Goal: Task Accomplishment & Management: Use online tool/utility

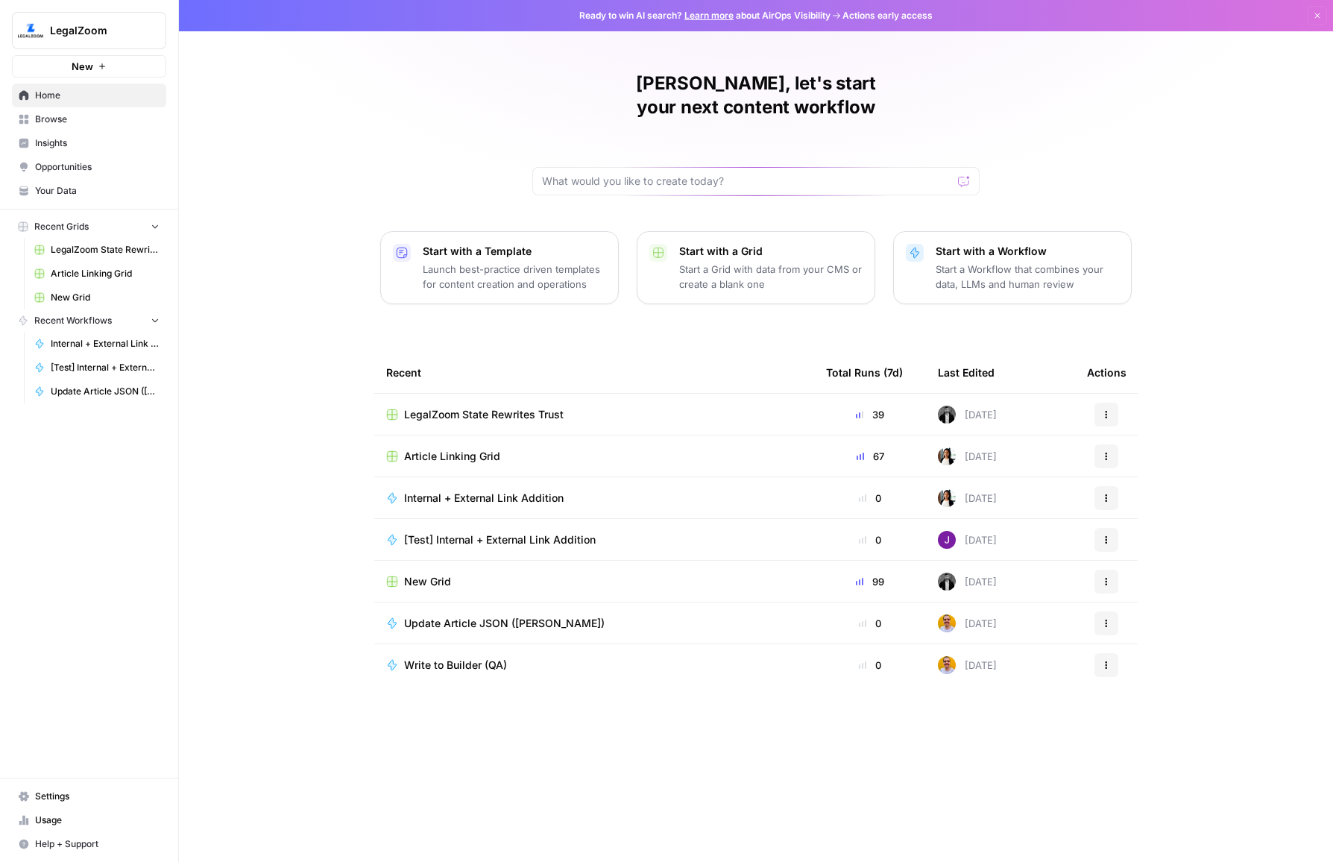
click at [101, 119] on span "Browse" at bounding box center [97, 119] width 124 height 13
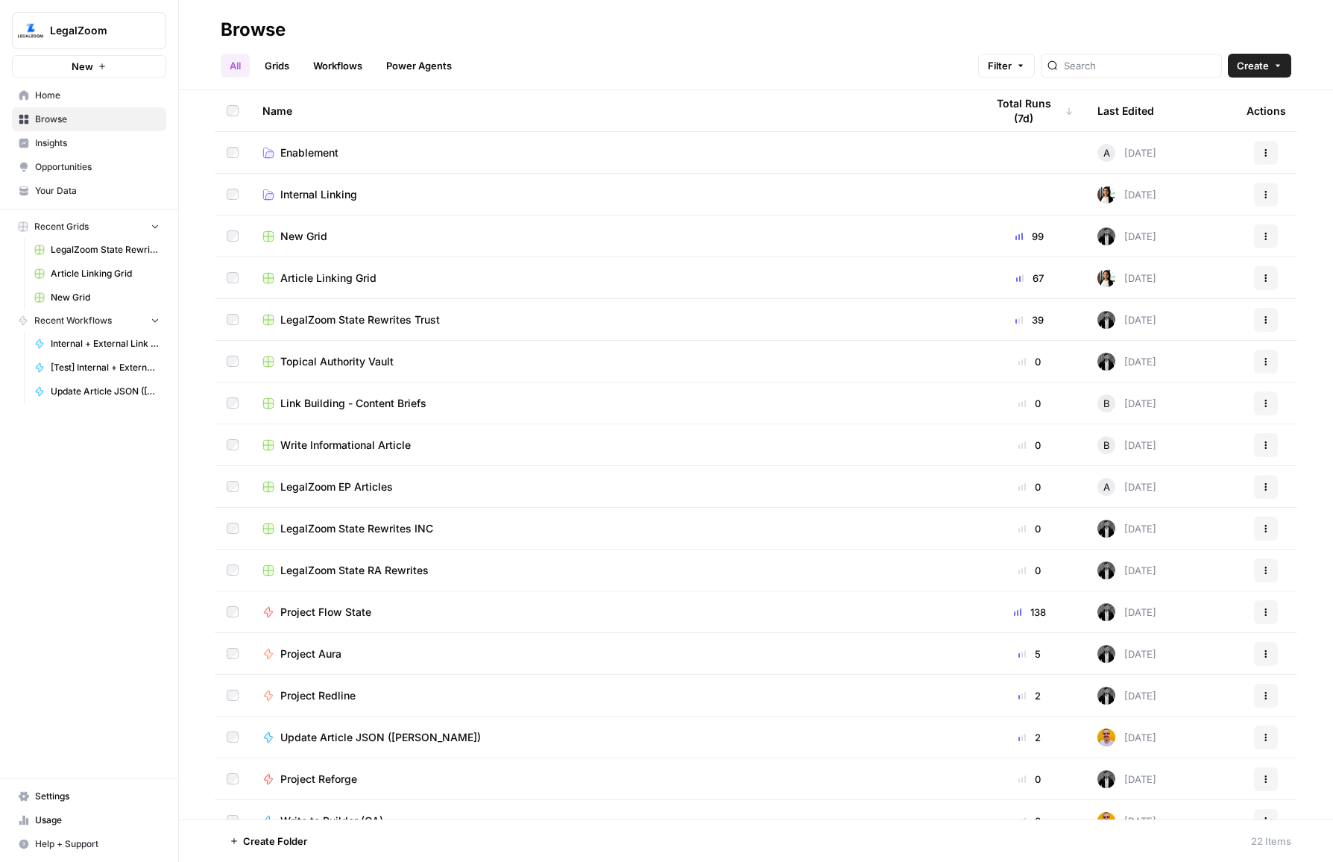
click at [274, 64] on link "Grids" at bounding box center [277, 66] width 42 height 24
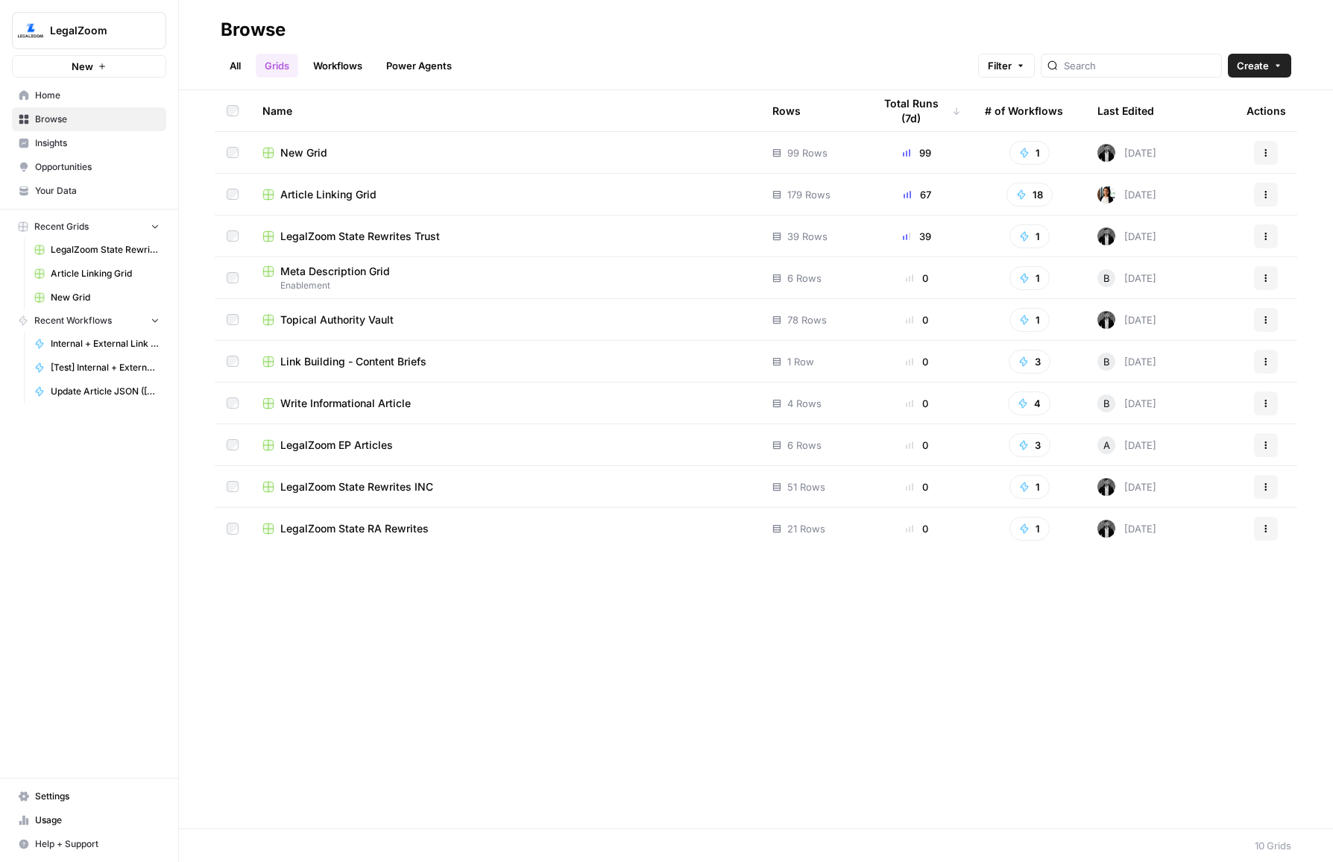
click at [1132, 109] on div "Last Edited" at bounding box center [1125, 110] width 57 height 41
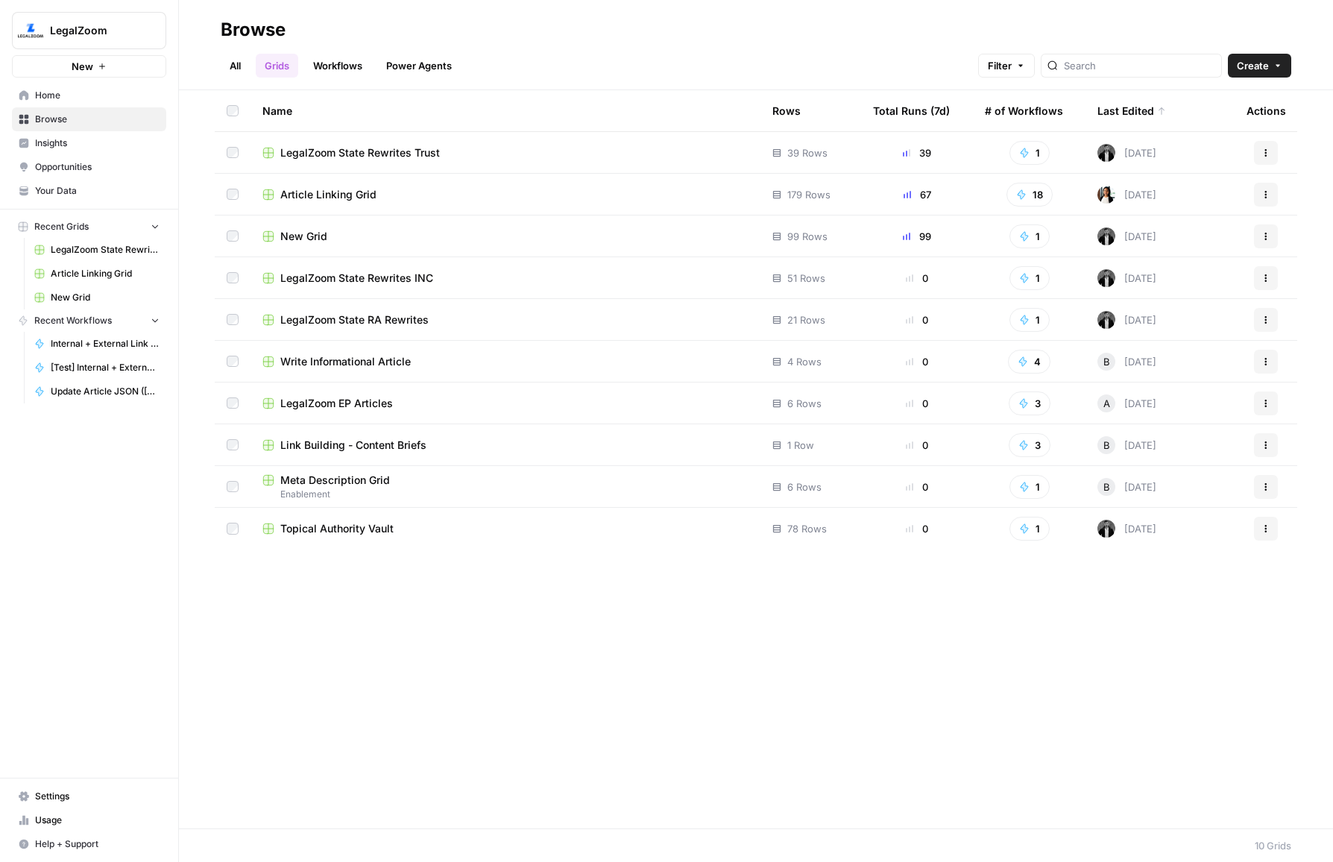
click at [540, 365] on div "Write Informational Article" at bounding box center [505, 361] width 486 height 15
click at [473, 192] on div "Article Linking Grid" at bounding box center [505, 194] width 486 height 15
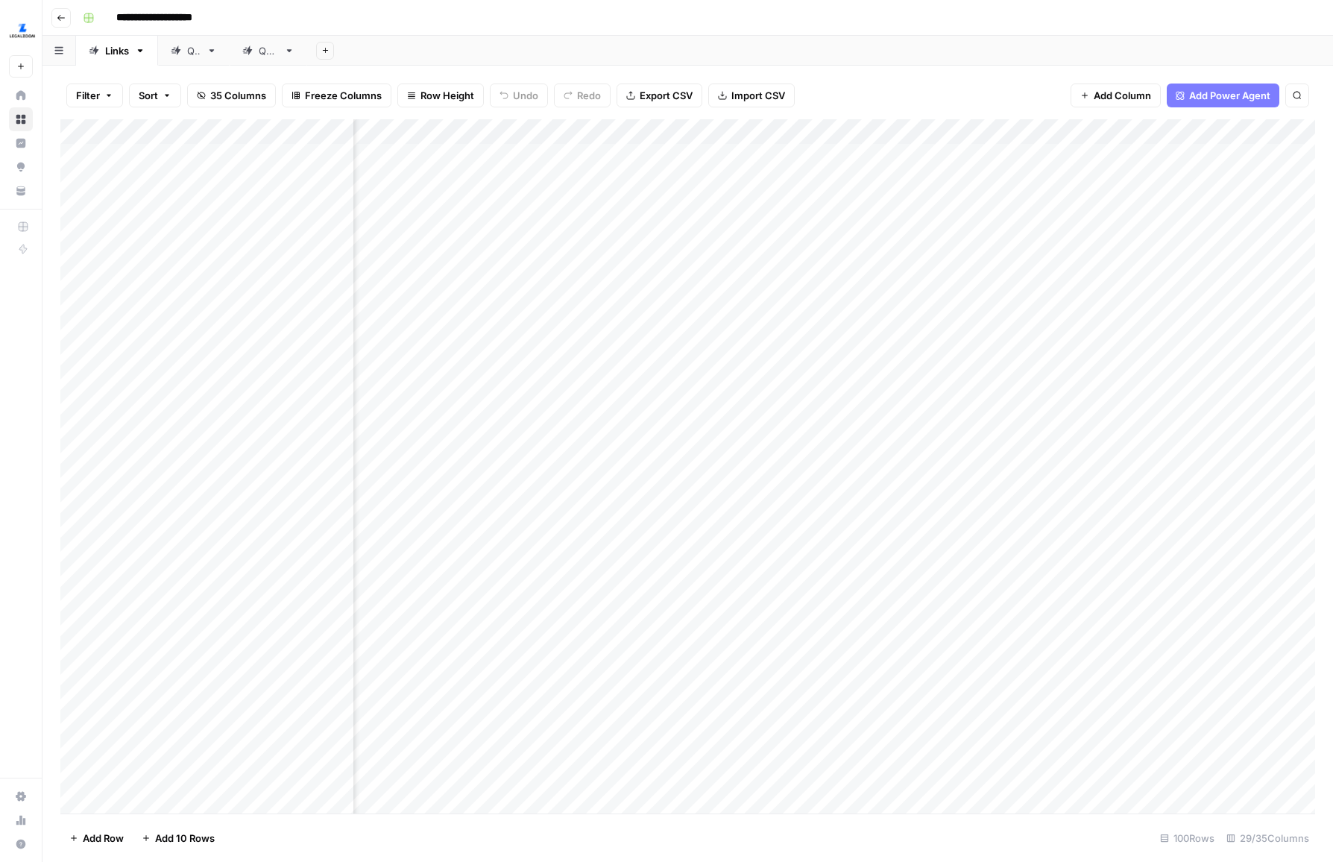
scroll to position [0, 363]
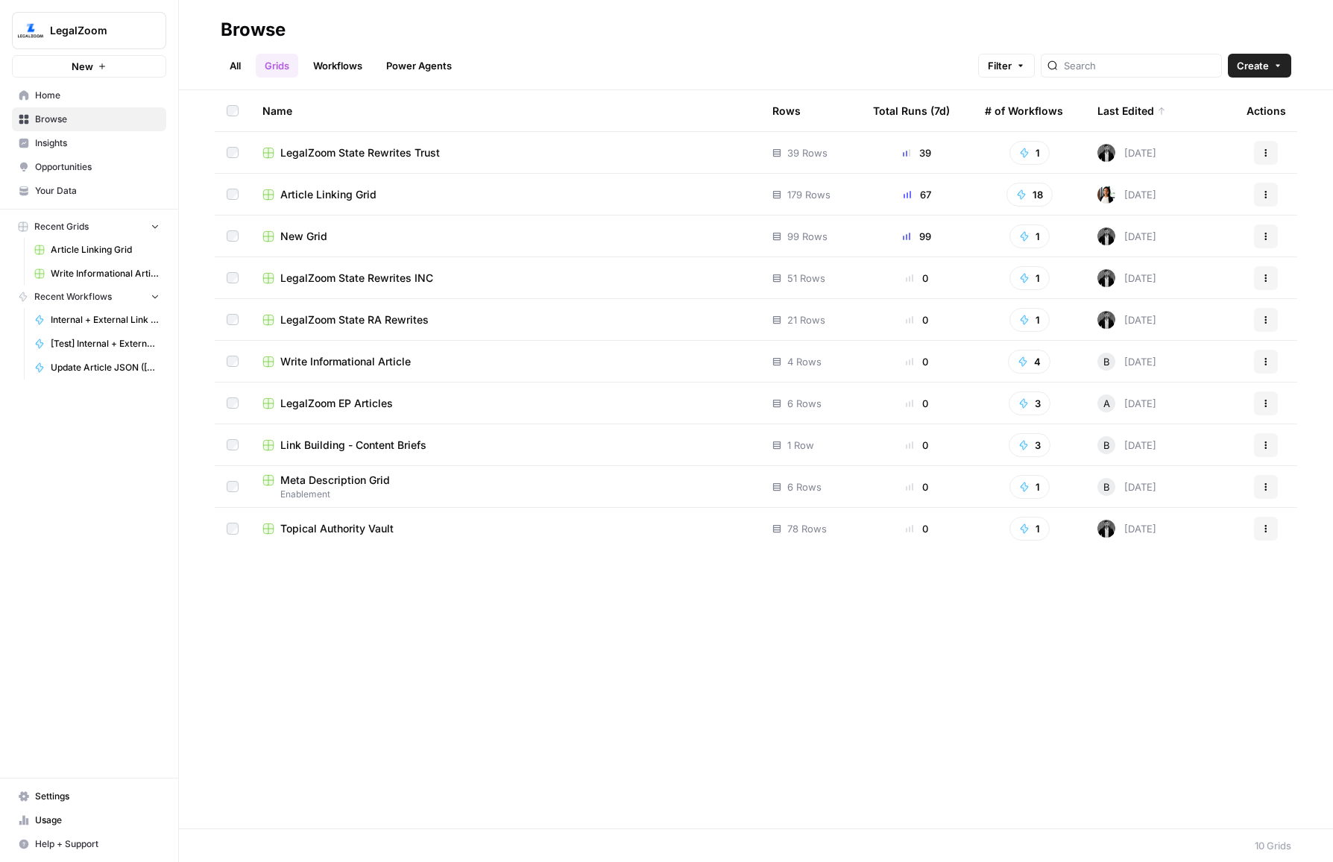
click at [476, 157] on div "LegalZoom State Rewrites Trust" at bounding box center [505, 152] width 486 height 15
click at [365, 362] on span "Write Informational Article" at bounding box center [345, 361] width 130 height 15
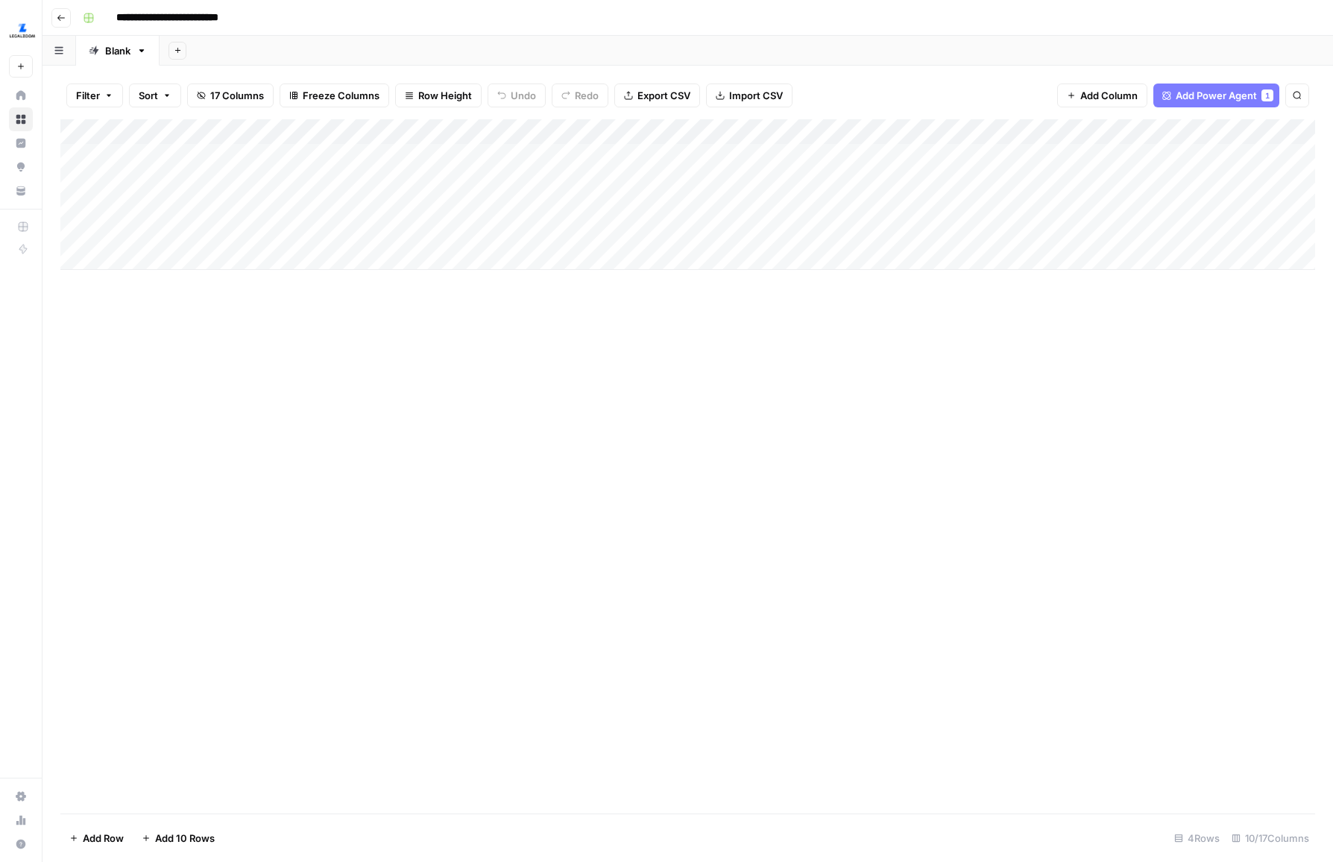
click at [714, 437] on div "Add Column" at bounding box center [687, 466] width 1255 height 694
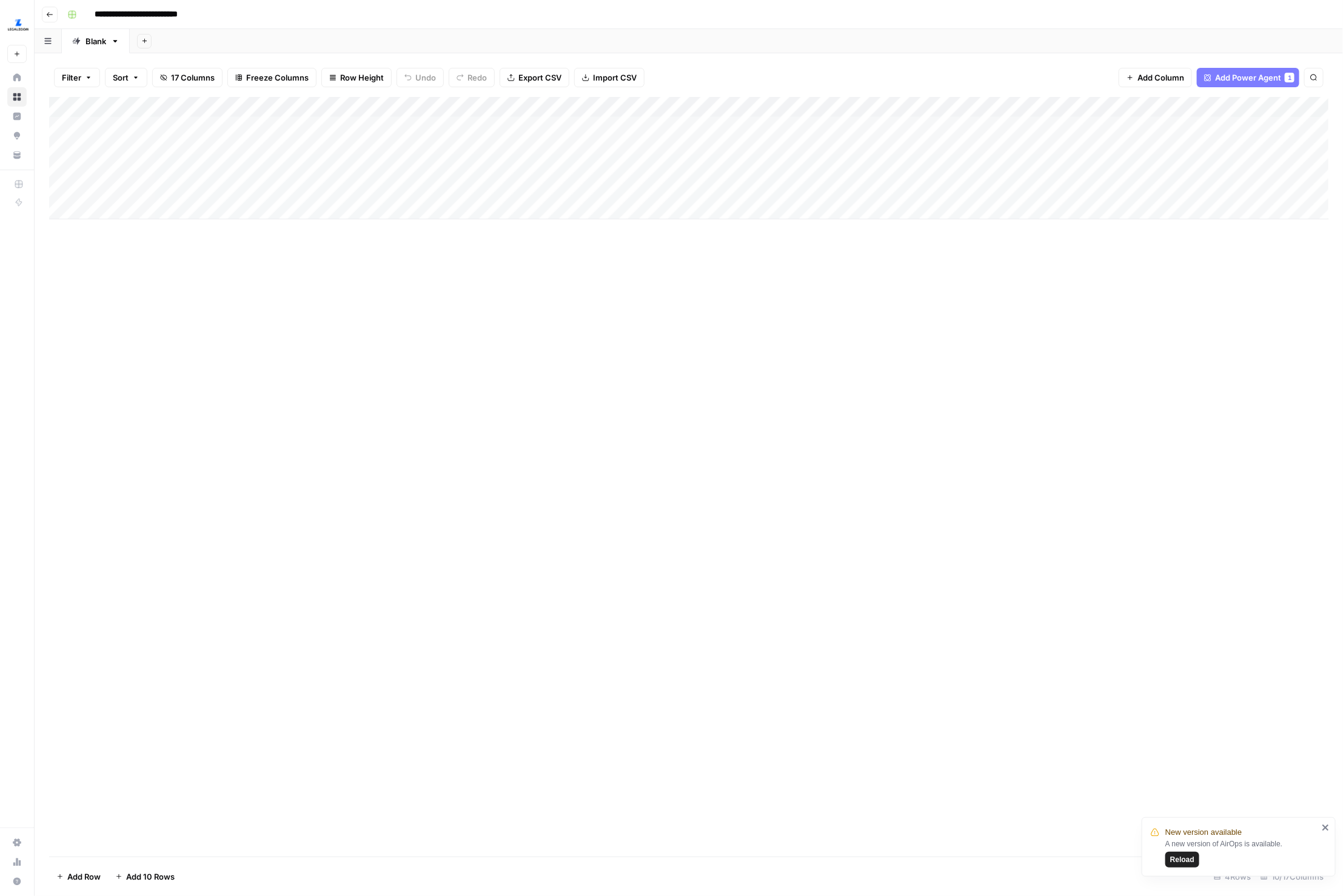
click at [425, 380] on div "Add Column" at bounding box center [688, 476] width 1280 height 760
click at [347, 108] on div "Add Column" at bounding box center [689, 158] width 1280 height 123
click at [675, 271] on div "Add Column" at bounding box center [688, 476] width 1280 height 760
type input "*******"
click at [349, 103] on div "Add Column" at bounding box center [689, 158] width 1280 height 123
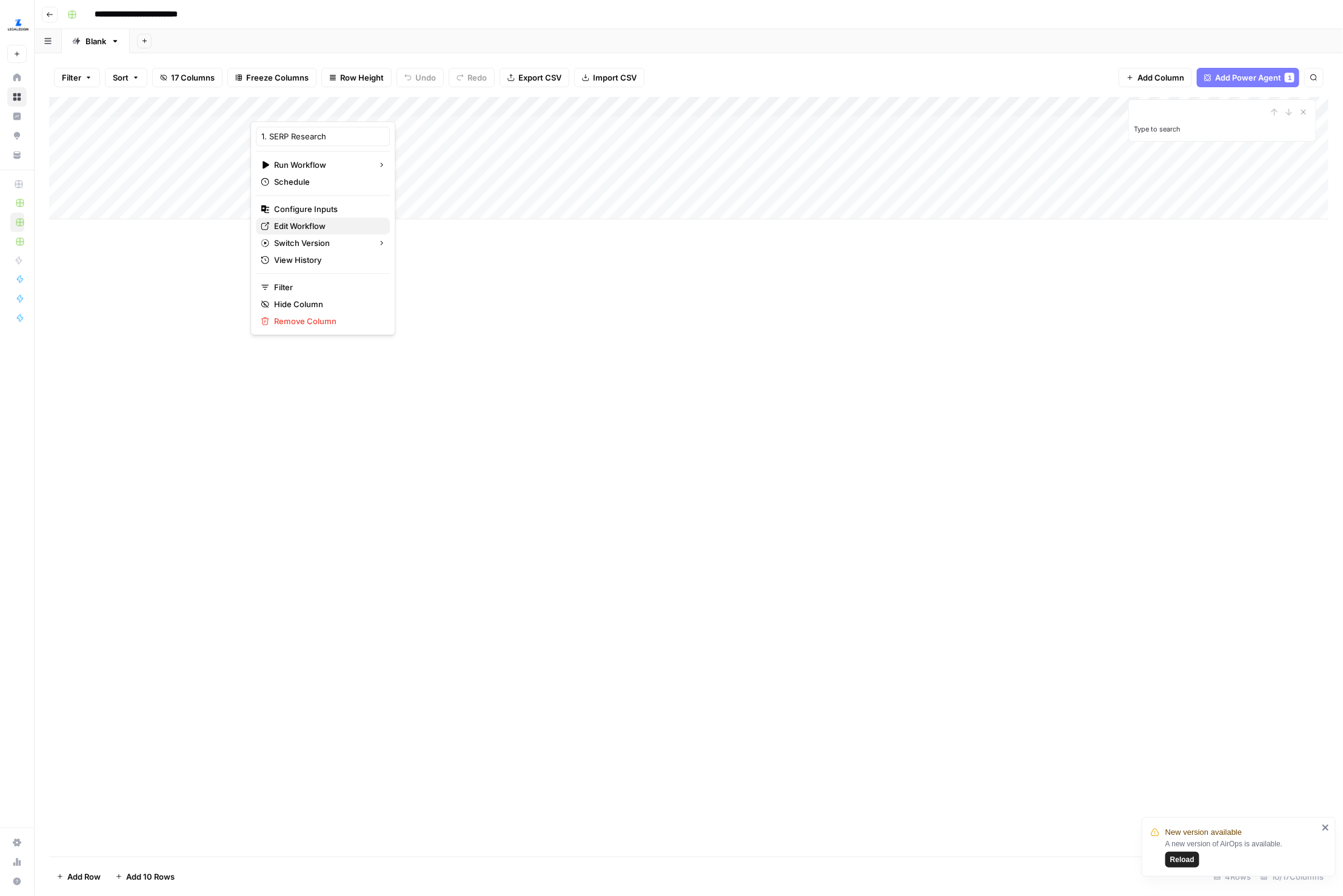
click at [303, 223] on span "Edit Workflow" at bounding box center [327, 226] width 106 height 12
click at [718, 107] on div "Add Column" at bounding box center [689, 158] width 1280 height 123
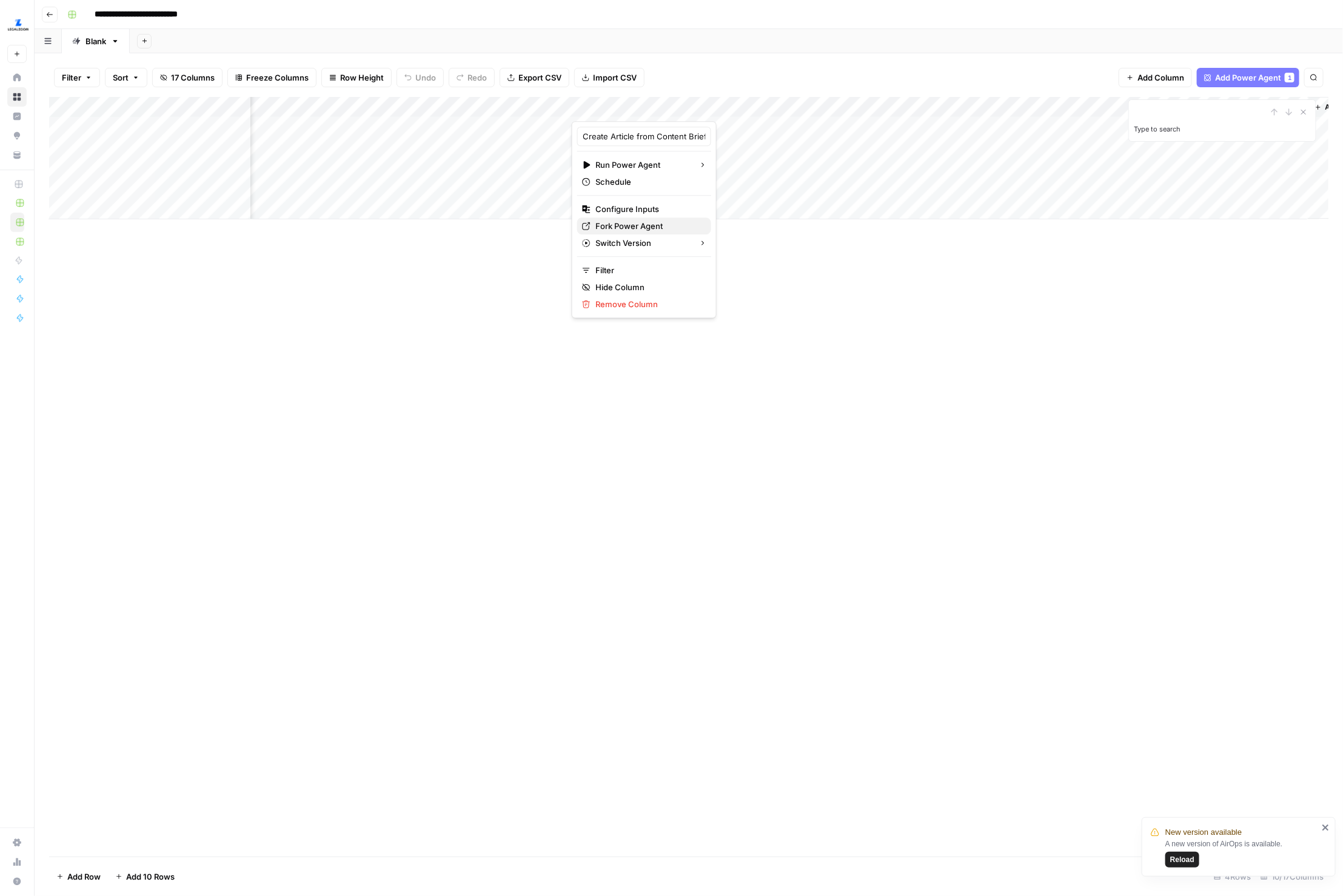
click at [648, 231] on span "Fork Power Agent" at bounding box center [648, 226] width 106 height 12
click at [713, 107] on div "Add Column" at bounding box center [689, 158] width 1280 height 123
click at [716, 105] on div at bounding box center [656, 109] width 172 height 24
click at [688, 105] on div at bounding box center [656, 109] width 172 height 24
click at [777, 30] on div "Add Sheet" at bounding box center [737, 41] width 1214 height 24
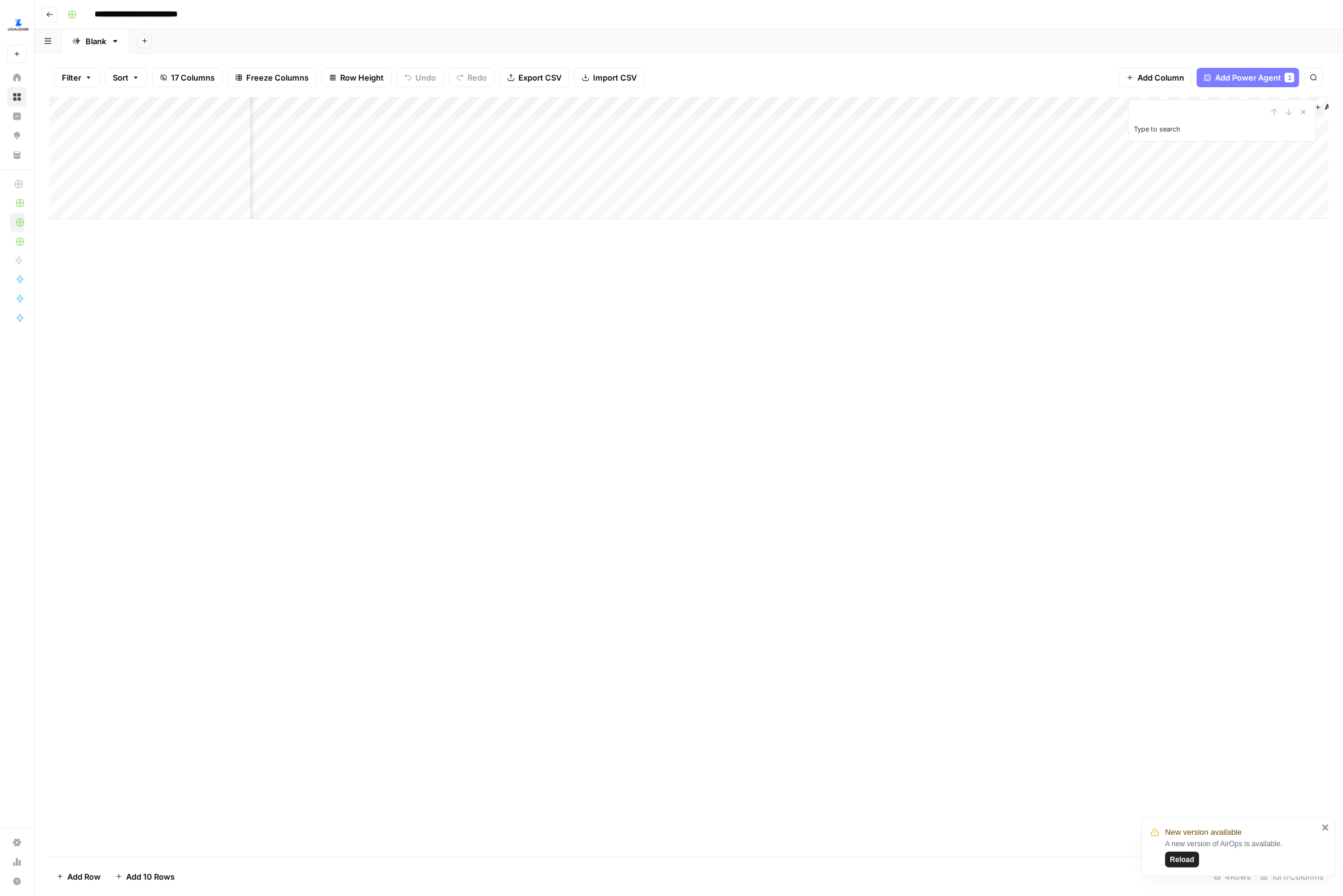
click at [716, 106] on div "Add Column" at bounding box center [689, 158] width 1280 height 123
click at [620, 224] on span "Edit Workflow" at bounding box center [648, 226] width 106 height 12
click at [721, 105] on div "Add Column" at bounding box center [689, 158] width 1280 height 123
click at [668, 206] on span "Configure Inputs" at bounding box center [648, 209] width 106 height 12
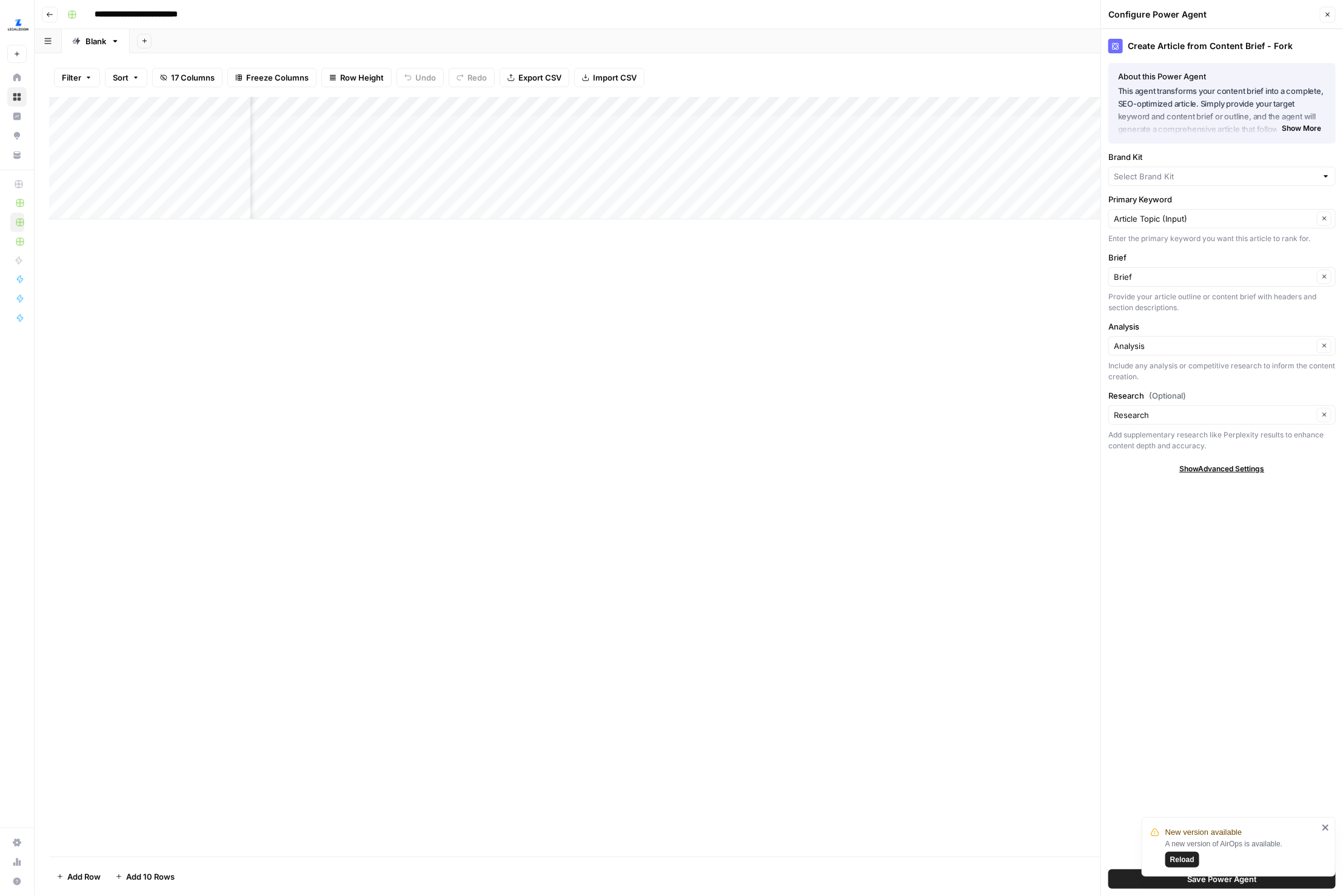
type input "LegalZoom - Registered Agent"
click at [471, 108] on div "Add Column" at bounding box center [689, 158] width 1280 height 123
click at [384, 223] on span "Fork Power Agent" at bounding box center [392, 226] width 106 height 12
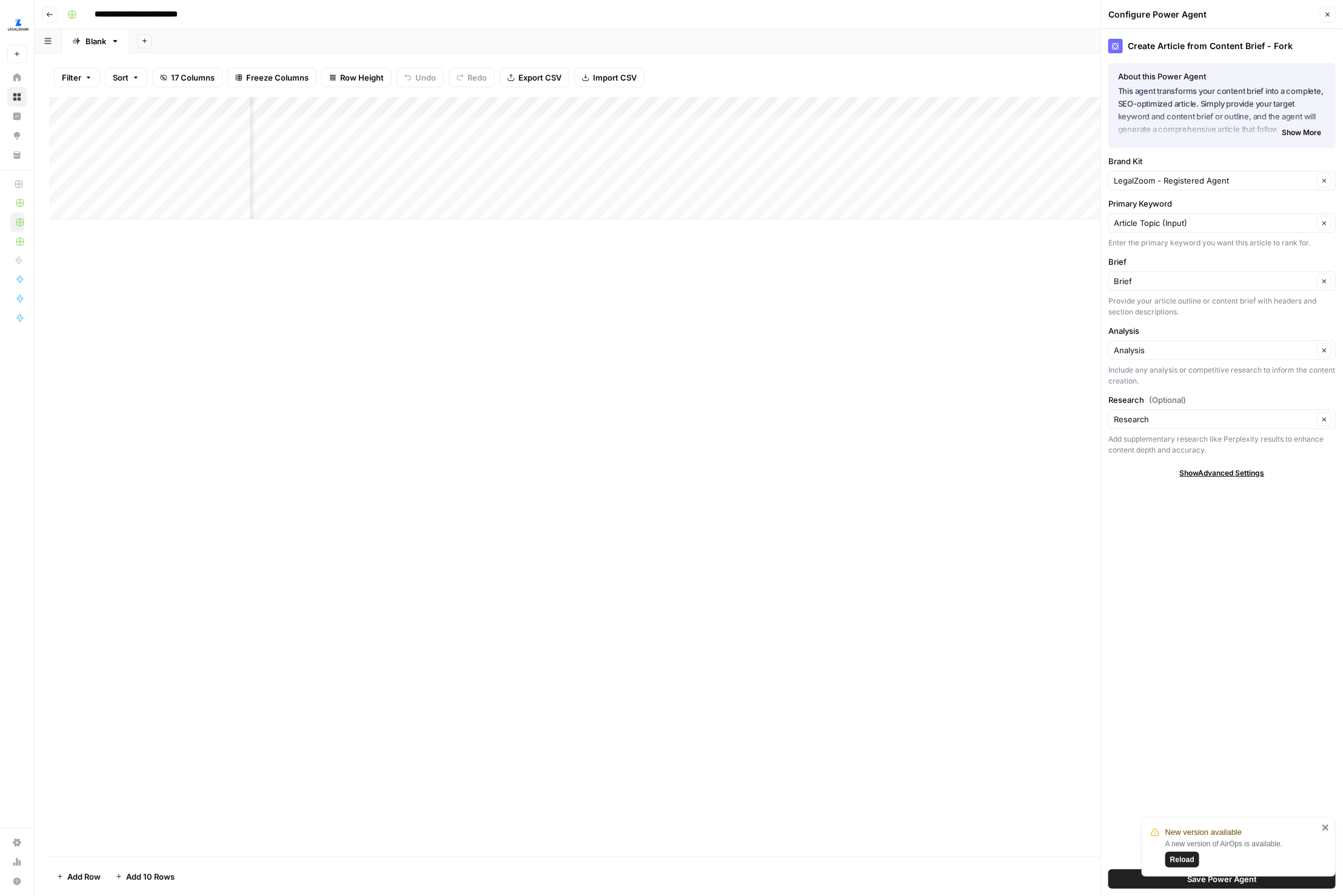
click at [546, 105] on div "Add Column" at bounding box center [689, 158] width 1280 height 123
click at [465, 218] on link "Edit Workflow" at bounding box center [473, 226] width 134 height 17
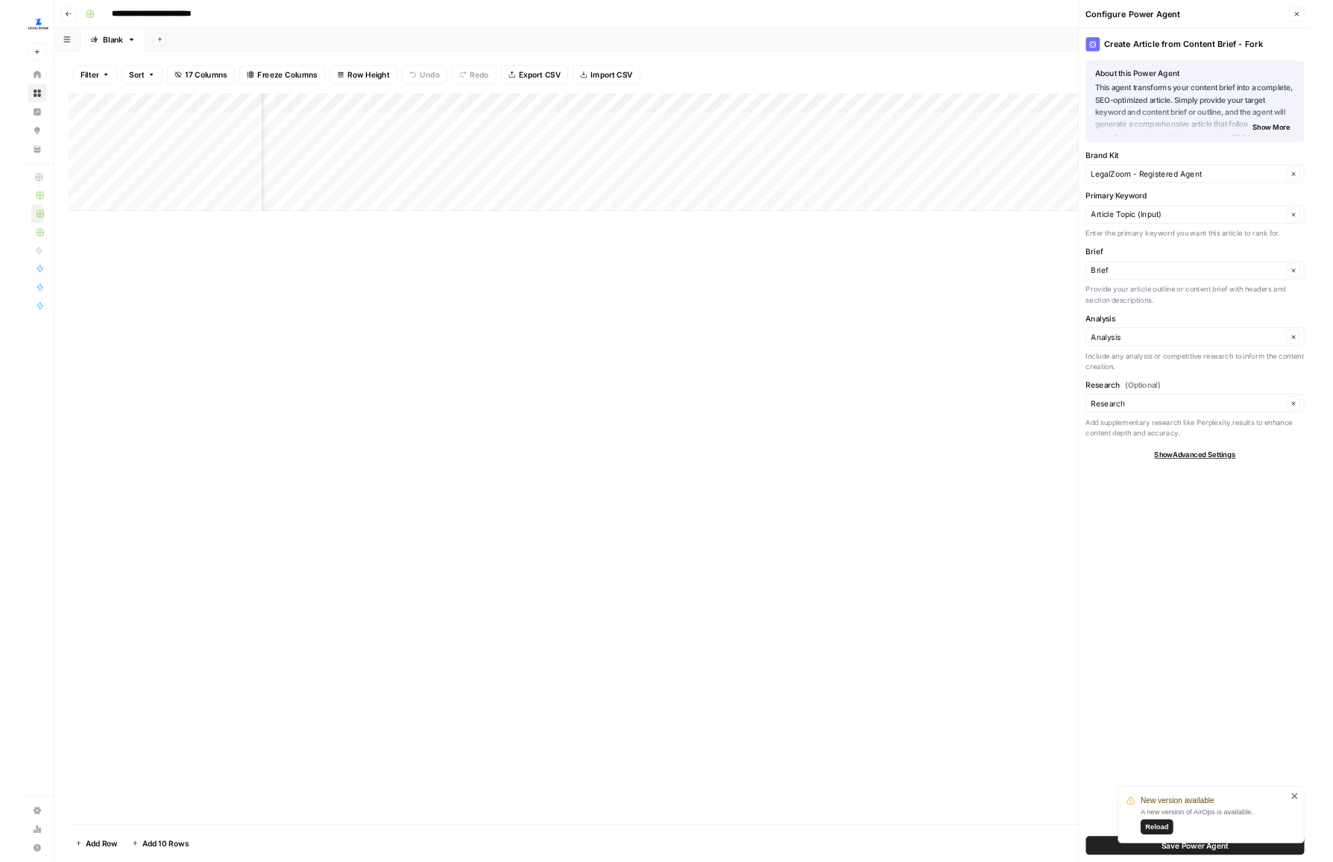
scroll to position [0, 0]
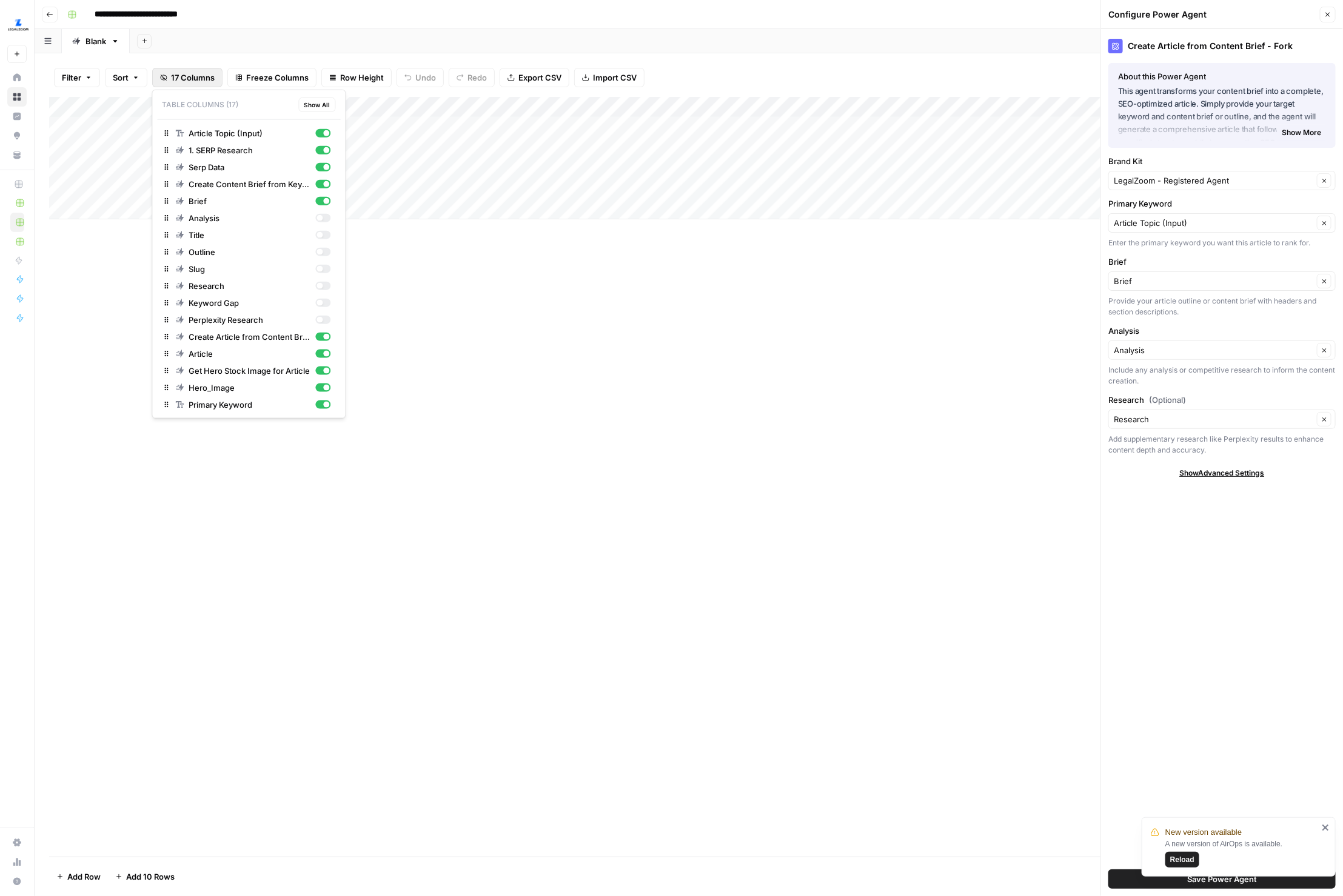
click at [198, 78] on span "17 Columns" at bounding box center [193, 77] width 44 height 12
click at [313, 102] on span "Show All" at bounding box center [317, 105] width 26 height 10
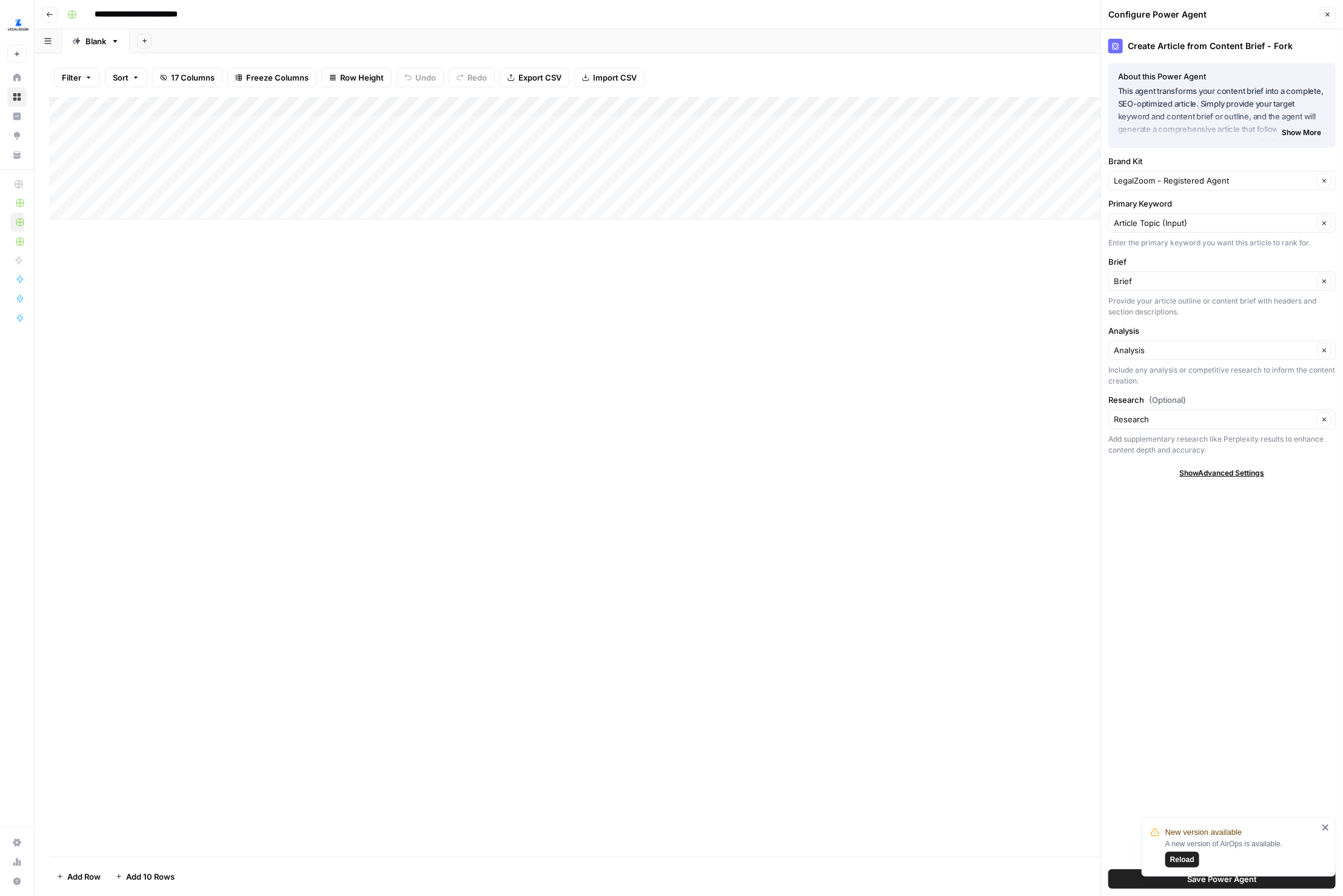
click at [532, 254] on div "Add Column Type to search" at bounding box center [688, 476] width 1280 height 760
click at [351, 102] on div "Add Column" at bounding box center [689, 158] width 1280 height 123
click at [303, 211] on span "Configure Inputs" at bounding box center [327, 209] width 106 height 12
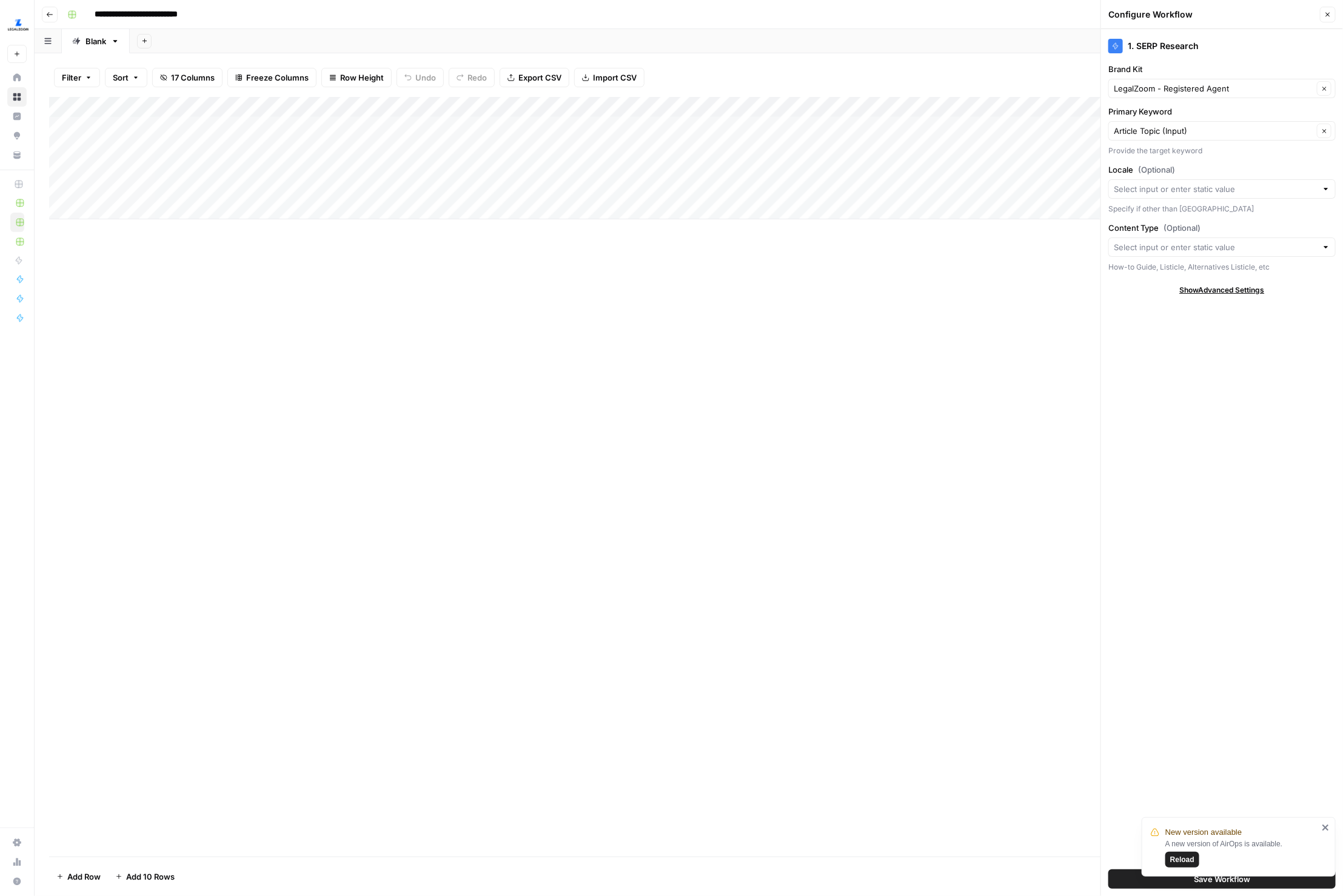
click at [451, 283] on div "Add Column Type to search" at bounding box center [688, 476] width 1280 height 760
click at [201, 73] on span "17 Columns" at bounding box center [193, 77] width 44 height 12
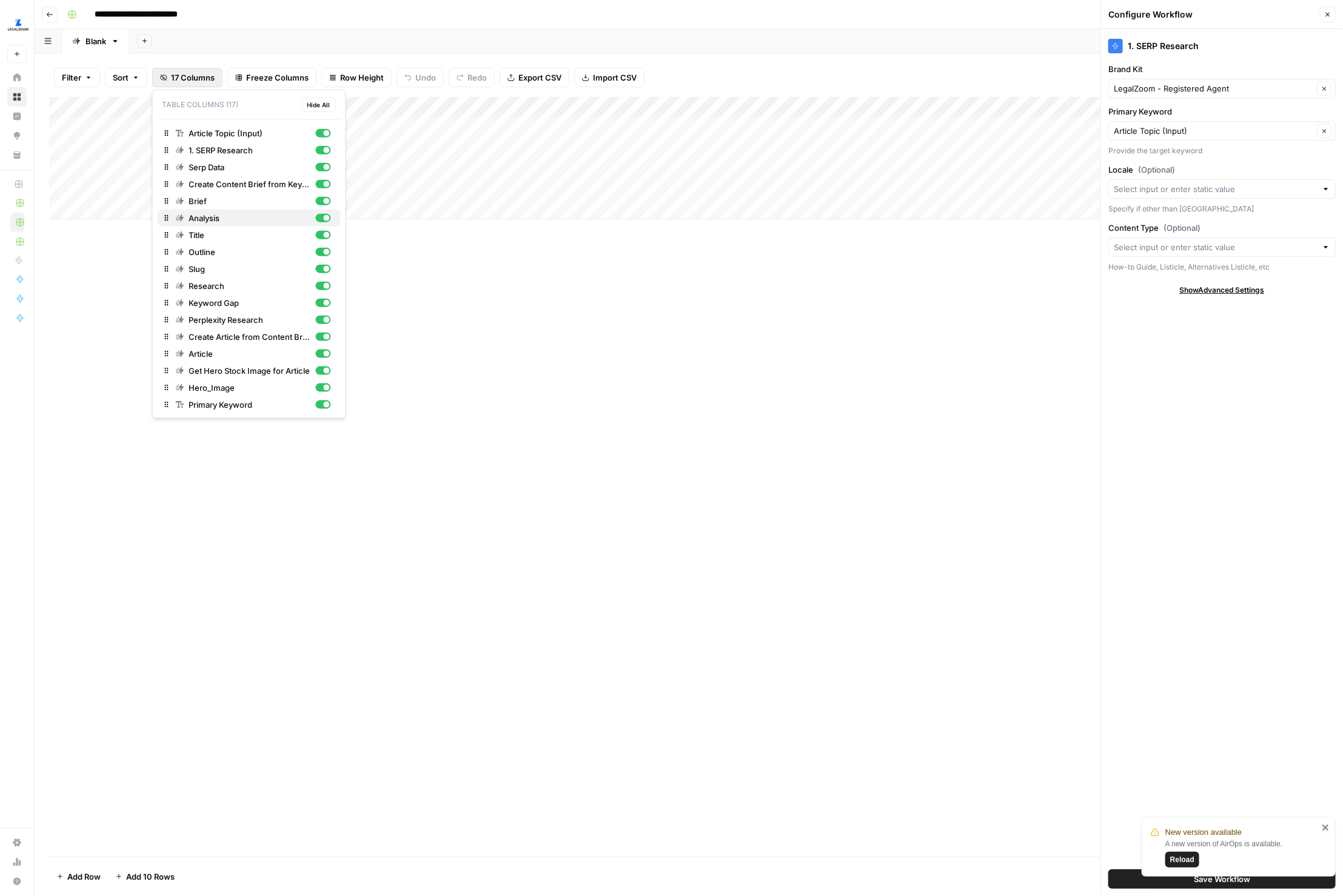
click at [325, 215] on div "button" at bounding box center [326, 218] width 6 height 6
click at [311, 246] on span "Outline" at bounding box center [251, 252] width 122 height 12
click at [318, 241] on button "Title" at bounding box center [249, 235] width 183 height 17
click at [316, 271] on div "Slug" at bounding box center [253, 269] width 155 height 12
click at [316, 288] on div "Research" at bounding box center [253, 285] width 155 height 12
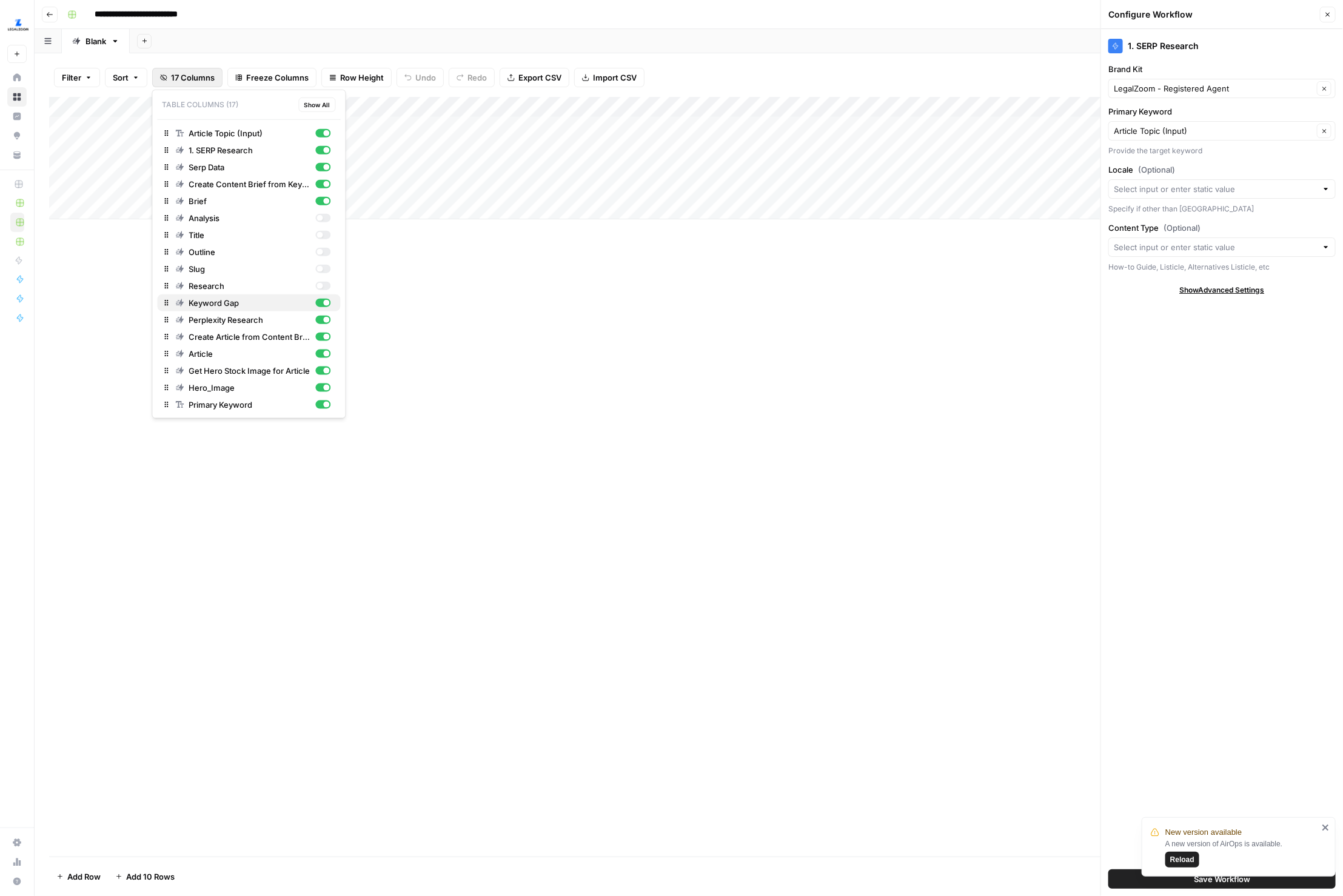
click at [316, 298] on div "Keyword Gap" at bounding box center [253, 302] width 155 height 12
click at [308, 316] on span "Perplexity Research" at bounding box center [251, 320] width 122 height 12
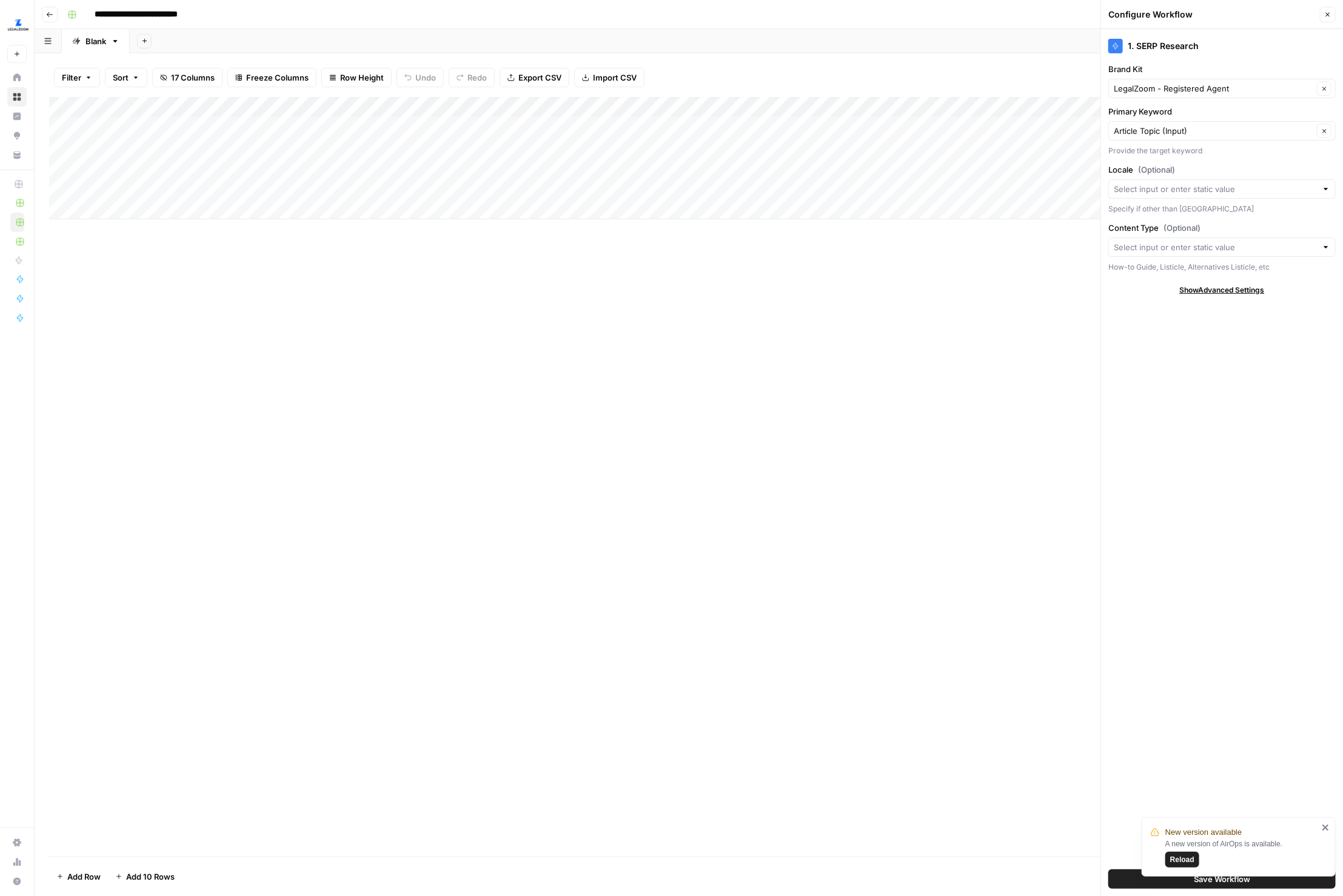
click at [530, 341] on div "Add Column Type to search" at bounding box center [688, 476] width 1280 height 760
click at [345, 102] on div "Add Column" at bounding box center [689, 158] width 1280 height 123
click at [306, 209] on span "Configure Inputs" at bounding box center [327, 209] width 106 height 12
click at [166, 124] on div "Add Column" at bounding box center [689, 158] width 1280 height 123
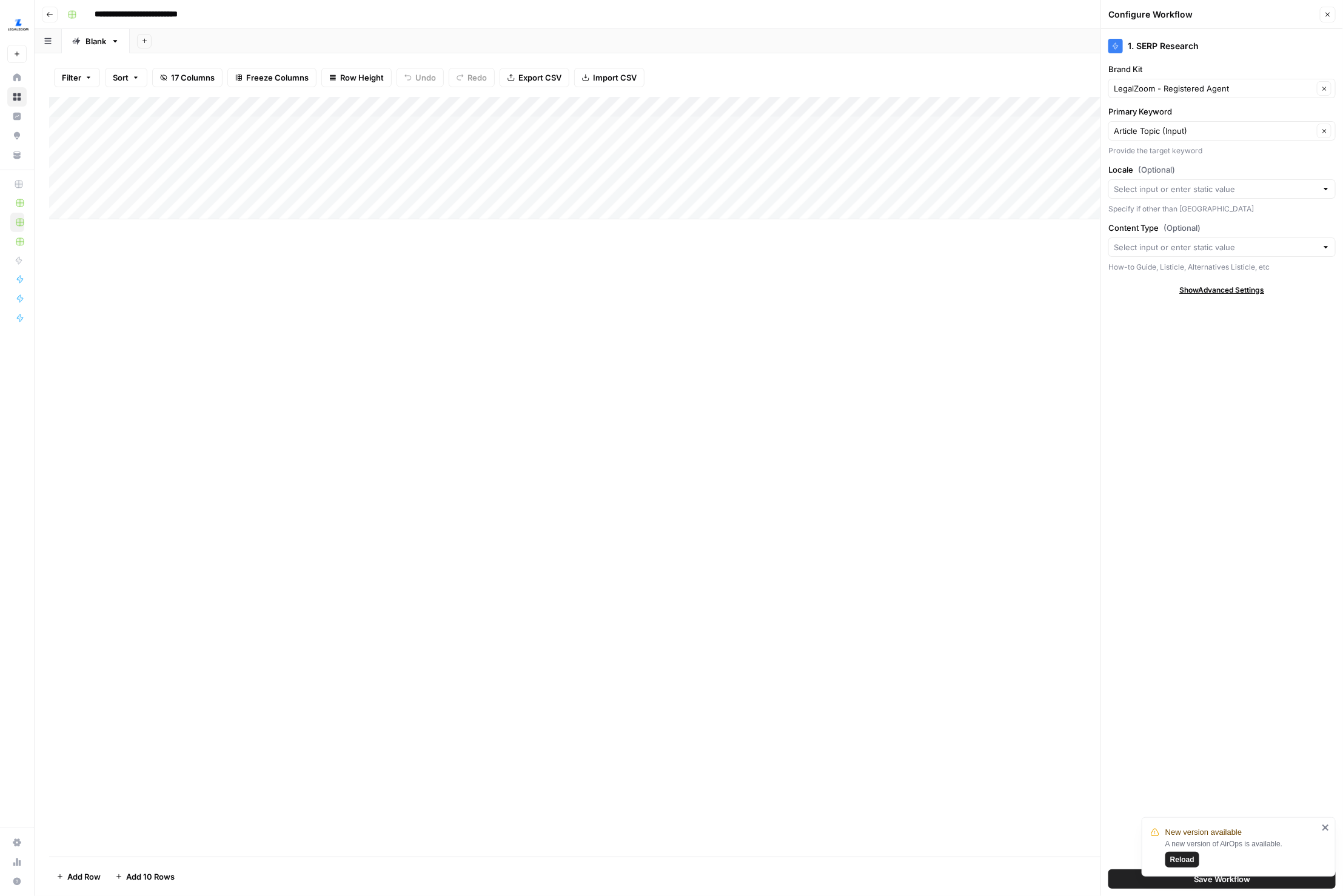
click at [316, 310] on div "Add Column Type to search" at bounding box center [688, 476] width 1280 height 760
click at [309, 185] on div "Add Column" at bounding box center [689, 158] width 1280 height 123
click at [1084, 2] on header "Configure Workflow Close" at bounding box center [1222, 15] width 242 height 29
click at [1084, 20] on button "Close" at bounding box center [1328, 14] width 15 height 15
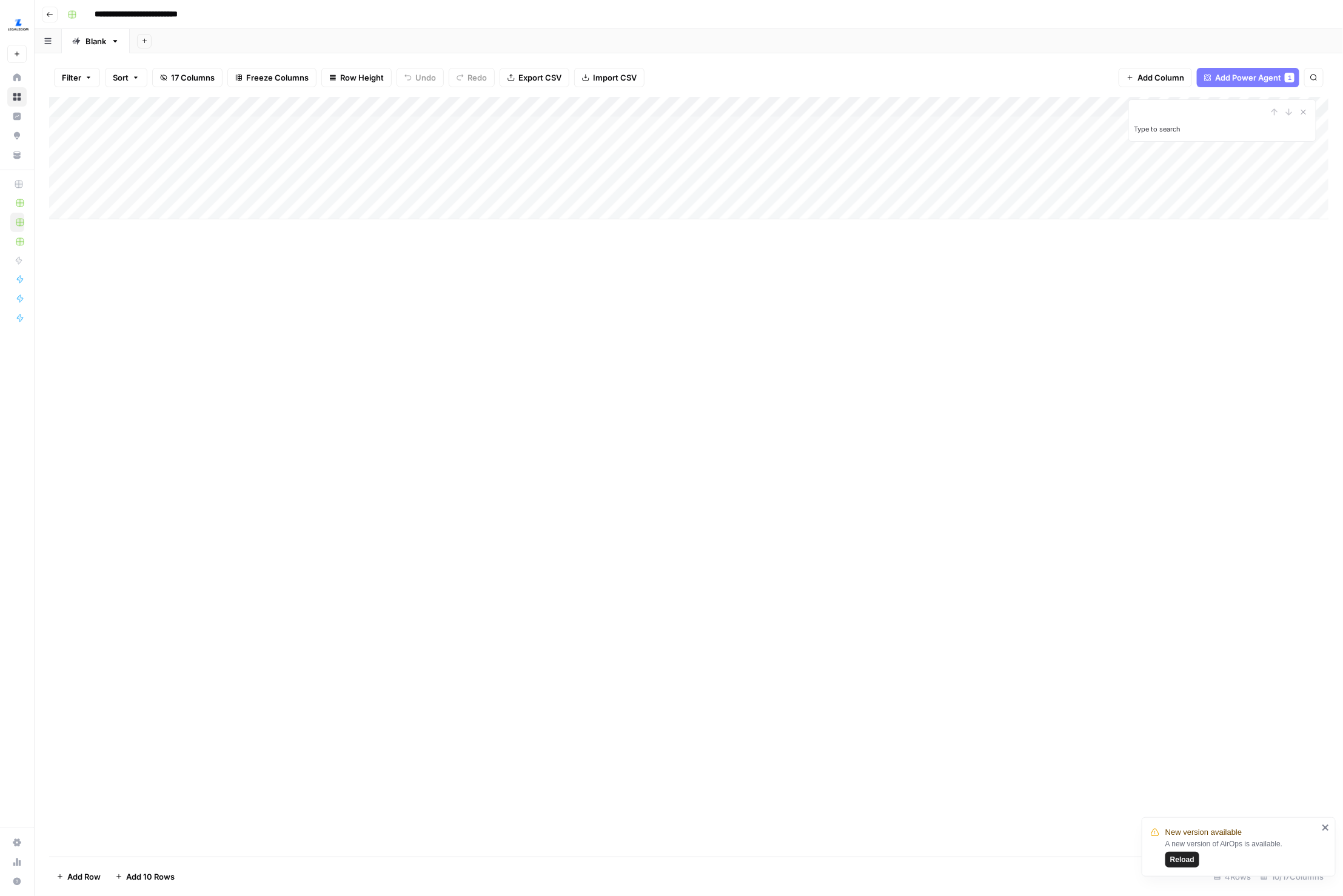
click at [345, 191] on div "Add Column" at bounding box center [689, 158] width 1280 height 123
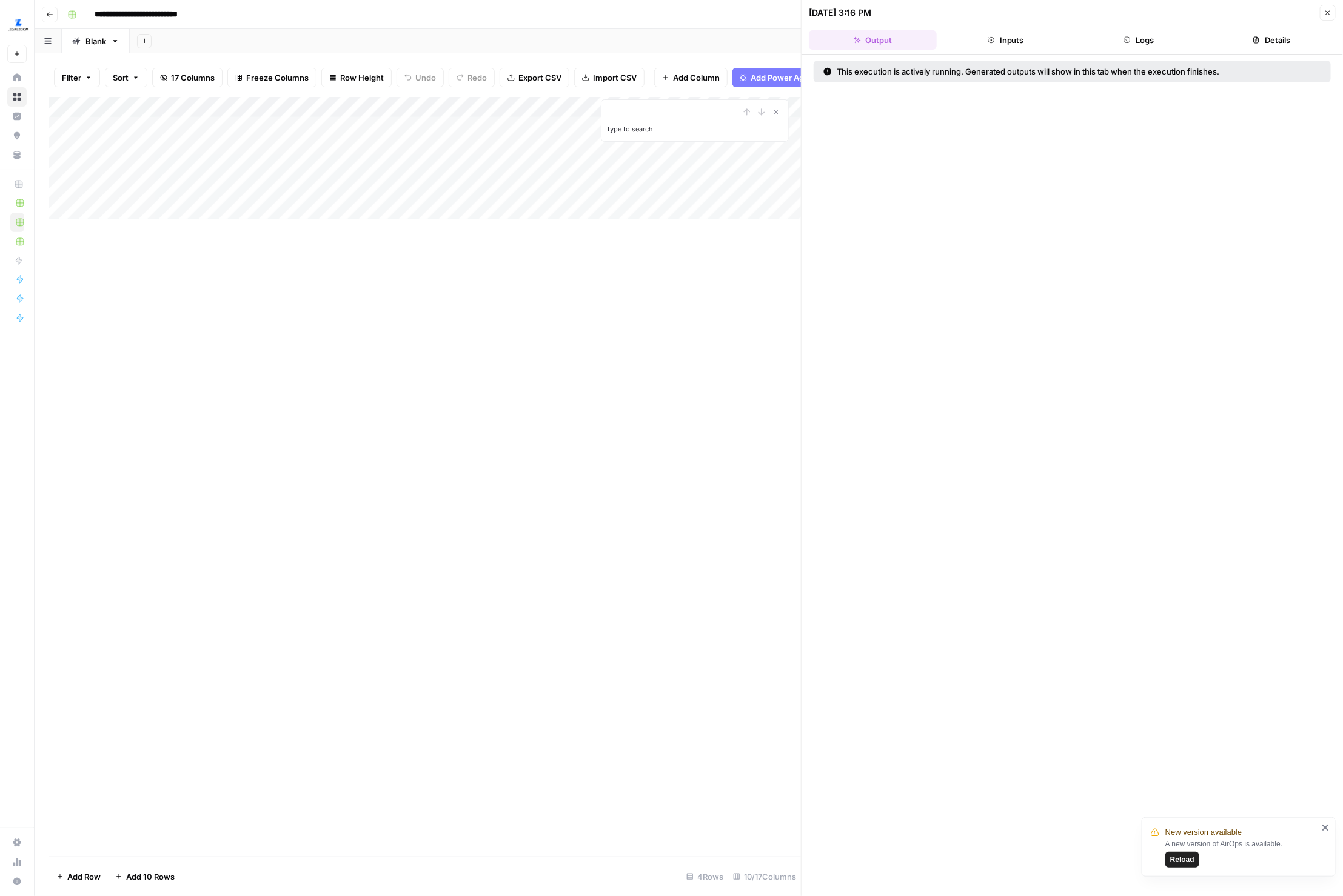
click at [1084, 37] on button "Logs" at bounding box center [1139, 40] width 128 height 20
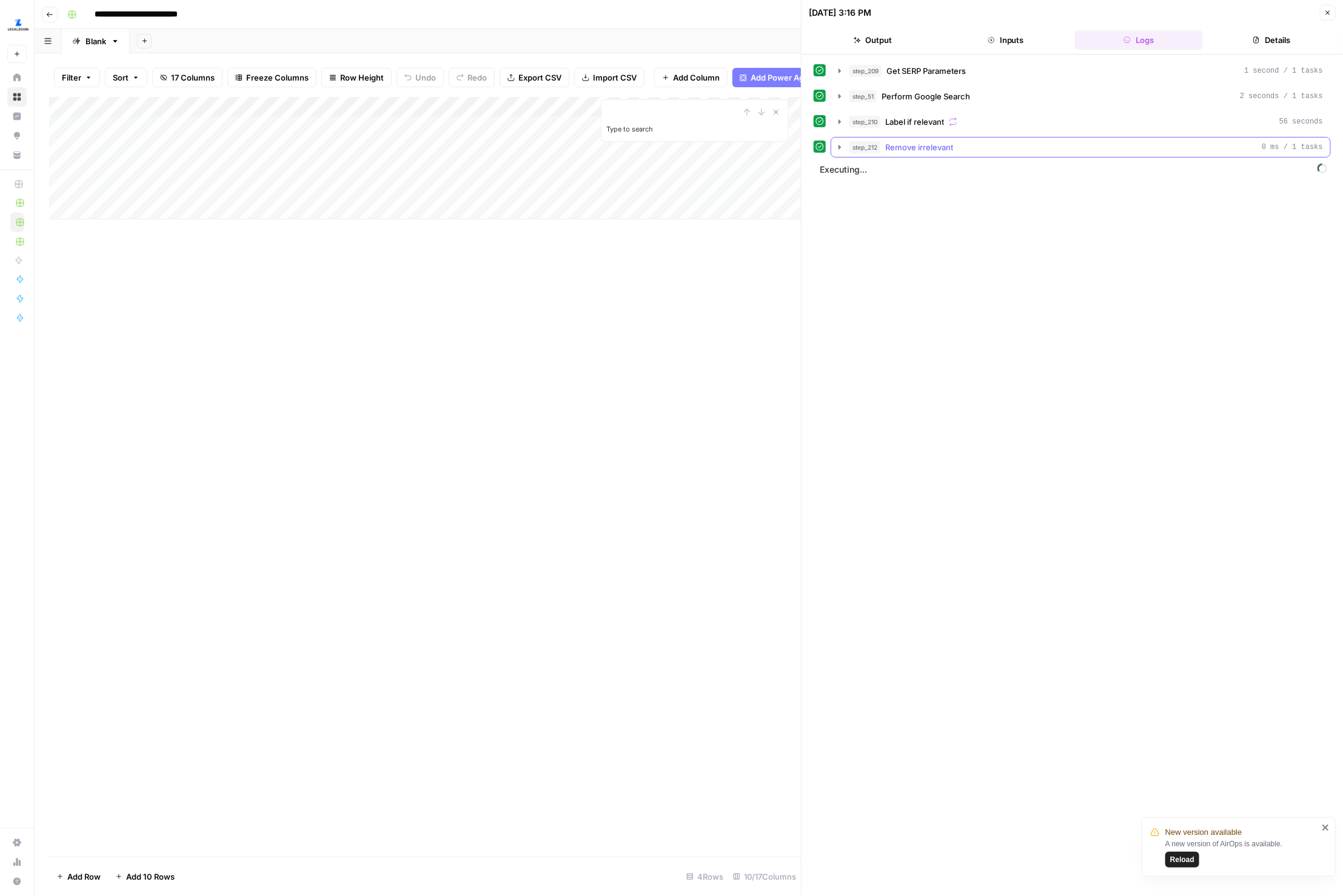
click at [937, 143] on span "Remove irrelevant" at bounding box center [918, 147] width 68 height 12
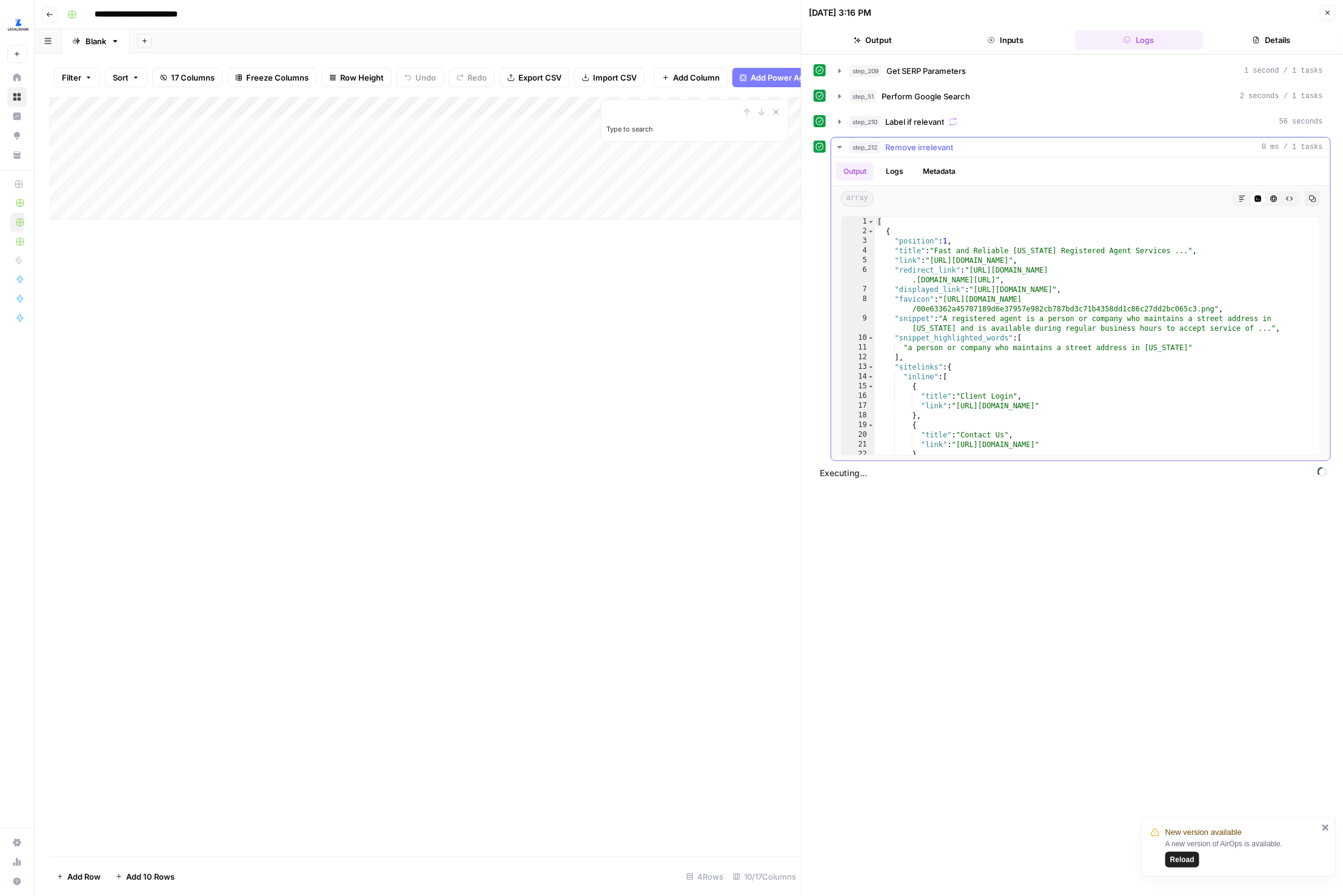
click at [937, 143] on span "Remove irrelevant" at bounding box center [918, 147] width 68 height 12
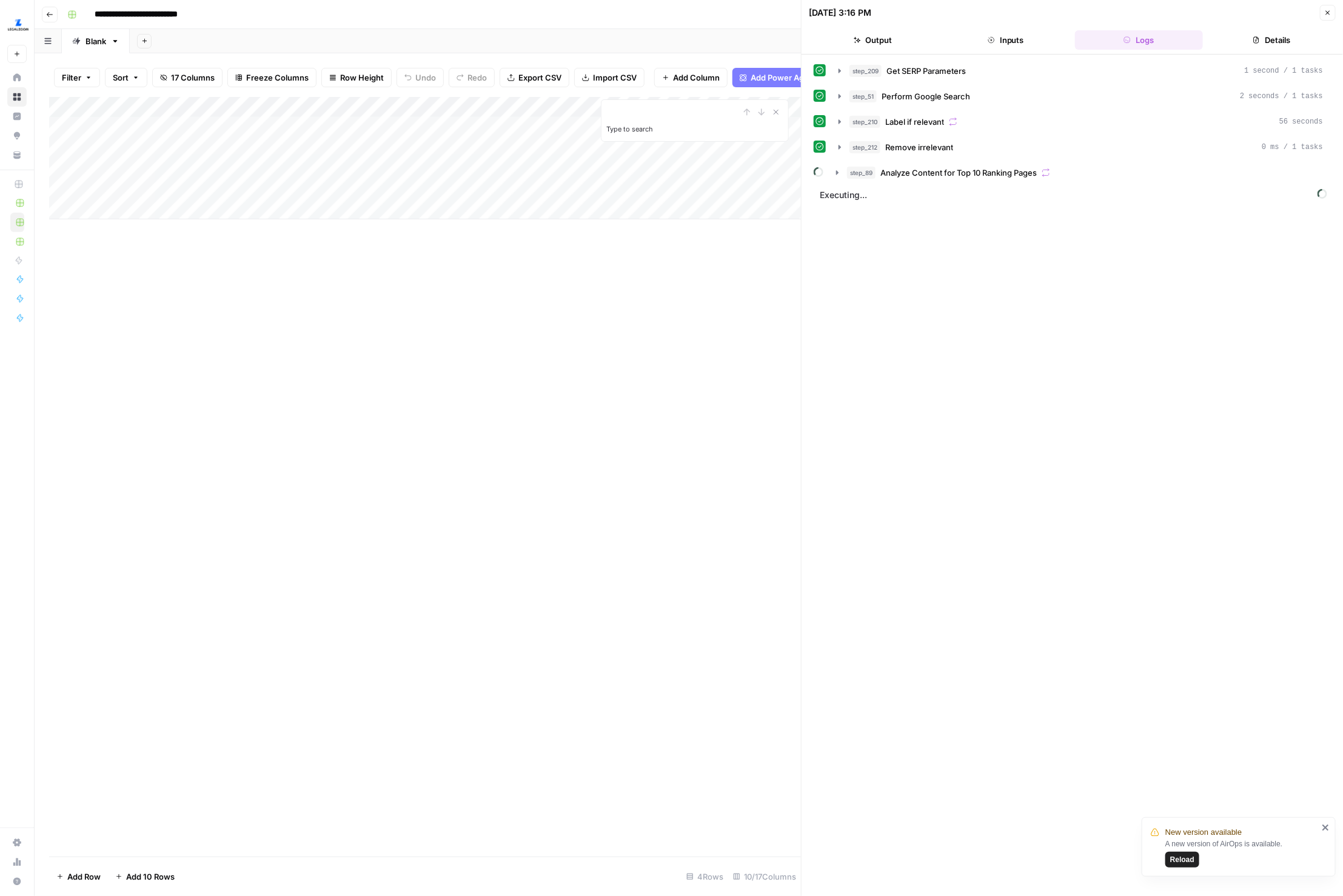
click at [362, 189] on div "Add Column" at bounding box center [425, 158] width 752 height 123
click at [1084, 7] on button "Close" at bounding box center [1328, 12] width 15 height 15
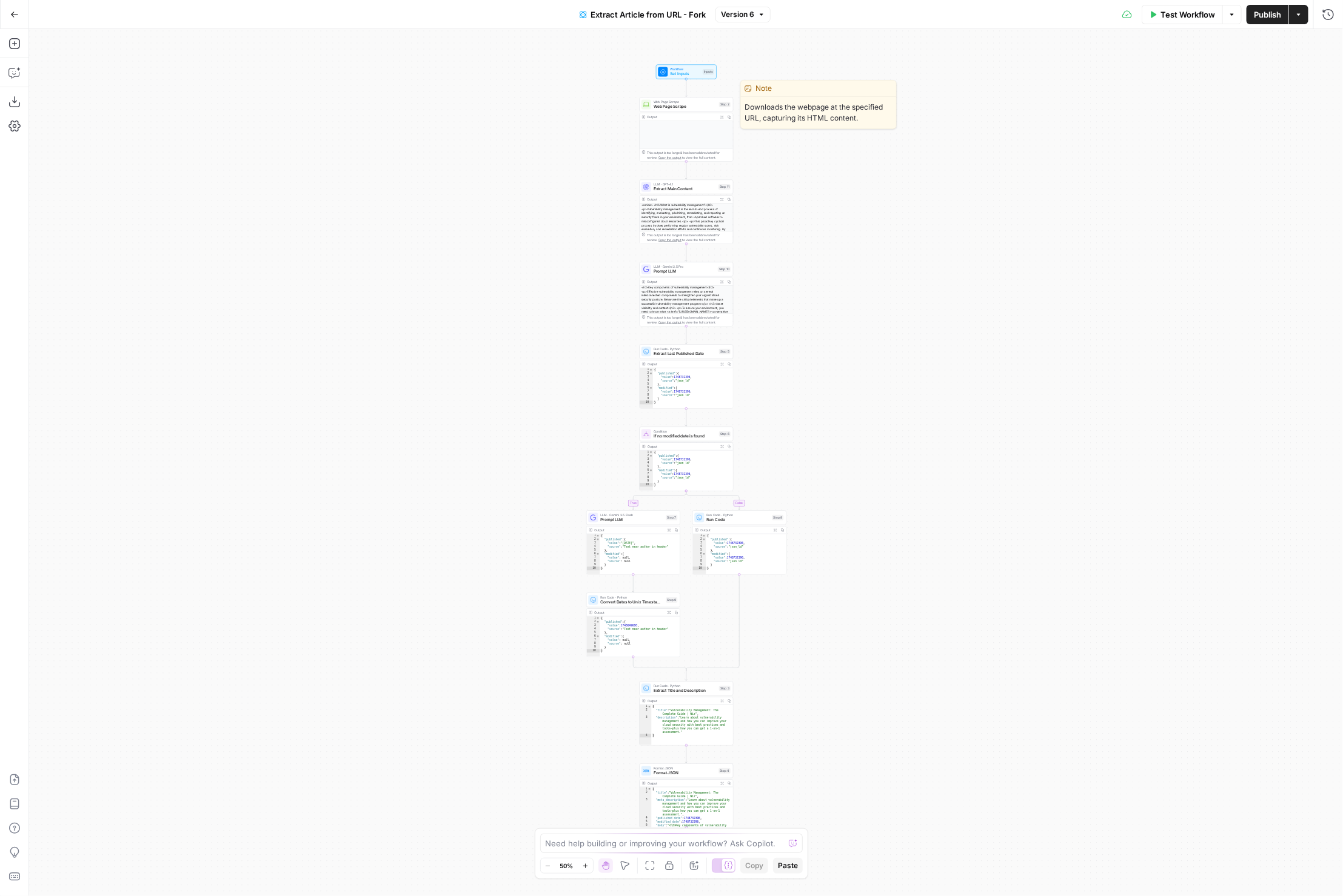
click at [668, 194] on div "LLM · GPT-4.1 Extract Main Content Step 11 Copy step Delete step Add Note Test …" at bounding box center [687, 211] width 94 height 64
click at [669, 192] on div "LLM · GPT-4.1 Extract Main Content Step 11 Copy step Delete step Add Note Test" at bounding box center [687, 187] width 94 height 15
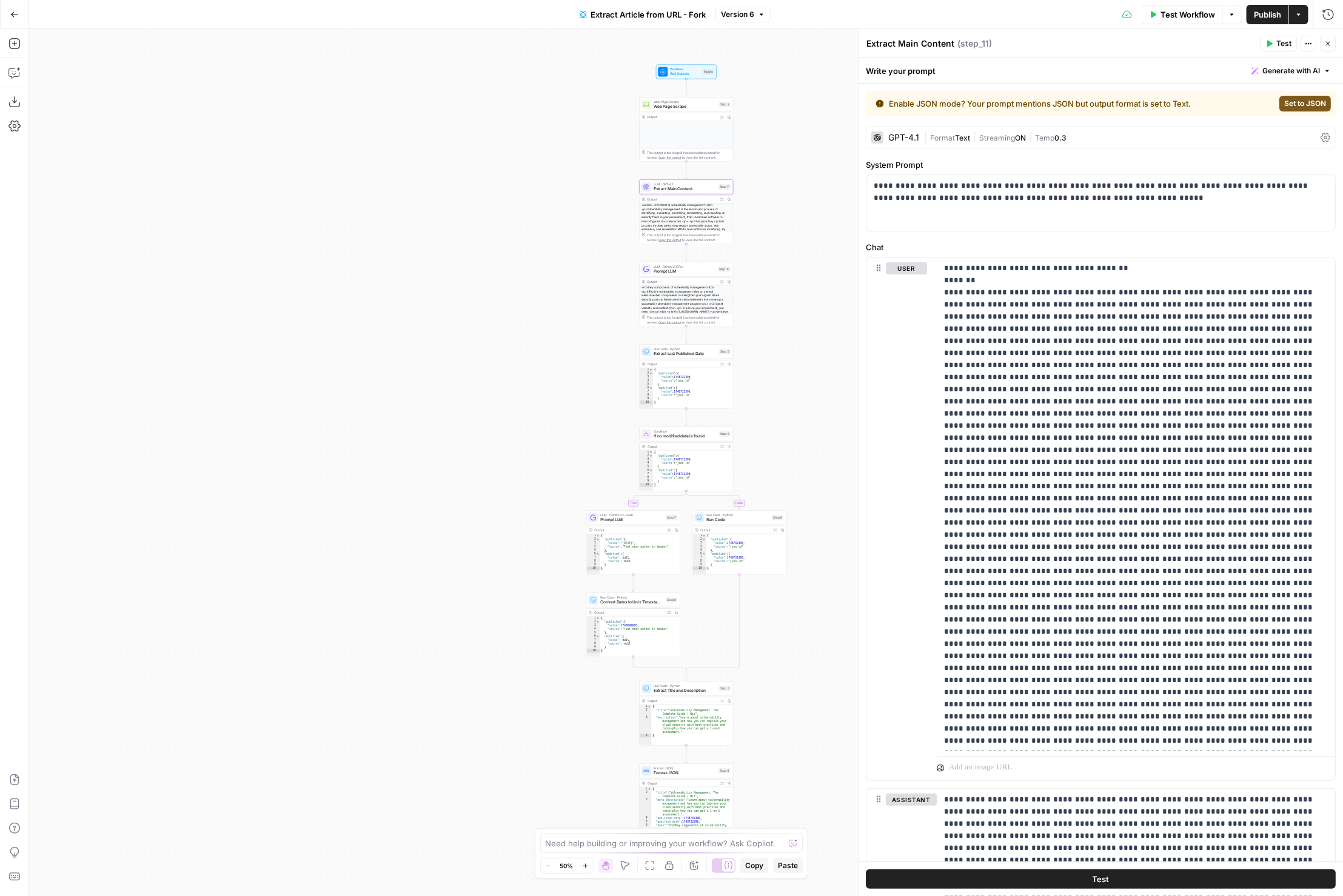
click at [996, 133] on span "Streaming" at bounding box center [998, 137] width 36 height 9
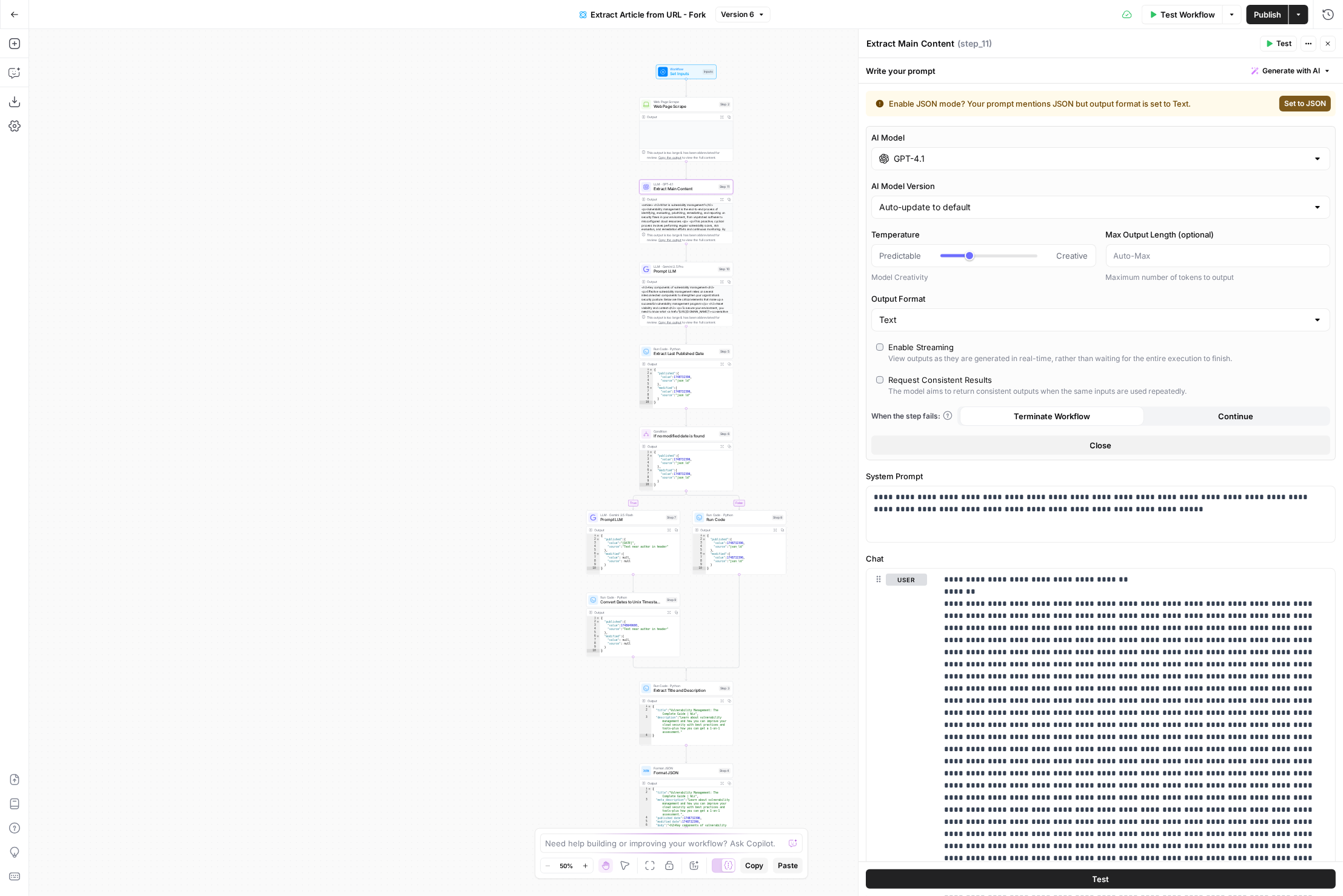
click at [1323, 42] on button "Close" at bounding box center [1328, 43] width 15 height 15
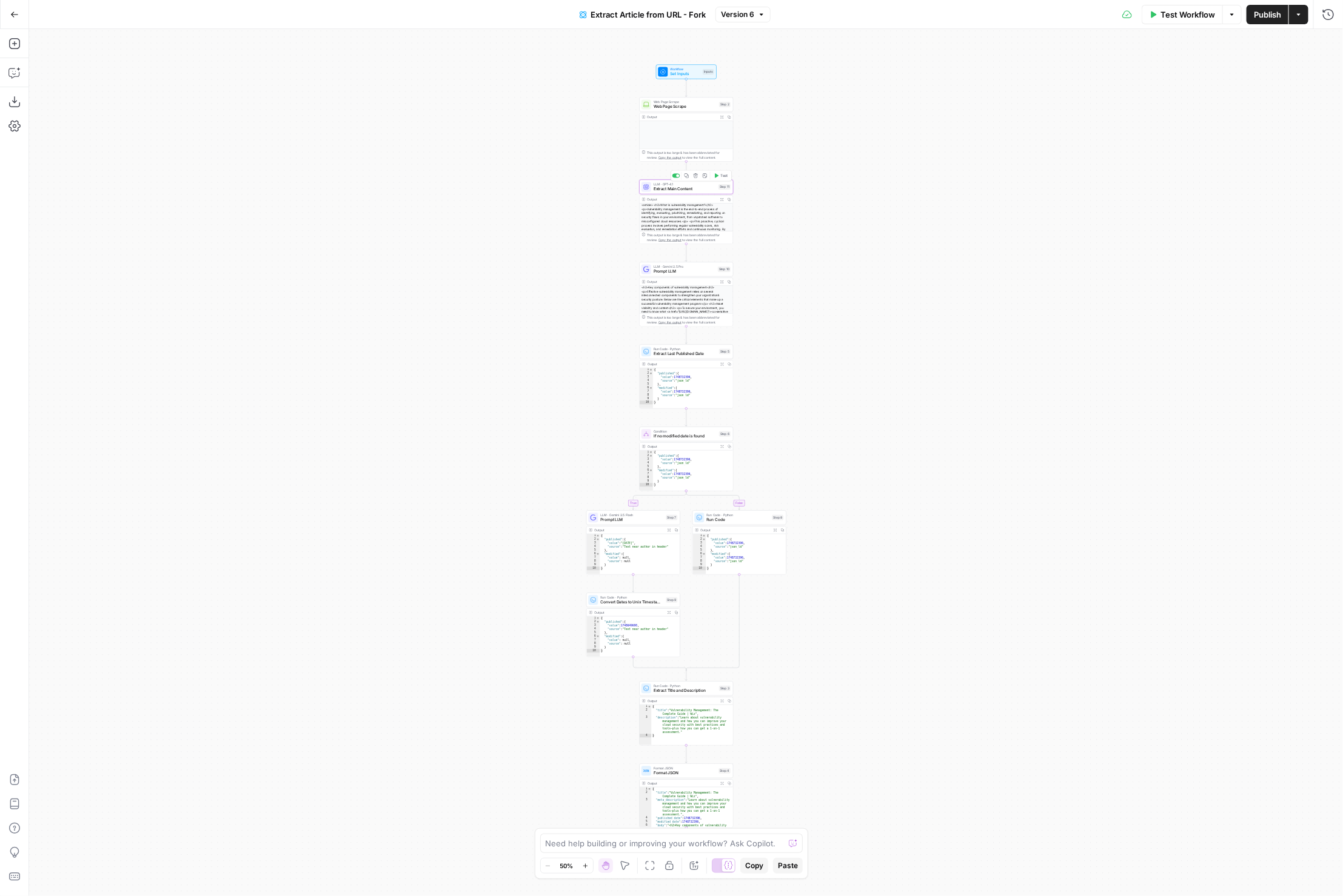
click at [663, 188] on span "Extract Main Content" at bounding box center [685, 189] width 63 height 6
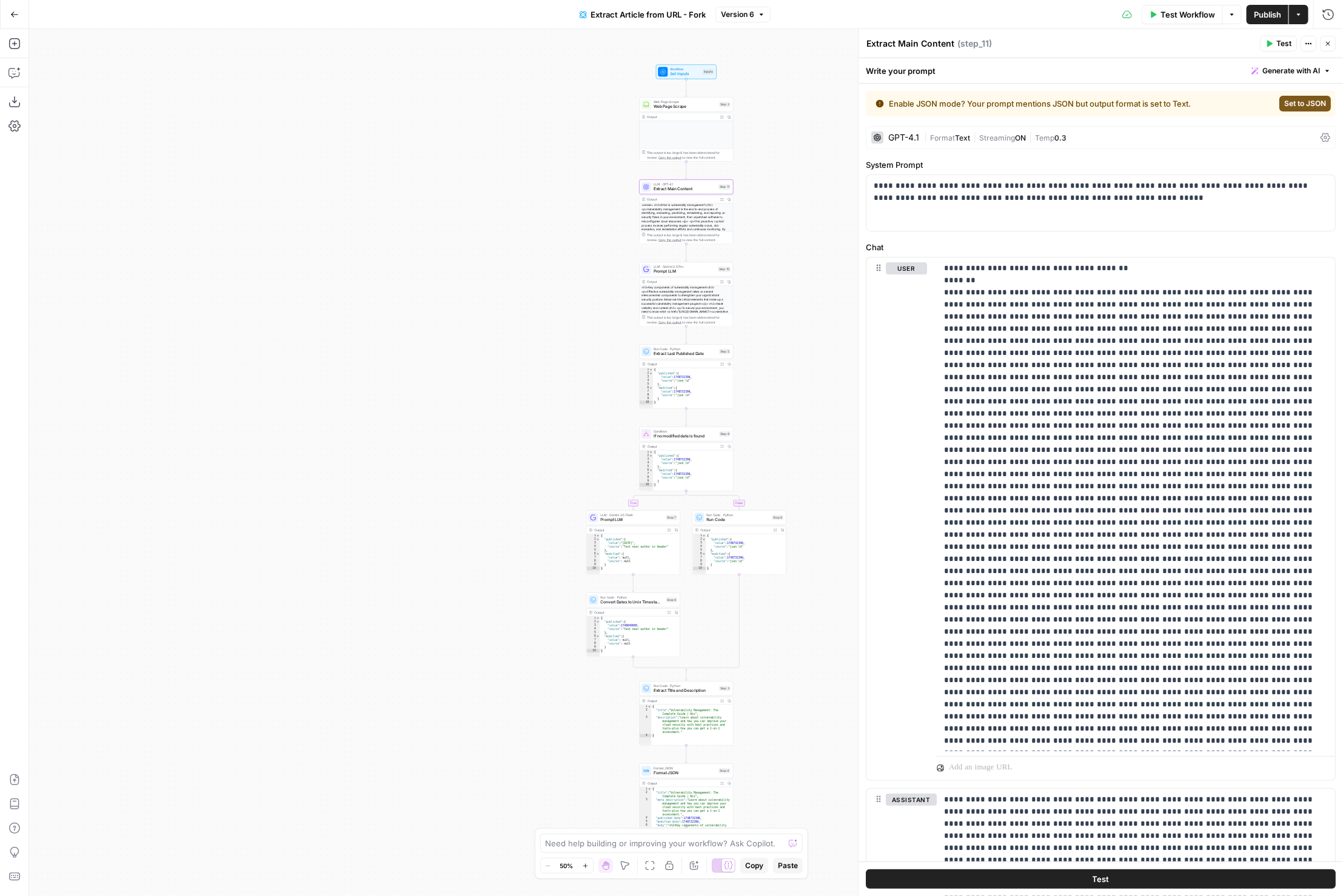
click at [1321, 137] on icon at bounding box center [1326, 137] width 10 height 10
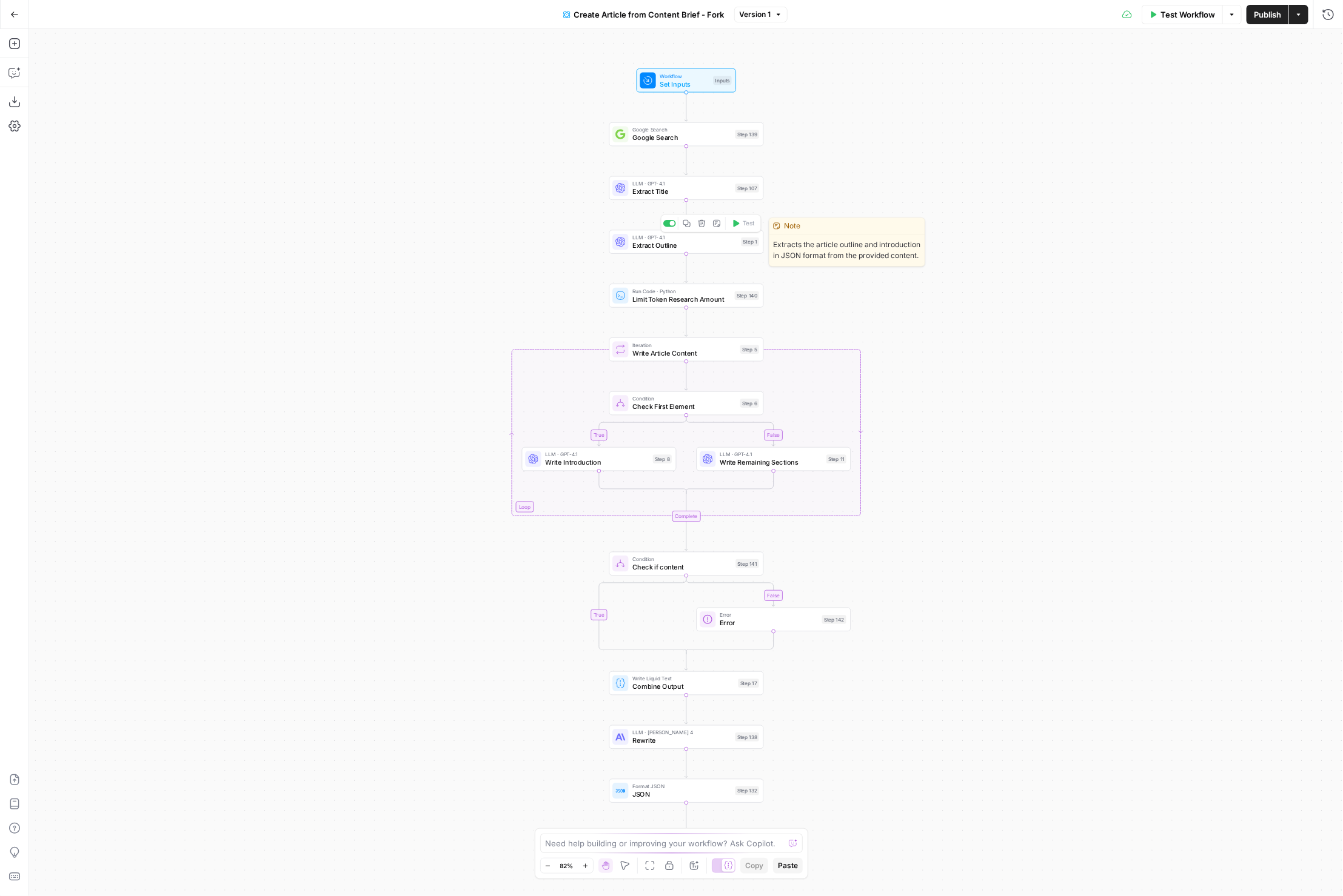
click at [683, 242] on span "Extract Outline" at bounding box center [684, 246] width 105 height 10
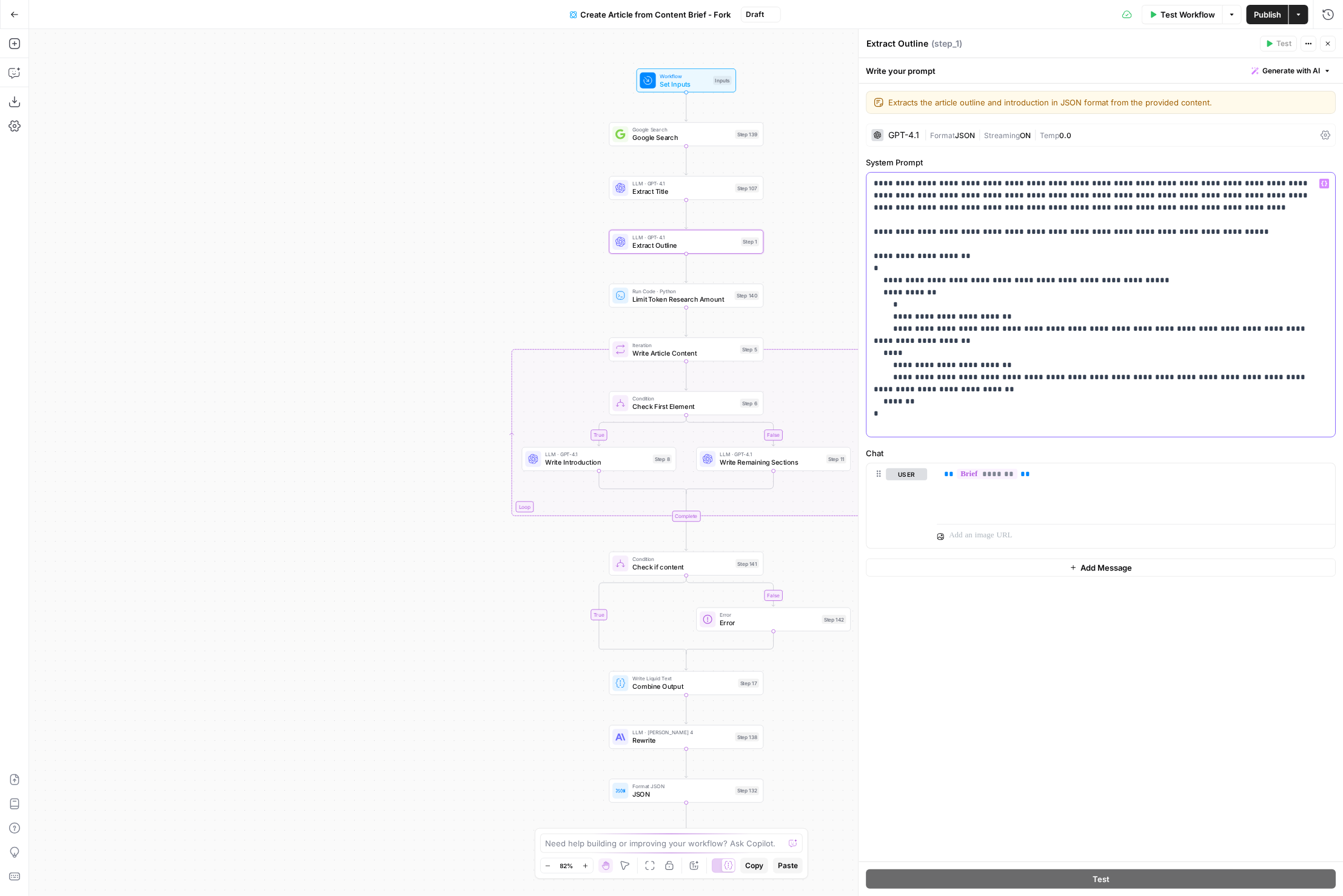
click at [1113, 253] on p "**********" at bounding box center [1101, 304] width 455 height 254
click at [678, 97] on div "true false false true Workflow Set Inputs Inputs Google Search Google Search St…" at bounding box center [686, 463] width 1314 height 868
click at [687, 93] on icon "Edge from start to step_139" at bounding box center [687, 107] width 3 height 29
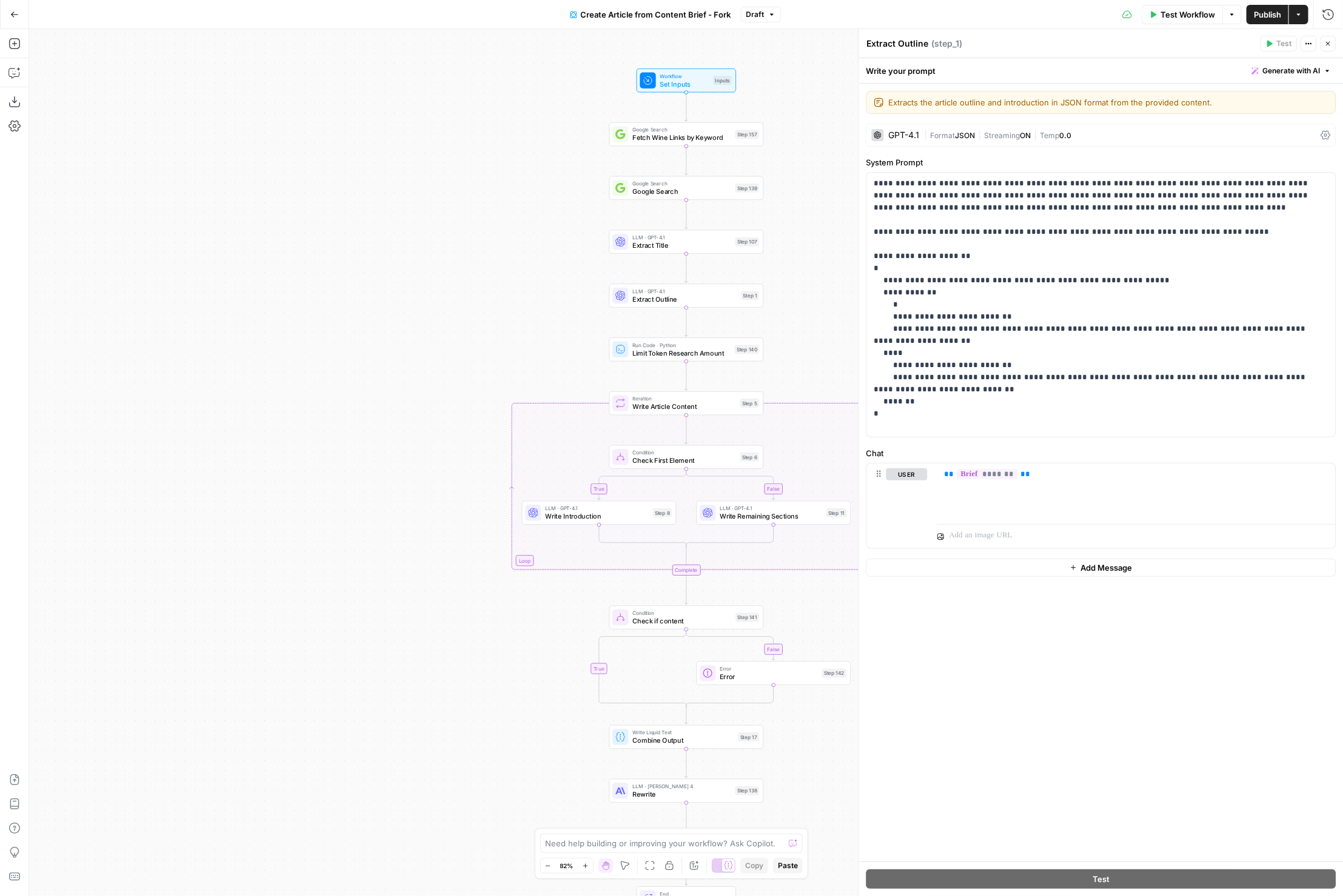
click at [1001, 16] on div "Test Workflow Options Publish Actions Run History" at bounding box center [1062, 14] width 563 height 28
click at [763, 13] on button "Draft" at bounding box center [761, 14] width 40 height 15
click at [842, 4] on div "Test Workflow Options Publish Actions Run History" at bounding box center [1062, 14] width 563 height 28
click at [701, 137] on span "Fetch Wine Links by Keyword" at bounding box center [682, 137] width 99 height 10
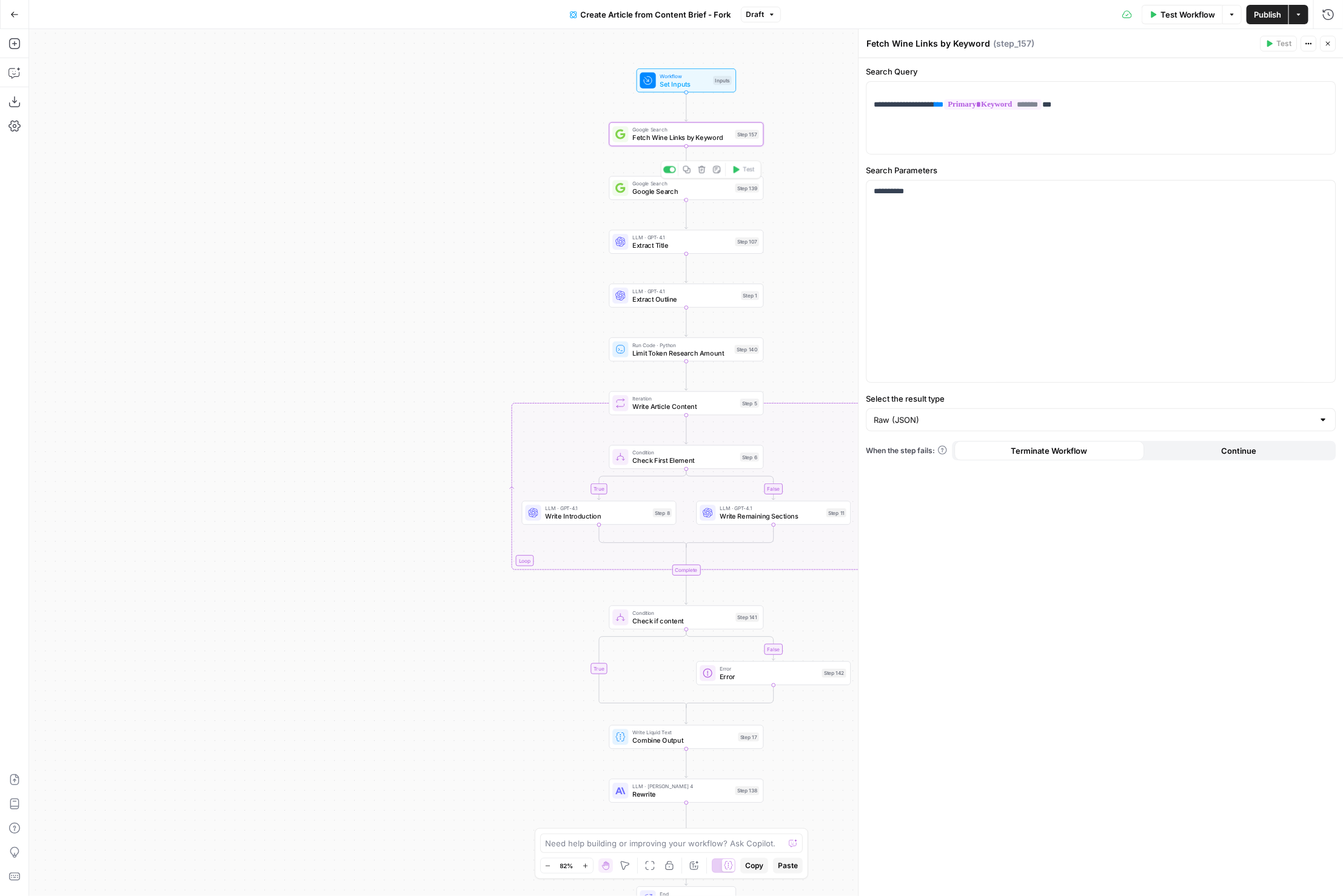
click at [677, 199] on div "Google Search Google Search Step 139 Copy step Delete step Add Note Test" at bounding box center [687, 188] width 155 height 24
click at [1001, 172] on label "Search Parameters" at bounding box center [1101, 170] width 470 height 12
click at [671, 141] on span "Fetch Wine Links by Keyword" at bounding box center [682, 137] width 99 height 10
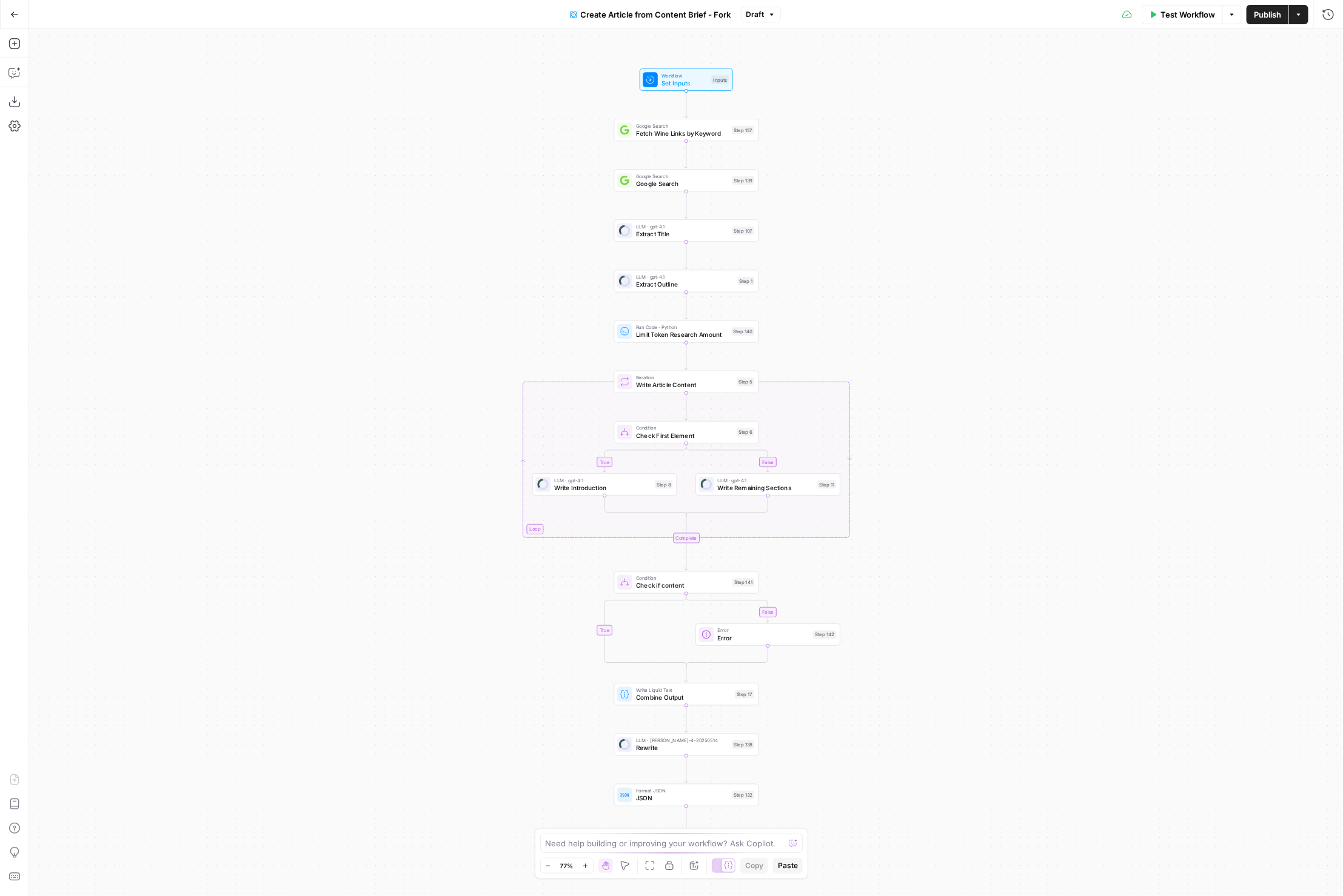
click at [751, 11] on span "Draft" at bounding box center [756, 14] width 18 height 11
click at [773, 84] on div "1 minute ago by William Reed" at bounding box center [844, 82] width 185 height 11
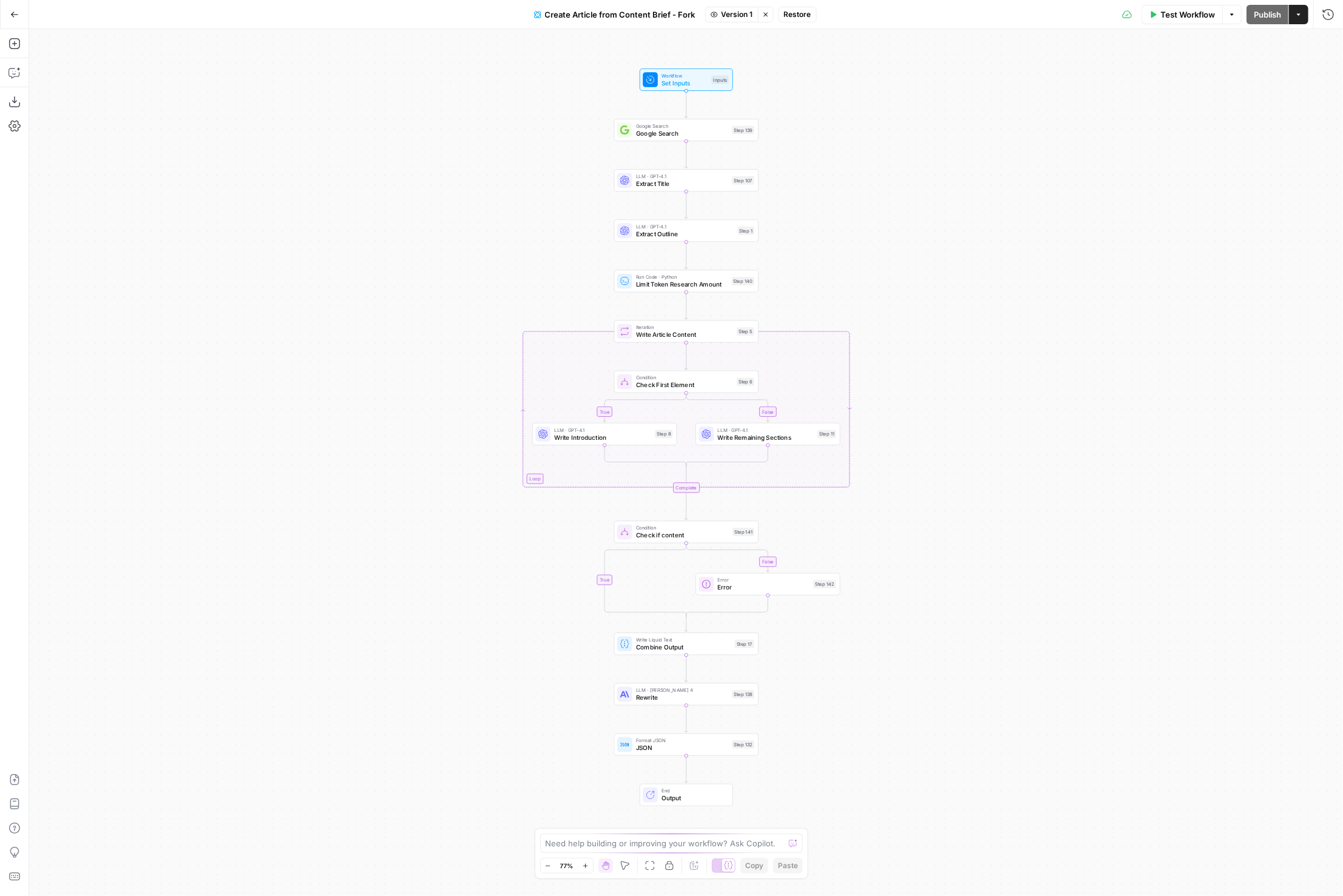
click at [792, 20] on button "Restore" at bounding box center [797, 14] width 38 height 15
click at [632, 139] on span "Restore" at bounding box center [632, 140] width 33 height 12
click at [668, 76] on span "Workflow" at bounding box center [682, 75] width 46 height 7
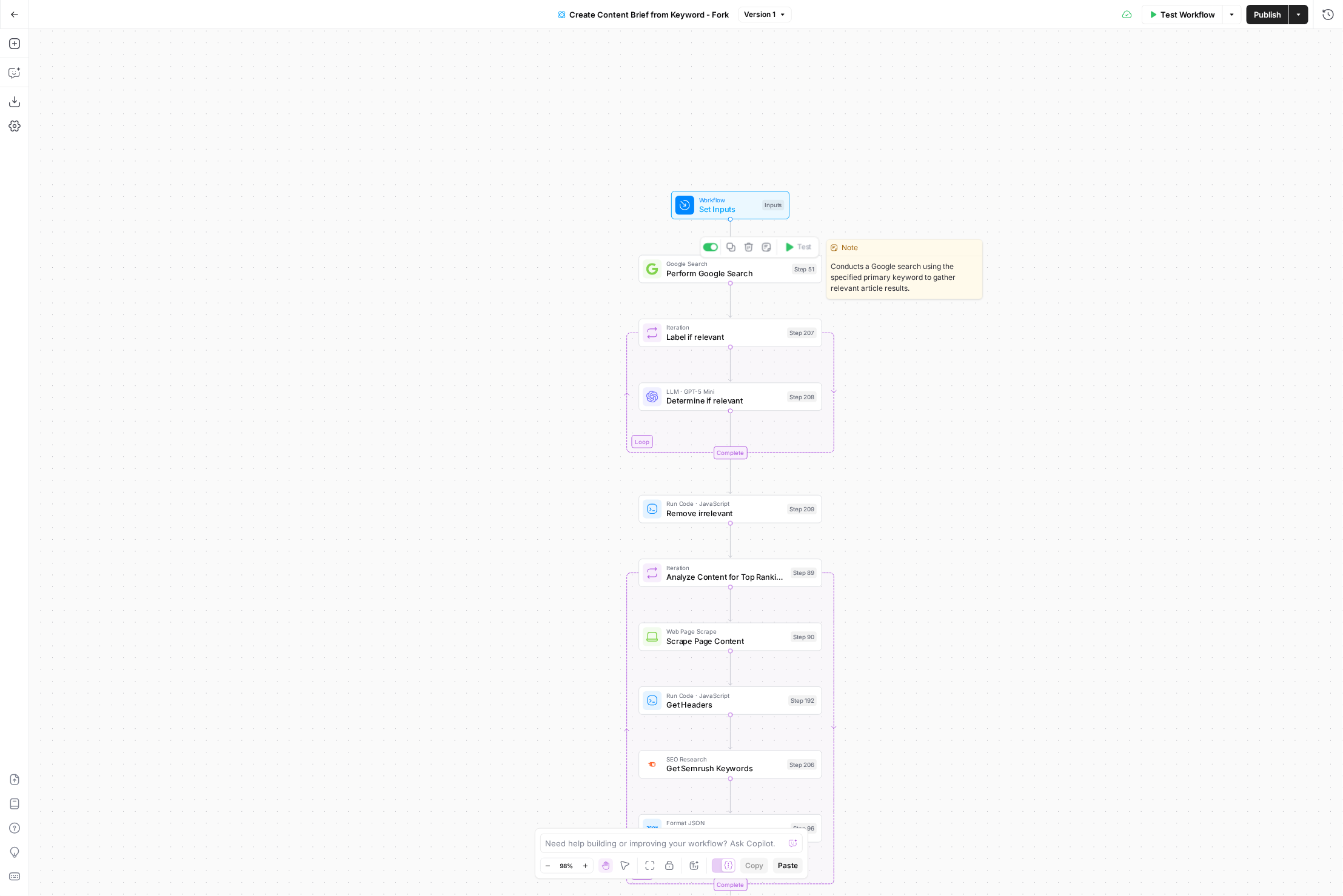
click at [712, 268] on span "Perform Google Search" at bounding box center [726, 273] width 120 height 12
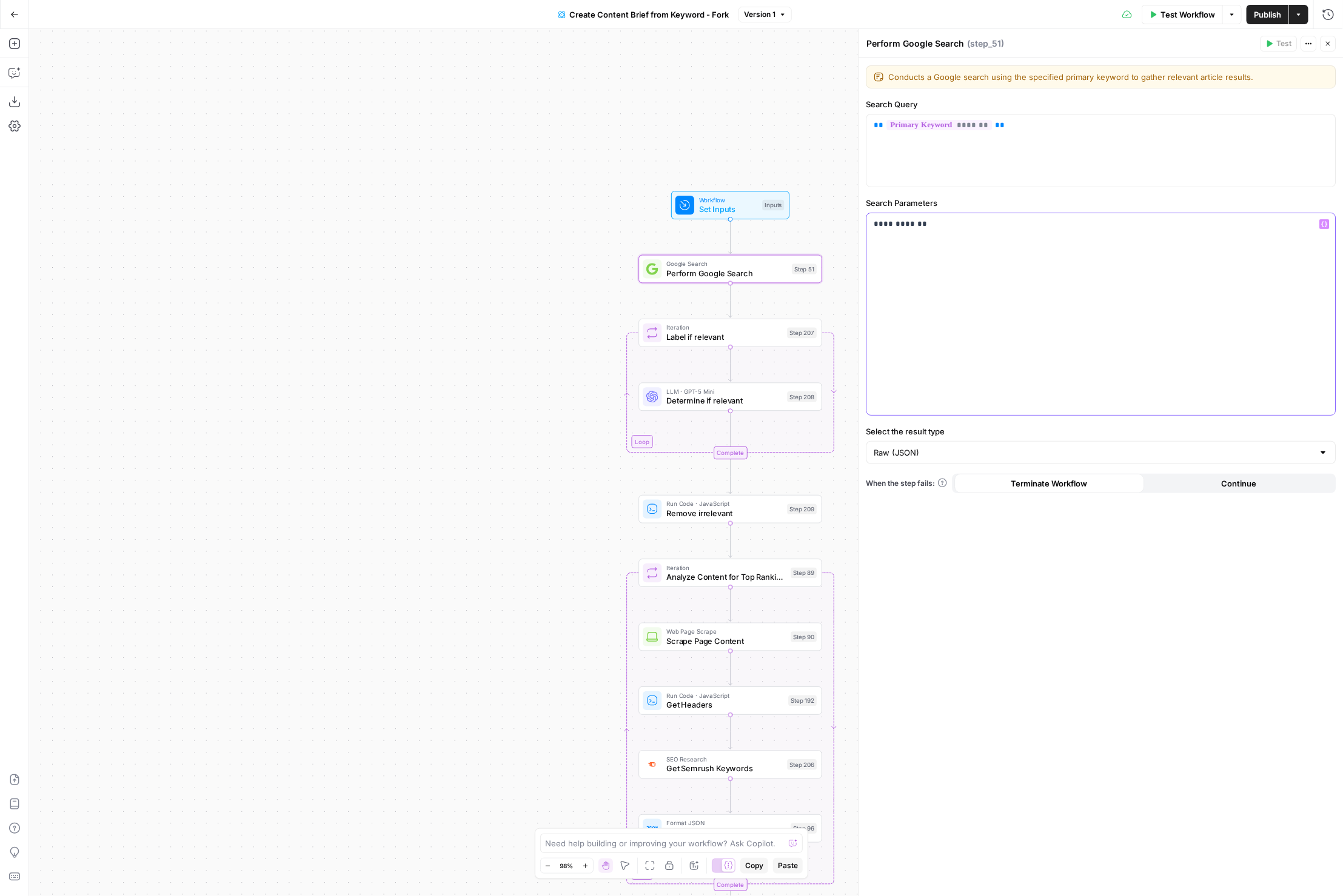
click at [1036, 225] on p "**********" at bounding box center [1101, 224] width 455 height 12
click at [1162, 9] on span "Test Workflow" at bounding box center [1188, 14] width 55 height 12
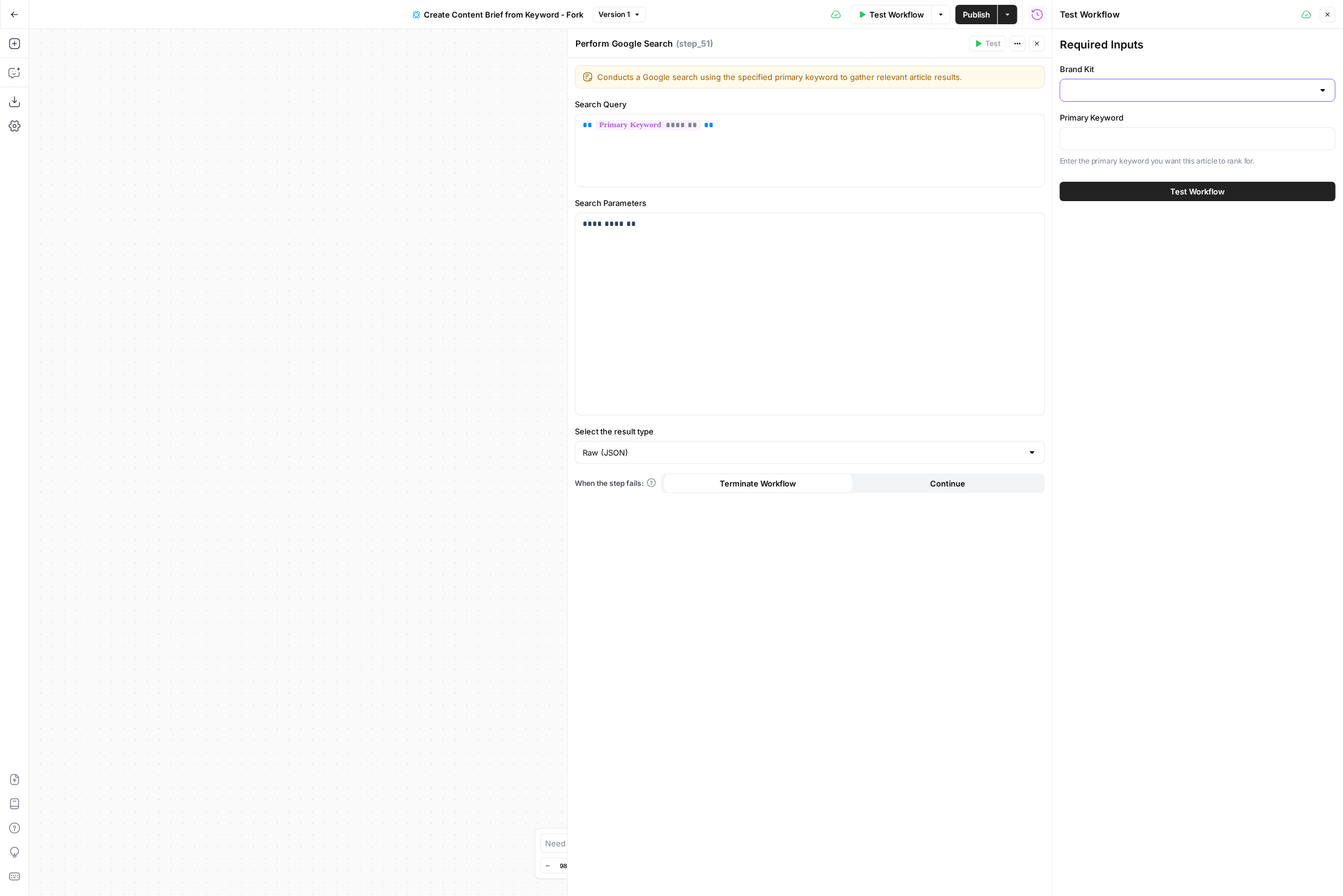
click at [1141, 91] on input "Brand Kit" at bounding box center [1191, 90] width 246 height 12
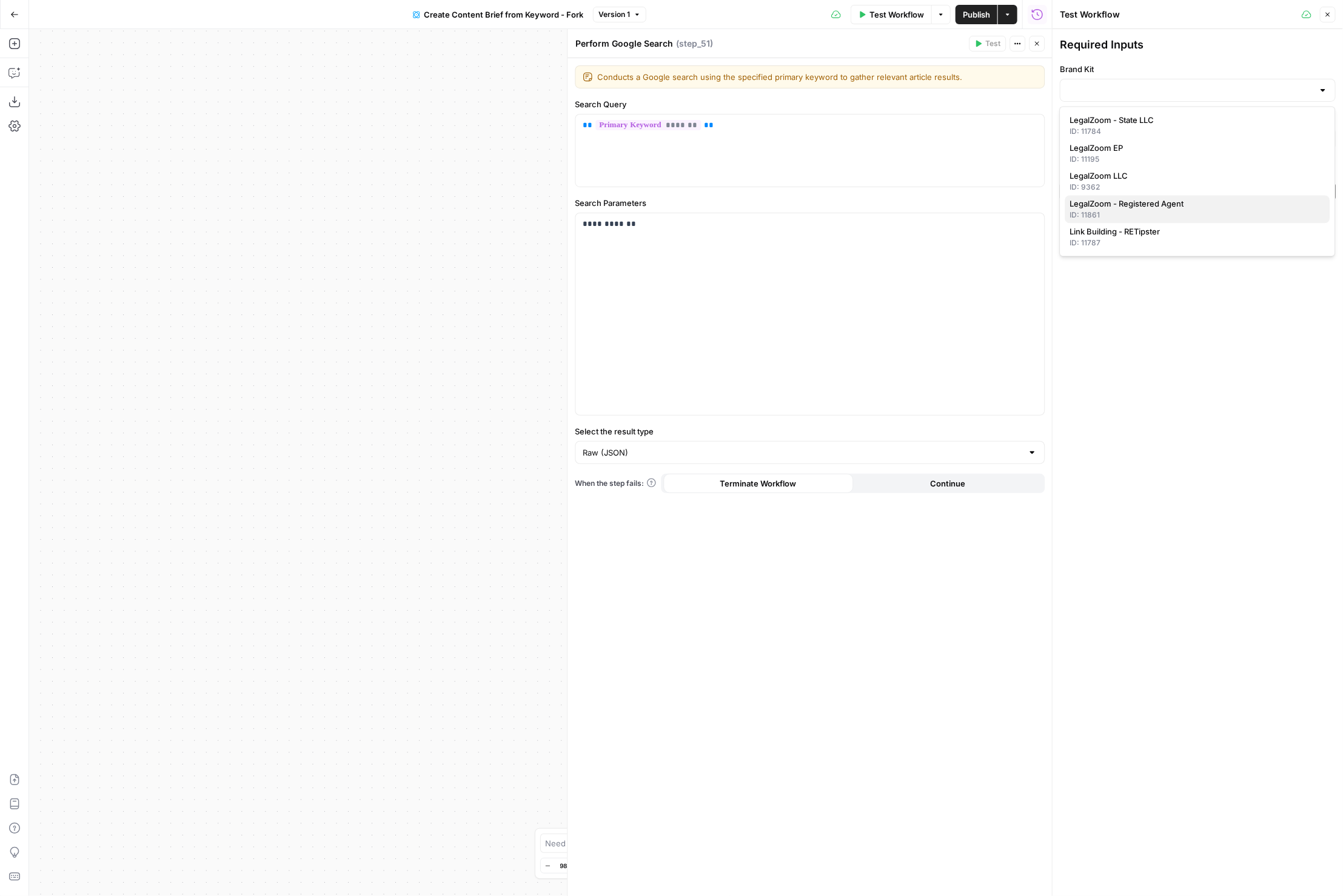
click at [1120, 211] on div "ID: 11861" at bounding box center [1198, 215] width 255 height 11
type input "LegalZoom - Registered Agent"
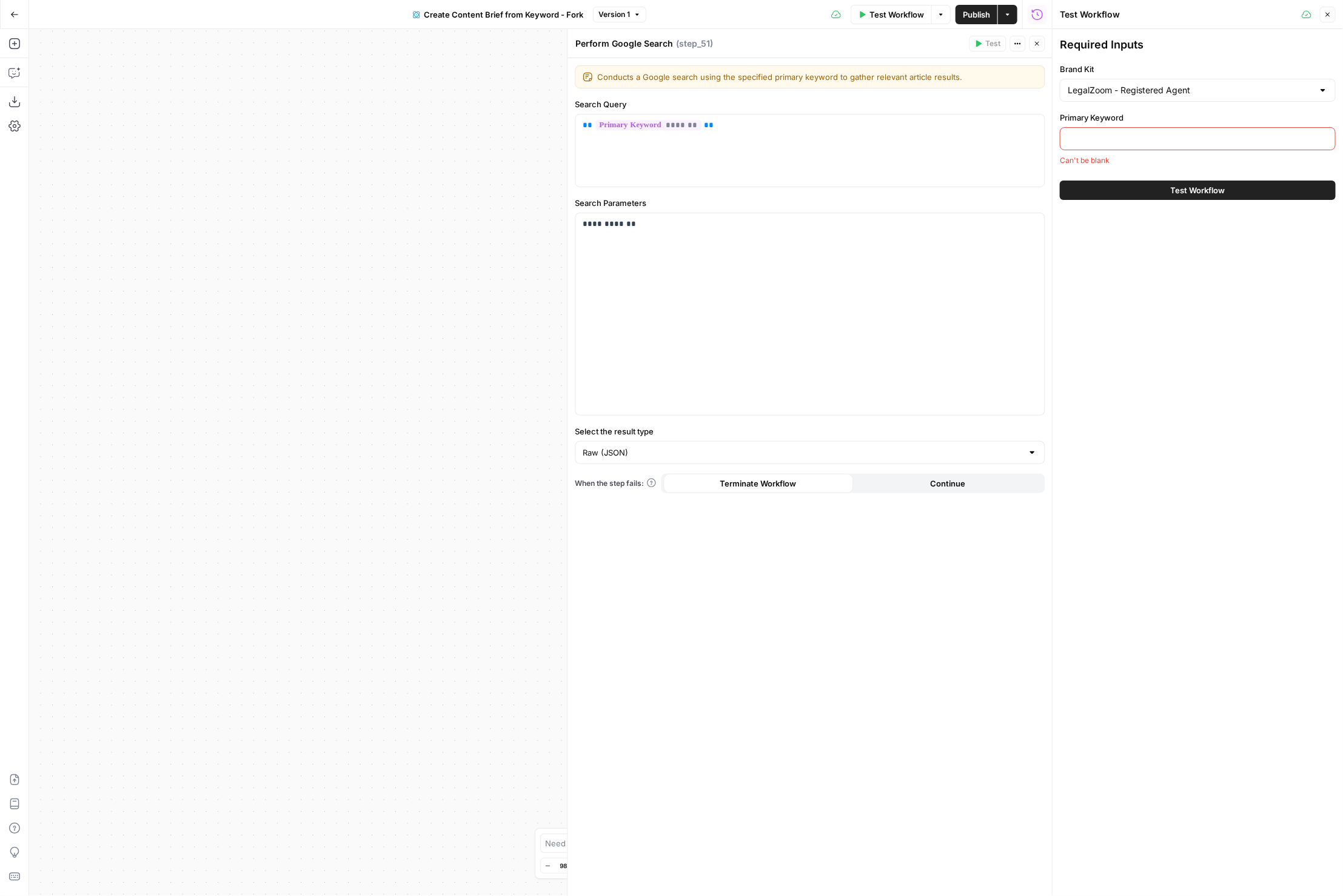
click at [1132, 144] on div at bounding box center [1197, 139] width 276 height 23
paste input "registered agent [US_STATE]"
type input "registered agent [US_STATE]"
click at [1111, 188] on button "Test Workflow" at bounding box center [1197, 192] width 276 height 20
click at [1121, 187] on button "Test Workflow" at bounding box center [1197, 192] width 276 height 20
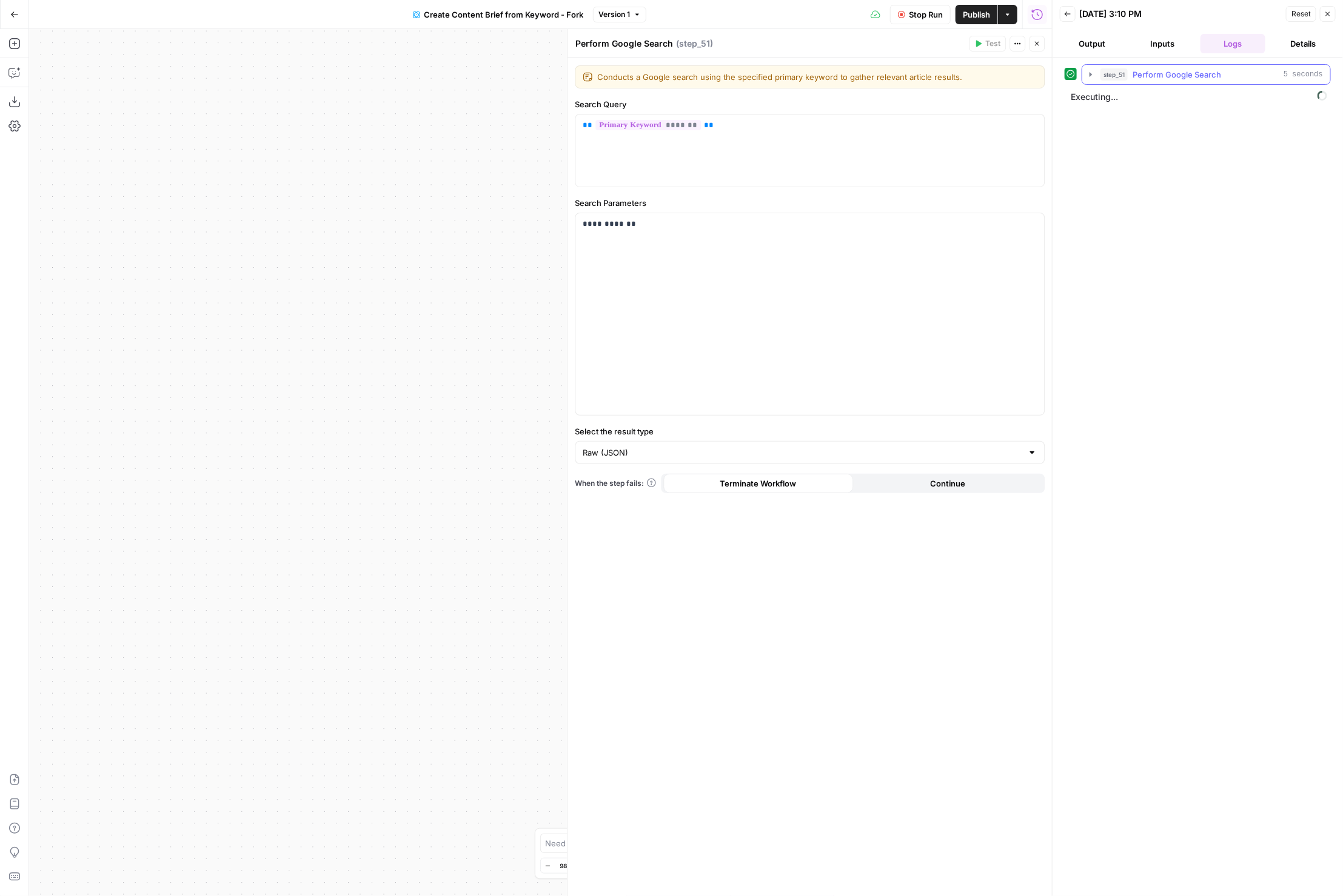
click at [1142, 72] on span "Perform Google Search" at bounding box center [1176, 74] width 89 height 12
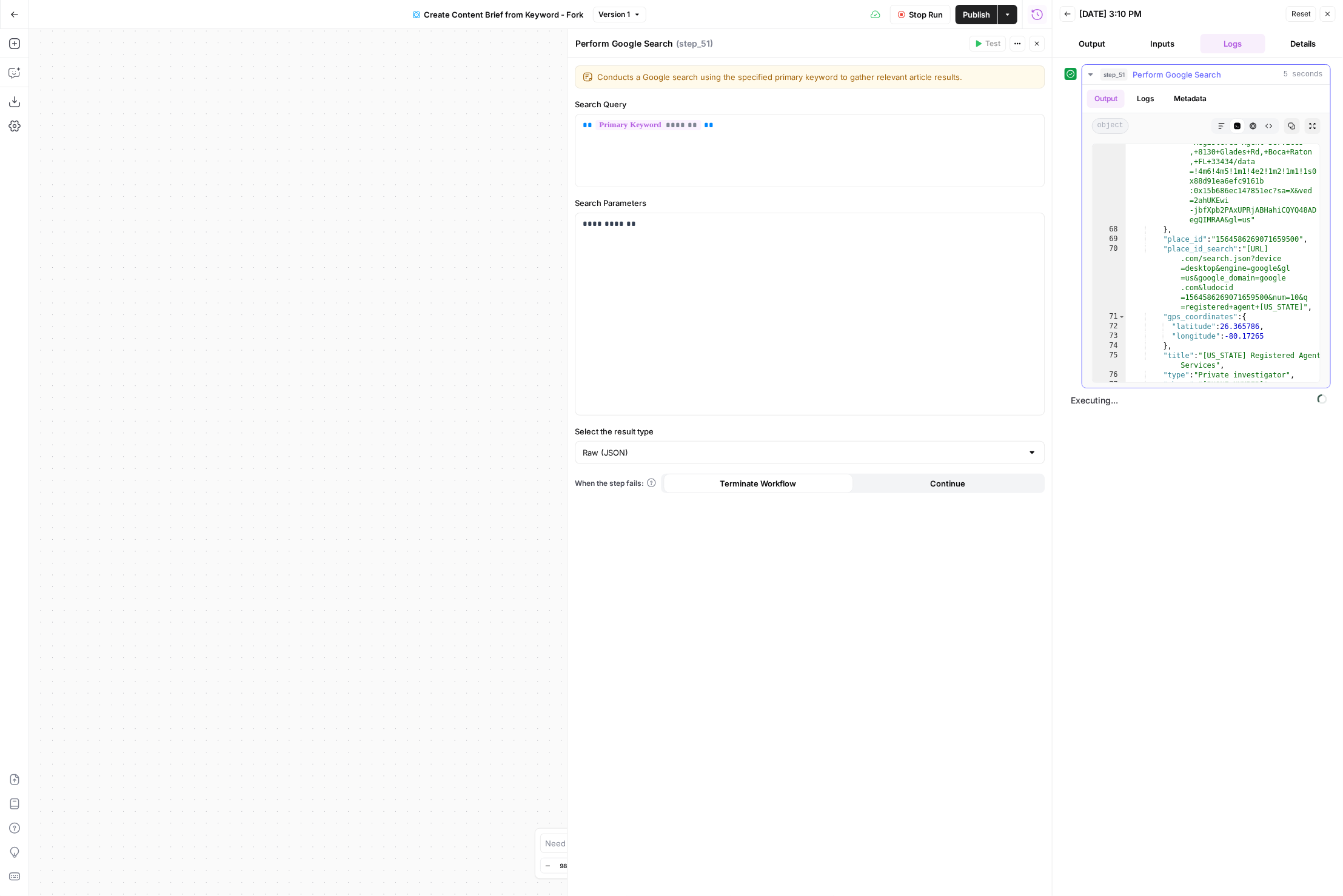
scroll to position [1390, 0]
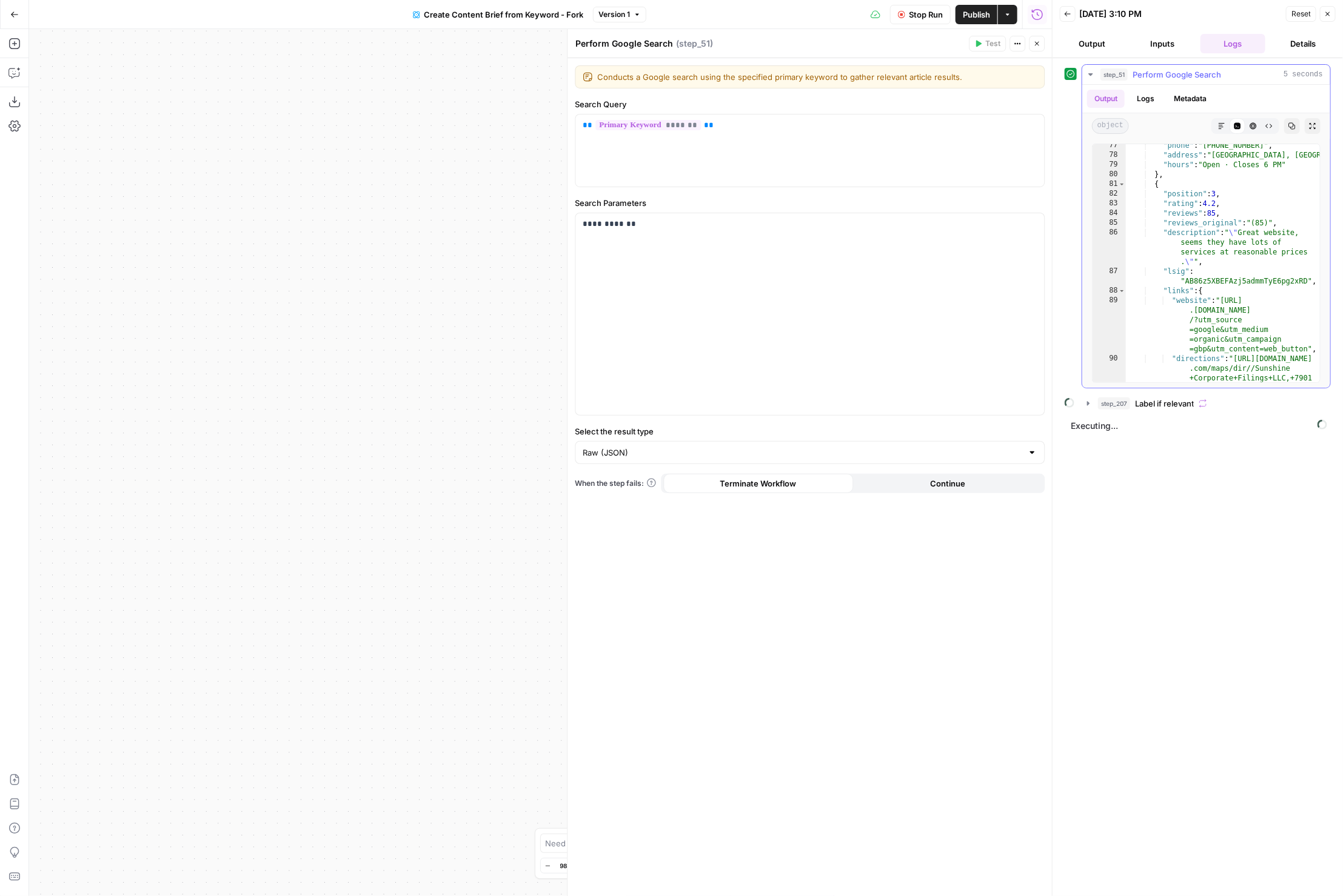
click at [1288, 120] on button "Copy" at bounding box center [1292, 125] width 15 height 15
click at [1040, 45] on icon "button" at bounding box center [1037, 43] width 7 height 7
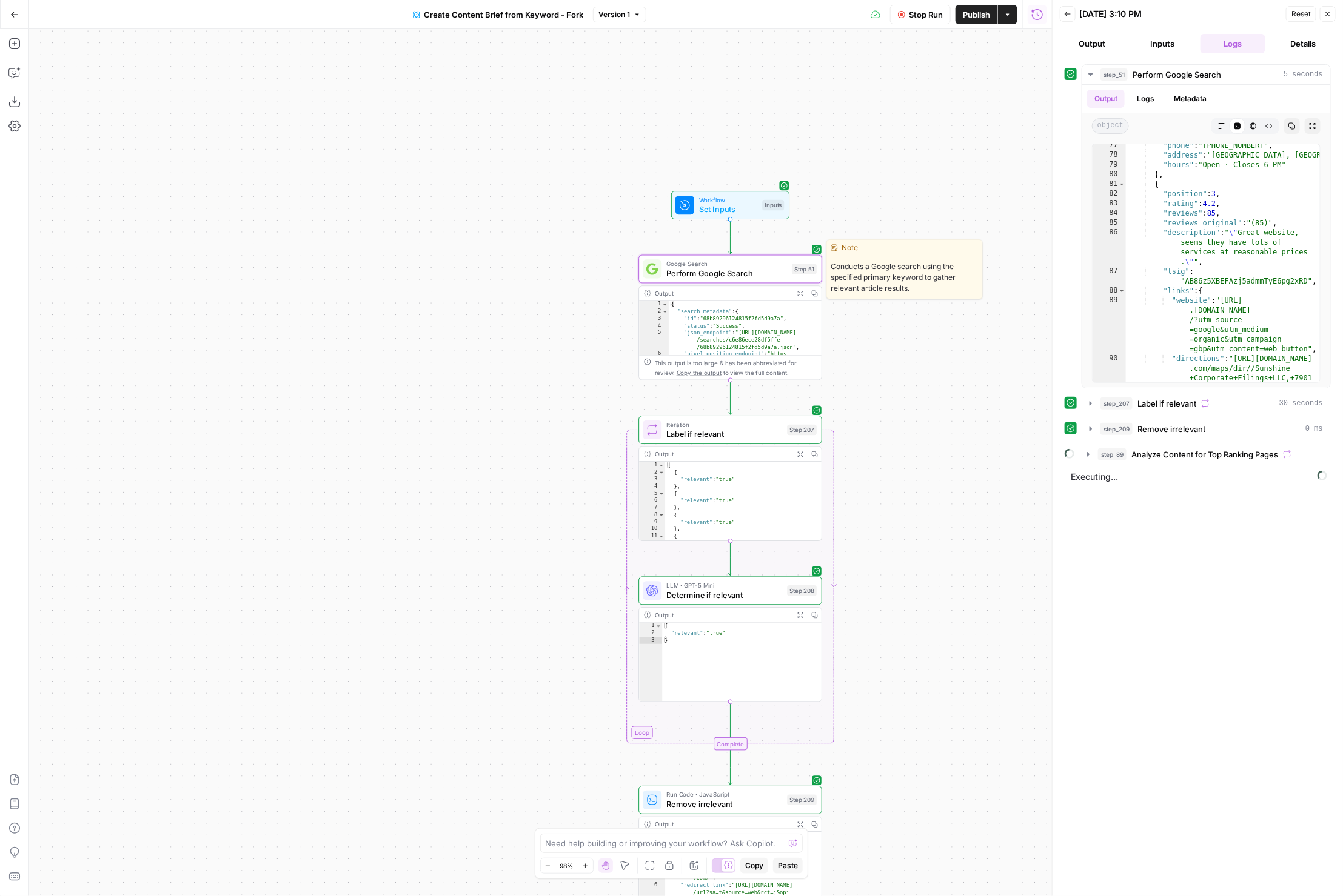
click at [677, 271] on span "Perform Google Search" at bounding box center [726, 273] width 120 height 12
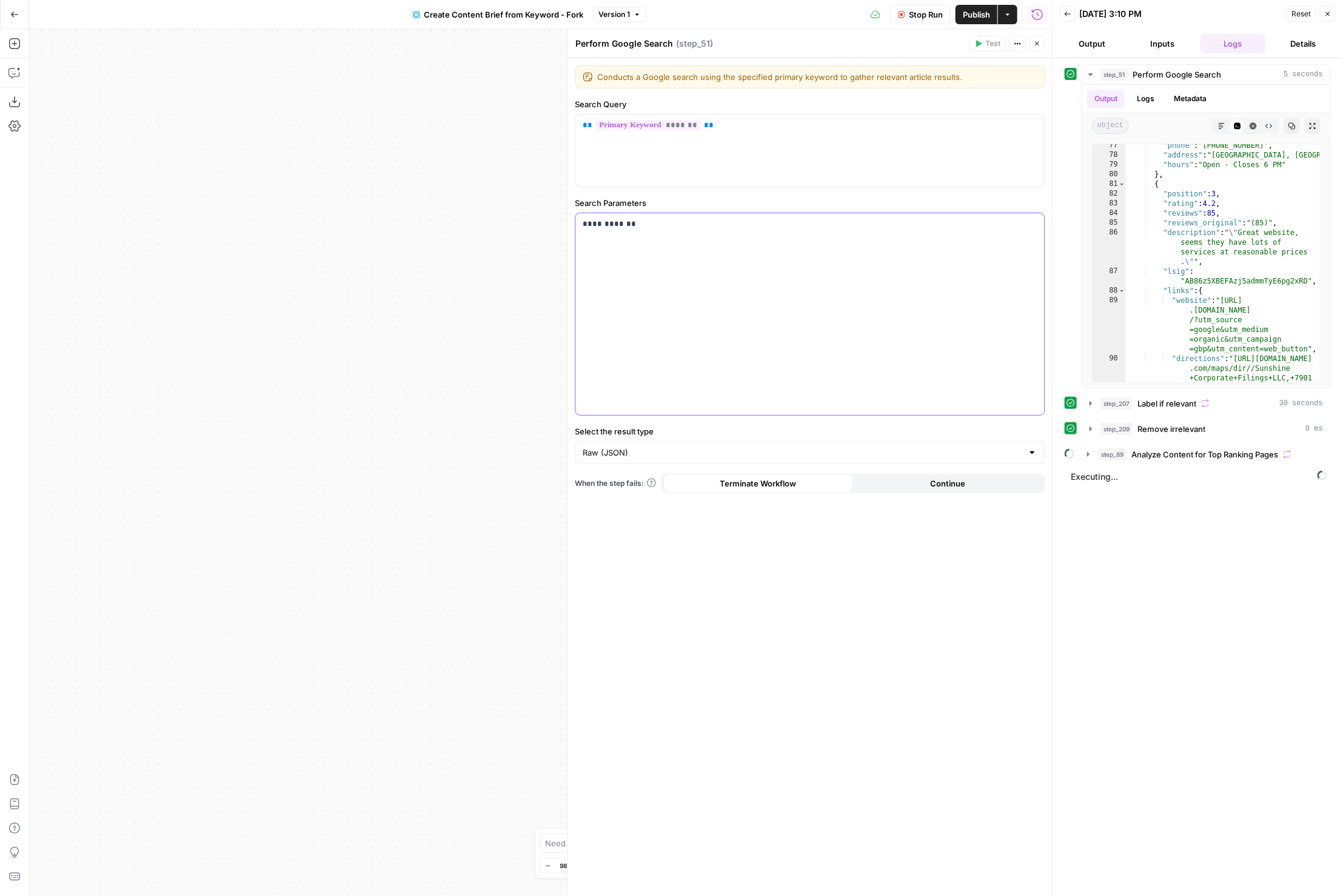
click at [813, 297] on div "**********" at bounding box center [810, 314] width 469 height 202
click at [753, 226] on p "**********" at bounding box center [810, 224] width 455 height 12
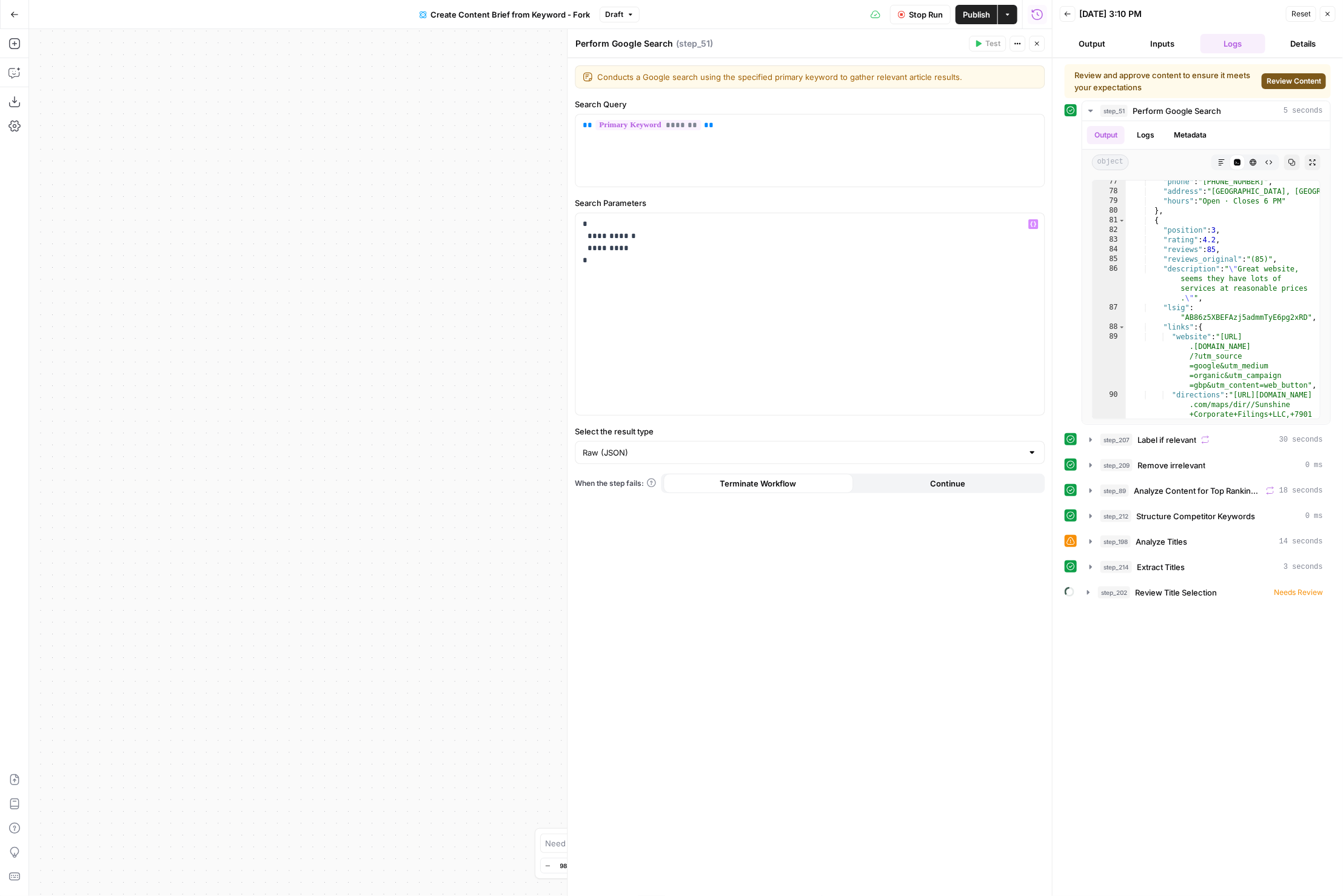
click at [618, 9] on span "Draft" at bounding box center [614, 14] width 18 height 11
click at [656, 66] on span "Version 1" at bounding box center [682, 71] width 144 height 12
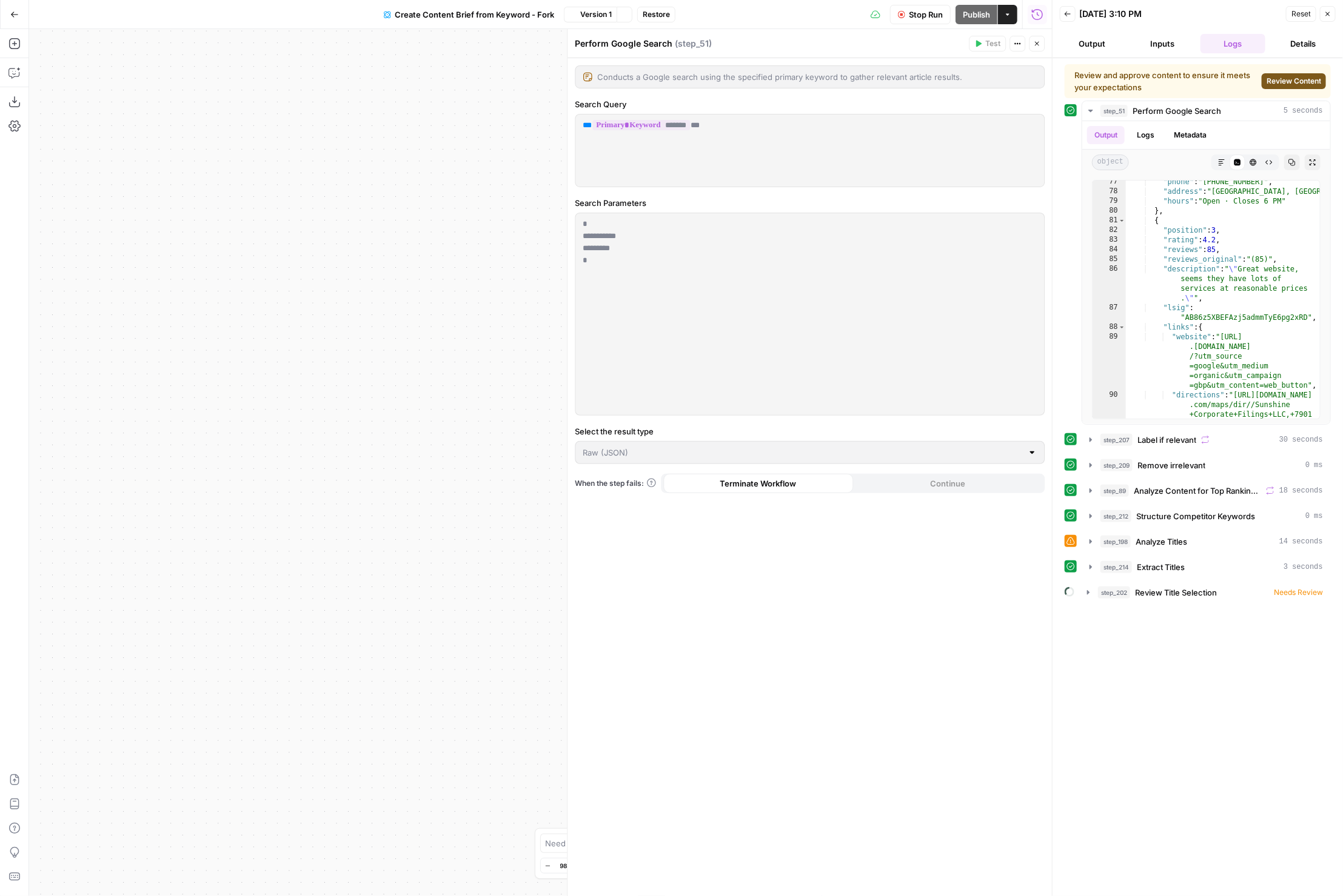
click at [656, 66] on div "Conducts a Google search using the specified primary keyword to gather relevant…" at bounding box center [810, 77] width 470 height 23
click at [736, 195] on div "**********" at bounding box center [810, 477] width 485 height 838
click at [645, 6] on div "Create Content Brief from Keyword - Fork Version 1 Stop viewing Restore" at bounding box center [525, 15] width 299 height 20
click at [661, 12] on span "Restore" at bounding box center [656, 14] width 28 height 11
click at [661, 12] on div "Restore to Version 1? Unpublished changes will be lost. Cancel Restore" at bounding box center [671, 448] width 1343 height 896
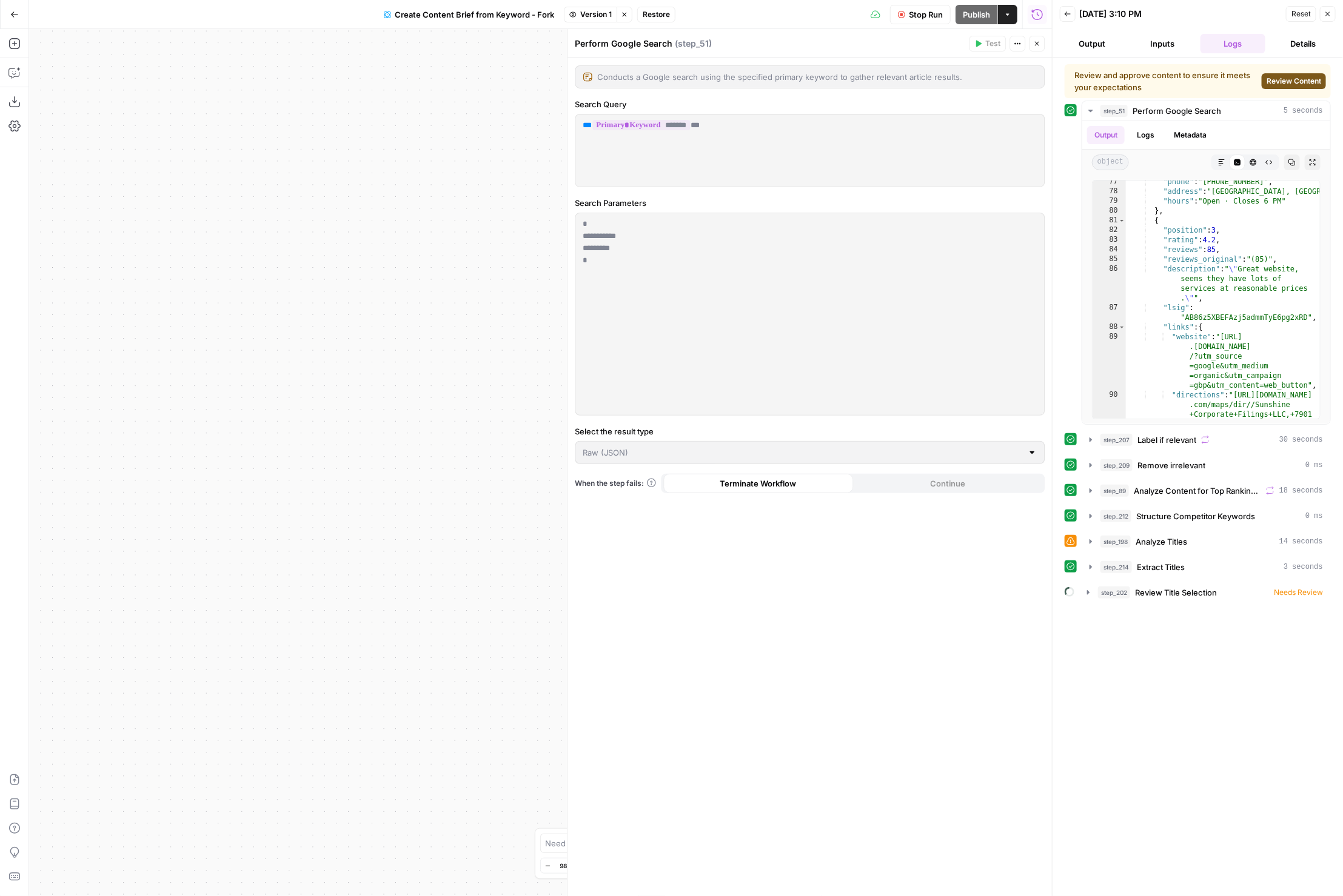
click at [656, 14] on span "Restore" at bounding box center [656, 14] width 28 height 11
click at [640, 125] on div "Unpublished changes will be lost. Cancel Restore" at bounding box center [672, 126] width 262 height 77
click at [637, 135] on span "Restore" at bounding box center [632, 140] width 33 height 12
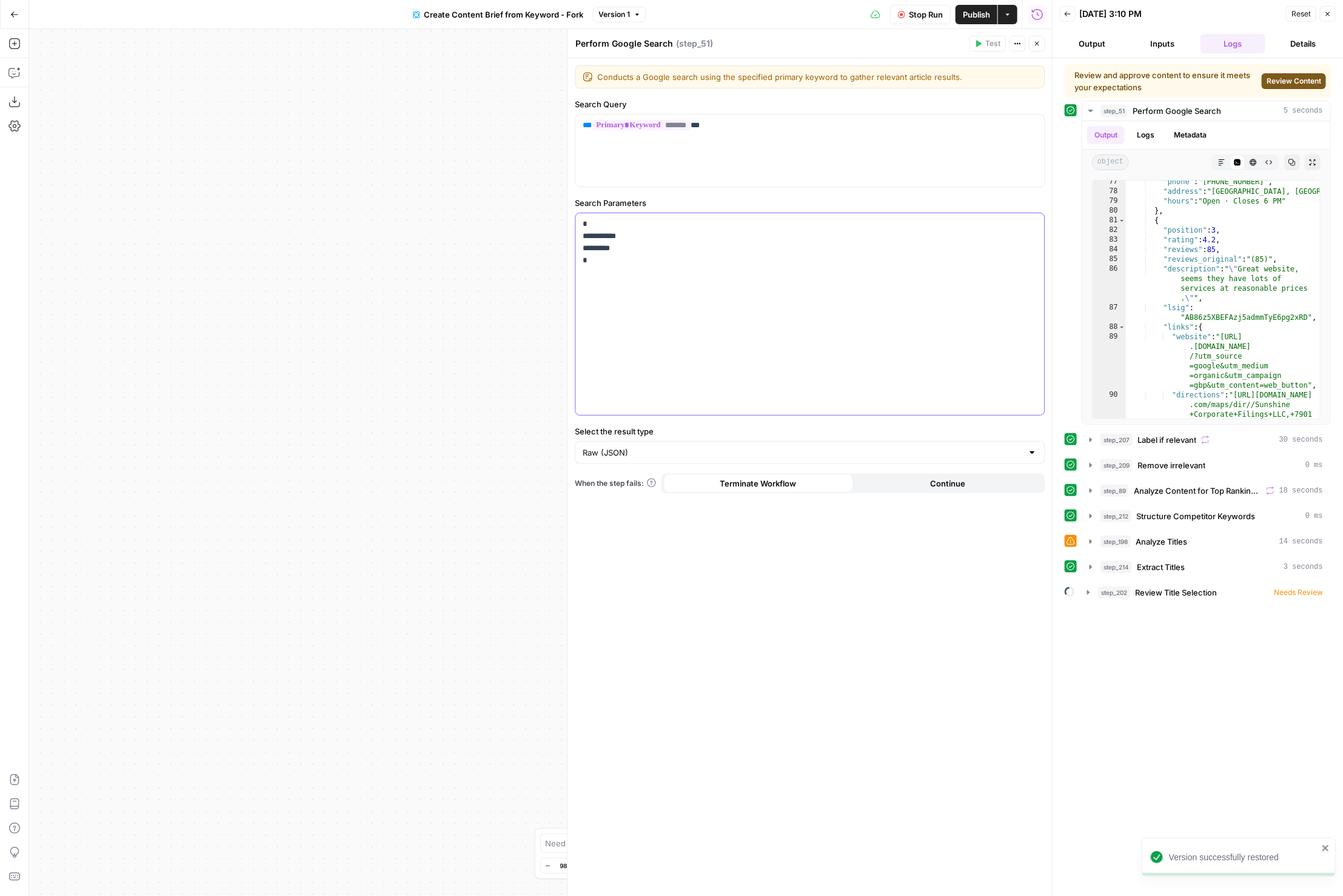
click at [640, 260] on p "**********" at bounding box center [810, 242] width 455 height 49
click at [606, 11] on span "Version 1" at bounding box center [614, 14] width 32 height 11
click at [656, 36] on span "Version 1" at bounding box center [674, 40] width 144 height 12
click at [700, 290] on div "**********" at bounding box center [810, 314] width 469 height 202
paste div
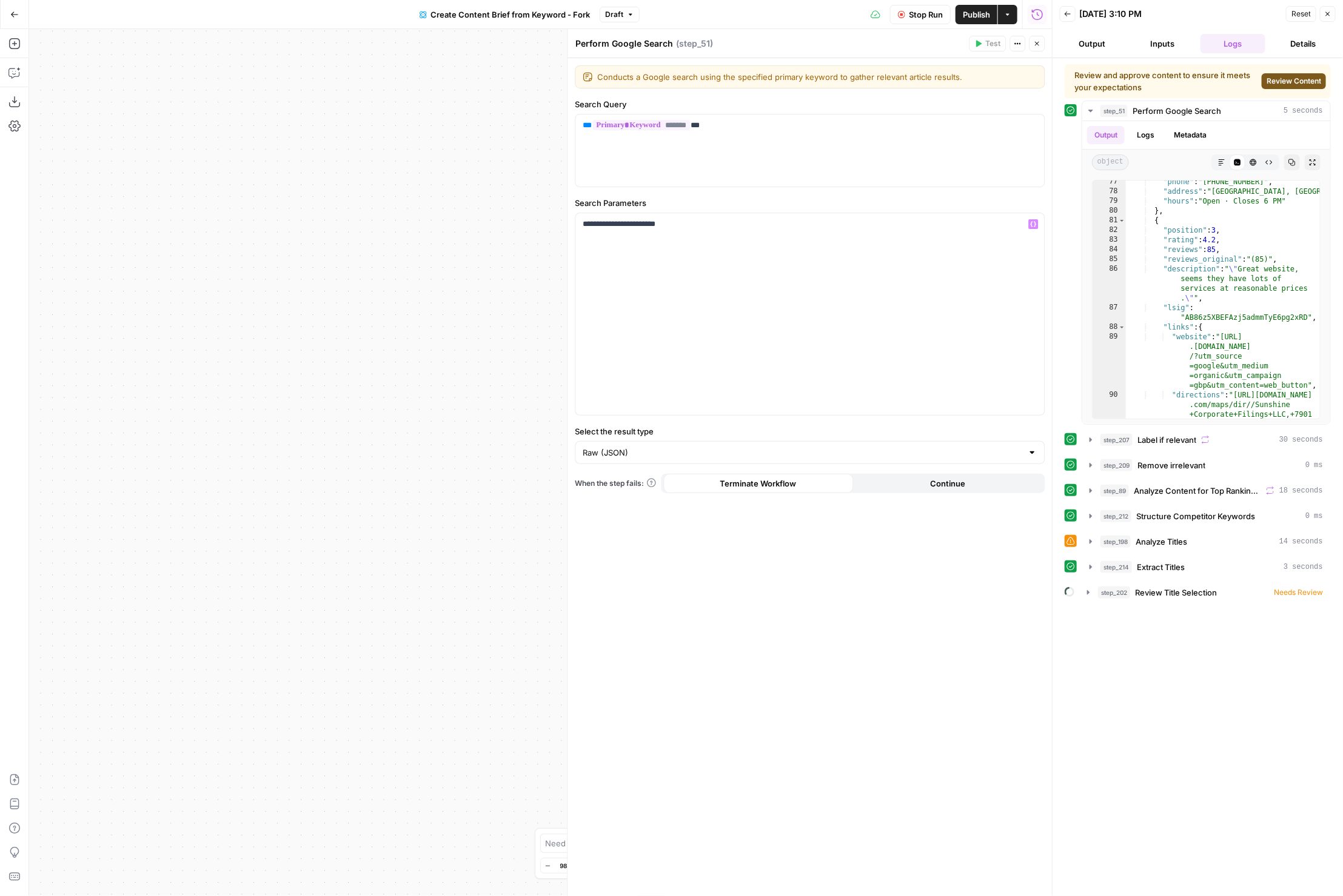
click at [940, 21] on button "Stop Run" at bounding box center [920, 15] width 61 height 20
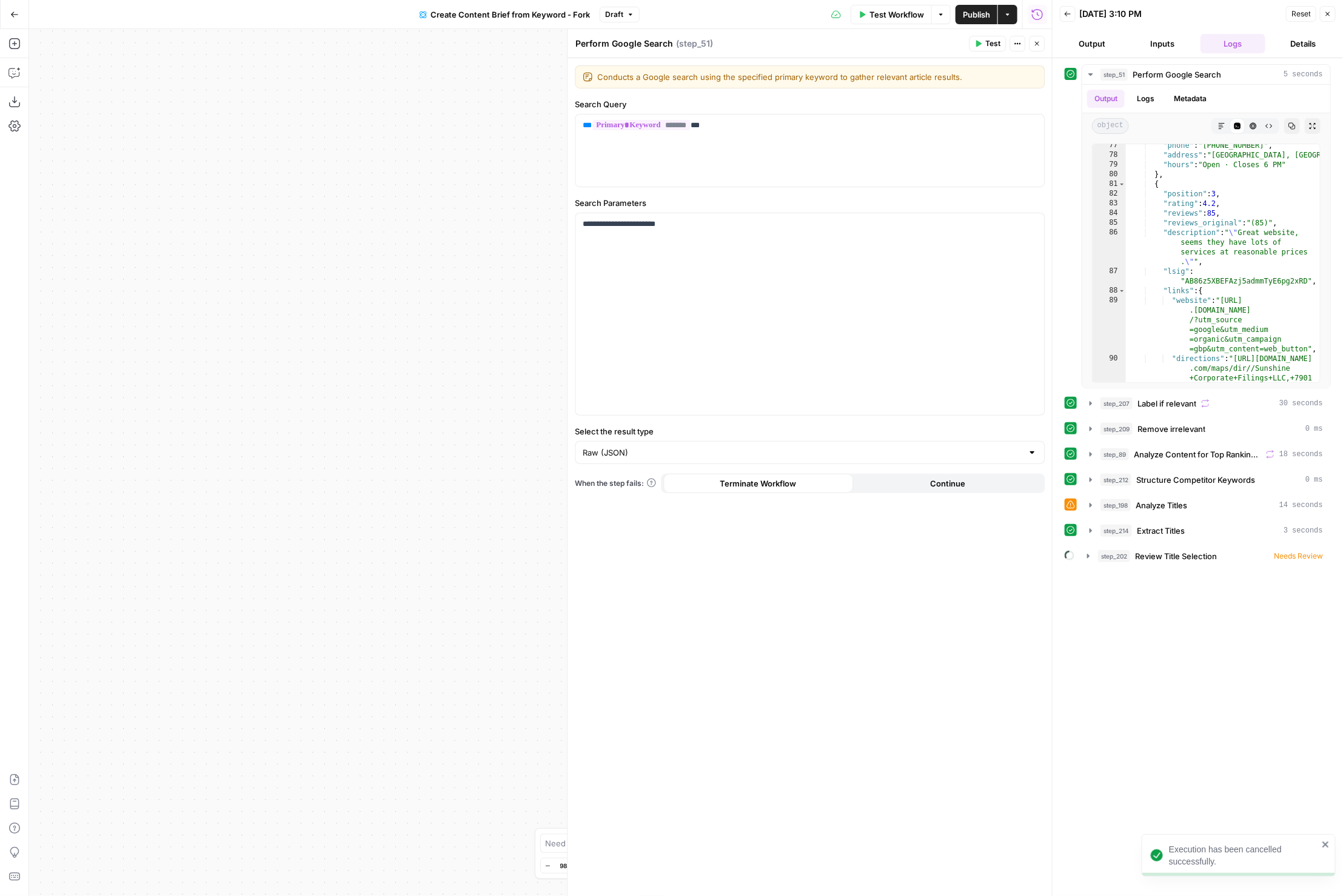
click at [909, 21] on button "Test Workflow" at bounding box center [892, 15] width 81 height 20
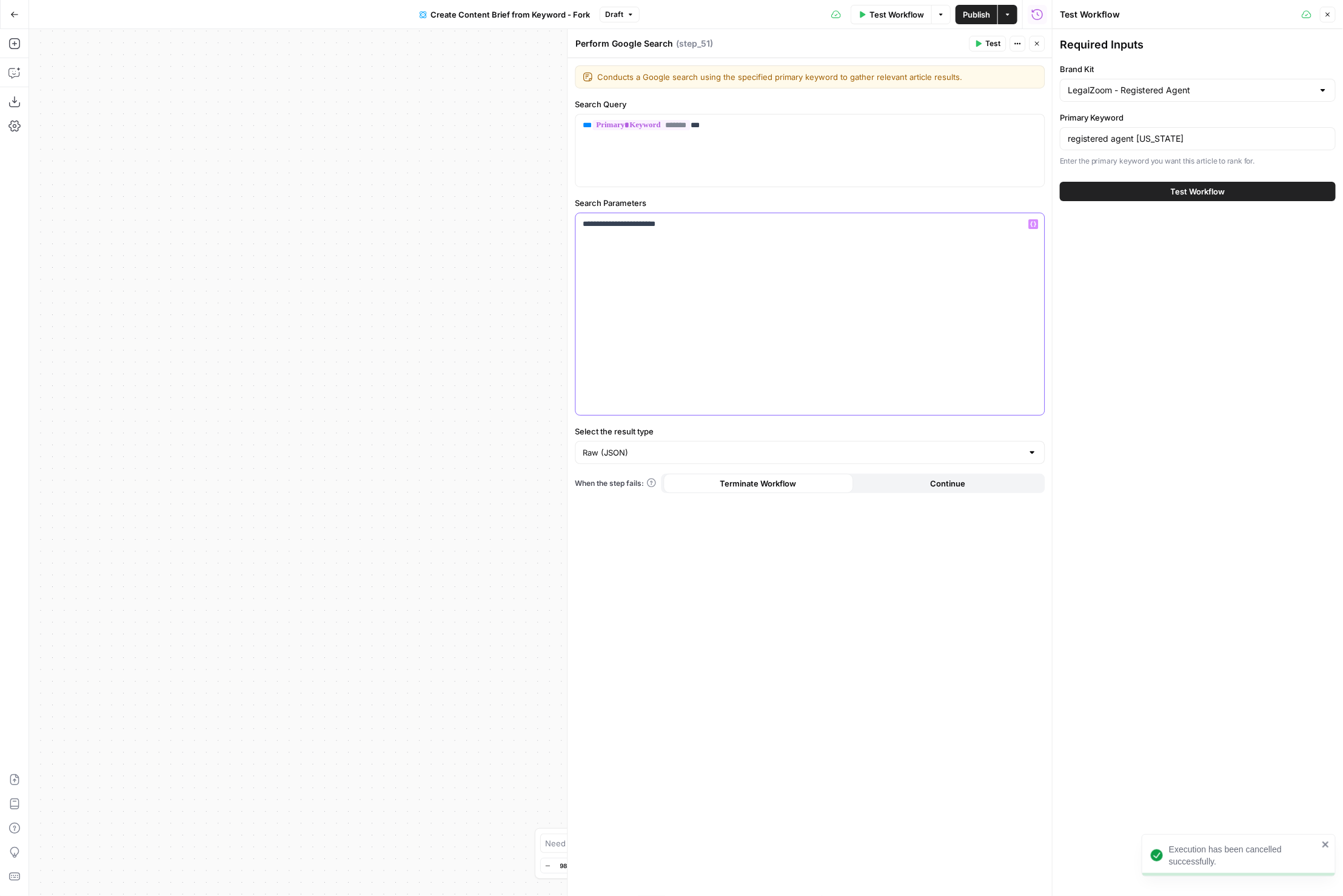
click at [626, 225] on p "**********" at bounding box center [810, 230] width 455 height 24
click at [1269, 190] on button "Test Workflow" at bounding box center [1197, 192] width 276 height 20
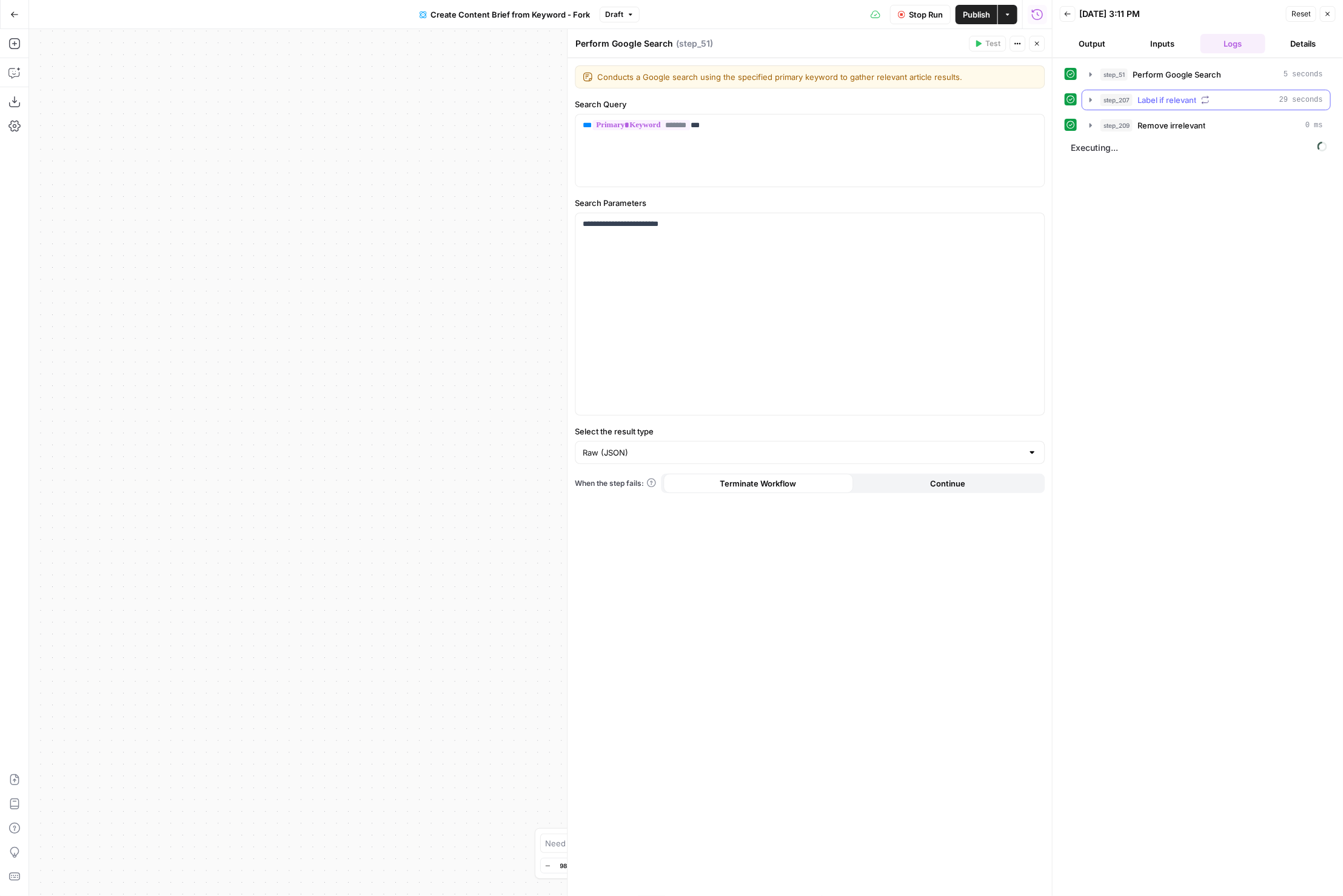
click at [1148, 98] on span "Label if relevant" at bounding box center [1166, 100] width 59 height 12
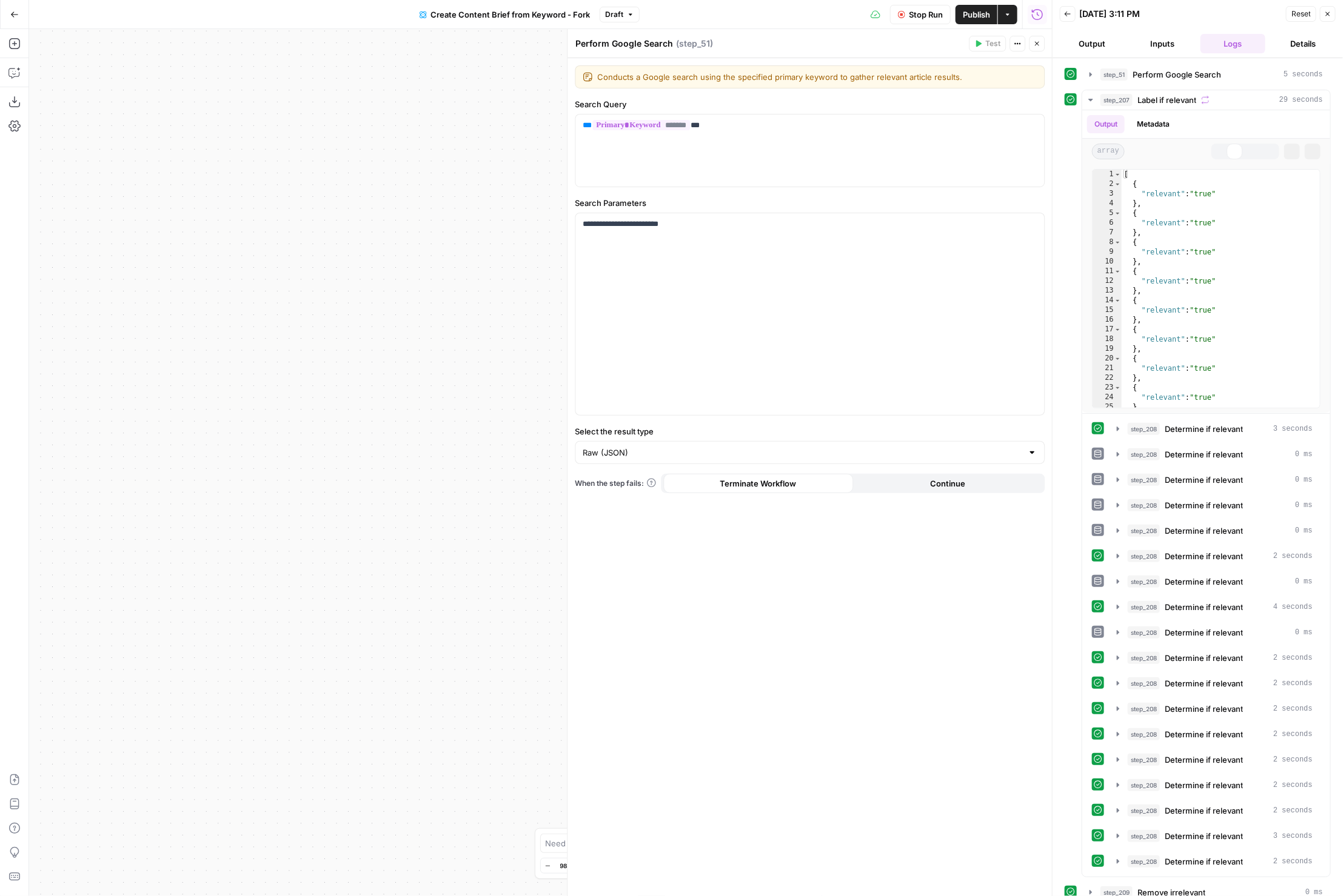
click at [1179, 62] on div "step_51 Perform Google Search 5 seconds step_207 Label if relevant 29 seconds O…" at bounding box center [1197, 477] width 290 height 838
click at [1169, 68] on span "Perform Google Search" at bounding box center [1176, 74] width 89 height 12
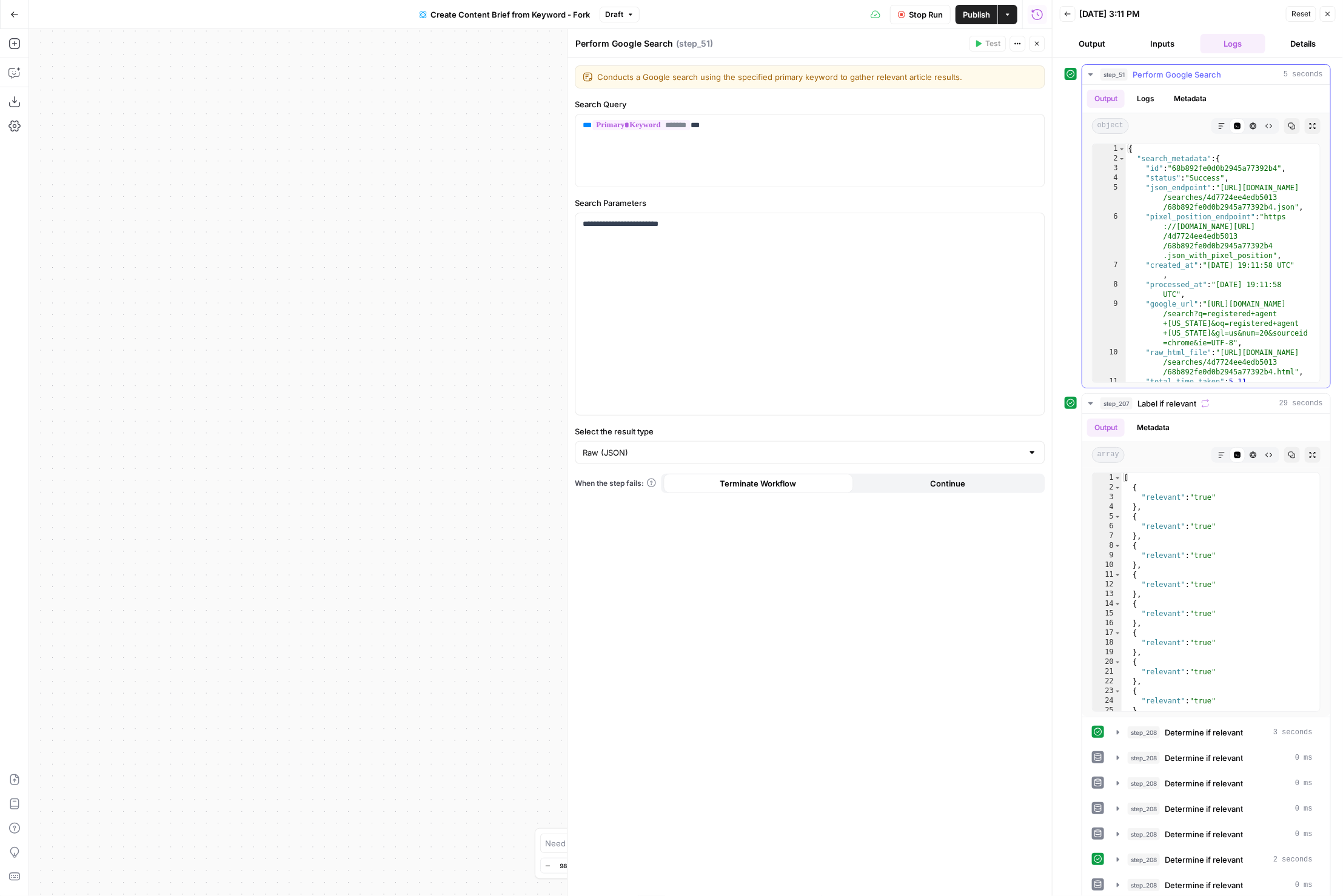
click at [1288, 120] on button "Copy" at bounding box center [1292, 125] width 15 height 15
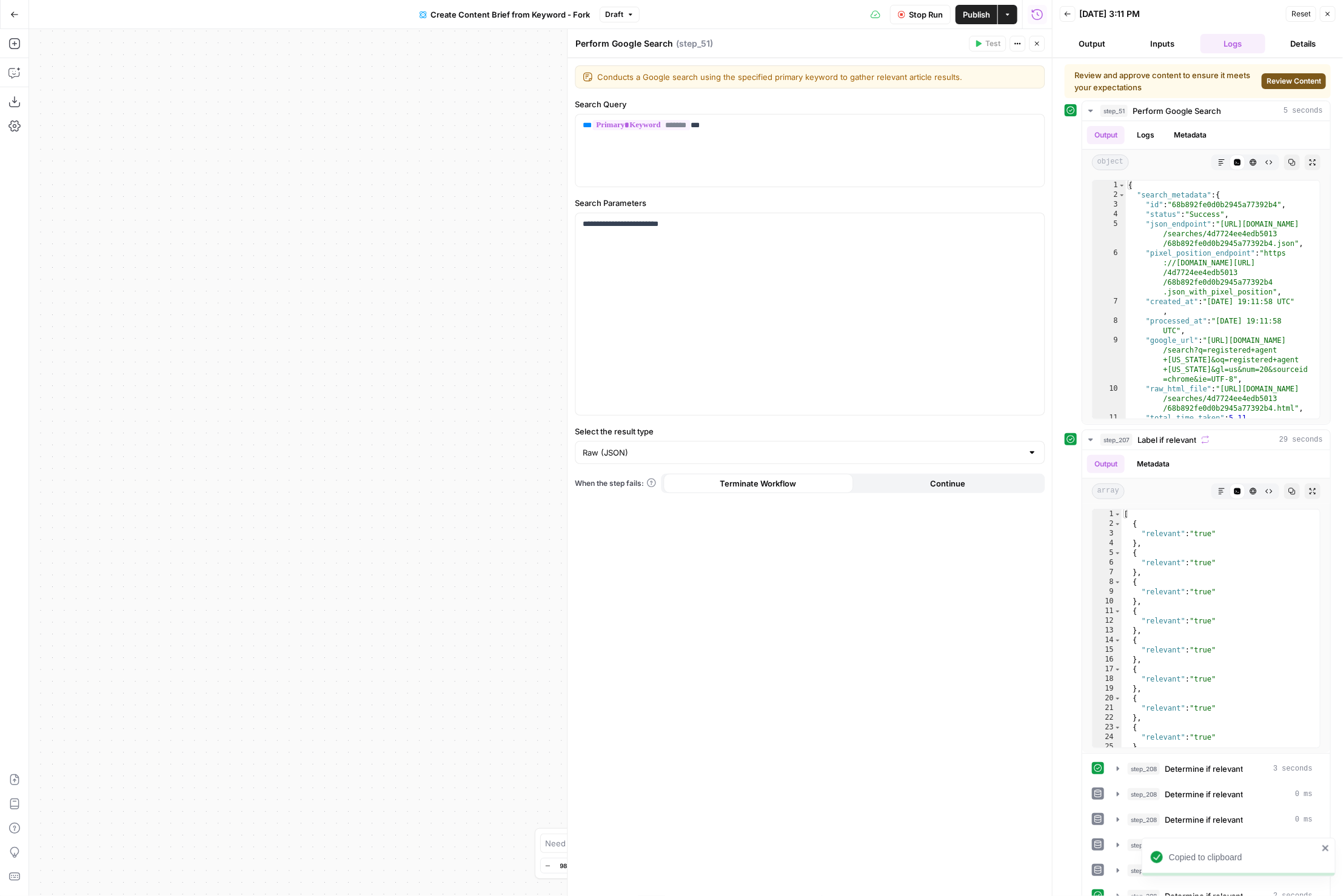
click at [1042, 46] on button "Close" at bounding box center [1037, 43] width 15 height 15
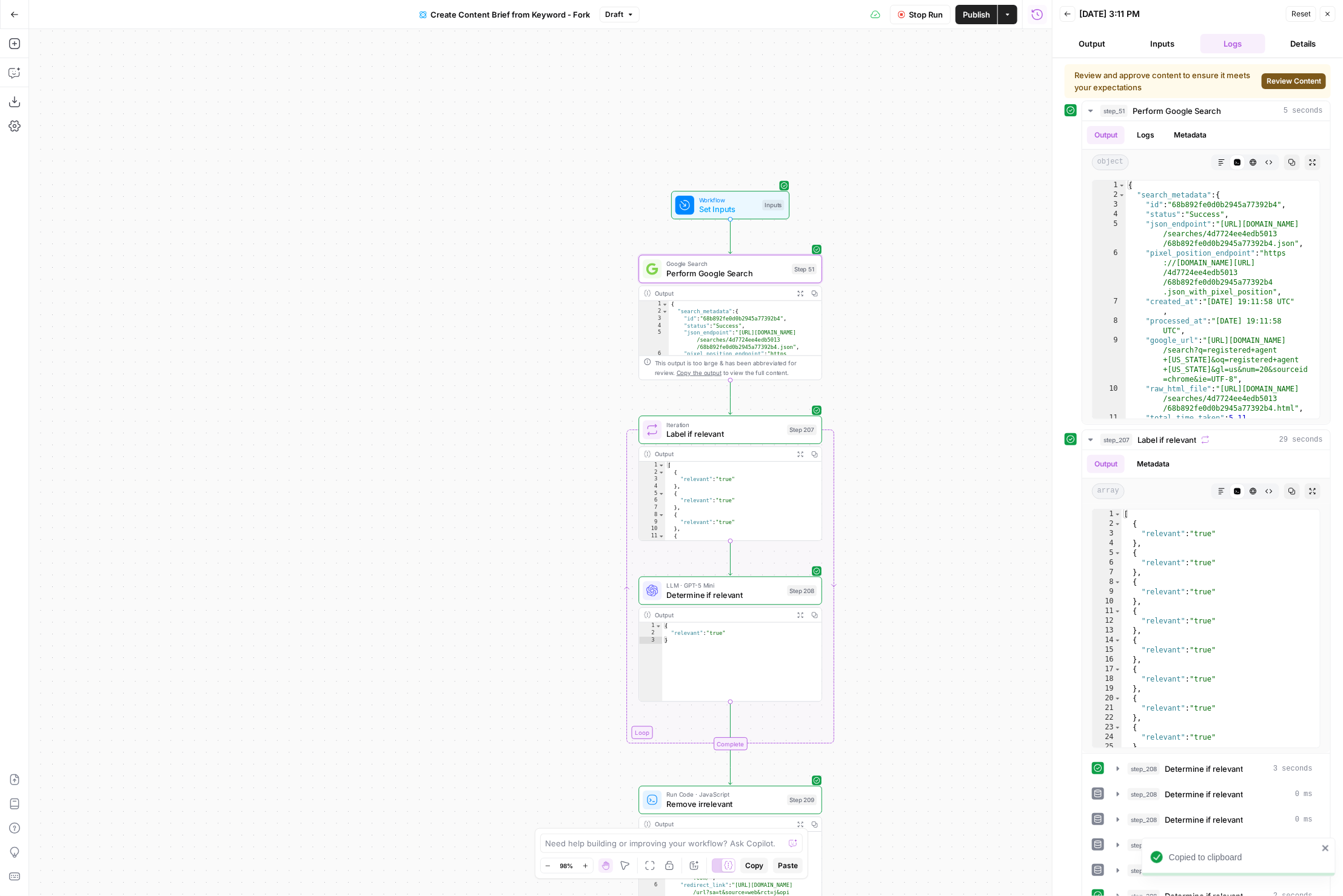
click at [1328, 11] on icon "button" at bounding box center [1328, 14] width 7 height 7
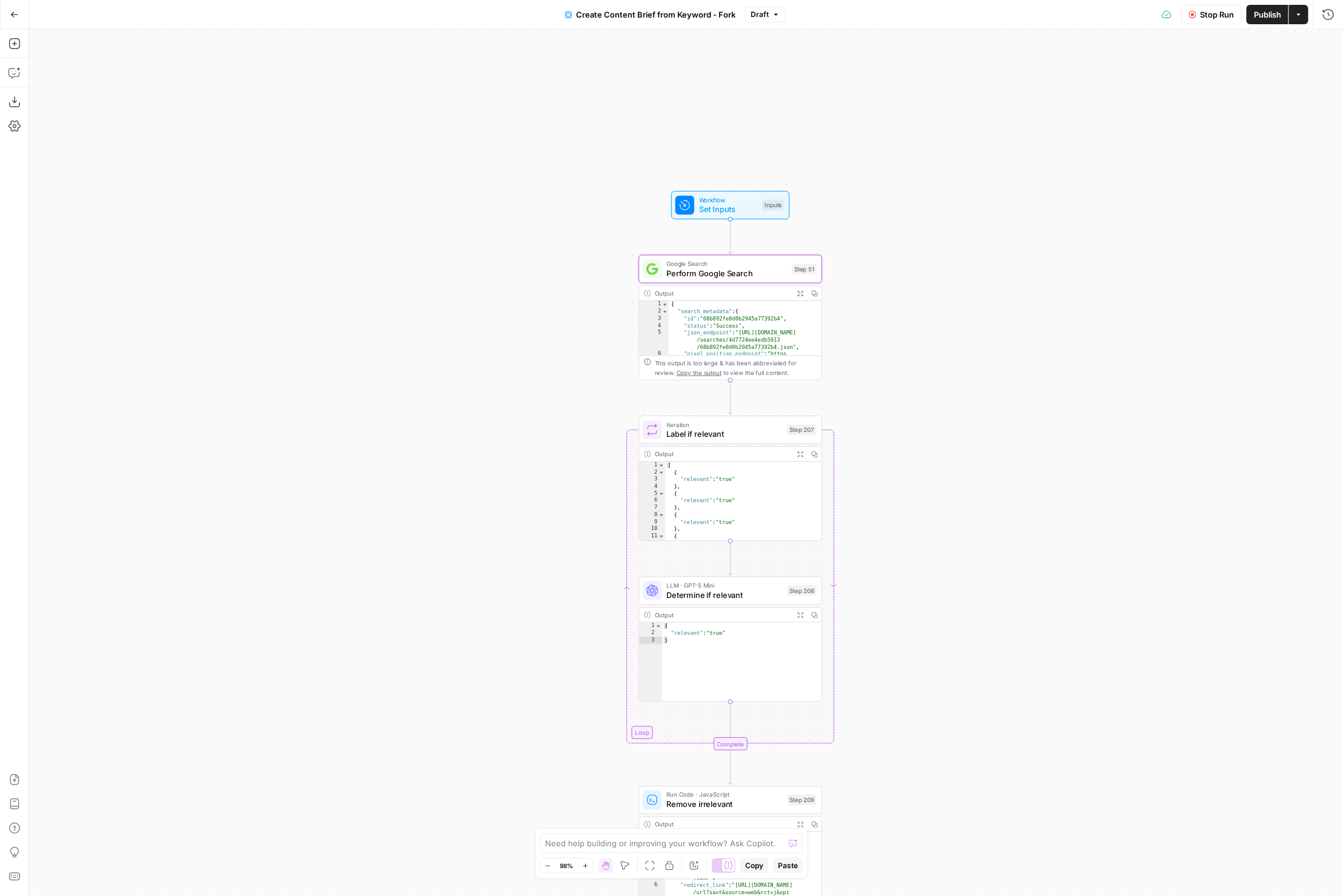
click at [690, 596] on span "Determine if relevant" at bounding box center [724, 595] width 116 height 12
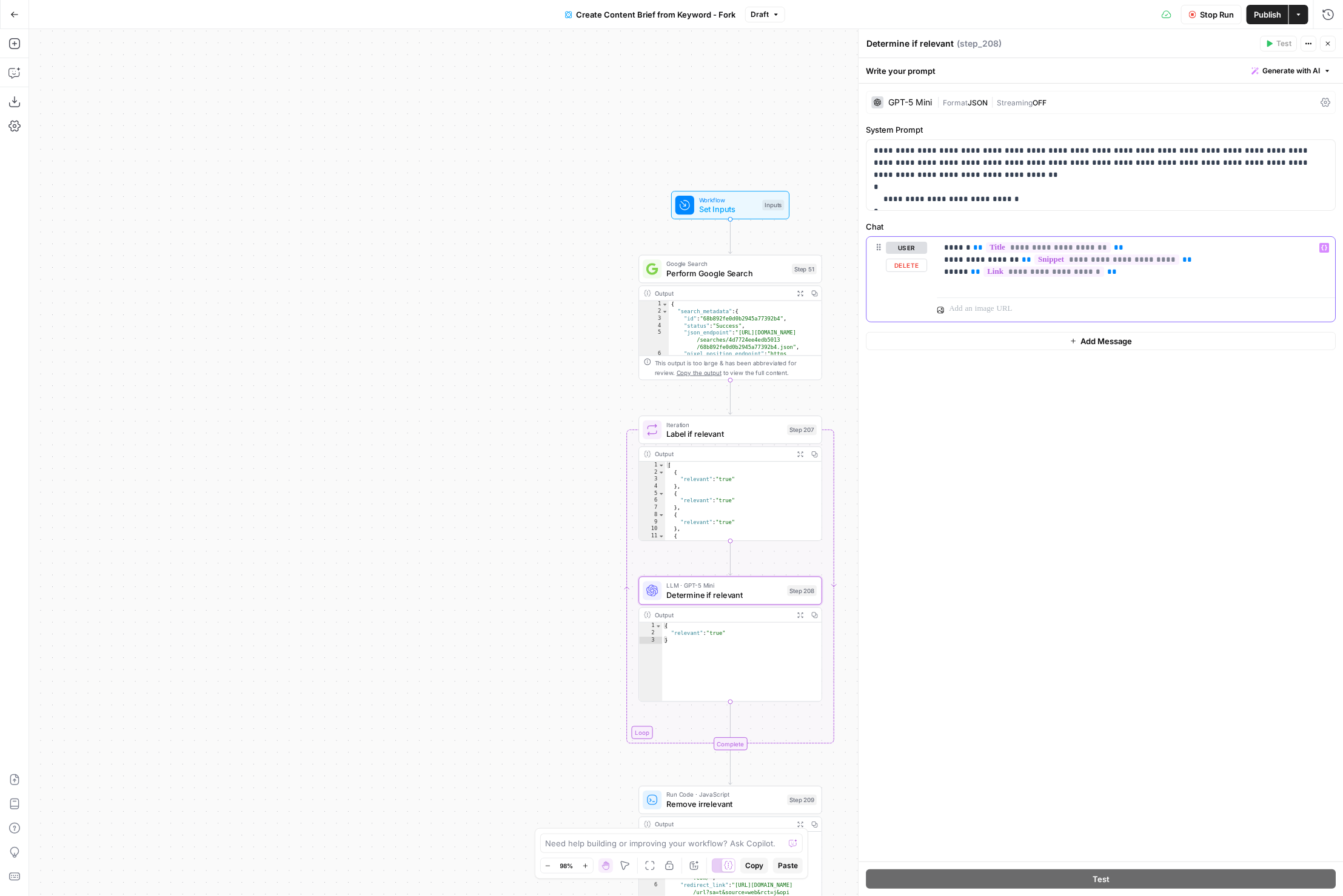
click at [1145, 244] on p "**********" at bounding box center [1136, 259] width 385 height 37
click at [778, 439] on span "Label if relevant" at bounding box center [724, 434] width 116 height 12
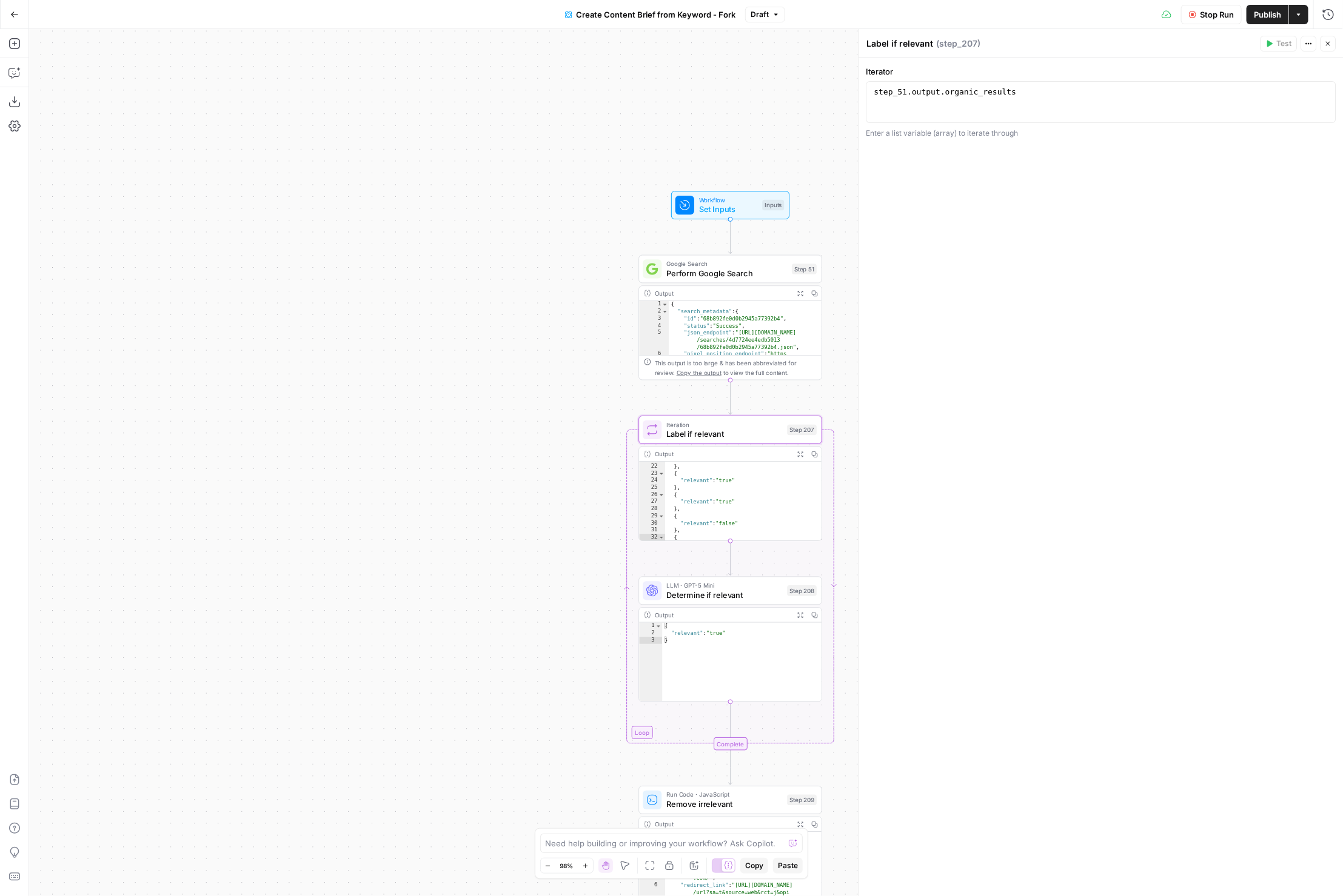
scroll to position [325, 0]
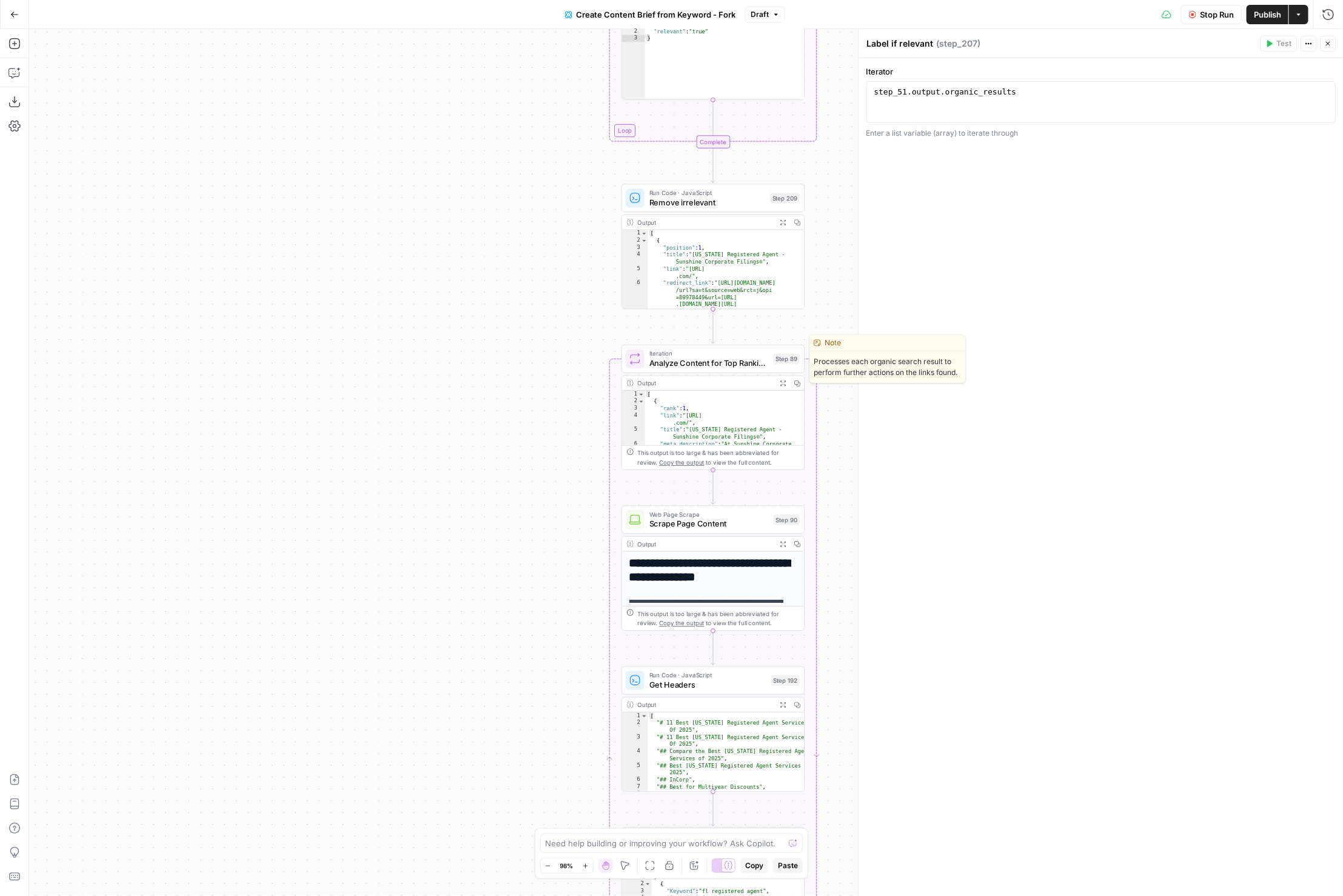
click at [673, 359] on span "Analyze Content for Top Ranking Pages" at bounding box center [709, 363] width 120 height 12
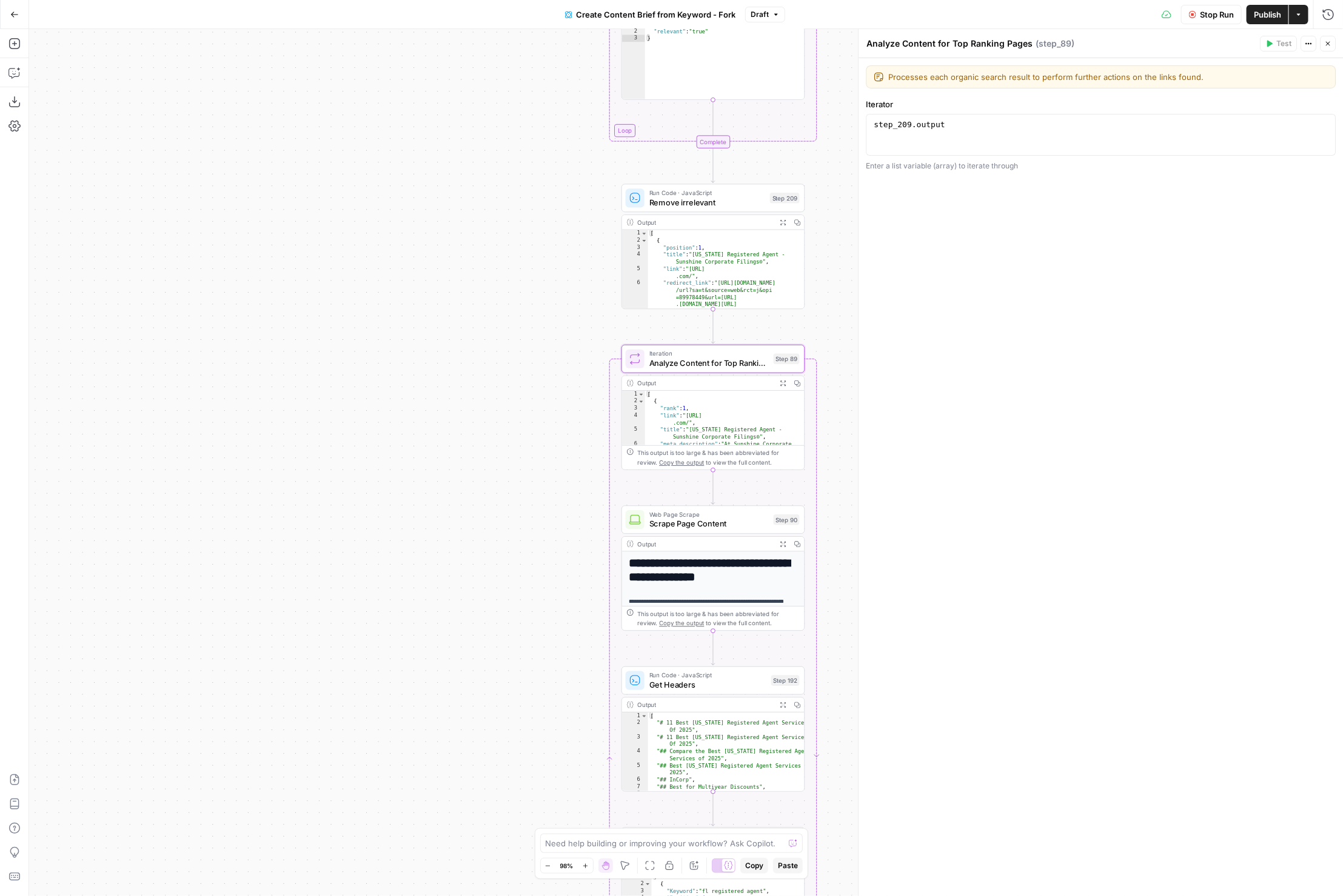
click at [1325, 44] on icon "button" at bounding box center [1328, 43] width 7 height 7
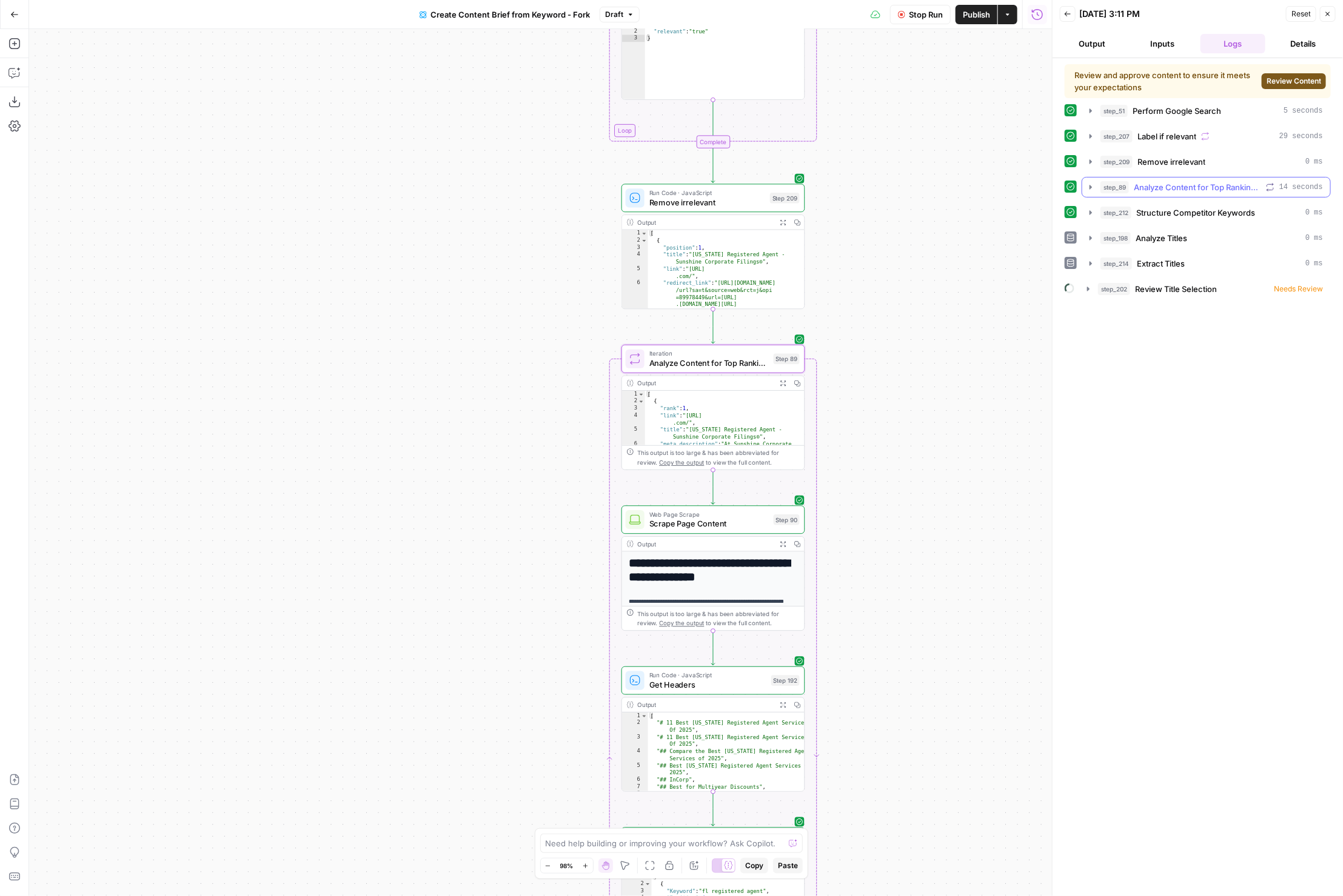
click at [1237, 185] on span "Analyze Content for Top Ranking Pages" at bounding box center [1197, 187] width 128 height 12
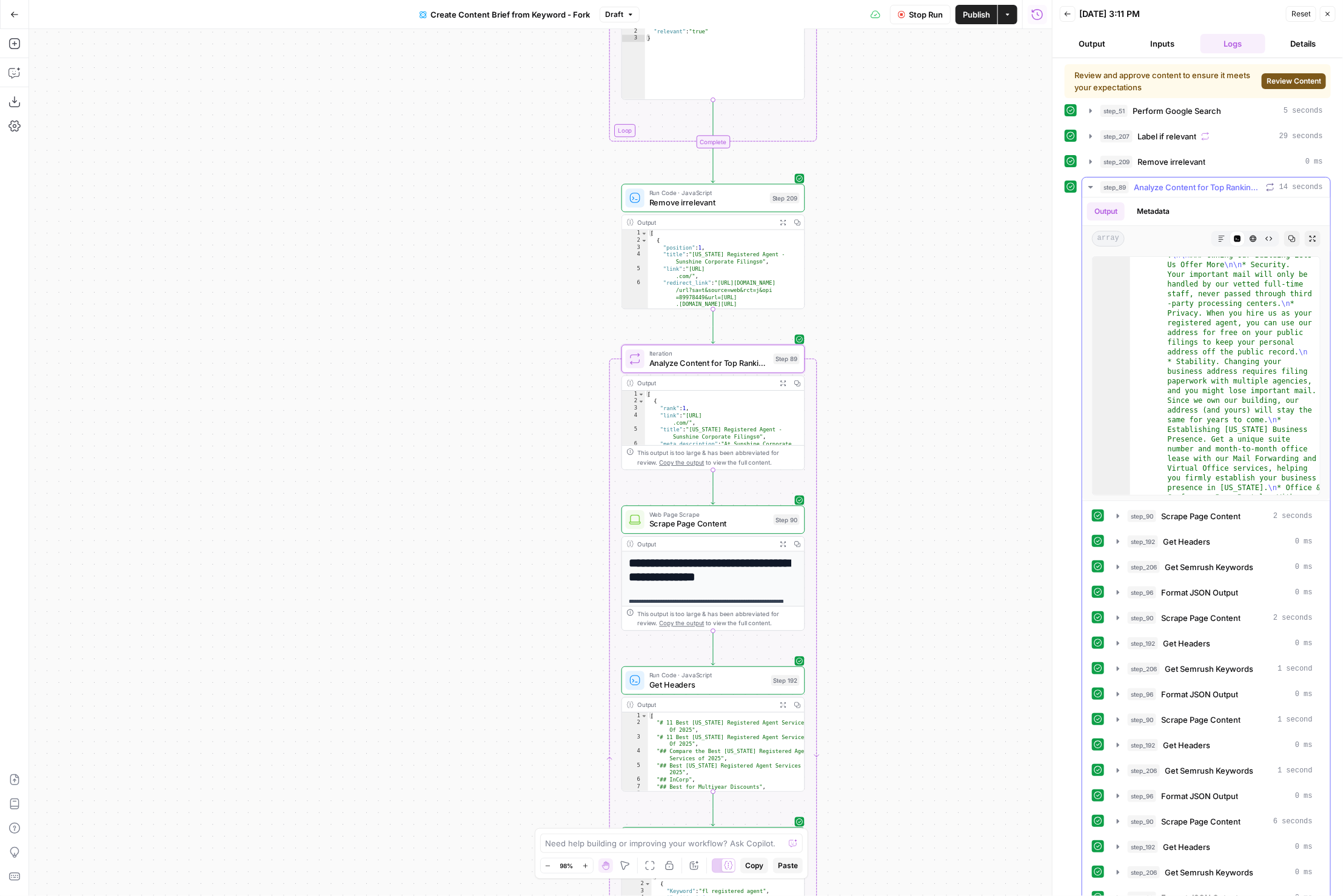
scroll to position [444, 0]
click at [1178, 184] on span "Analyze Content for Top Ranking Pages" at bounding box center [1197, 187] width 128 height 12
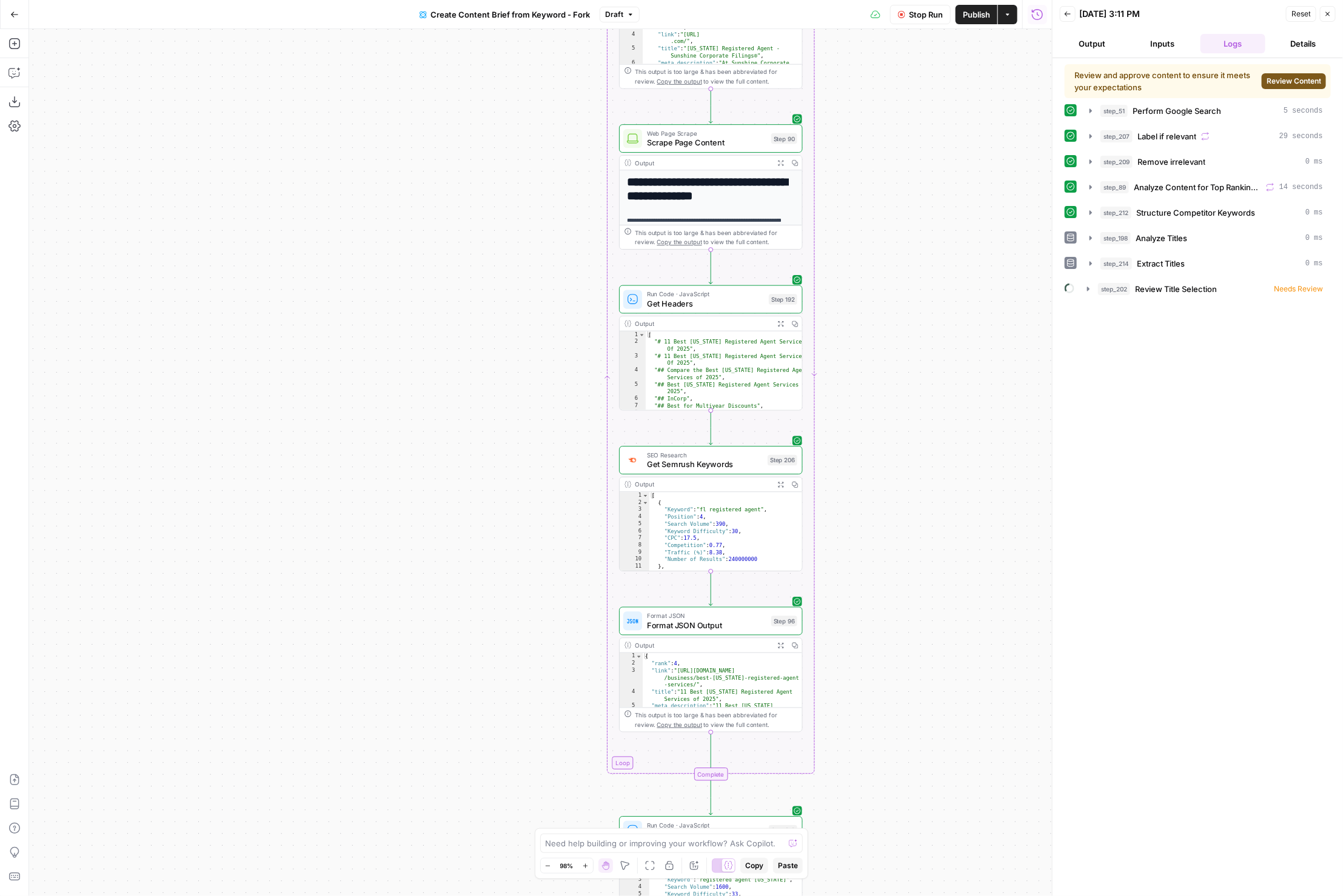
click at [695, 468] on span "Get Semrush Keywords" at bounding box center [704, 464] width 116 height 12
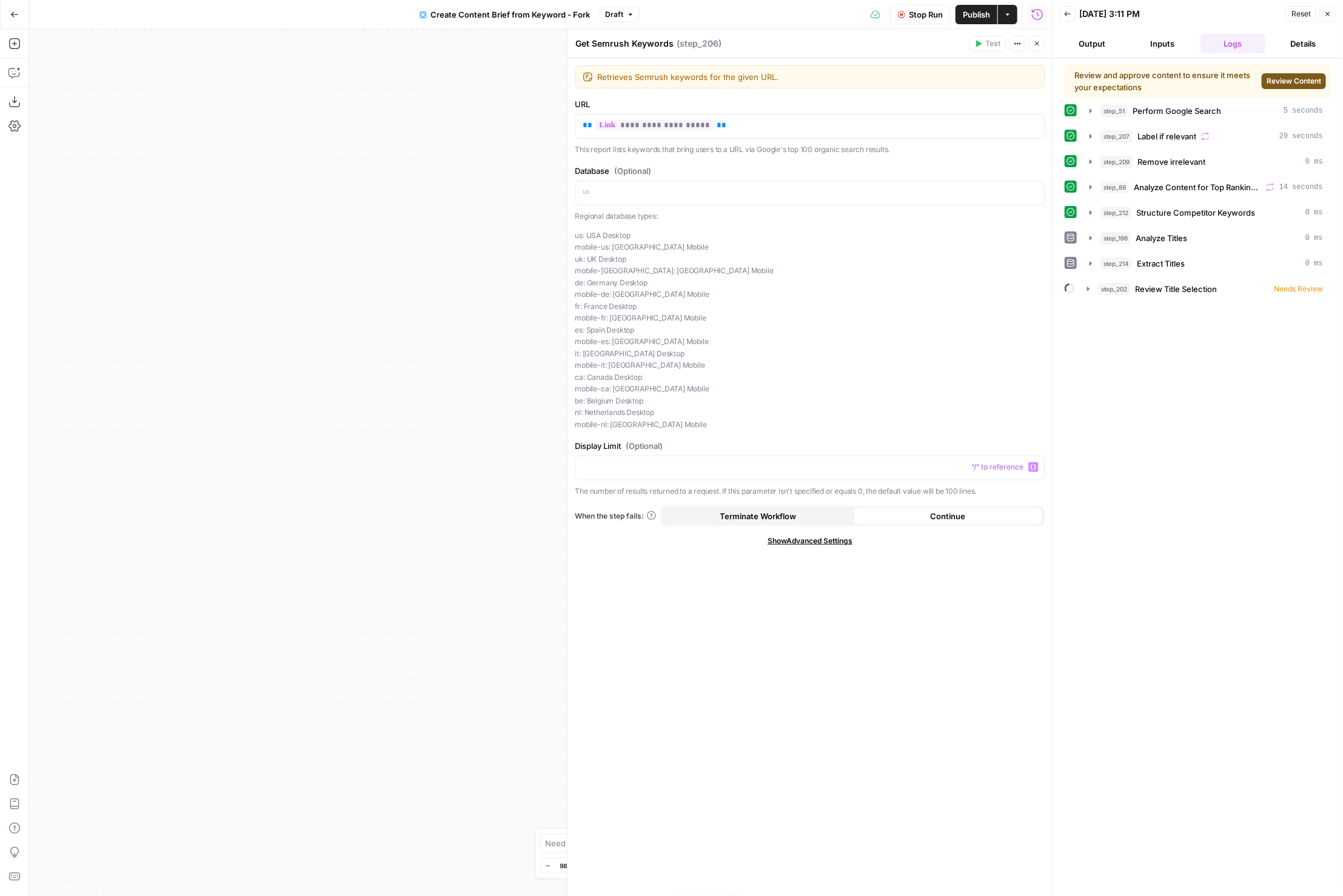
click at [879, 402] on p "us: USA Desktop mobile-us: USA Mobile uk: UK Desktop mobile-uk: UK Mobile de: G…" at bounding box center [810, 330] width 470 height 201
click at [1040, 44] on button "Close" at bounding box center [1037, 43] width 15 height 15
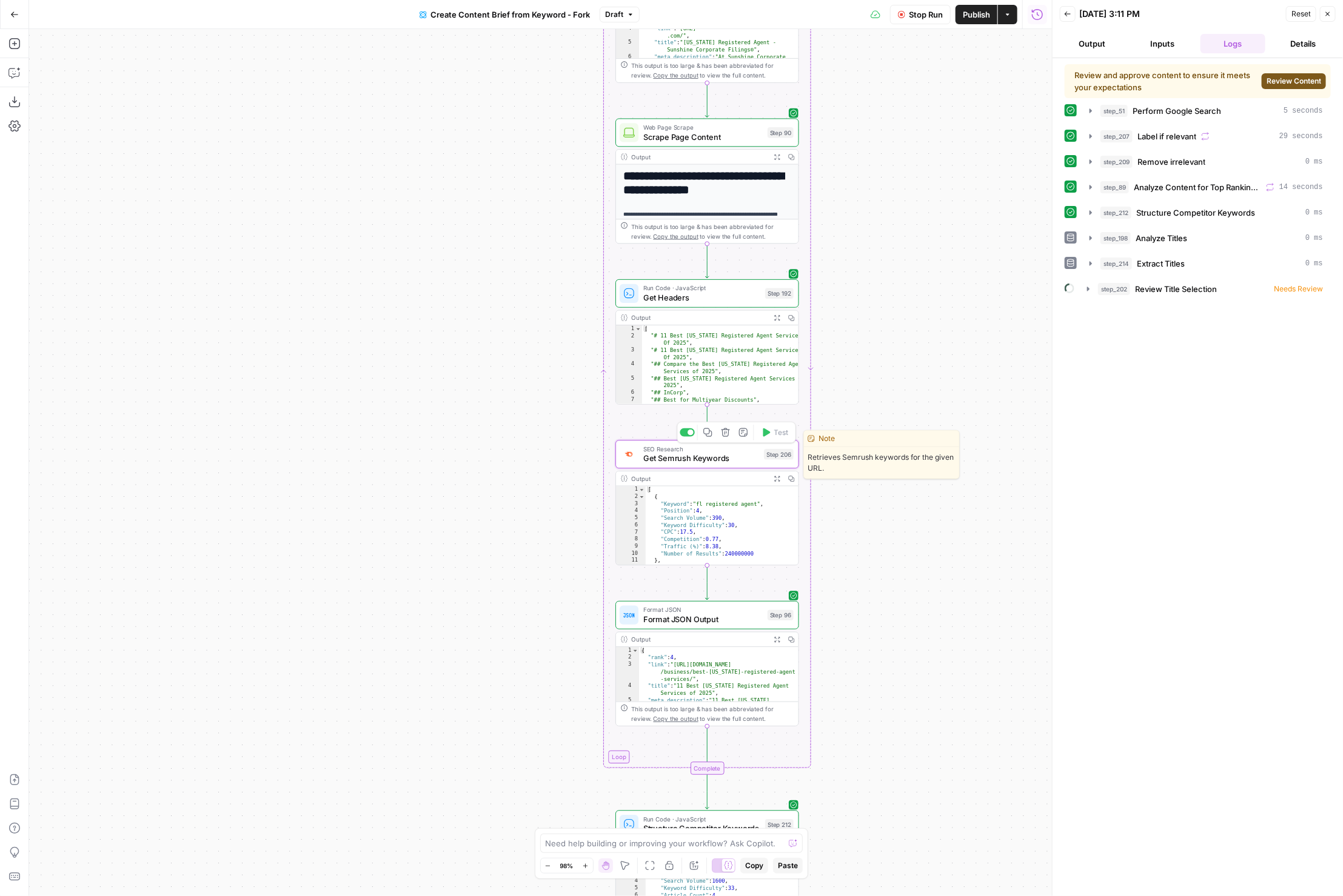
click at [699, 451] on span "SEO Research" at bounding box center [701, 449] width 116 height 10
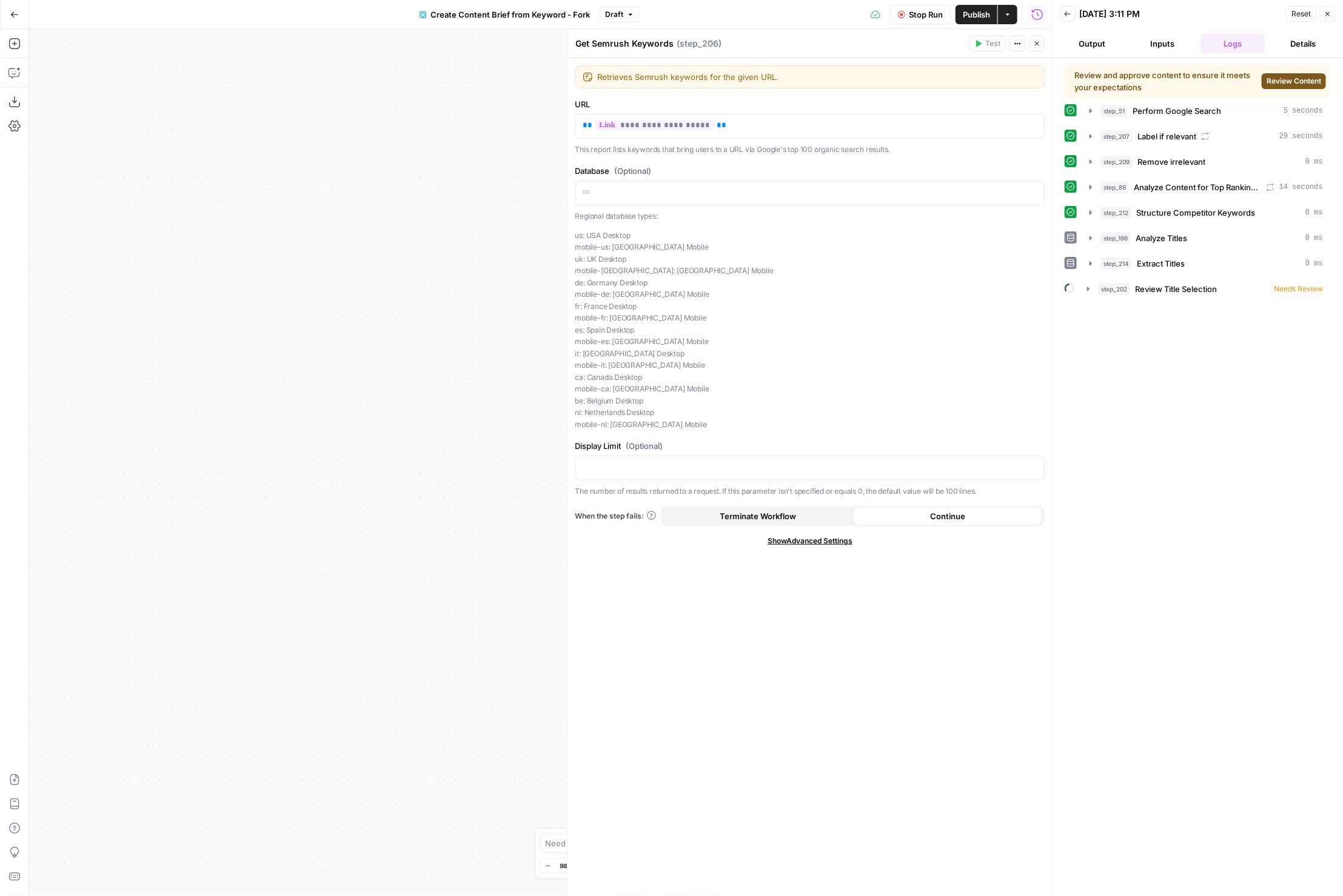
click at [1039, 46] on icon "button" at bounding box center [1037, 43] width 7 height 7
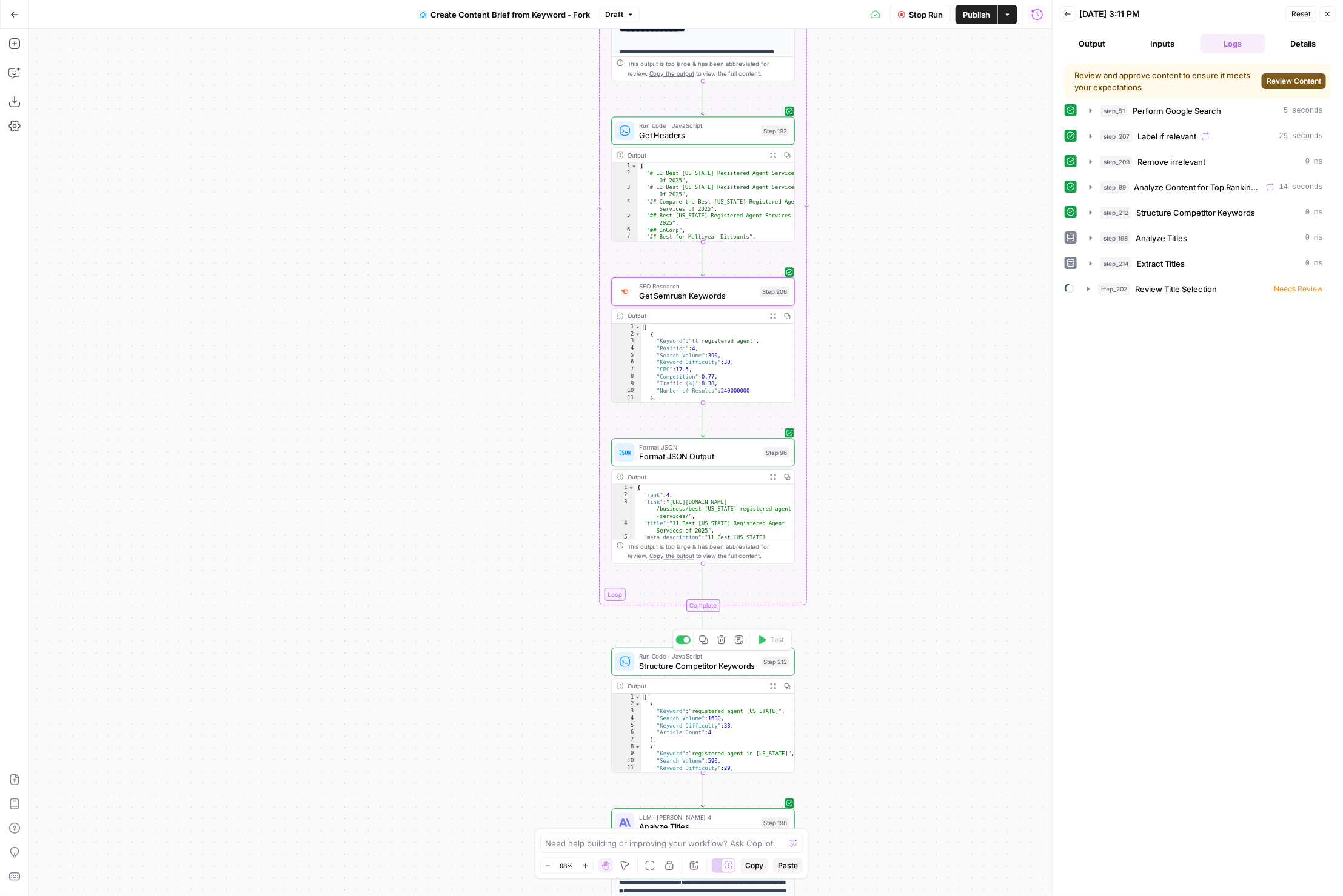
click at [747, 670] on span "Structure Competitor Keywords" at bounding box center [698, 667] width 117 height 12
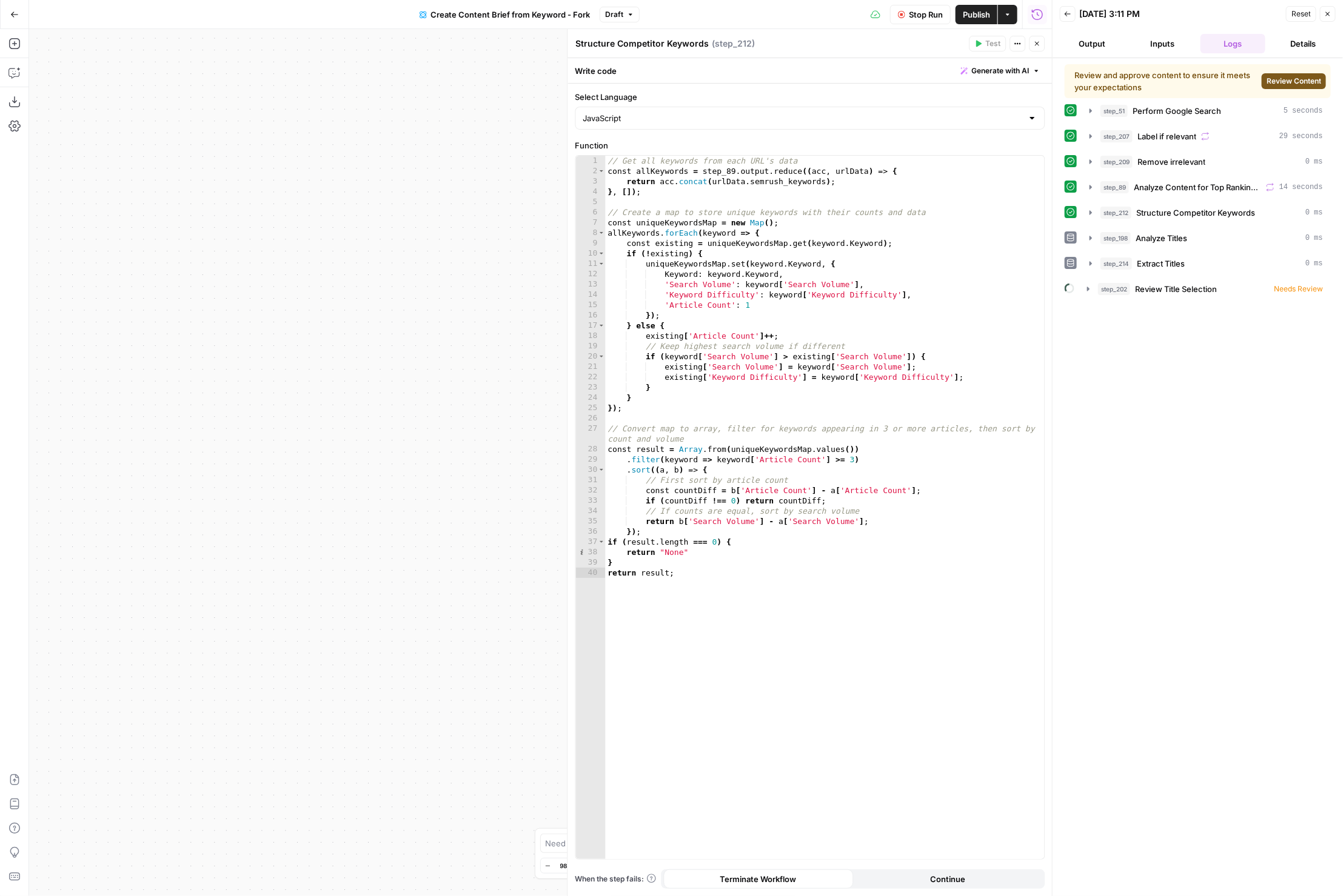
click at [1035, 46] on icon "button" at bounding box center [1037, 43] width 7 height 7
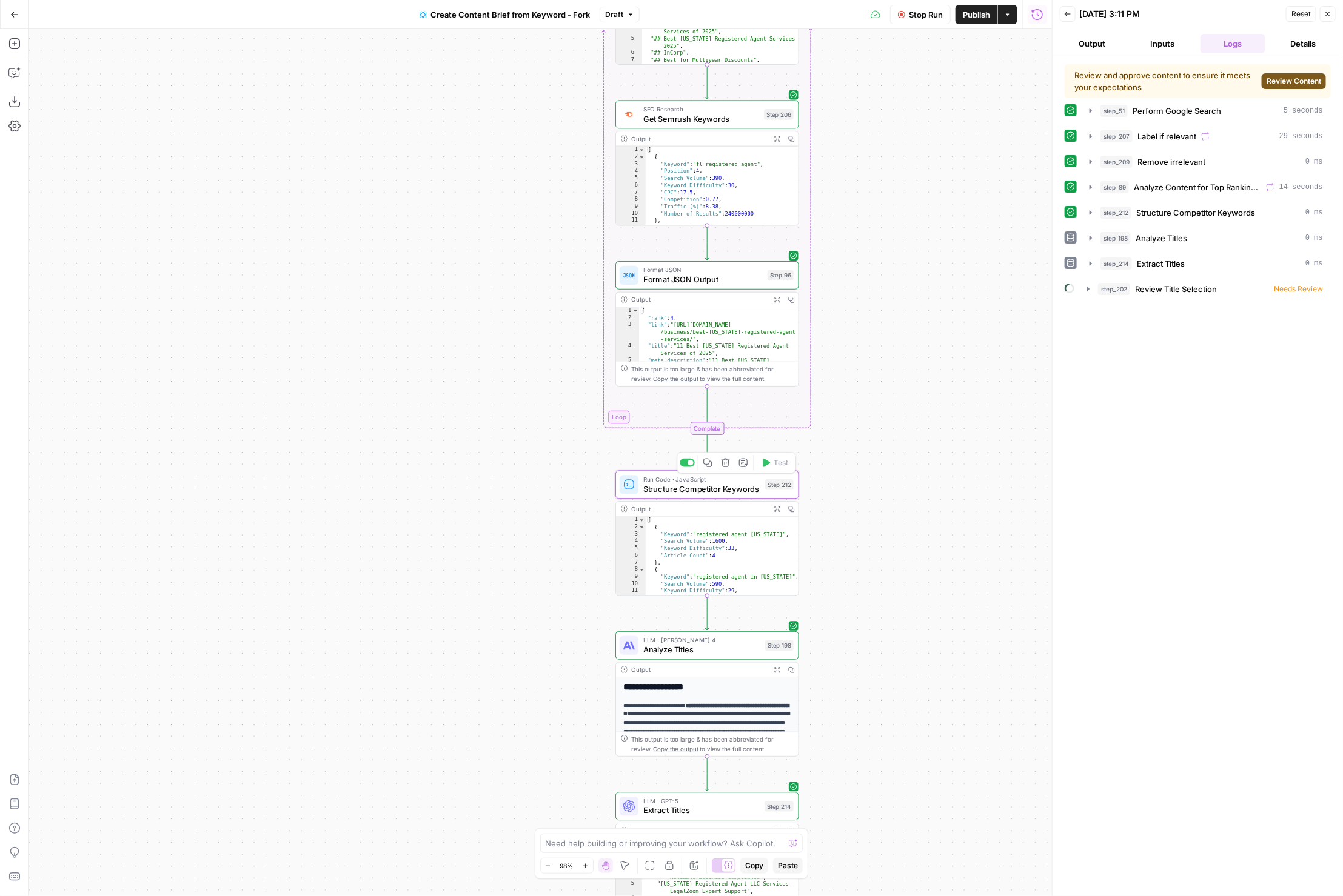
click at [720, 487] on span "Structure Competitor Keywords" at bounding box center [702, 489] width 117 height 12
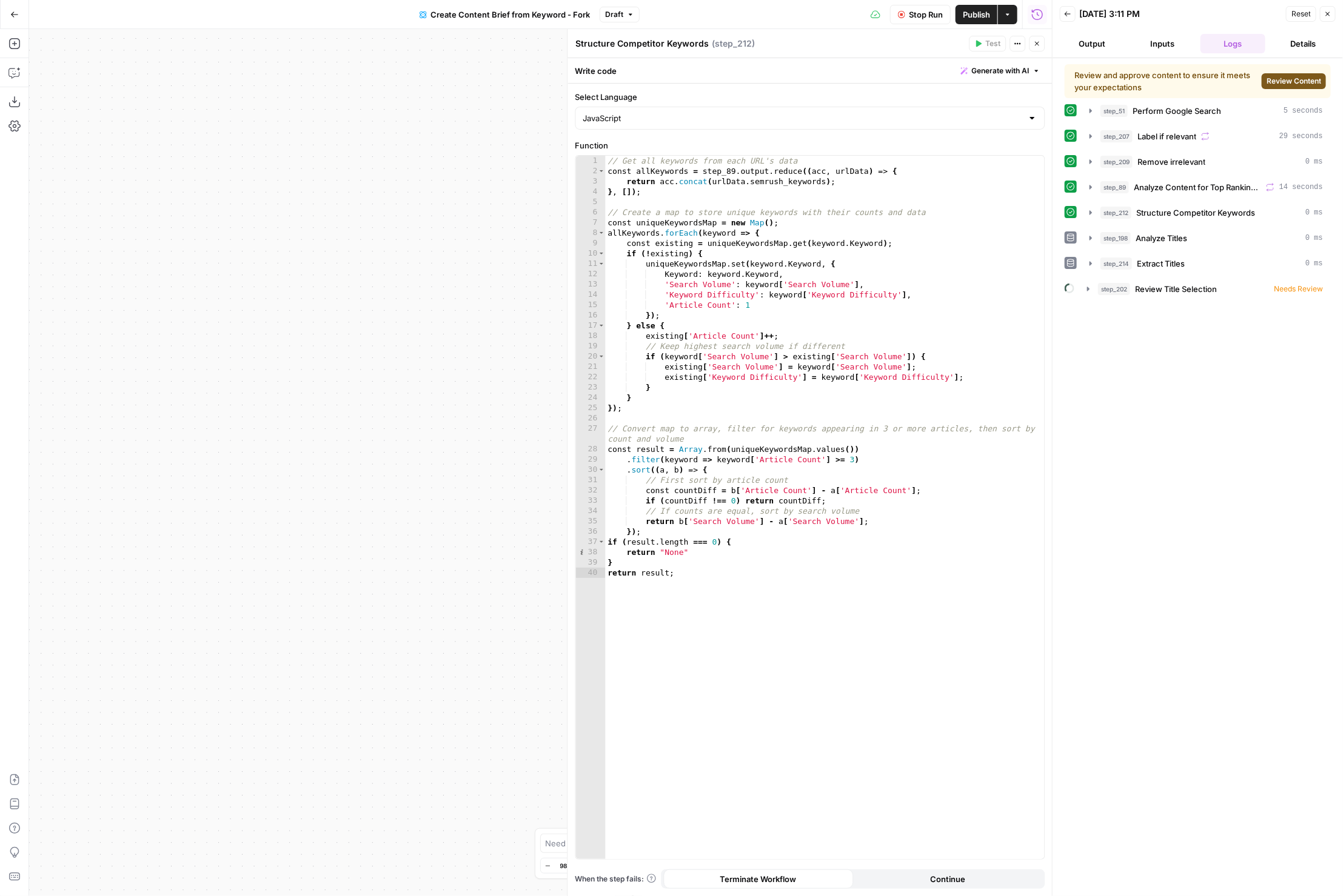
click at [1038, 50] on header "Structure Competitor Keywords Structure Competitor Keywords ( step_212 ) Test A…" at bounding box center [810, 44] width 485 height 29
click at [1036, 41] on icon "button" at bounding box center [1037, 43] width 7 height 7
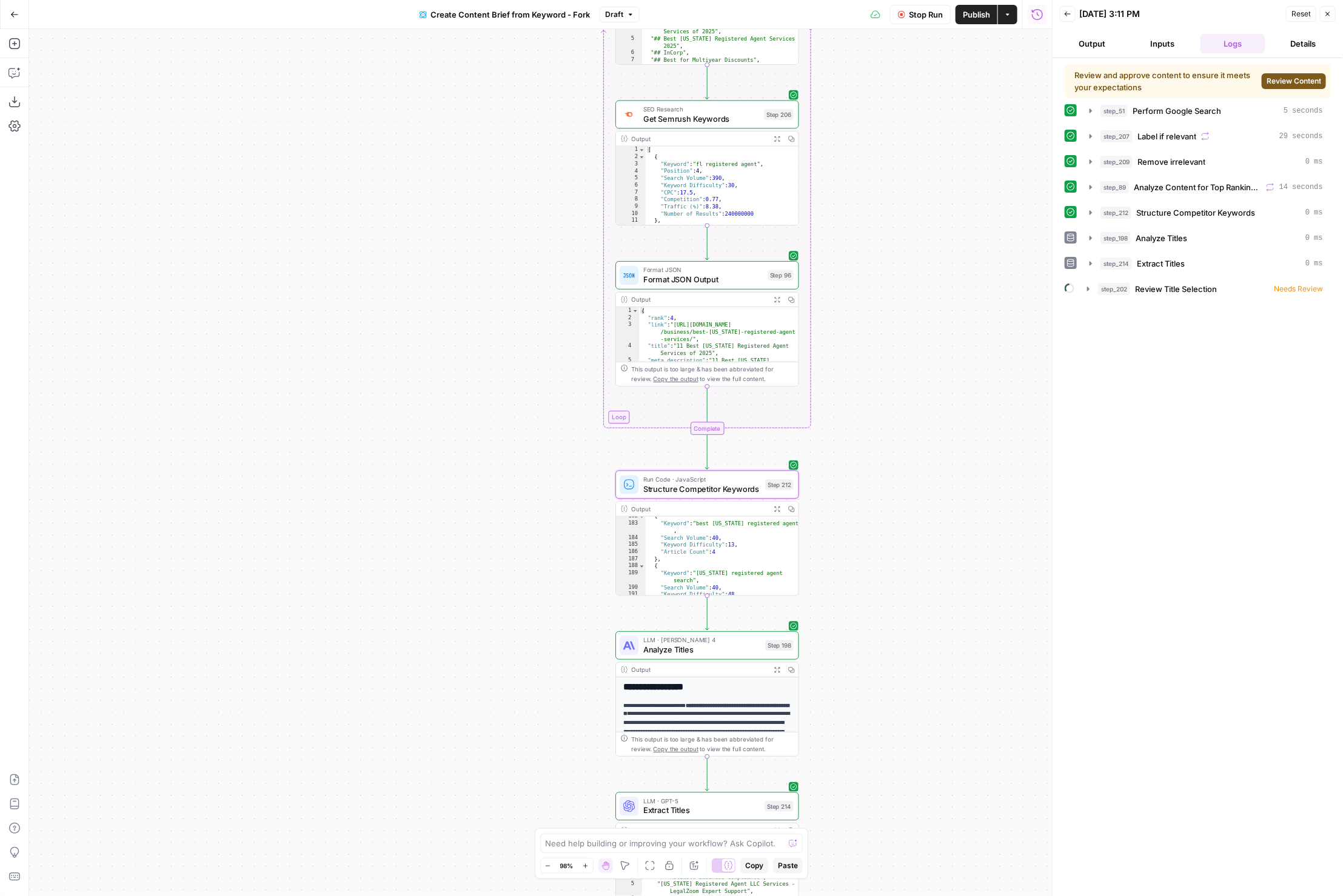
scroll to position [2202, 0]
click at [766, 565] on div ""Search Volume" : 30 , "Keyword Difficulty" : 21 , "Article Count" : 3 } , { "K…" at bounding box center [722, 557] width 153 height 94
click at [770, 560] on div ""Search Volume" : 30 , "Keyword Difficulty" : 21 , "Article Count" : 3 } , { "K…" at bounding box center [722, 557] width 153 height 94
click at [767, 580] on div ""Search Volume" : 30 , "Keyword Difficulty" : 21 , "Article Count" : 3 } , { "K…" at bounding box center [722, 557] width 153 height 94
click at [773, 572] on div ""Search Volume" : 30 , "Keyword Difficulty" : 21 , "Article Count" : 3 } , { "K…" at bounding box center [722, 557] width 153 height 94
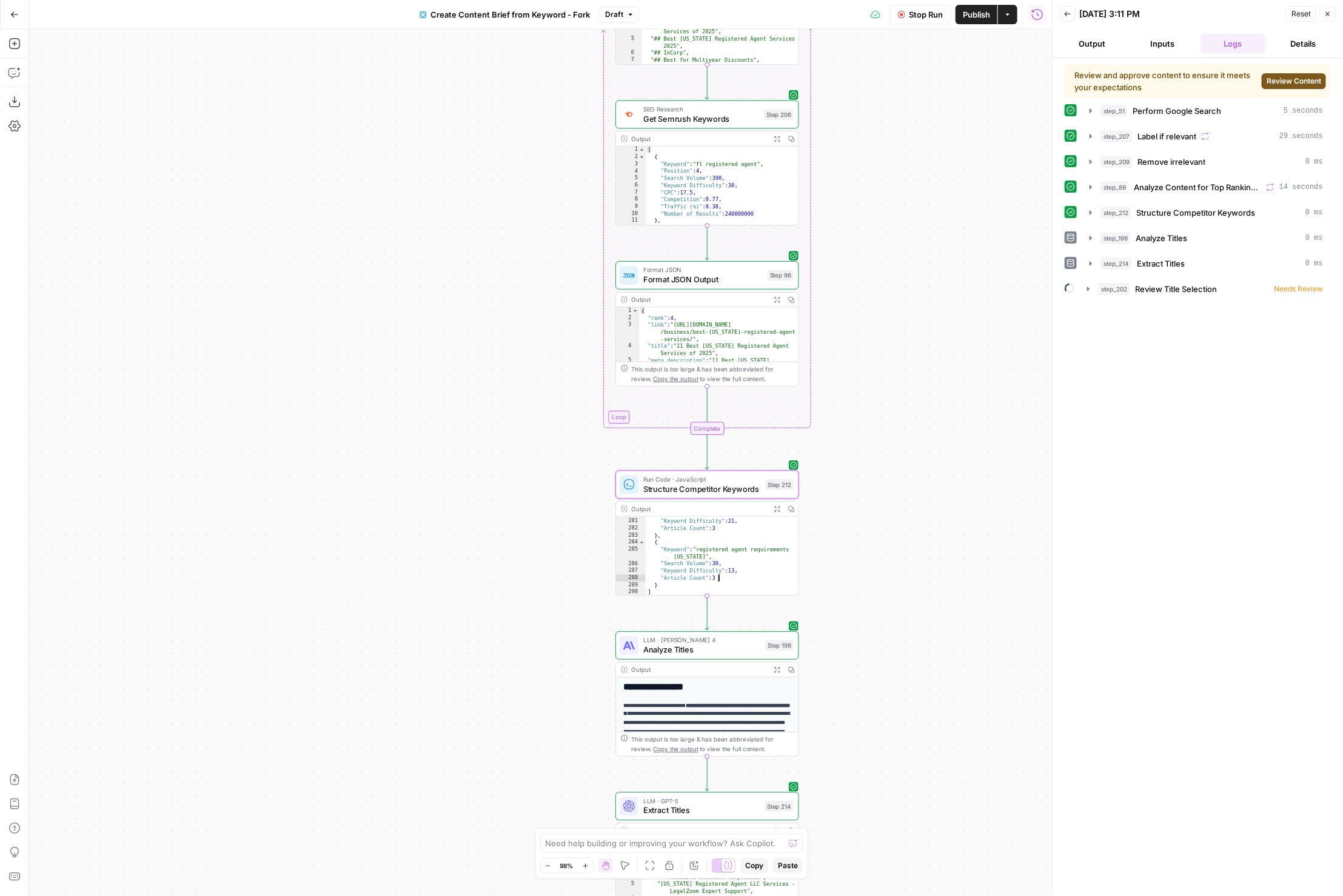
type textarea "**********"
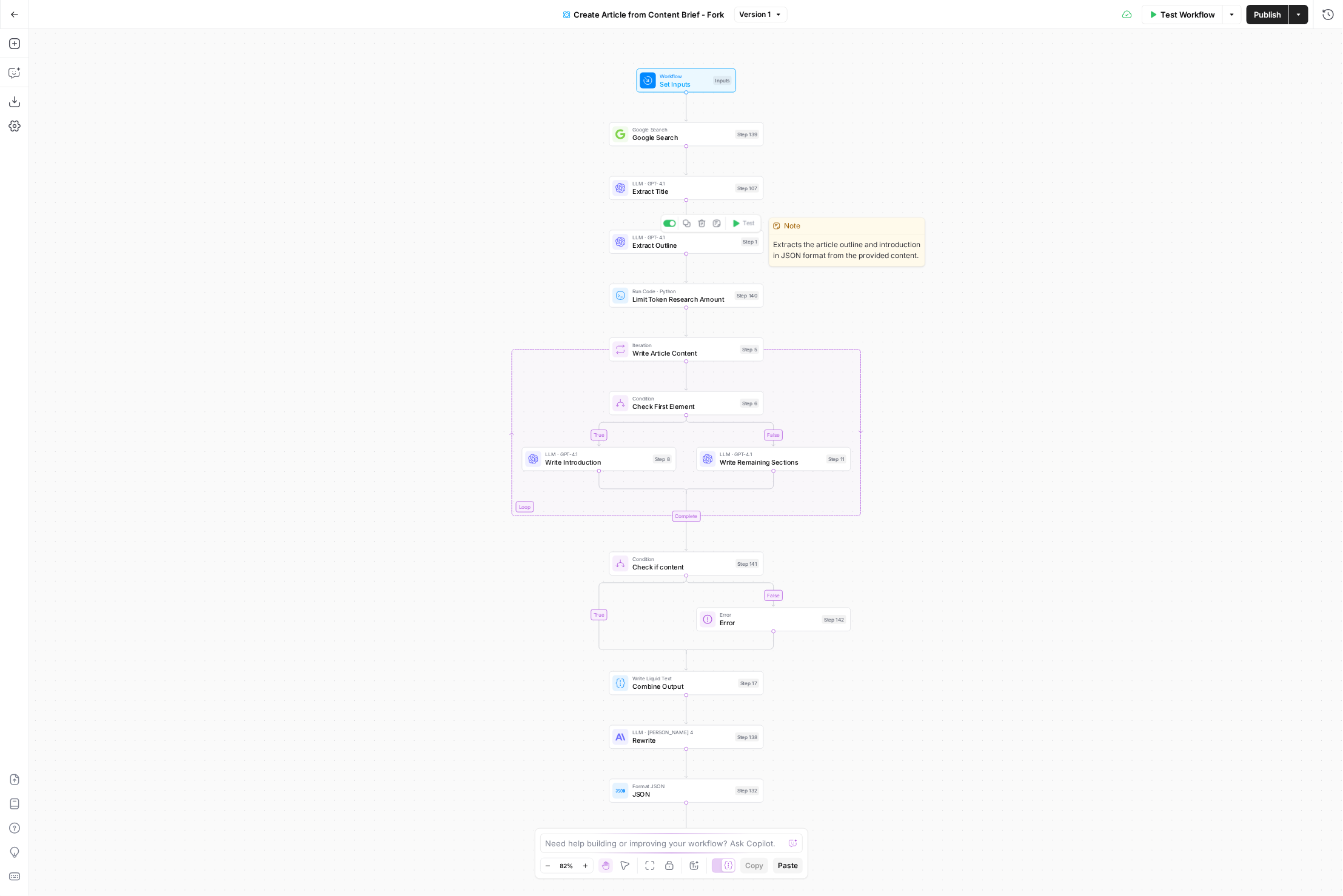
click at [667, 241] on span "Extract Outline" at bounding box center [684, 246] width 105 height 10
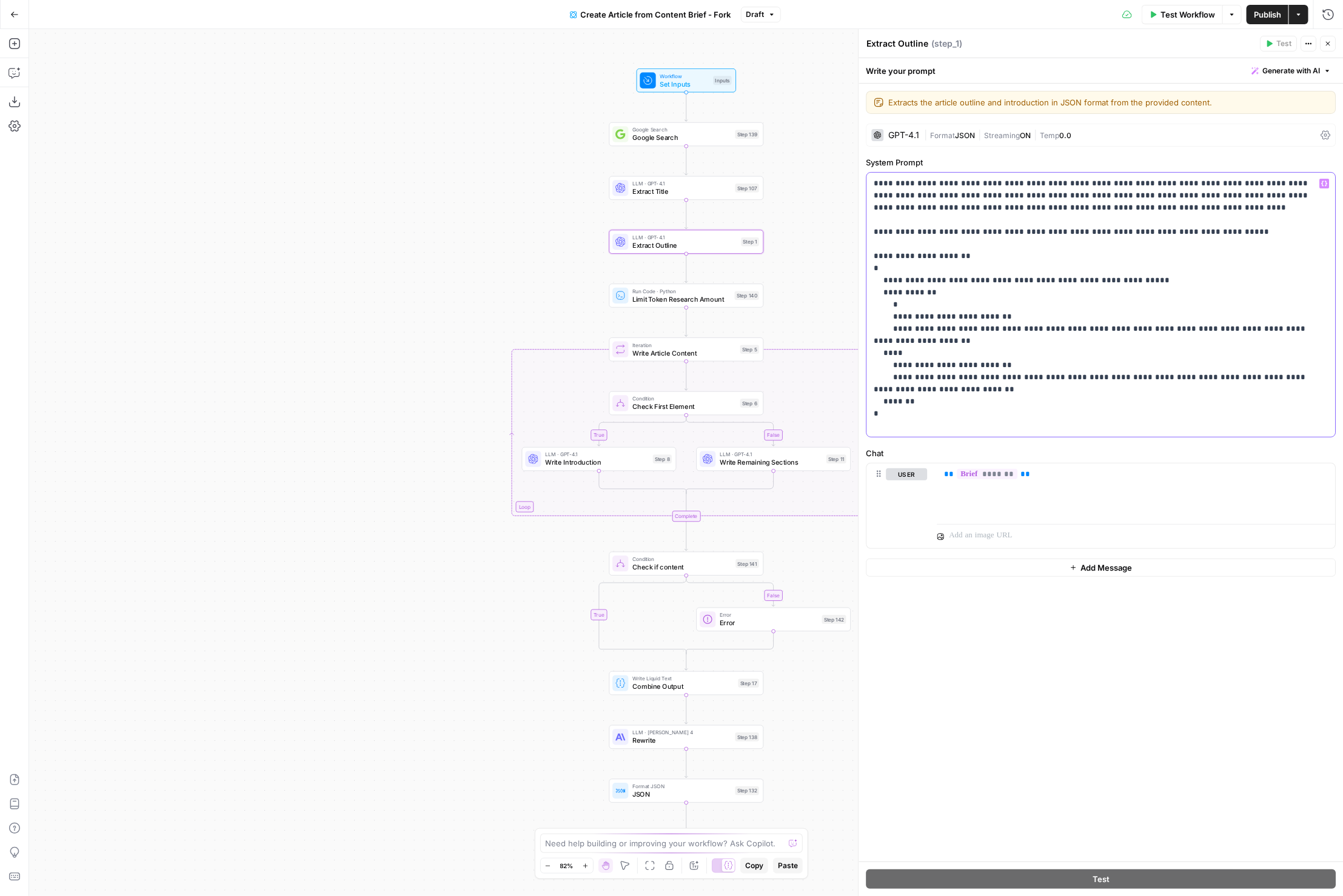
click at [1128, 213] on p "**********" at bounding box center [1101, 304] width 455 height 254
click at [1012, 194] on p "**********" at bounding box center [1101, 304] width 455 height 254
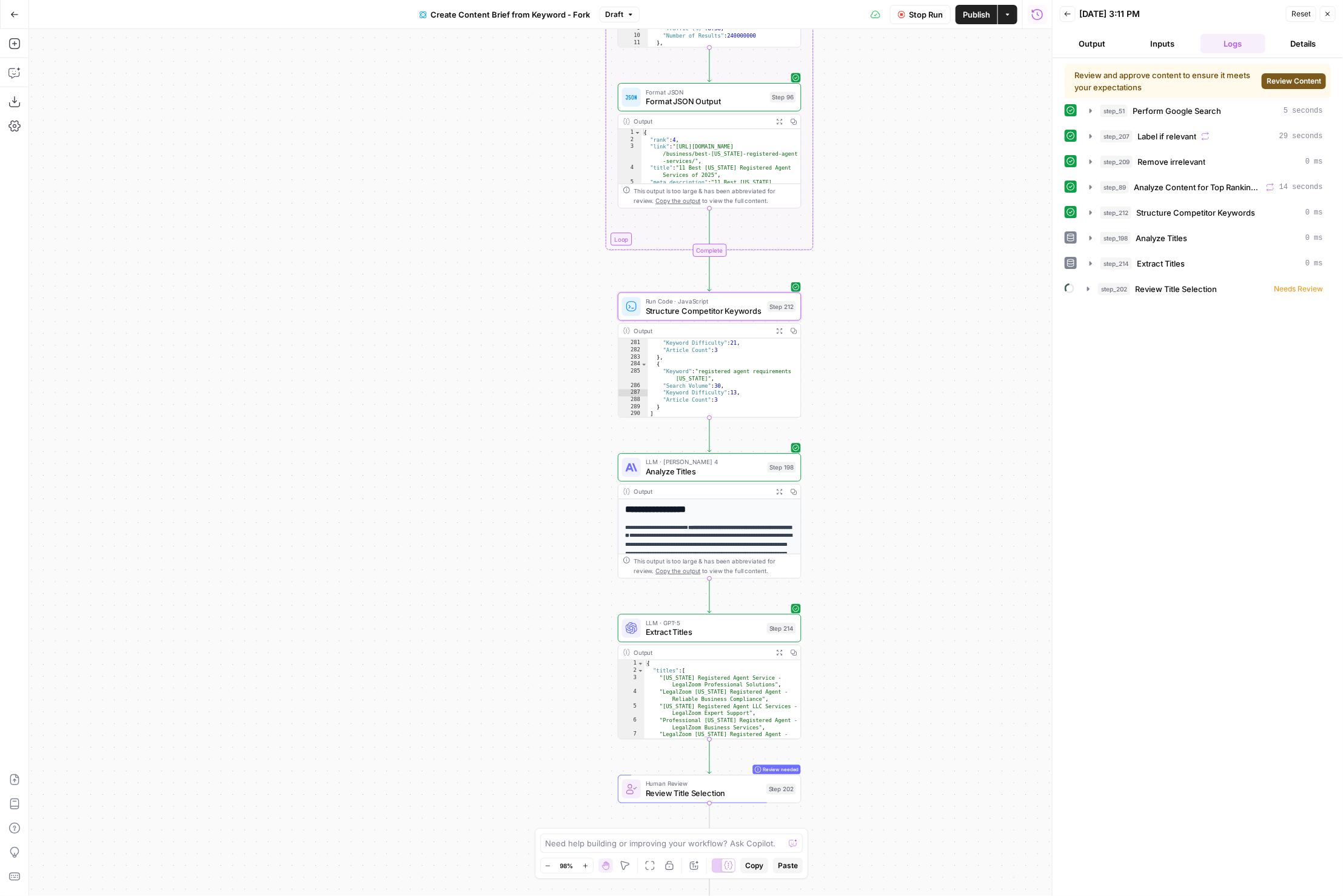
scroll to position [2202, 0]
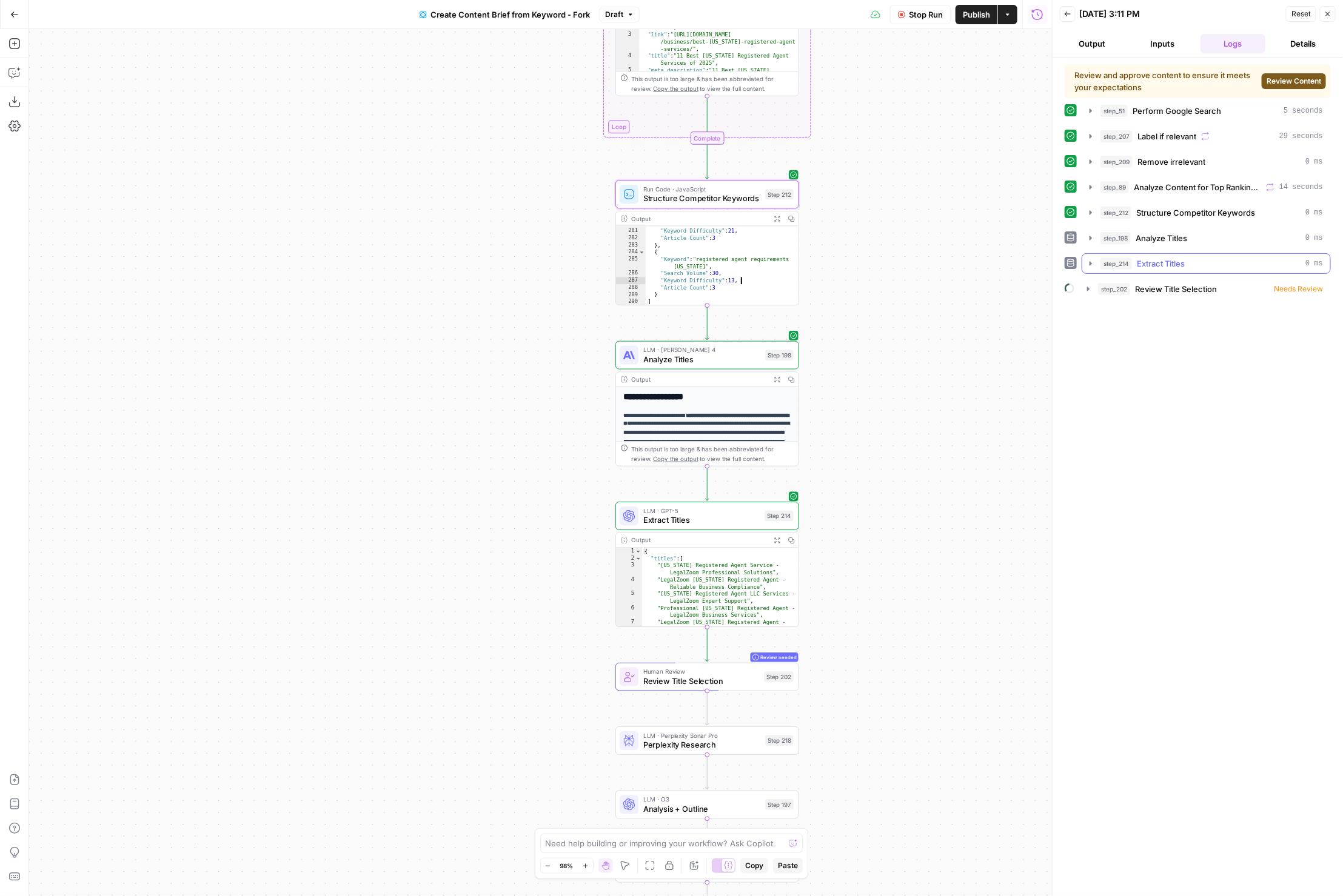
click at [1137, 280] on button "step_202 Review Title Selection Needs Review" at bounding box center [1206, 289] width 251 height 20
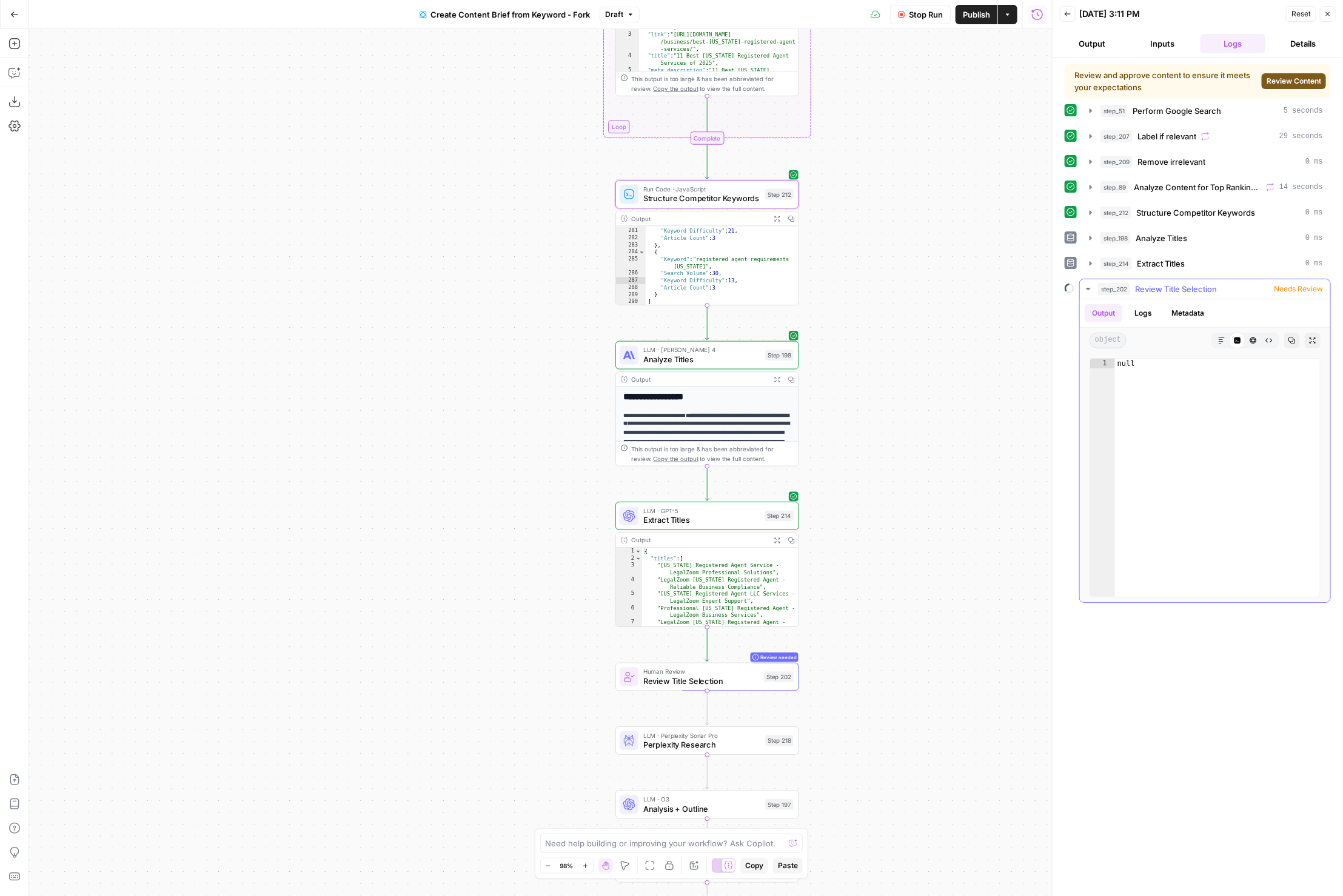
click at [1169, 312] on button "Metadata" at bounding box center [1188, 313] width 47 height 18
click at [1135, 304] on button "Logs" at bounding box center [1144, 313] width 33 height 18
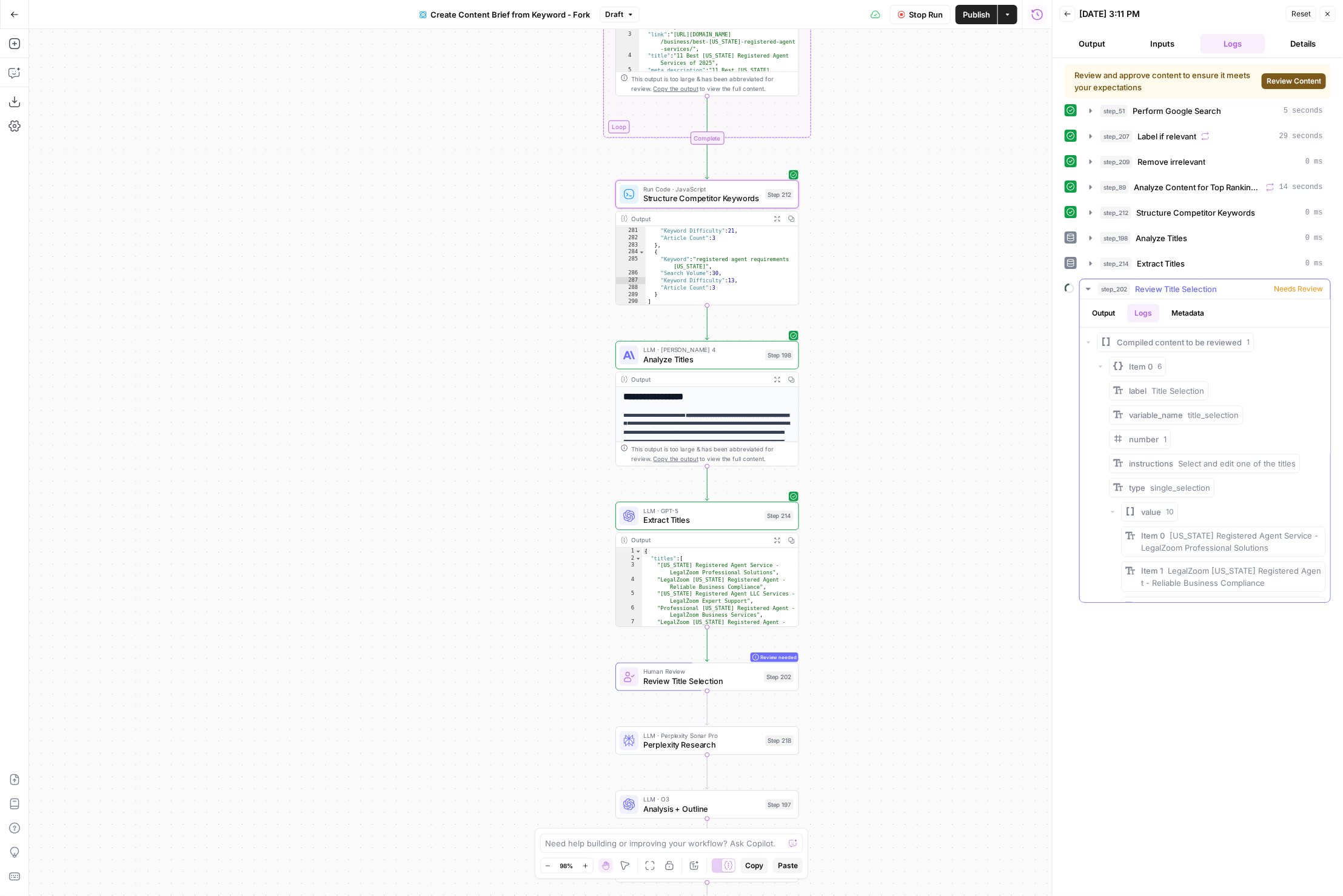
click at [1110, 306] on button "Output" at bounding box center [1104, 313] width 37 height 18
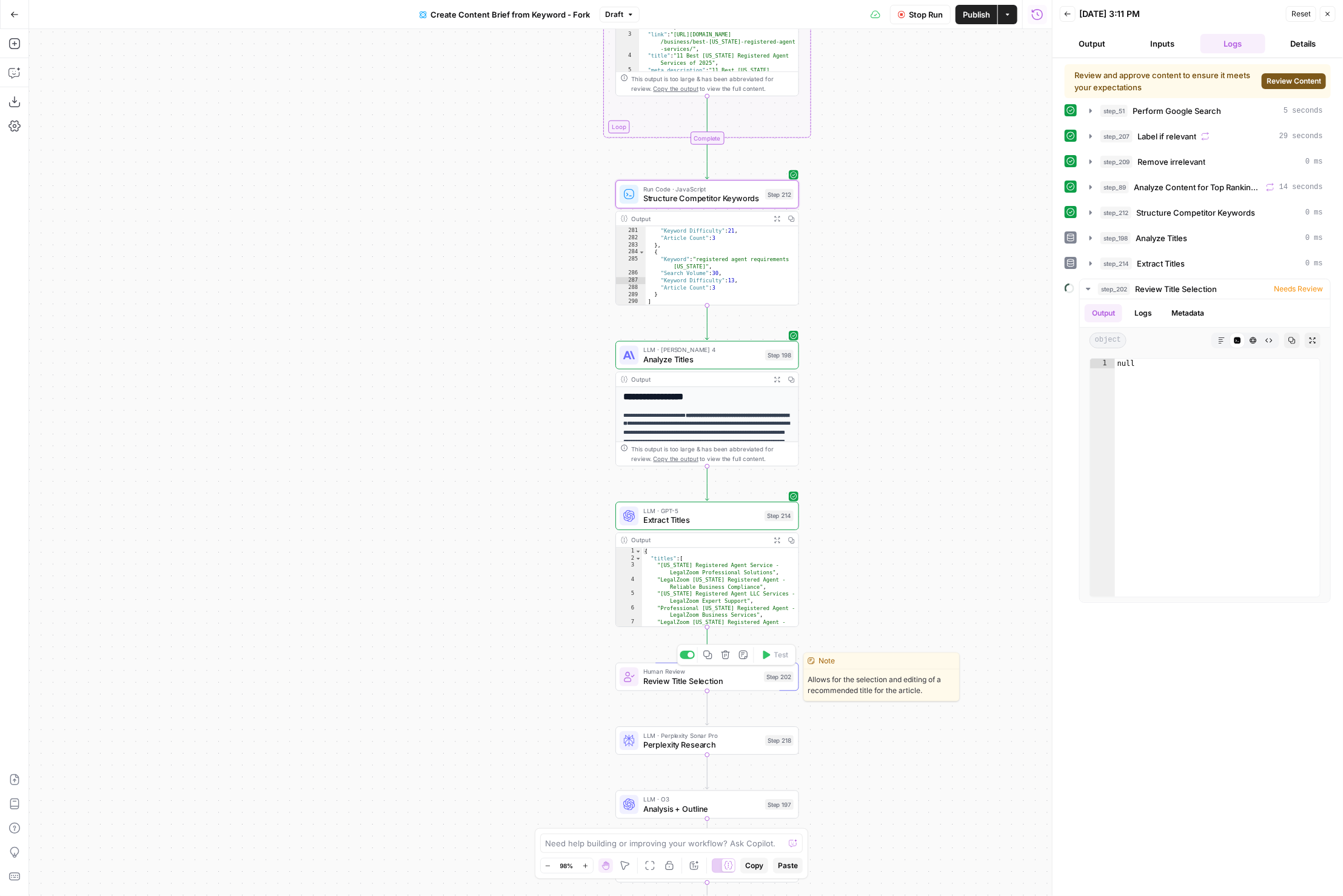
click at [649, 677] on span "Review Title Selection" at bounding box center [701, 681] width 116 height 12
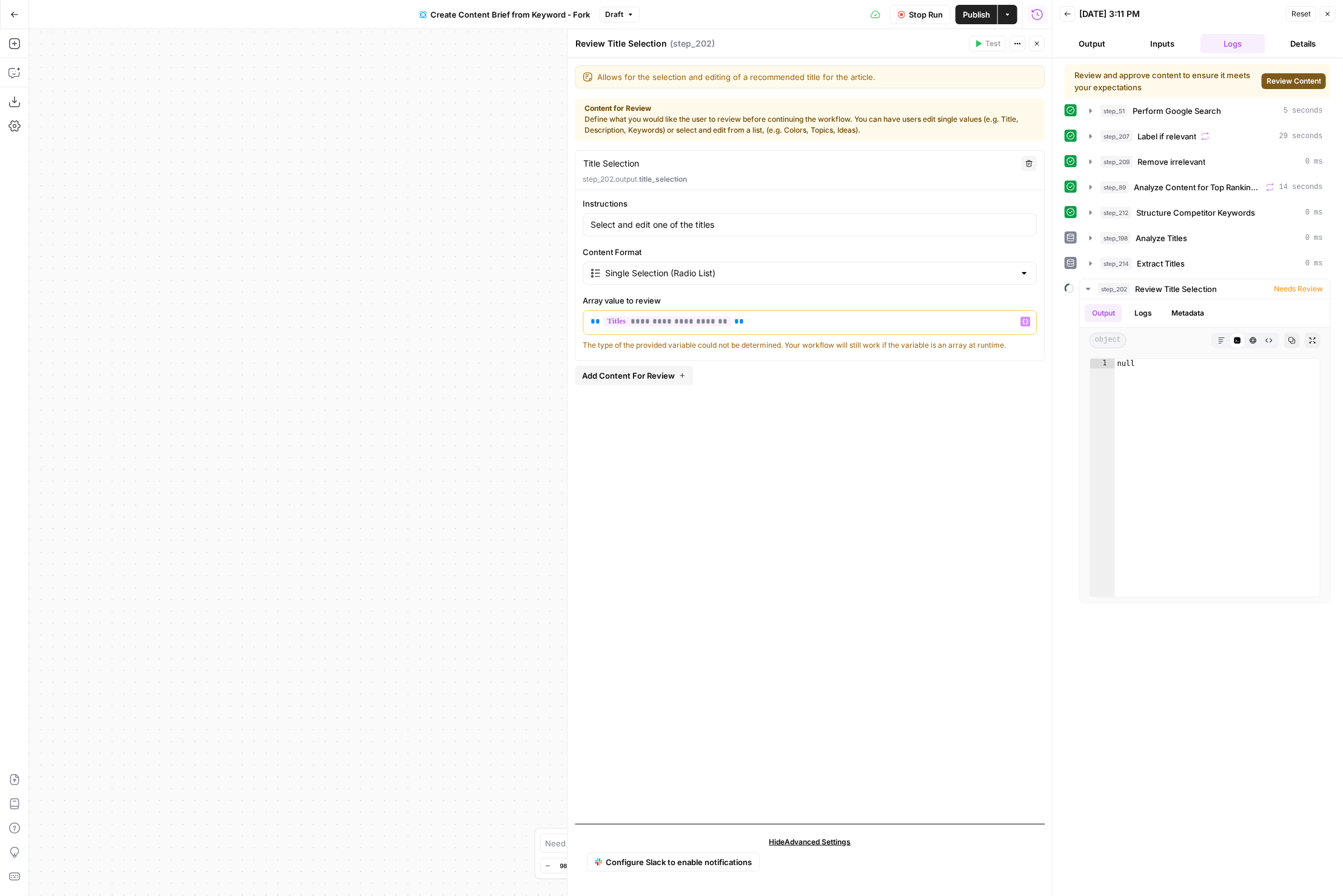
click at [853, 323] on p "**********" at bounding box center [811, 321] width 439 height 12
click at [810, 410] on div "**********" at bounding box center [810, 482] width 470 height 664
click at [1284, 285] on span "Needs Review" at bounding box center [1298, 289] width 49 height 11
click at [1299, 284] on span "Needs Review" at bounding box center [1298, 289] width 49 height 11
click at [1311, 341] on button "Expand Output" at bounding box center [1312, 340] width 15 height 15
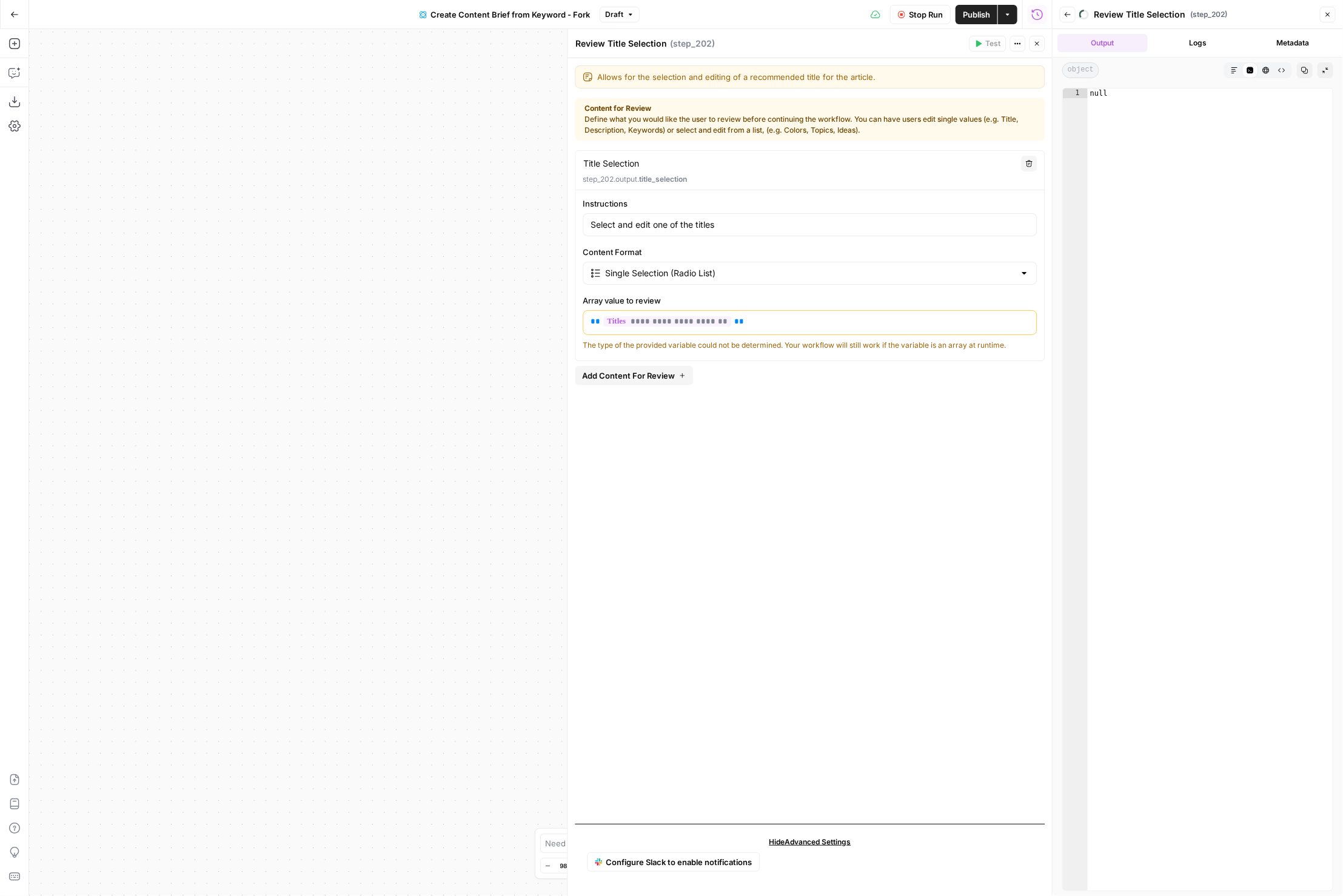
click at [1201, 46] on button "Logs" at bounding box center [1197, 43] width 90 height 18
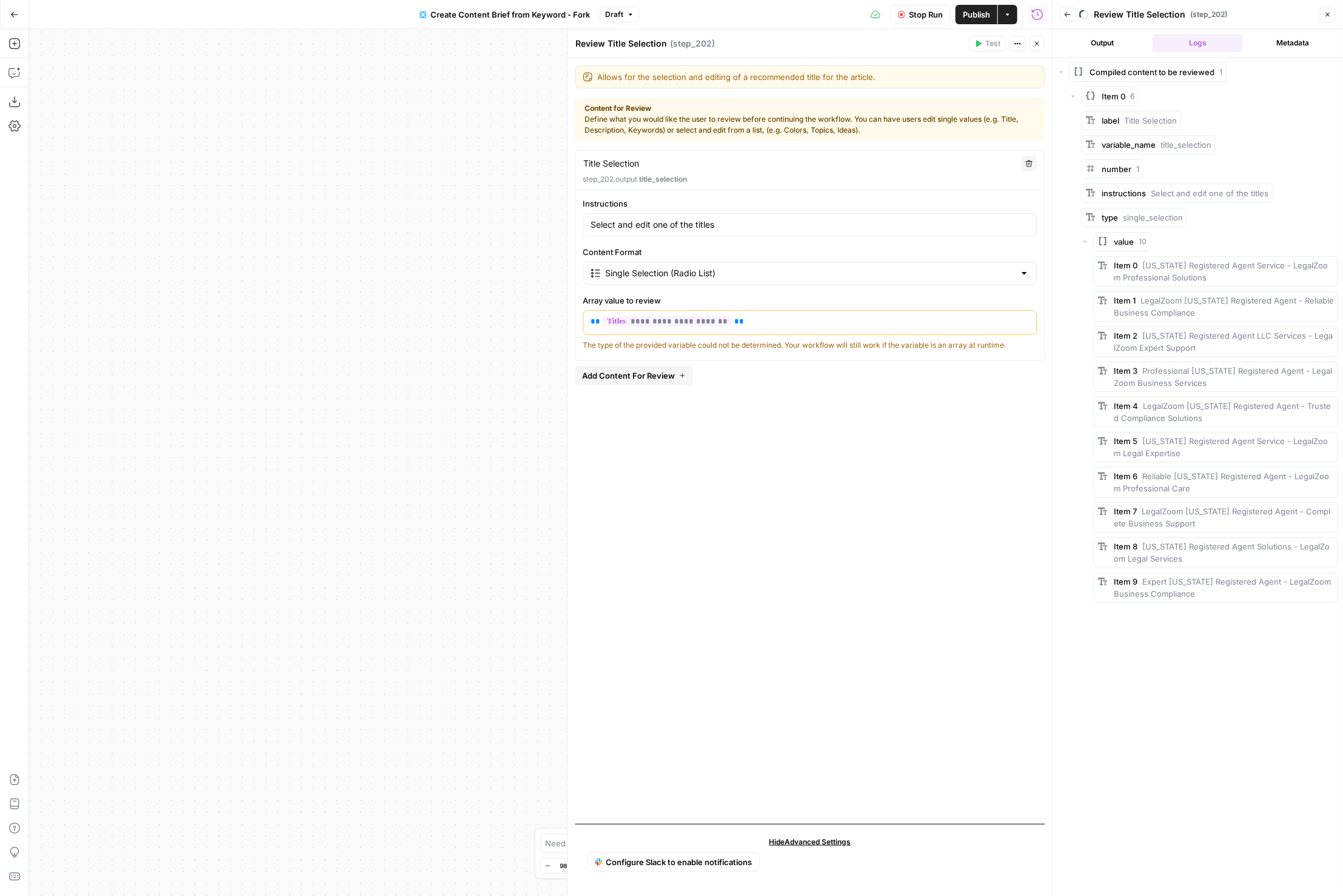
click at [1271, 44] on button "Metadata" at bounding box center [1293, 43] width 90 height 18
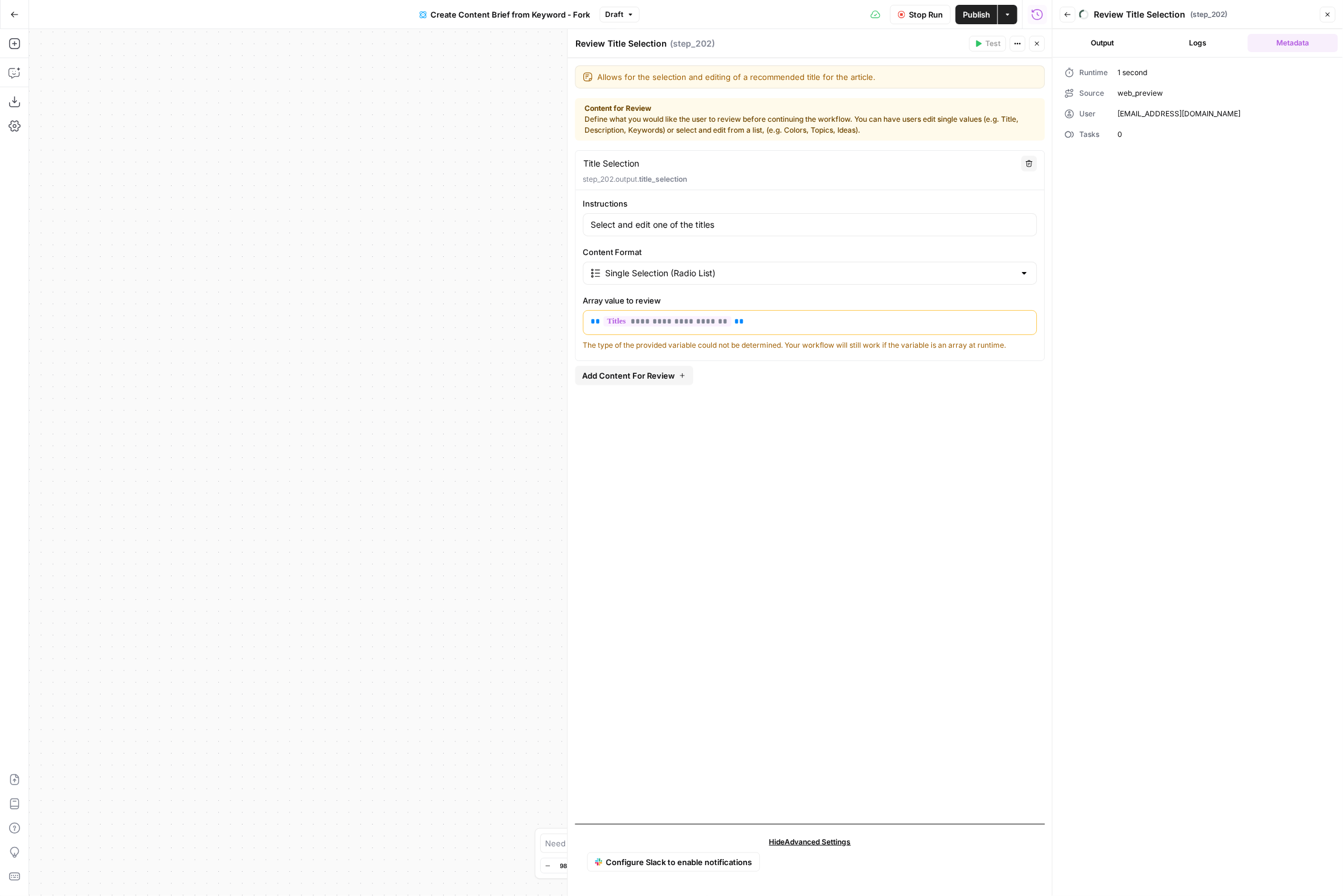
click at [1097, 43] on button "Output" at bounding box center [1102, 43] width 90 height 18
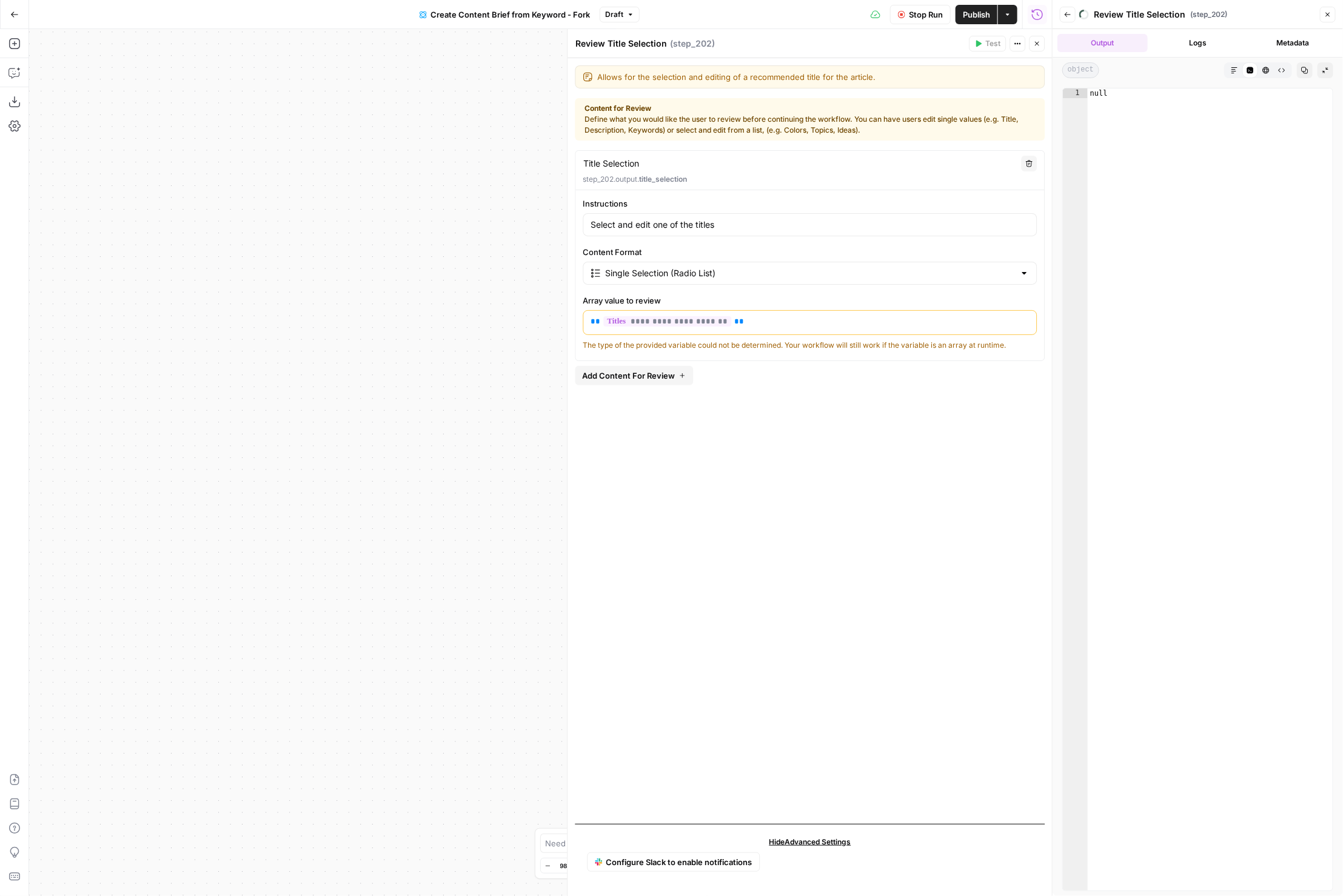
click at [1247, 72] on icon at bounding box center [1250, 70] width 7 height 7
click at [1233, 67] on icon "button" at bounding box center [1234, 70] width 7 height 7
click at [1337, 15] on header "Back Review Title Selection ( step_202 ) Close" at bounding box center [1197, 15] width 290 height 29
click at [1323, 12] on button "Close" at bounding box center [1328, 14] width 15 height 15
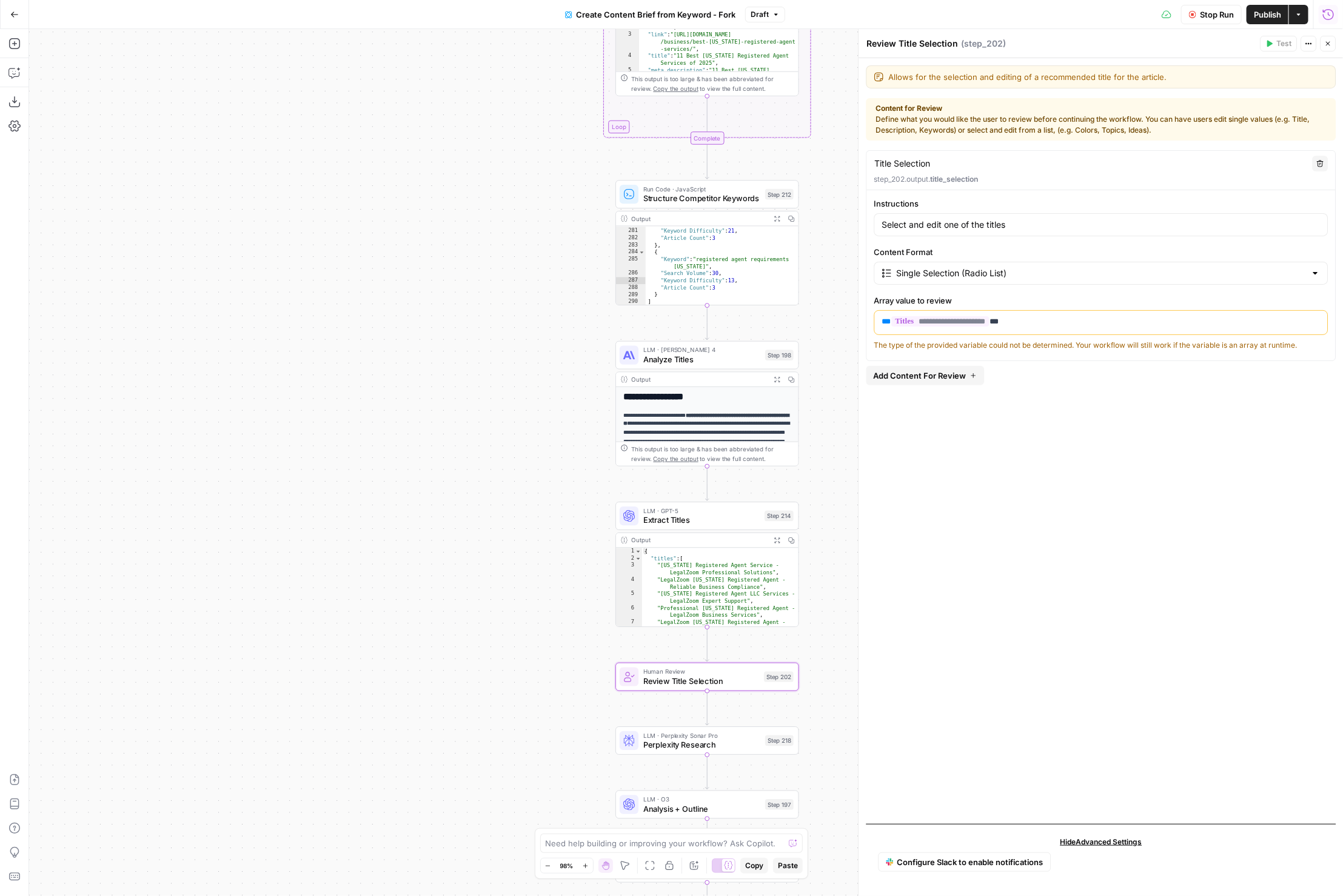
click at [957, 379] on span "Add Content For Review" at bounding box center [920, 376] width 93 height 12
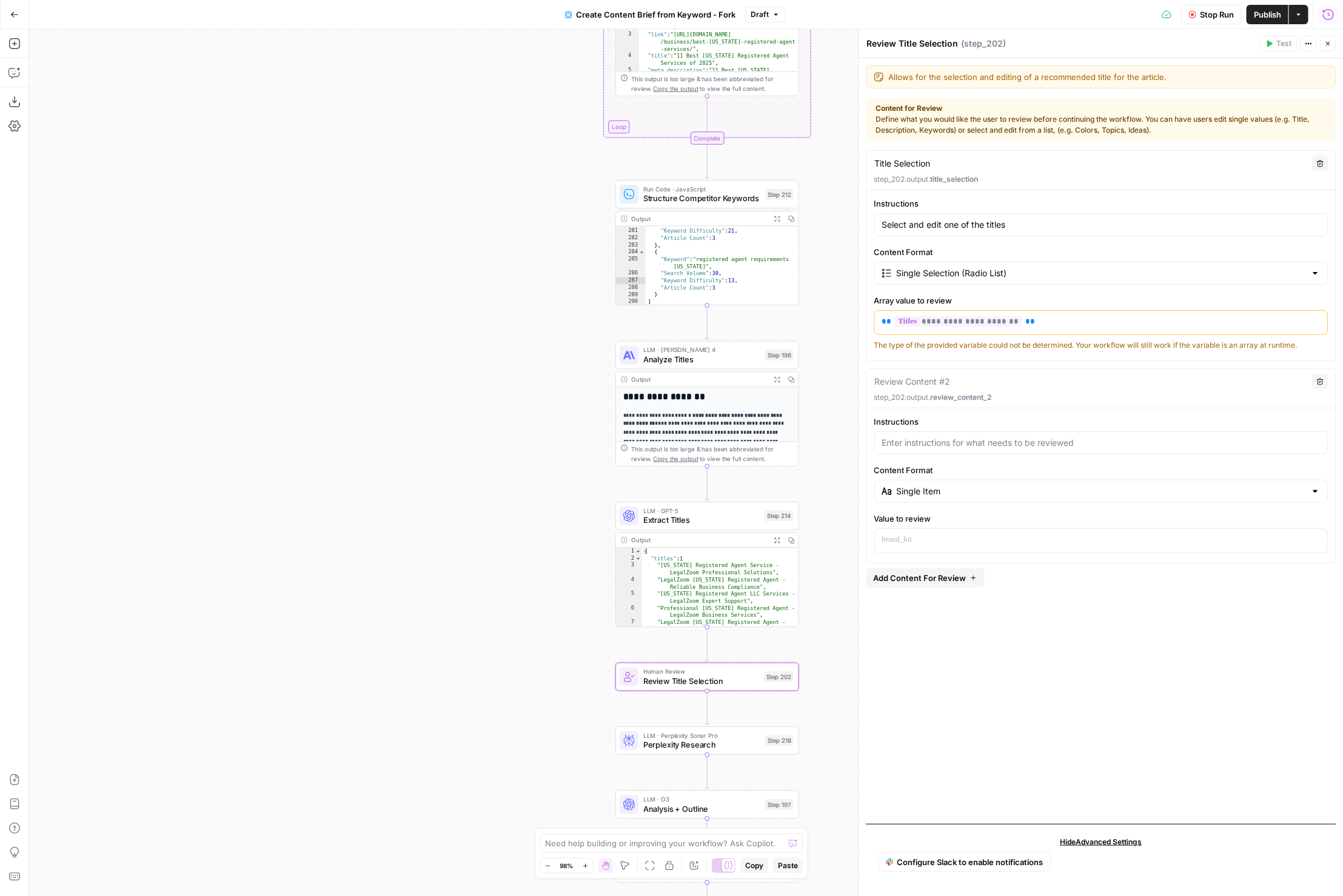
click at [1316, 381] on span "Delete" at bounding box center [1316, 381] width 1 height 1
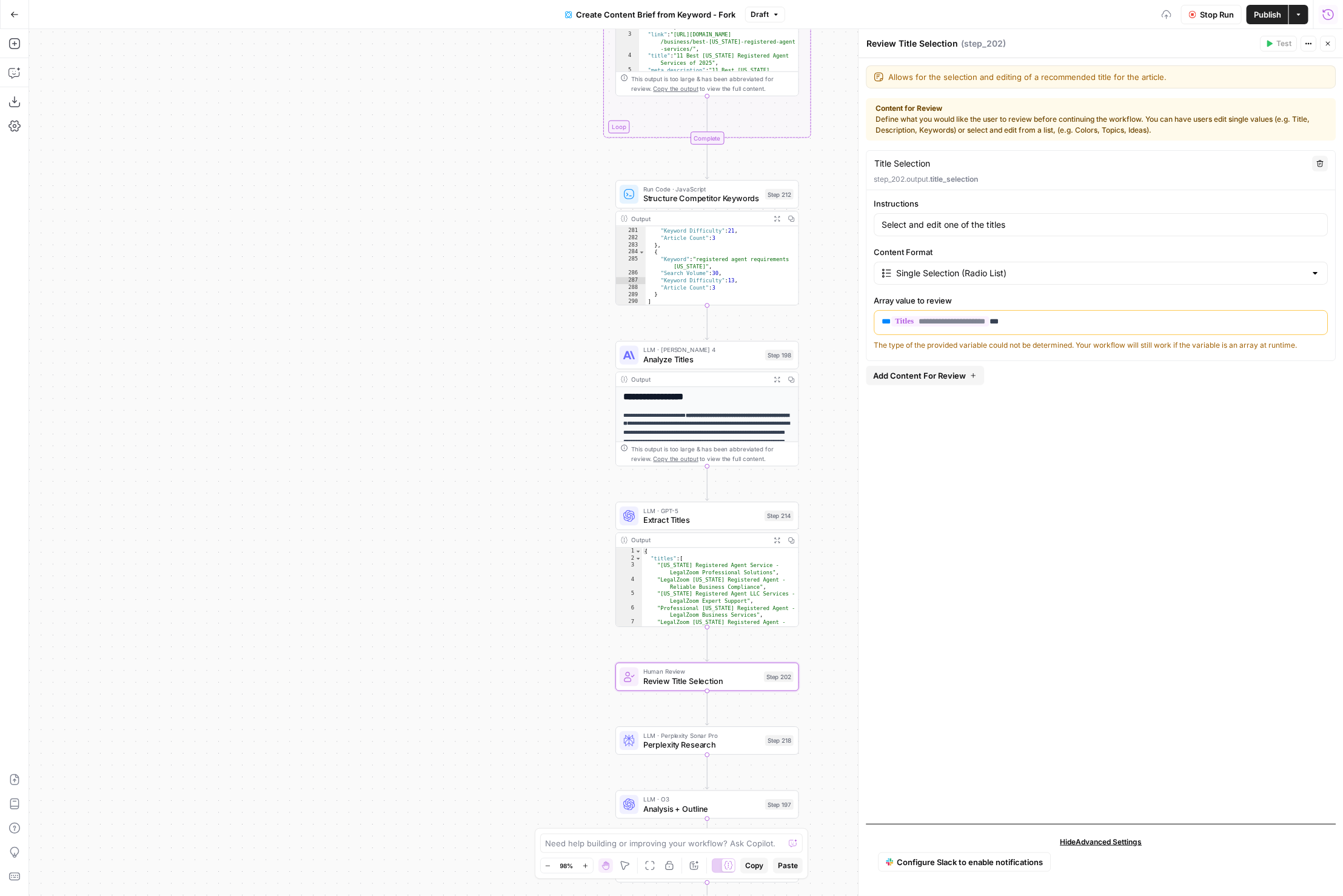
click at [1162, 398] on div "**********" at bounding box center [1101, 482] width 470 height 664
click at [1188, 355] on div "**********" at bounding box center [1101, 255] width 470 height 211
click at [1068, 323] on p "**********" at bounding box center [1102, 321] width 439 height 12
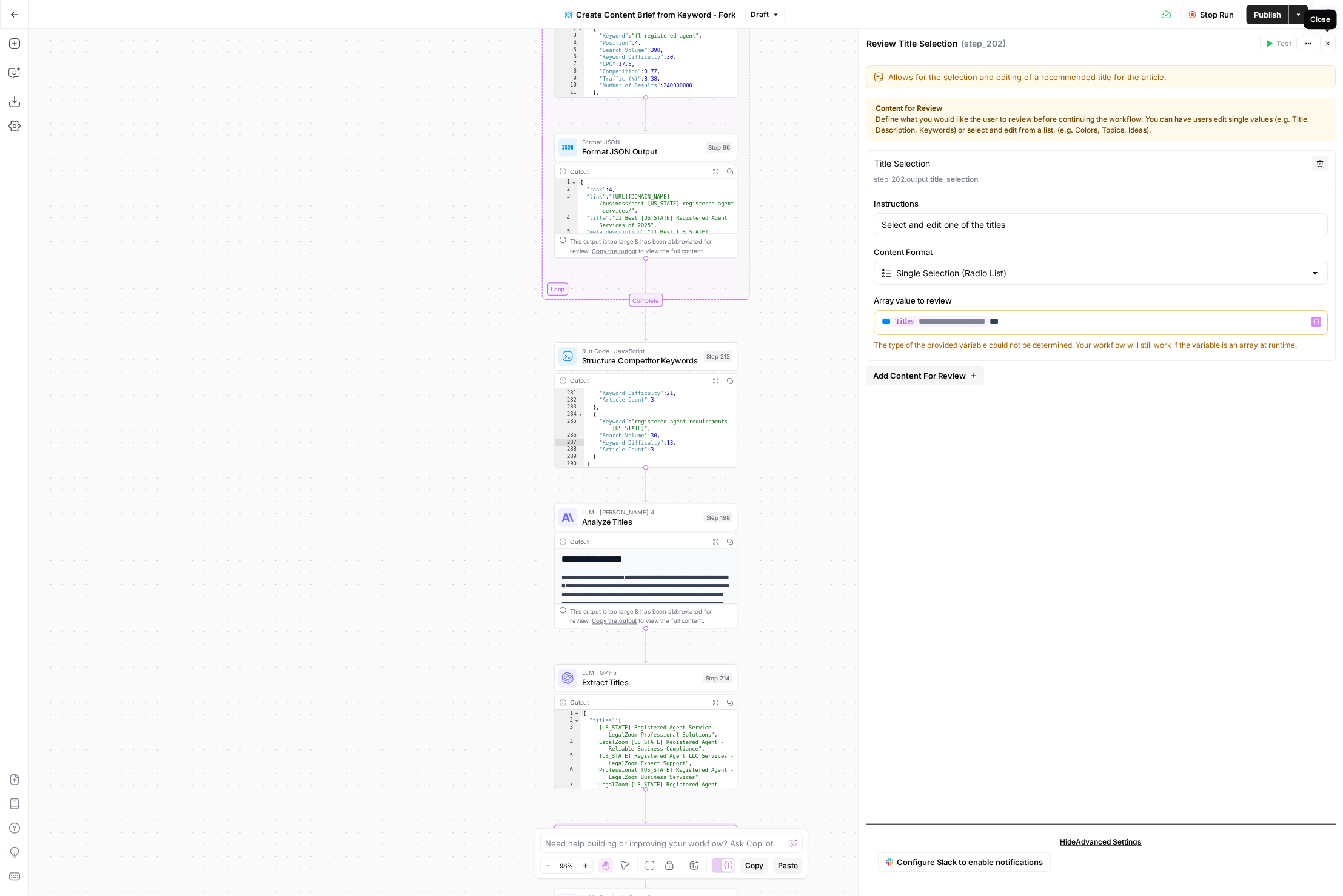
click at [1326, 38] on button "Close" at bounding box center [1328, 43] width 15 height 15
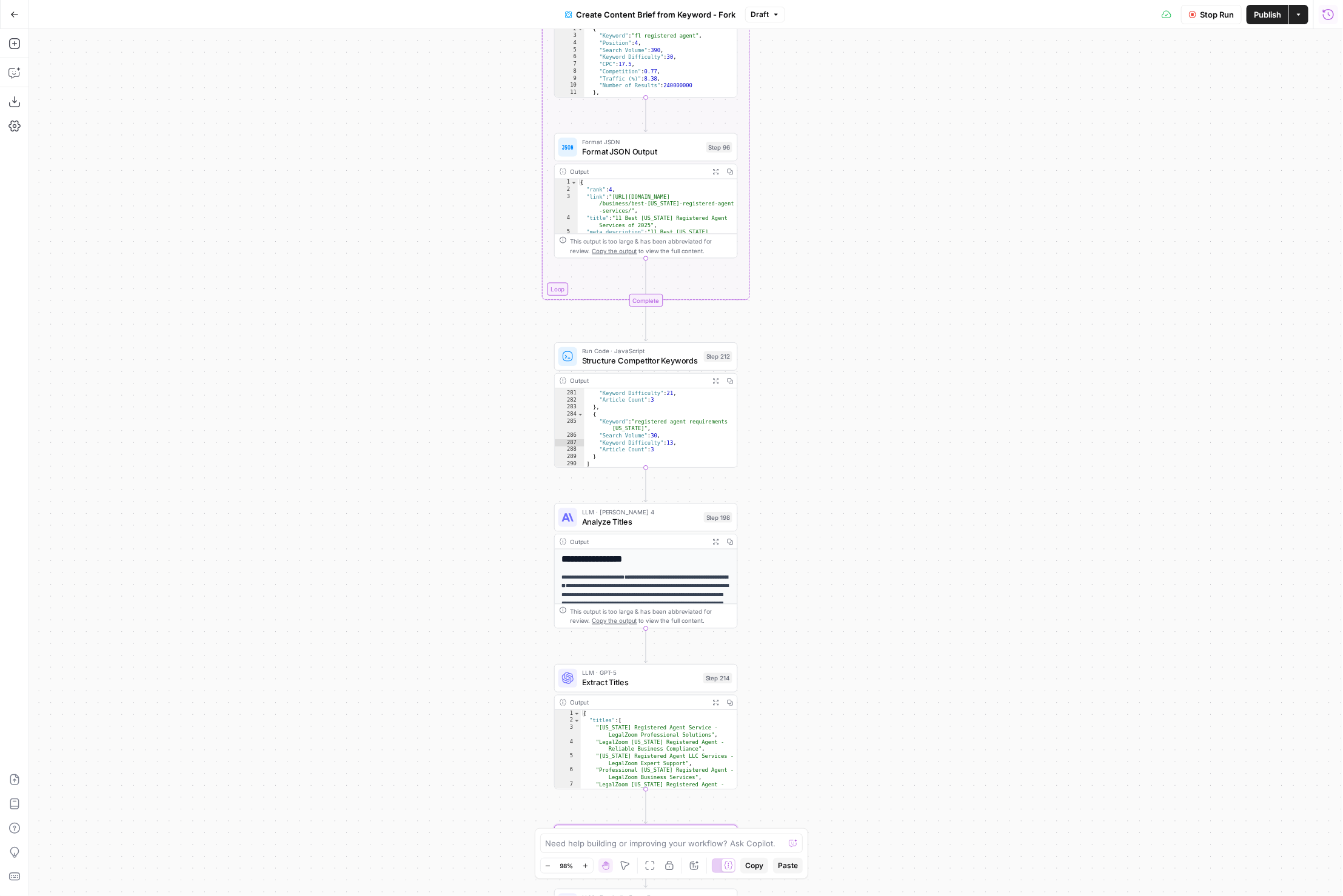
click at [1328, 18] on button "Run History" at bounding box center [1328, 15] width 20 height 20
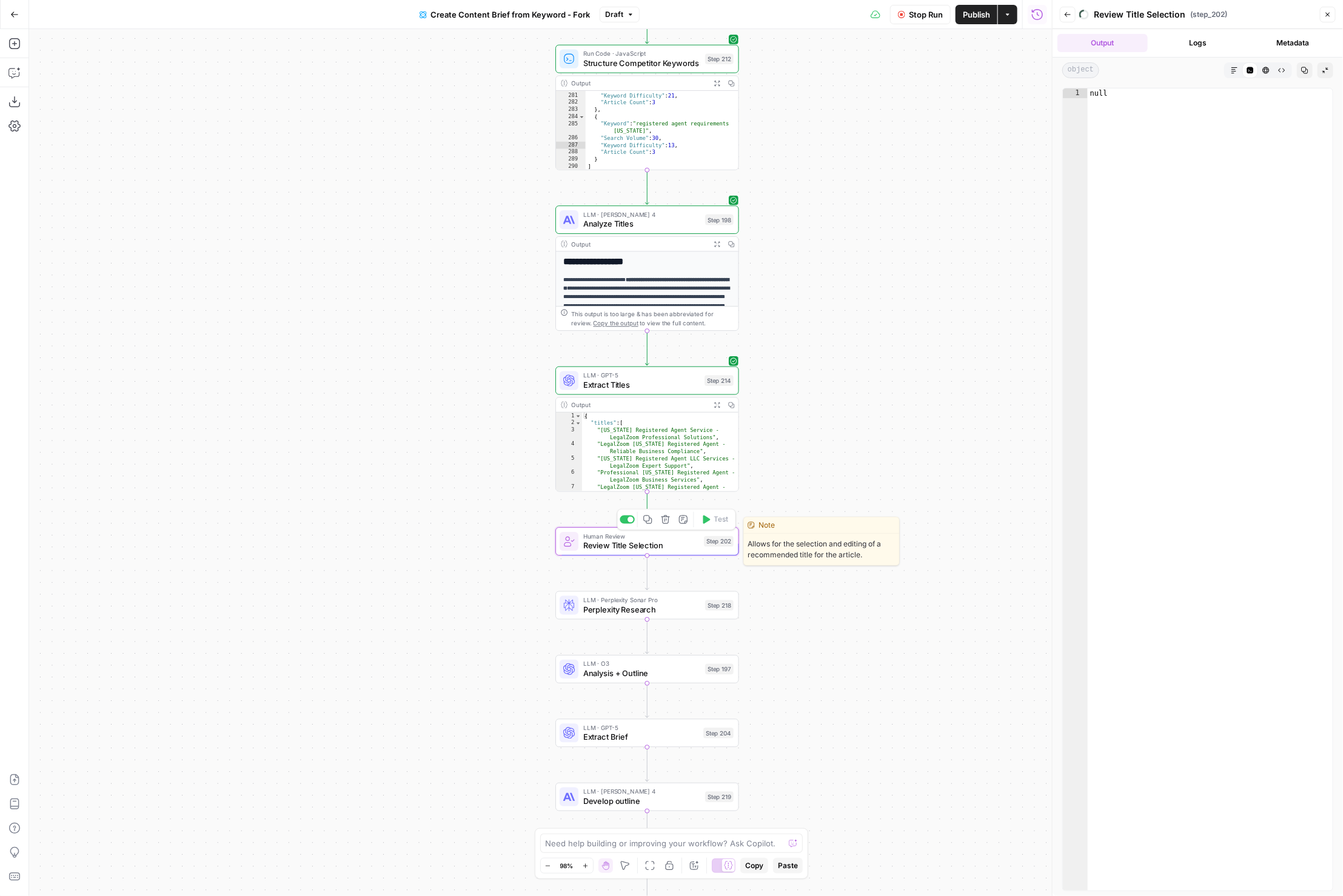
click at [594, 552] on div "Human Review Review Title Selection Step 202 Copy step Delete step Edit Note Te…" at bounding box center [648, 542] width 184 height 28
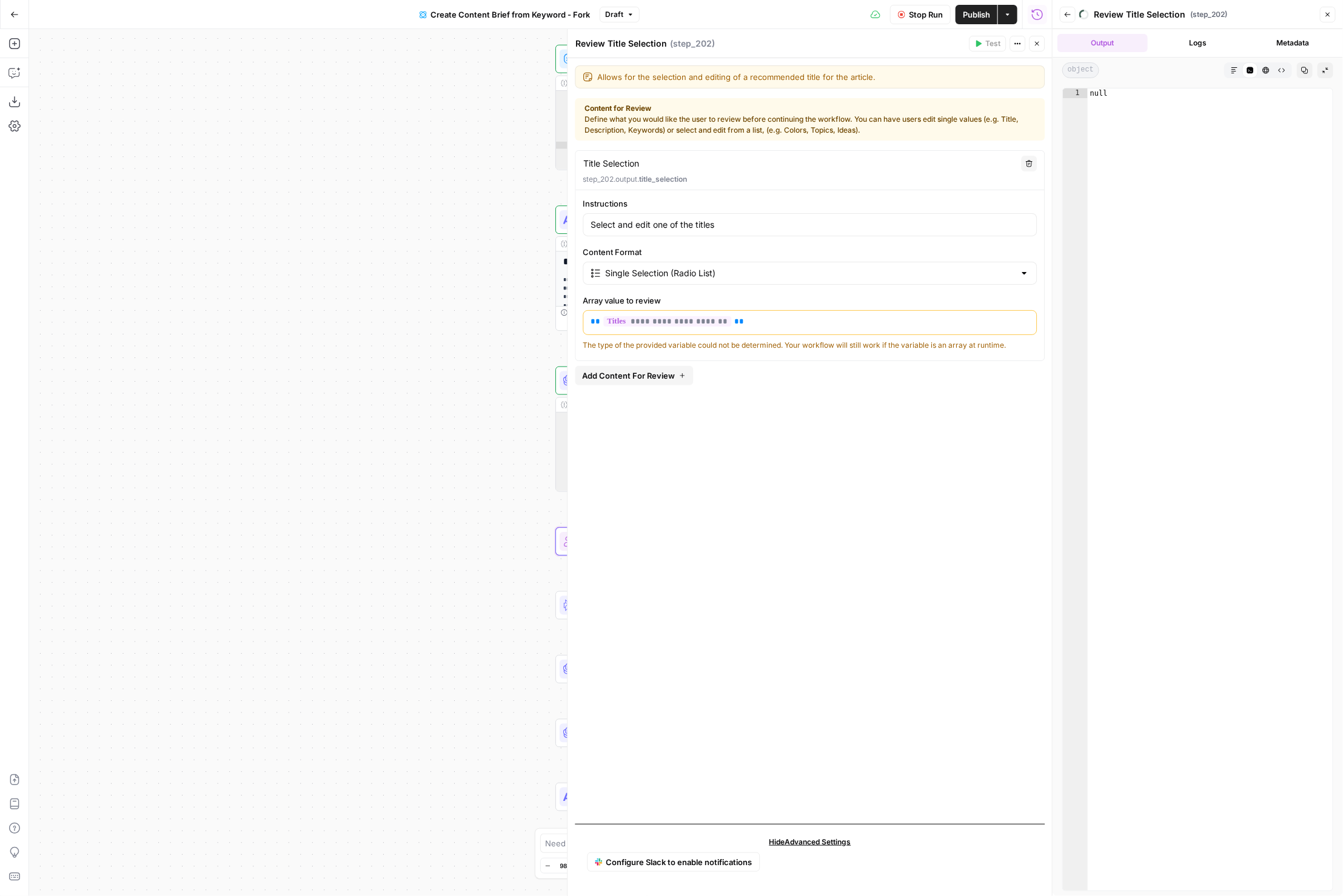
click at [936, 134] on div "Content for Review Define what you would like the user to review before continu…" at bounding box center [810, 120] width 451 height 33
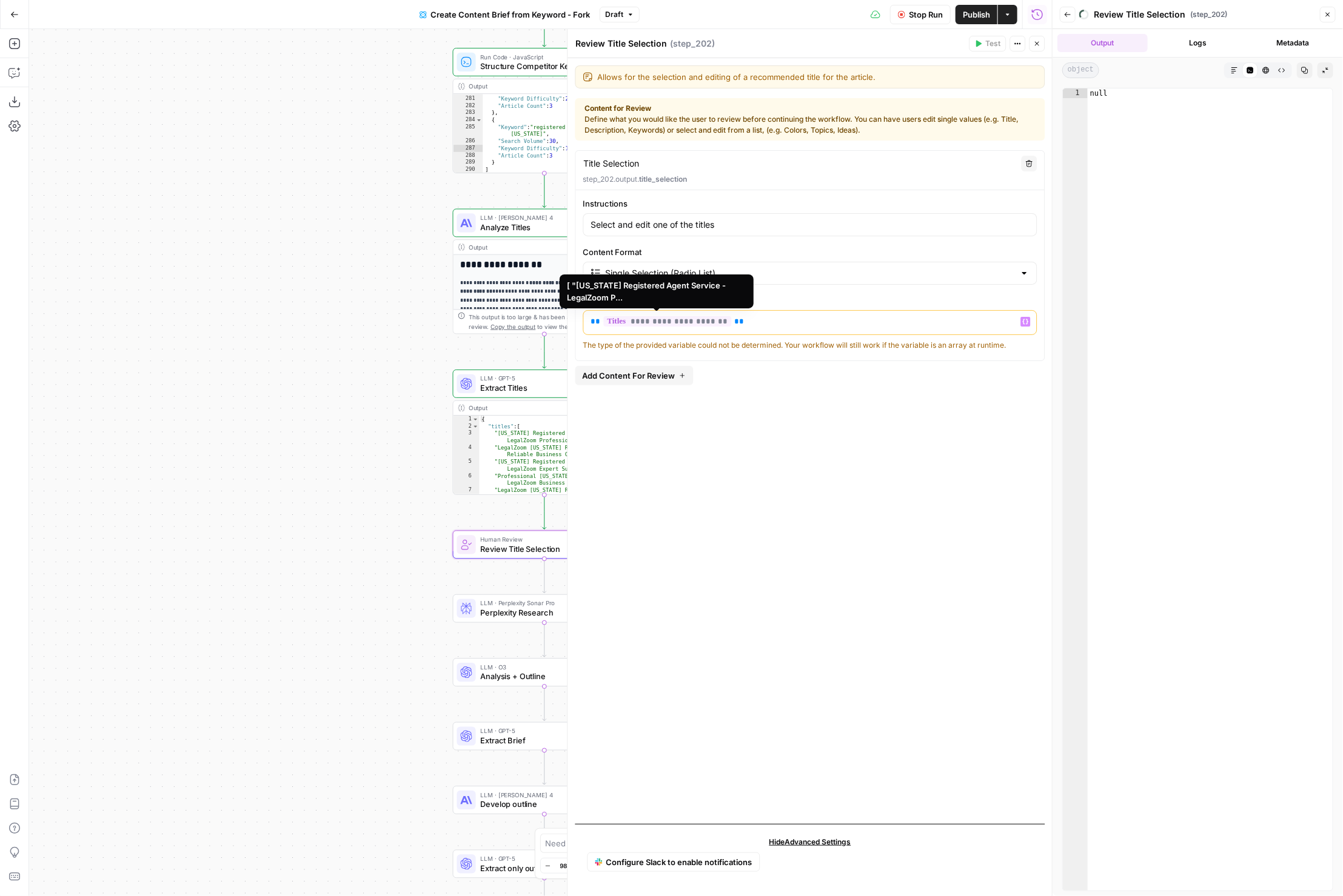
click at [800, 393] on div "**********" at bounding box center [810, 482] width 470 height 664
click at [685, 382] on button "Add Content For Review" at bounding box center [634, 376] width 118 height 20
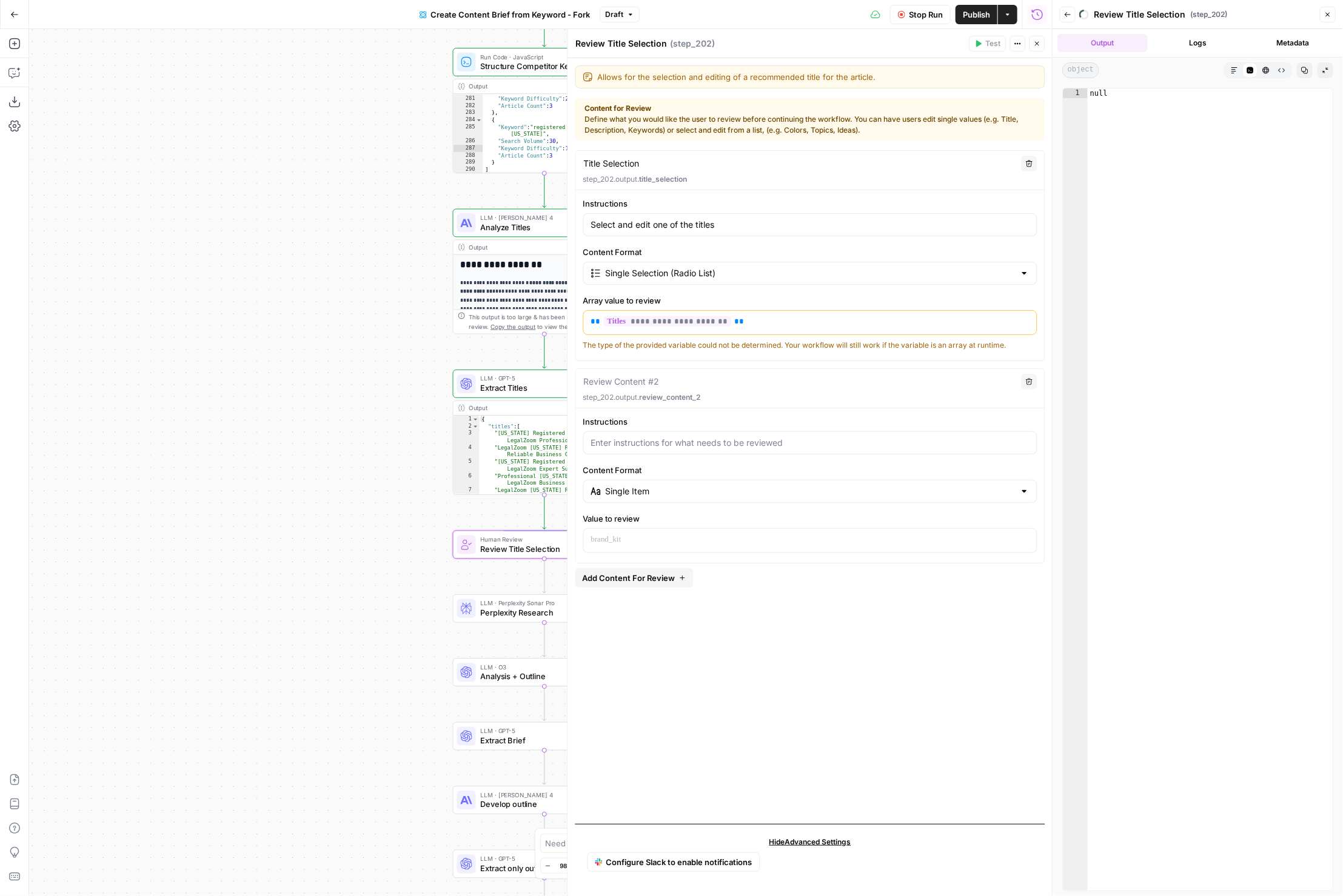
click at [665, 453] on div "Instructions Content Format Single Item Value to review" at bounding box center [810, 484] width 469 height 137
click at [685, 449] on div at bounding box center [810, 443] width 454 height 23
click at [698, 181] on p "step_202.output. title_selection" at bounding box center [810, 179] width 454 height 11
click at [653, 167] on div "Title Selection Title Selection" at bounding box center [799, 163] width 431 height 13
click at [755, 389] on div "Review Content #2 Delete step_202.output. review_content_2" at bounding box center [810, 389] width 469 height 39
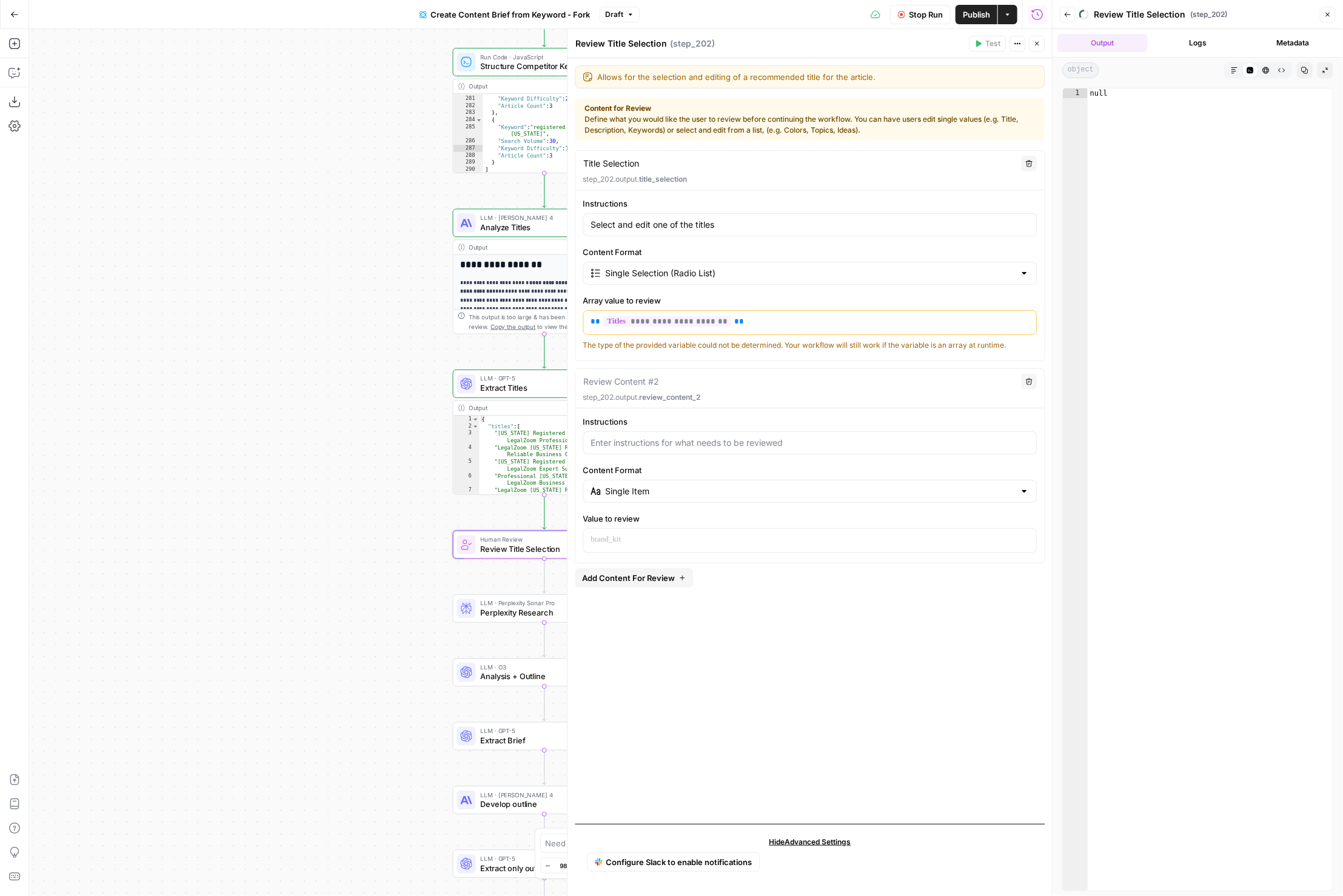
click at [704, 432] on div at bounding box center [810, 443] width 454 height 23
click at [822, 375] on div "Review Content #2" at bounding box center [799, 381] width 431 height 13
click at [1026, 397] on p "step_202.output. review_content_2" at bounding box center [810, 397] width 454 height 11
click at [1030, 392] on p "step_202.output. review_content_2" at bounding box center [810, 397] width 454 height 11
click at [1030, 387] on button "Delete" at bounding box center [1029, 381] width 15 height 15
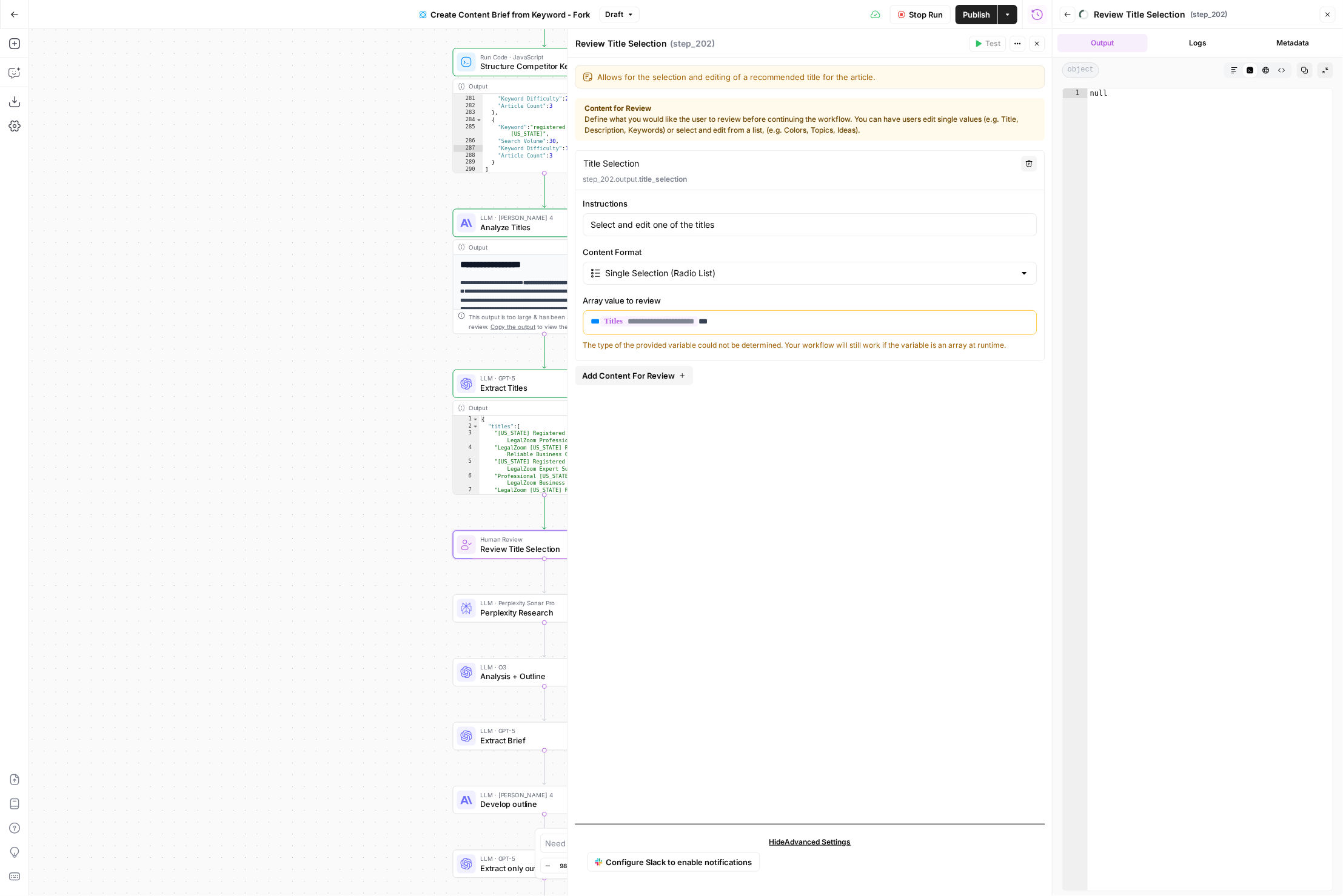
click at [1037, 43] on icon "button" at bounding box center [1036, 43] width 4 height 4
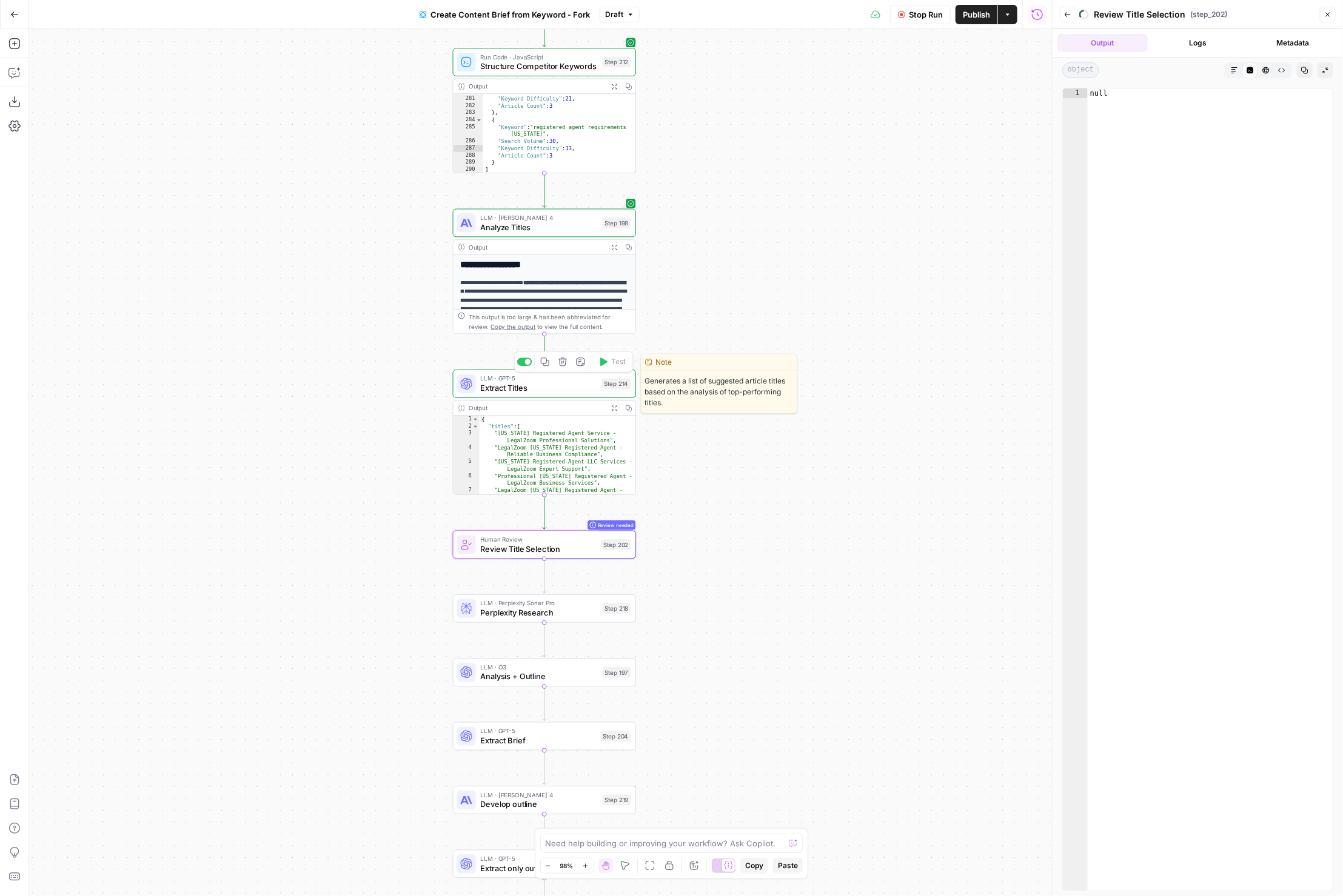
click at [541, 390] on span "Extract Titles" at bounding box center [539, 388] width 116 height 12
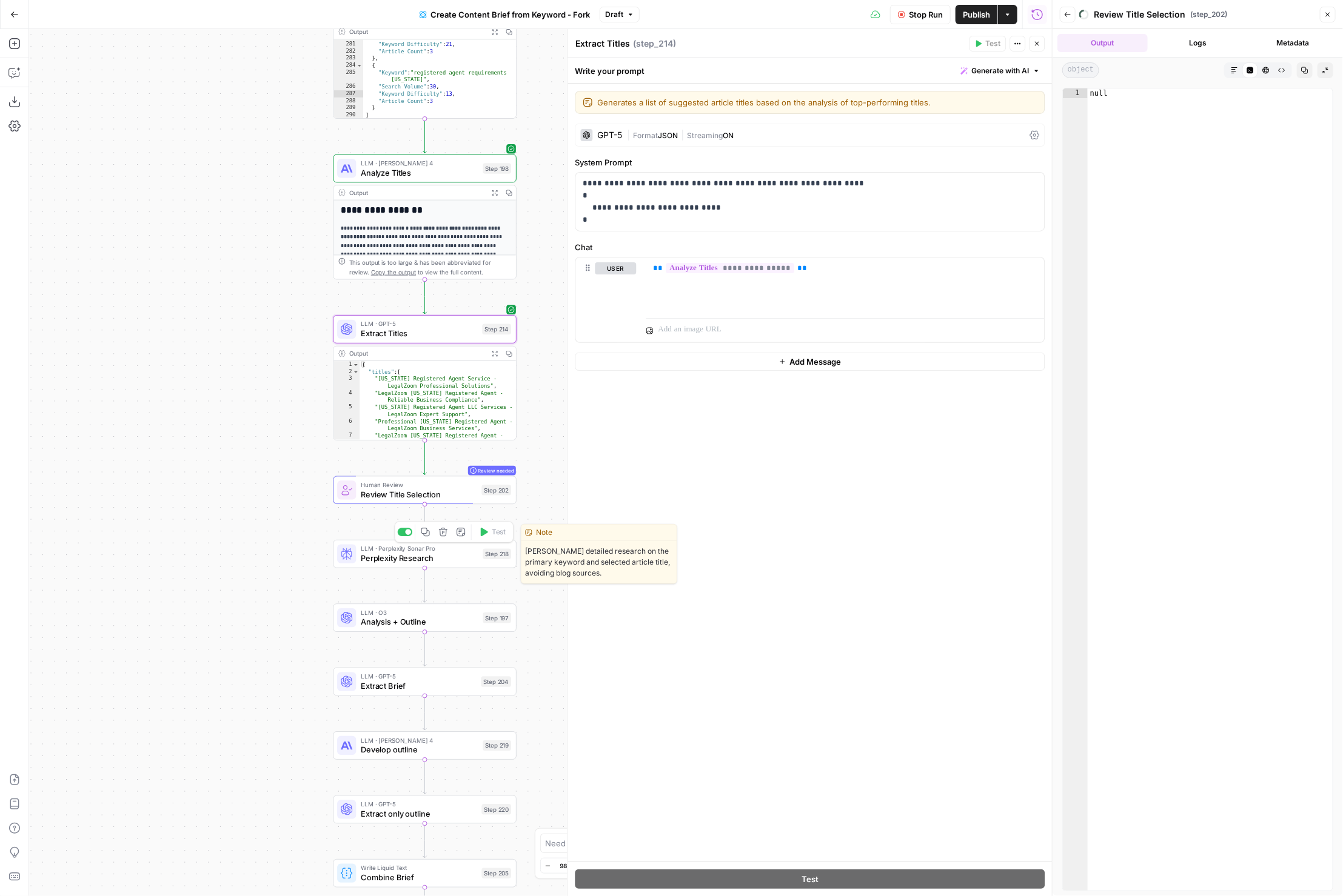
click at [436, 557] on span "Perplexity Research" at bounding box center [420, 558] width 117 height 12
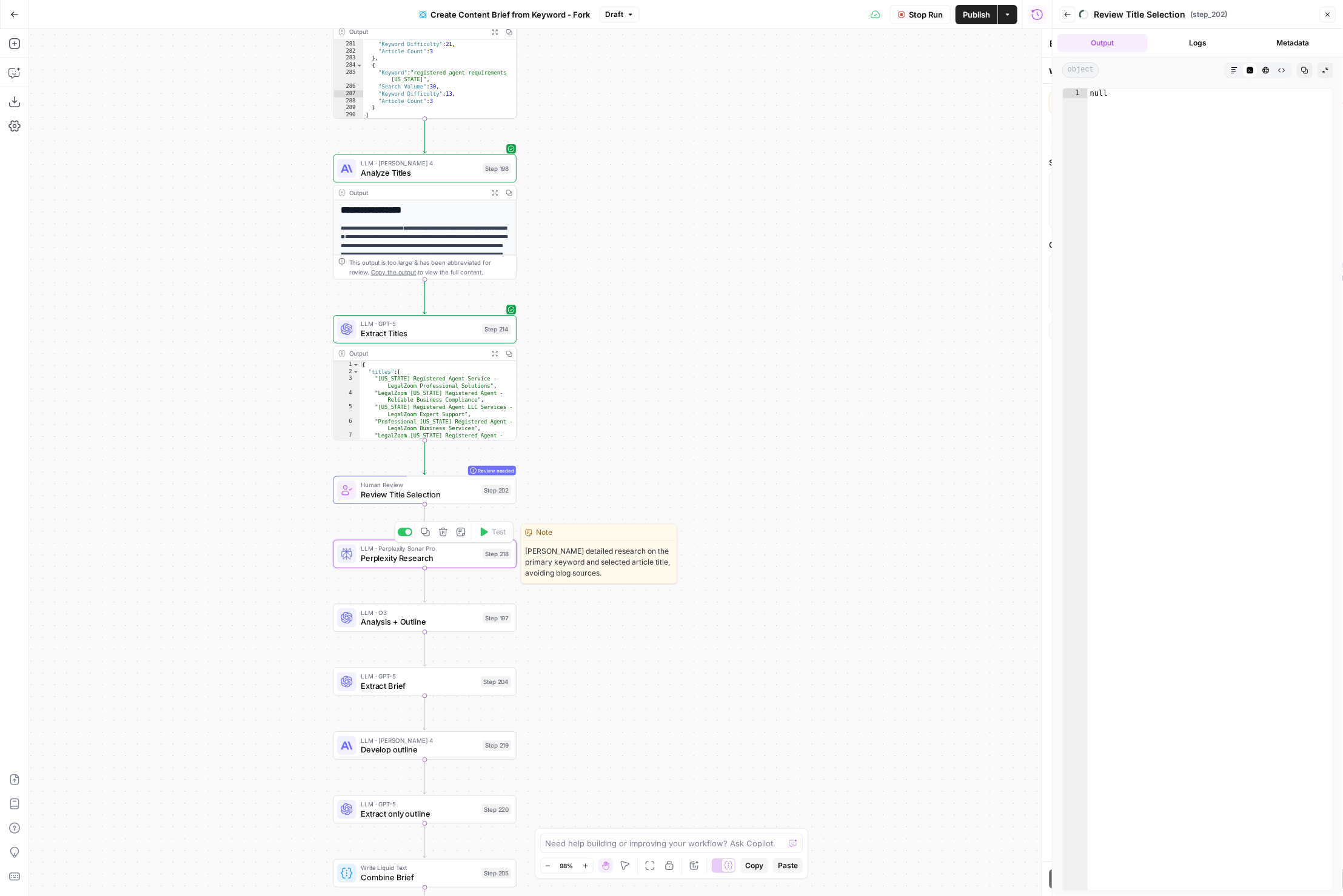
type textarea "Perplexity Research"
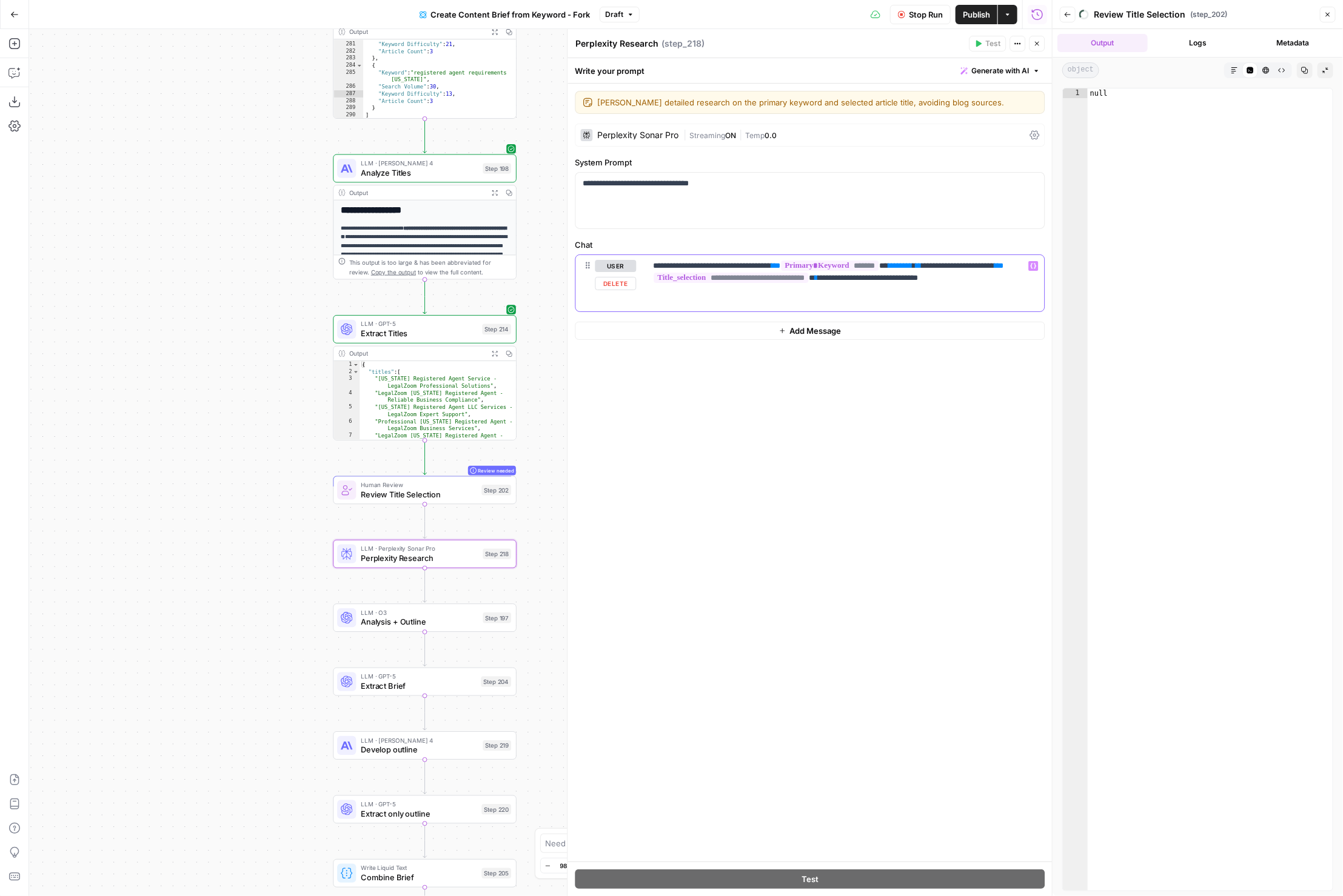
drag, startPoint x: 952, startPoint y: 261, endPoint x: 936, endPoint y: 263, distance: 16.1
click at [914, 262] on span "********" at bounding box center [901, 266] width 24 height 8
click at [966, 361] on div "**********" at bounding box center [810, 472] width 485 height 778
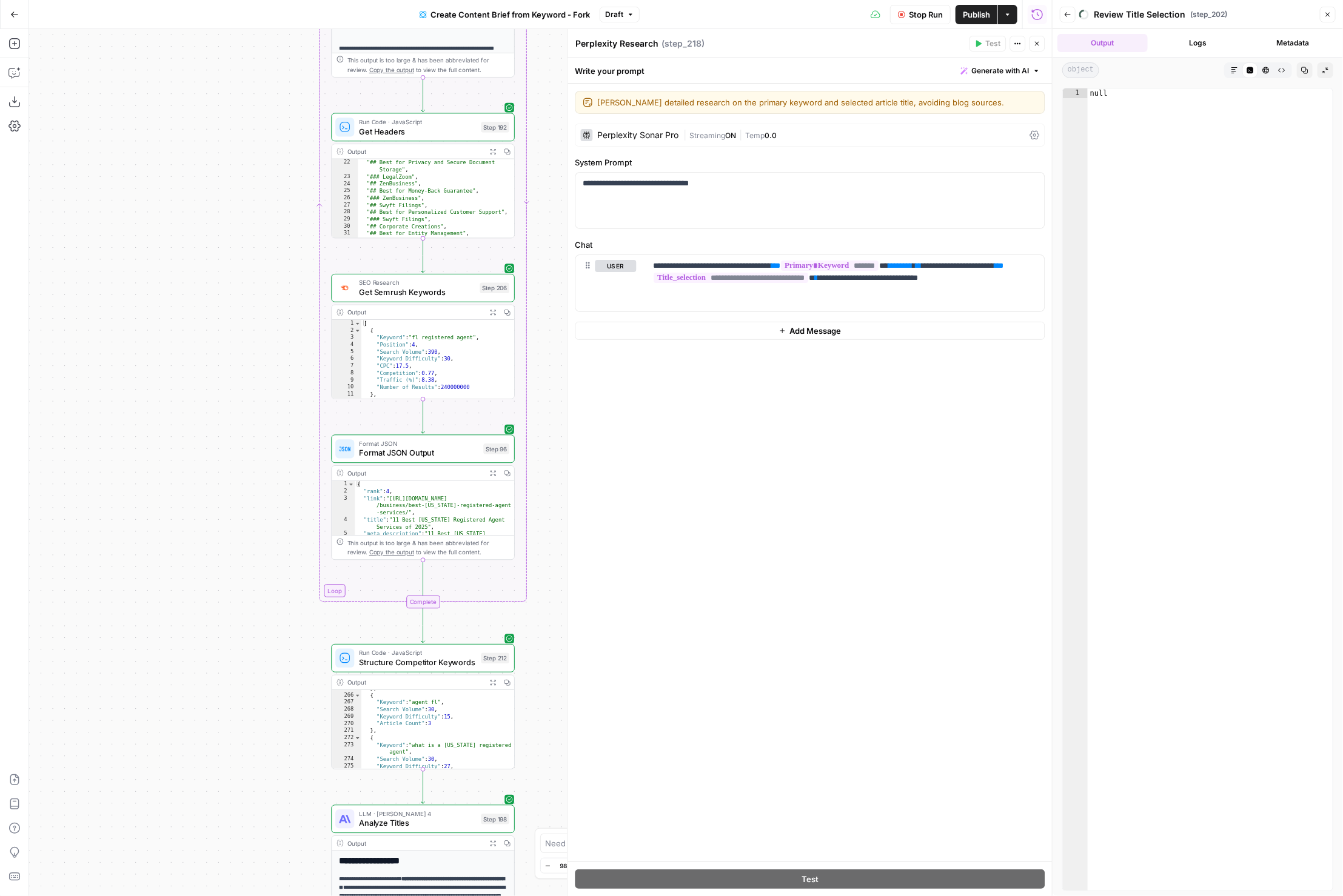
scroll to position [199, 0]
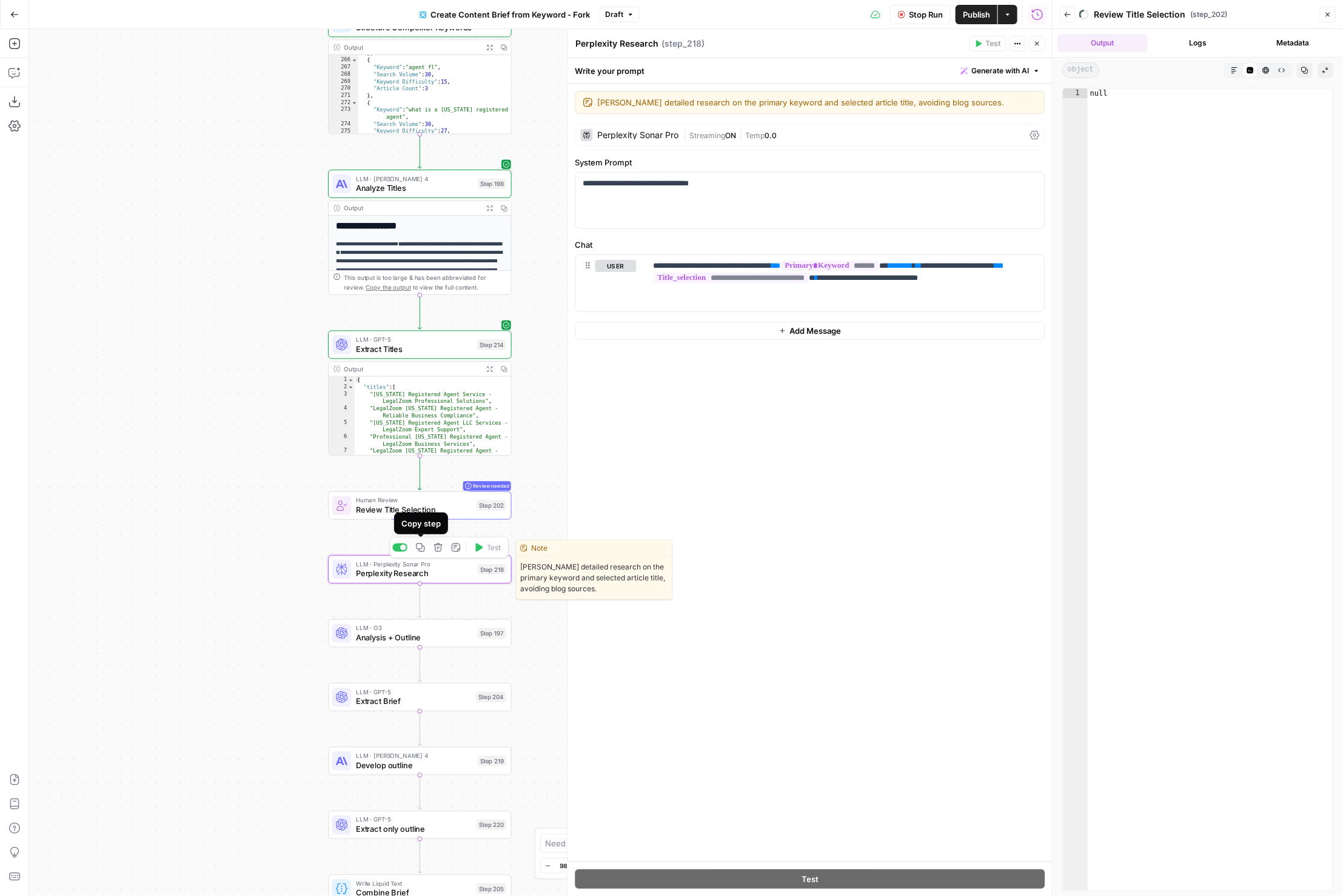
click at [405, 524] on div "Copy step" at bounding box center [421, 524] width 39 height 12
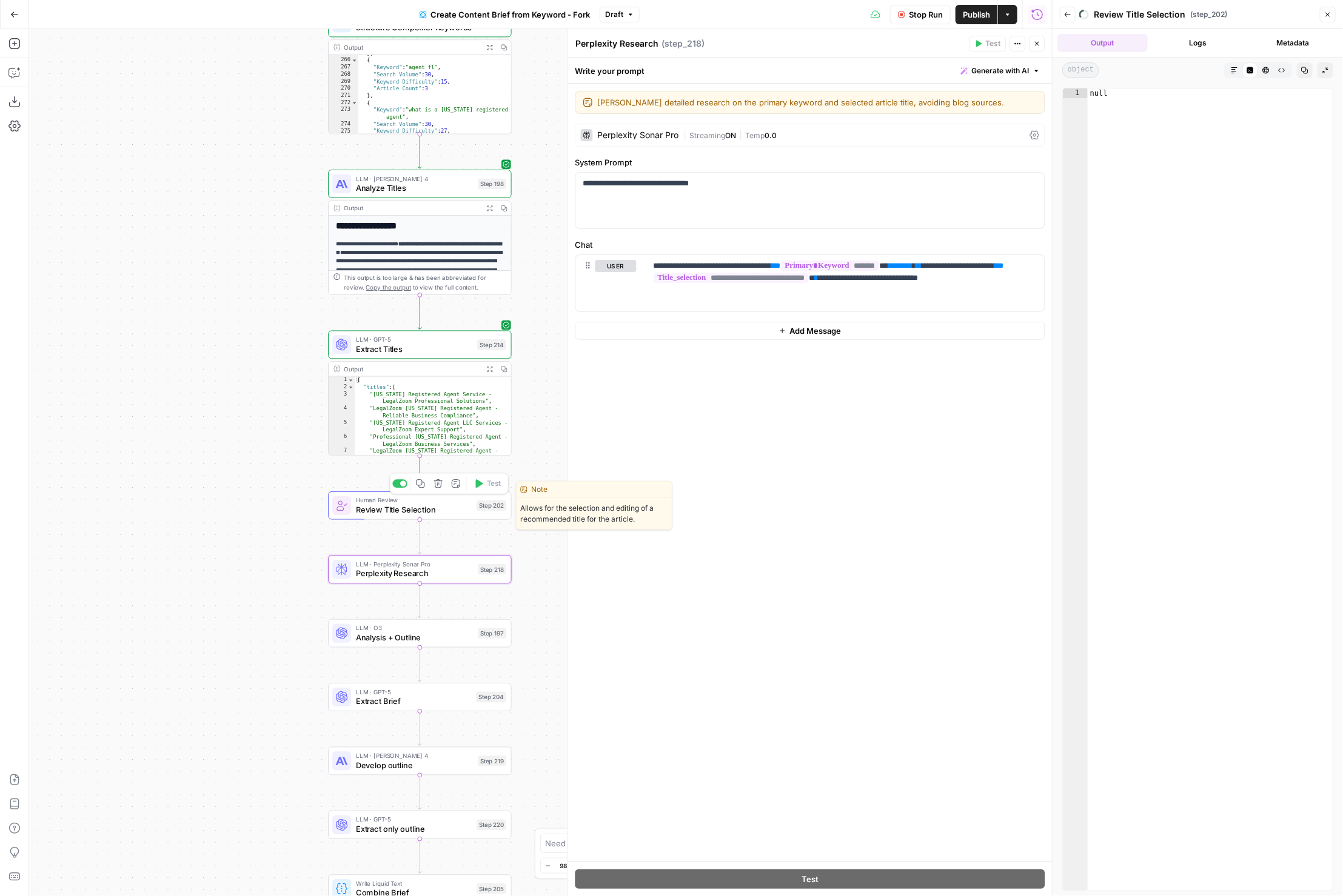
click at [432, 511] on span "Review Title Selection" at bounding box center [414, 510] width 116 height 12
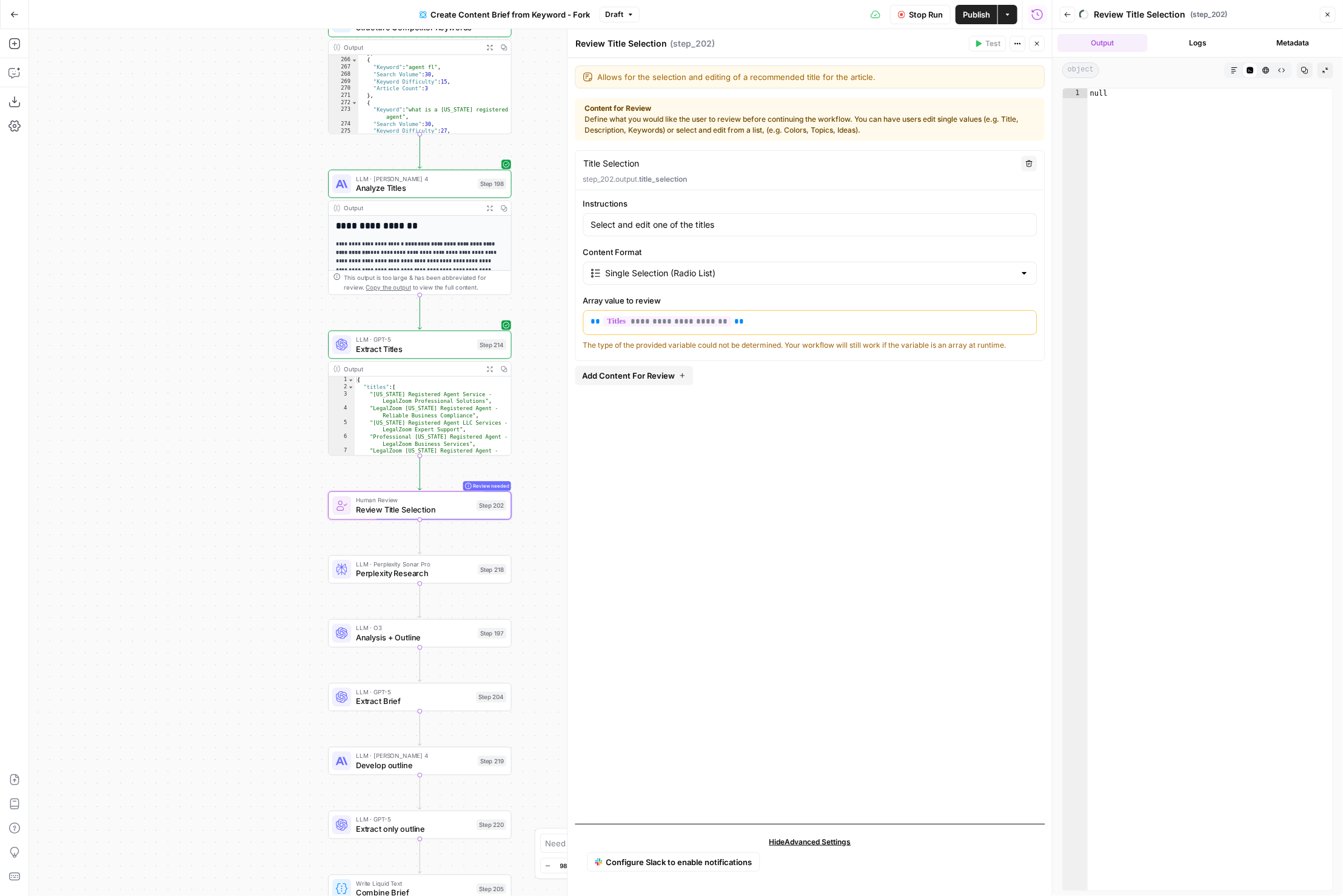
click at [737, 363] on div "**********" at bounding box center [810, 482] width 470 height 664
click at [820, 340] on div "The type of the provided variable could not be determined. Your workflow will s…" at bounding box center [810, 345] width 454 height 11
click at [783, 320] on p "**********" at bounding box center [811, 321] width 439 height 12
click at [634, 323] on span "**********" at bounding box center [667, 321] width 128 height 11
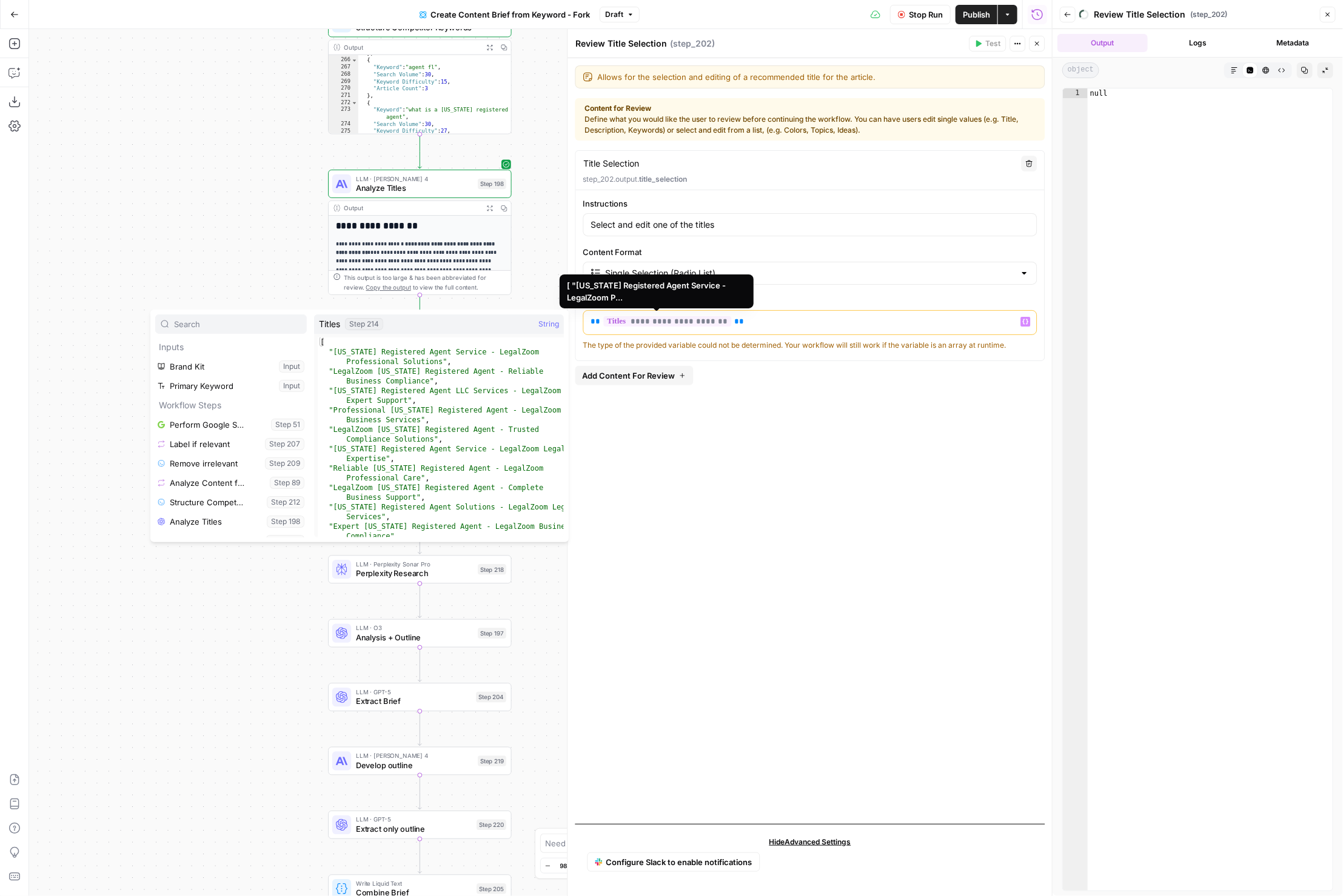
scroll to position [141, 0]
click at [792, 405] on div "**********" at bounding box center [810, 482] width 470 height 664
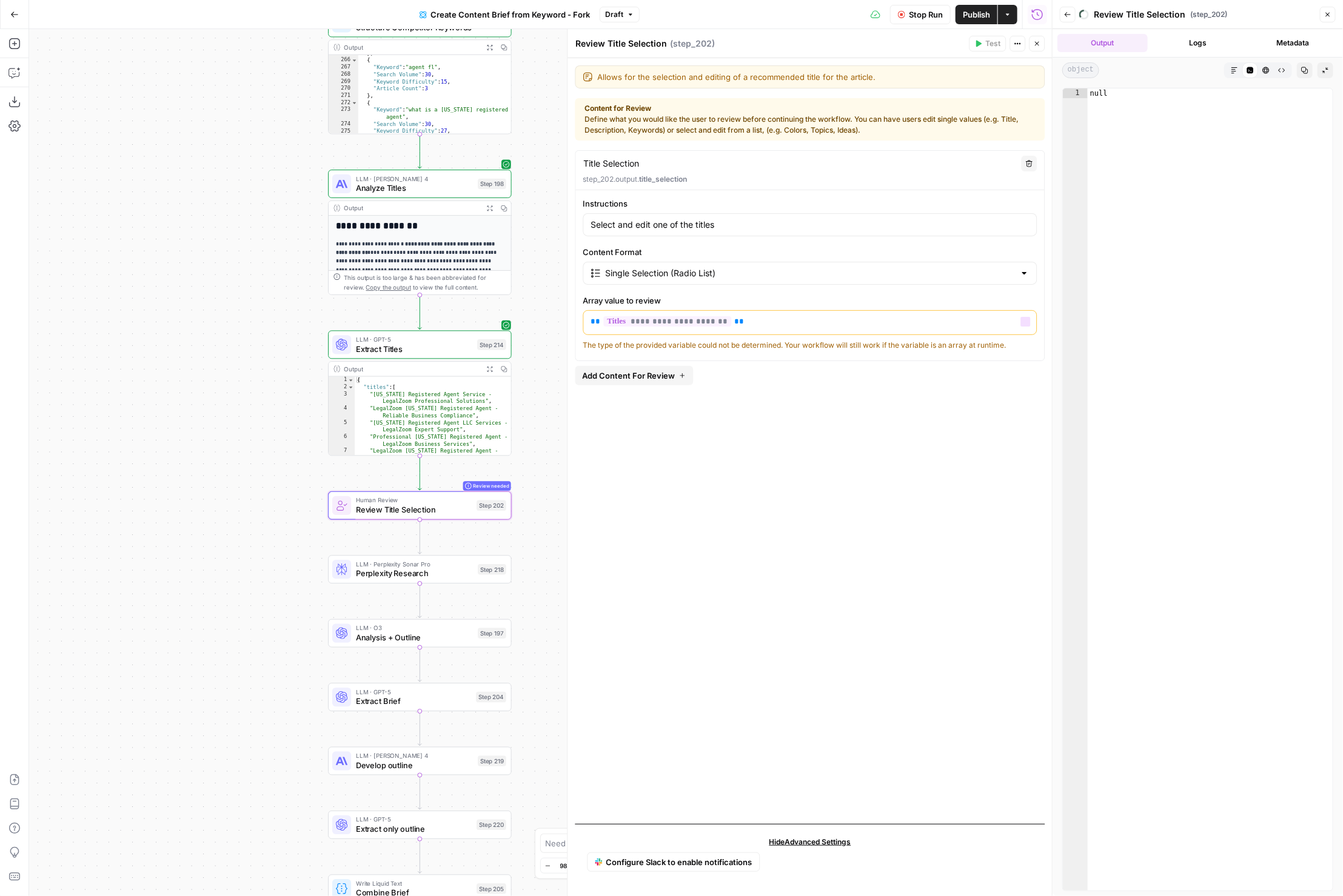
click at [799, 287] on div "**********" at bounding box center [810, 274] width 469 height 154
click at [648, 322] on span "**********" at bounding box center [667, 321] width 128 height 11
click at [680, 321] on span "**********" at bounding box center [667, 321] width 128 height 11
click at [797, 337] on div "**********" at bounding box center [810, 322] width 454 height 56
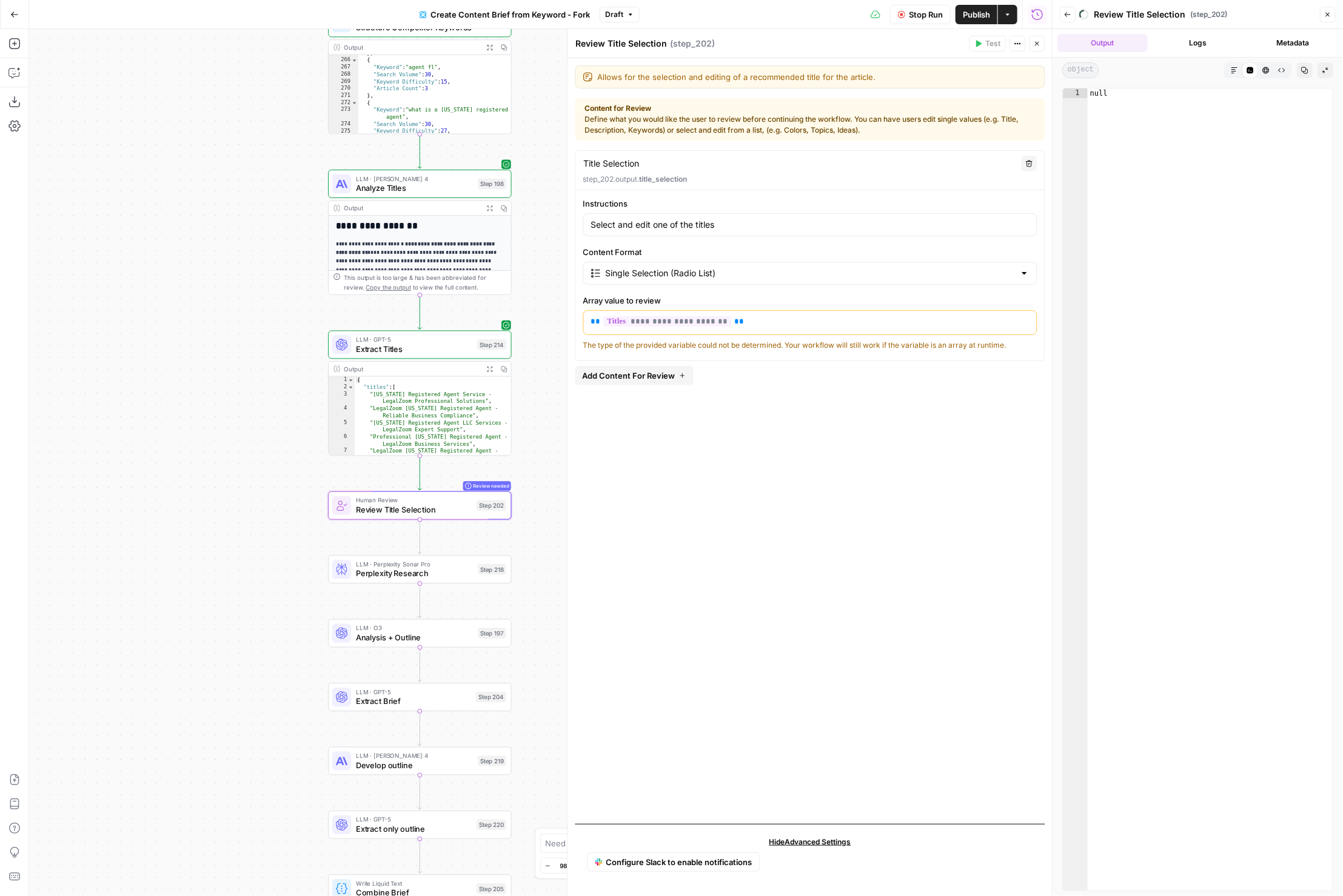
click at [1032, 42] on button "Close" at bounding box center [1037, 43] width 15 height 15
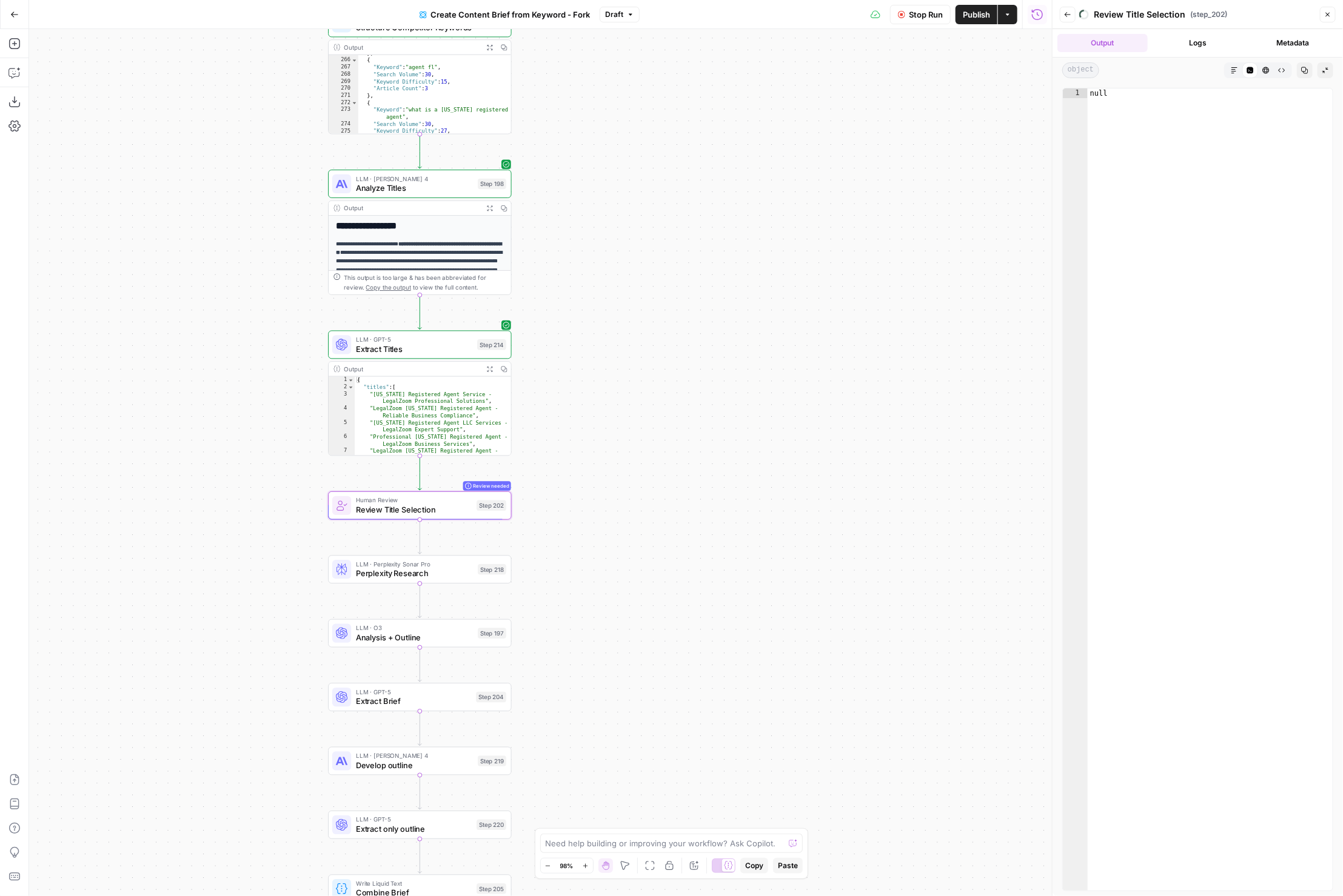
click at [1319, 6] on div "Back Review Title Selection ( step_202 ) Close" at bounding box center [1197, 15] width 276 height 20
click at [1332, 11] on button "Close" at bounding box center [1328, 14] width 15 height 15
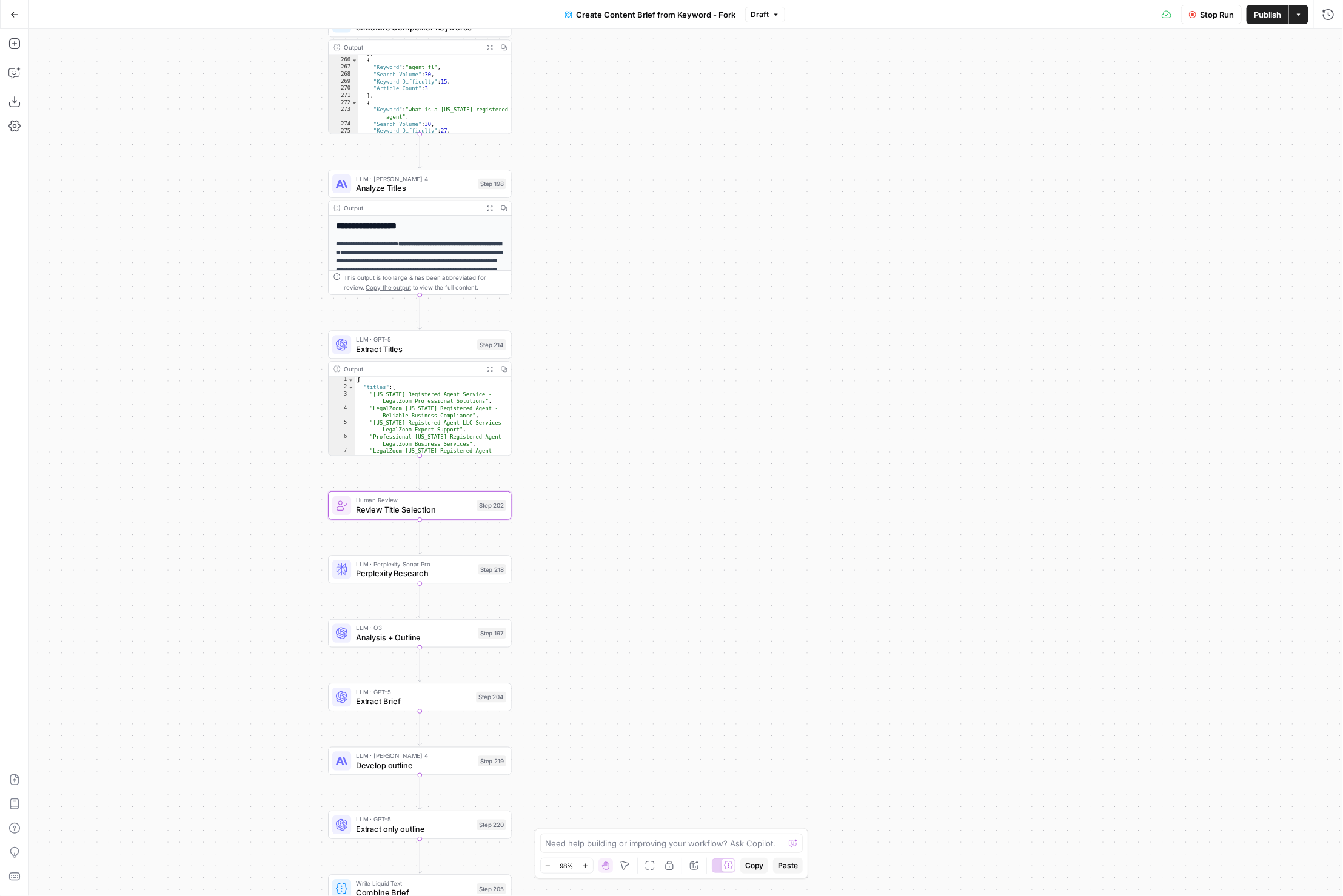
click at [1189, 22] on button "Stop Run" at bounding box center [1211, 15] width 61 height 20
click at [1189, 22] on button "Test Workflow" at bounding box center [1182, 15] width 81 height 20
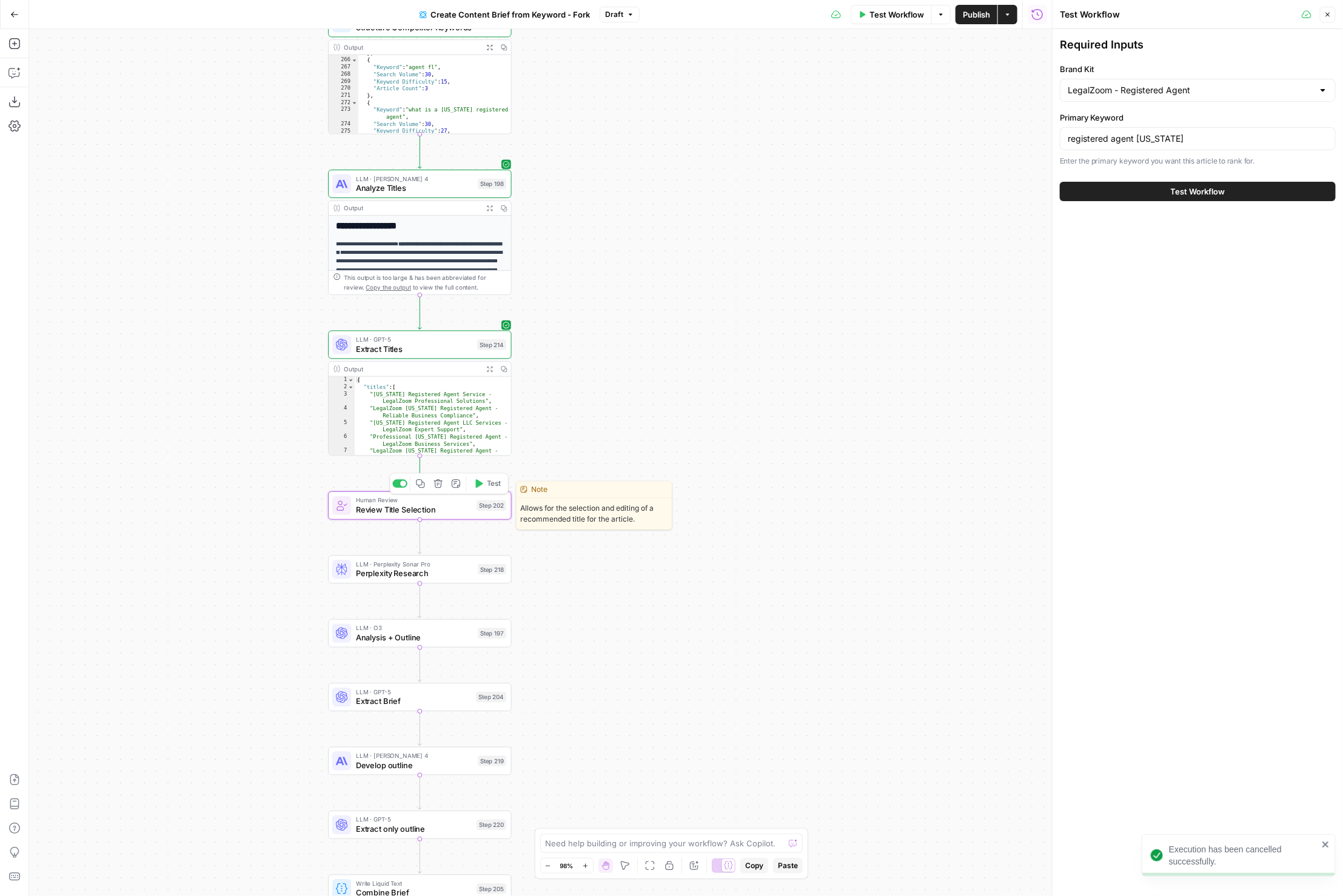
click at [490, 483] on span "Test" at bounding box center [494, 484] width 14 height 11
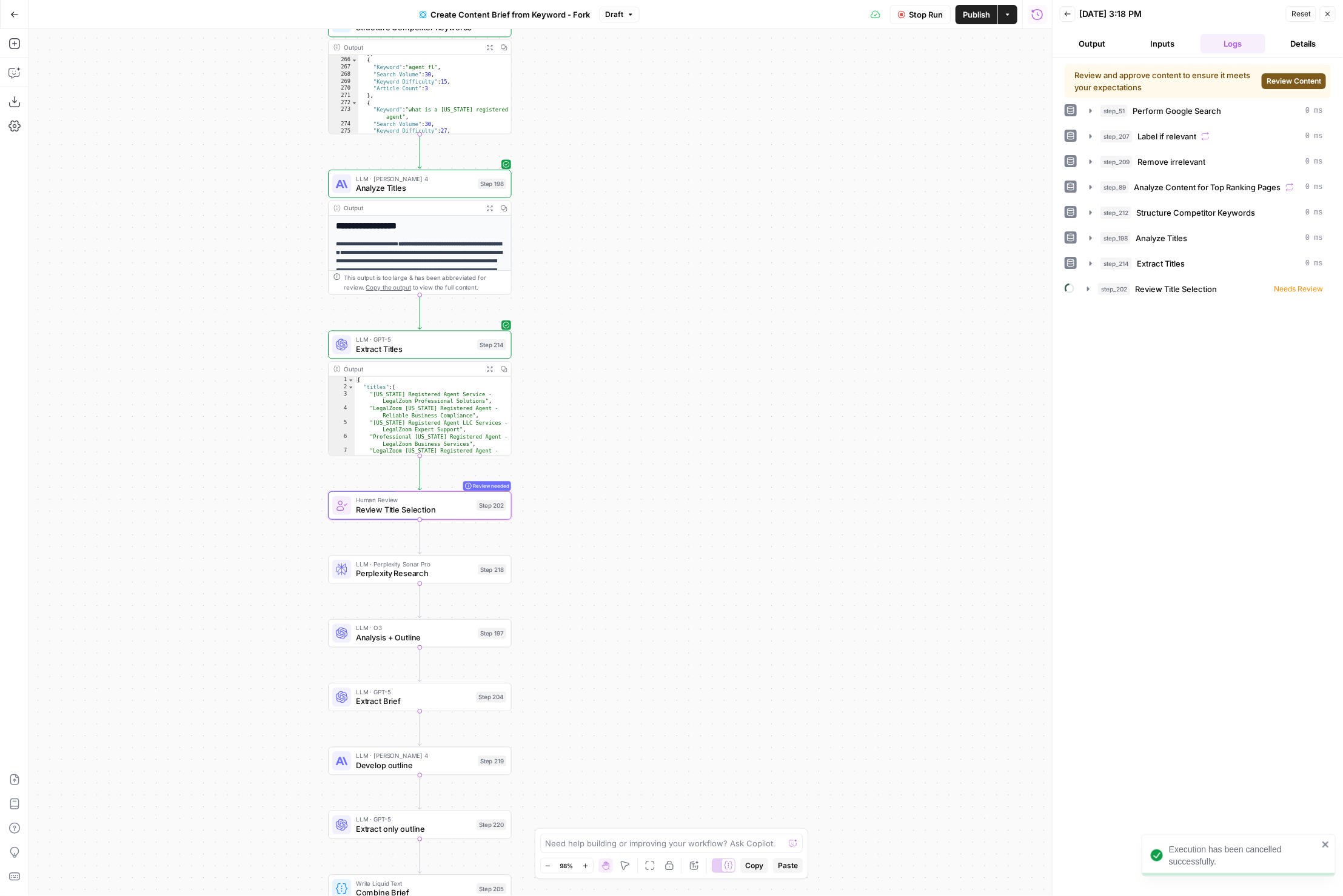
click at [1283, 76] on span "Review Content" at bounding box center [1293, 80] width 55 height 11
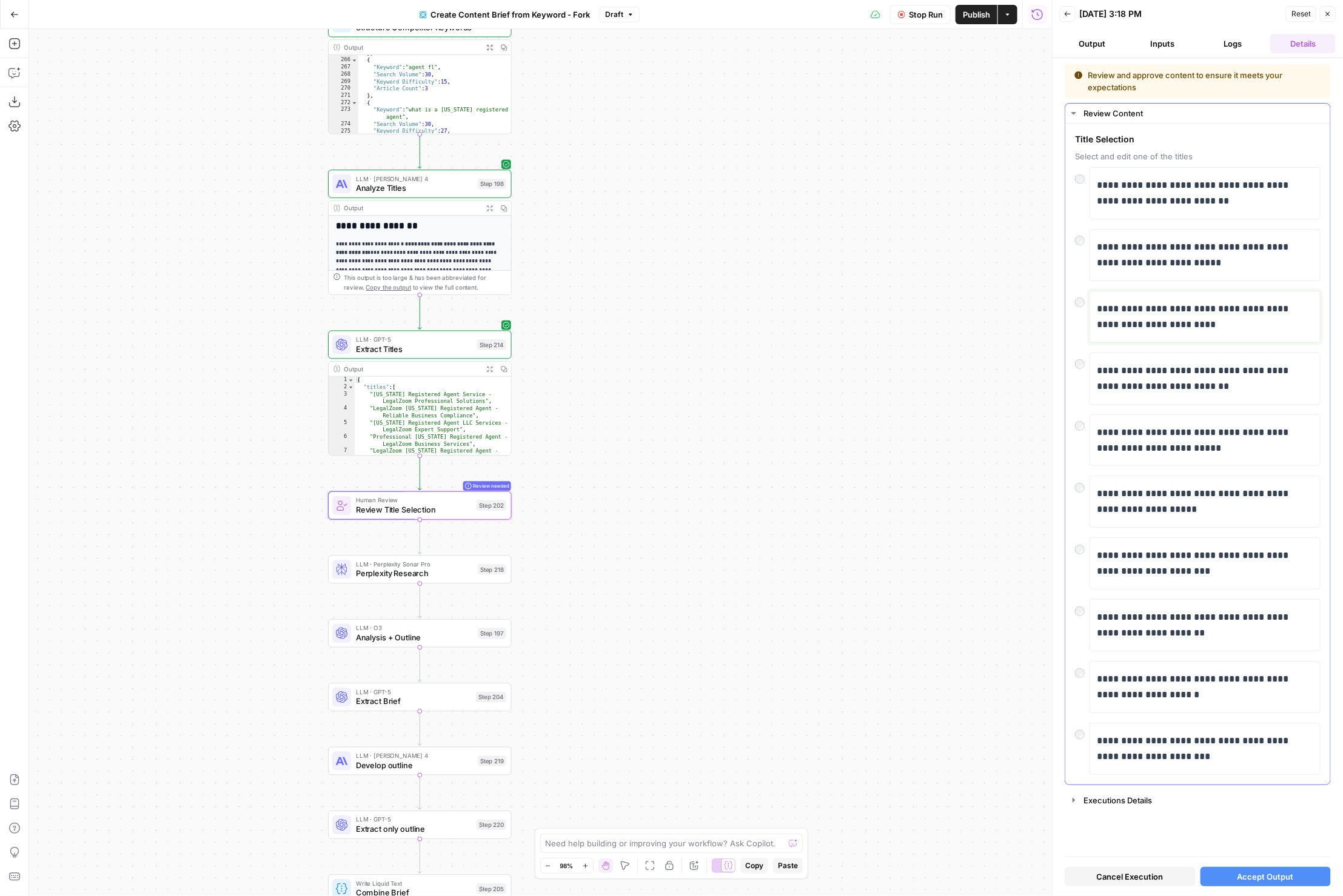
click at [1104, 308] on p "**********" at bounding box center [1205, 316] width 216 height 32
click at [1260, 877] on span "Accept Output" at bounding box center [1265, 876] width 56 height 12
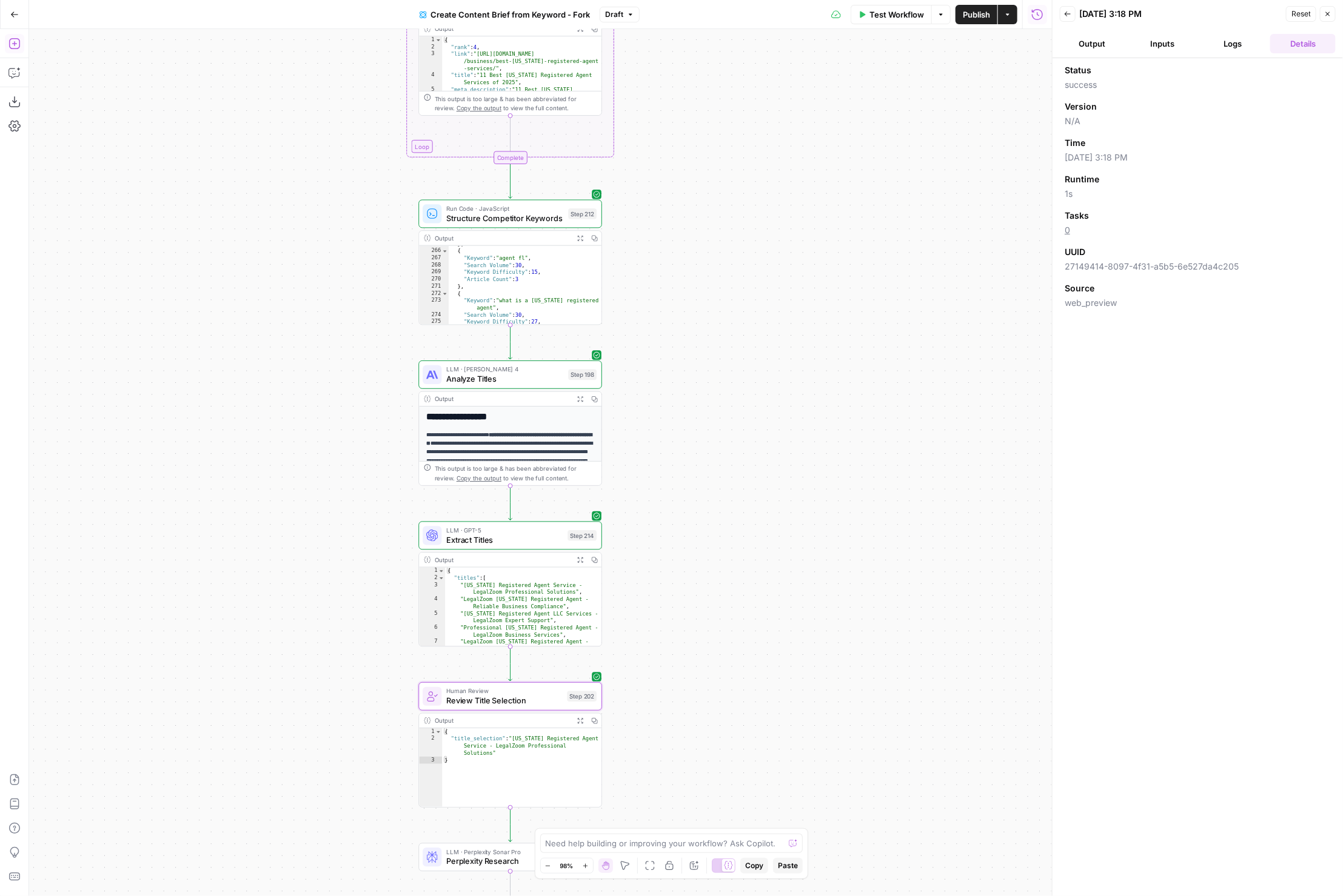
click at [13, 50] on button "Add Steps" at bounding box center [15, 44] width 20 height 20
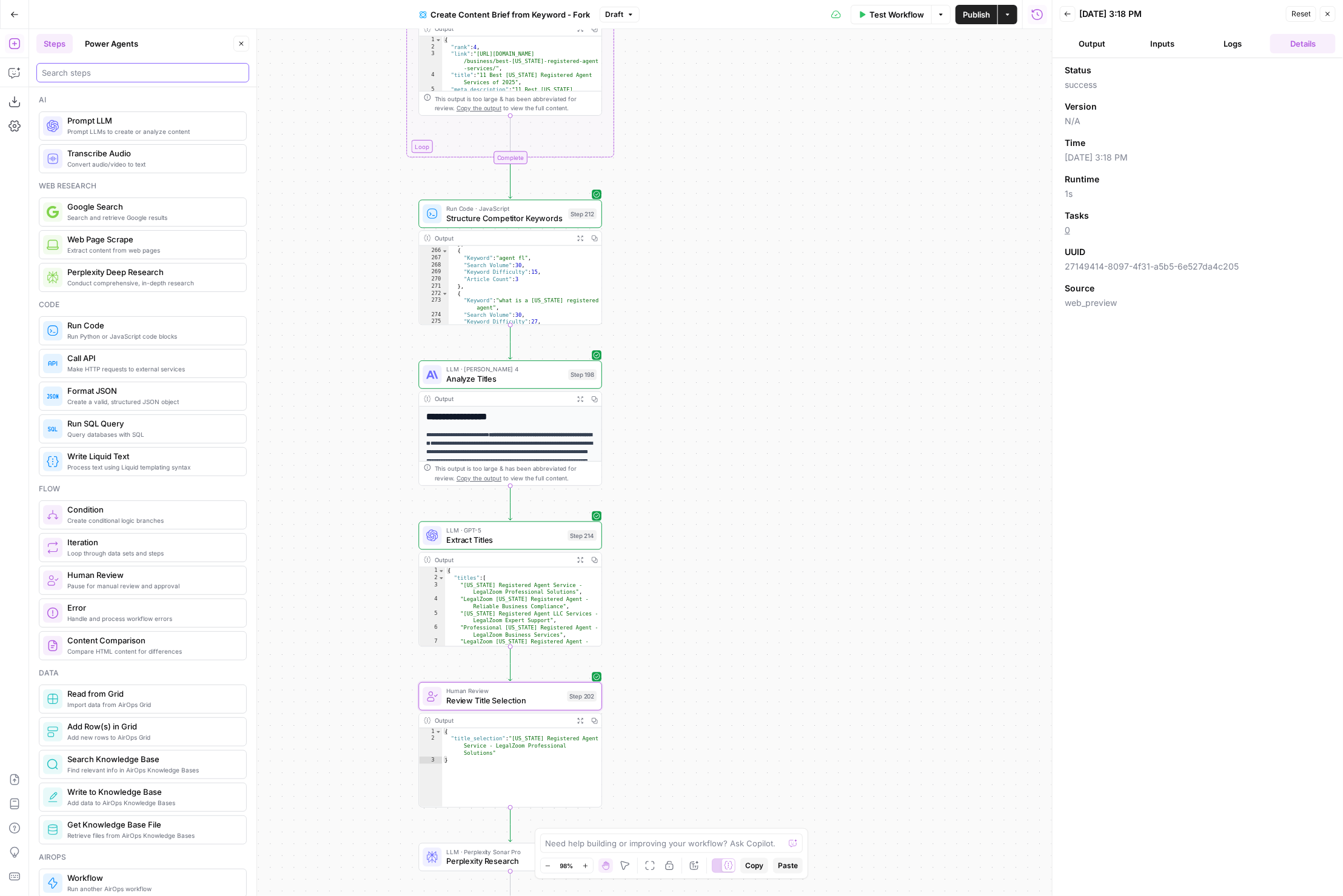
click at [149, 77] on input "search" at bounding box center [142, 72] width 202 height 12
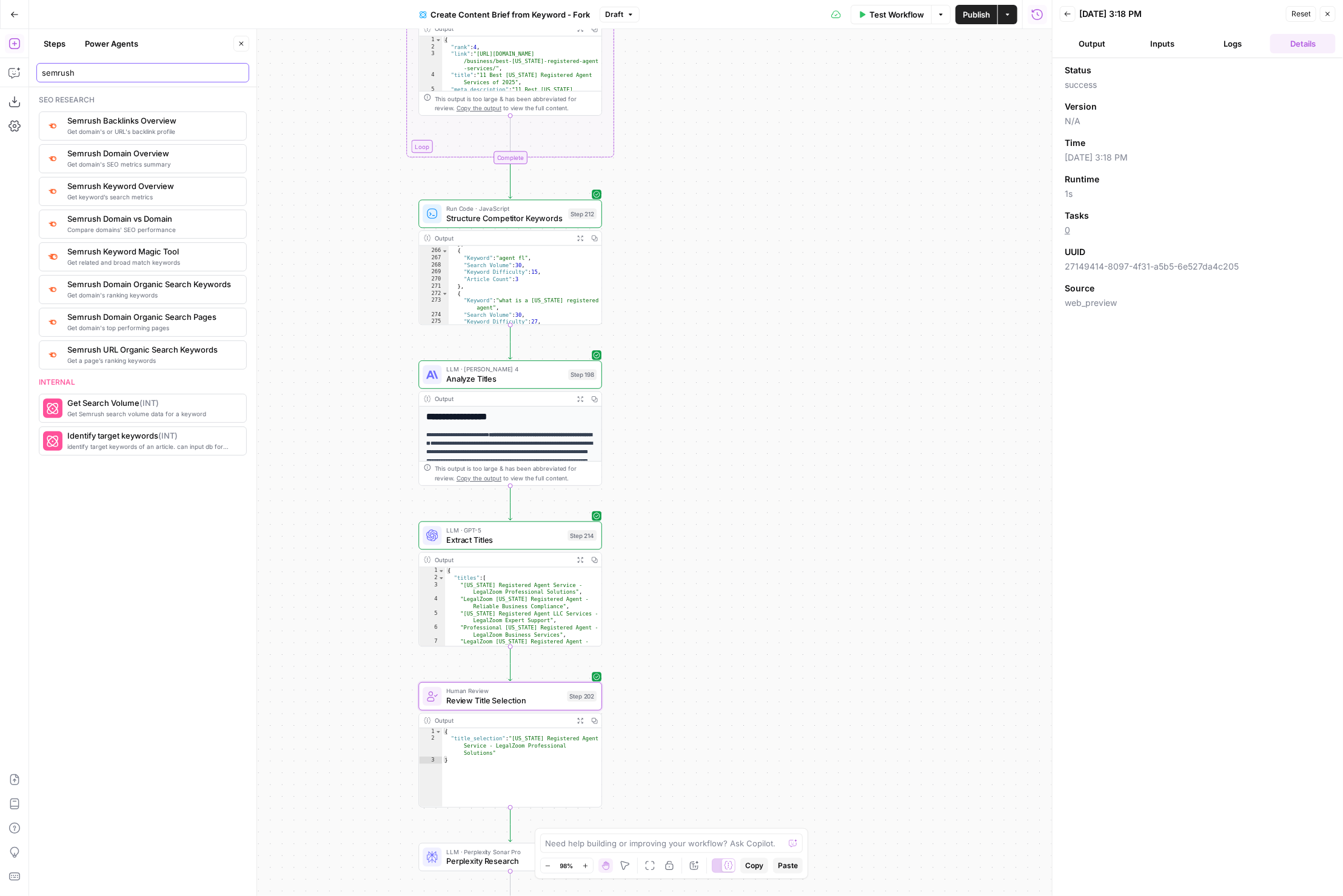
type input "semrush"
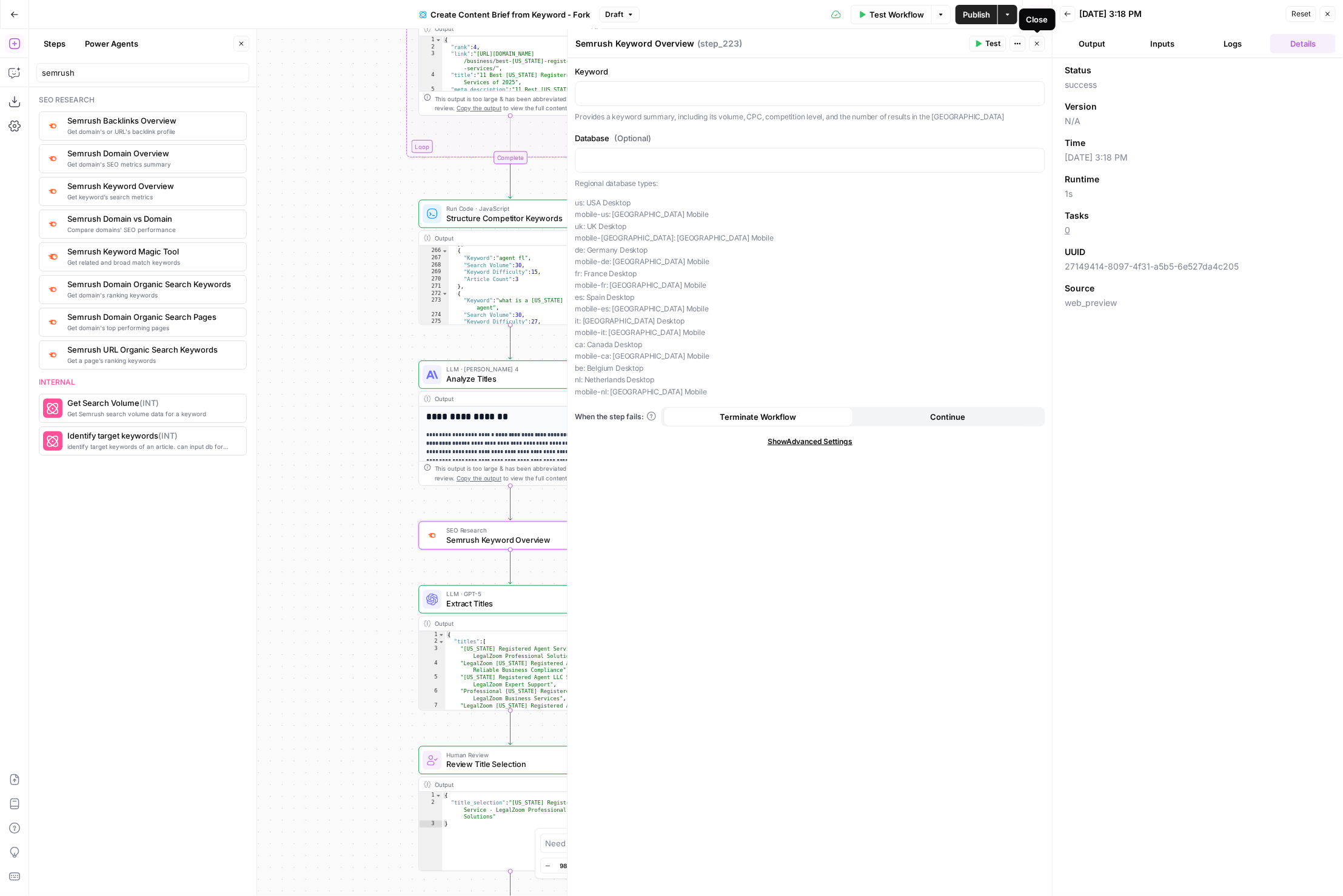
click at [1036, 43] on icon "button" at bounding box center [1036, 43] width 4 height 4
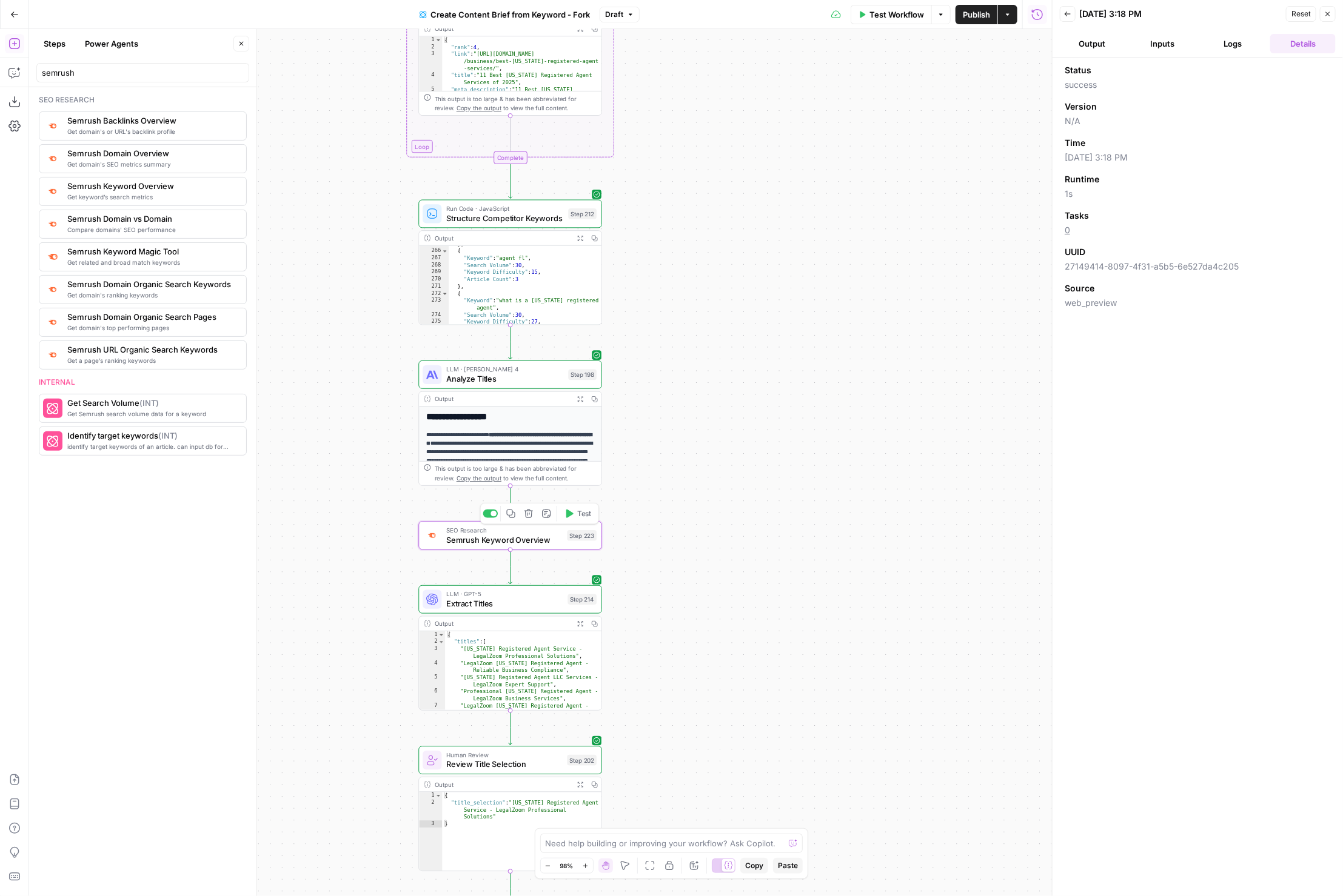
click at [533, 517] on icon "button" at bounding box center [529, 514] width 10 height 10
click at [654, 150] on span "Delete Step" at bounding box center [639, 154] width 47 height 12
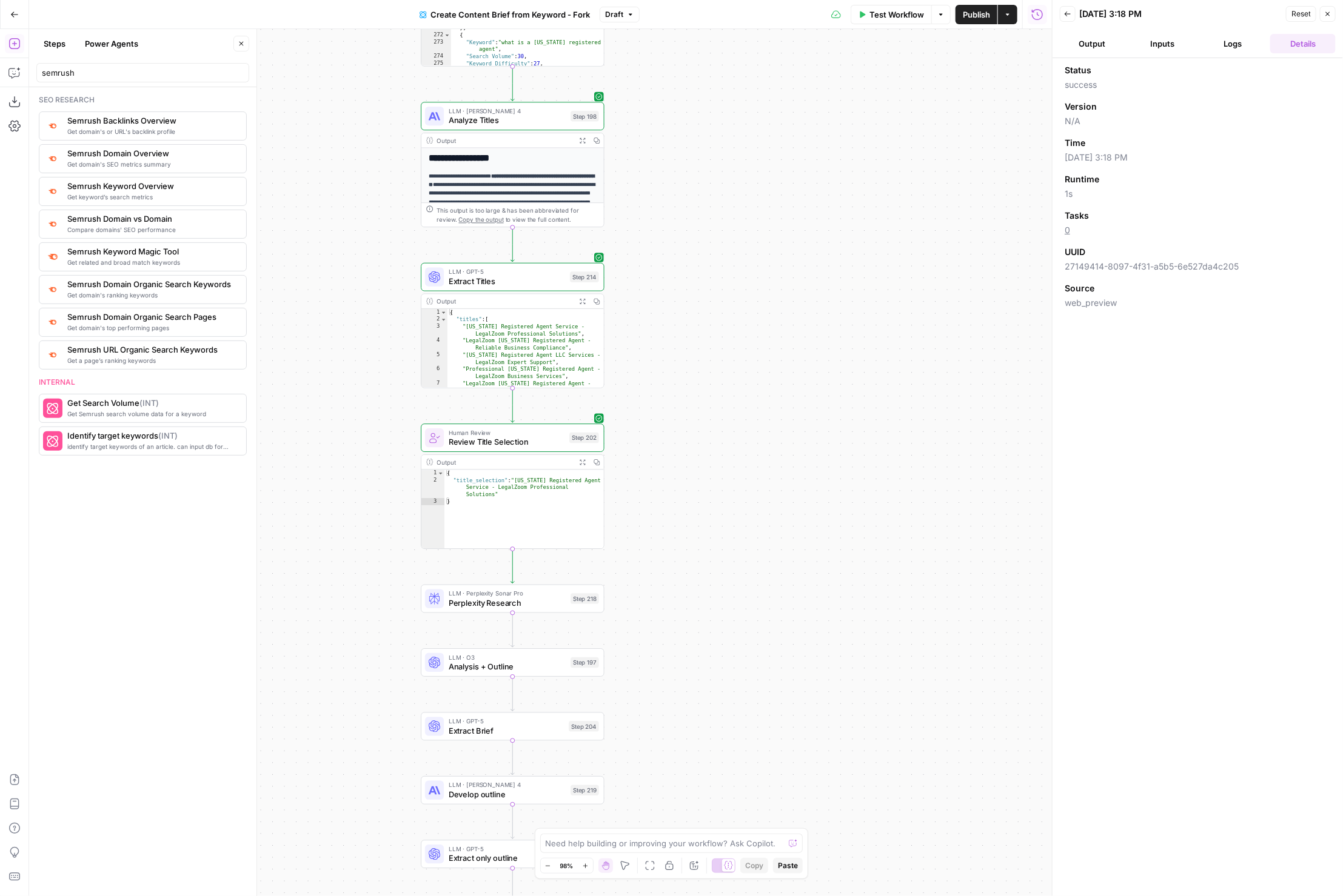
click at [1059, 14] on header "Back 09/03/25 at 3:18 PM Reset Close Output Inputs Logs Details" at bounding box center [1197, 29] width 290 height 59
click at [1064, 14] on icon "button" at bounding box center [1067, 14] width 7 height 7
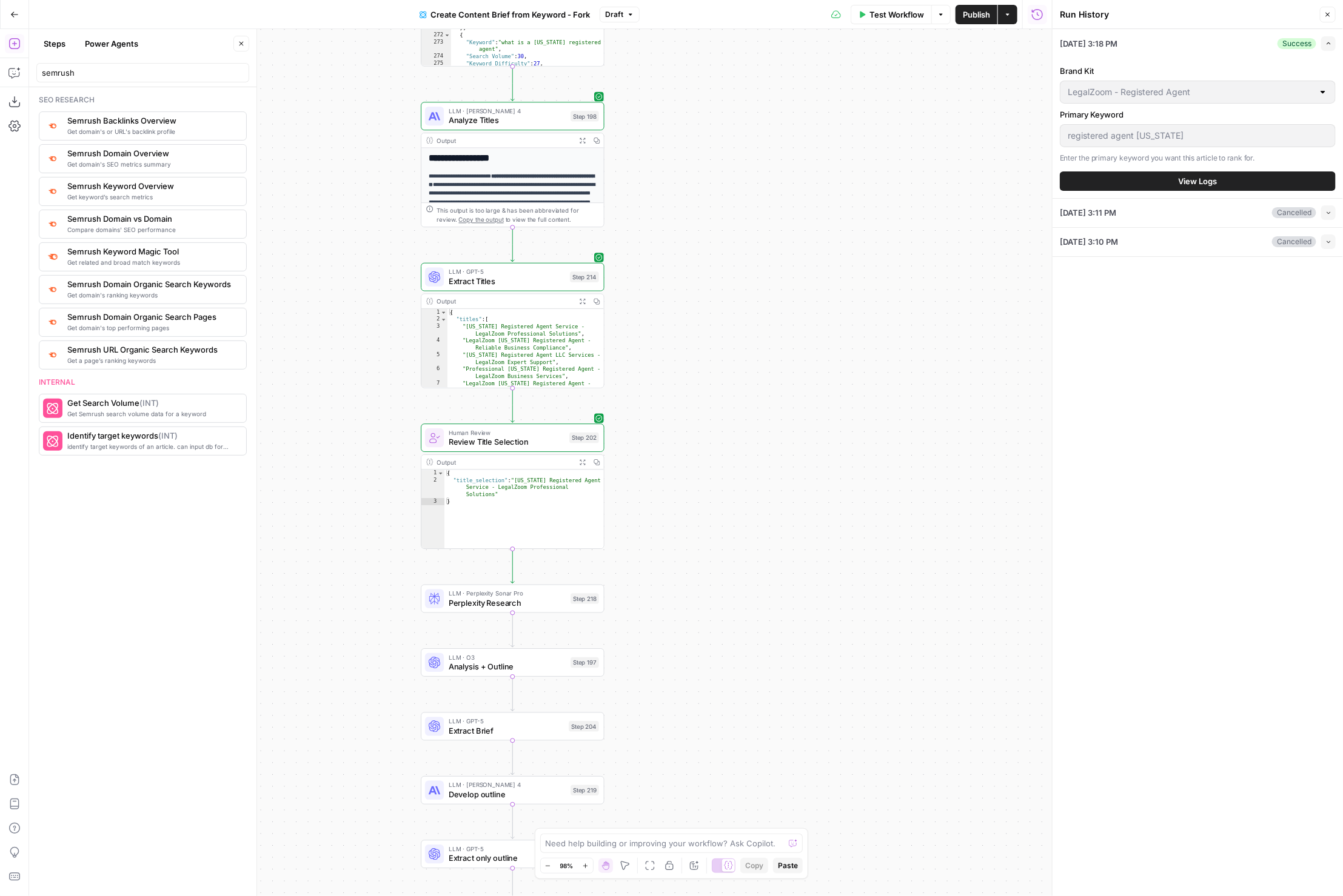
click at [1160, 170] on div "Brand Kit LegalZoom - Registered Agent Primary Keyword registered agent florida…" at bounding box center [1197, 128] width 276 height 141
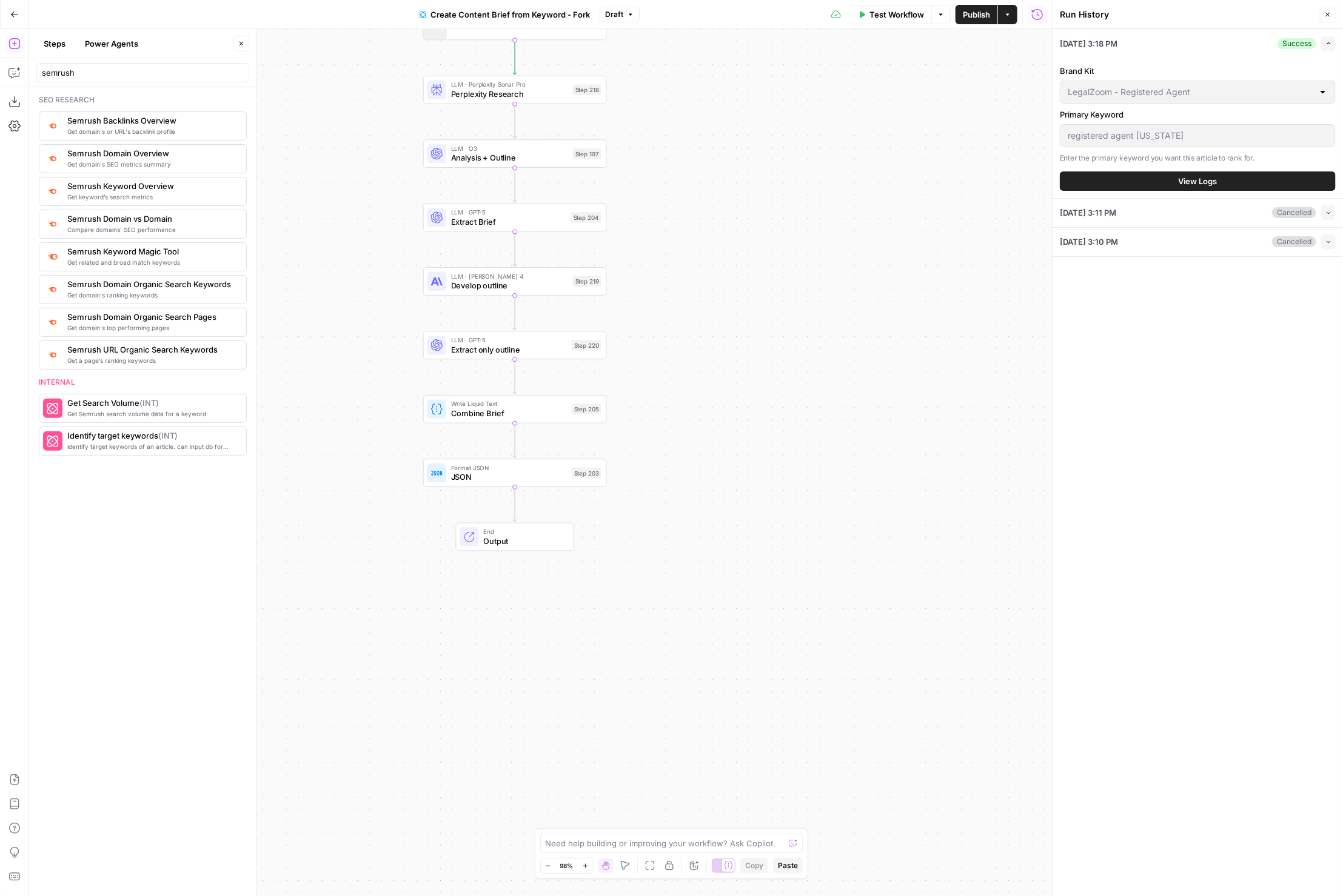
click at [1171, 185] on button "View Logs" at bounding box center [1197, 181] width 276 height 20
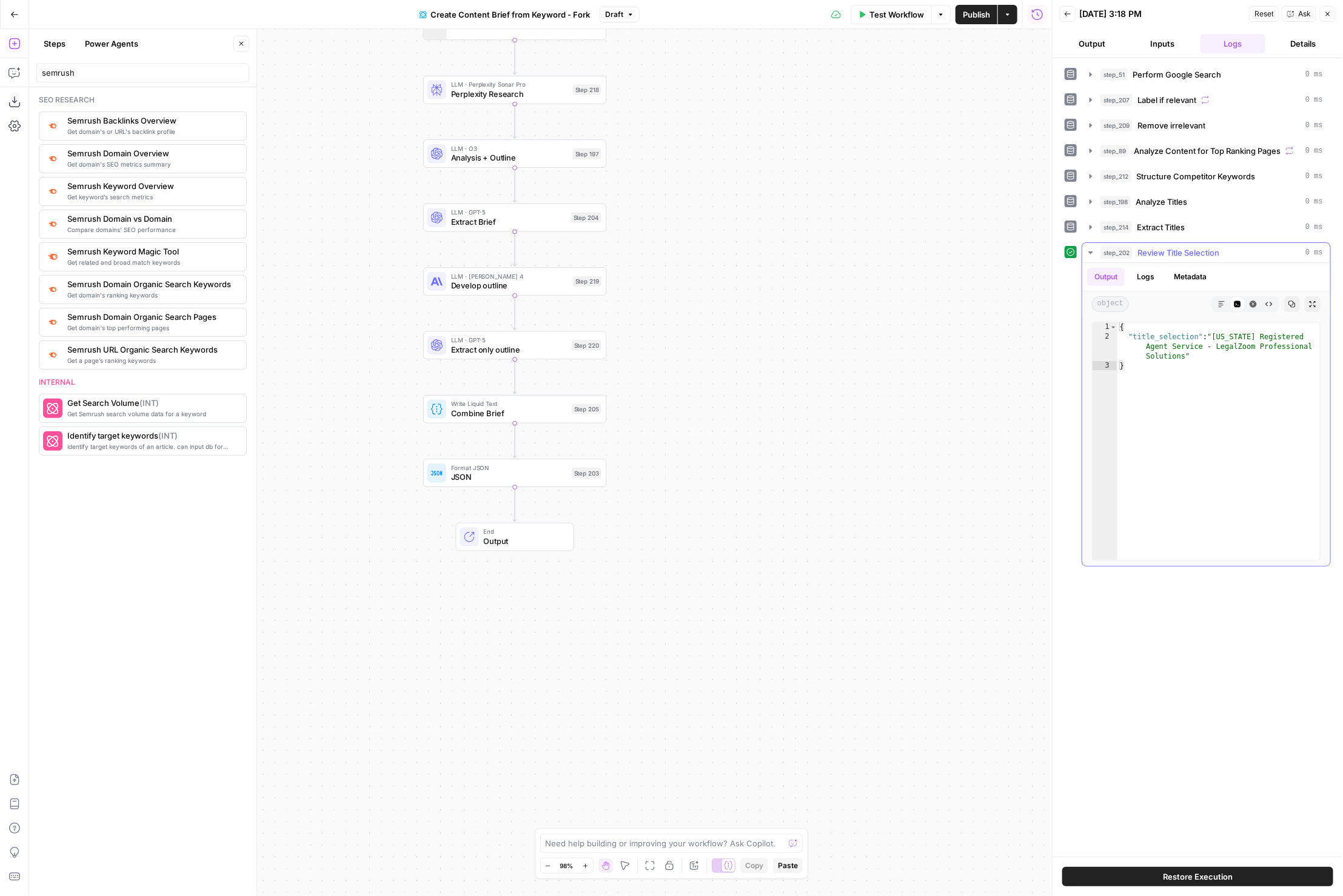
click at [1169, 243] on button "step_202 Review Title Selection 0 ms" at bounding box center [1206, 253] width 248 height 20
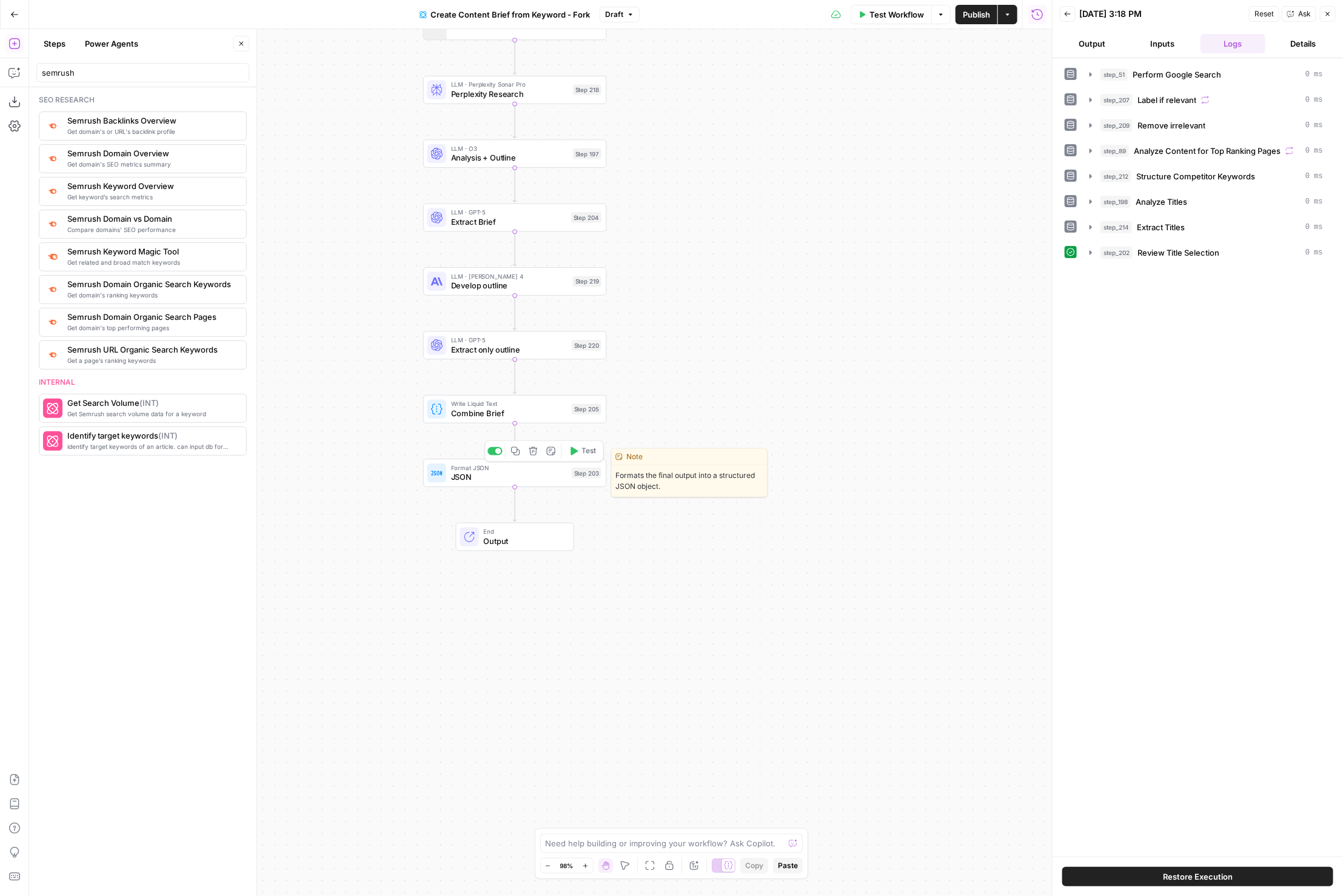
click at [547, 476] on span "JSON" at bounding box center [509, 477] width 116 height 12
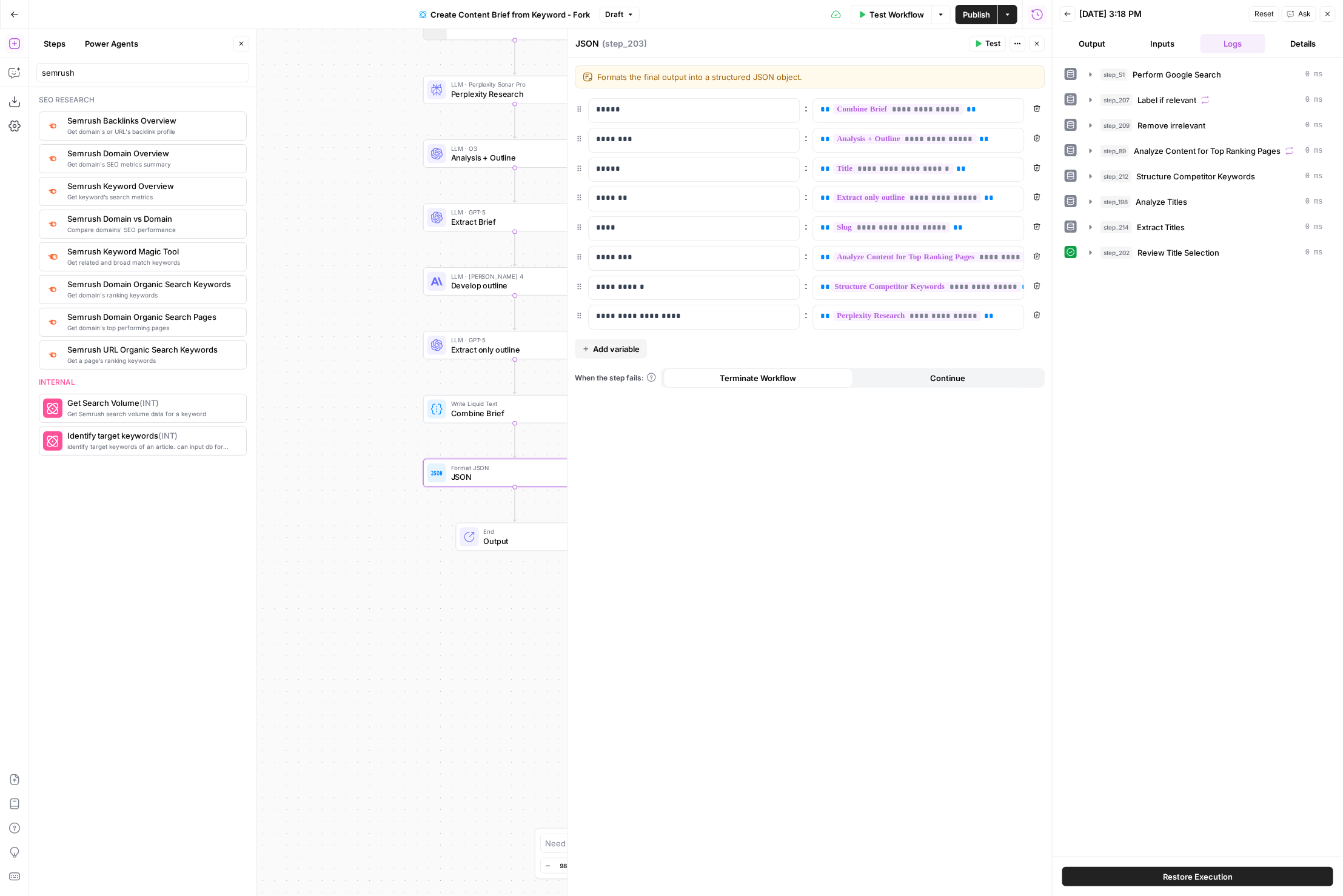
click at [1040, 42] on icon "button" at bounding box center [1037, 43] width 7 height 7
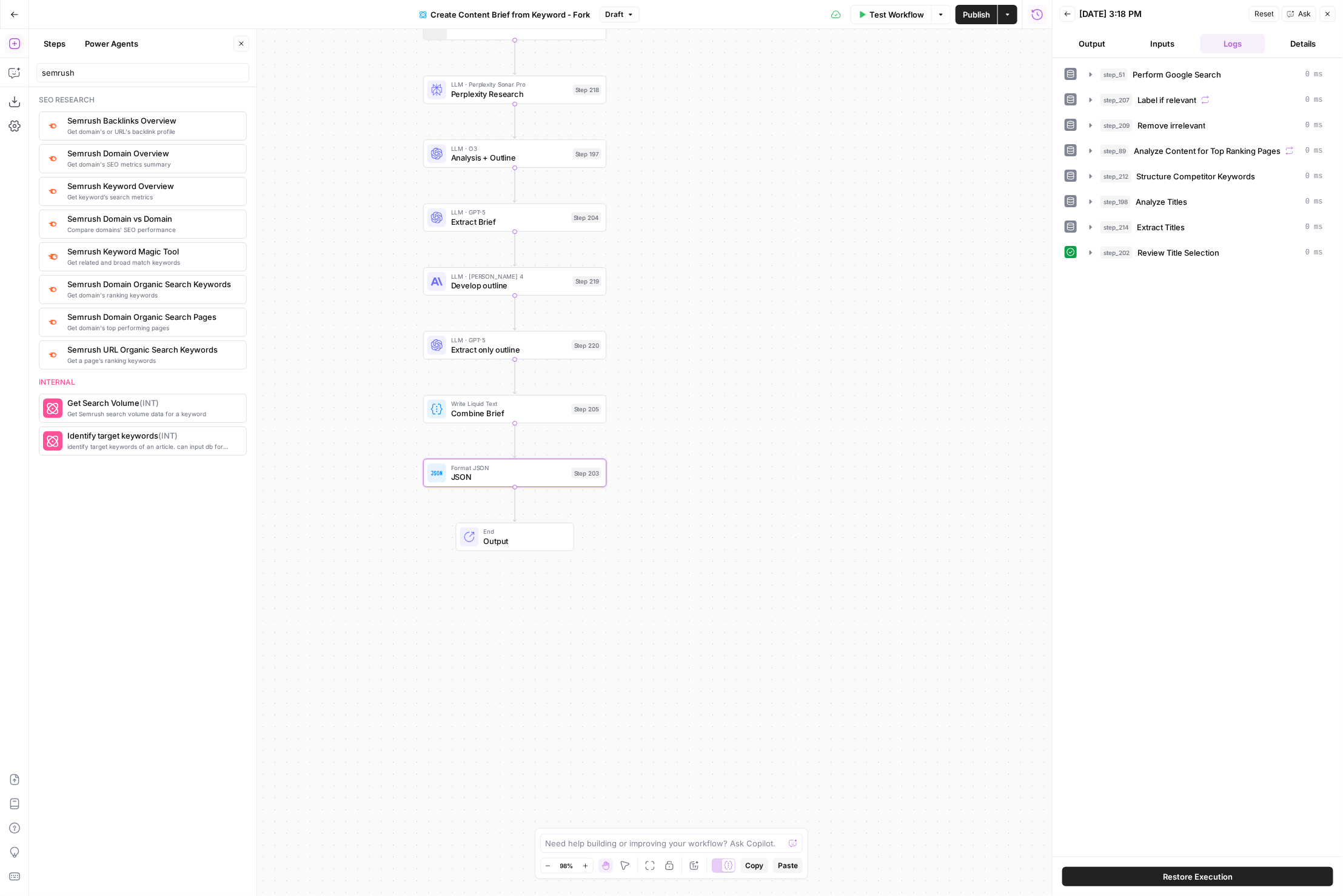
click at [903, 15] on span "Test Workflow" at bounding box center [896, 14] width 55 height 12
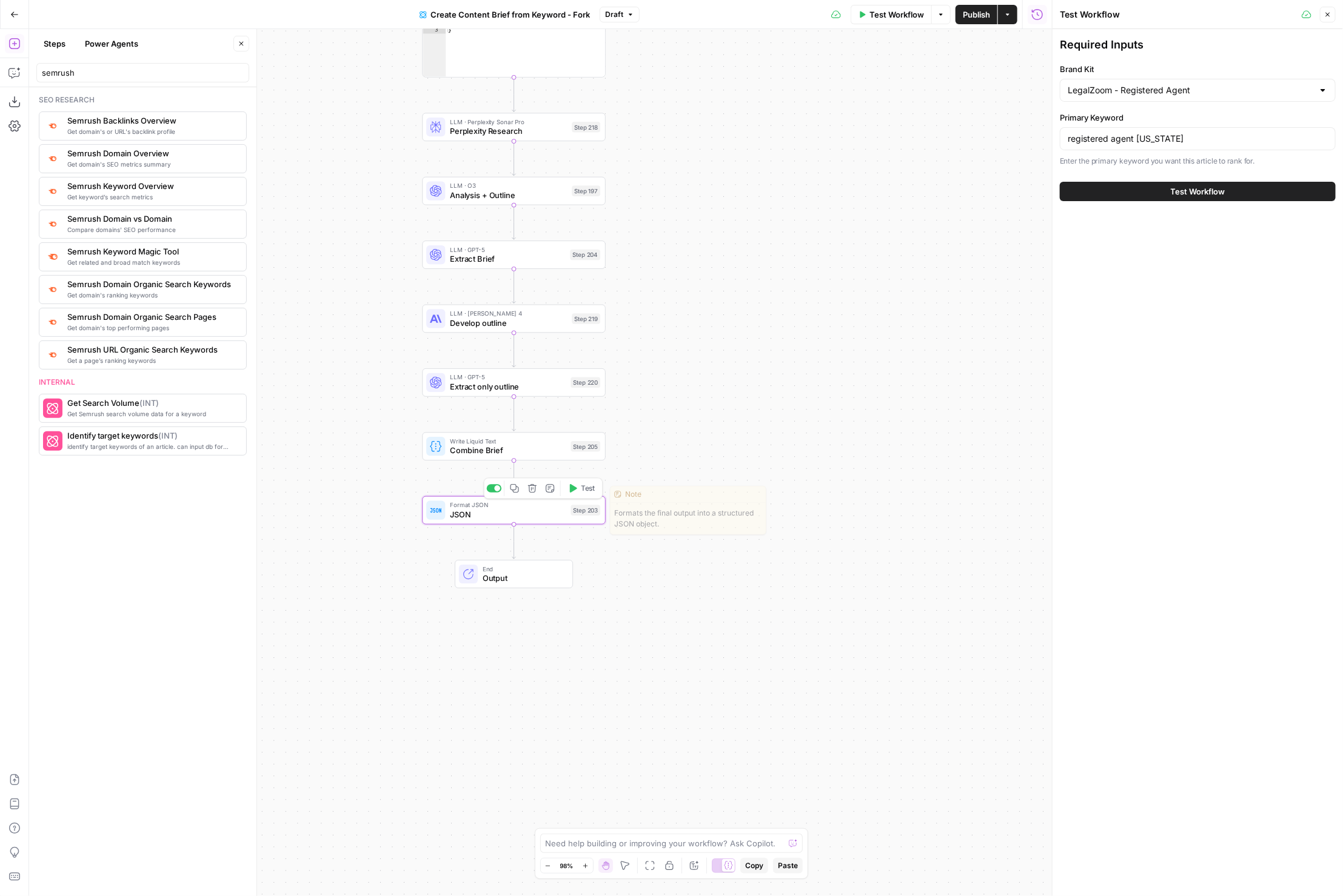
click at [578, 487] on button "Test" at bounding box center [582, 488] width 37 height 15
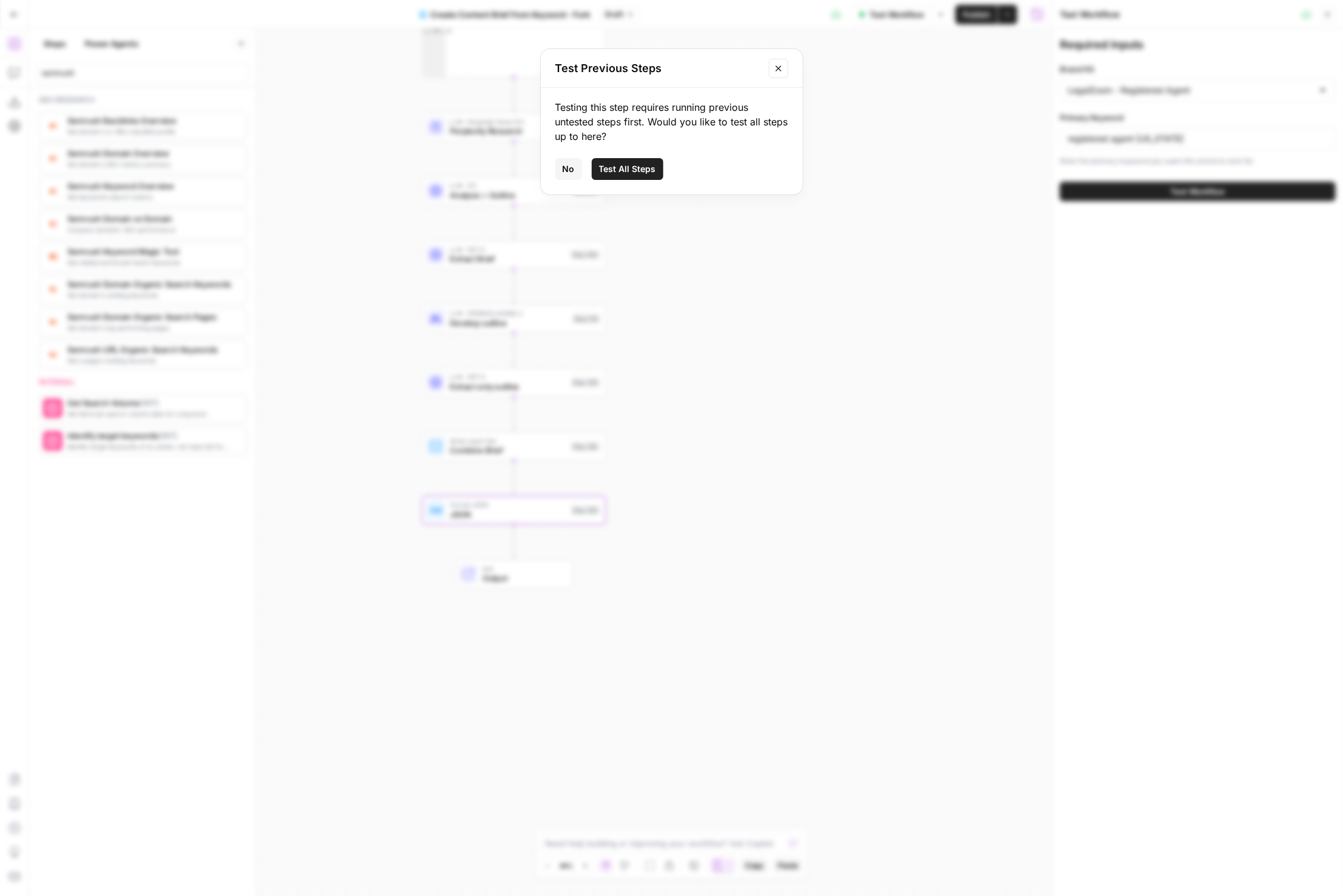
click at [619, 185] on div "Testing this step requires running previous untested steps first. Would you lik…" at bounding box center [672, 141] width 262 height 107
click at [652, 160] on button "Test All Steps" at bounding box center [628, 169] width 72 height 22
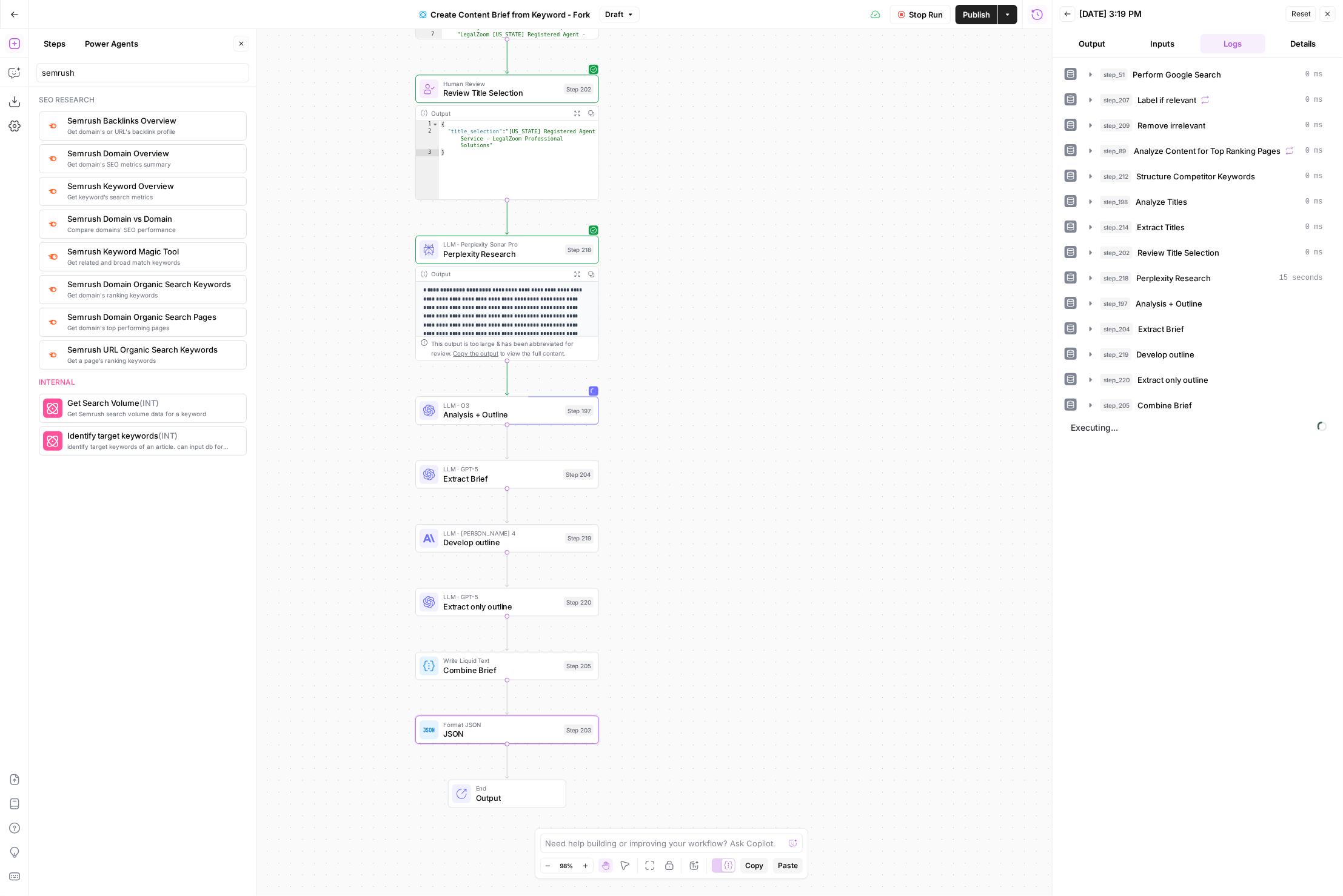
scroll to position [2077, 0]
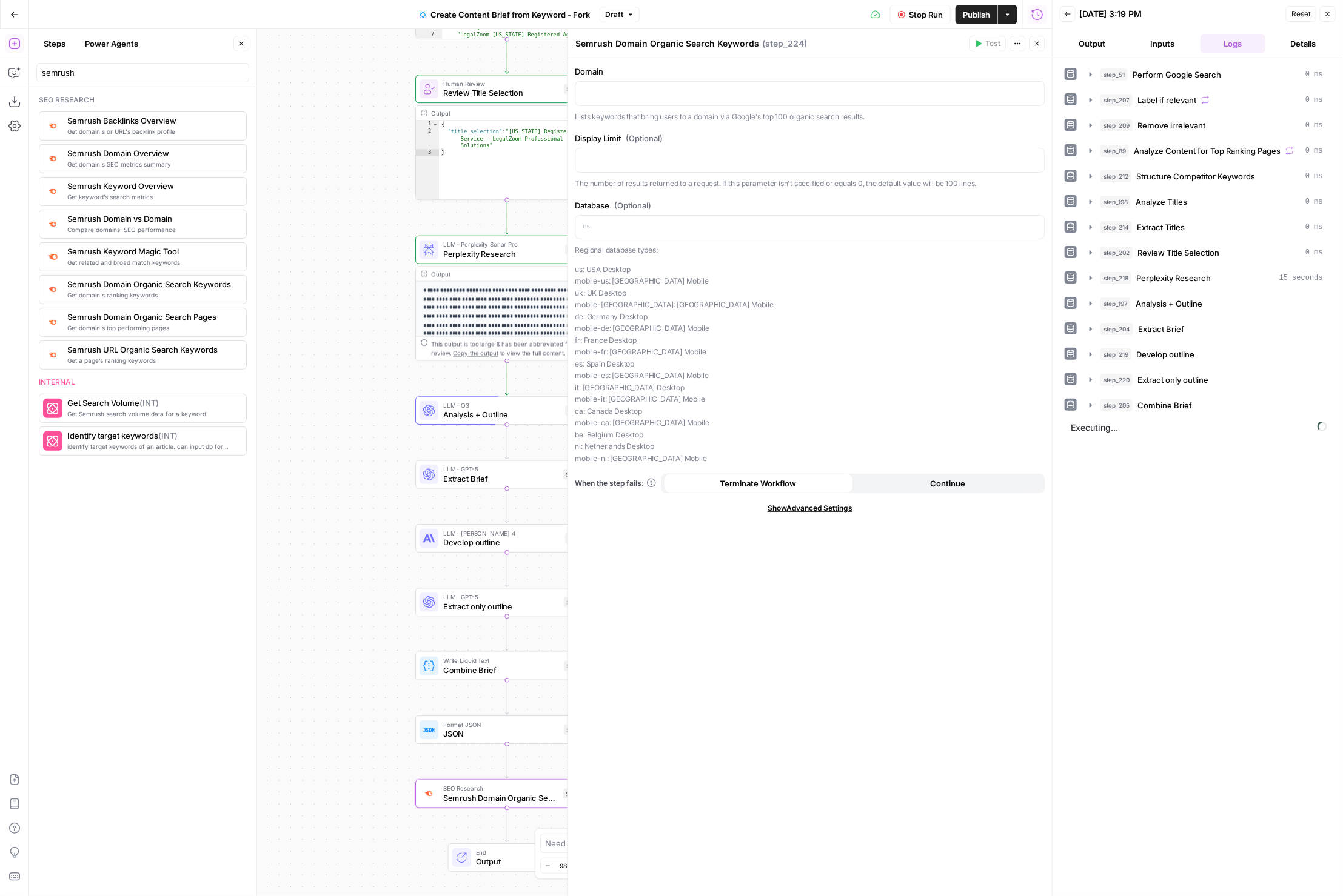
click at [645, 111] on p "Lists keywords that bring users to a domain via Google's top 100 organic search…" at bounding box center [810, 116] width 470 height 12
click at [701, 91] on p at bounding box center [810, 93] width 454 height 12
click at [1044, 37] on button "Close" at bounding box center [1037, 43] width 15 height 15
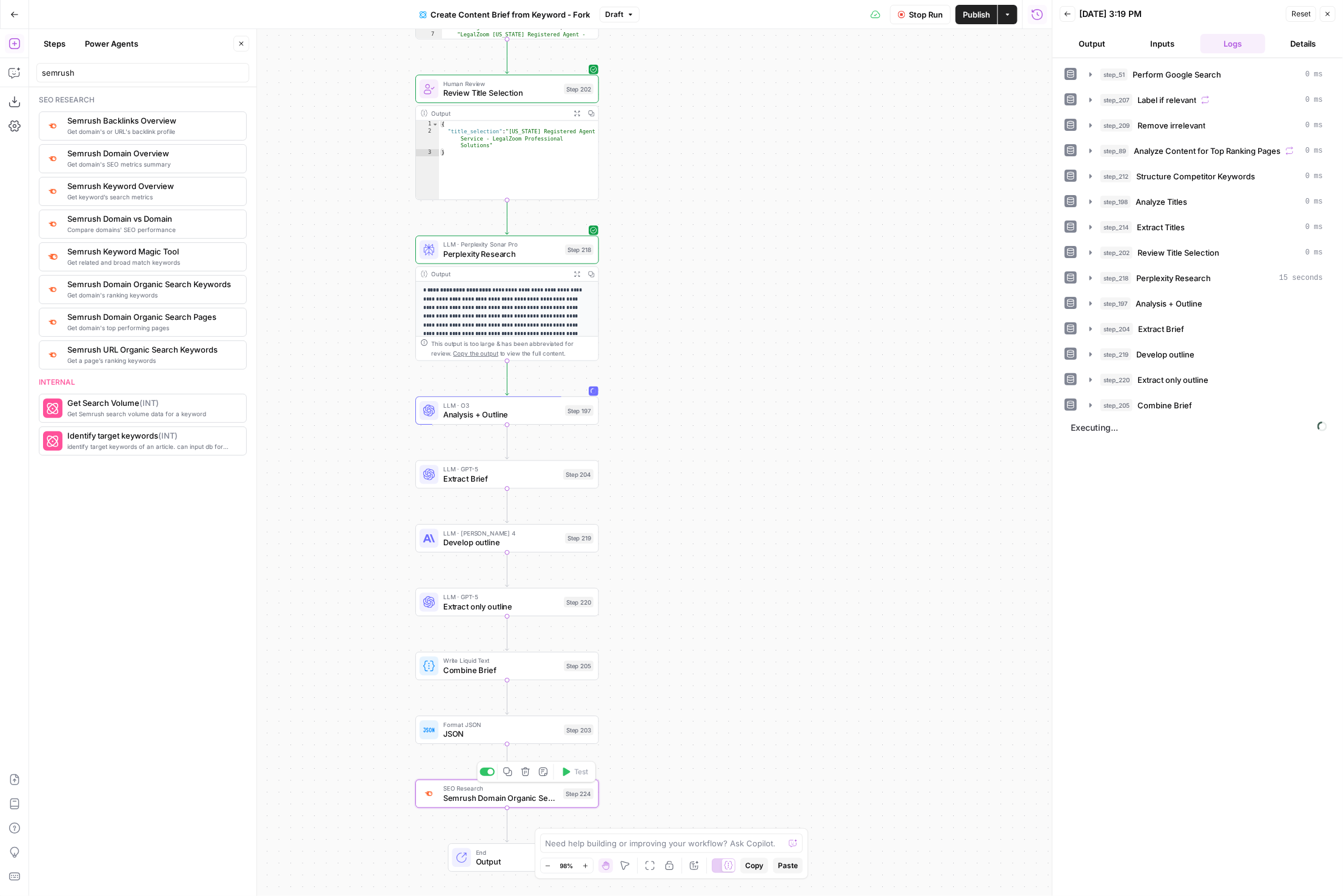
click at [530, 780] on button "Delete step" at bounding box center [525, 772] width 15 height 15
click at [640, 166] on div "Are you sure you want to delete Semrush Domain Organic Search Keywords (Step 22…" at bounding box center [672, 133] width 262 height 92
click at [639, 159] on span "Delete Step" at bounding box center [639, 154] width 47 height 12
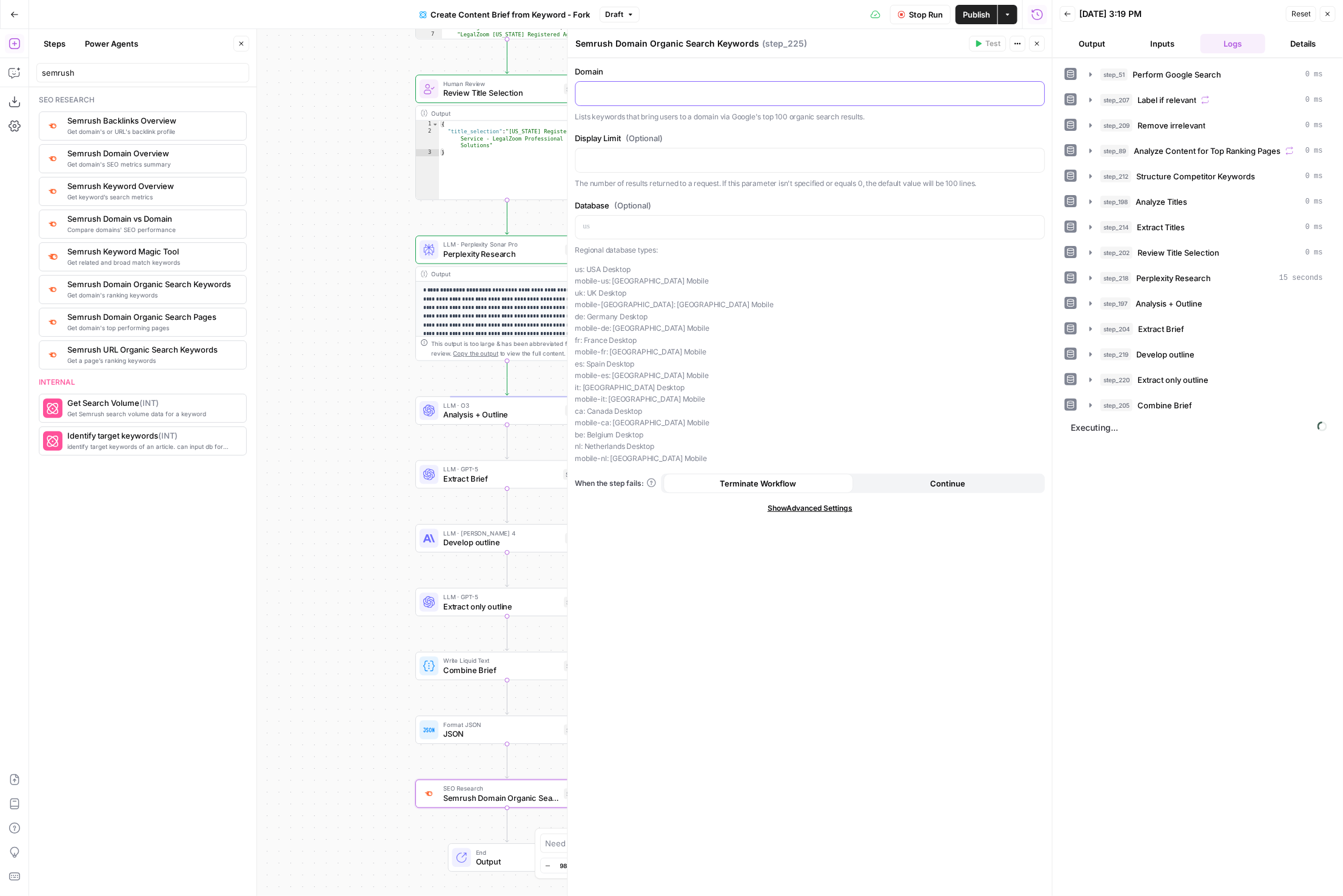
click at [717, 87] on p at bounding box center [810, 93] width 454 height 12
click at [801, 499] on div "Domain “/” to reference Variables Menu Lists keywords that bring users to a dom…" at bounding box center [810, 477] width 485 height 838
click at [801, 504] on span "Show Advanced Settings" at bounding box center [810, 508] width 85 height 11
click at [1035, 46] on button "Close" at bounding box center [1037, 43] width 15 height 15
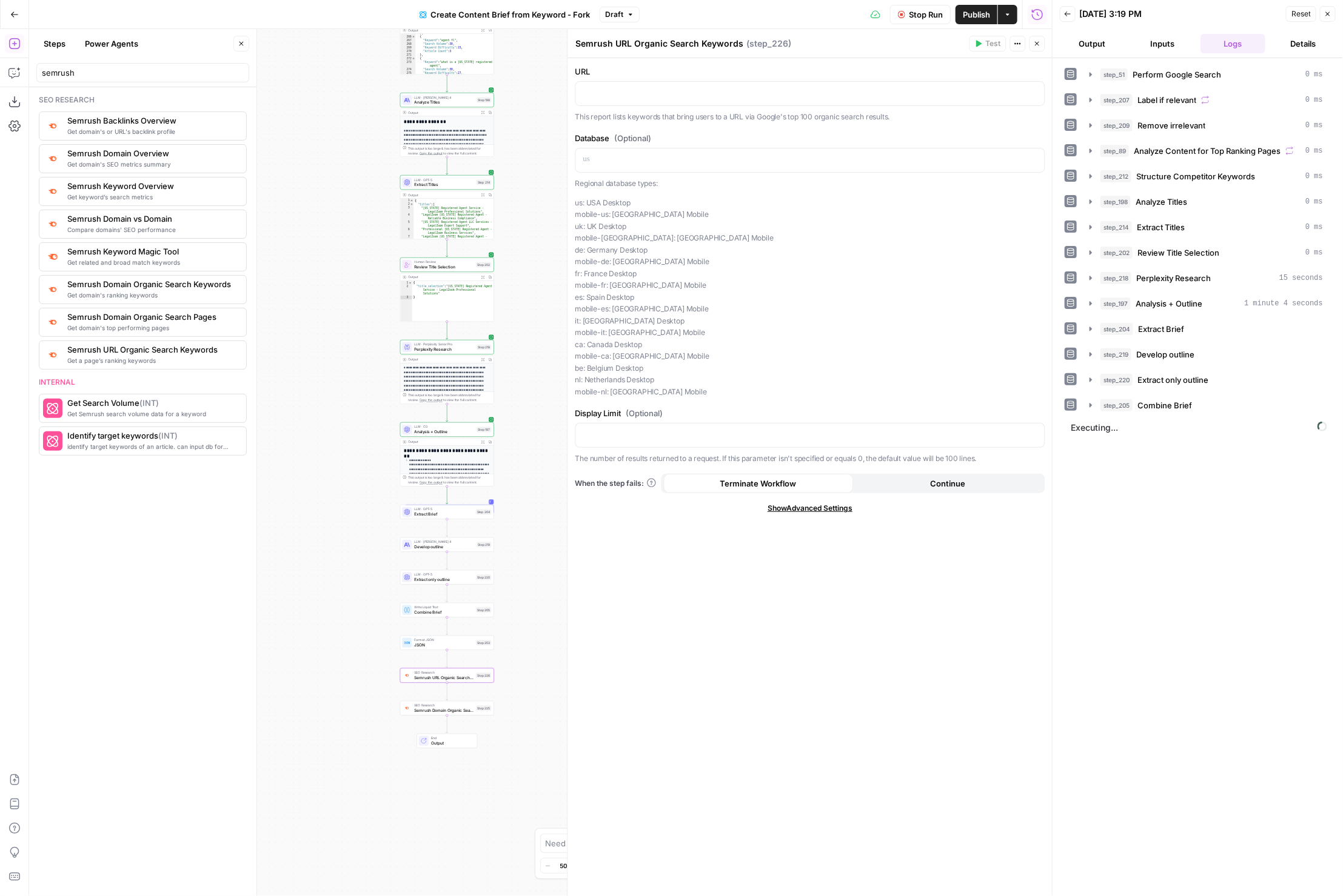
drag, startPoint x: 526, startPoint y: 792, endPoint x: 517, endPoint y: 594, distance: 198.2
click at [517, 592] on div "Workflow Set Inputs Inputs Google Search Perform Google Search Step 51 Output E…" at bounding box center [541, 463] width 1023 height 868
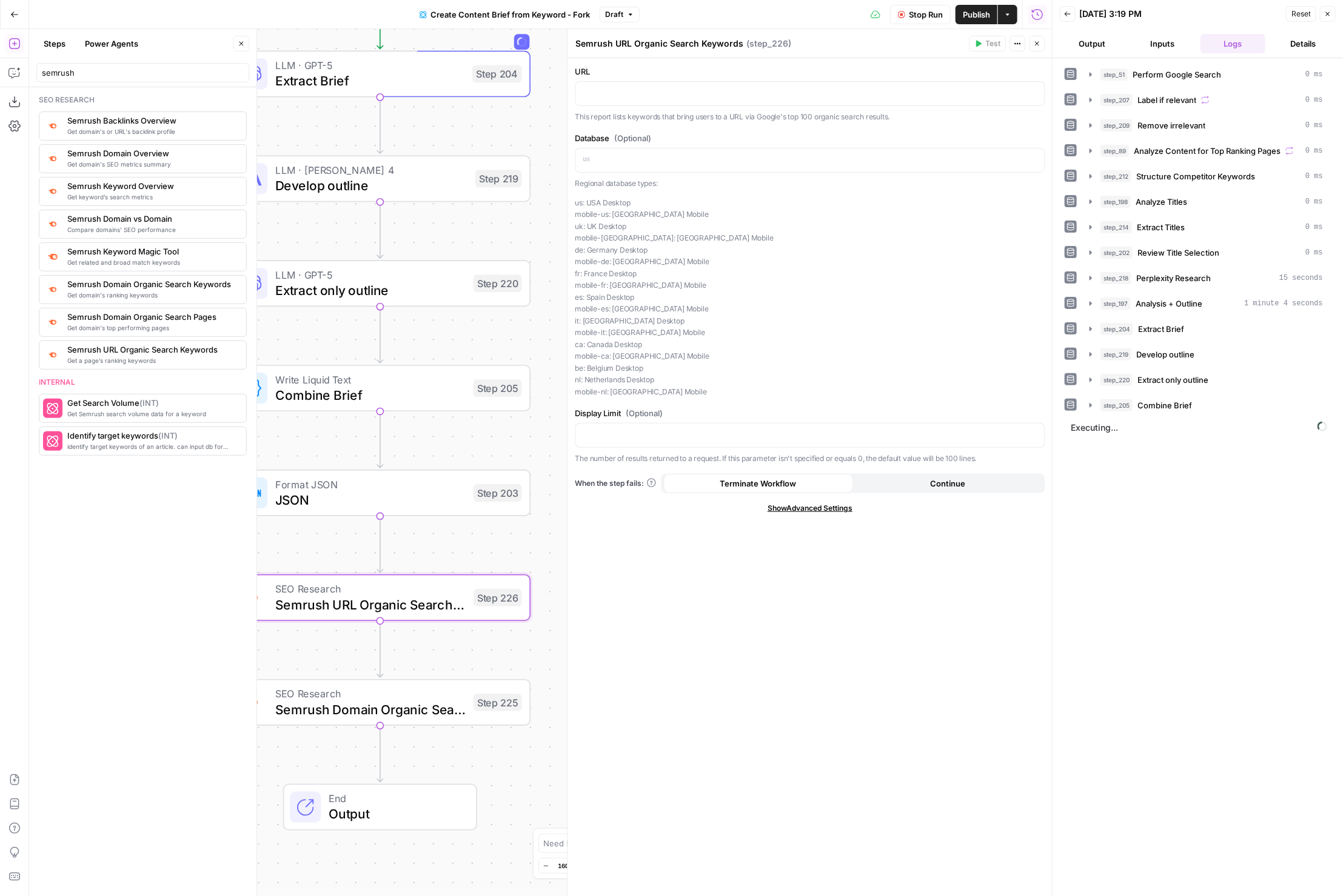
drag, startPoint x: 531, startPoint y: 449, endPoint x: 549, endPoint y: 427, distance: 28.4
click at [549, 427] on div "Workflow Set Inputs Inputs Google Search Perform Google Search Step 51 Output E…" at bounding box center [541, 463] width 1023 height 868
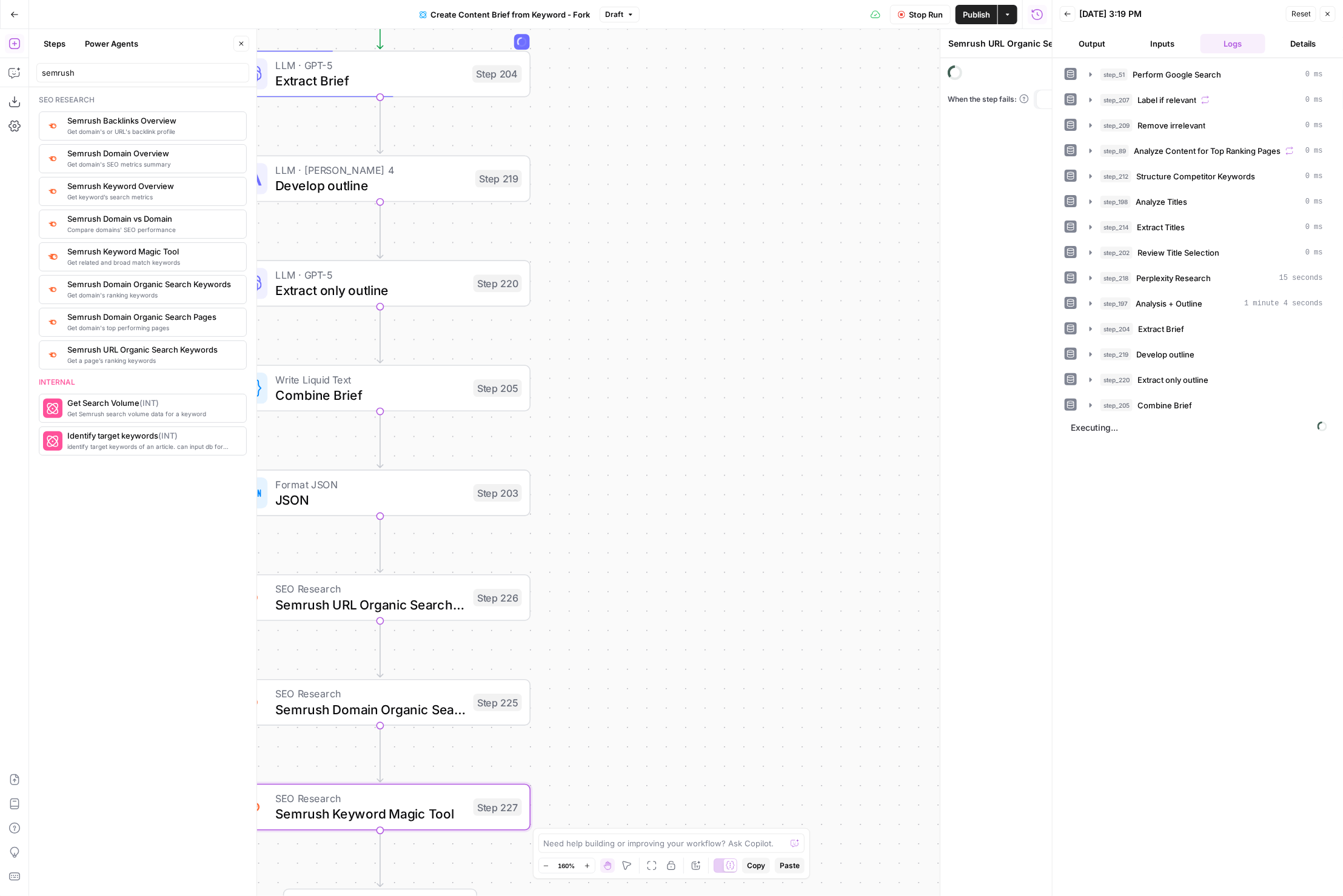
type textarea "Semrush Keyword Magic Tool"
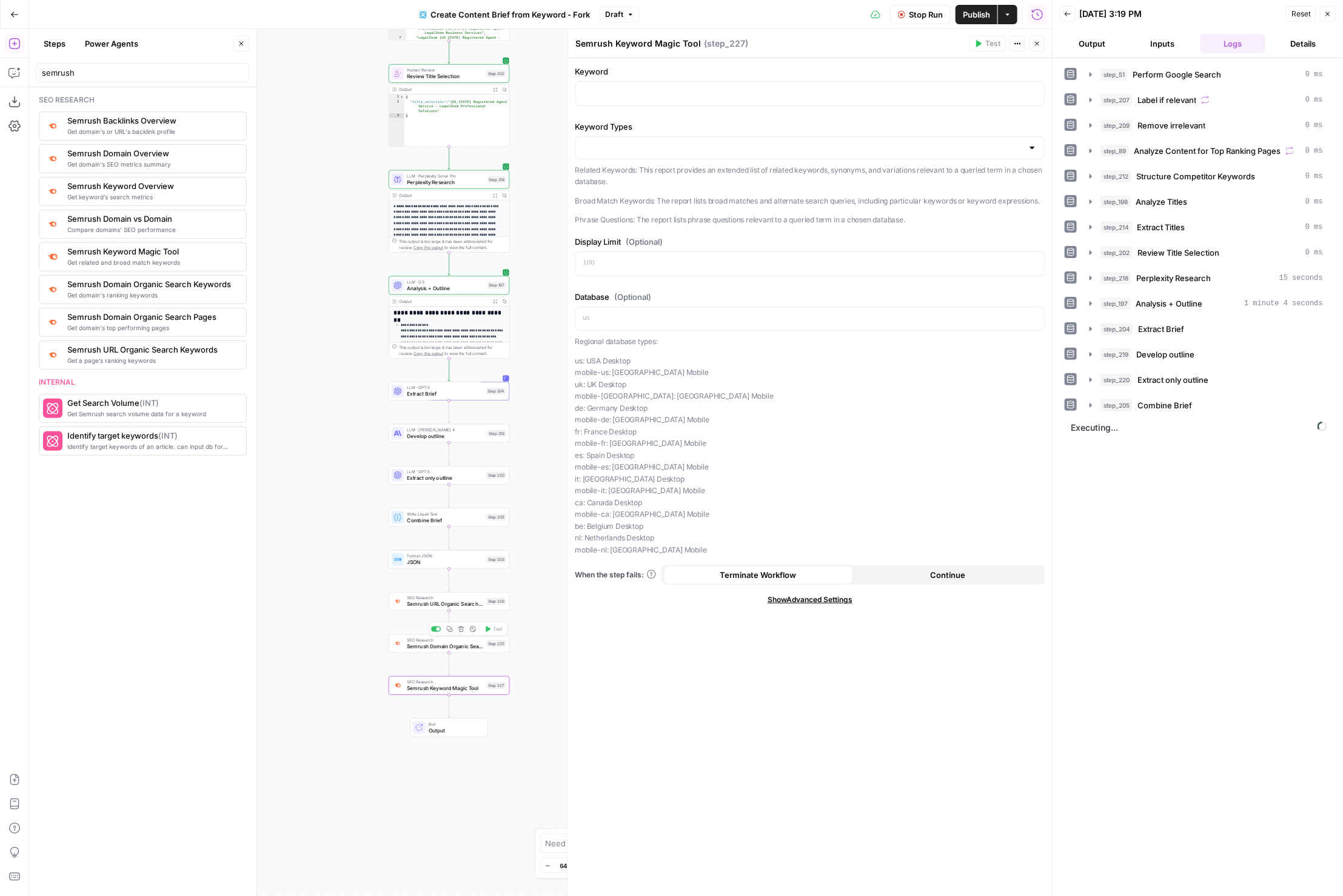
click at [464, 633] on button "Delete step" at bounding box center [461, 629] width 11 height 11
click at [631, 154] on span "Delete Step" at bounding box center [639, 154] width 47 height 12
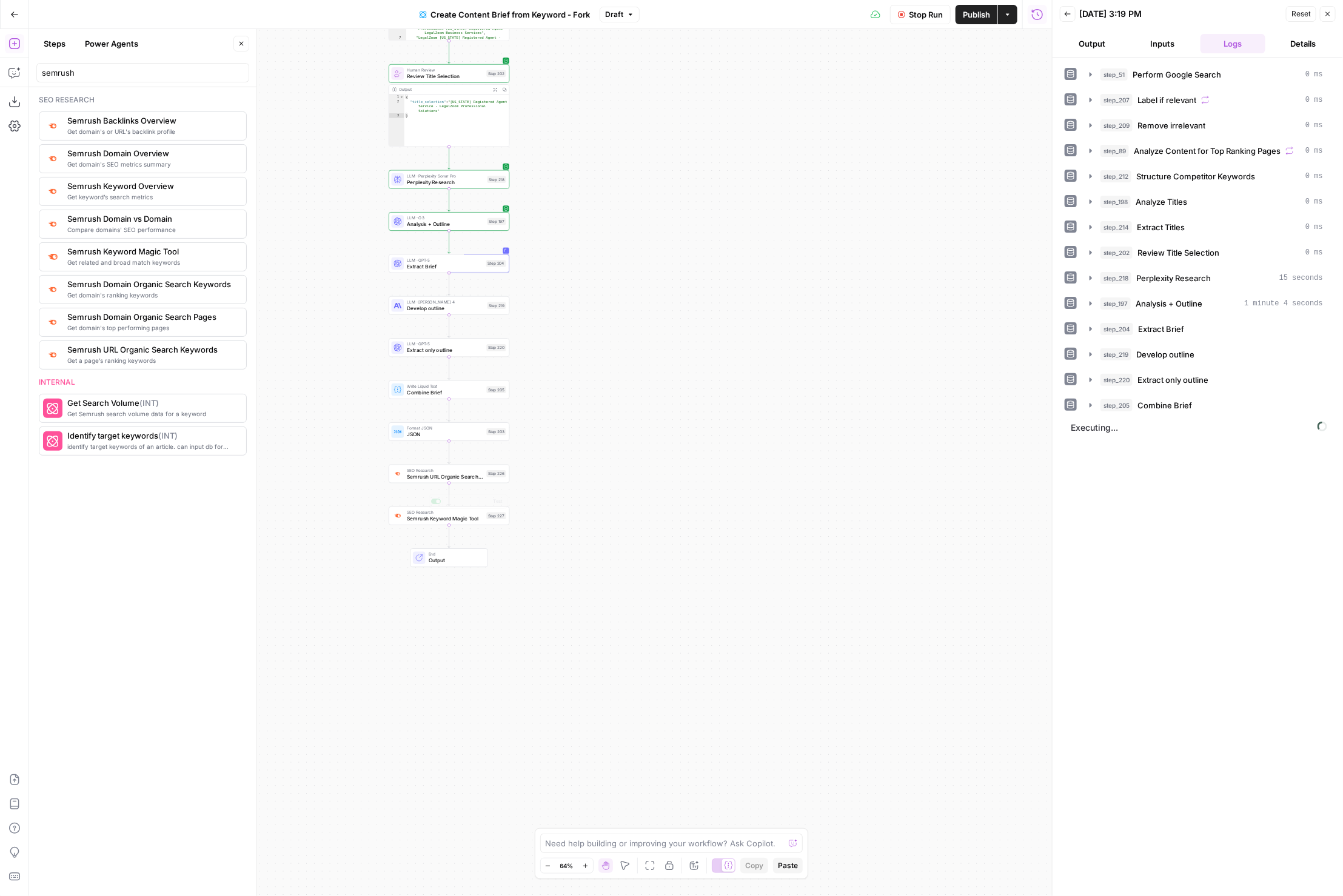
click at [451, 601] on div "Workflow Set Inputs Inputs Google Search Perform Google Search Step 51 Output E…" at bounding box center [541, 463] width 1023 height 868
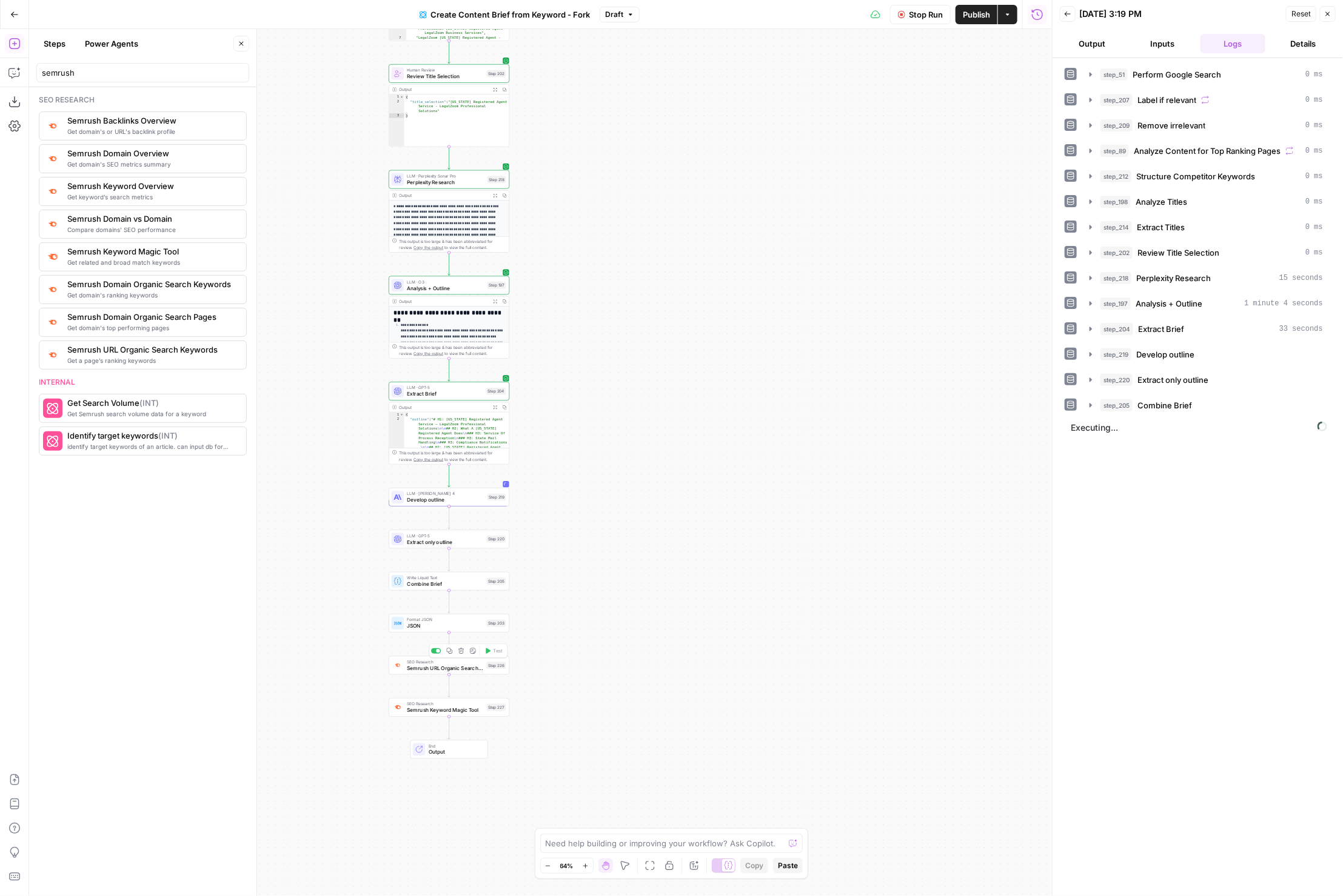
click at [461, 650] on icon "button" at bounding box center [461, 650] width 6 height 6
click at [623, 146] on button "Delete Step" at bounding box center [639, 154] width 62 height 22
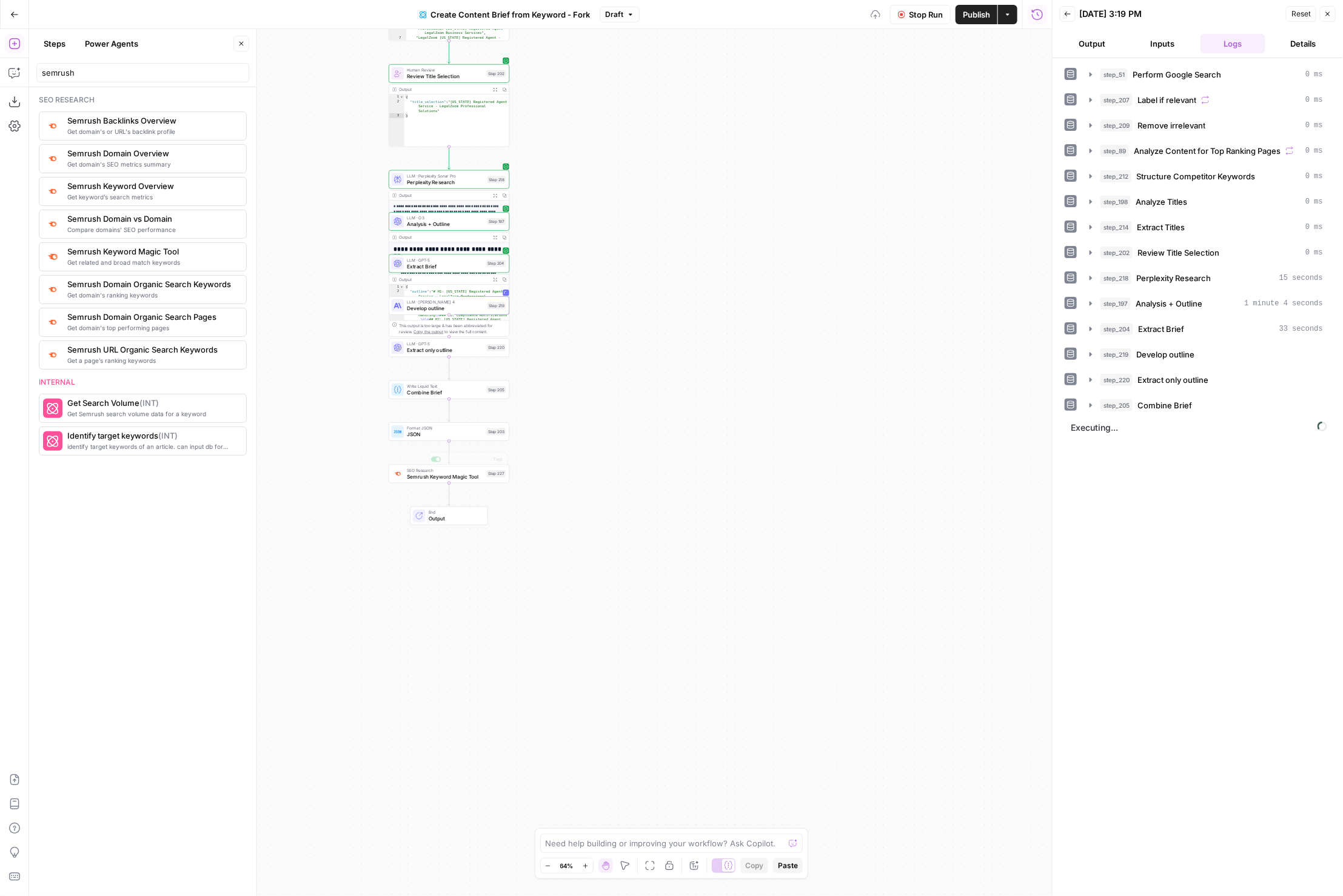
click at [456, 671] on div "Workflow Set Inputs Inputs Google Search Perform Google Search Step 51 Output E…" at bounding box center [541, 463] width 1023 height 868
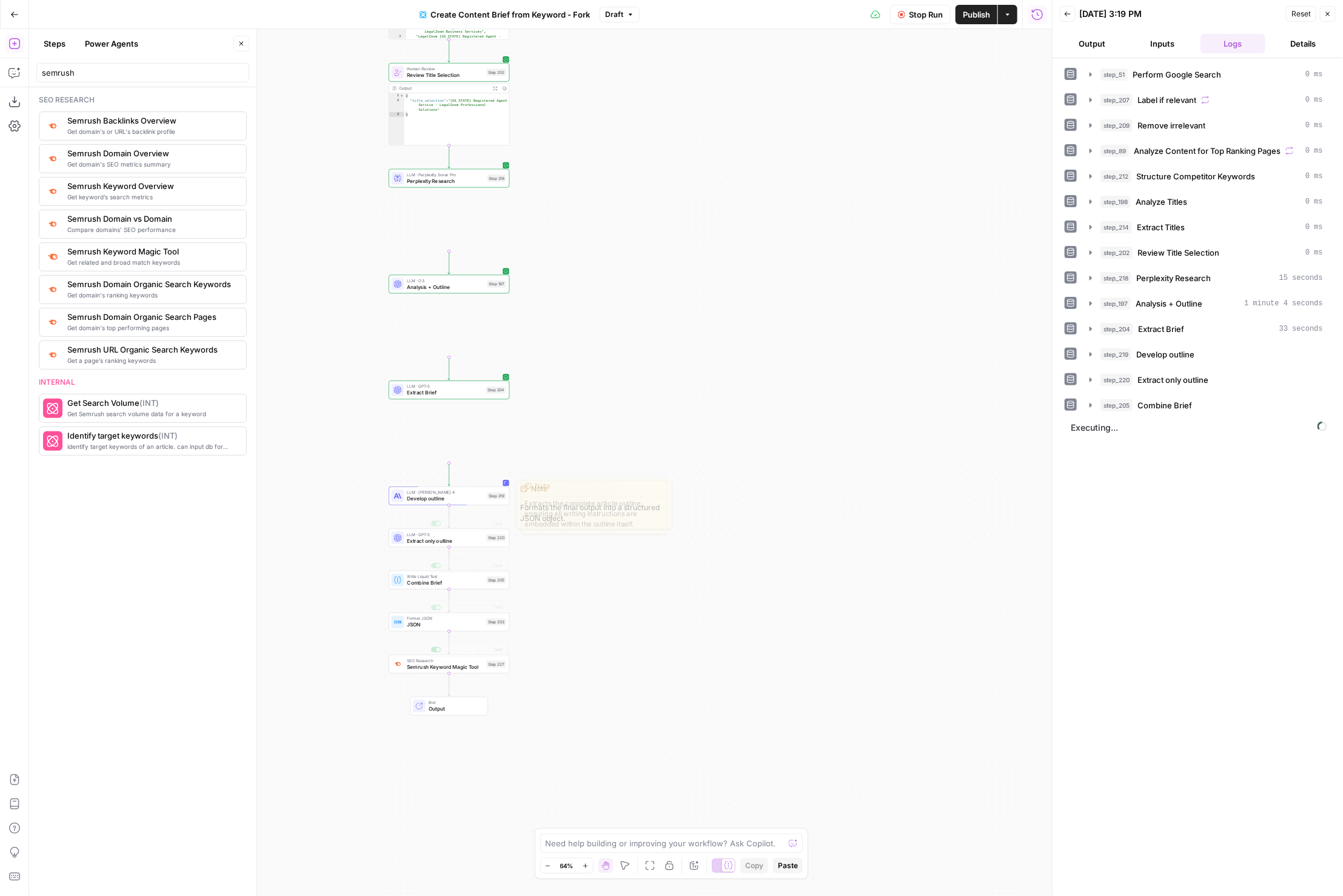
click at [464, 479] on div "Workflow Set Inputs Inputs Google Search Perform Google Search Step 51 Output E…" at bounding box center [541, 463] width 1023 height 868
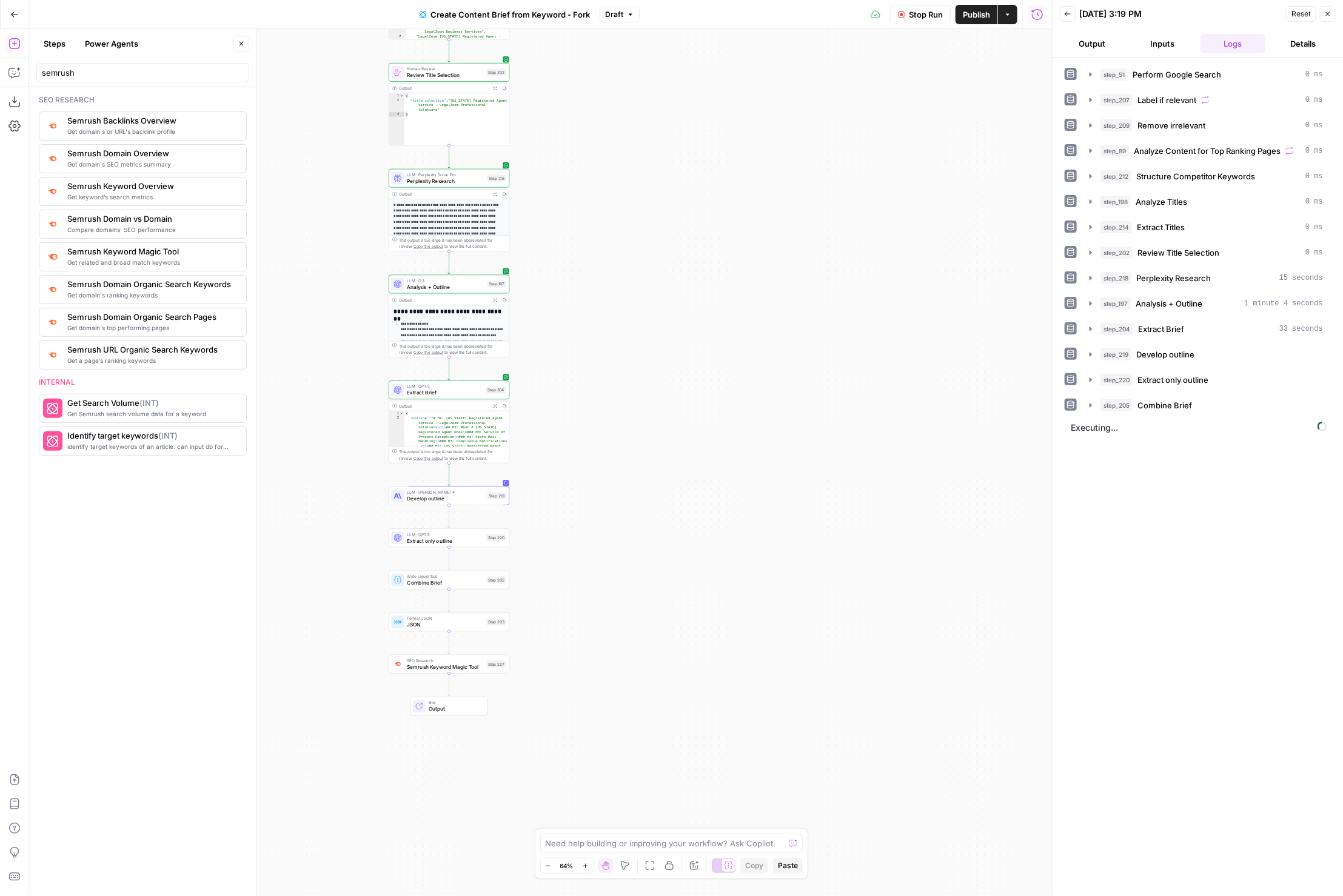
click at [441, 670] on span "Semrush Keyword Magic Tool" at bounding box center [445, 667] width 76 height 8
click at [463, 649] on icon "button" at bounding box center [461, 649] width 6 height 6
click at [624, 154] on span "Delete Step" at bounding box center [639, 154] width 47 height 12
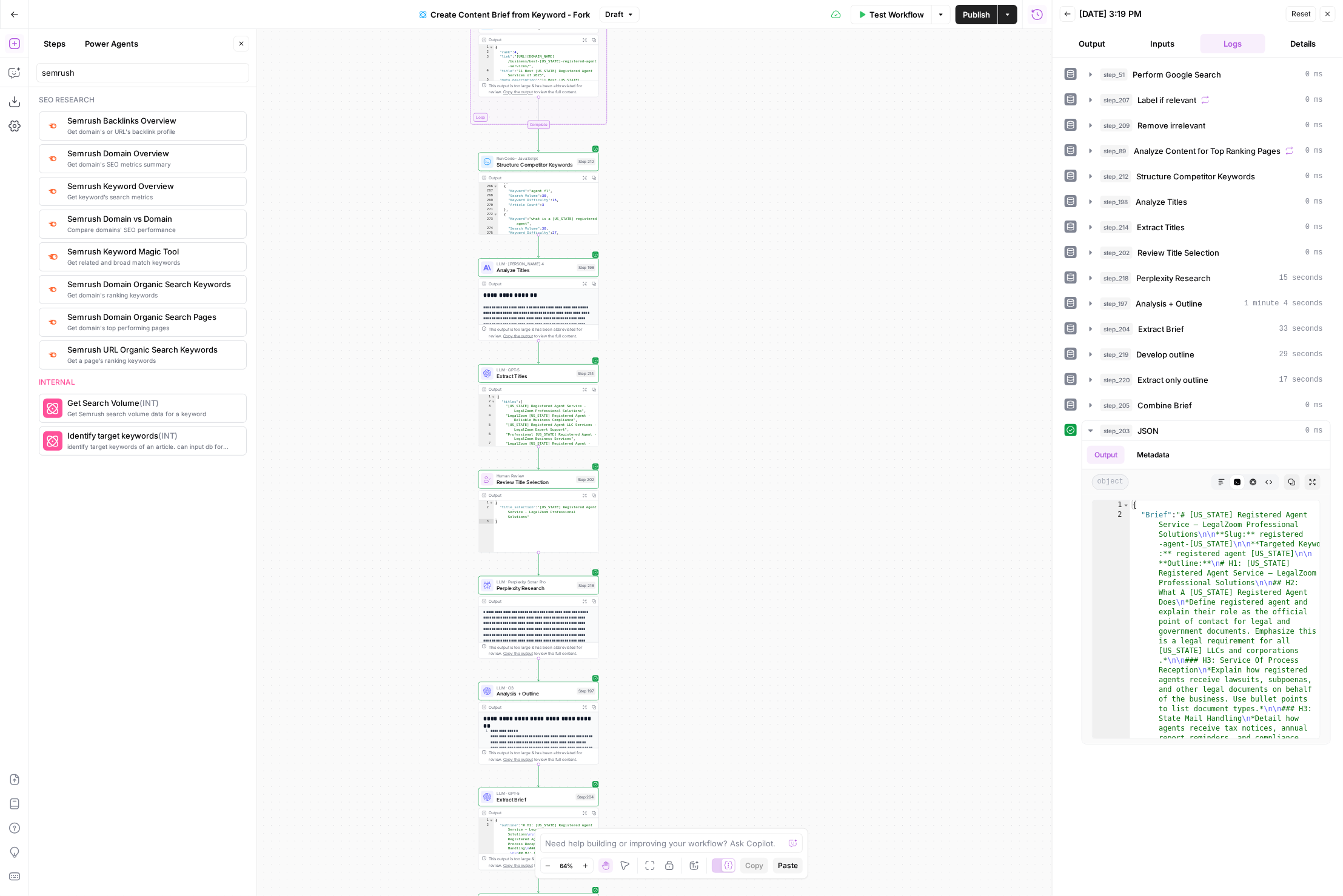
click at [515, 167] on span "Structure Competitor Keywords" at bounding box center [535, 165] width 77 height 8
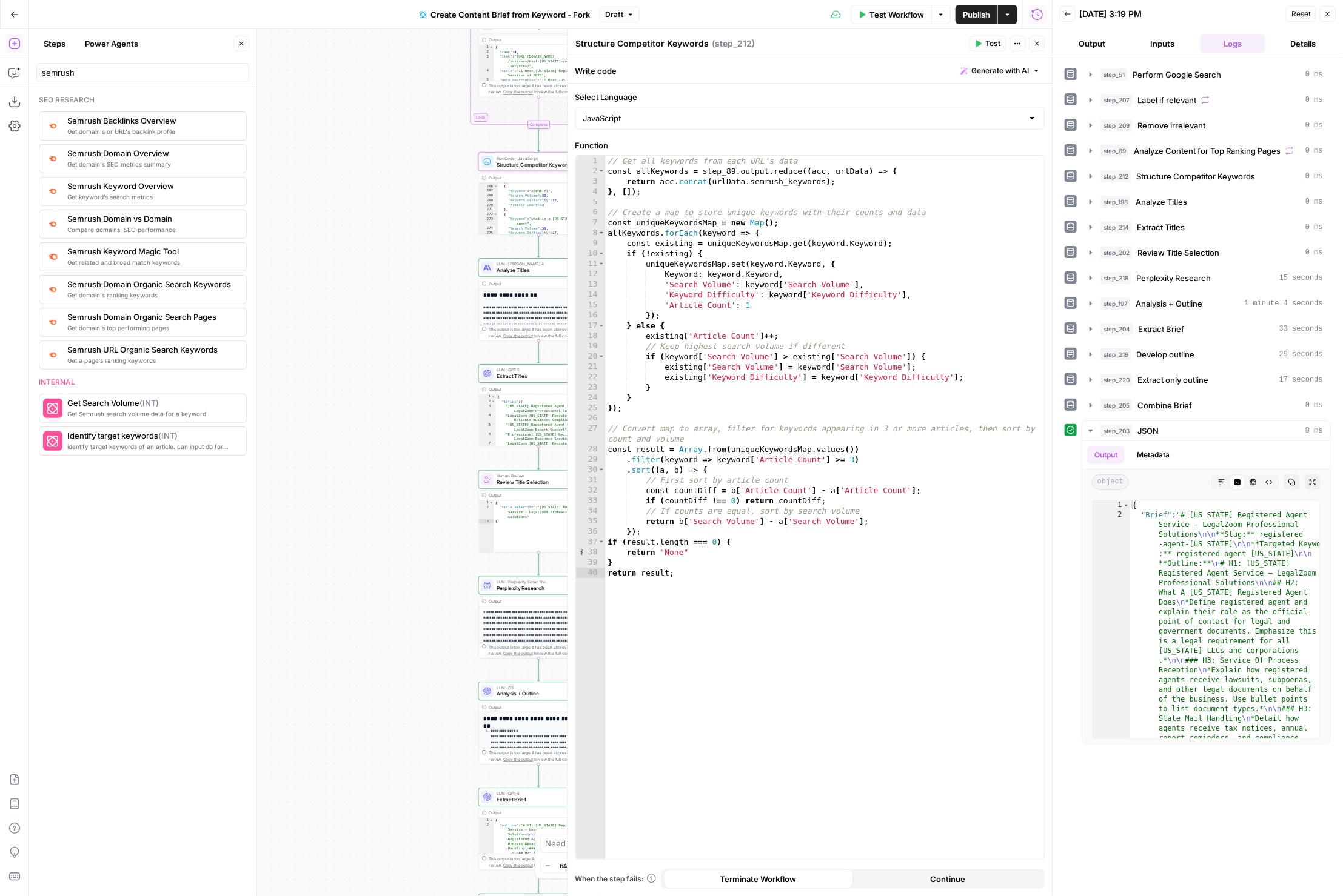
click at [1037, 38] on button "Close" at bounding box center [1037, 43] width 15 height 15
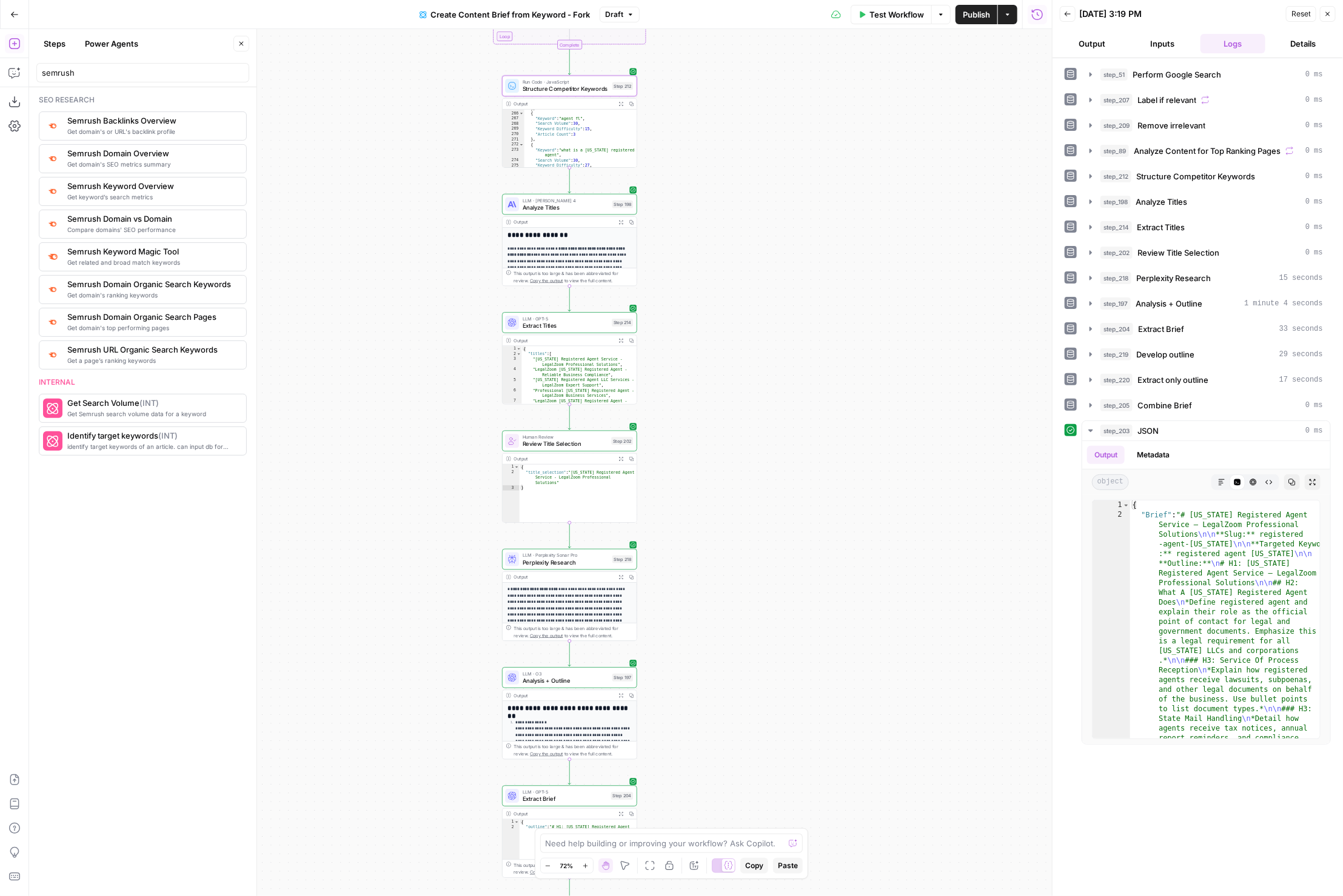
click at [534, 555] on span "LLM · Perplexity Sonar Pro" at bounding box center [566, 555] width 86 height 7
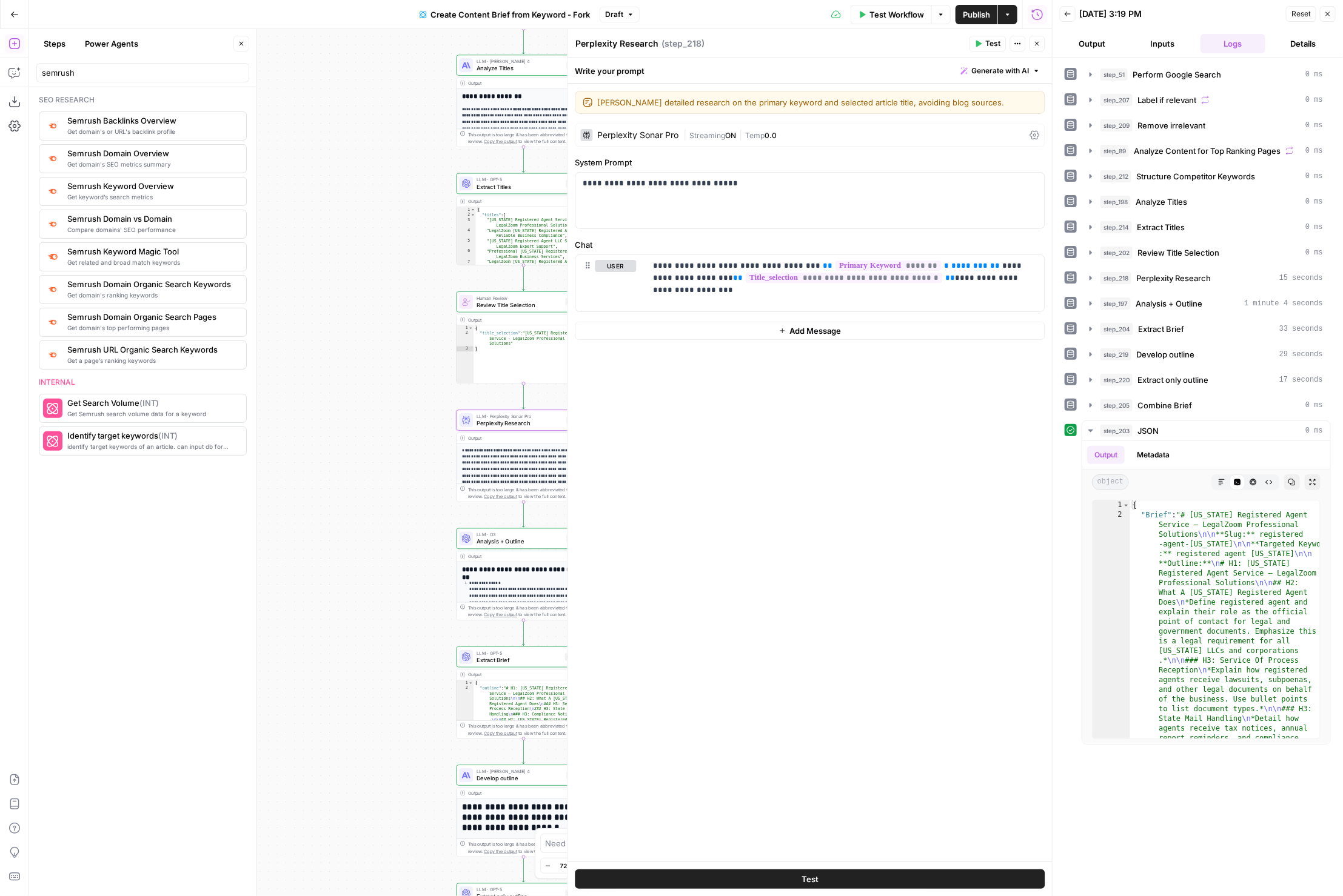
click at [1037, 46] on icon "button" at bounding box center [1037, 43] width 7 height 7
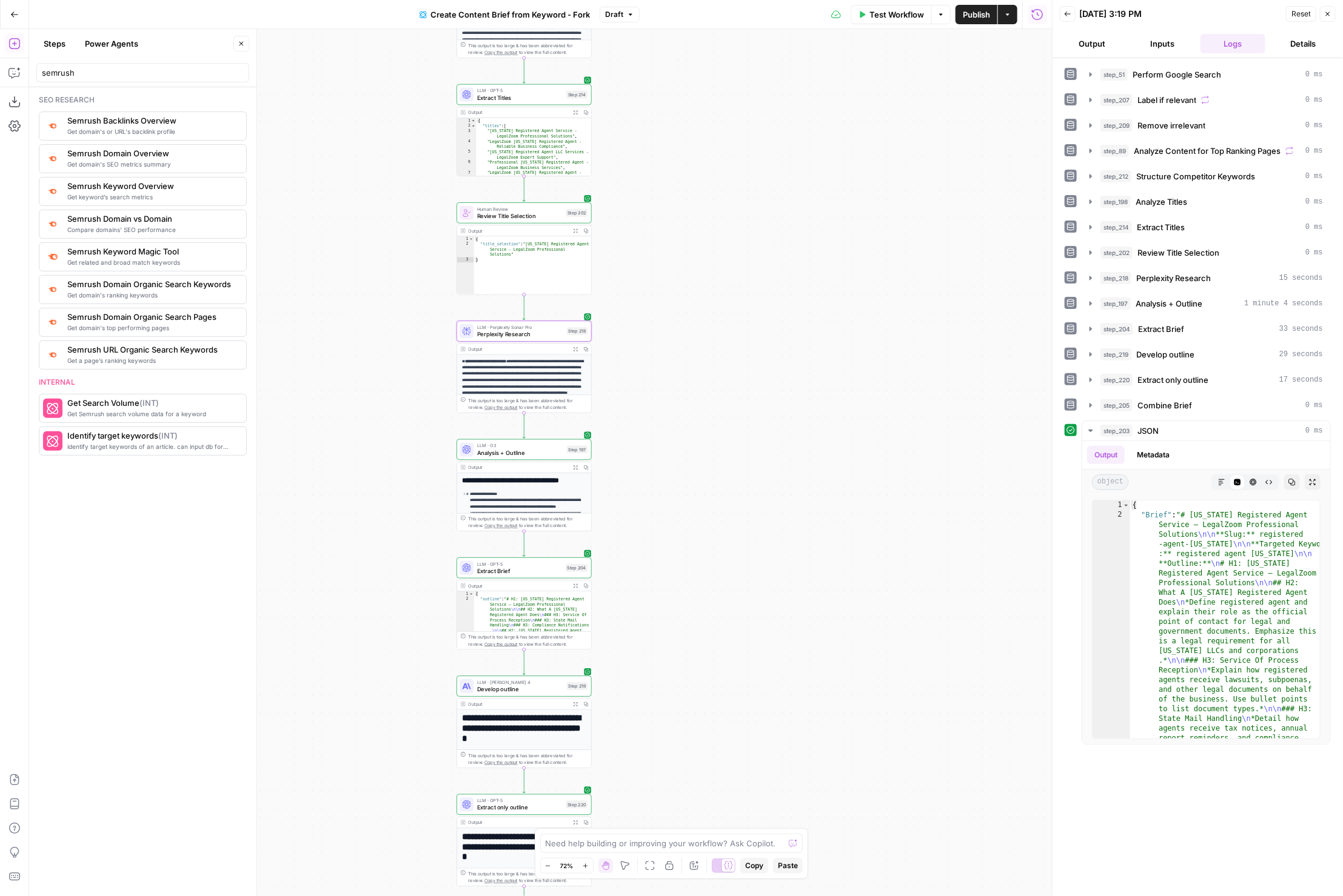
click at [495, 449] on span "Analysis + Outline" at bounding box center [521, 453] width 86 height 8
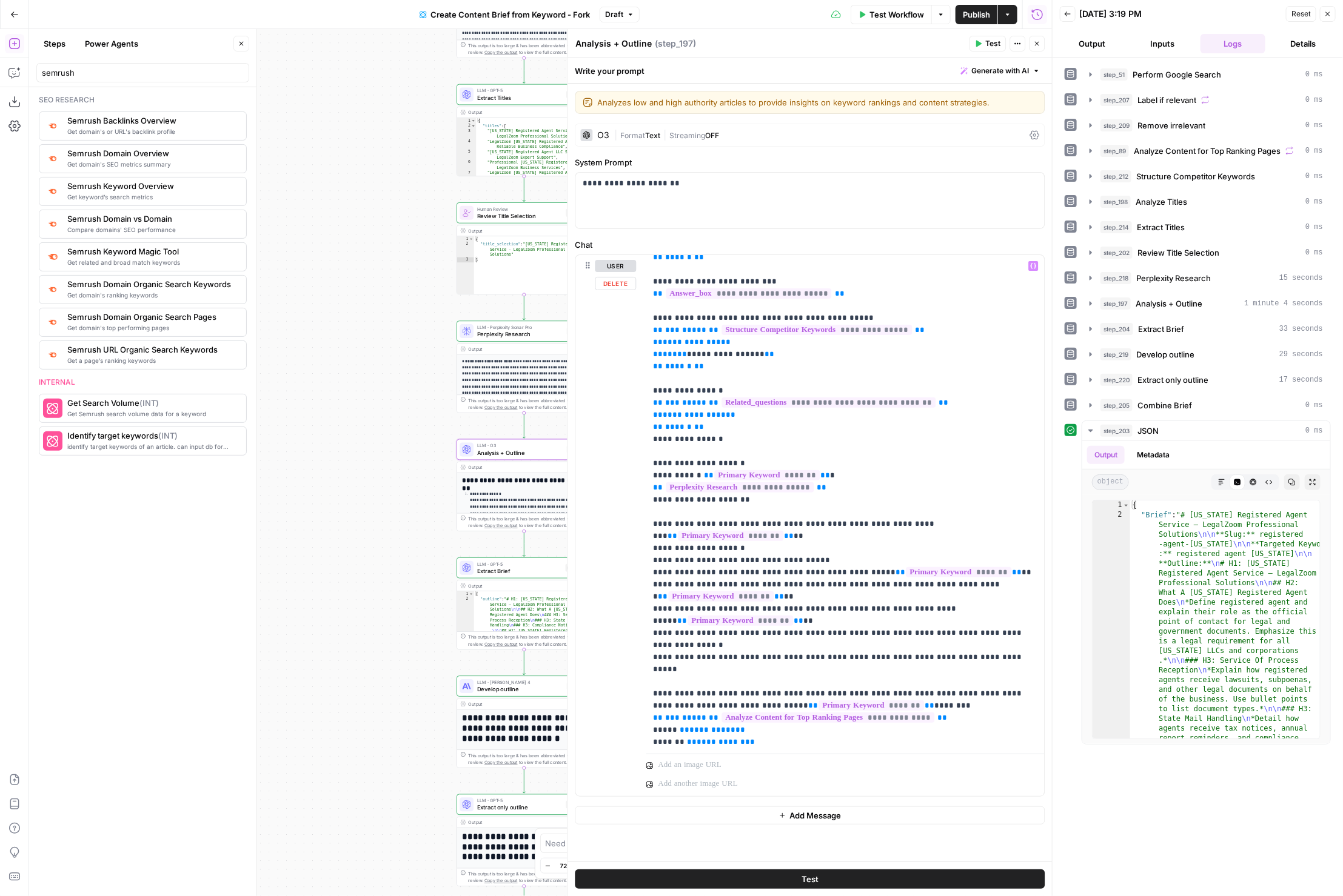
scroll to position [0, 0]
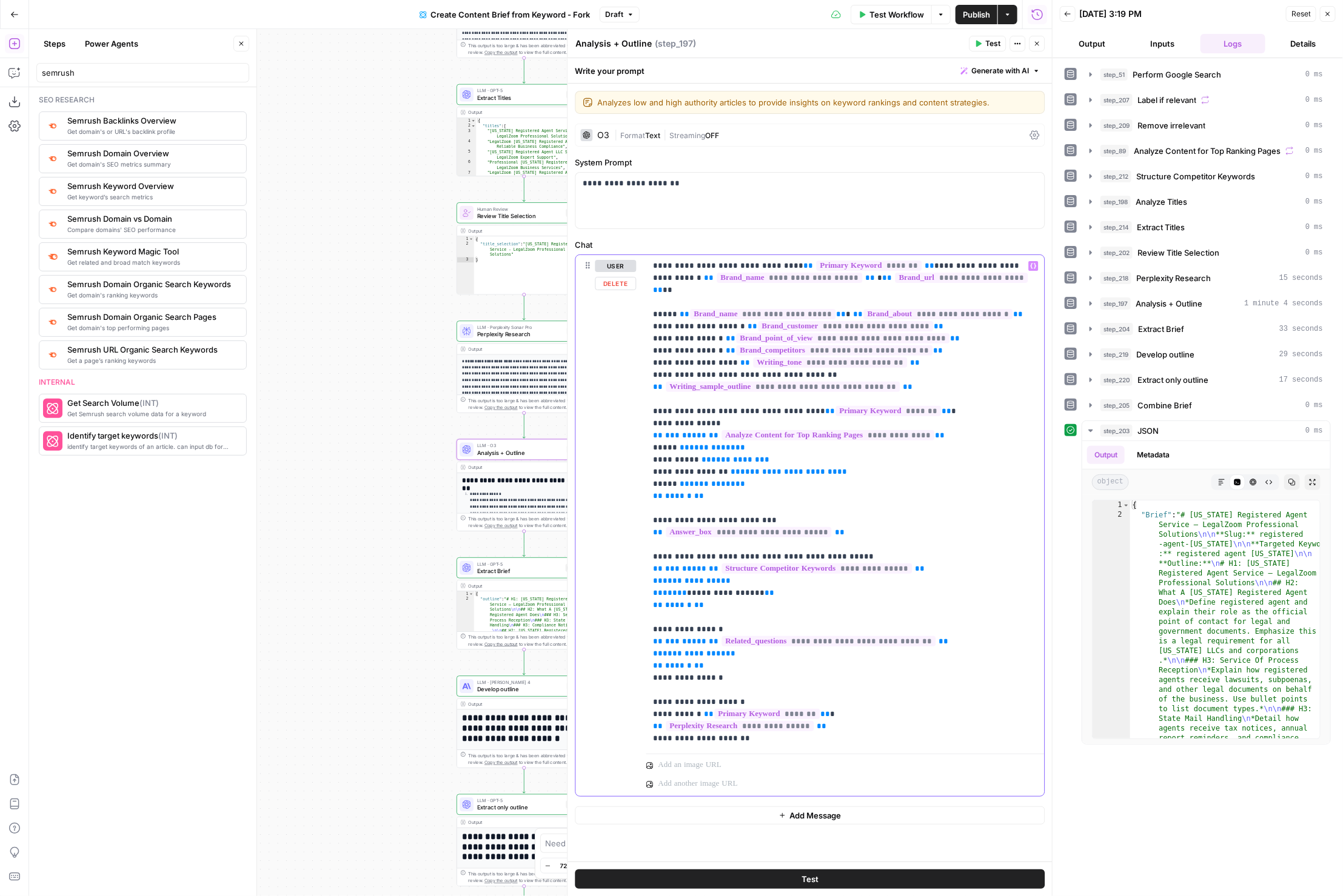
type input "secondary"
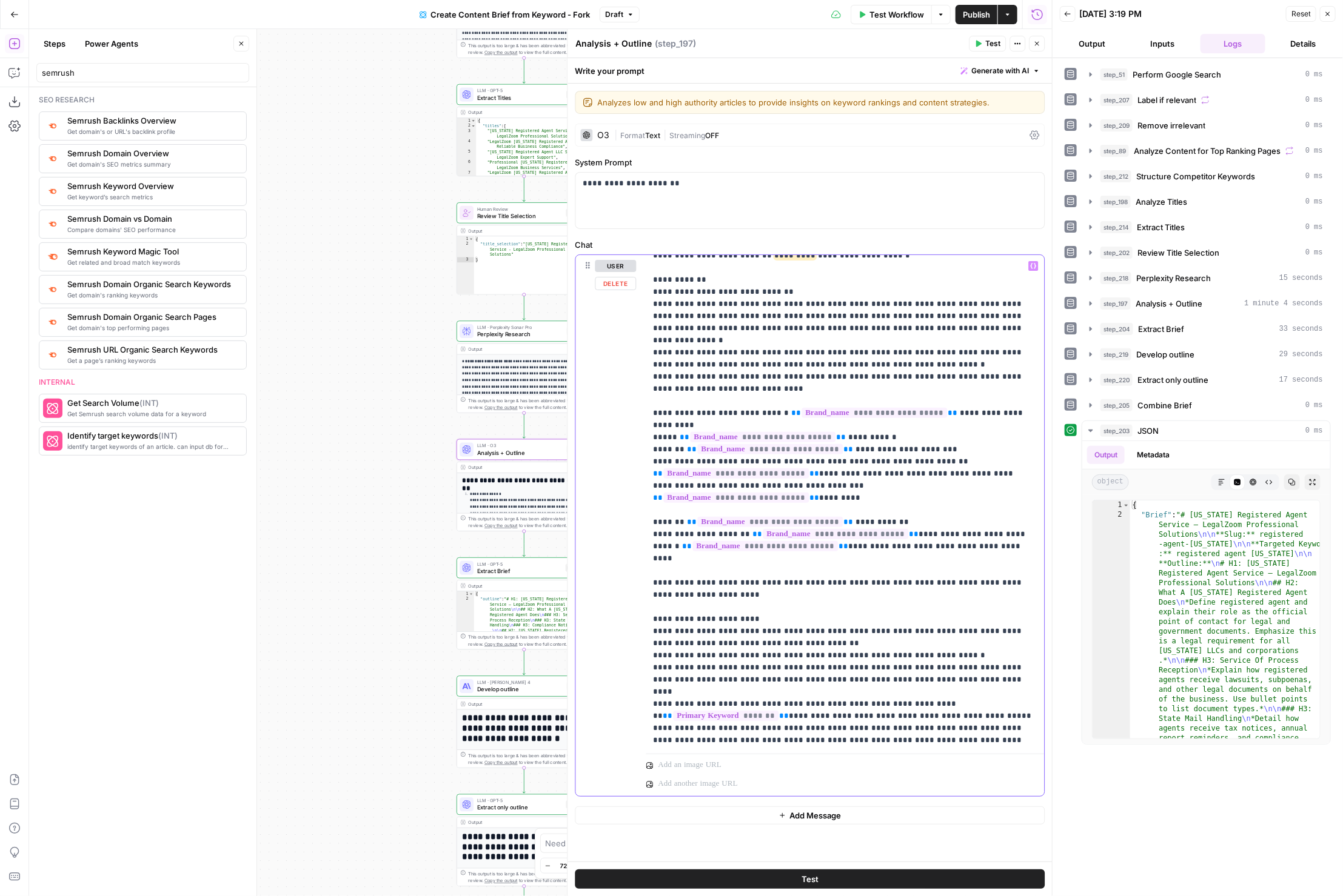
scroll to position [2062, 0]
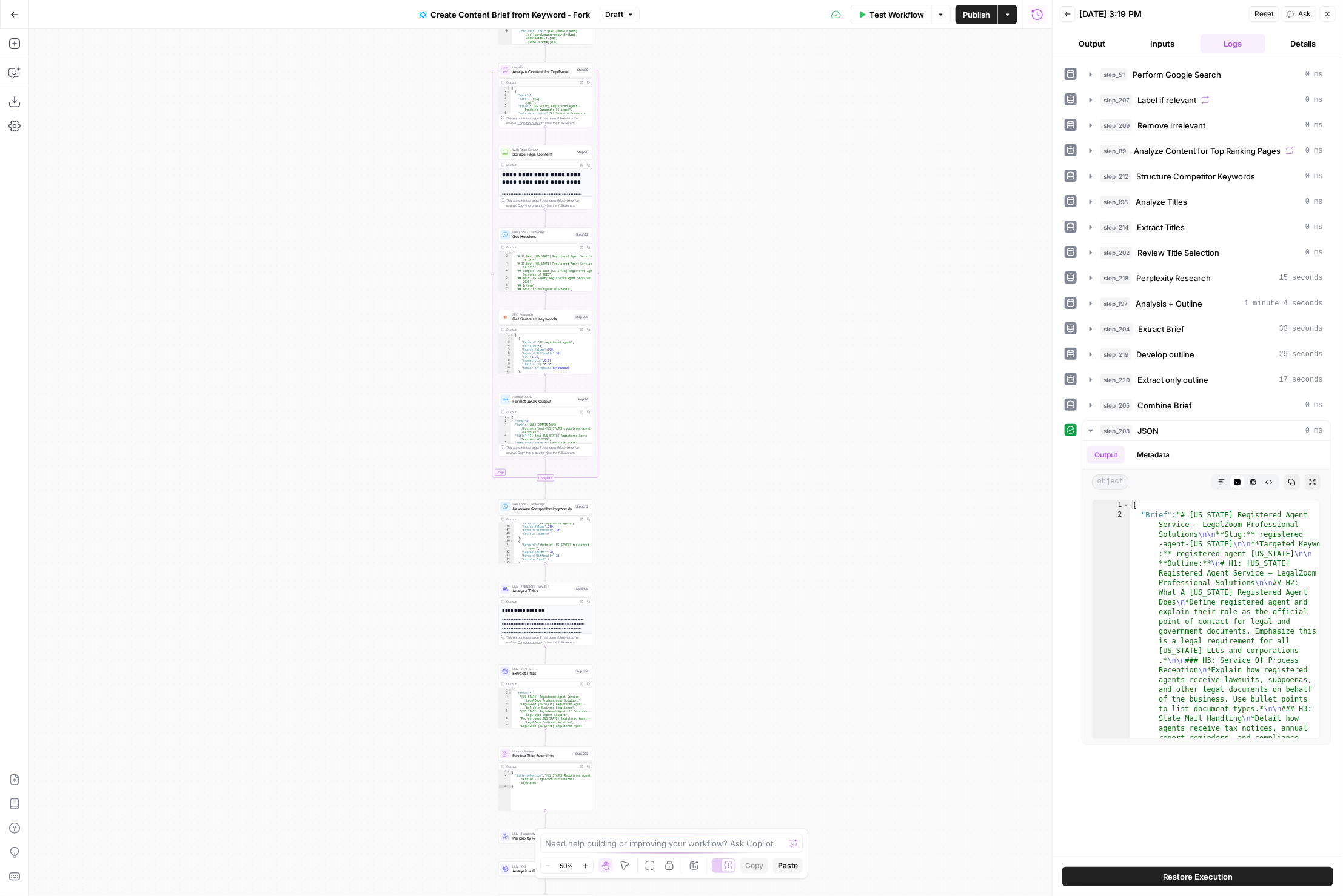
scroll to position [557, 0]
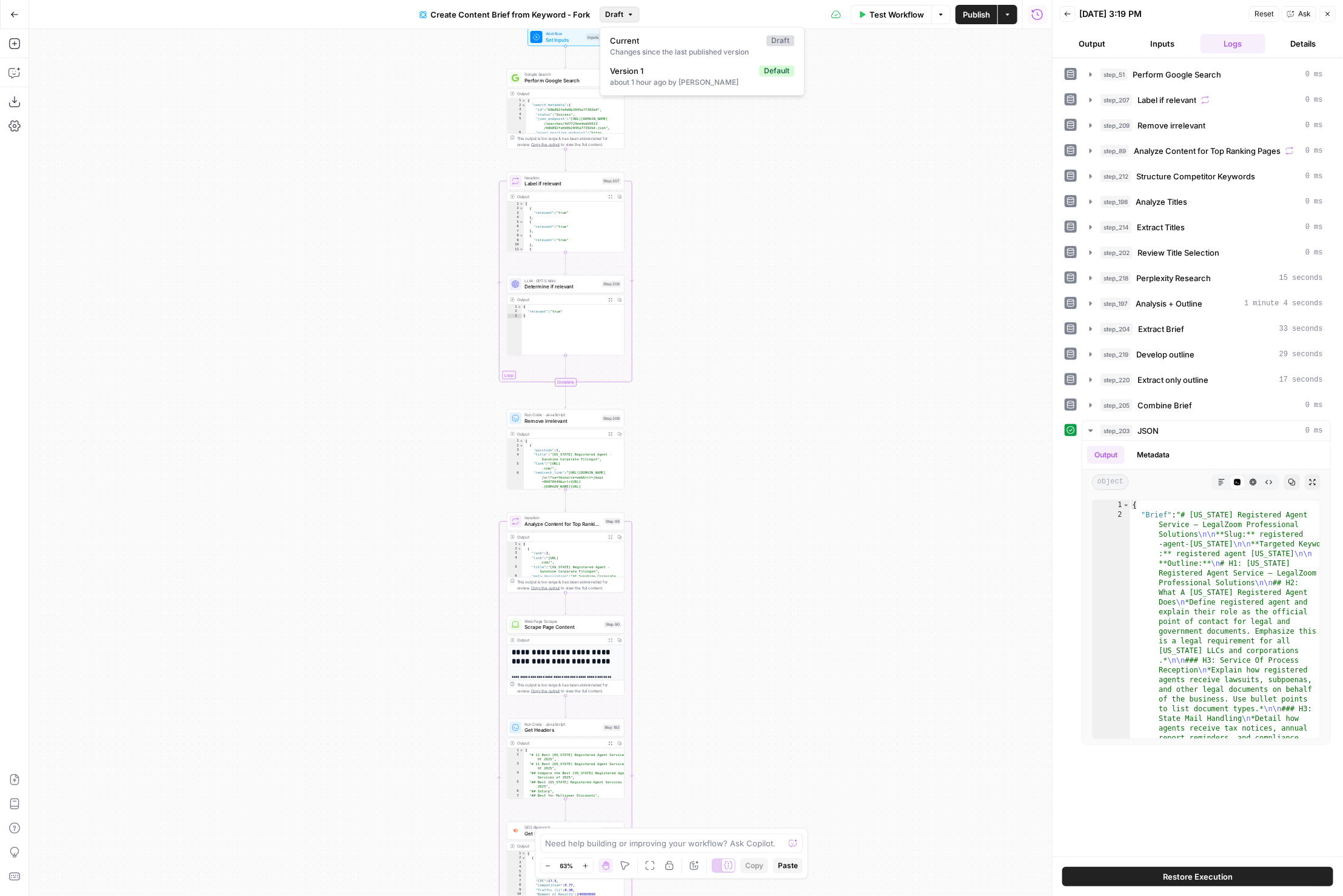
click at [627, 20] on button "Draft" at bounding box center [619, 14] width 40 height 15
click at [642, 63] on button "Version 1 Default about 1 hour ago by [PERSON_NAME]" at bounding box center [702, 76] width 194 height 28
click at [580, 17] on span "Version 1" at bounding box center [595, 14] width 32 height 11
click at [598, 35] on span "Current" at bounding box center [649, 40] width 151 height 12
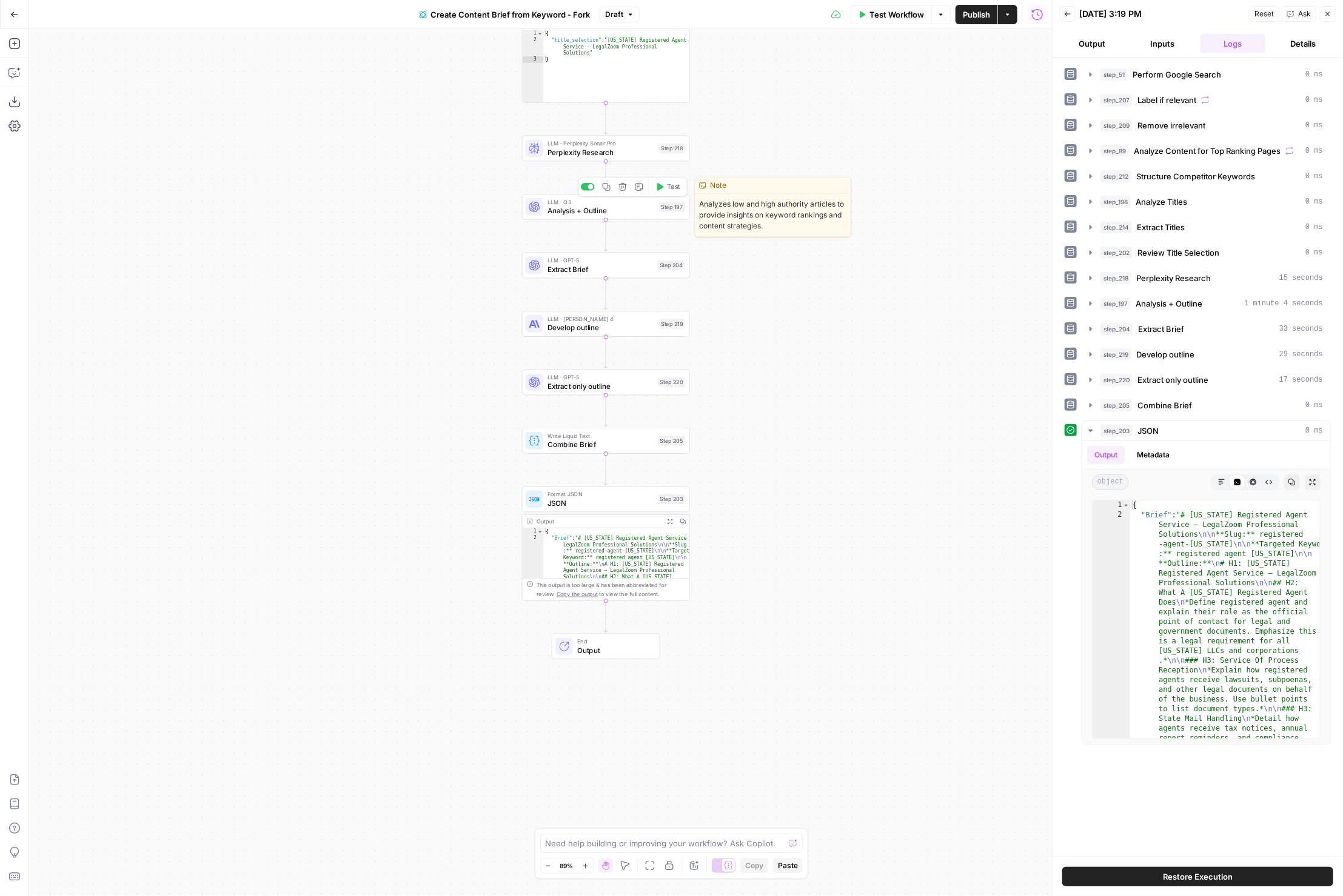
click at [541, 215] on div "LLM · O3 Analysis + Outline Step 197 Copy step Delete step Edit Note Test" at bounding box center [606, 207] width 168 height 26
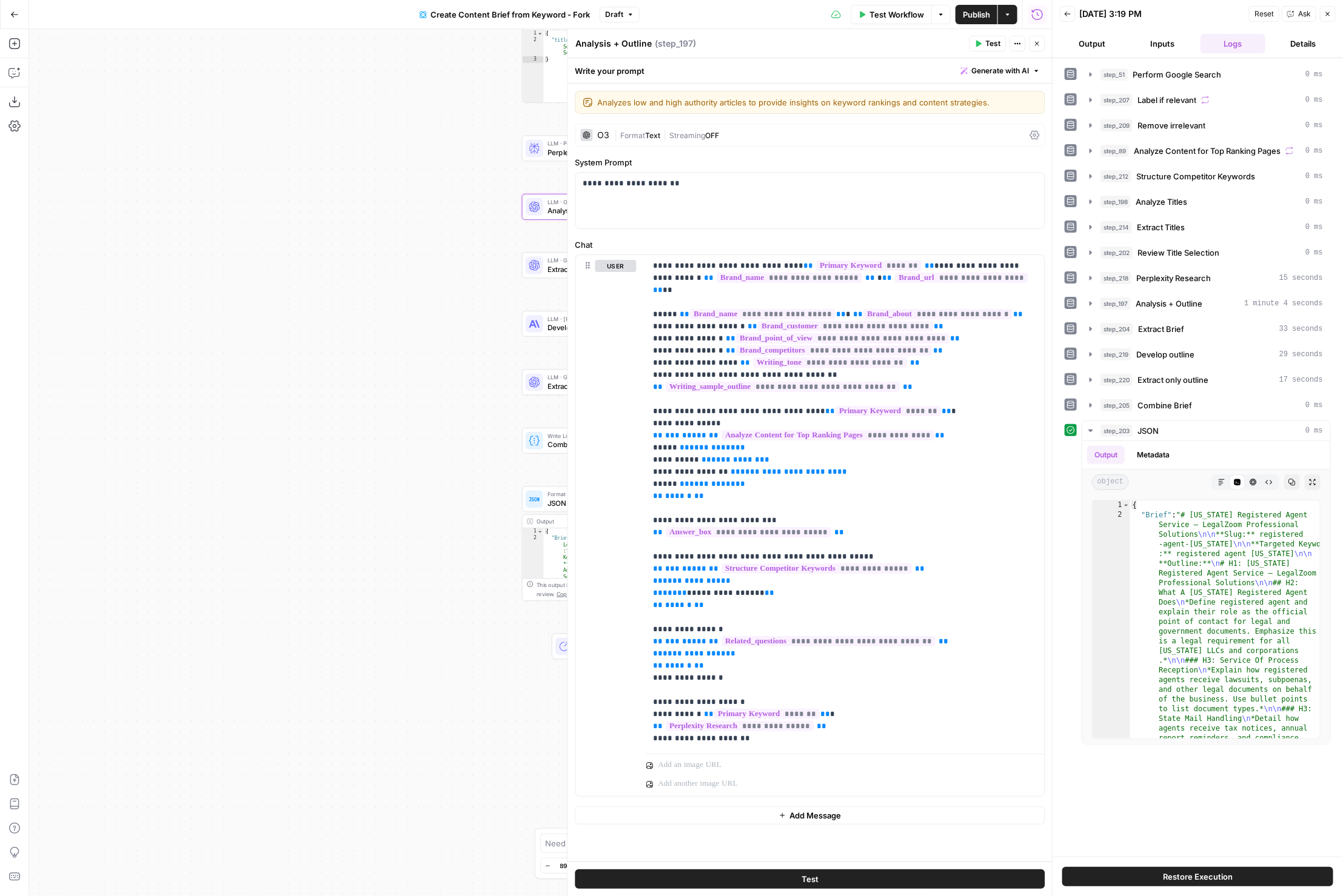
click at [1044, 44] on button "Close" at bounding box center [1037, 43] width 15 height 15
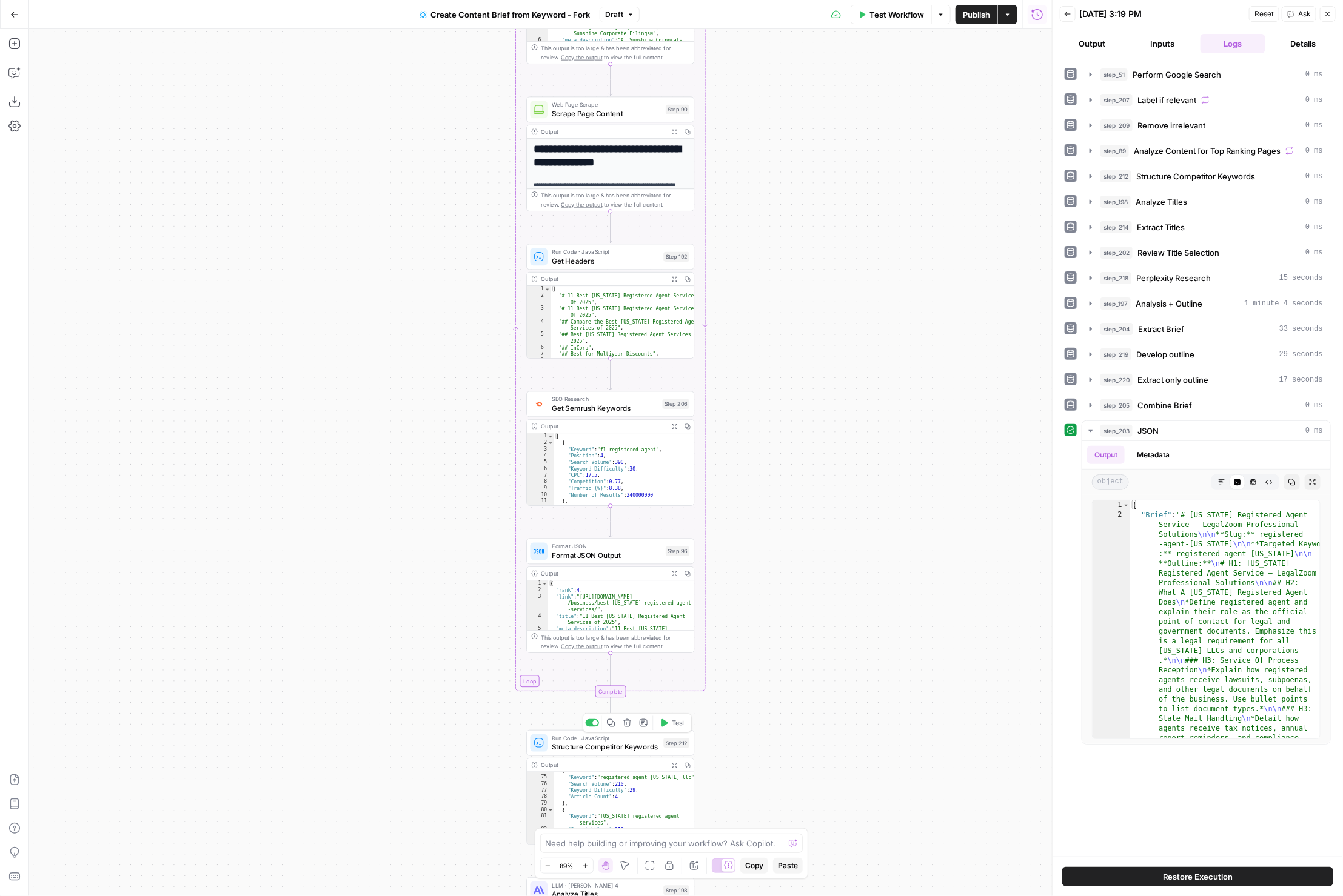
click at [598, 752] on span "Structure Competitor Keywords" at bounding box center [605, 746] width 107 height 11
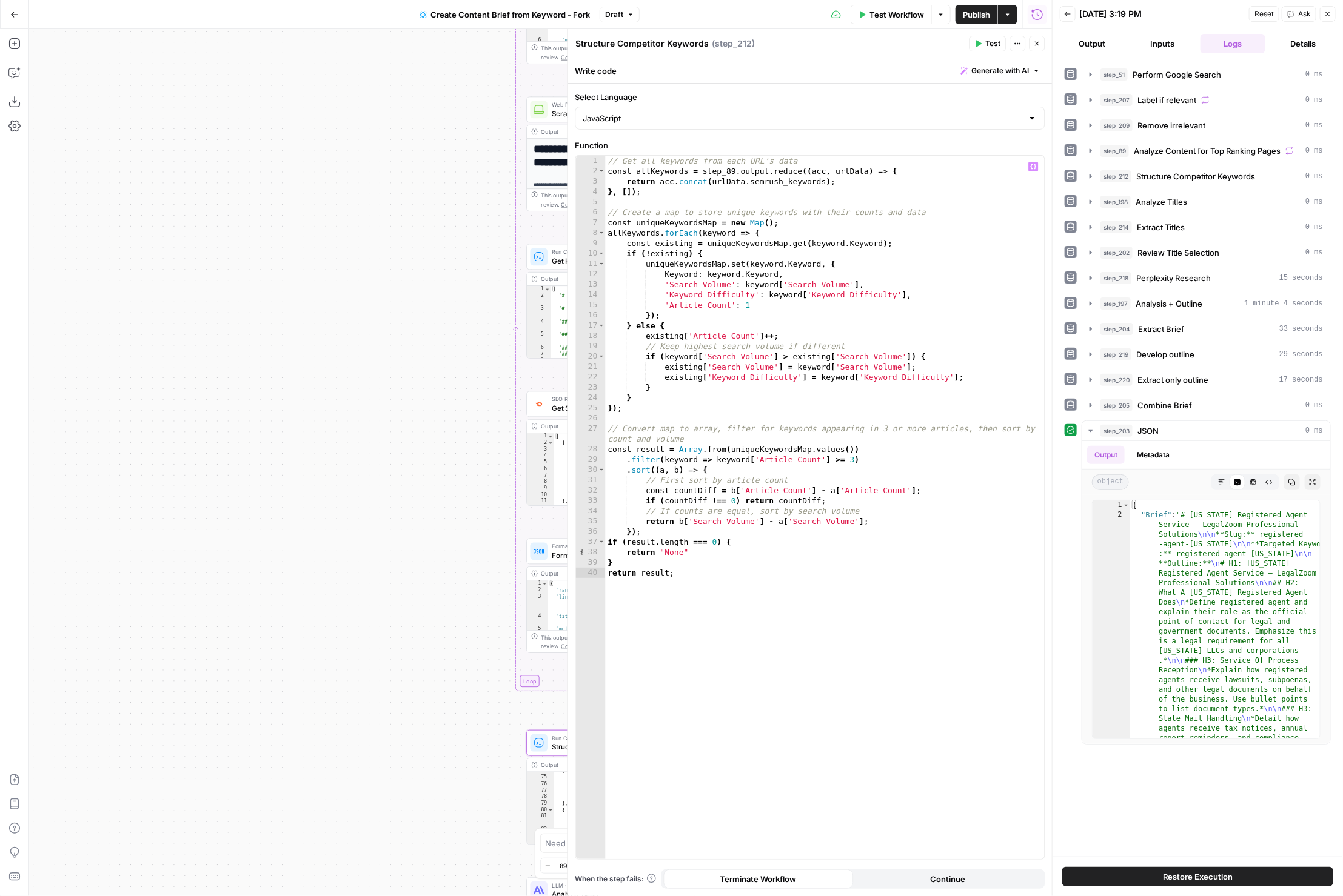
click at [971, 191] on div "// Get all keywords from each URL's data const allKeywords = step_89 . output .…" at bounding box center [826, 519] width 439 height 725
click at [735, 465] on div "// Get all keywords from each URL's data const allKeywords = step_89 . output .…" at bounding box center [826, 519] width 439 height 725
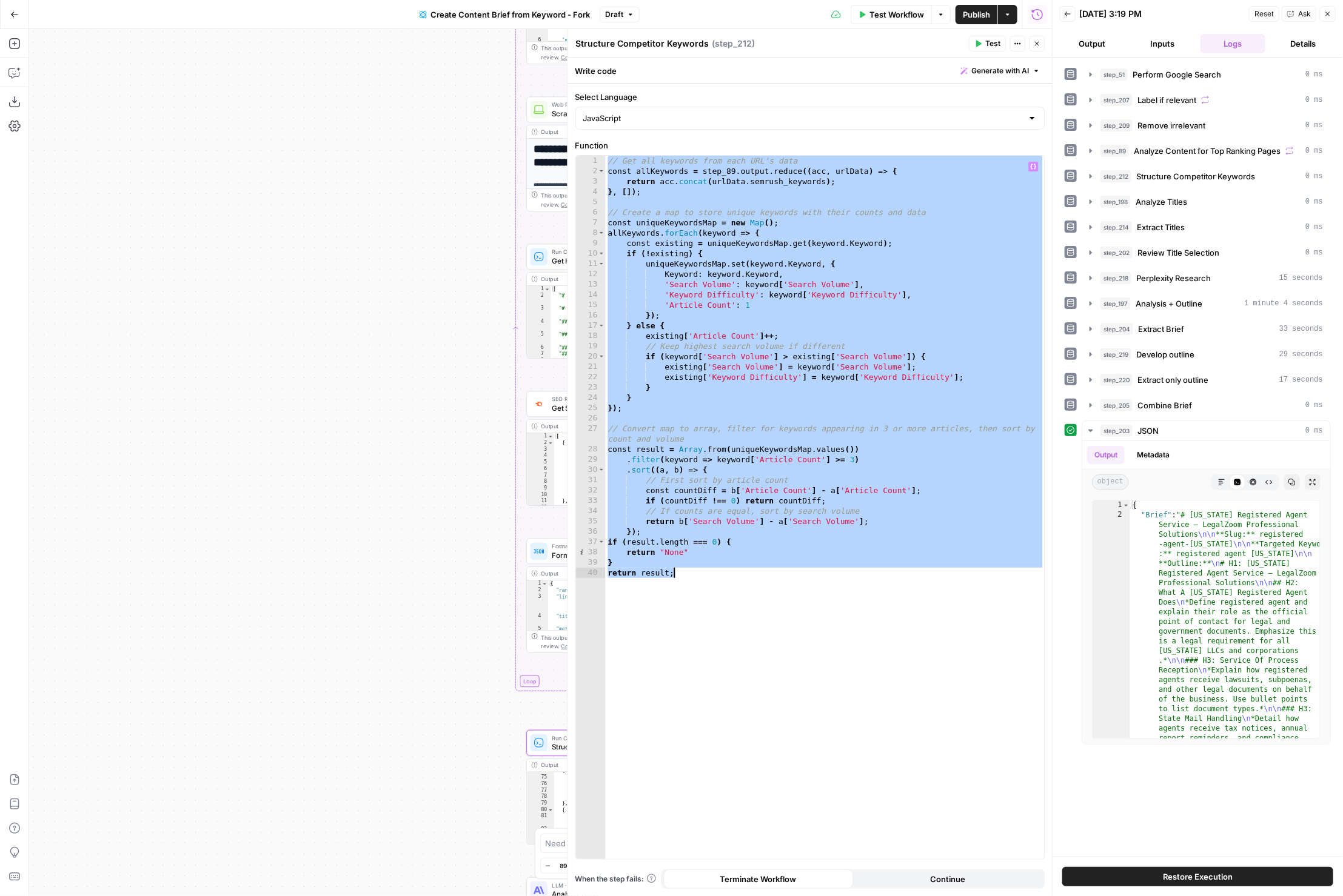
click at [775, 646] on div "// Get all keywords from each URL's data const allKeywords = step_89 . output .…" at bounding box center [826, 519] width 439 height 725
type textarea "**********"
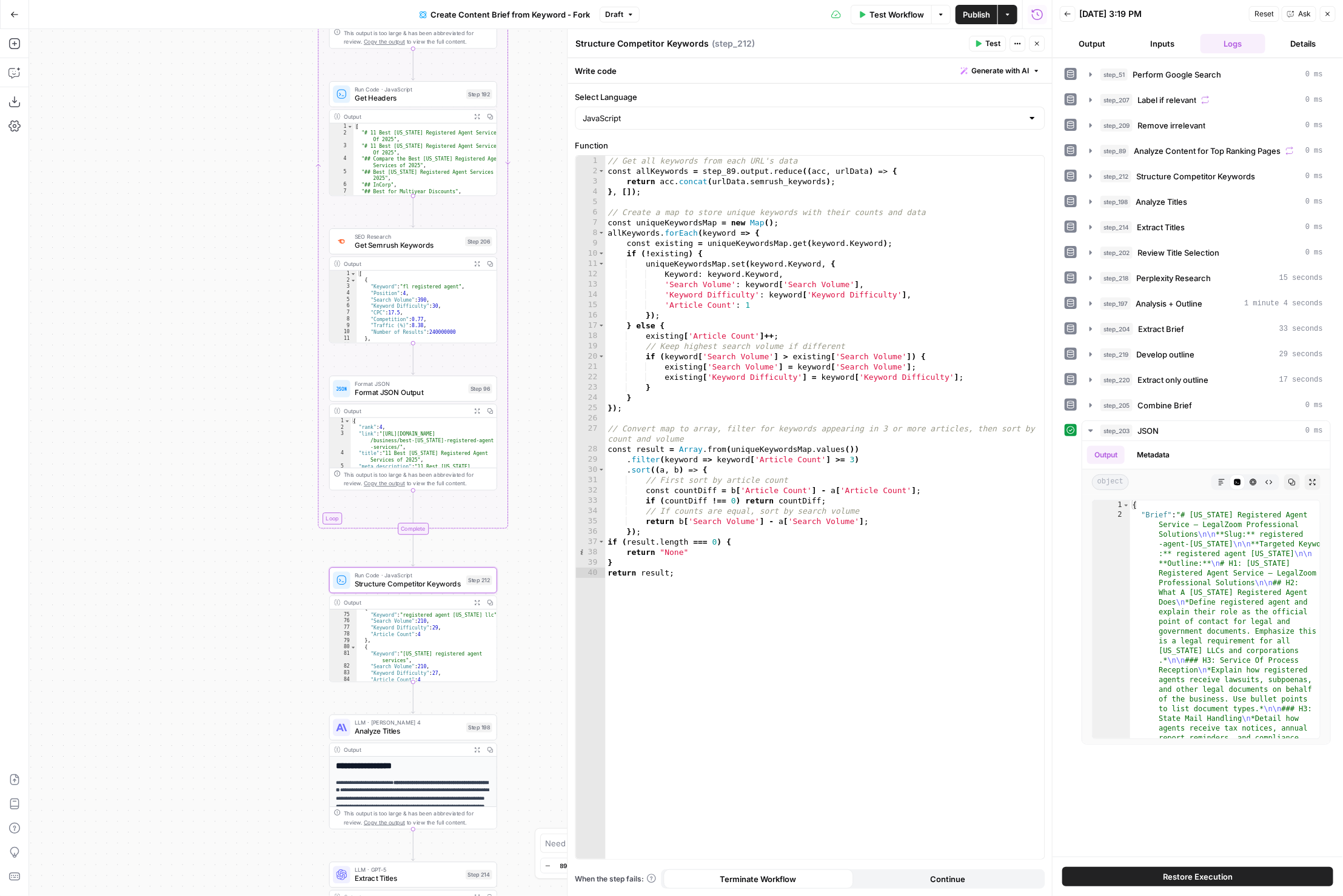
click at [476, 594] on div "Run Code · JavaScript Structure Competitor Keywords Step 212 Output Expand Outp…" at bounding box center [413, 624] width 168 height 115
click at [476, 600] on icon "button" at bounding box center [477, 602] width 6 height 6
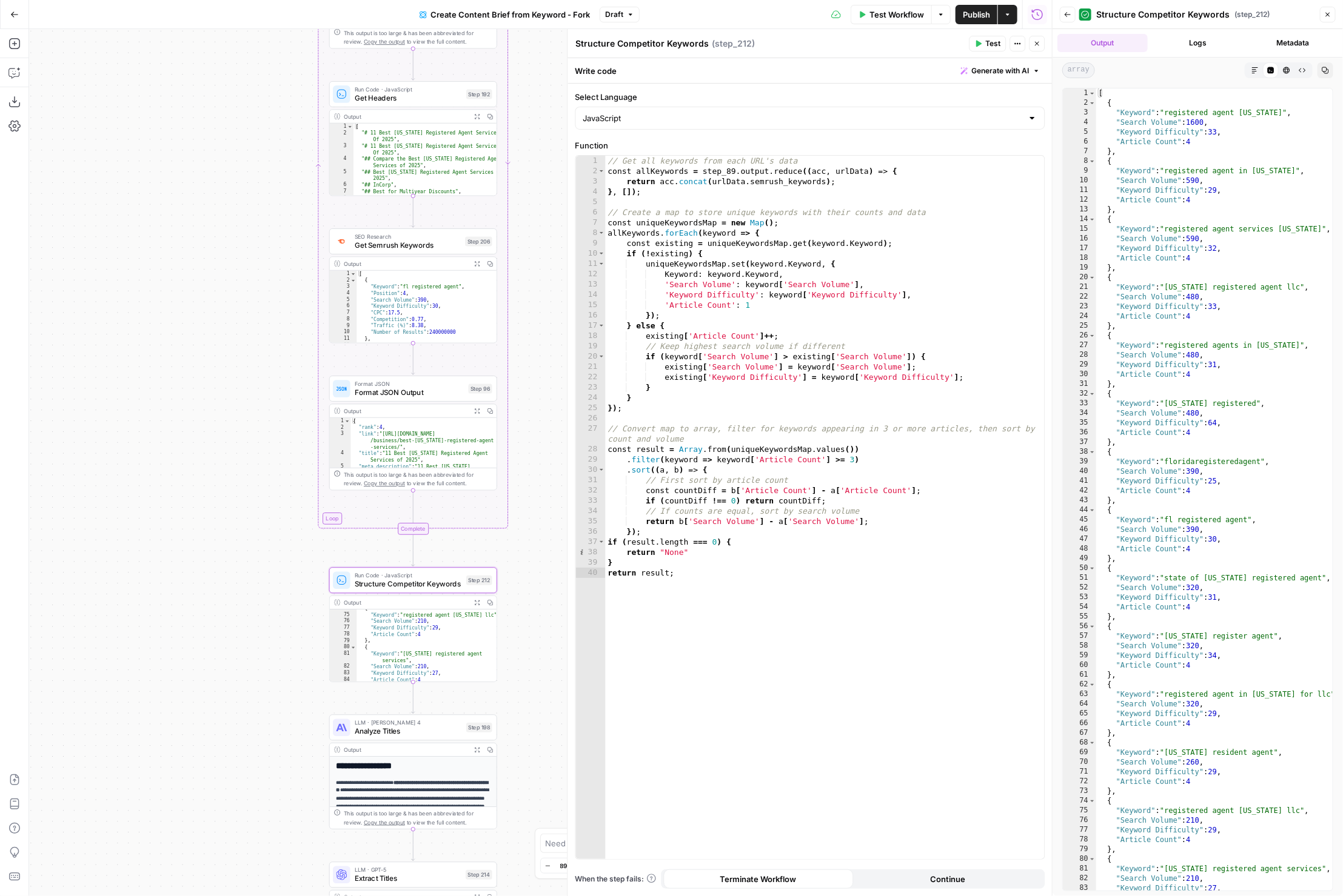
click at [1192, 500] on div "[ { "Keyword" : "registered agent [US_STATE]" , "Search Volume" : 1600 , "Keywo…" at bounding box center [1214, 500] width 237 height 823
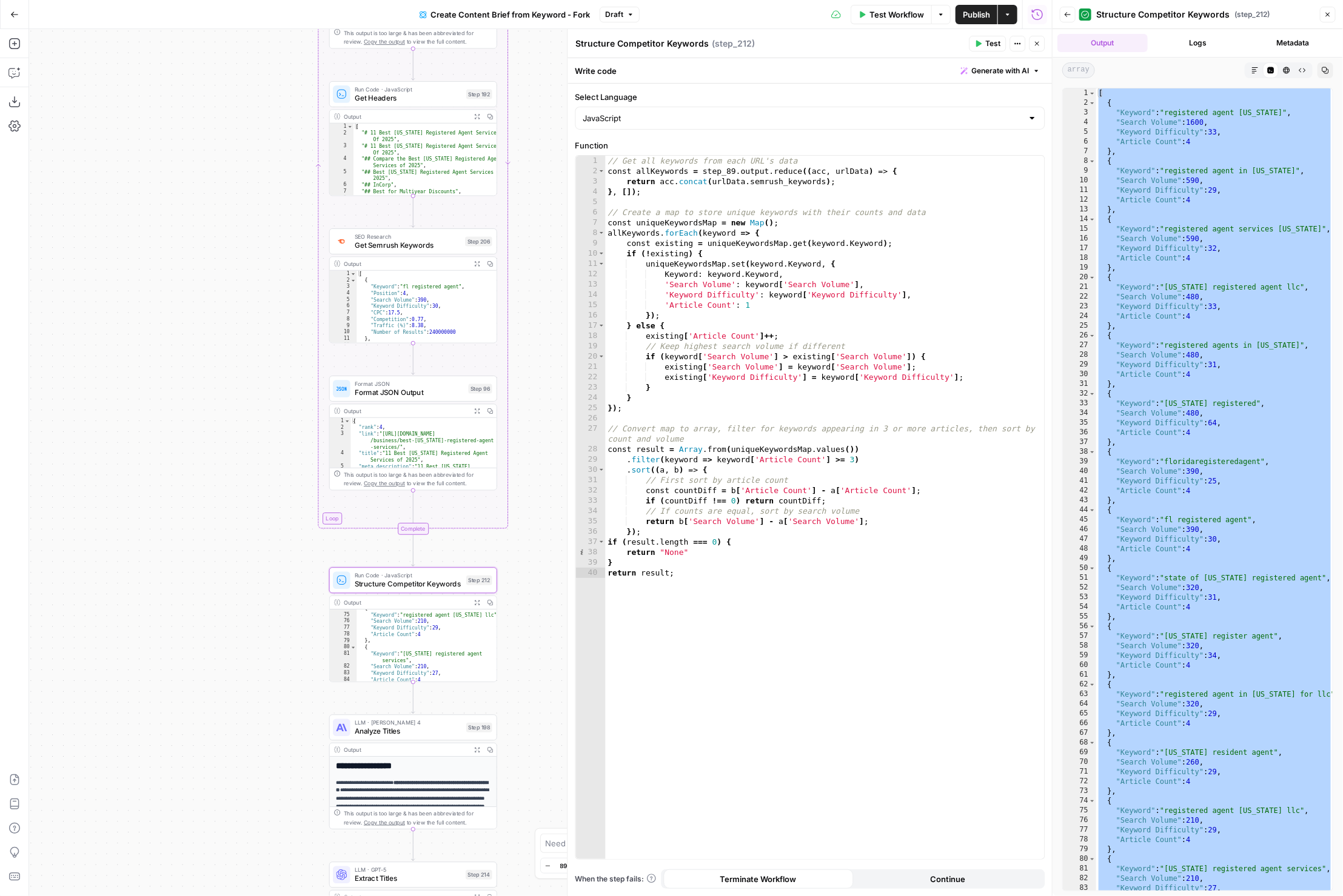
click at [1227, 588] on div "[ { "Keyword" : "registered agent [US_STATE]" , "Search Volume" : 1600 , "Keywo…" at bounding box center [1214, 500] width 237 height 823
type textarea "**********"
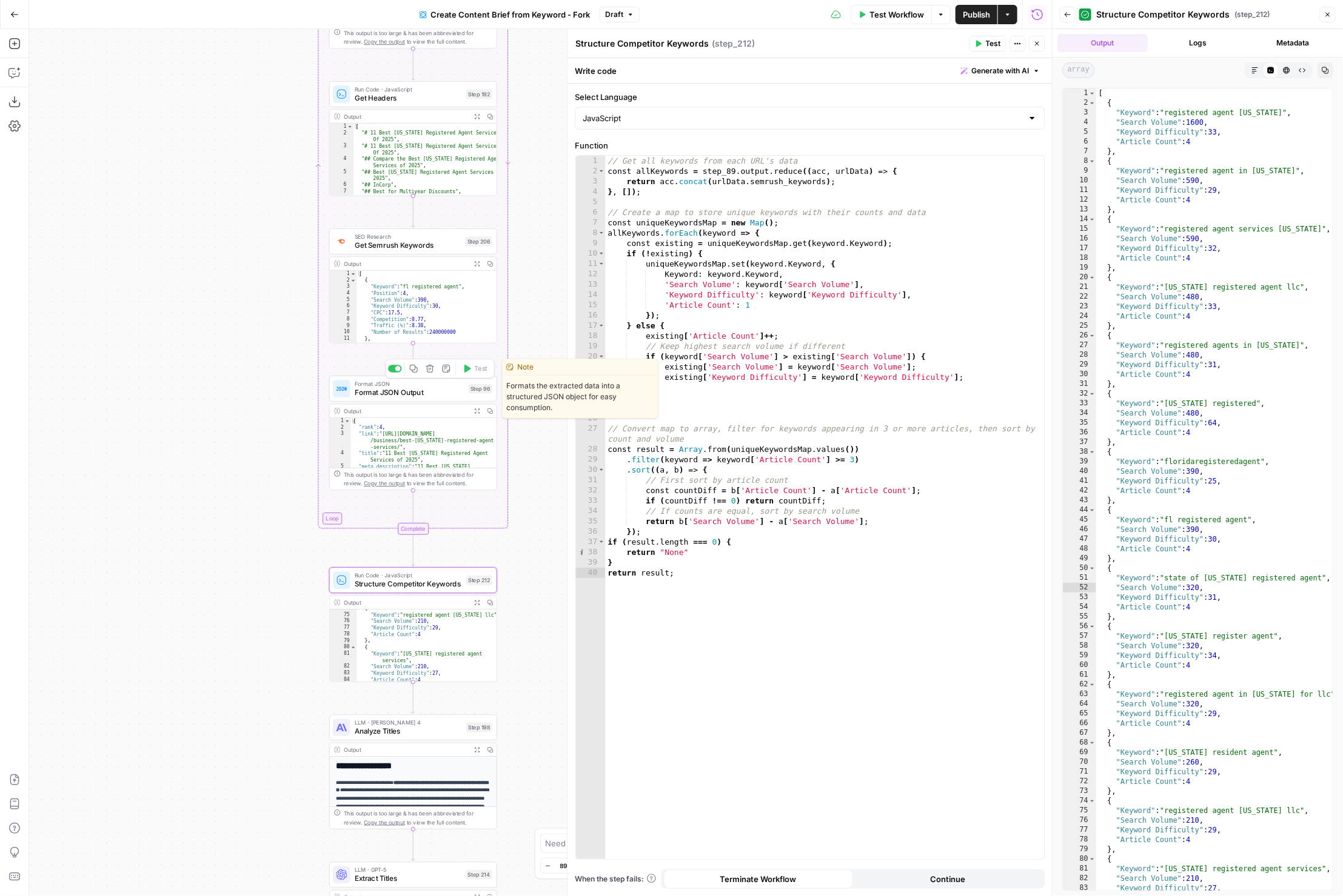
click at [406, 385] on span "Format JSON" at bounding box center [409, 384] width 110 height 8
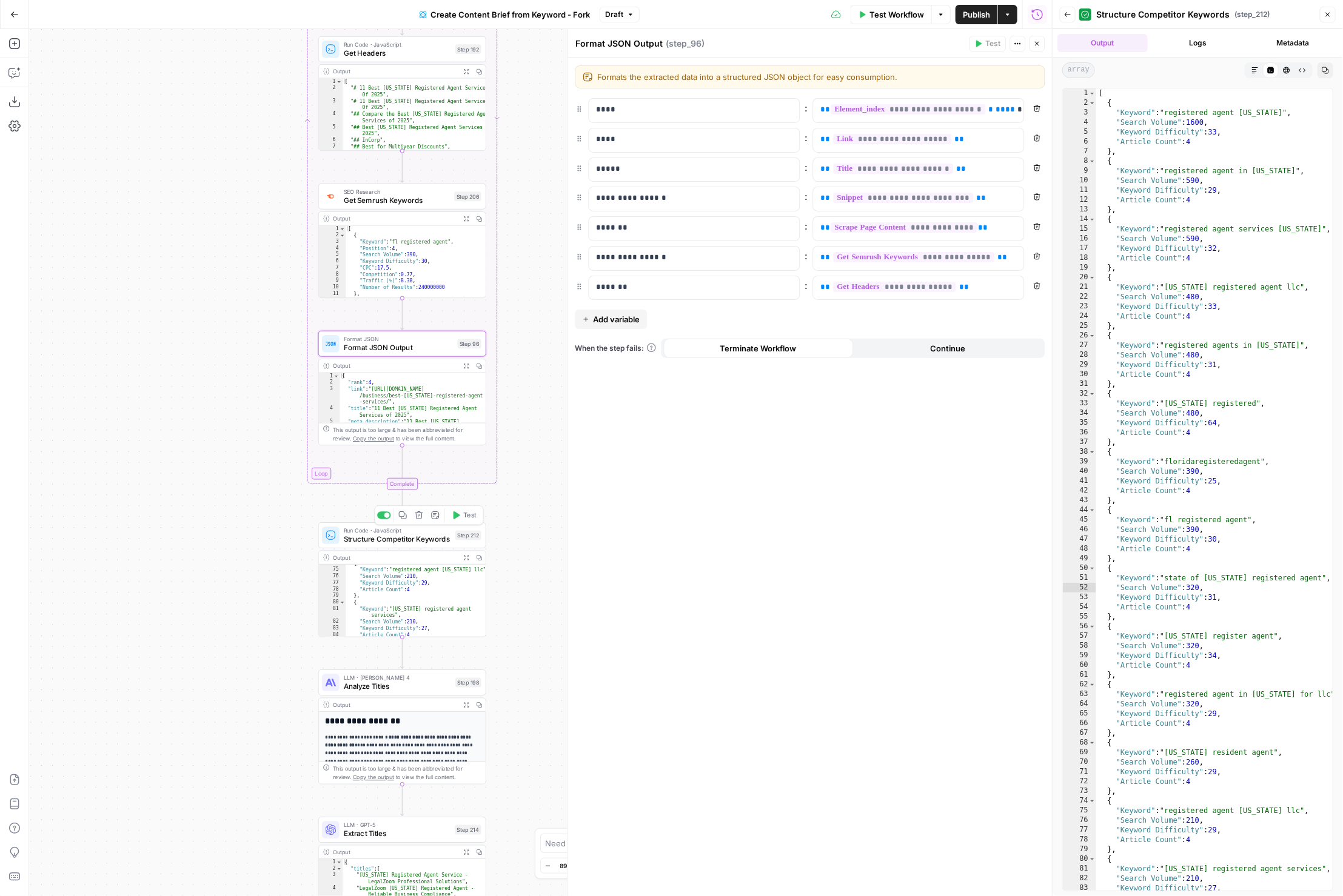
click at [440, 542] on span "Structure Competitor Keywords" at bounding box center [398, 539] width 107 height 11
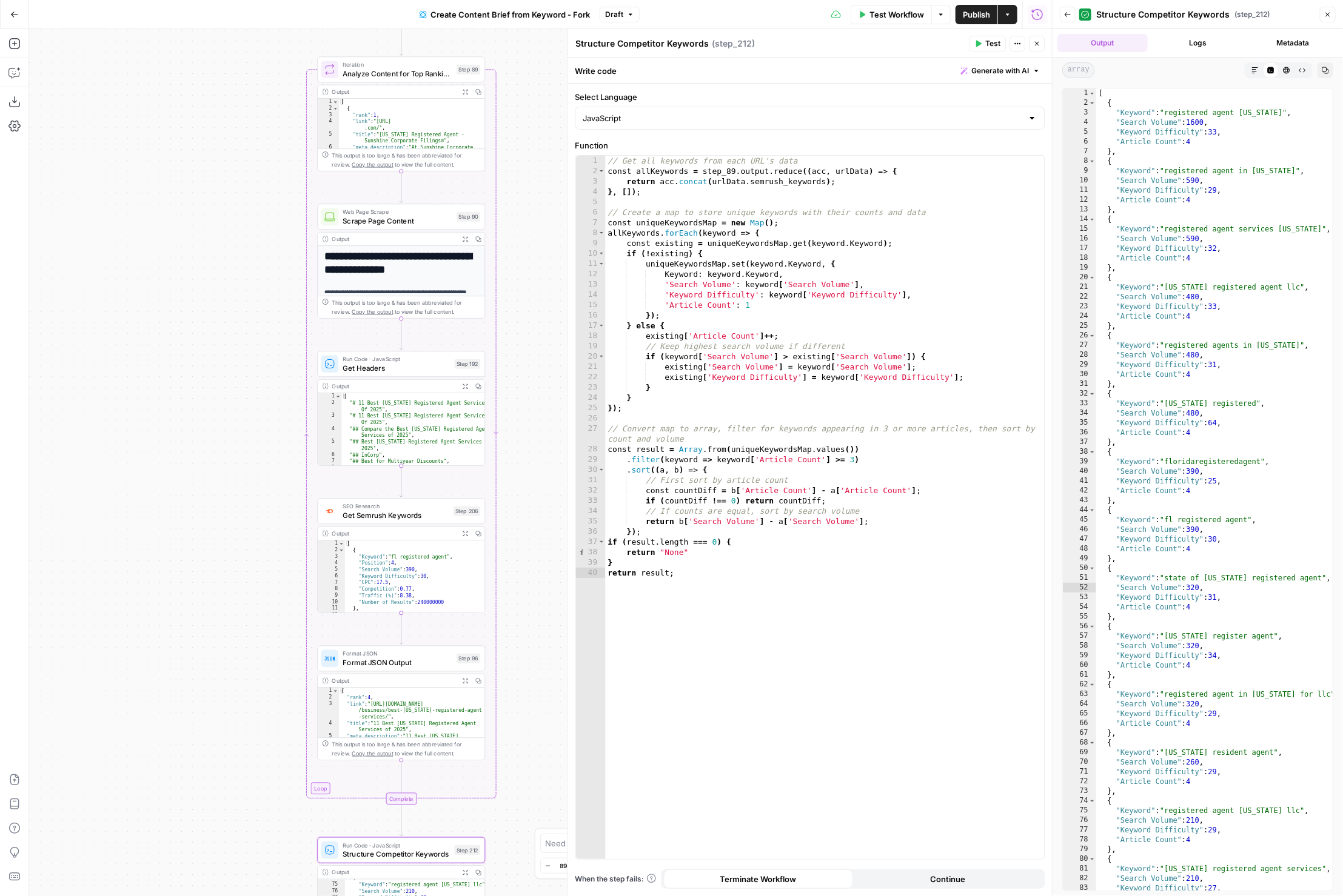
click at [468, 87] on button "Expand Output" at bounding box center [465, 92] width 13 height 13
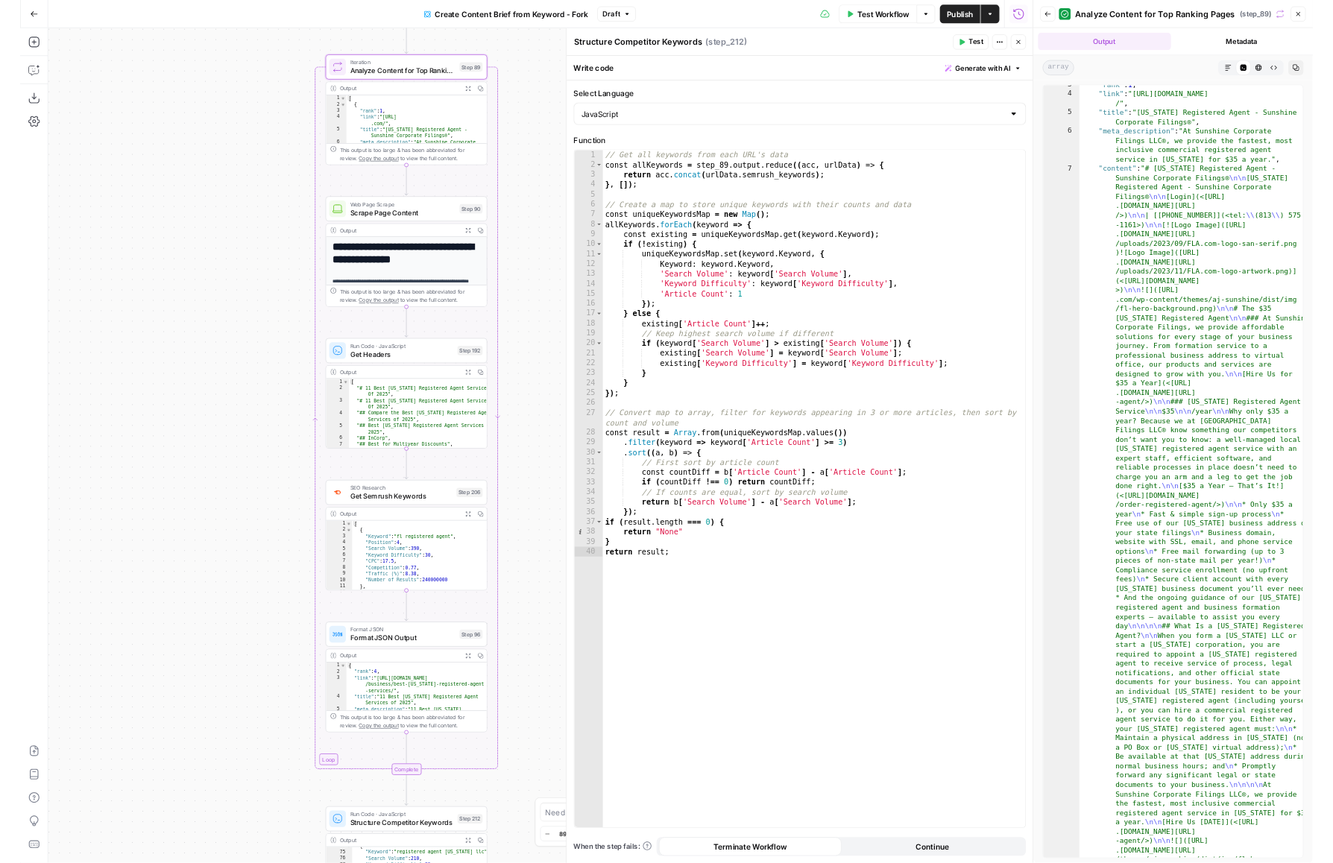
scroll to position [0, 0]
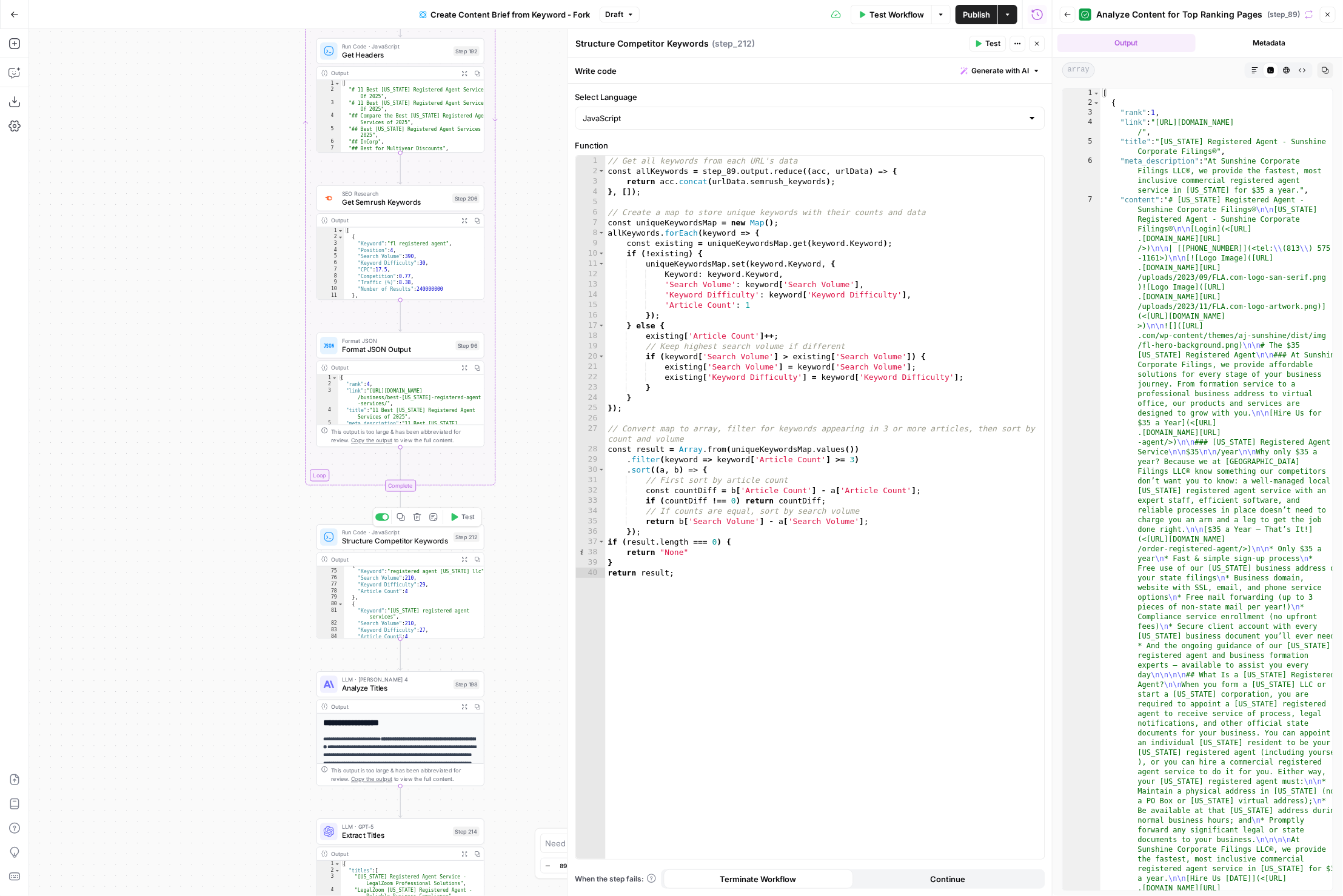
click at [429, 537] on span "Structure Competitor Keywords" at bounding box center [395, 541] width 107 height 11
click at [465, 555] on button "Expand Output" at bounding box center [464, 560] width 13 height 13
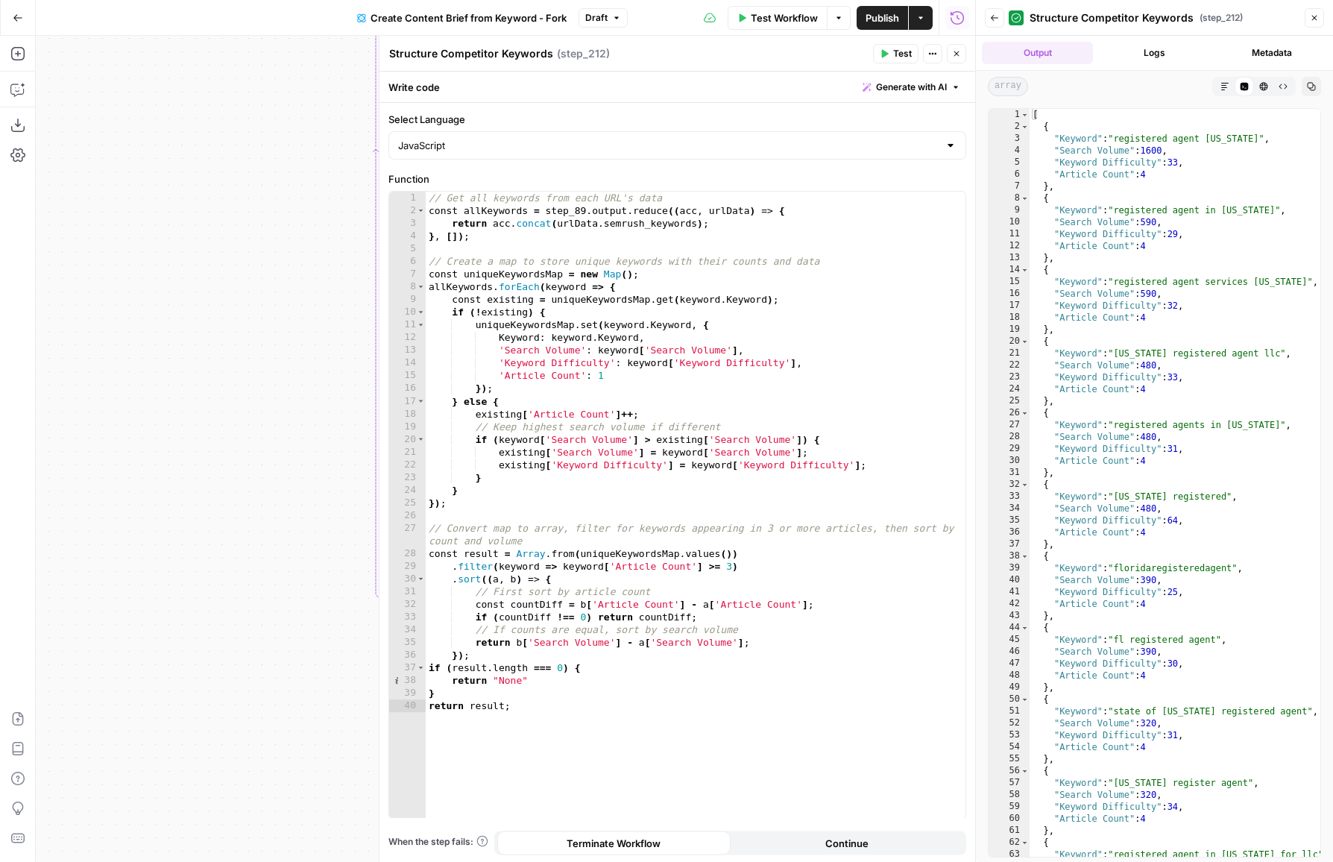
scroll to position [685, 0]
click at [956, 55] on div "Run History E" at bounding box center [957, 49] width 69 height 15
click at [968, 54] on div at bounding box center [975, 431] width 15 height 862
click at [965, 54] on button "Close" at bounding box center [956, 53] width 19 height 19
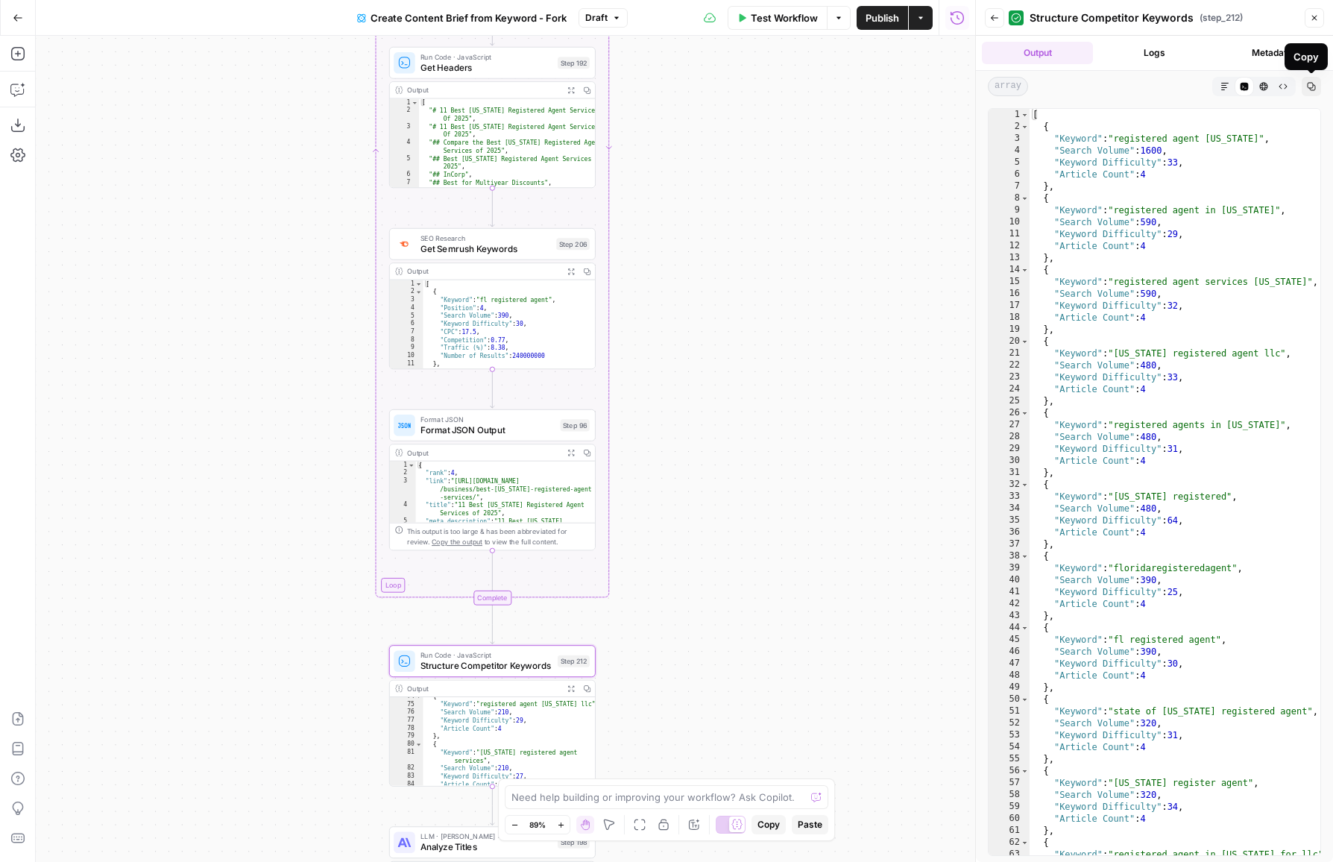
click at [1304, 80] on button "Copy" at bounding box center [1311, 86] width 19 height 19
click at [1310, 14] on icon "button" at bounding box center [1314, 17] width 9 height 9
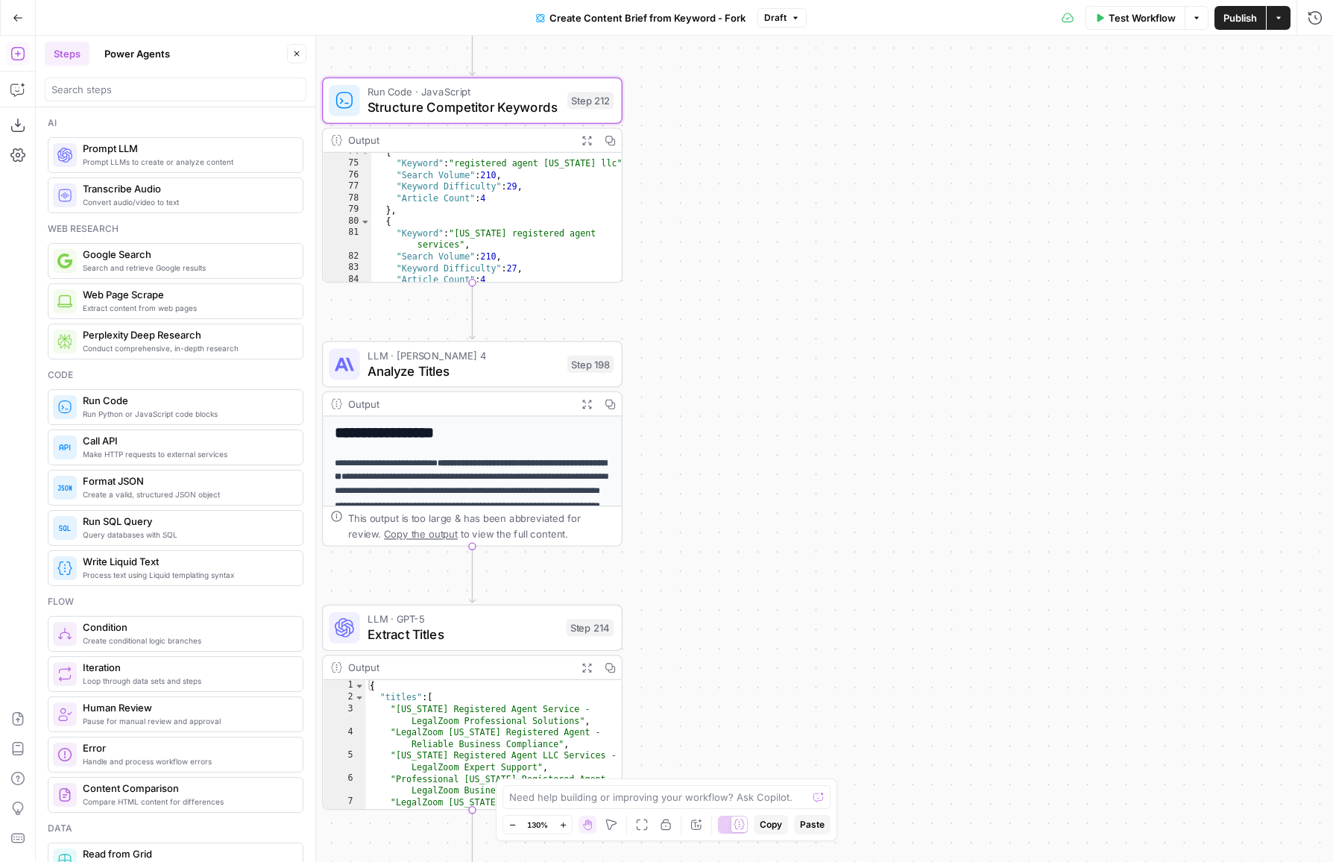
click at [161, 101] on header "Steps Power Agents Close" at bounding box center [176, 72] width 280 height 72
click at [160, 101] on div at bounding box center [176, 90] width 262 height 24
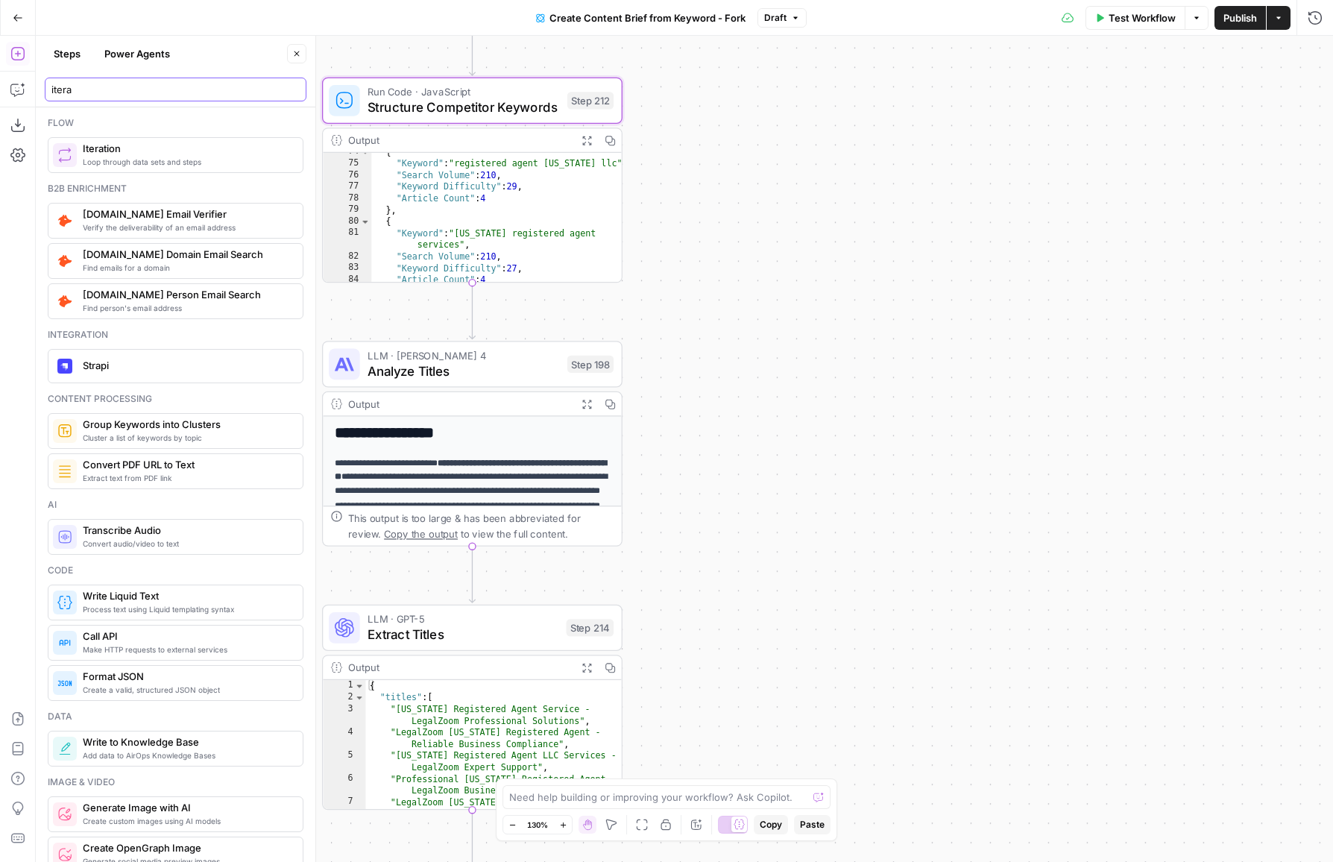
type input "itera"
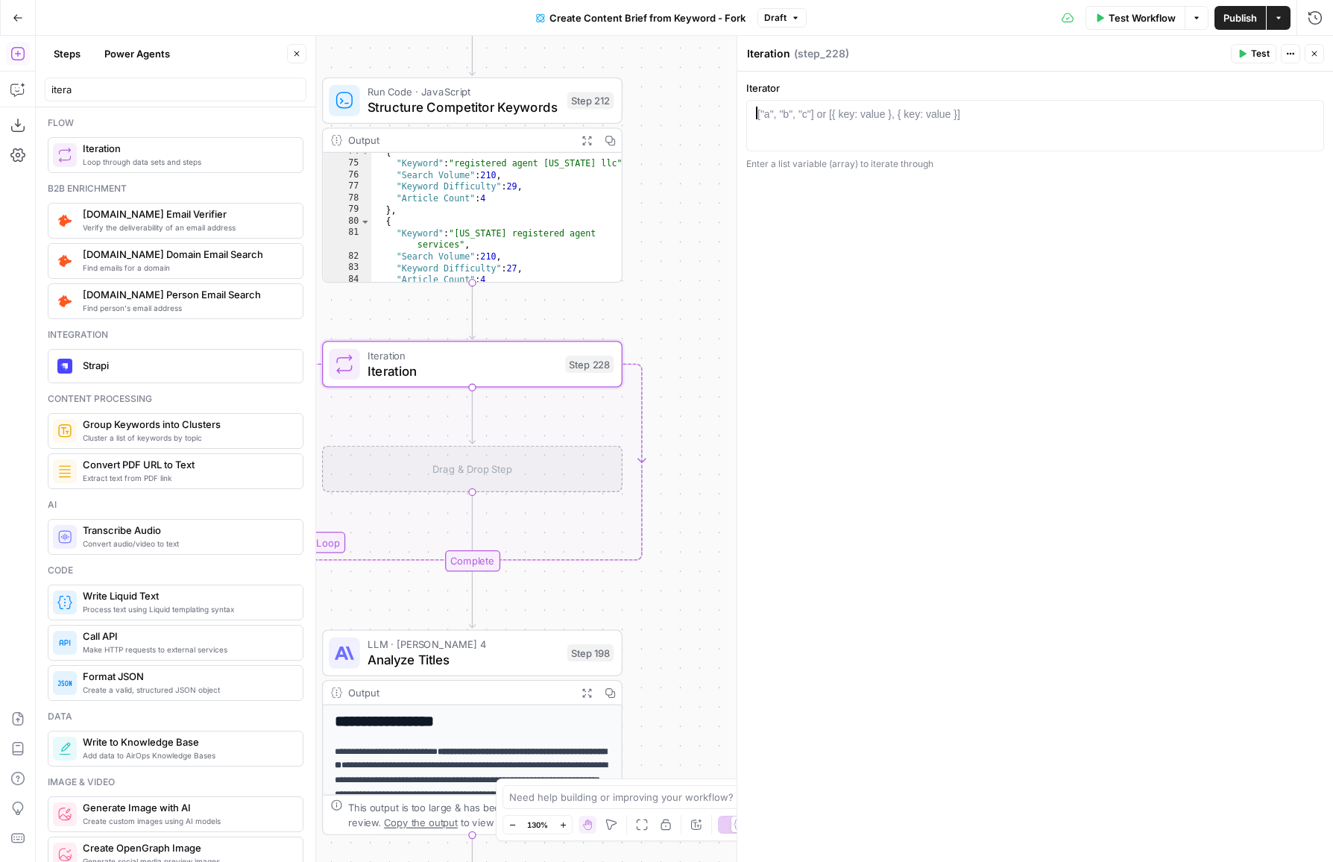
click at [977, 114] on div at bounding box center [1035, 138] width 565 height 63
type textarea "*"
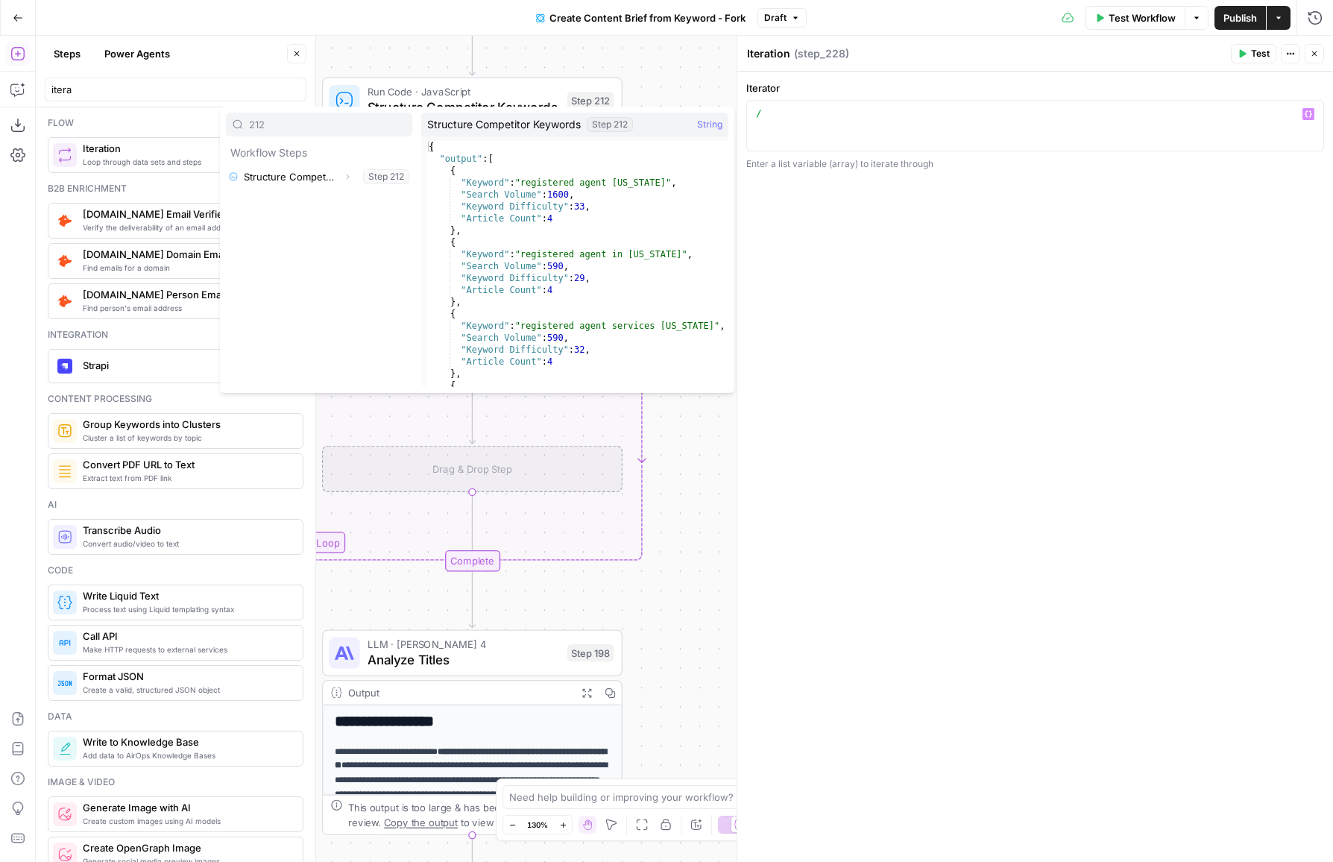
type input "212"
click at [342, 174] on button "Expand" at bounding box center [347, 176] width 19 height 19
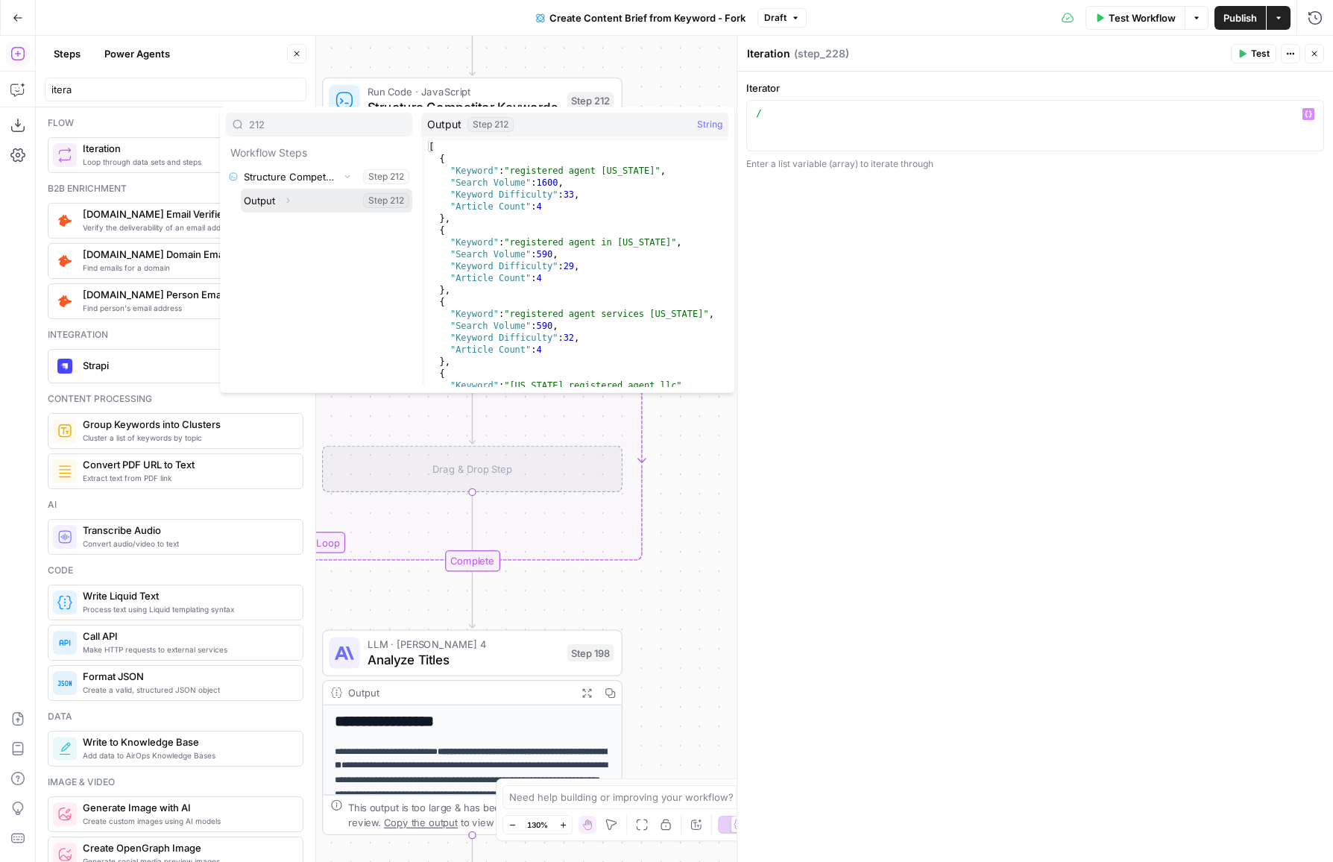
click at [288, 198] on icon "button" at bounding box center [287, 200] width 9 height 9
click at [310, 197] on button "Select variable Output" at bounding box center [326, 201] width 171 height 24
type textarea "**********"
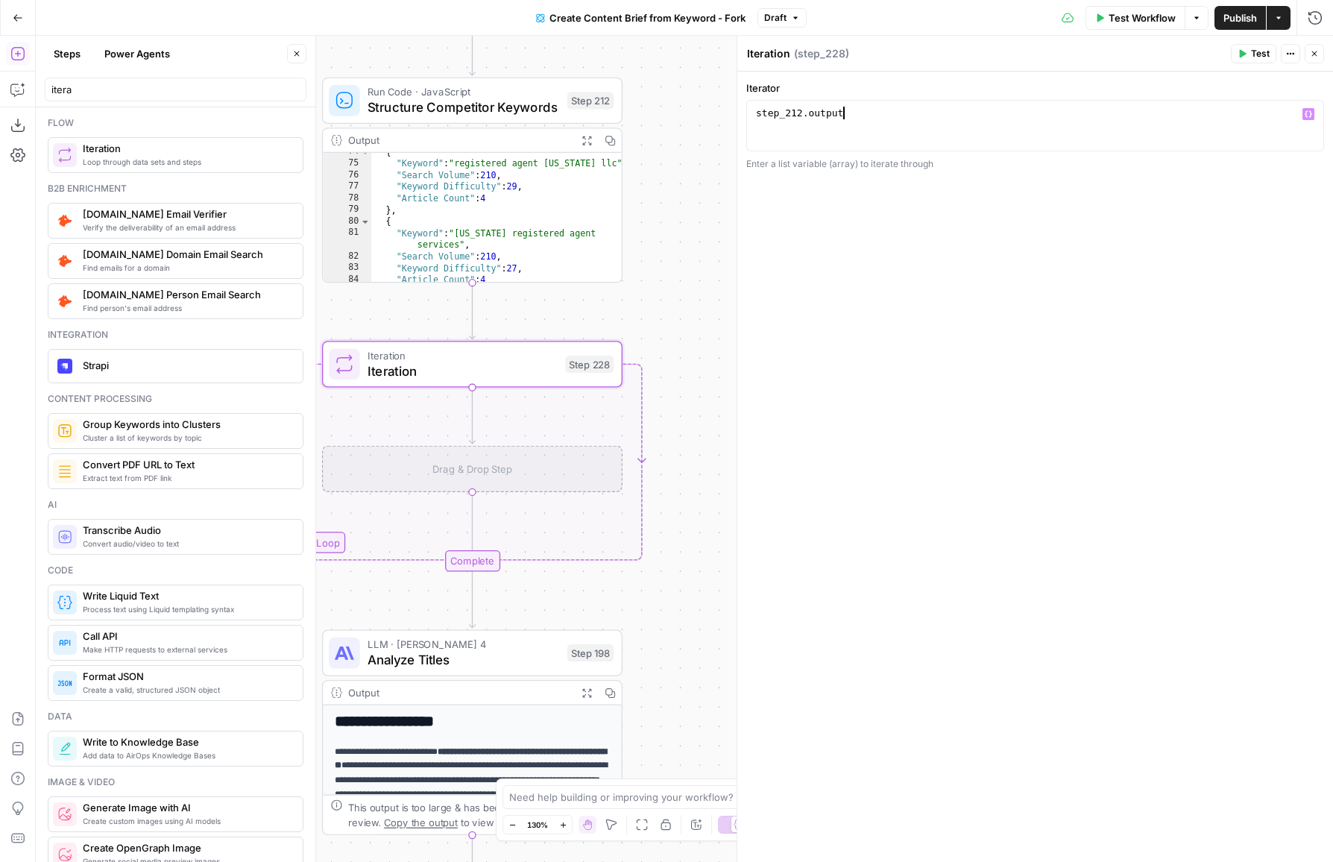
click at [1023, 179] on div "**********" at bounding box center [1035, 467] width 596 height 791
click at [256, 88] on input "itera" at bounding box center [175, 89] width 248 height 15
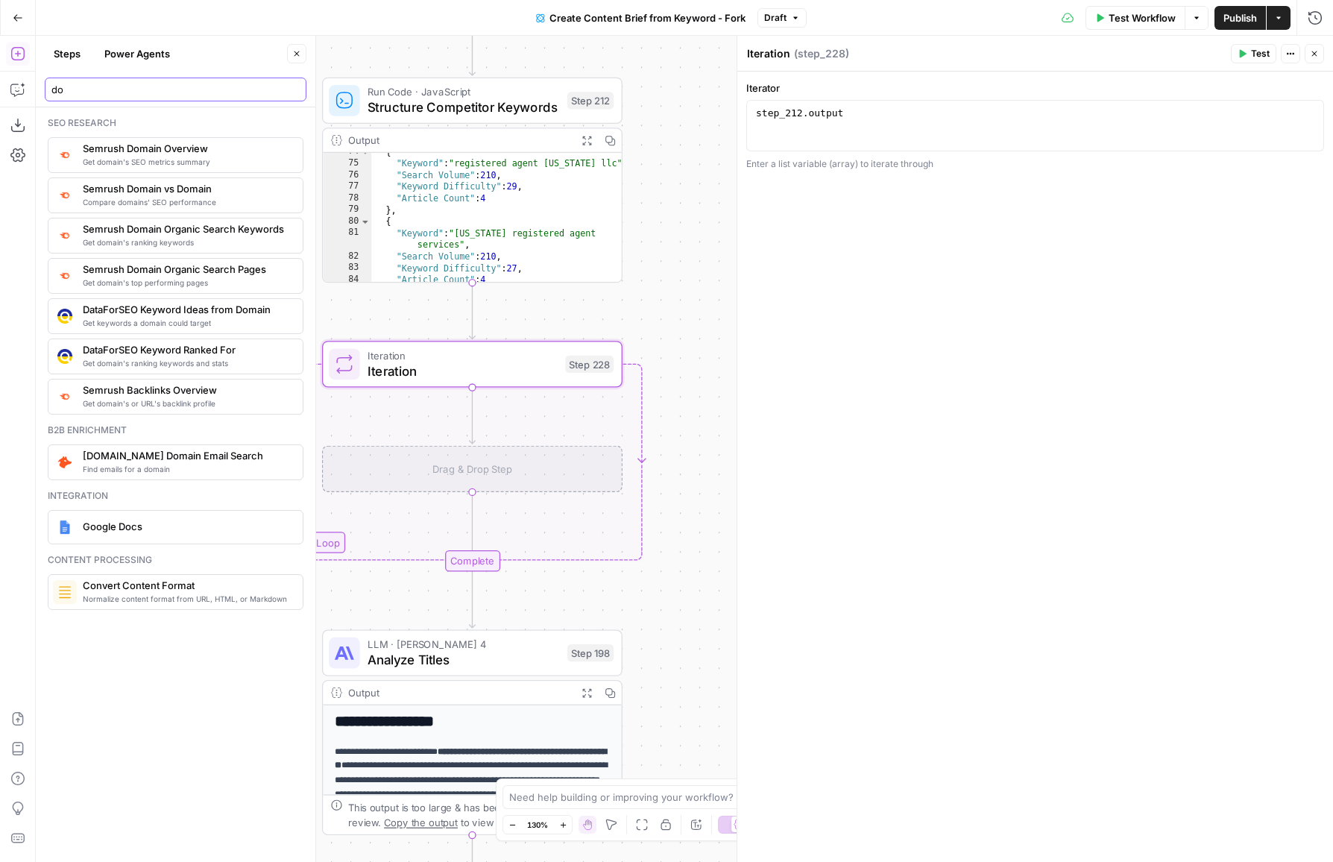
type input "do"
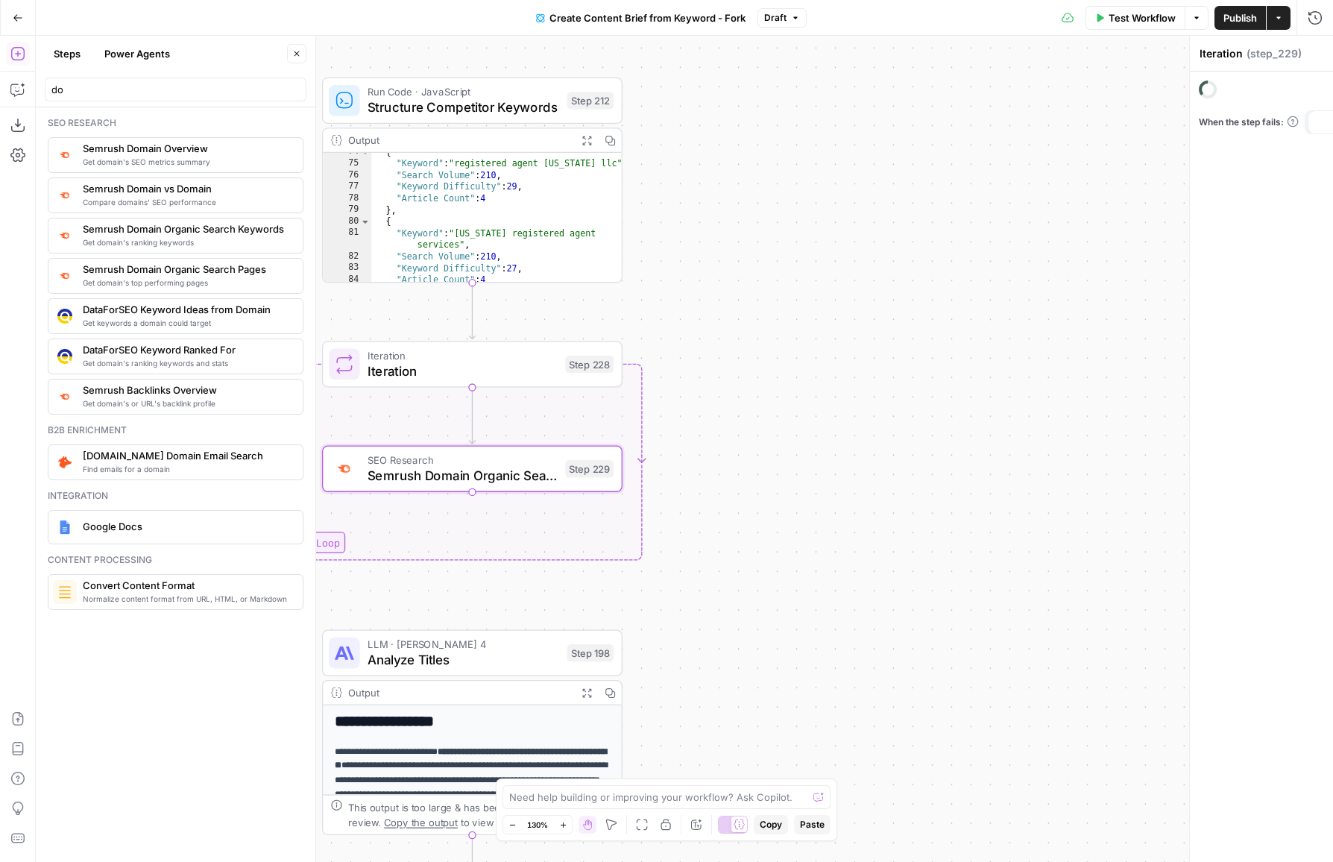
type textarea "Semrush Domain Organic Search Keywords"
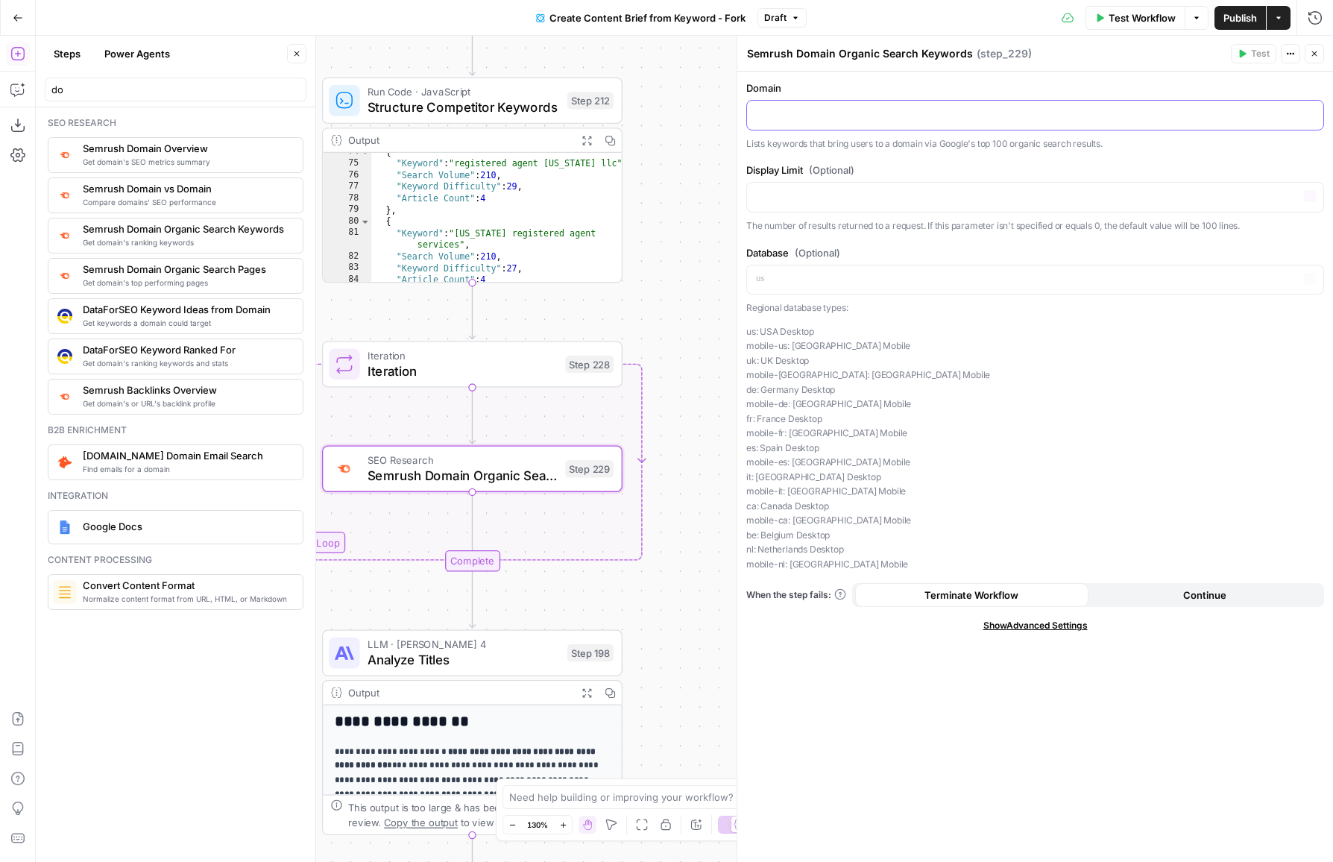
click at [943, 103] on div at bounding box center [1035, 115] width 576 height 29
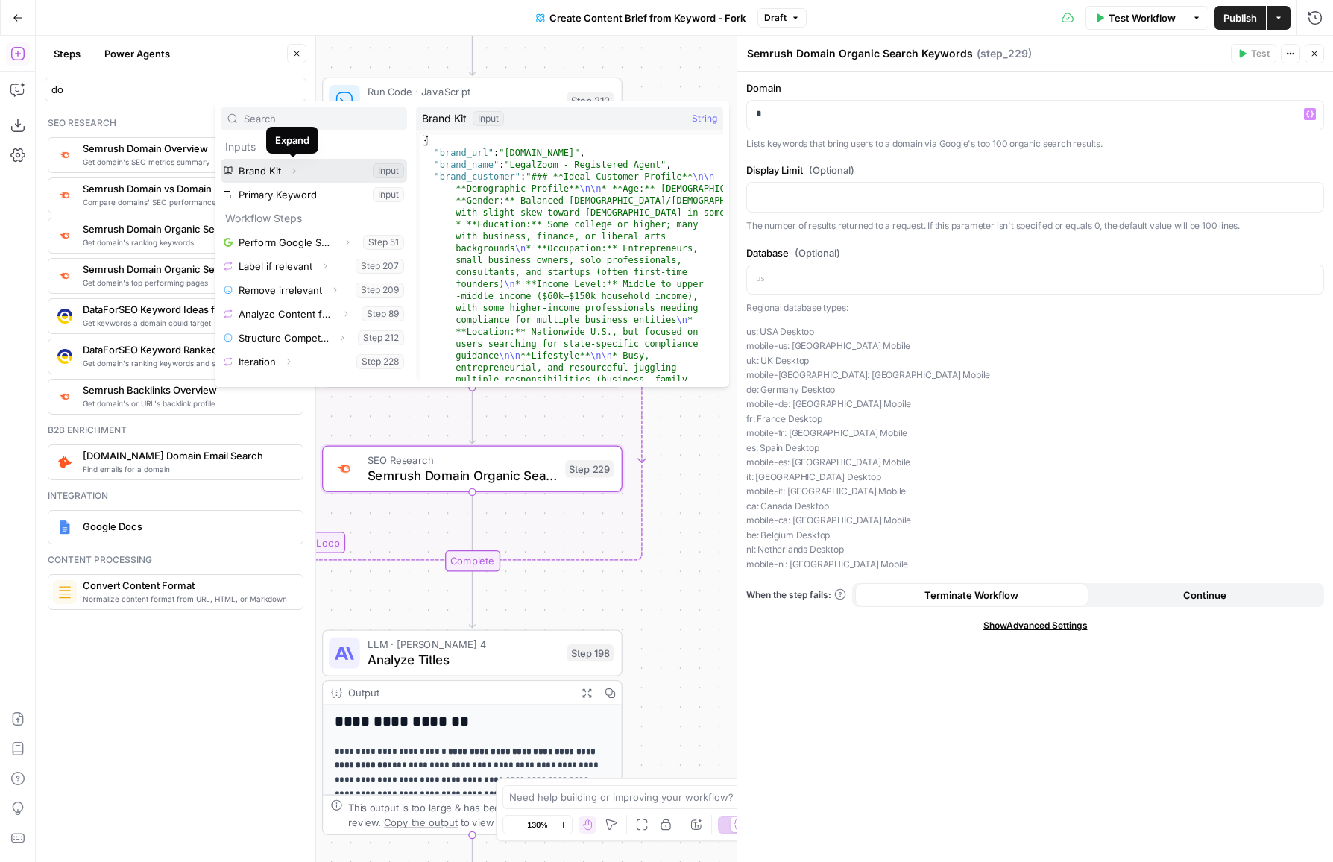
click at [300, 171] on button "Expand" at bounding box center [293, 170] width 19 height 19
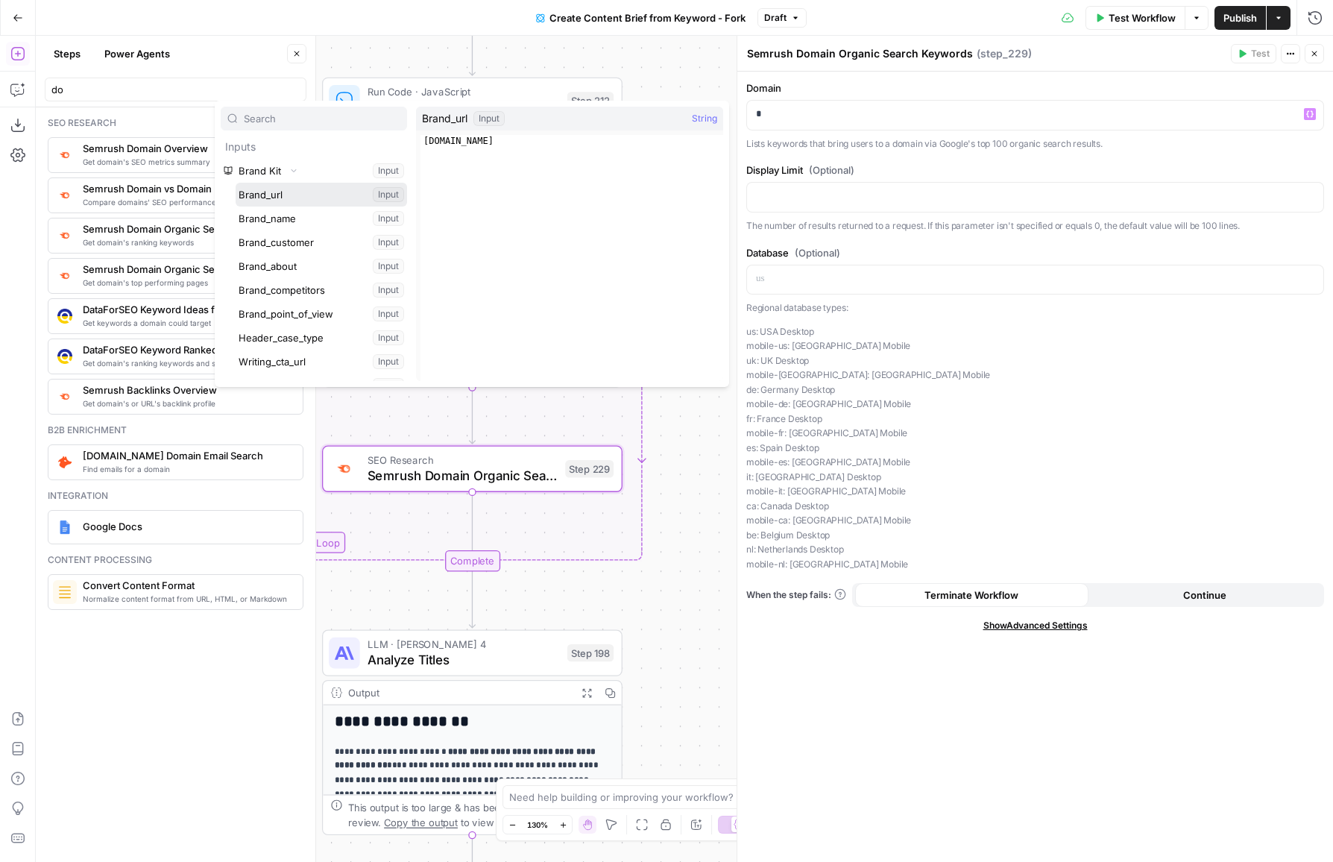
click at [284, 191] on button "Select variable Brand_url" at bounding box center [321, 195] width 171 height 24
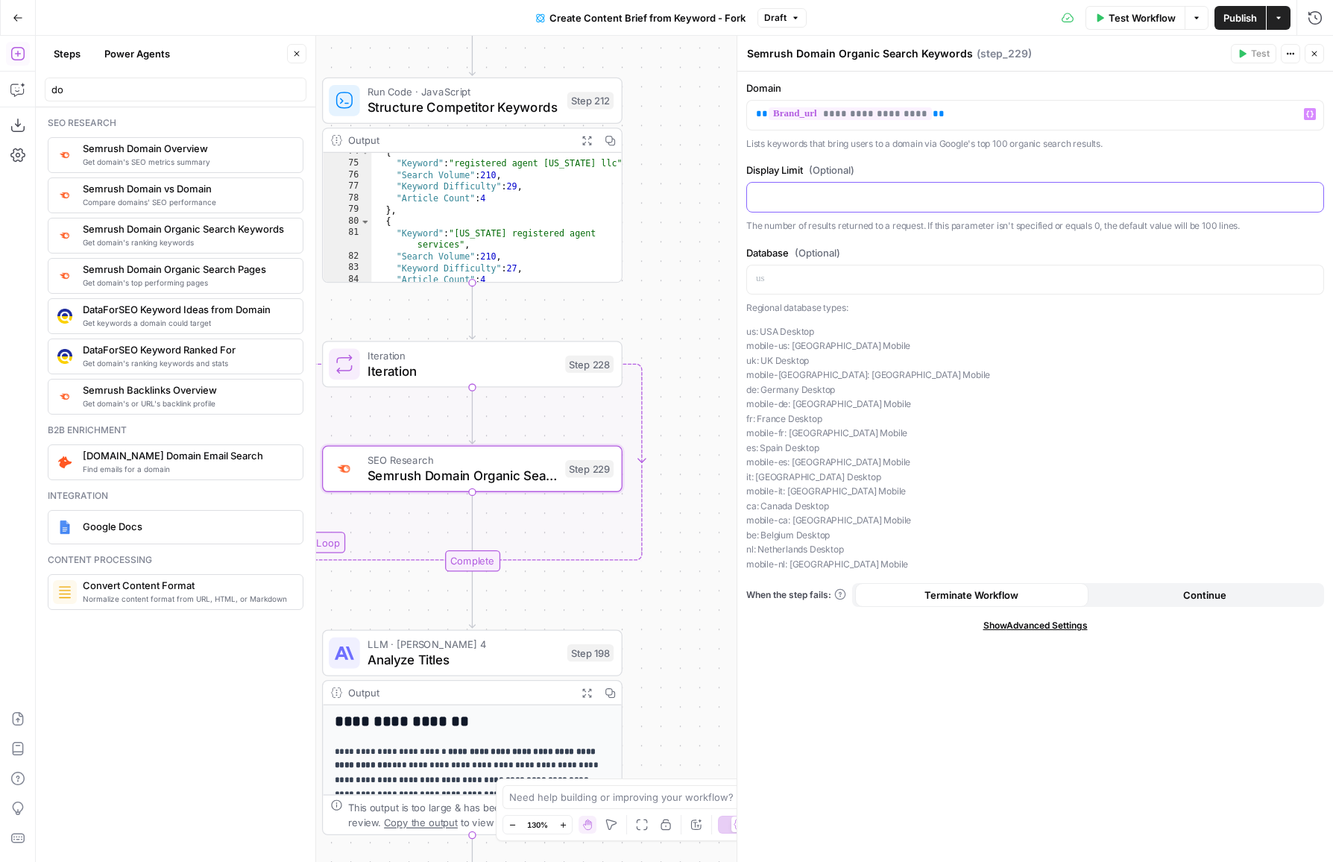
click at [900, 207] on div at bounding box center [1035, 197] width 576 height 29
click at [850, 305] on p "Regional database types:" at bounding box center [1035, 307] width 578 height 15
click at [965, 268] on div at bounding box center [1035, 279] width 576 height 29
click at [991, 96] on div "**********" at bounding box center [1035, 116] width 578 height 70
click at [991, 112] on p "**********" at bounding box center [1035, 114] width 559 height 15
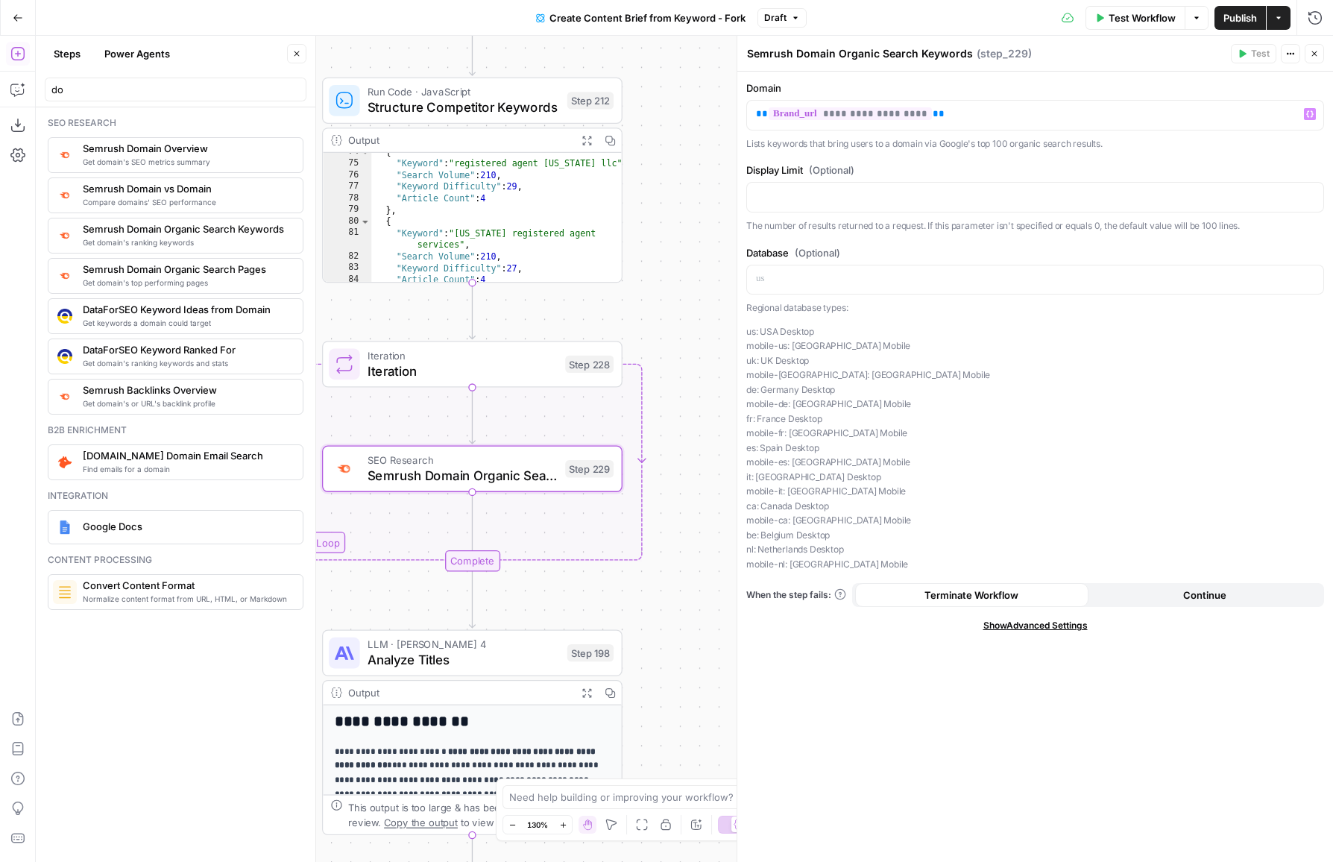
click at [1051, 305] on p "Regional database types:" at bounding box center [1035, 307] width 578 height 15
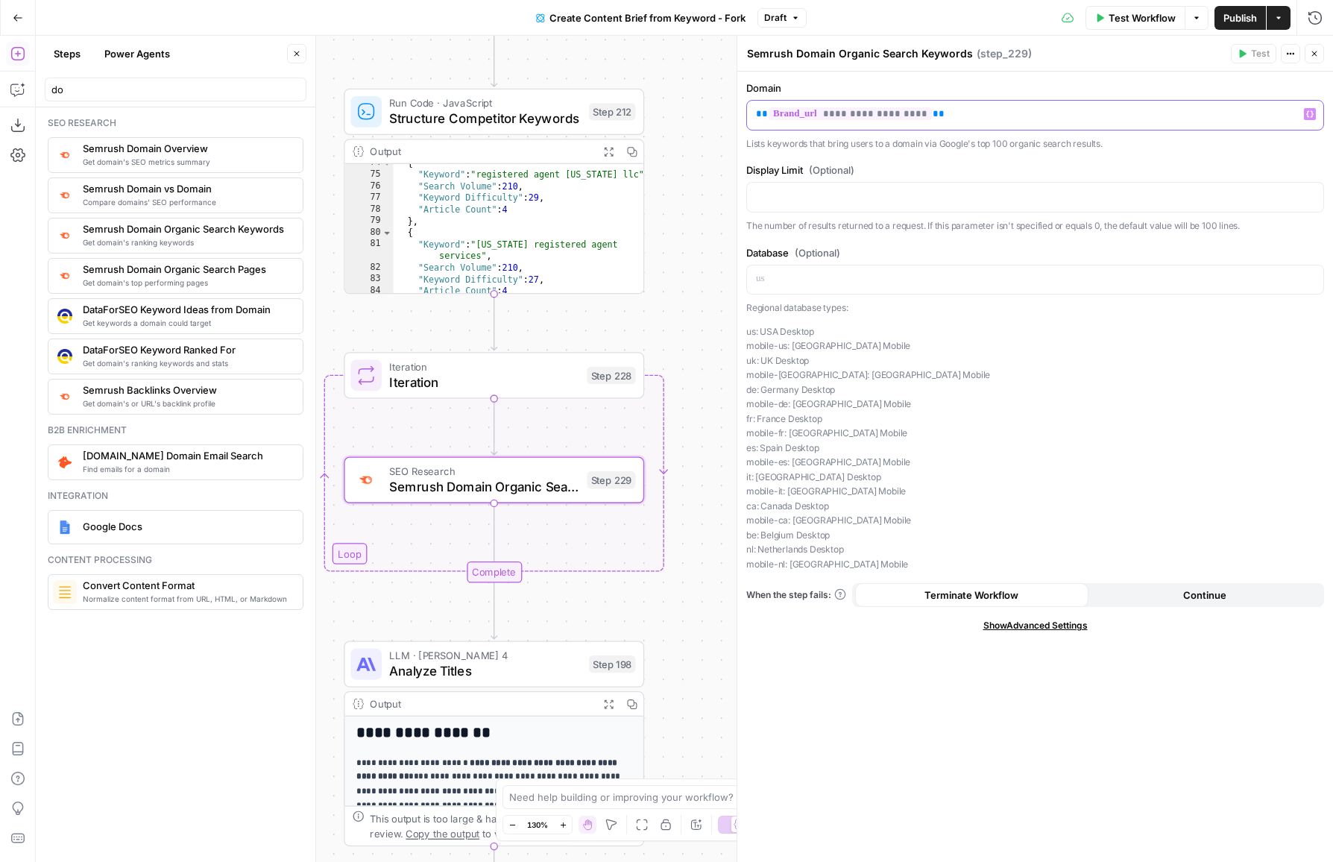
click at [990, 110] on p "**********" at bounding box center [1035, 114] width 559 height 15
click at [531, 353] on div "Copy step Delete step Add Note Test" at bounding box center [541, 339] width 195 height 35
click at [531, 346] on icon "button" at bounding box center [525, 340] width 16 height 16
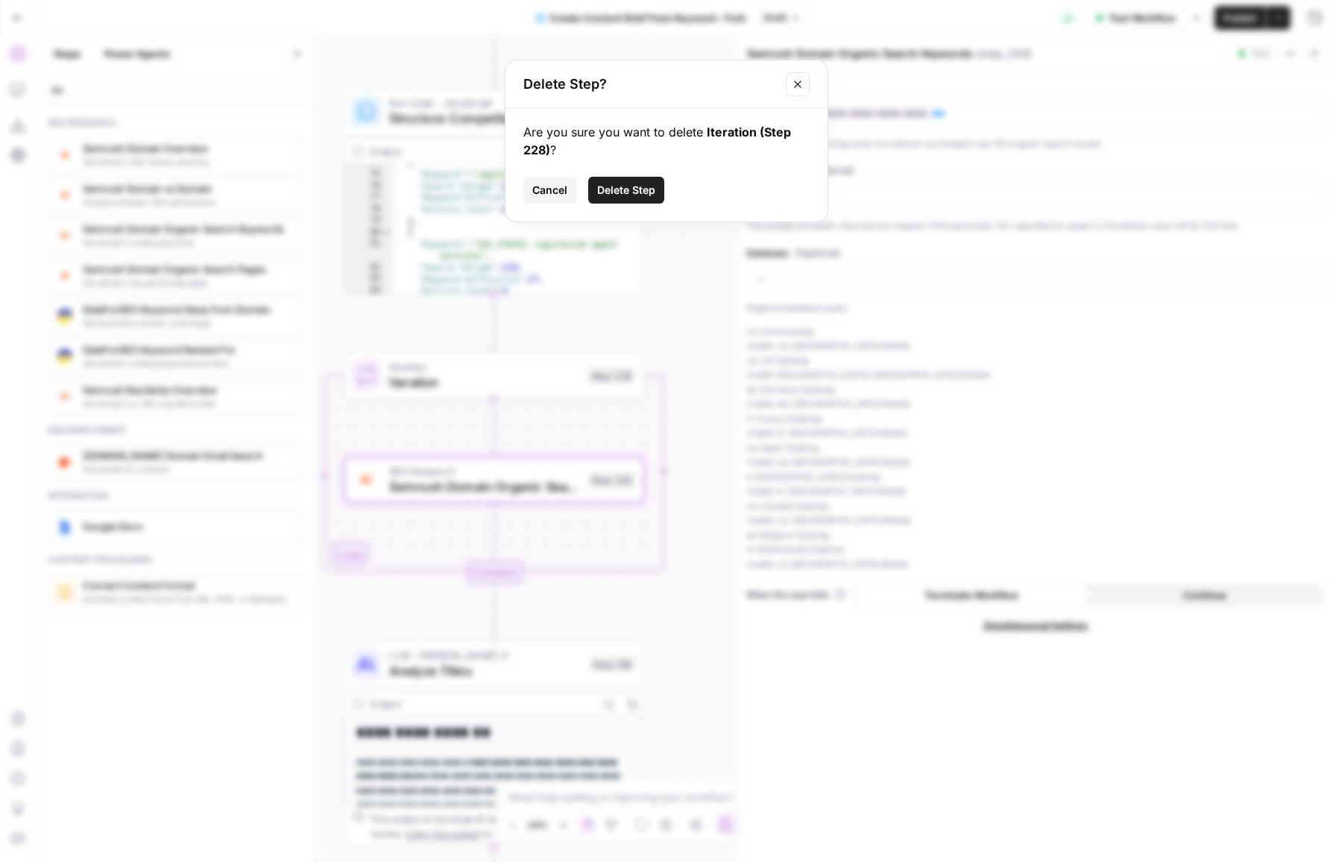
click at [803, 78] on icon "Close modal" at bounding box center [798, 84] width 12 height 12
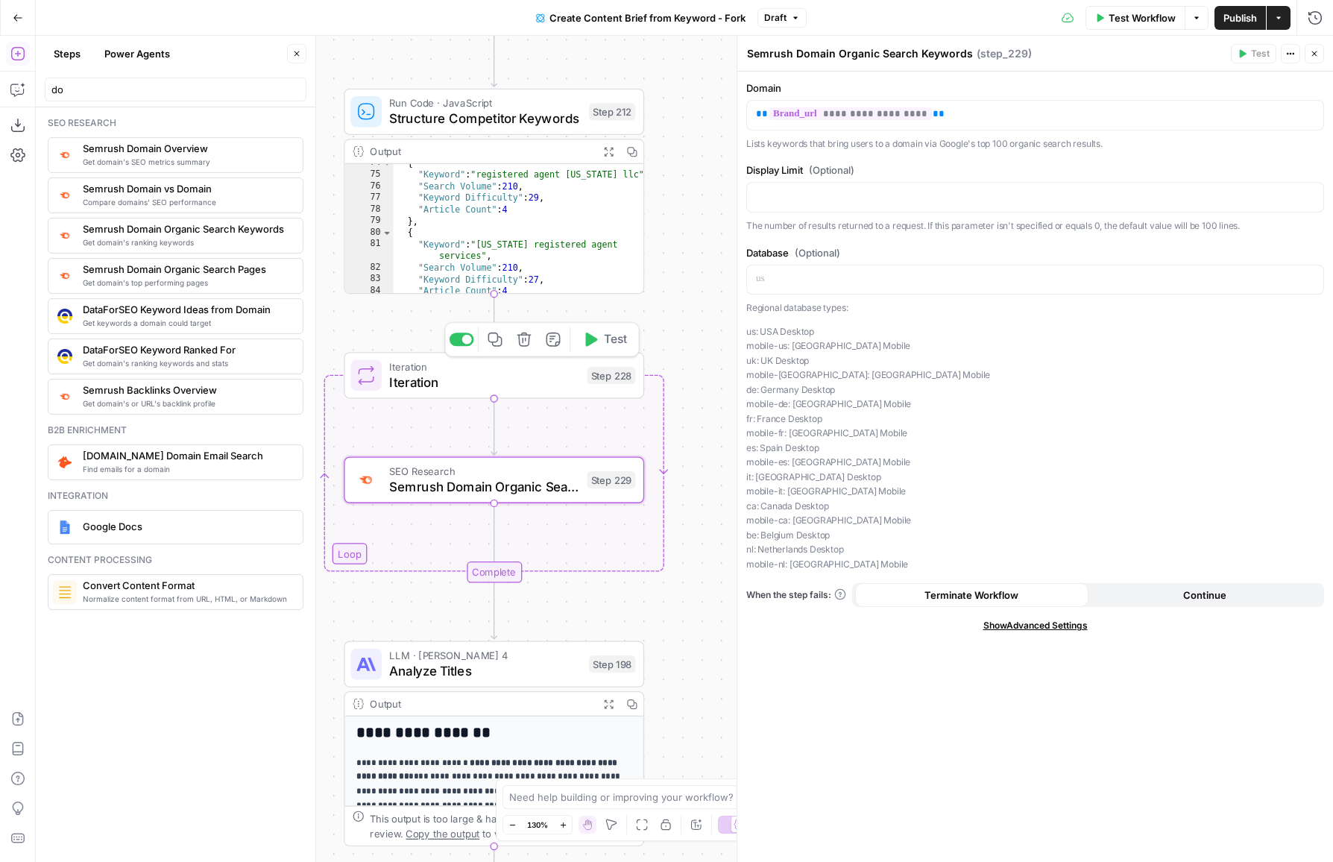
click at [523, 346] on icon "button" at bounding box center [524, 339] width 14 height 14
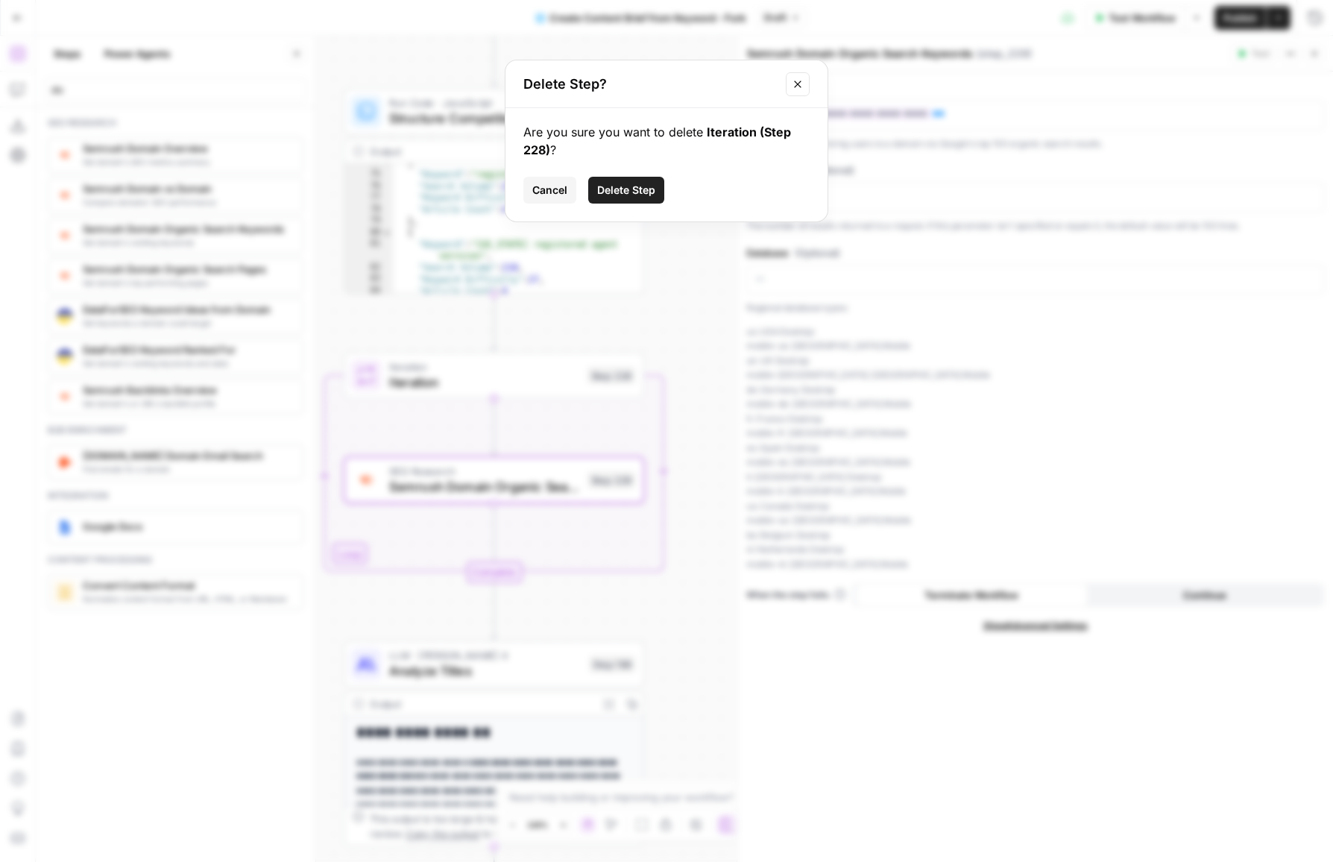
click at [645, 200] on button "Delete Step" at bounding box center [626, 190] width 76 height 27
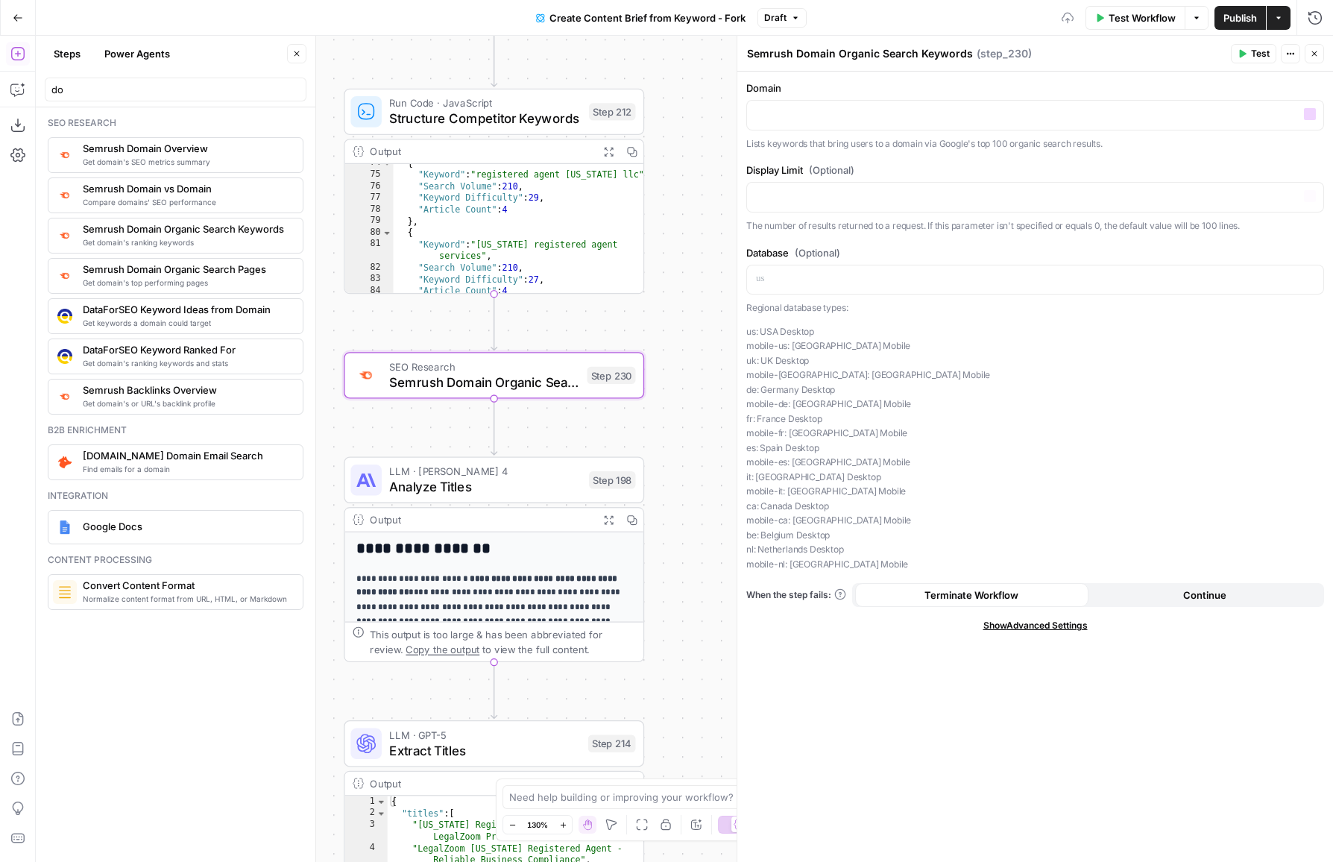
click at [983, 85] on label "Domain" at bounding box center [1035, 88] width 578 height 15
click at [957, 116] on p at bounding box center [1035, 114] width 558 height 15
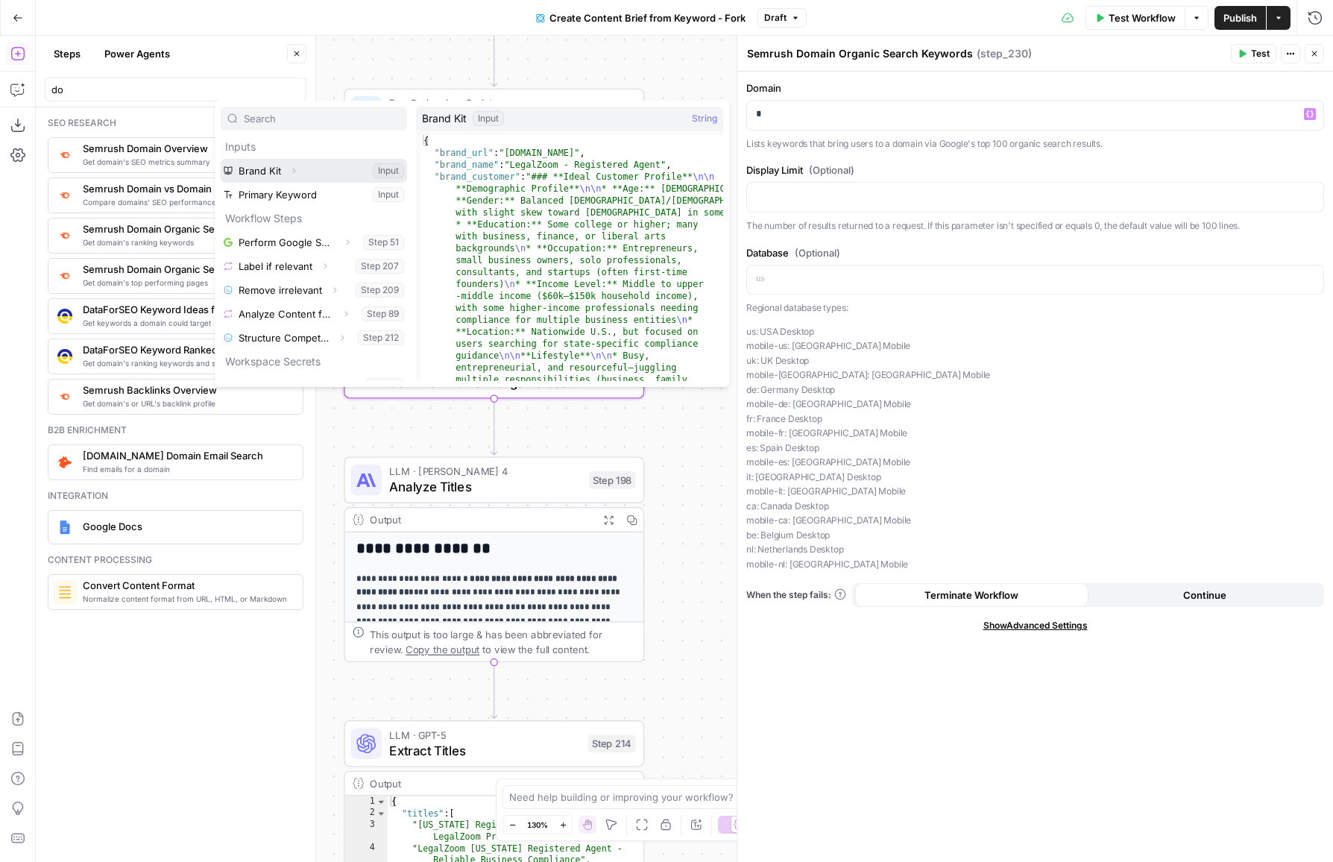
click at [297, 171] on icon "button" at bounding box center [293, 170] width 9 height 9
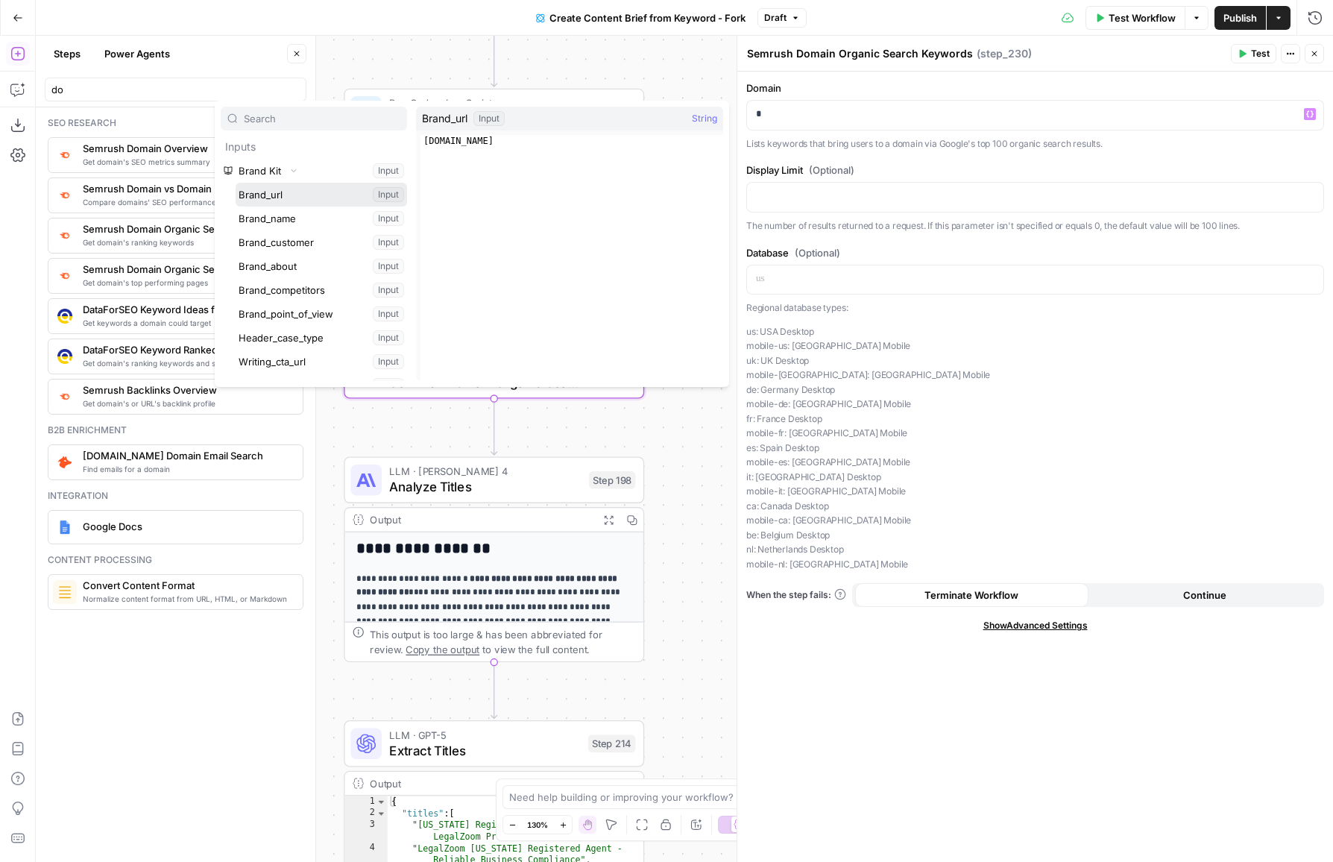
click at [285, 193] on button "Select variable Brand_url" at bounding box center [321, 195] width 171 height 24
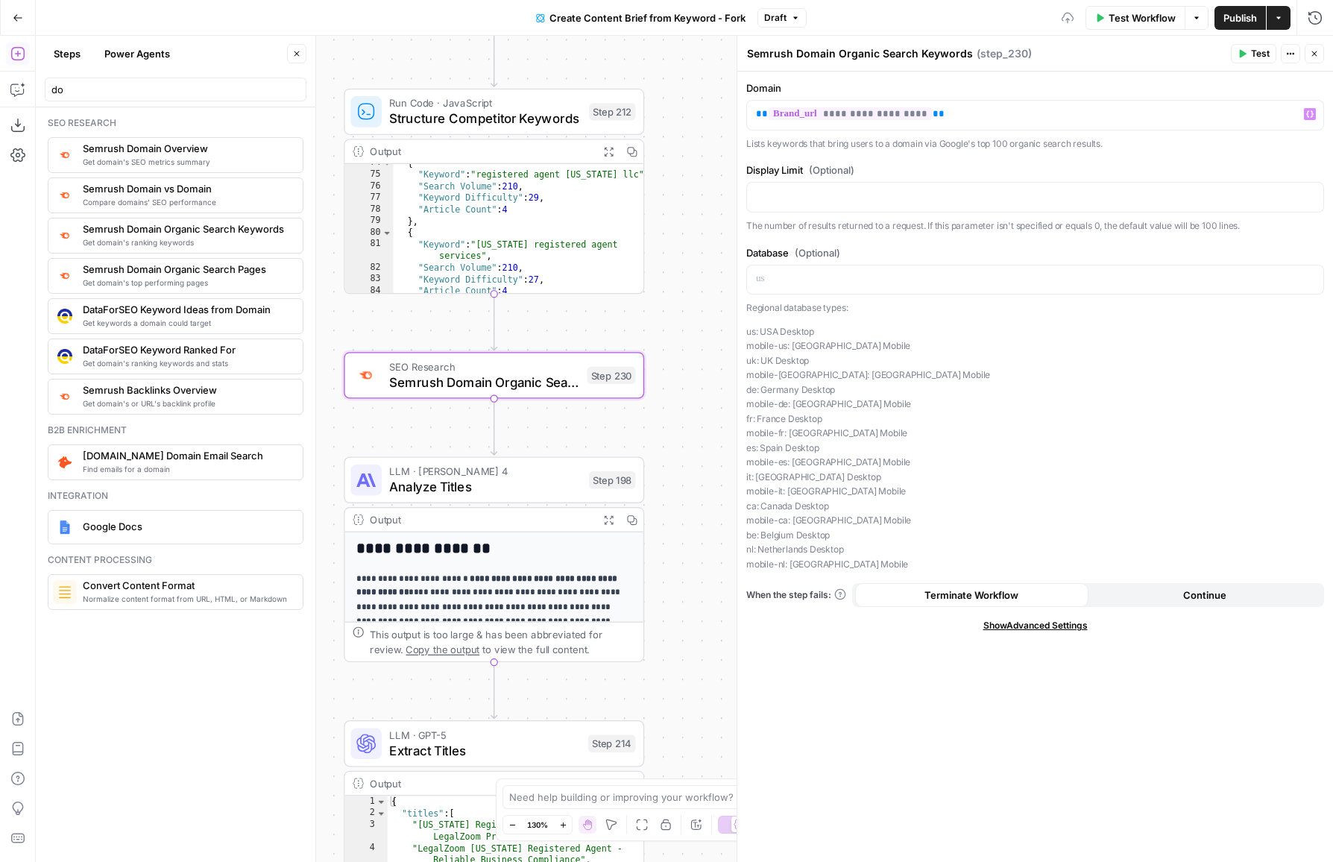
click at [1020, 178] on div "Display Limit (Optional) The number of results returned to a request. If this p…" at bounding box center [1035, 198] width 578 height 70
click at [602, 357] on div "SEO Research Semrush Domain Organic Search Keywords Step 230 Copy step Delete s…" at bounding box center [494, 375] width 300 height 46
click at [609, 347] on span "Test" at bounding box center [615, 339] width 23 height 17
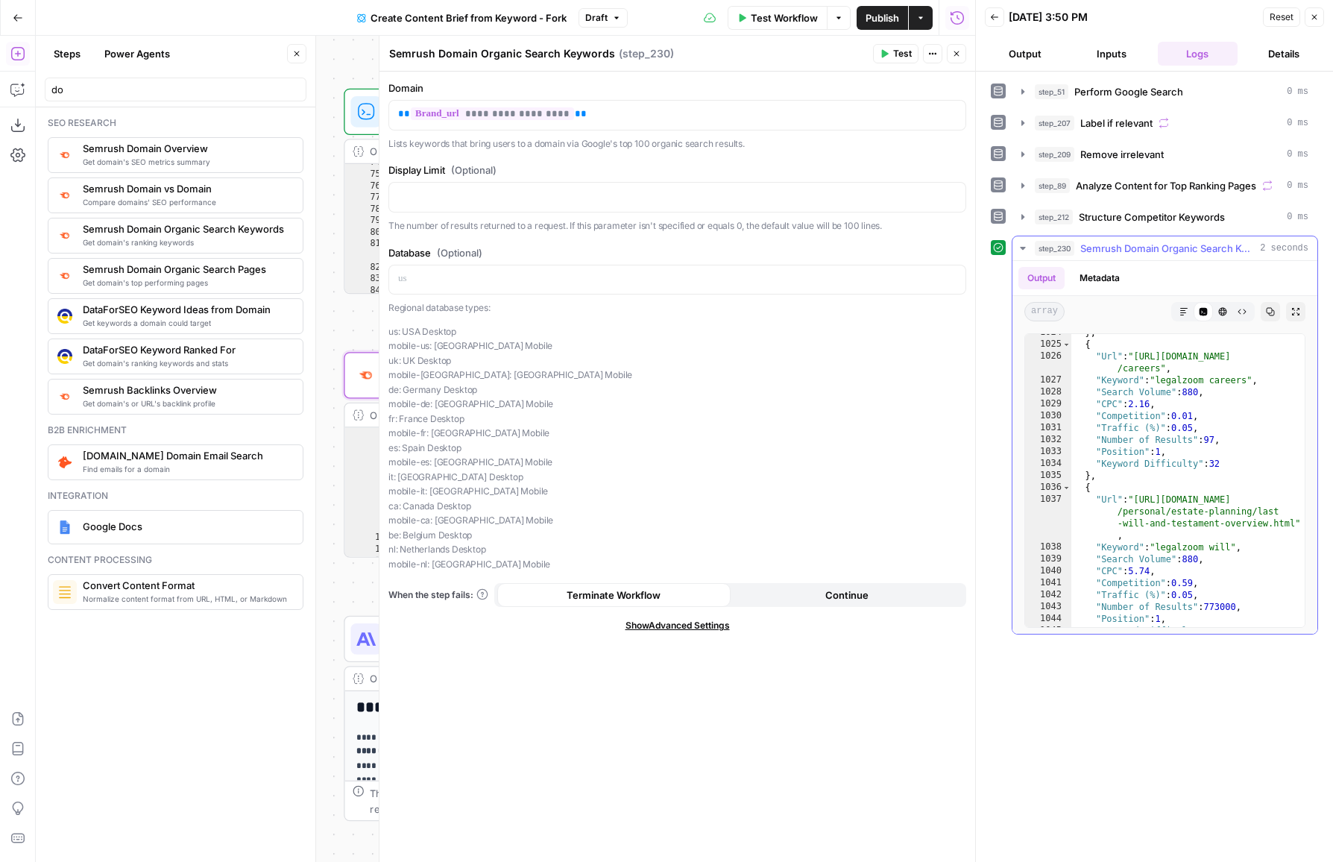
scroll to position [15032, 0]
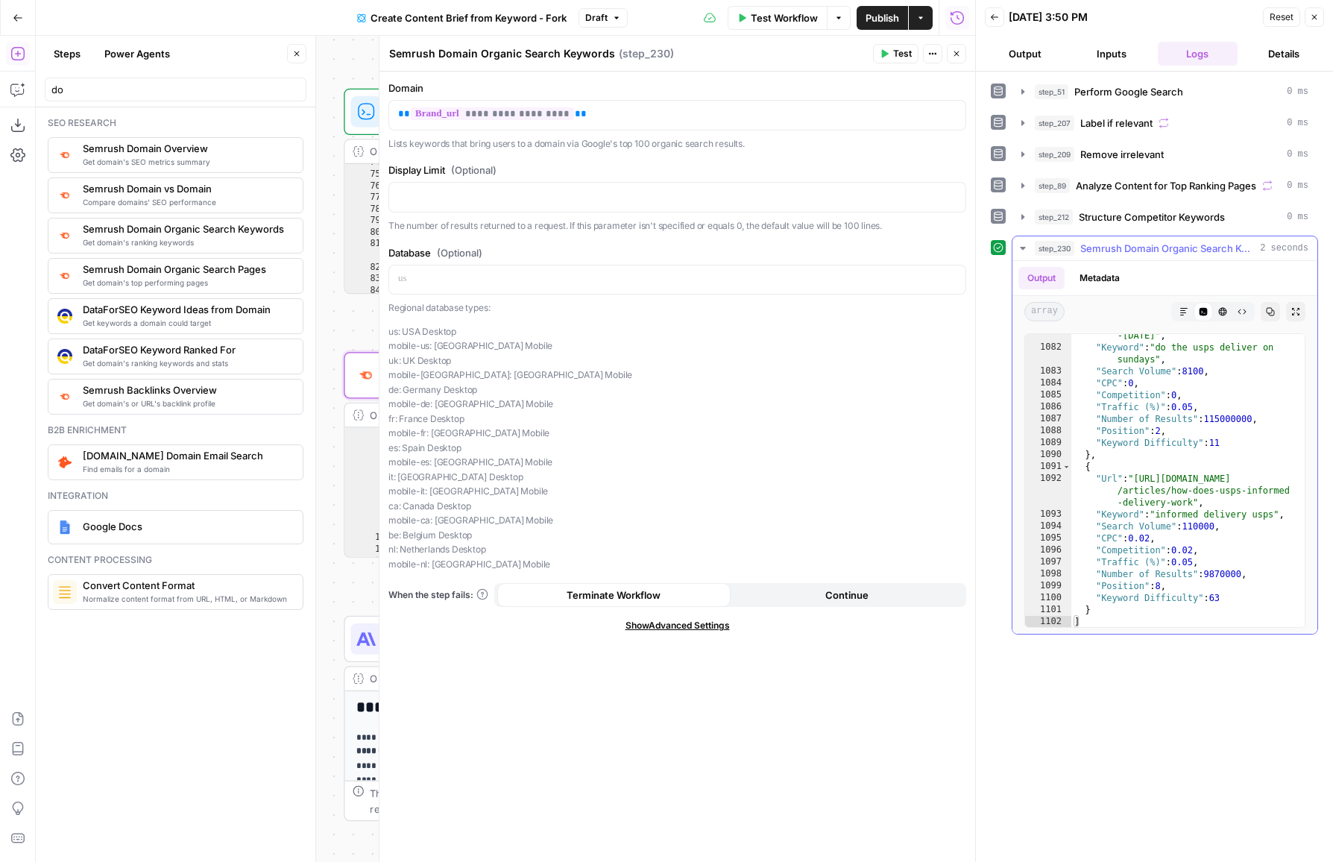
click at [1269, 310] on icon "button" at bounding box center [1270, 311] width 9 height 9
click at [334, 344] on div "Workflow Set Inputs Inputs Google Search Perform Google Search Step 51 Output E…" at bounding box center [505, 449] width 939 height 826
click at [961, 59] on button "Close" at bounding box center [956, 53] width 19 height 19
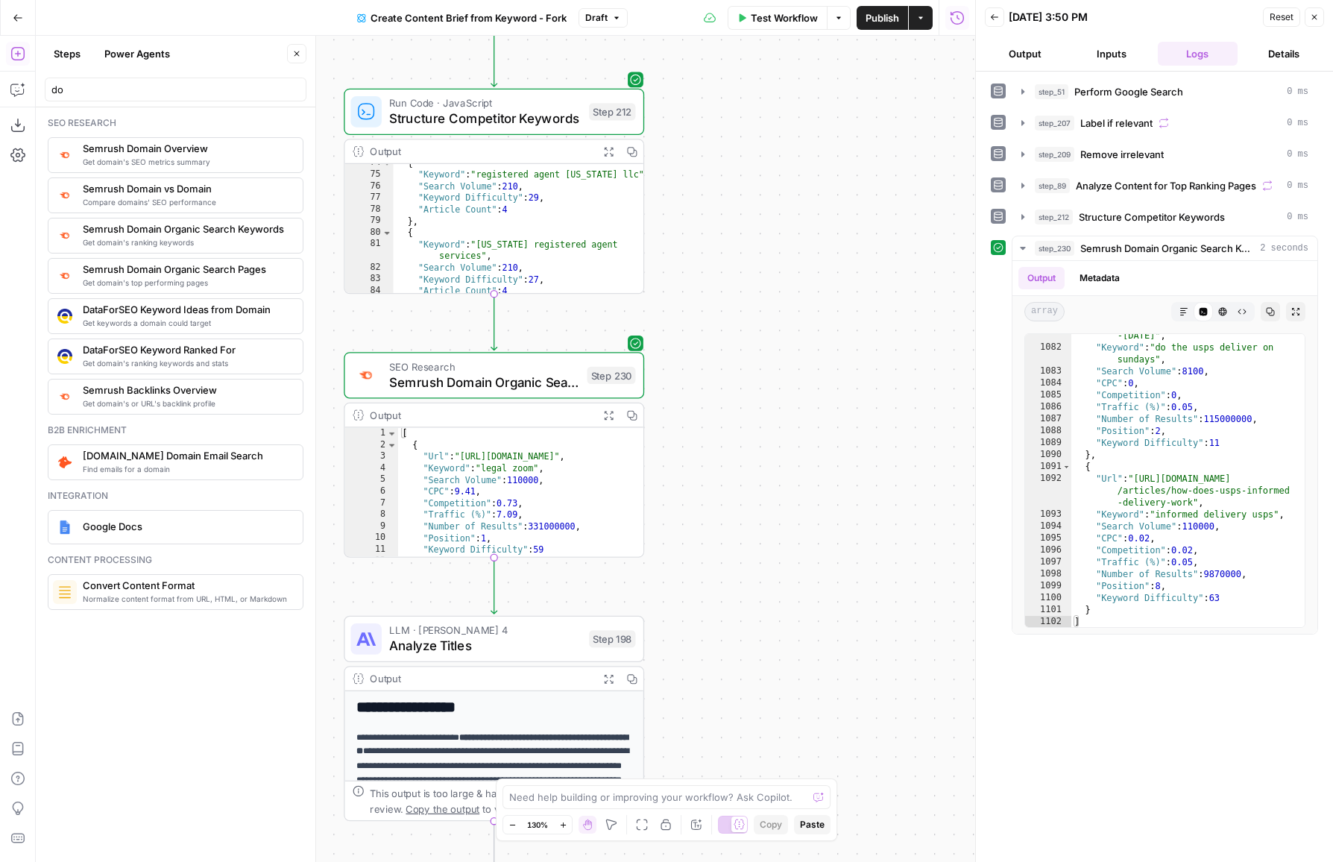
click at [635, 413] on icon "button" at bounding box center [632, 415] width 10 height 10
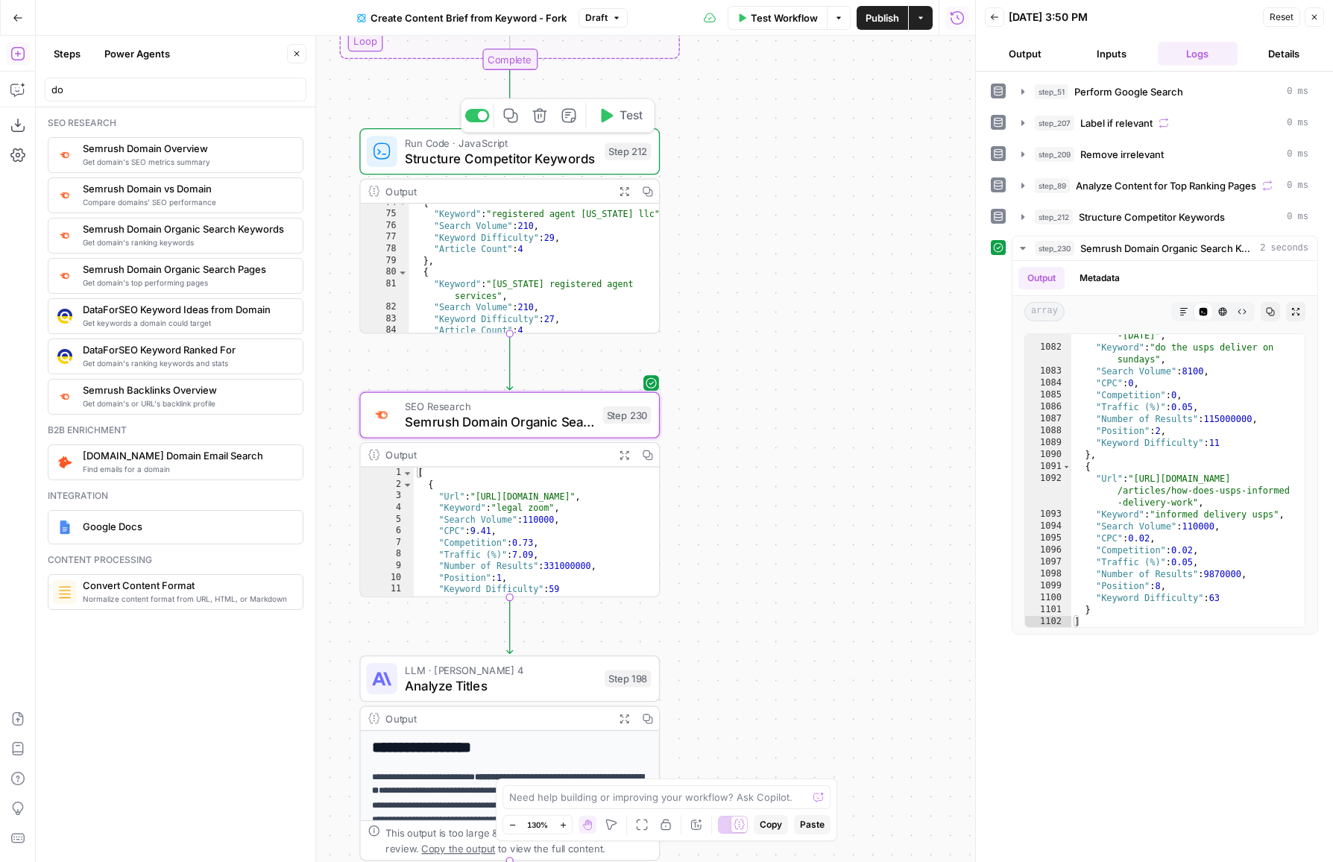
click at [646, 187] on icon "button" at bounding box center [647, 191] width 10 height 10
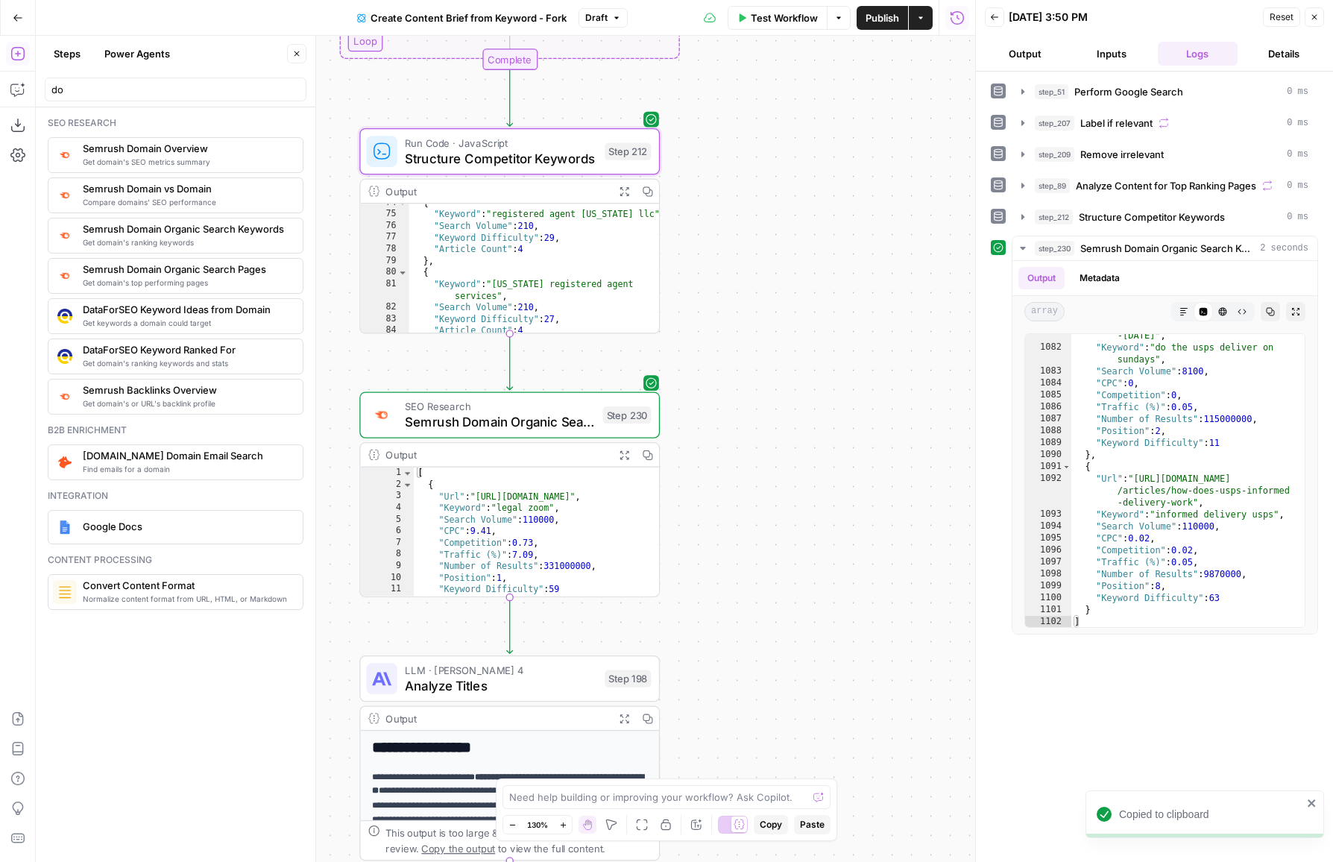
drag, startPoint x: 147, startPoint y: 106, endPoint x: 159, endPoint y: 92, distance: 18.5
click at [146, 107] on div "Seo research Get domain's SEO metrics summary Semrush Domain Overview Compare d…" at bounding box center [176, 484] width 280 height 755
click at [170, 82] on input "do" at bounding box center [175, 89] width 248 height 15
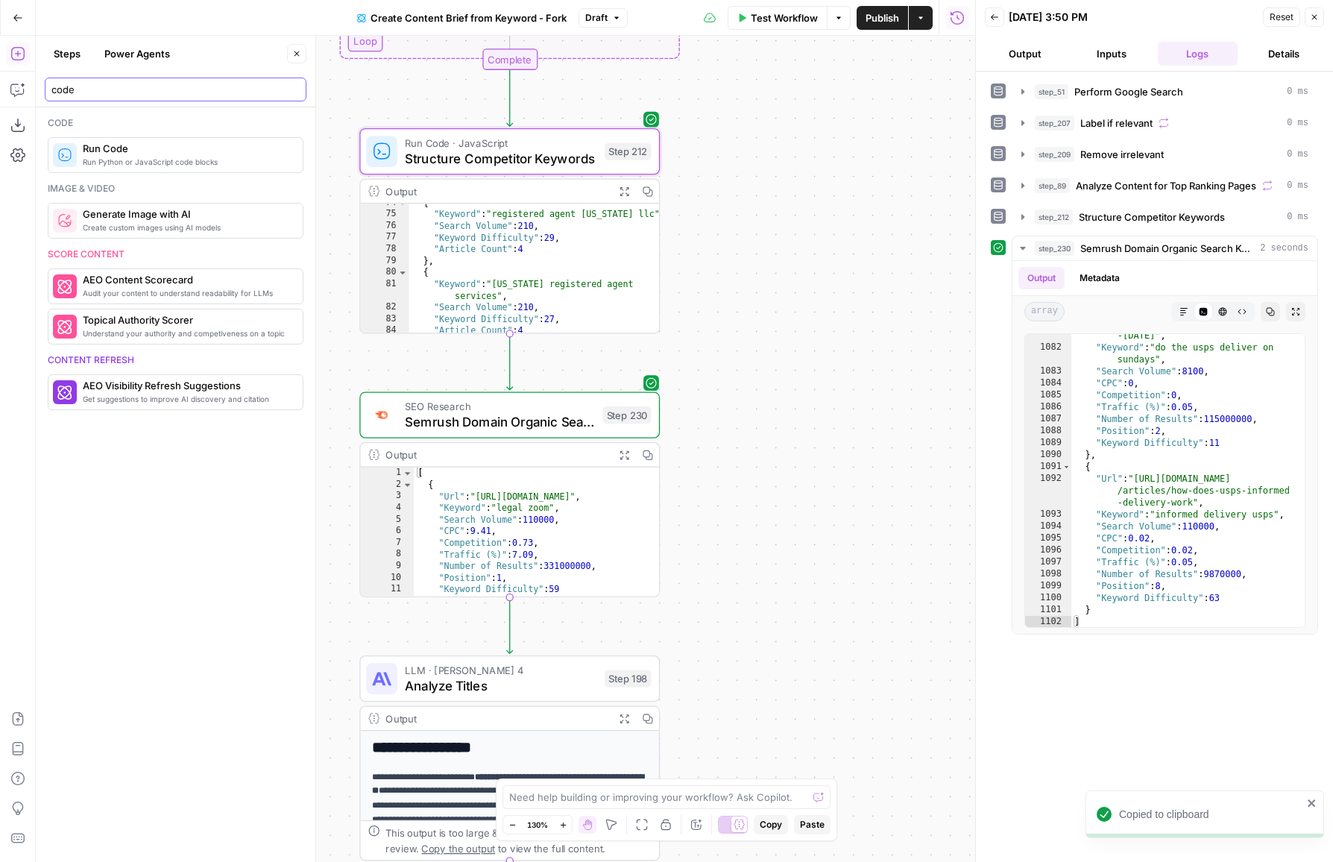
type input "code"
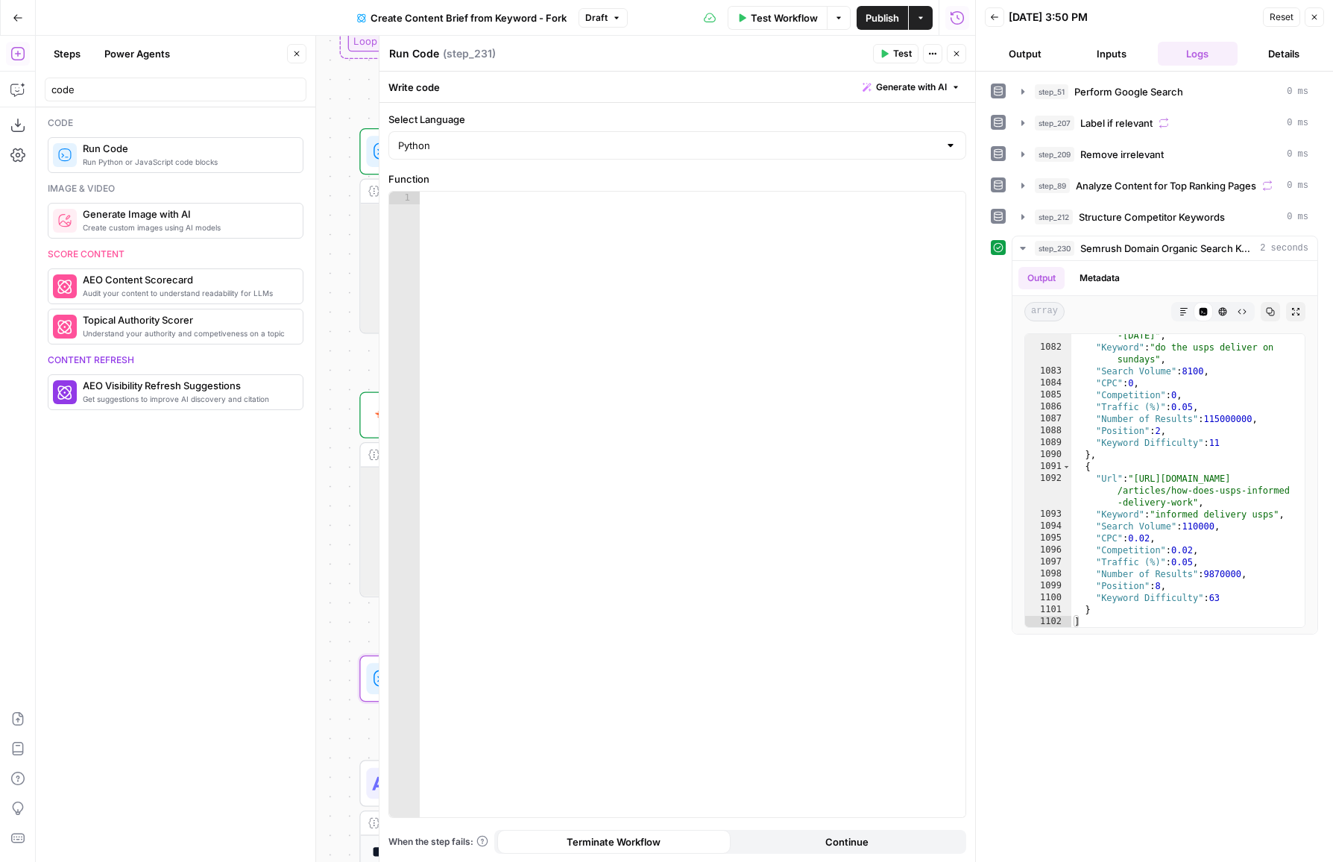
drag, startPoint x: 205, startPoint y: 146, endPoint x: 643, endPoint y: 11, distance: 457.9
click at [952, 54] on icon "button" at bounding box center [956, 53] width 9 height 9
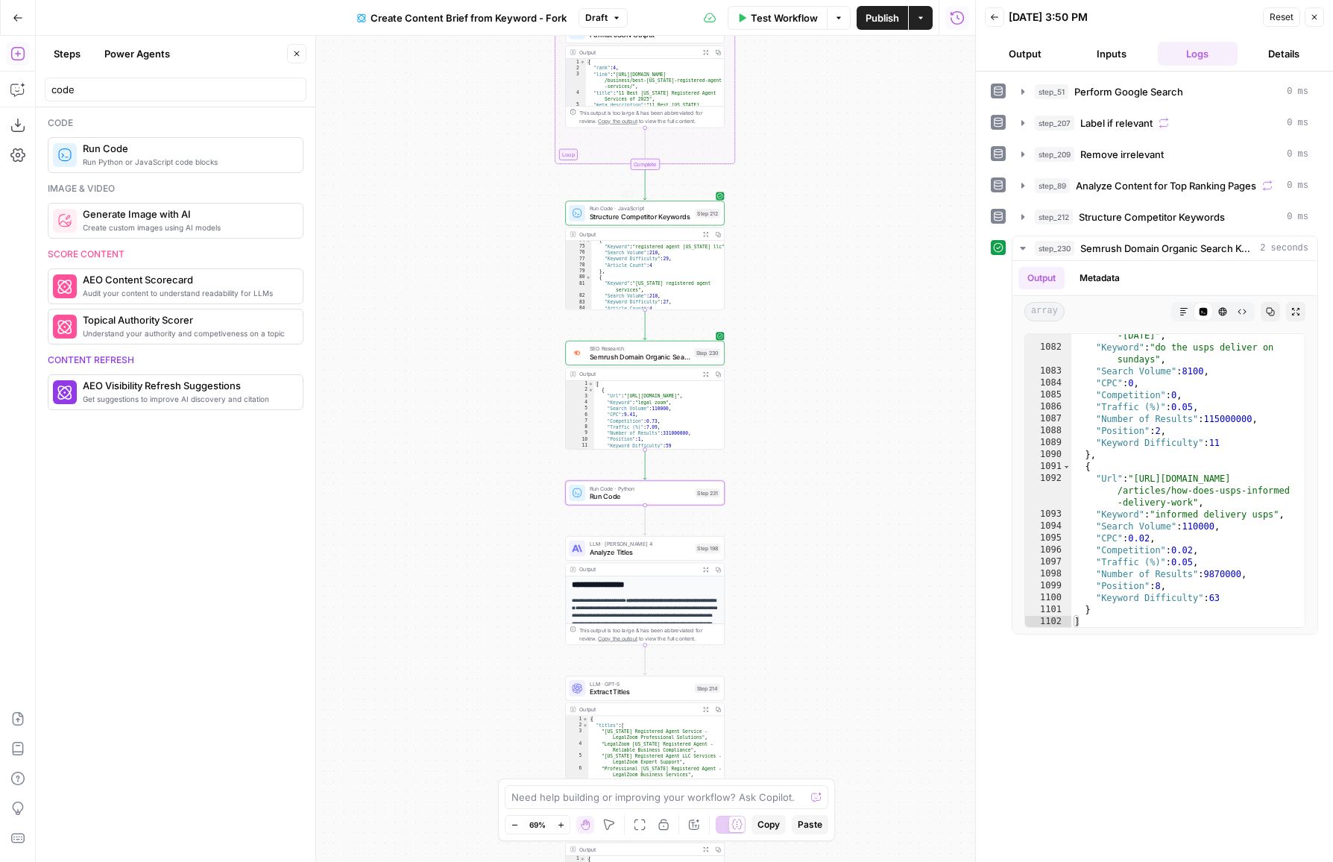
click at [621, 230] on div "Output" at bounding box center [637, 234] width 117 height 8
click at [644, 214] on span "Structure Competitor Keywords" at bounding box center [641, 217] width 102 height 10
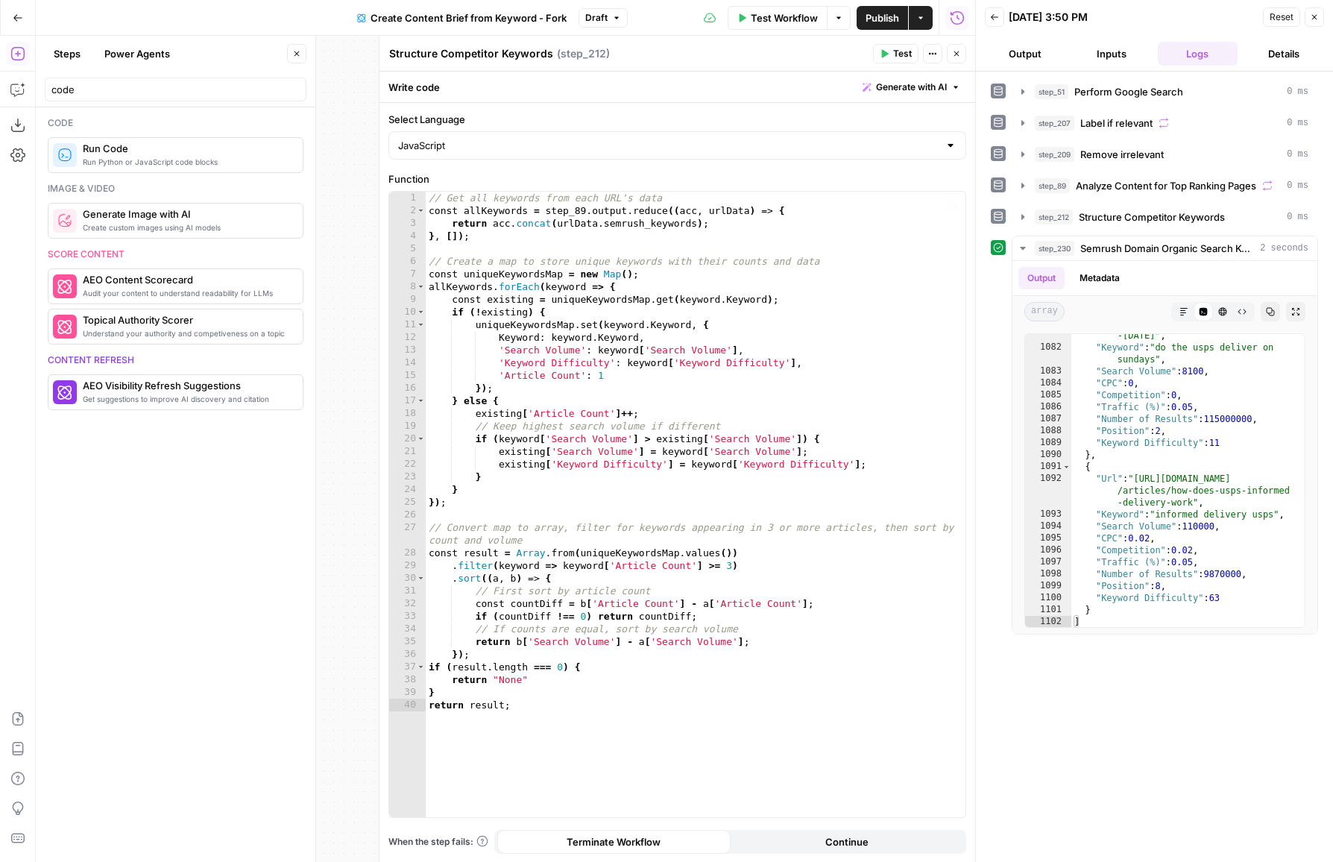
click at [686, 294] on div "// Get all keywords from each URL's data const allKeywords = step_89 . output .…" at bounding box center [696, 518] width 540 height 652
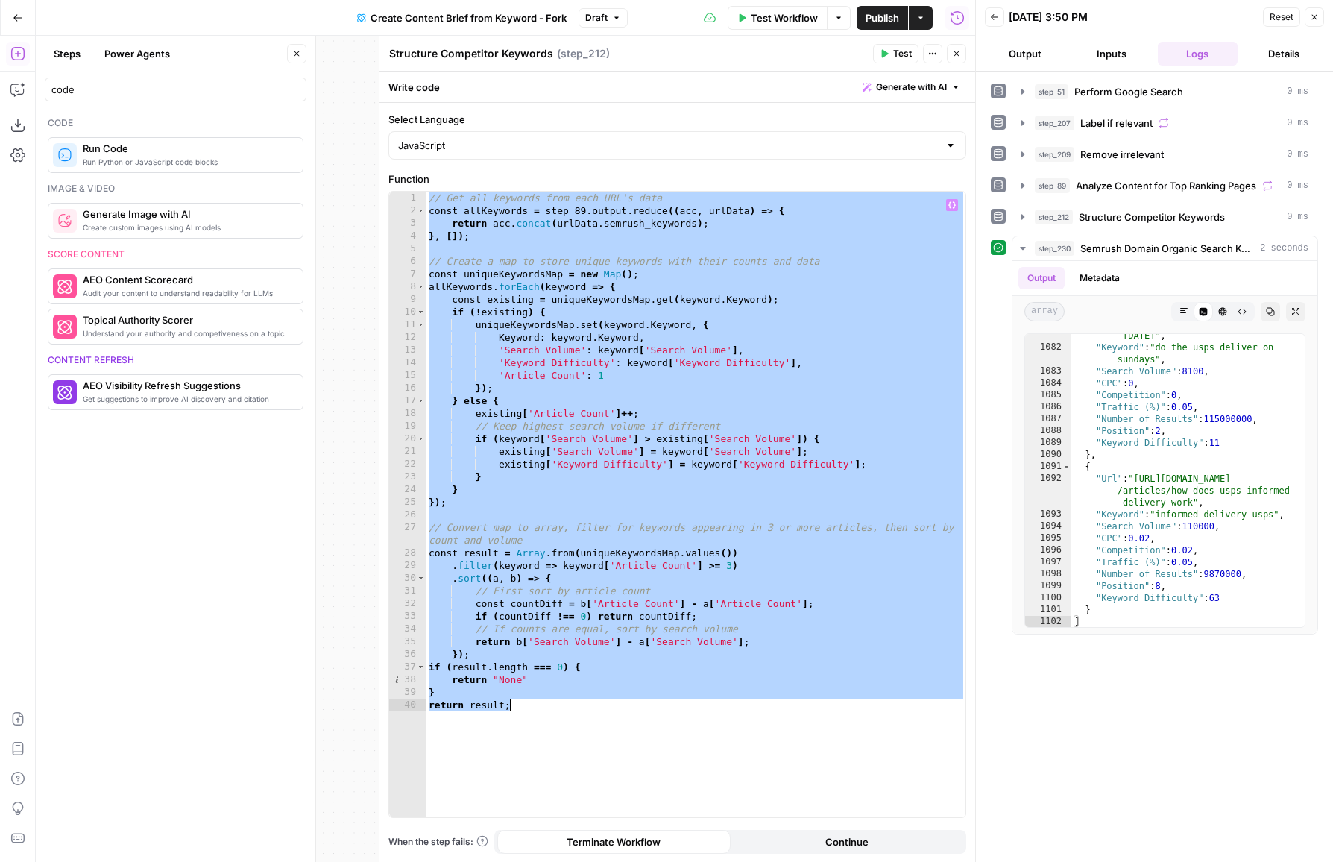
type textarea "**********"
click at [701, 531] on div "// Get all keywords from each URL's data const allKeywords = step_89 . output .…" at bounding box center [696, 518] width 540 height 652
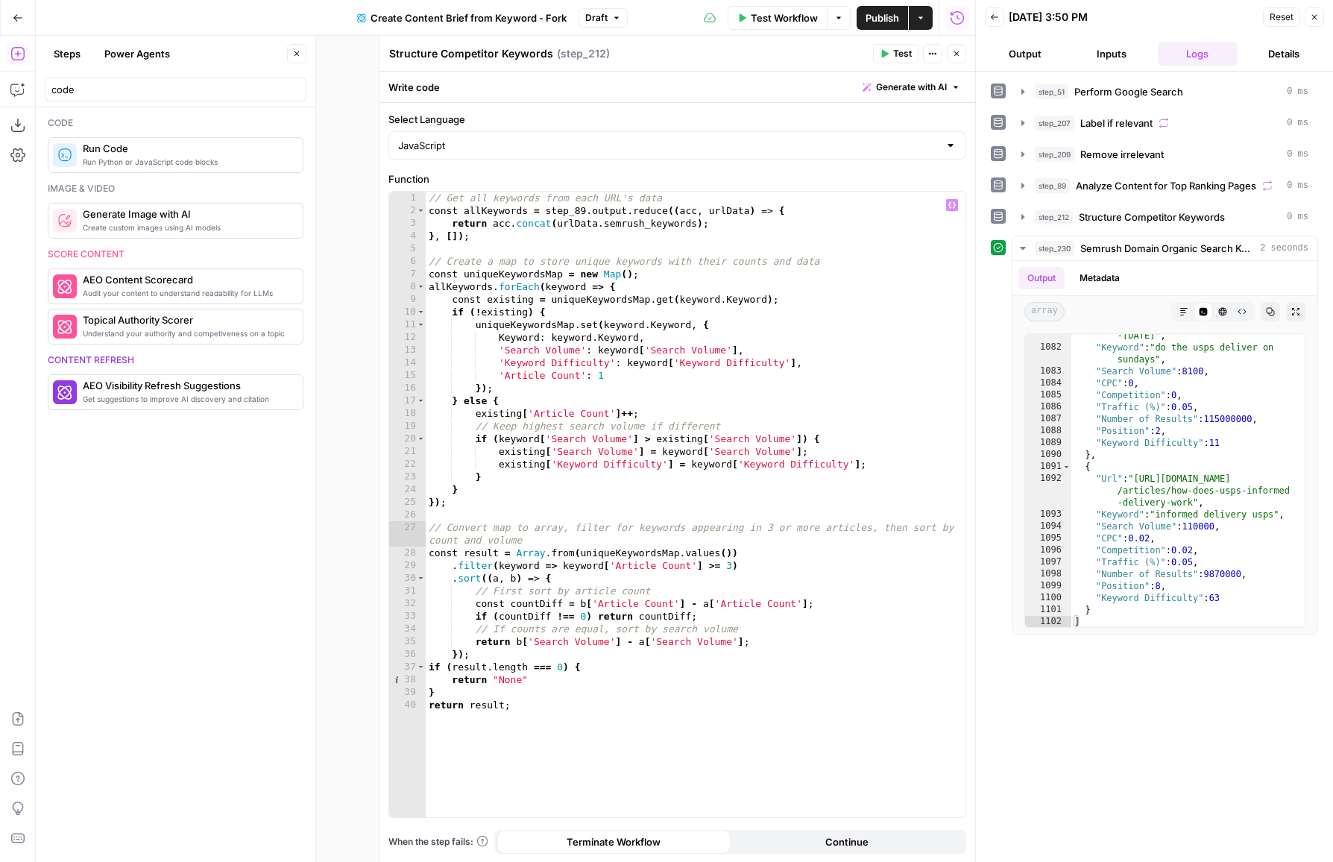
click at [965, 66] on header "Structure Competitor Keywords Structure Competitor Keywords ( step_212 ) Test A…" at bounding box center [677, 54] width 596 height 36
click at [965, 65] on header "Structure Competitor Keywords Structure Competitor Keywords ( step_212 ) Test A…" at bounding box center [677, 54] width 596 height 36
click at [965, 57] on button "Close" at bounding box center [956, 53] width 19 height 19
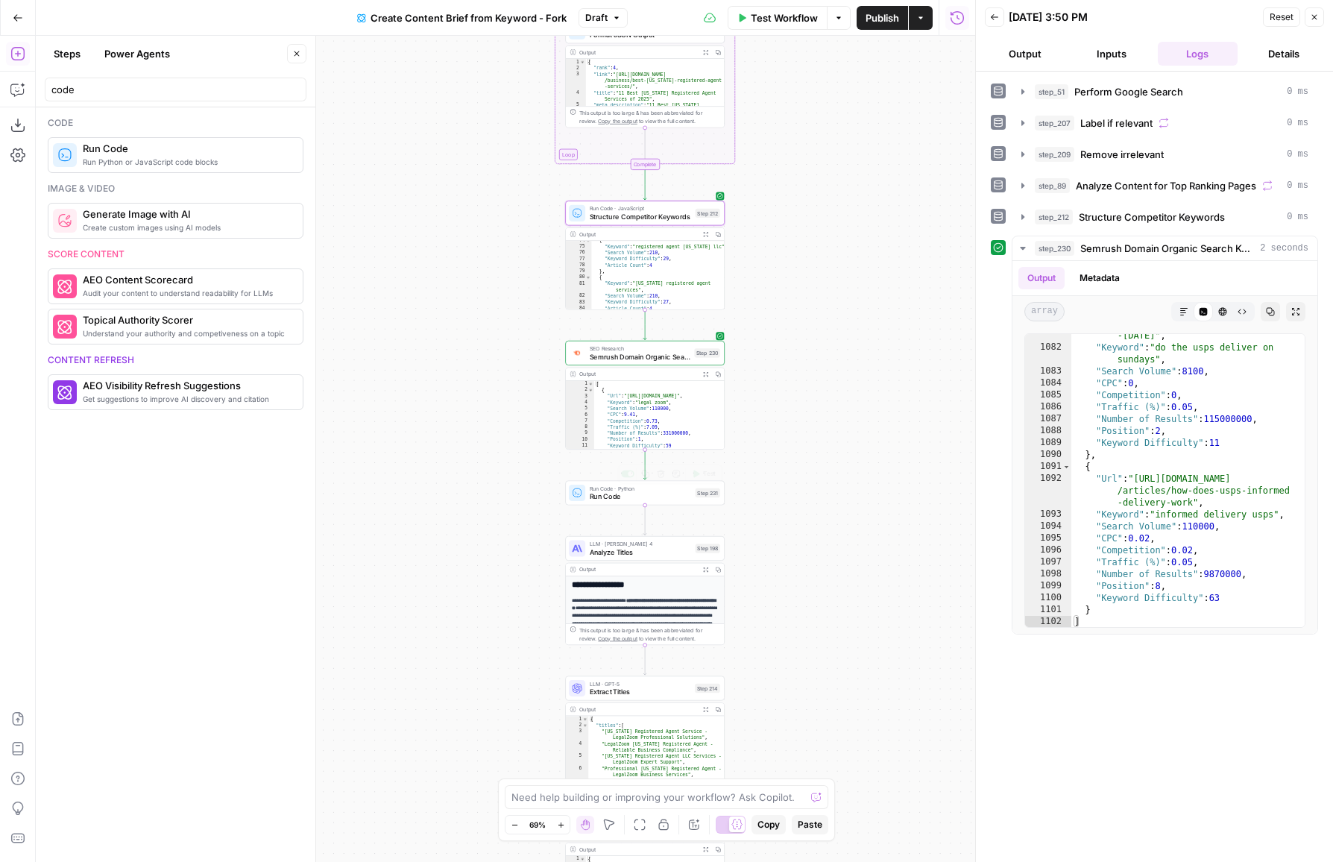
click at [612, 503] on div "Run Code · Python Run Code Step 231 Copy step Delete step Add Note Test" at bounding box center [645, 492] width 160 height 25
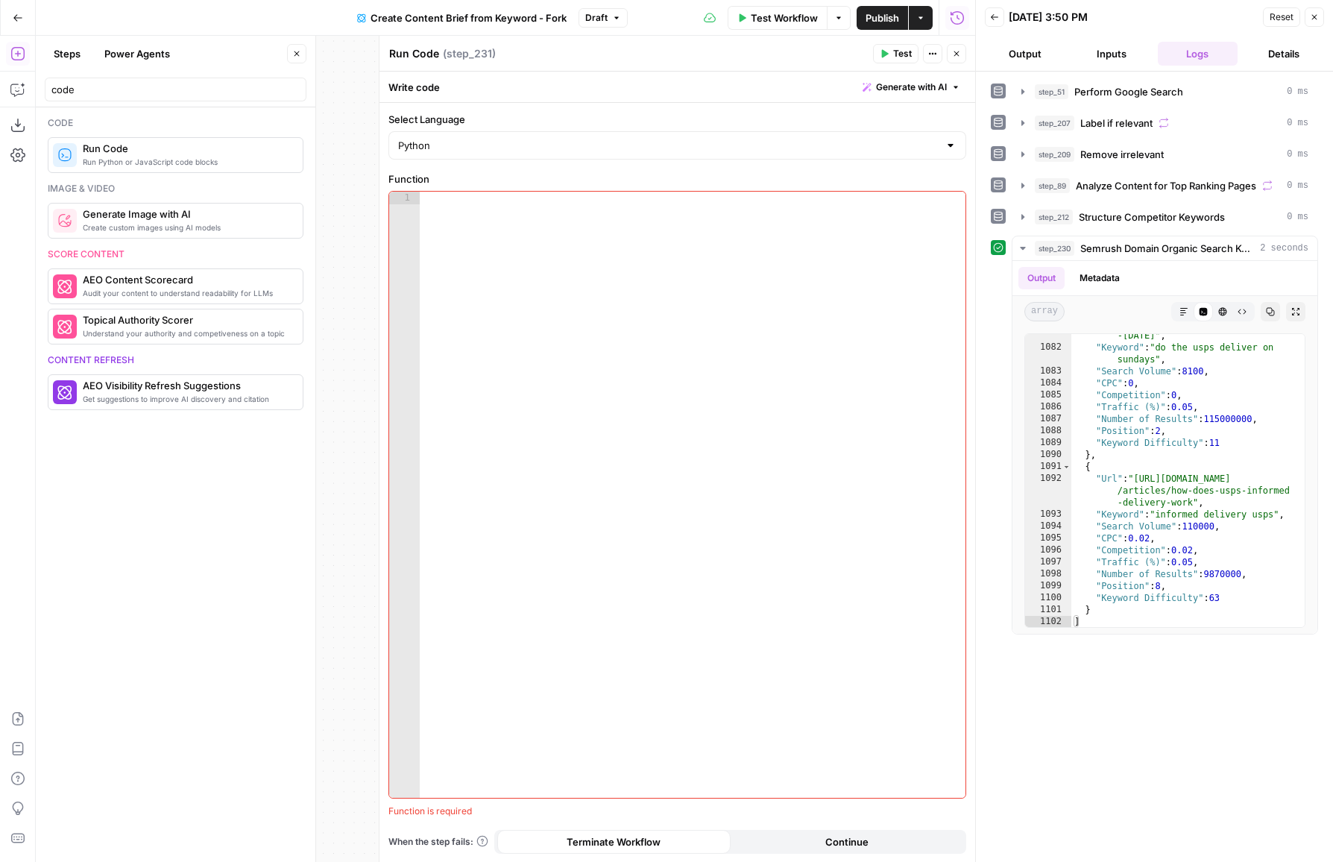
click at [544, 95] on div "Write code Generate with AI" at bounding box center [677, 87] width 596 height 31
click at [550, 80] on div "Write code Generate with AI" at bounding box center [677, 87] width 596 height 31
click at [454, 79] on div "Write code Generate with AI" at bounding box center [677, 87] width 596 height 31
click at [415, 56] on textarea "Run Code" at bounding box center [414, 53] width 50 height 15
type textarea "Keep all non rank 1 secondary keywords"
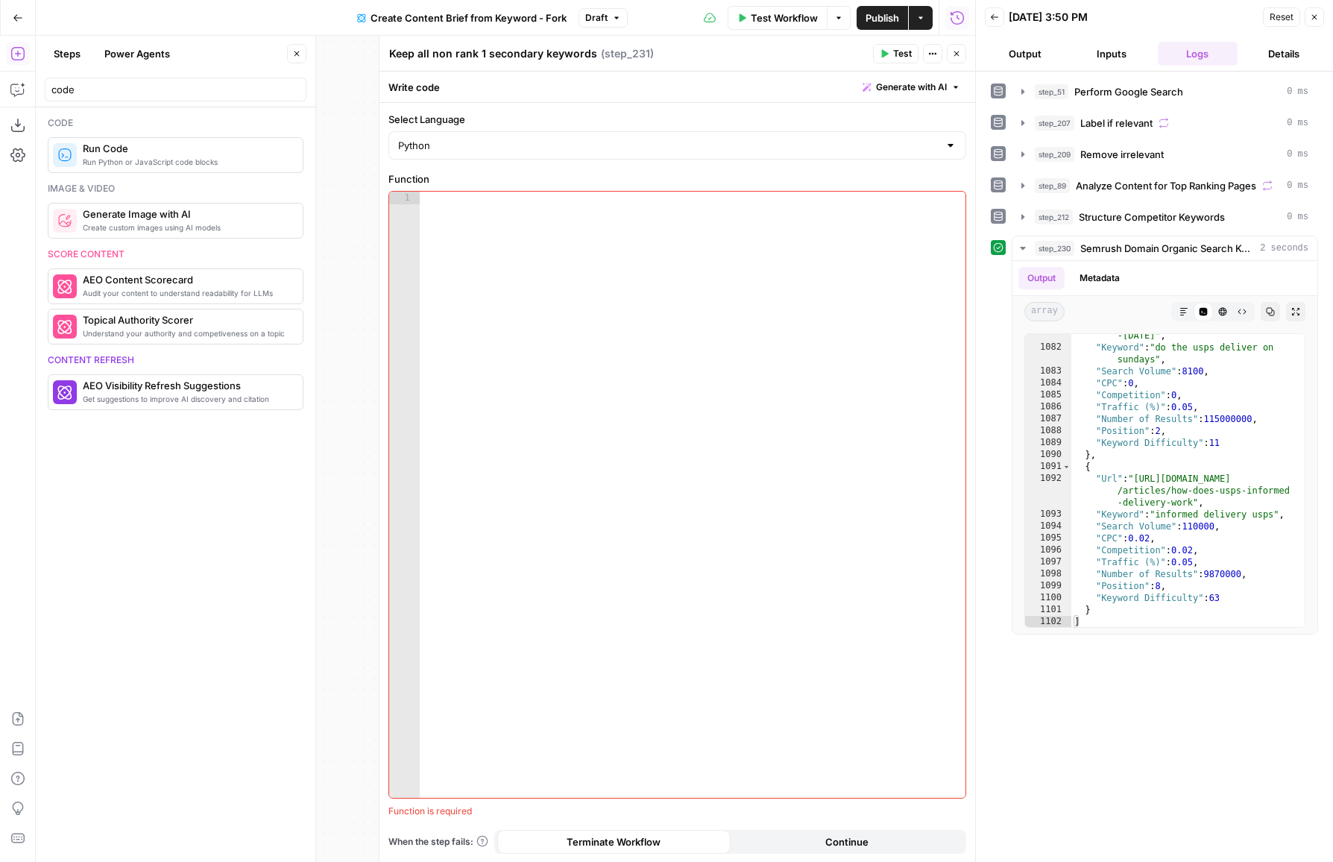
drag, startPoint x: 532, startPoint y: 378, endPoint x: 519, endPoint y: 379, distance: 13.5
click at [519, 379] on div at bounding box center [693, 508] width 546 height 632
click at [706, 604] on div at bounding box center [693, 508] width 546 height 632
paste textarea "**********"
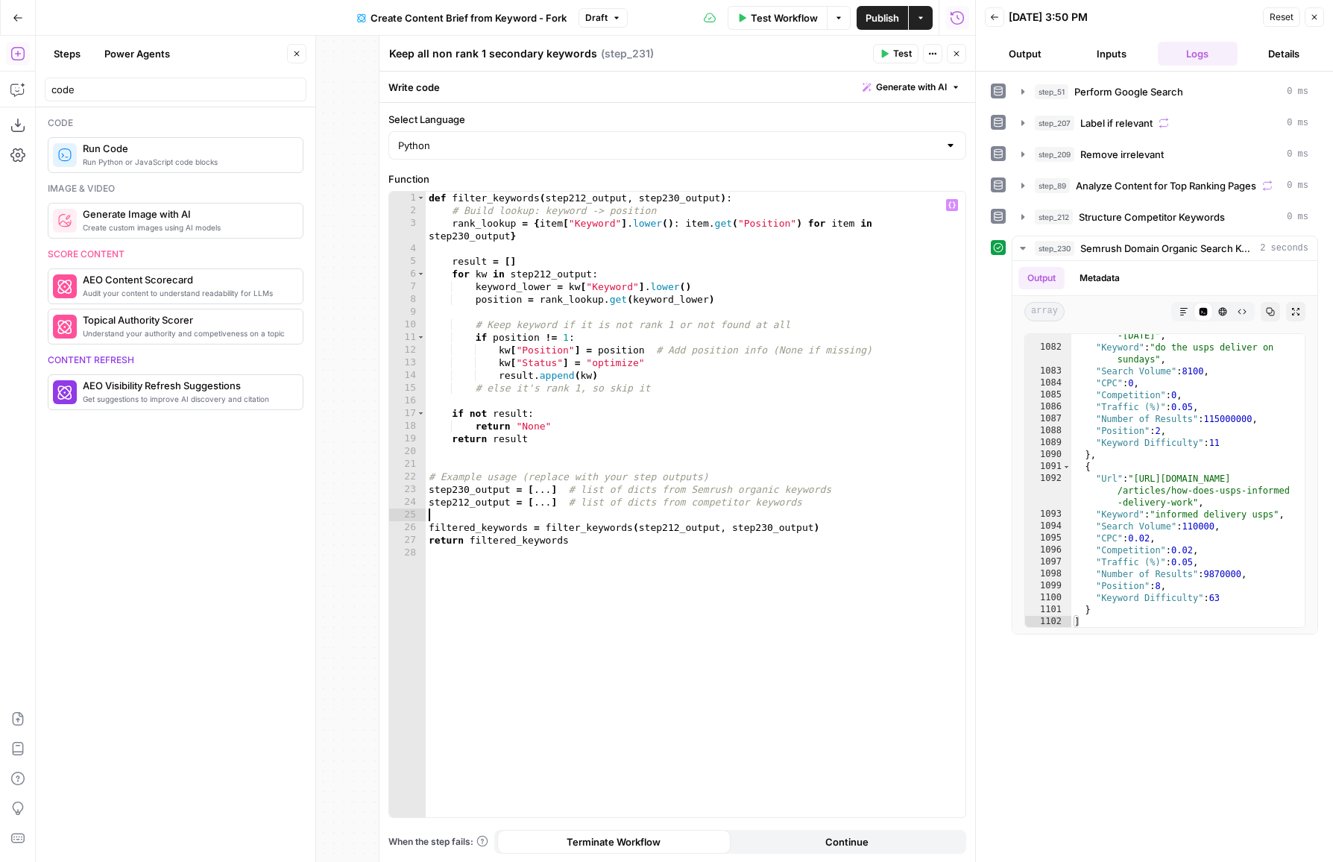
click at [895, 519] on div "def filter_keywords ( step212_output , step230_output ) : # Build lookup: keywo…" at bounding box center [696, 518] width 540 height 652
drag, startPoint x: 902, startPoint y: 517, endPoint x: 603, endPoint y: 517, distance: 298.9
click at [603, 517] on div "def filter_keywords ( step212_output , step230_output ) : # Build lookup: keywo…" at bounding box center [696, 518] width 540 height 652
click at [745, 485] on div "def filter_keywords ( step212_output , step230_output ) : # Build lookup: keywo…" at bounding box center [696, 518] width 540 height 652
click at [774, 486] on div "def filter_keywords ( step212_output , step230_output ) : # Build lookup: keywo…" at bounding box center [696, 518] width 540 height 652
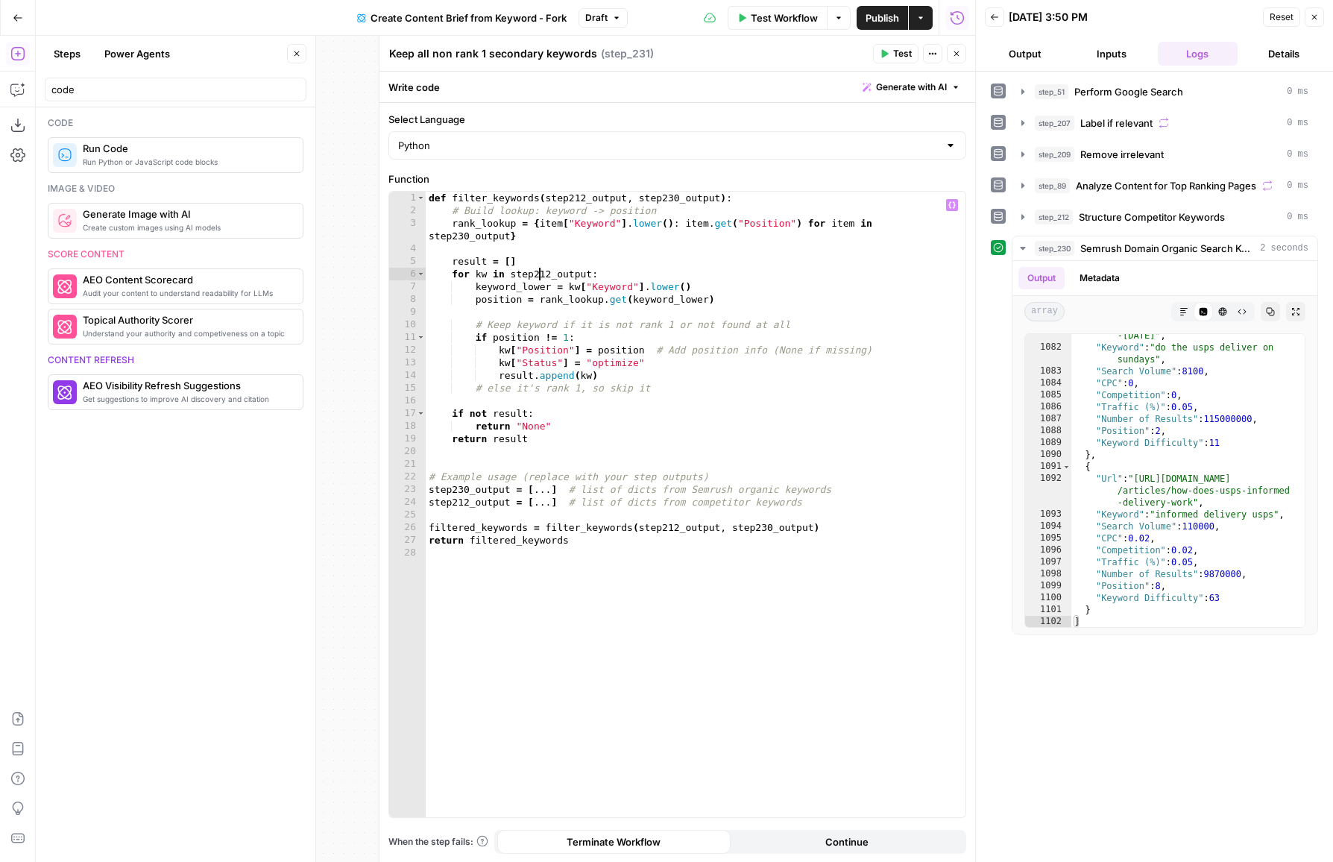
click at [538, 275] on div "def filter_keywords ( step212_output , step230_output ) : # Build lookup: keywo…" at bounding box center [696, 518] width 540 height 652
click at [775, 390] on div "def filter_keywords ( step212_output , step230_output ) : # Build lookup: keywo…" at bounding box center [696, 518] width 540 height 652
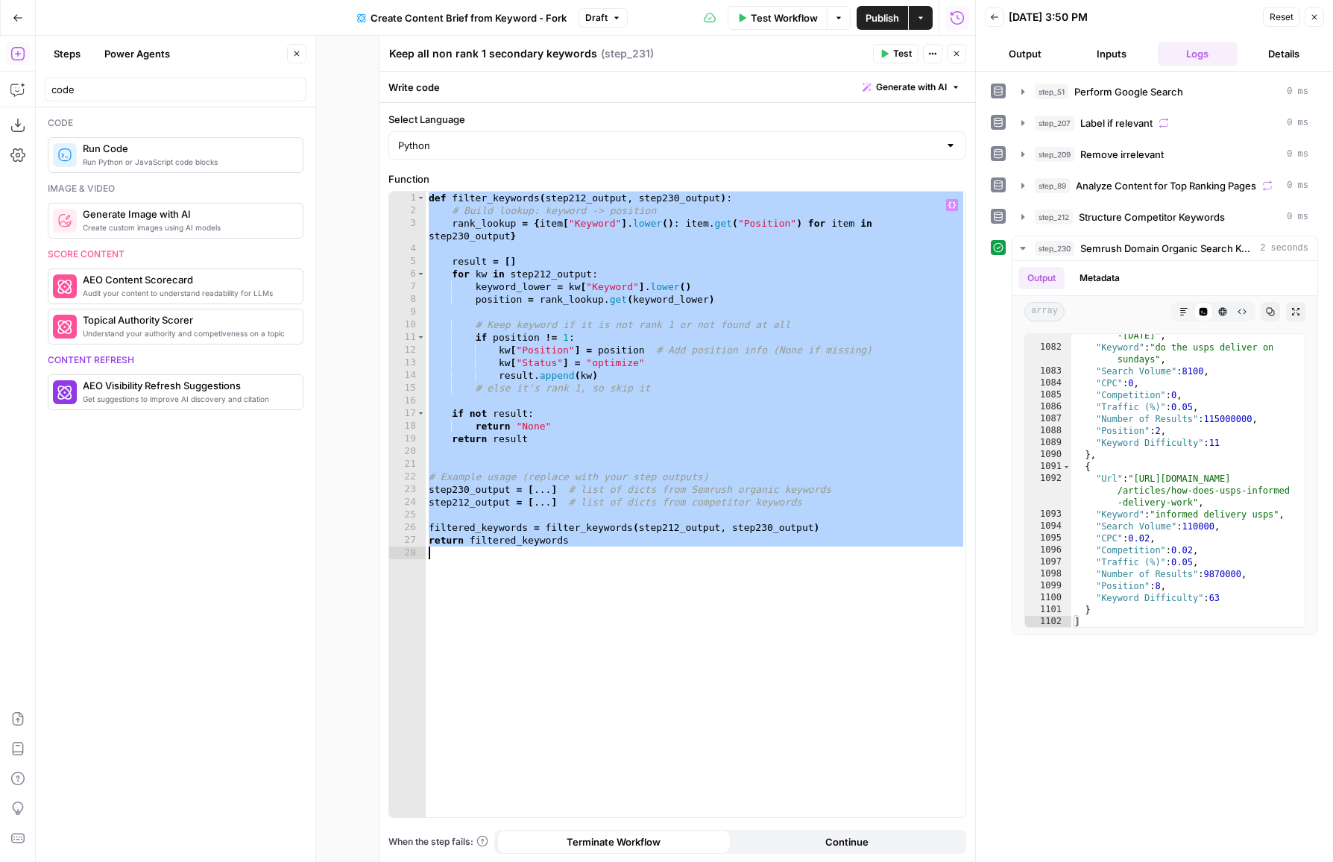
paste textarea "**********"
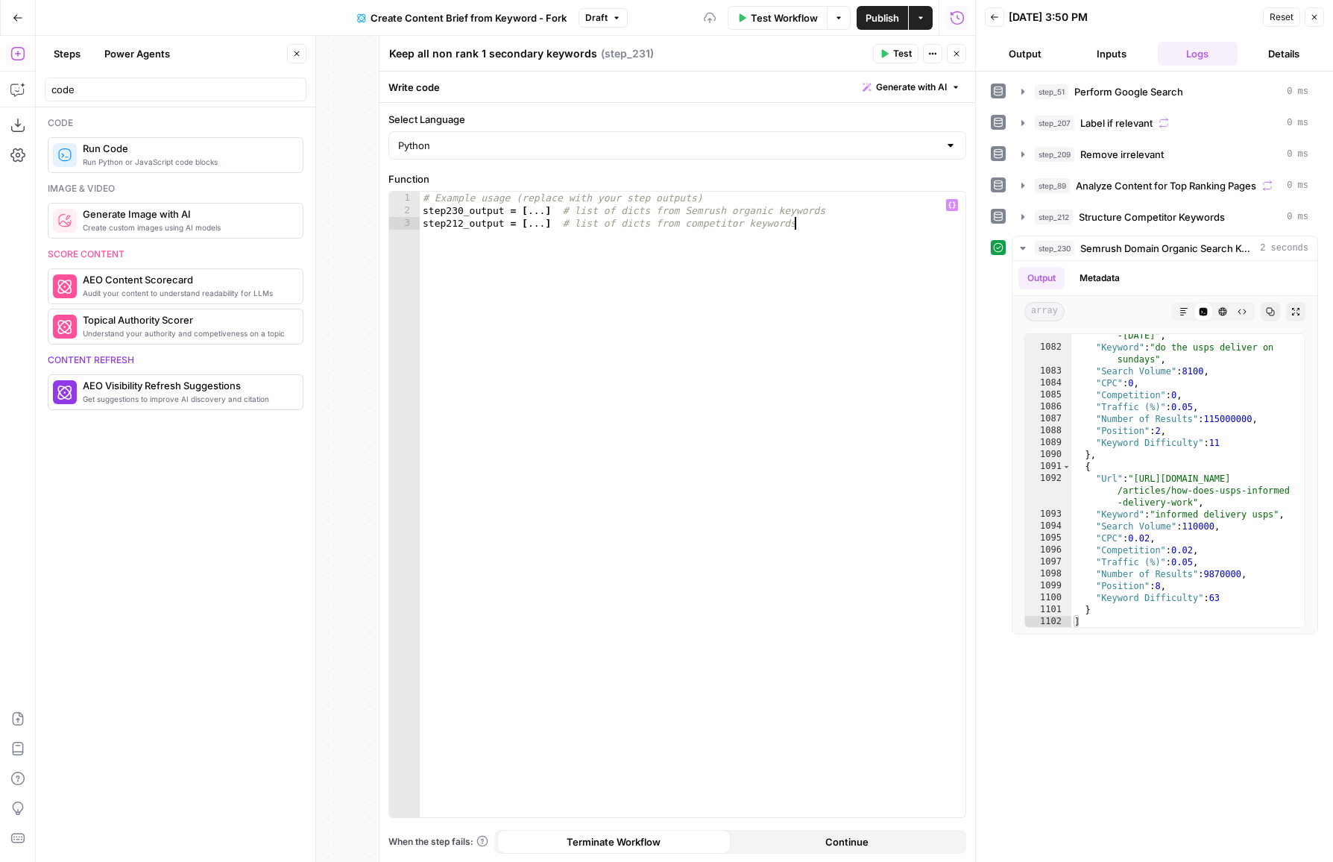
type textarea "**********"
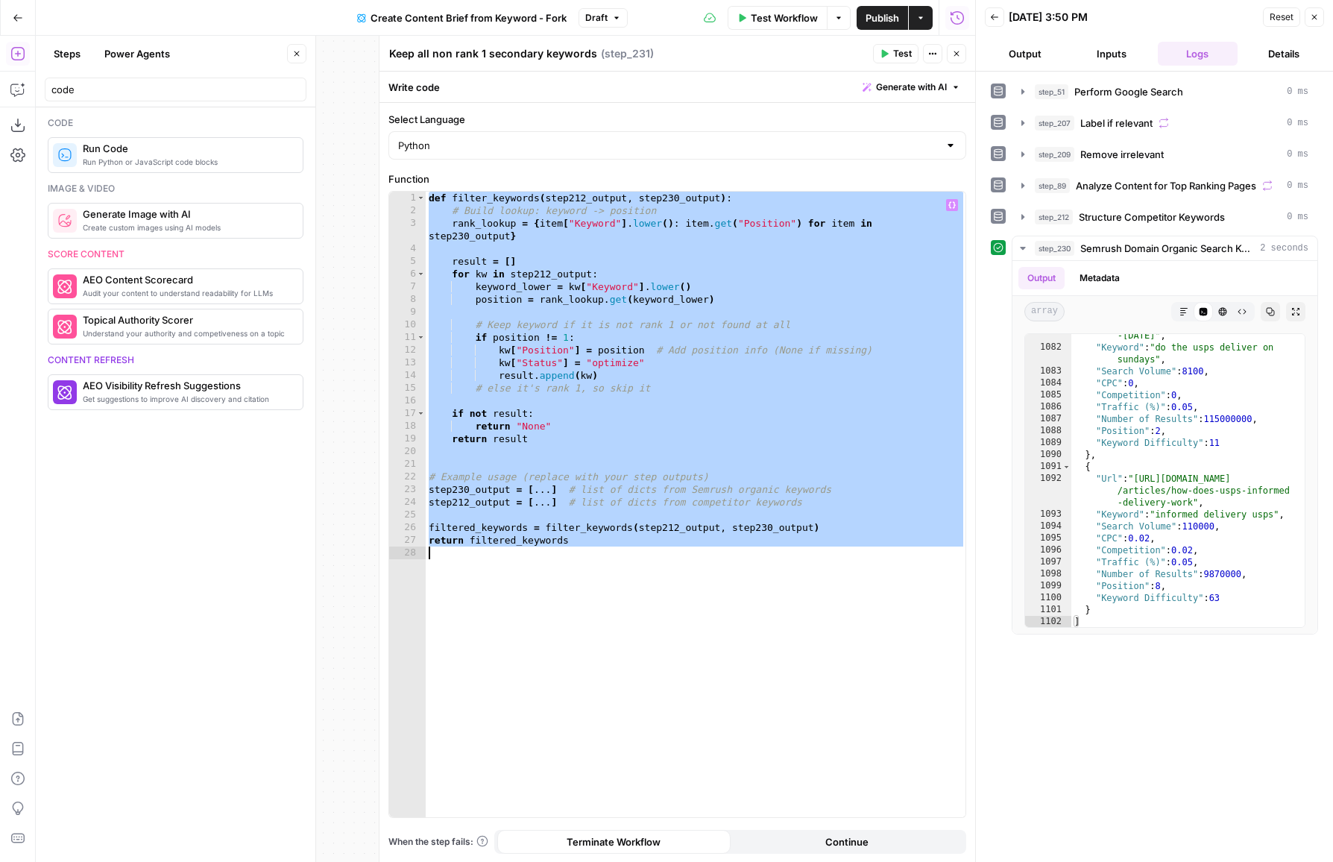
paste textarea
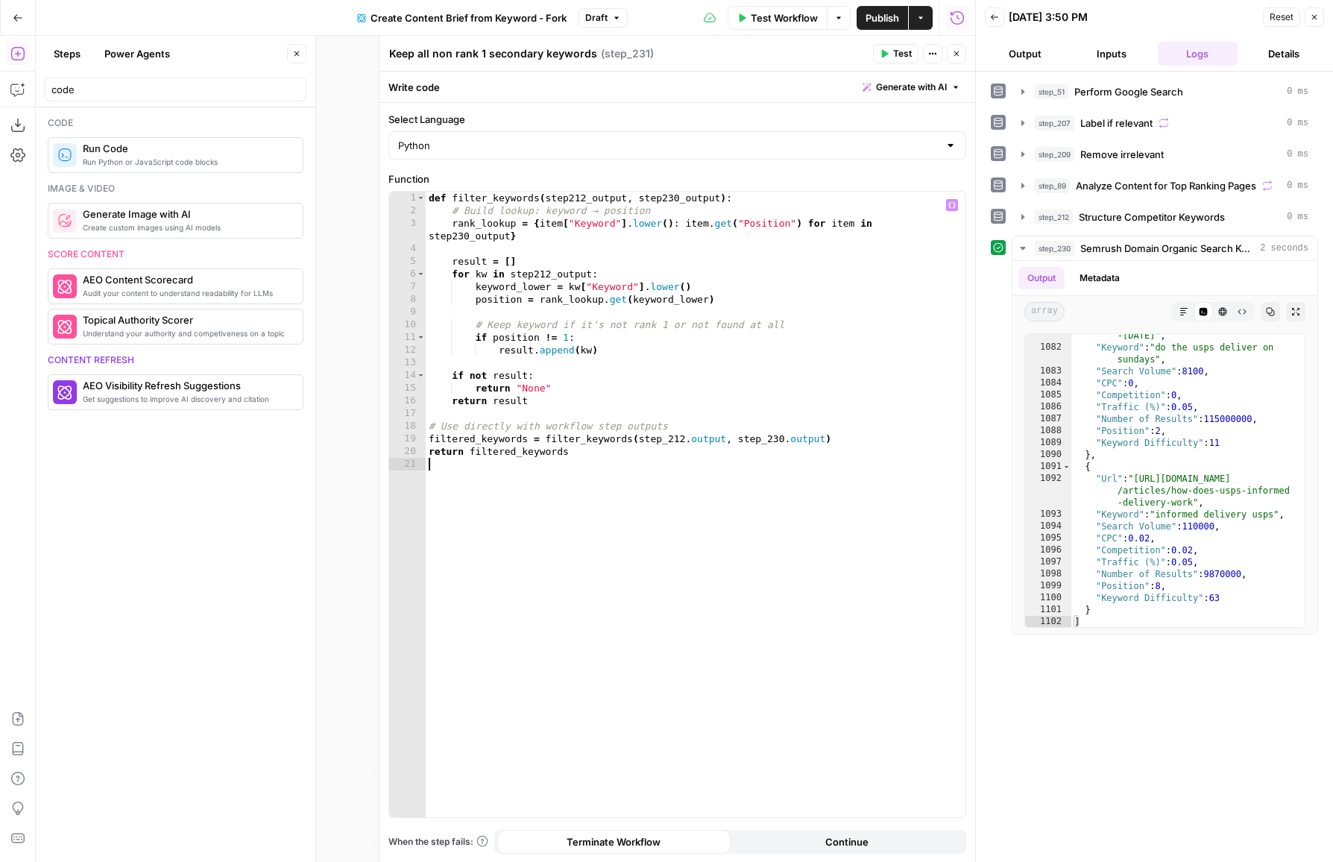
click at [675, 486] on div "def filter_keywords ( step212_output , step230_output ) : # Build lookup: keywo…" at bounding box center [696, 518] width 540 height 652
click at [970, 55] on div at bounding box center [975, 431] width 15 height 862
click at [967, 55] on header "Keep all non rank 1 secondary keywords Keep all non rank 1 secondary keywords (…" at bounding box center [677, 54] width 596 height 36
click at [896, 51] on span "Test" at bounding box center [902, 53] width 19 height 13
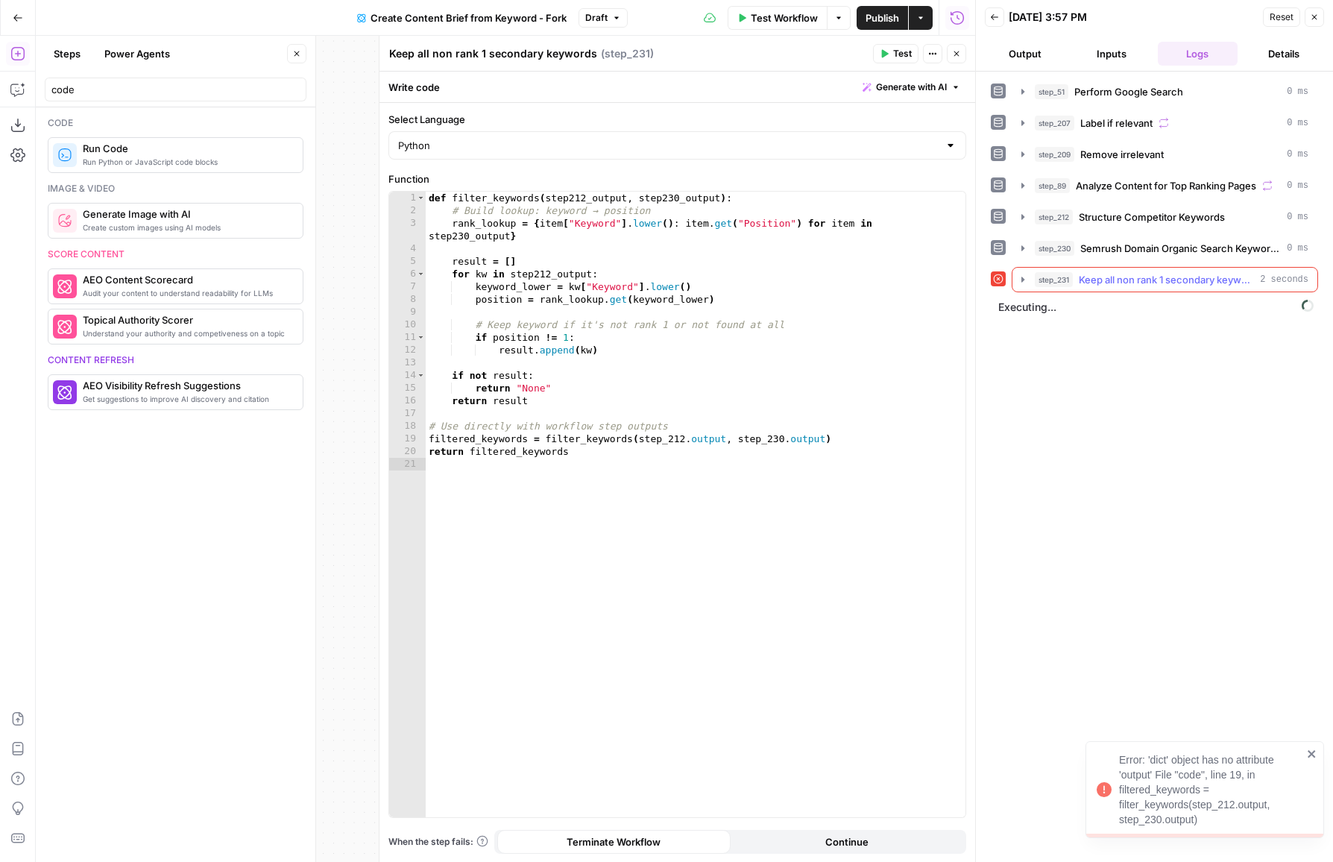
click at [1089, 275] on span "Keep all non rank 1 secondary keywords" at bounding box center [1166, 279] width 175 height 15
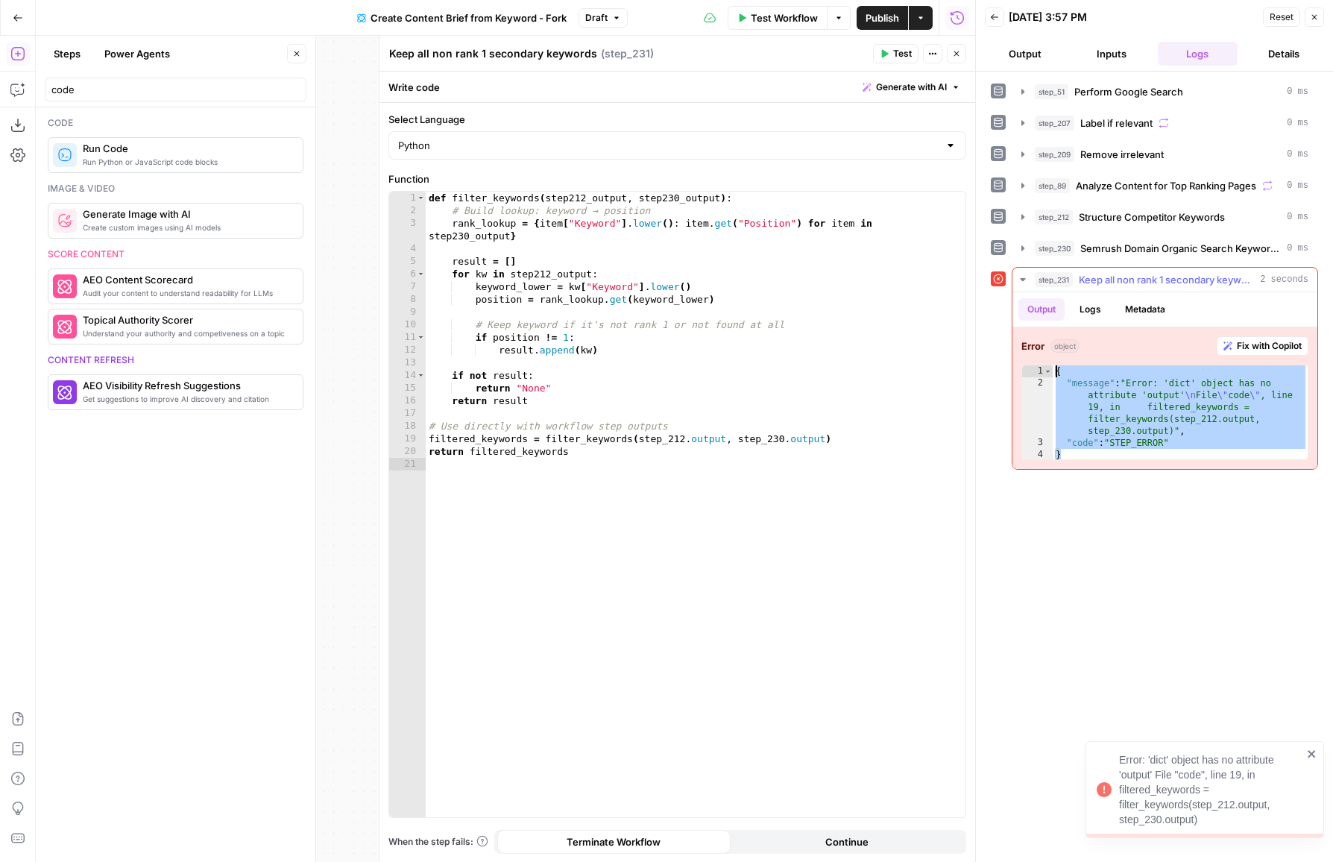
drag, startPoint x: 1157, startPoint y: 451, endPoint x: 1040, endPoint y: 368, distance: 143.3
click at [1040, 368] on div "* 1 2 3 4 { "message" : "Error: 'dict' object has no attribute 'output' \n File…" at bounding box center [1164, 412] width 287 height 95
click at [1200, 483] on div "**********" at bounding box center [1154, 466] width 327 height 775
click at [1220, 447] on div "{ "message" : "Error: 'dict' object has no attribute 'output' \n File \" code \…" at bounding box center [1181, 424] width 256 height 119
type textarea "*"
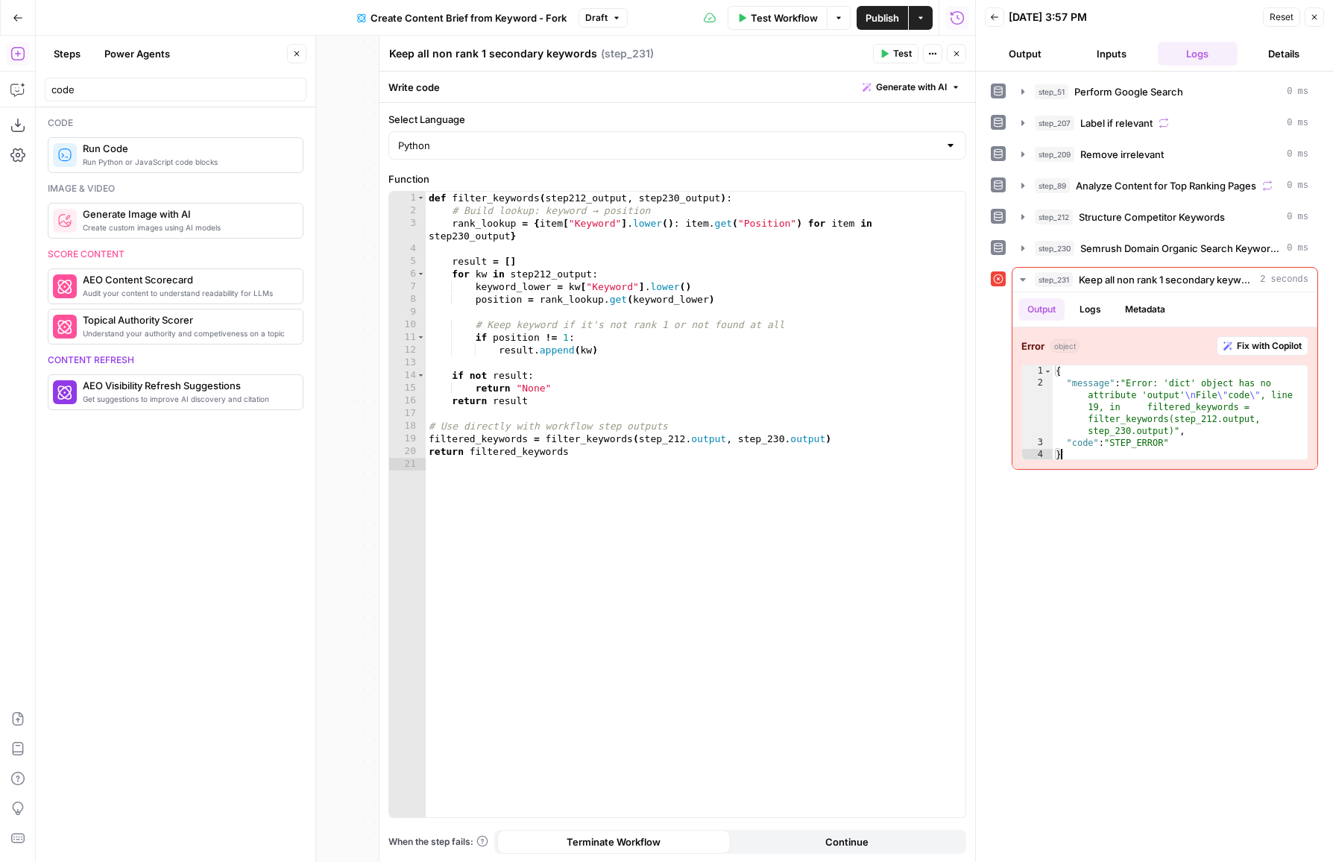
type textarea "**********"
click at [701, 318] on div "def filter_keywords ( step212_output , step230_output ) : # Build lookup: keywo…" at bounding box center [696, 518] width 540 height 652
type input "******"
click at [956, 197] on div "****** ​ ​ All Replace All + 5 of 7 .* Aa \b S" at bounding box center [833, 213] width 264 height 42
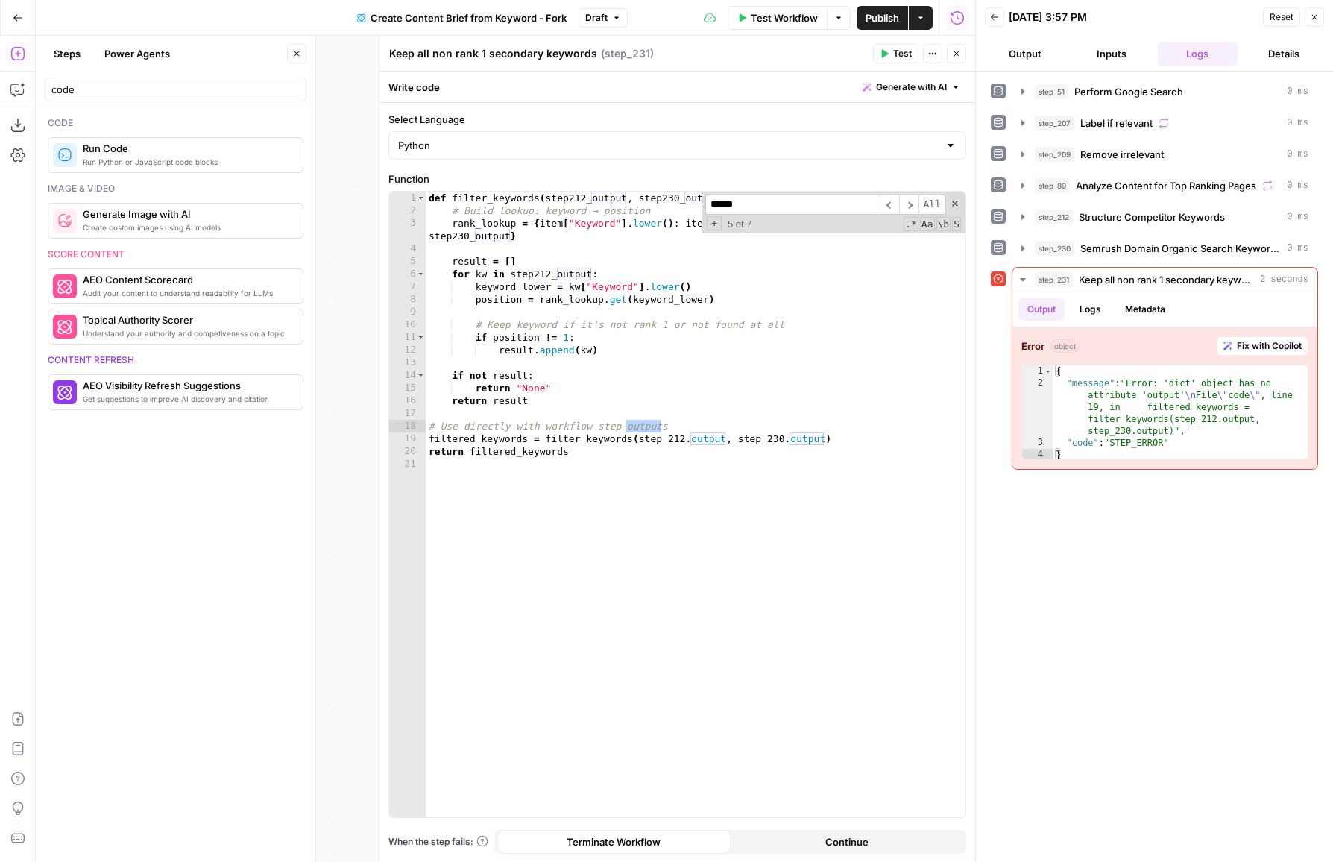
click at [1183, 535] on div "step_51 Perform Google Search 0 ms step_207 Label if relevant 0 ms step_209 Rem…" at bounding box center [1154, 466] width 327 height 775
click at [1232, 353] on div "Error object Fix with Copilot * 1 2 3 4 { "message" : "Error: 'dict' object has…" at bounding box center [1164, 398] width 305 height 142
click at [1244, 351] on button "Fix with Copilot" at bounding box center [1263, 345] width 92 height 19
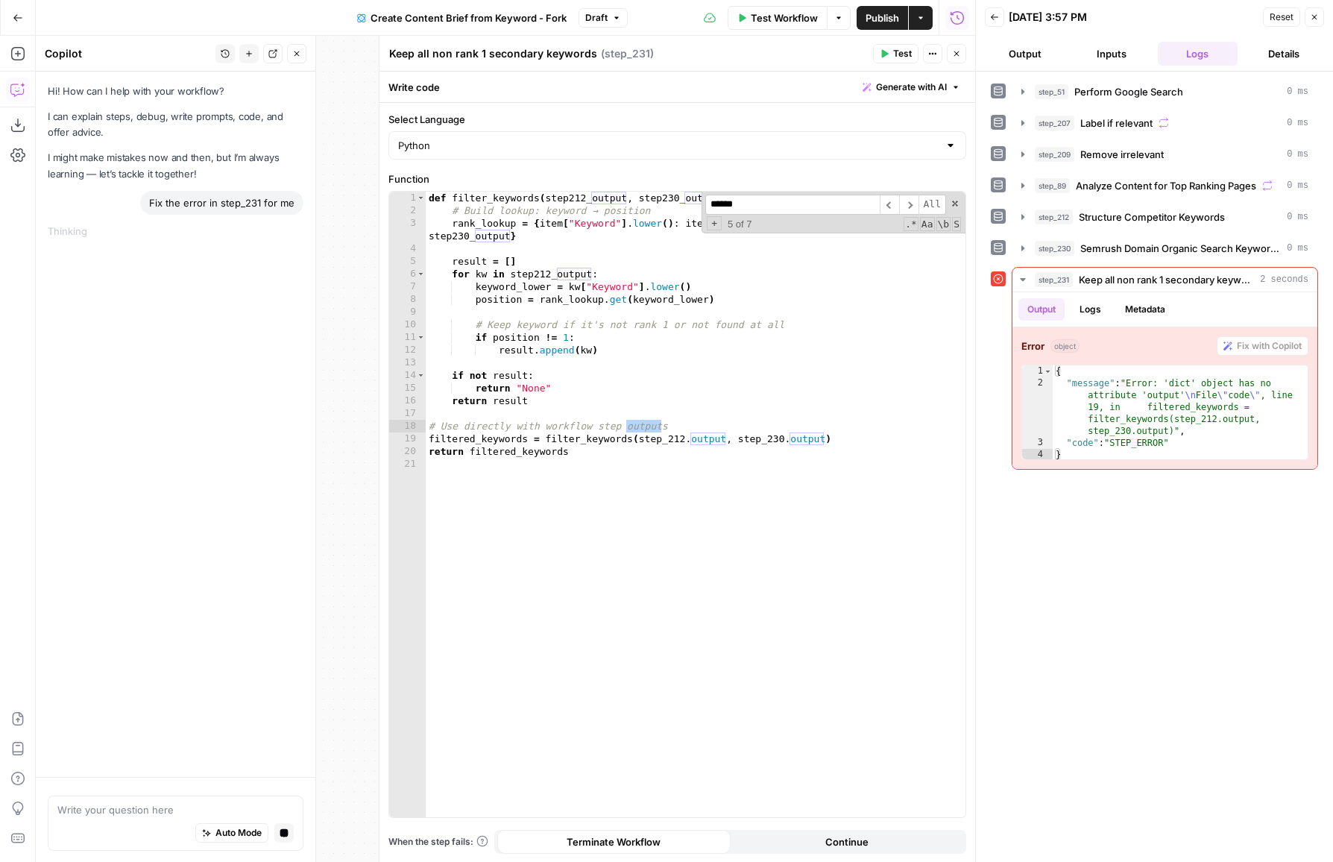
click at [950, 197] on div "****** ​ ​ All Replace All + 5 of 7 .* Aa \b S" at bounding box center [833, 213] width 264 height 42
click at [955, 202] on span at bounding box center [955, 203] width 10 height 10
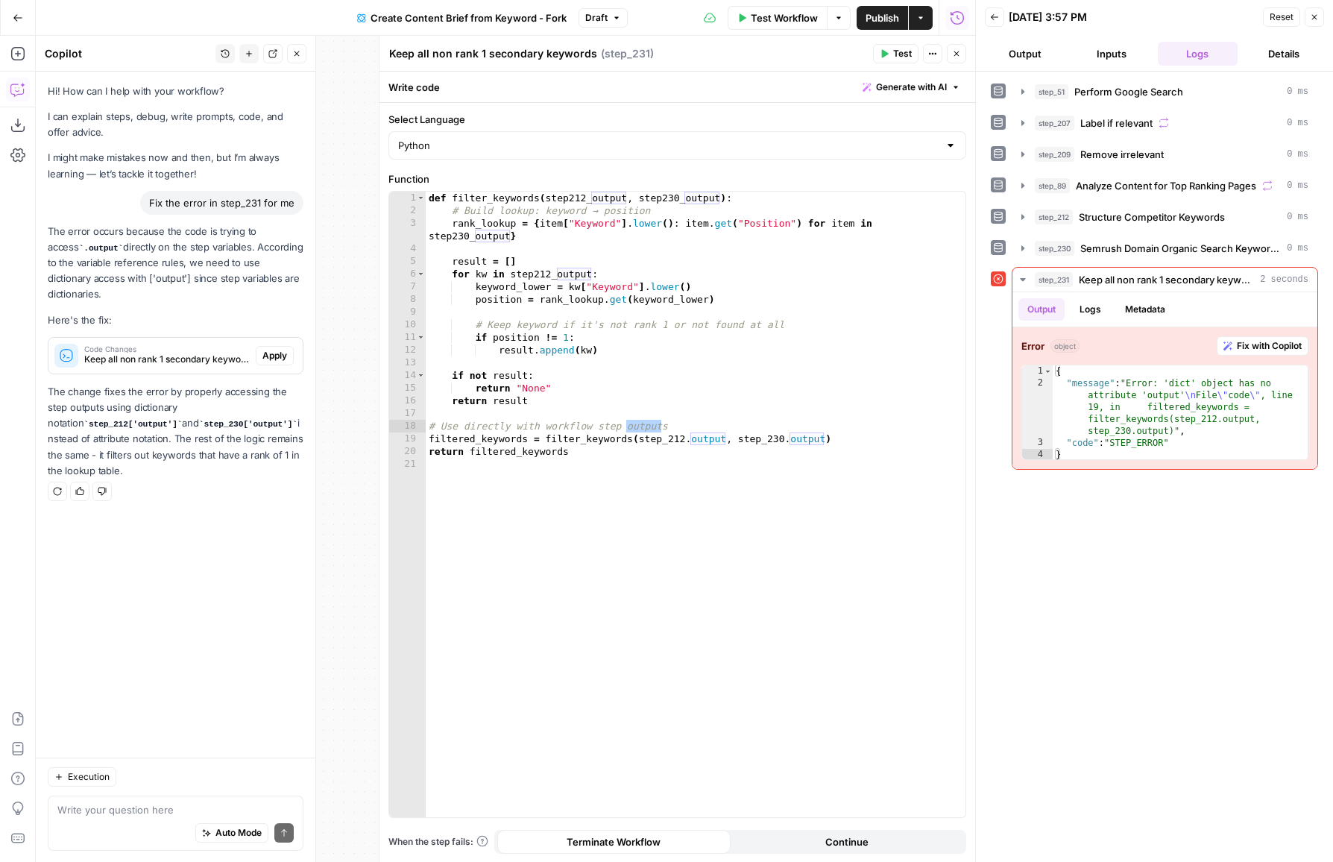
drag, startPoint x: 198, startPoint y: 472, endPoint x: 51, endPoint y: 389, distance: 169.2
click at [51, 389] on p "The change fixes the error by properly accessing the step outputs using diction…" at bounding box center [176, 431] width 256 height 95
click at [272, 344] on div "Code Changes Keep all non rank 1 secondary keywords (step_231) Apply" at bounding box center [175, 356] width 254 height 24
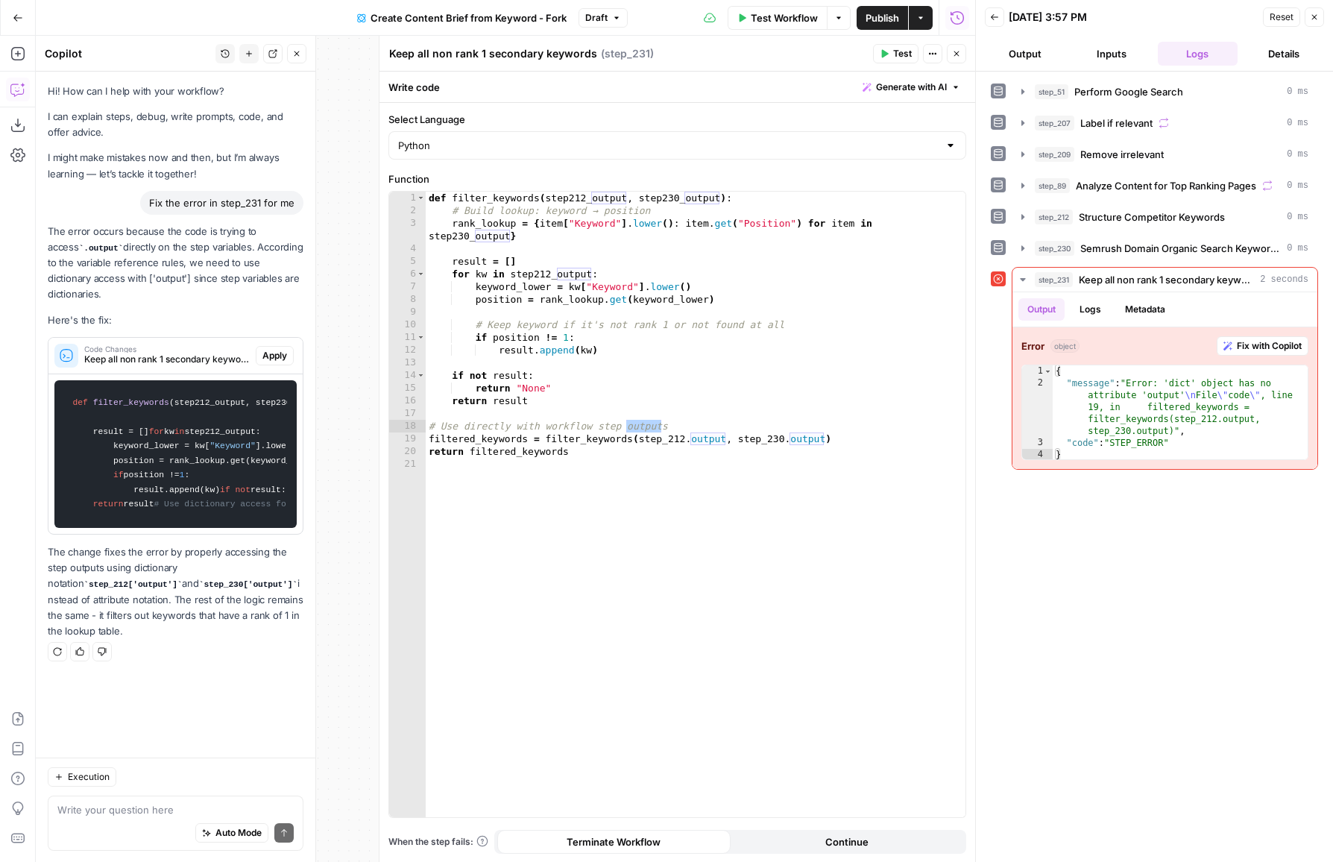
click at [276, 351] on span "Apply" at bounding box center [274, 355] width 25 height 13
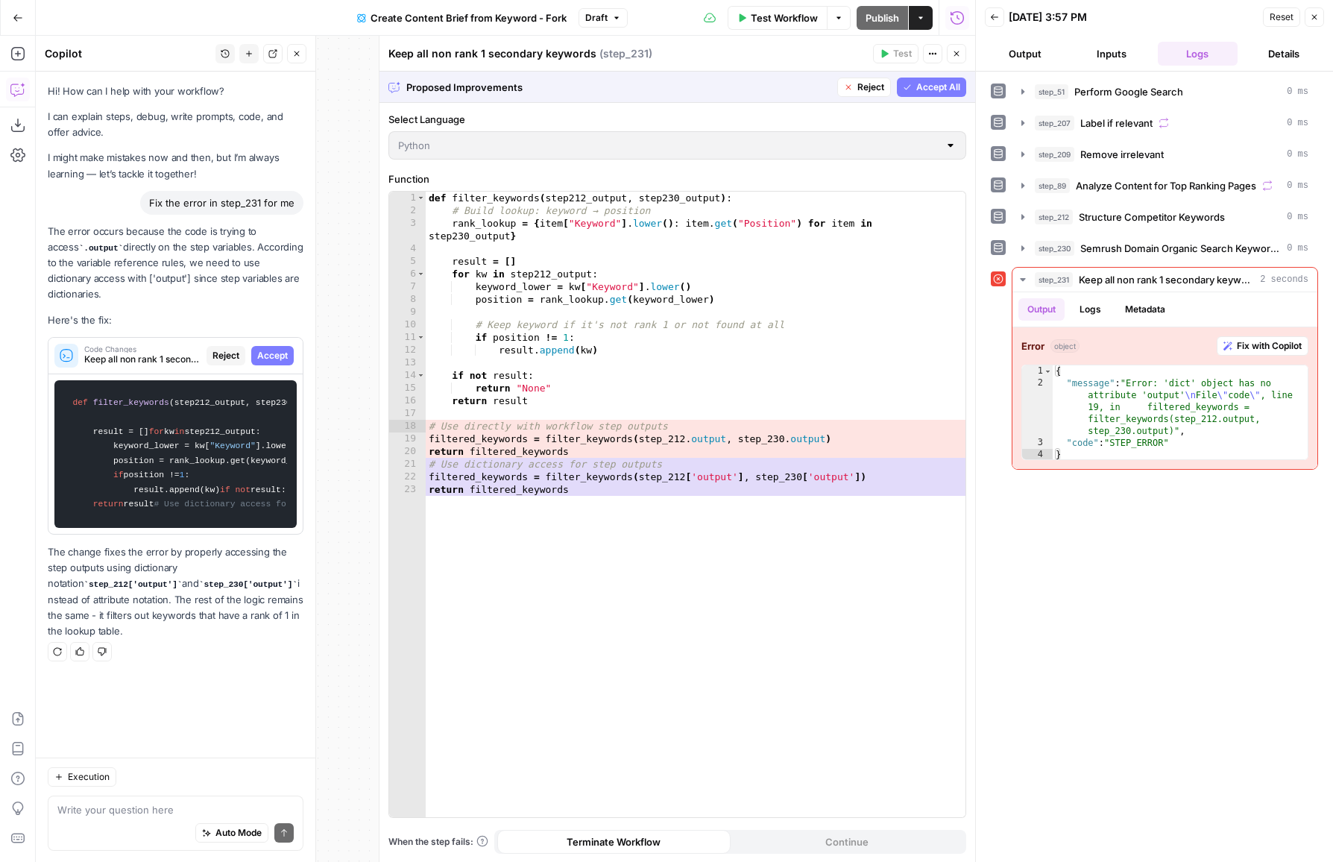
click at [786, 488] on div "**********" at bounding box center [677, 504] width 576 height 625
click at [927, 95] on button "Accept All" at bounding box center [931, 87] width 69 height 19
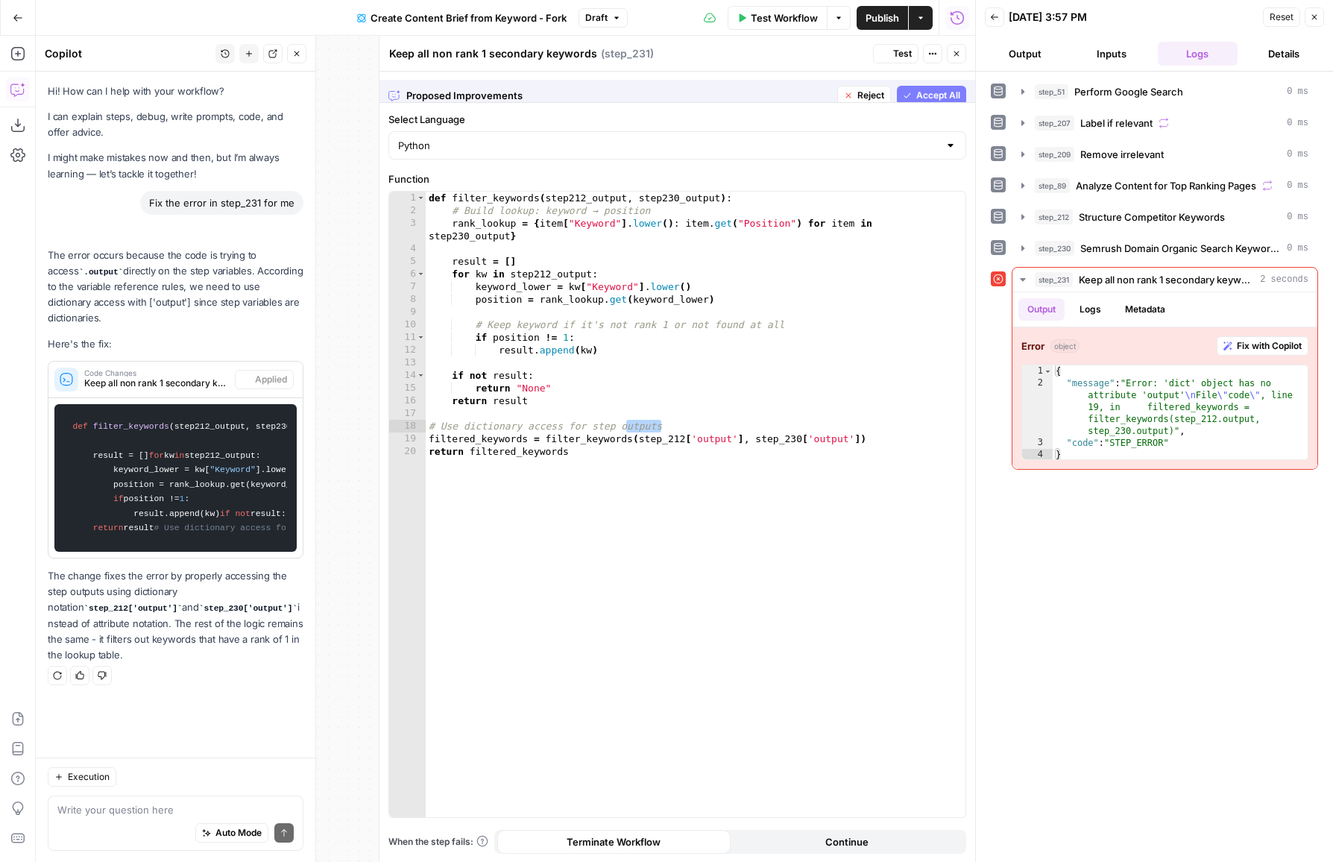
scroll to position [114, 0]
click at [758, 344] on div "def filter_keywords ( step212_output , step230_output ) : # Build lookup: keywo…" at bounding box center [696, 518] width 540 height 652
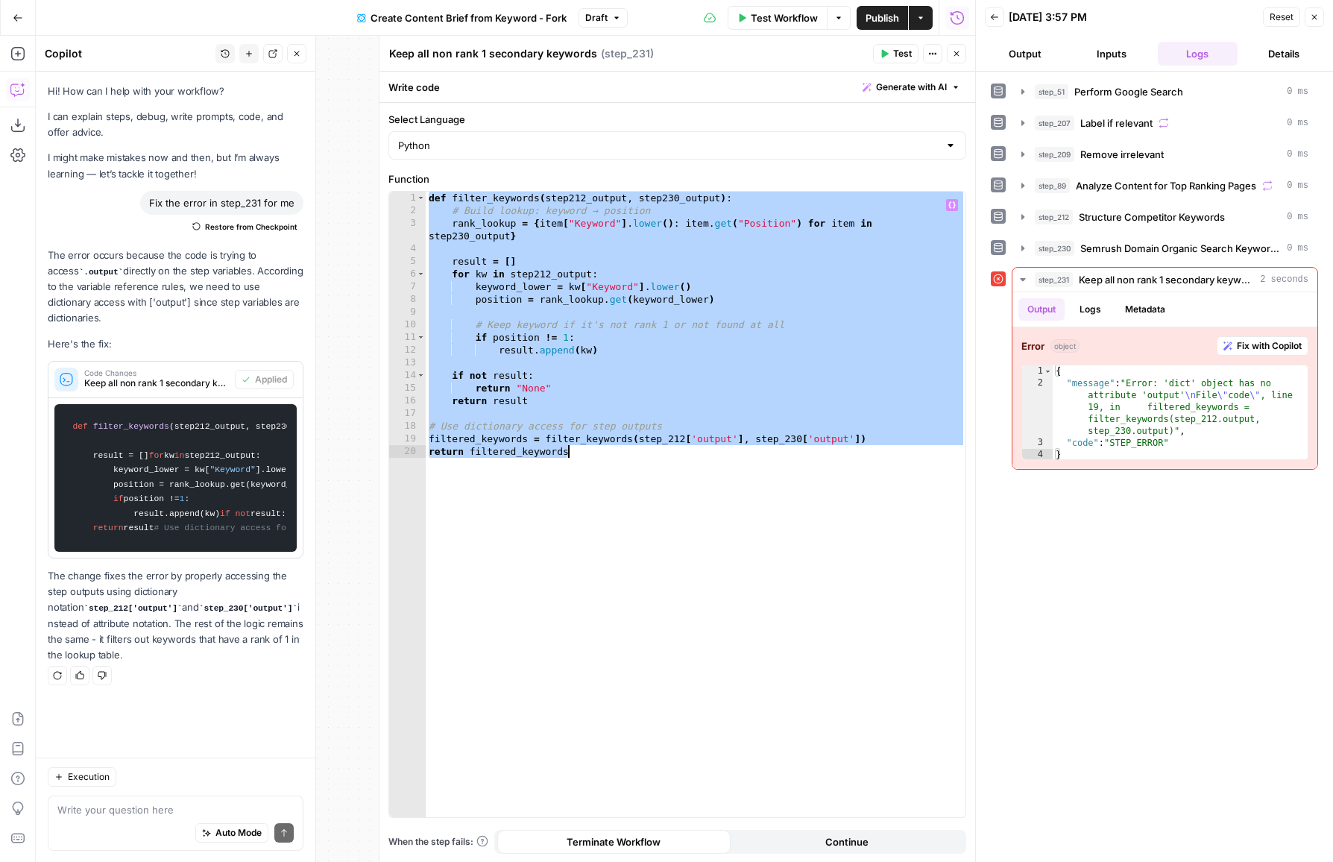
click at [651, 324] on div "def filter_keywords ( step212_output , step230_output ) : # Build lookup: keywo…" at bounding box center [696, 518] width 540 height 652
type textarea "**********"
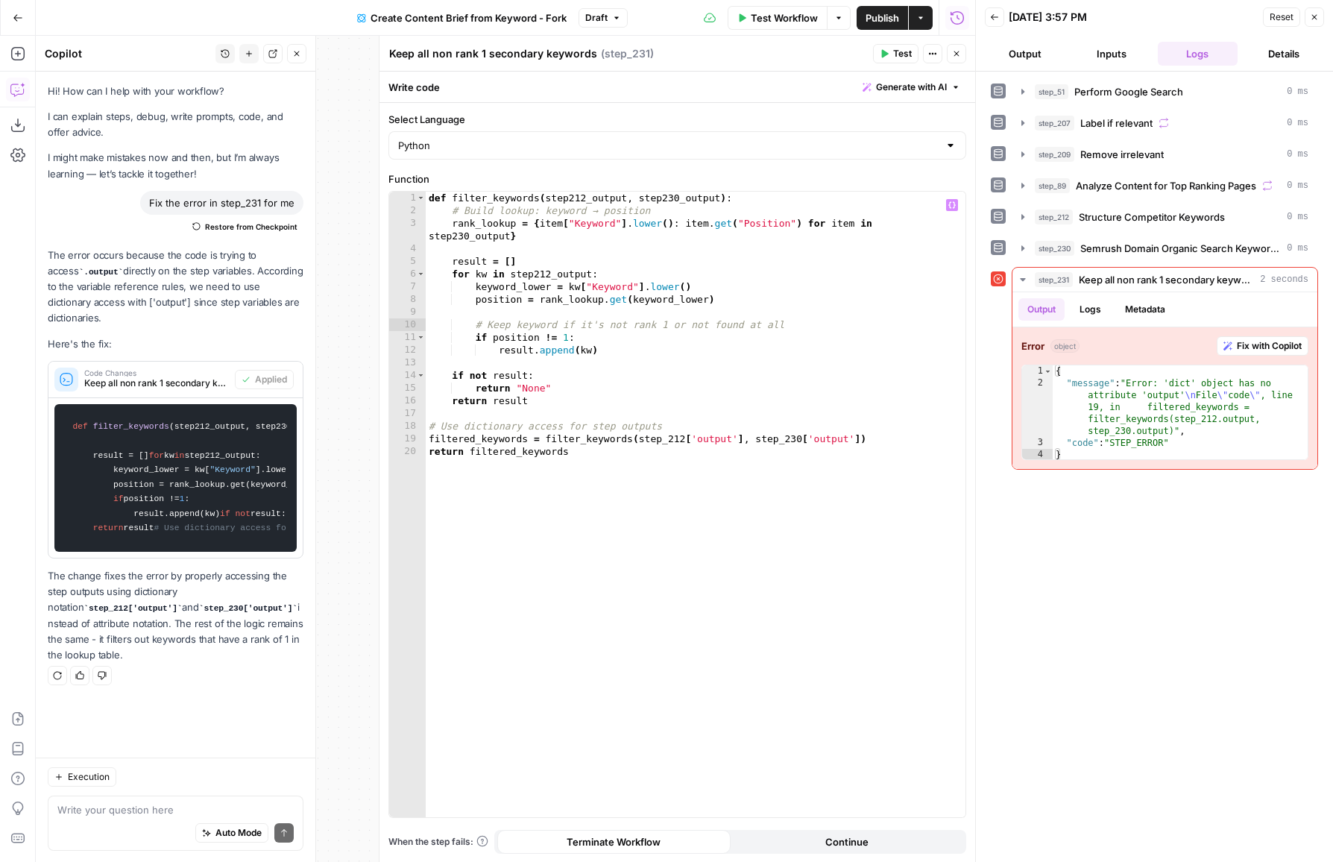
click at [1007, 39] on header "Back 09/03/25 at 3:57 PM Reset Close Output Inputs Logs Details" at bounding box center [1154, 36] width 357 height 72
click at [994, 19] on icon "button" at bounding box center [994, 17] width 9 height 9
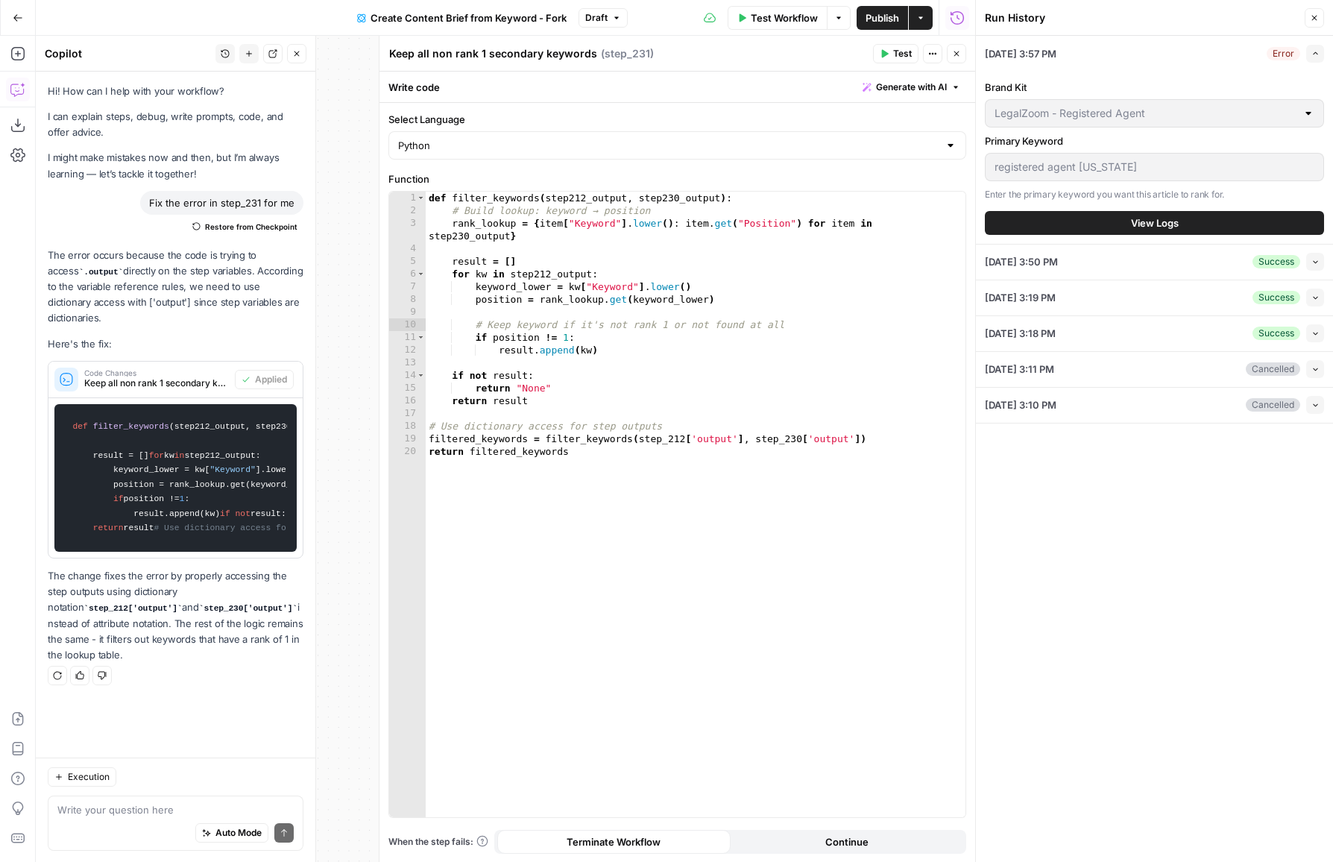
click at [901, 63] on button "Test" at bounding box center [895, 53] width 45 height 19
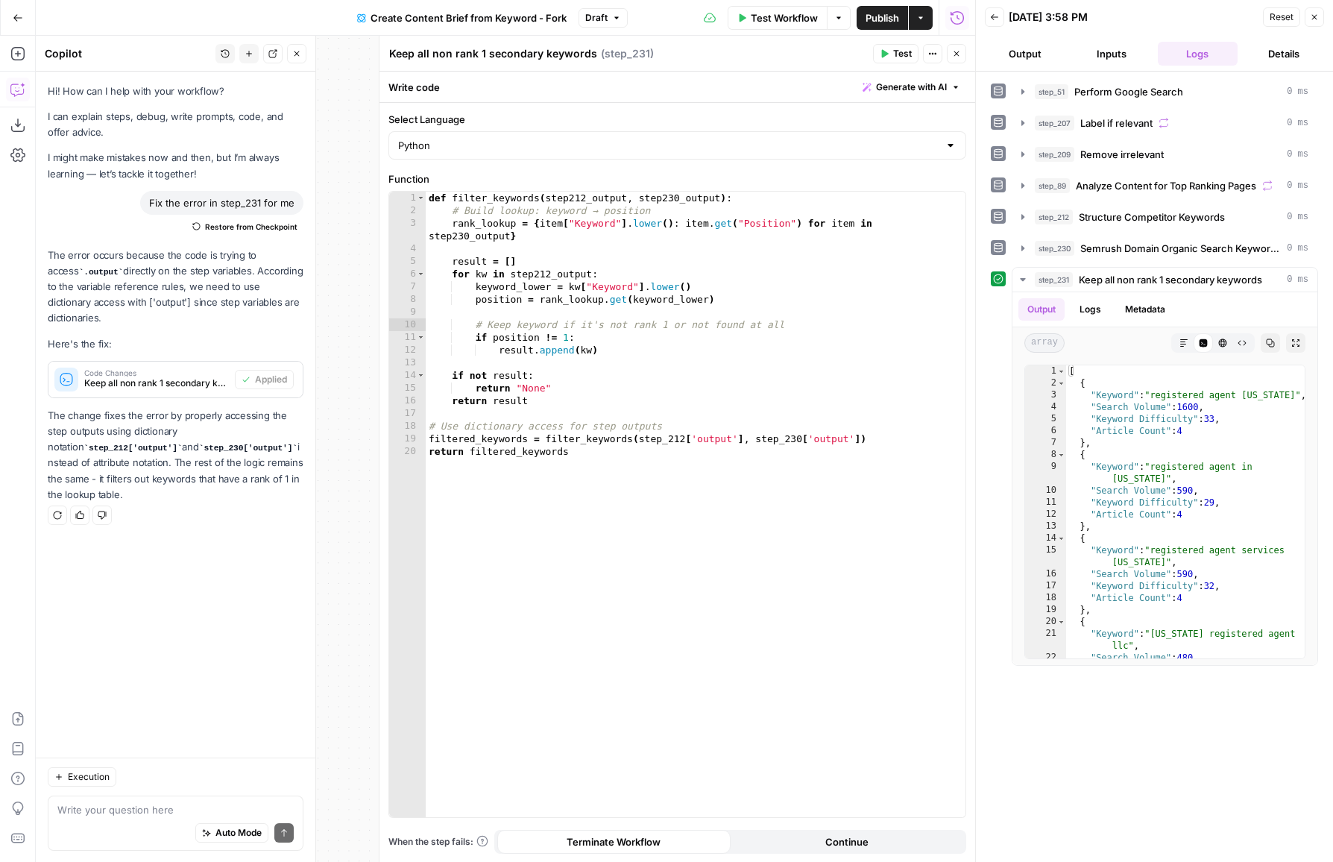
click at [1222, 221] on span "Structure Competitor Keywords" at bounding box center [1152, 216] width 146 height 15
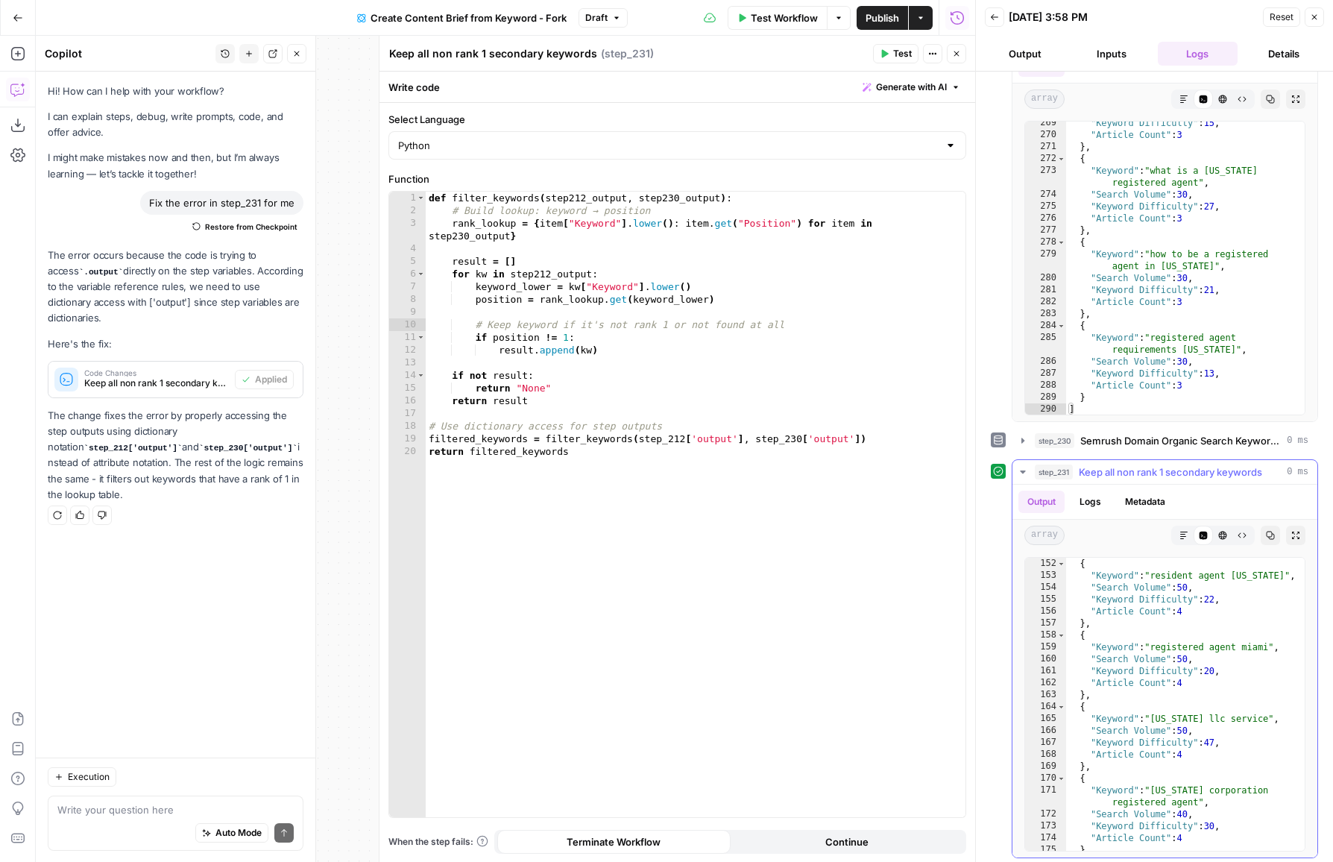
scroll to position [3547, 0]
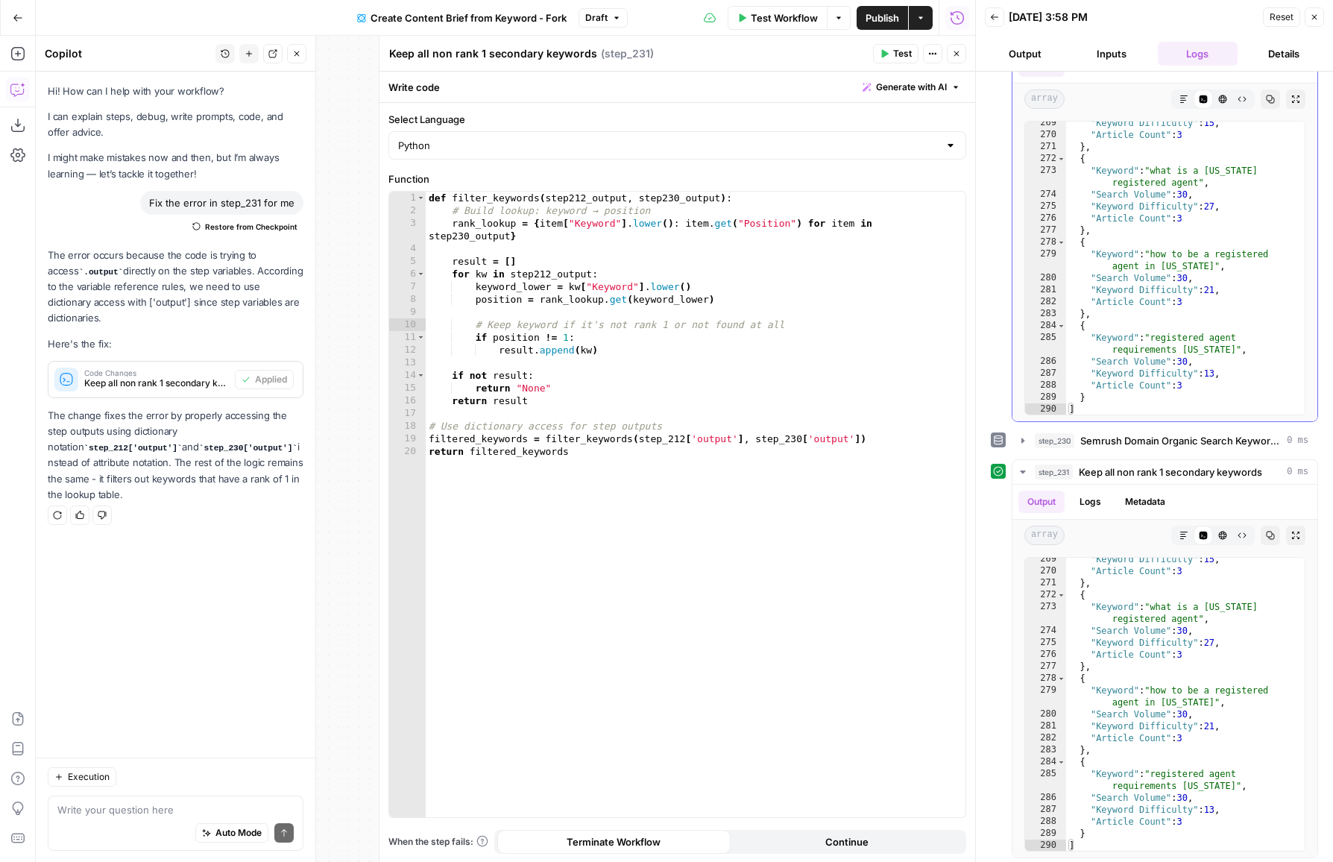
type textarea "**********"
click at [1255, 331] on div ""Keyword Difficulty" : 15 , "Article Count" : 3 } , { "Keyword" : "what is a fl…" at bounding box center [1185, 276] width 239 height 318
click at [1214, 486] on div "Output Logs Metadata" at bounding box center [1164, 502] width 305 height 34
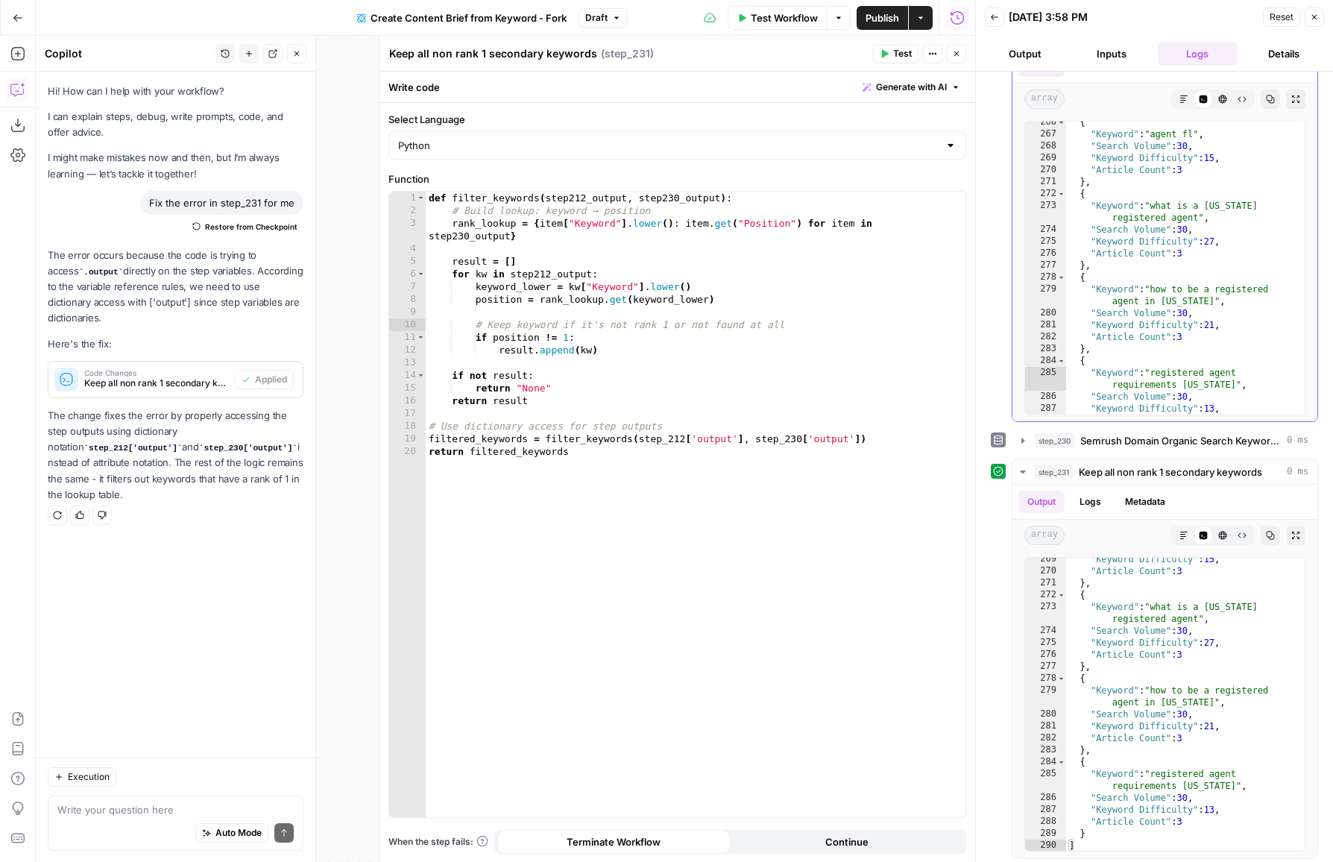
scroll to position [3438, 0]
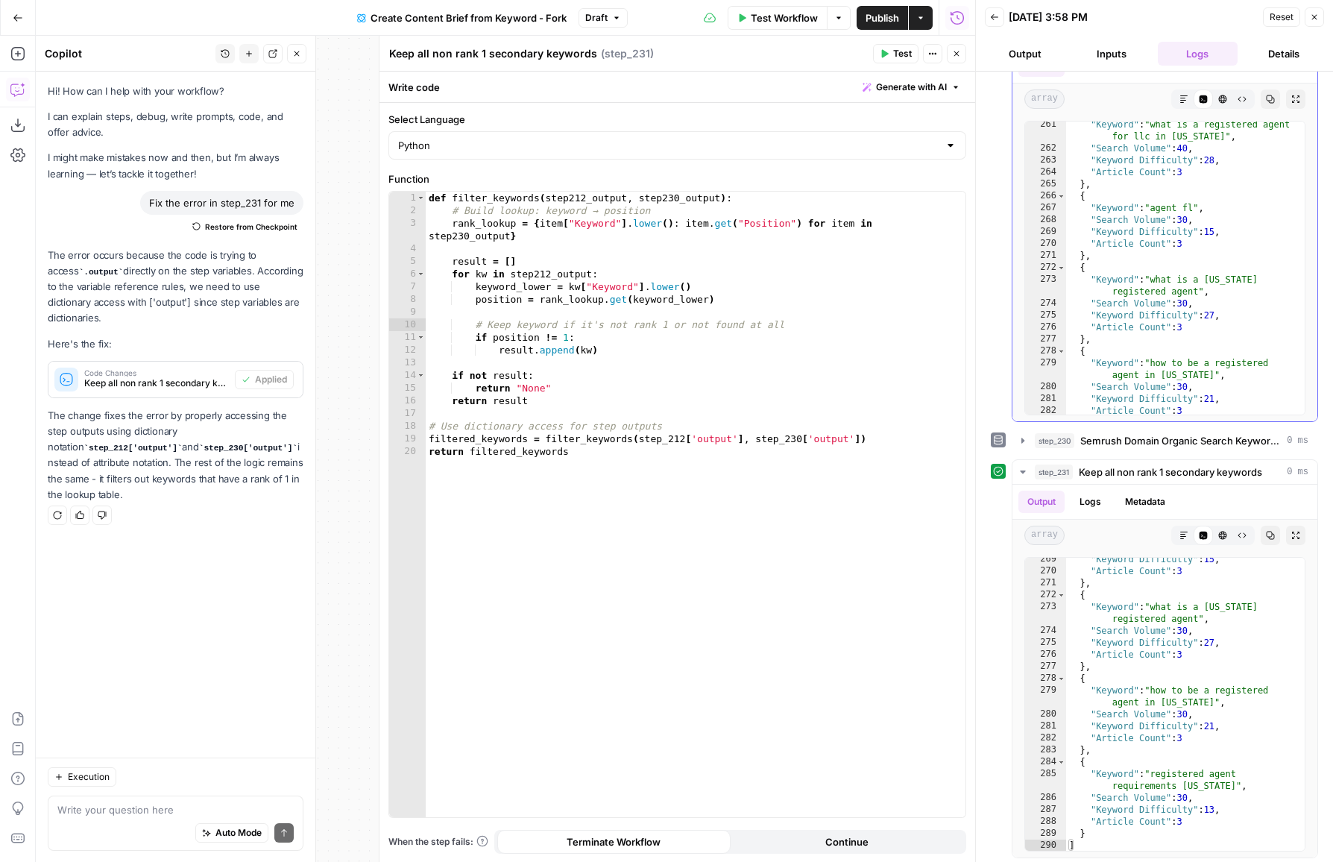
click at [1269, 89] on button "Copy" at bounding box center [1270, 98] width 19 height 19
click at [1039, 53] on button "Output" at bounding box center [1025, 54] width 81 height 24
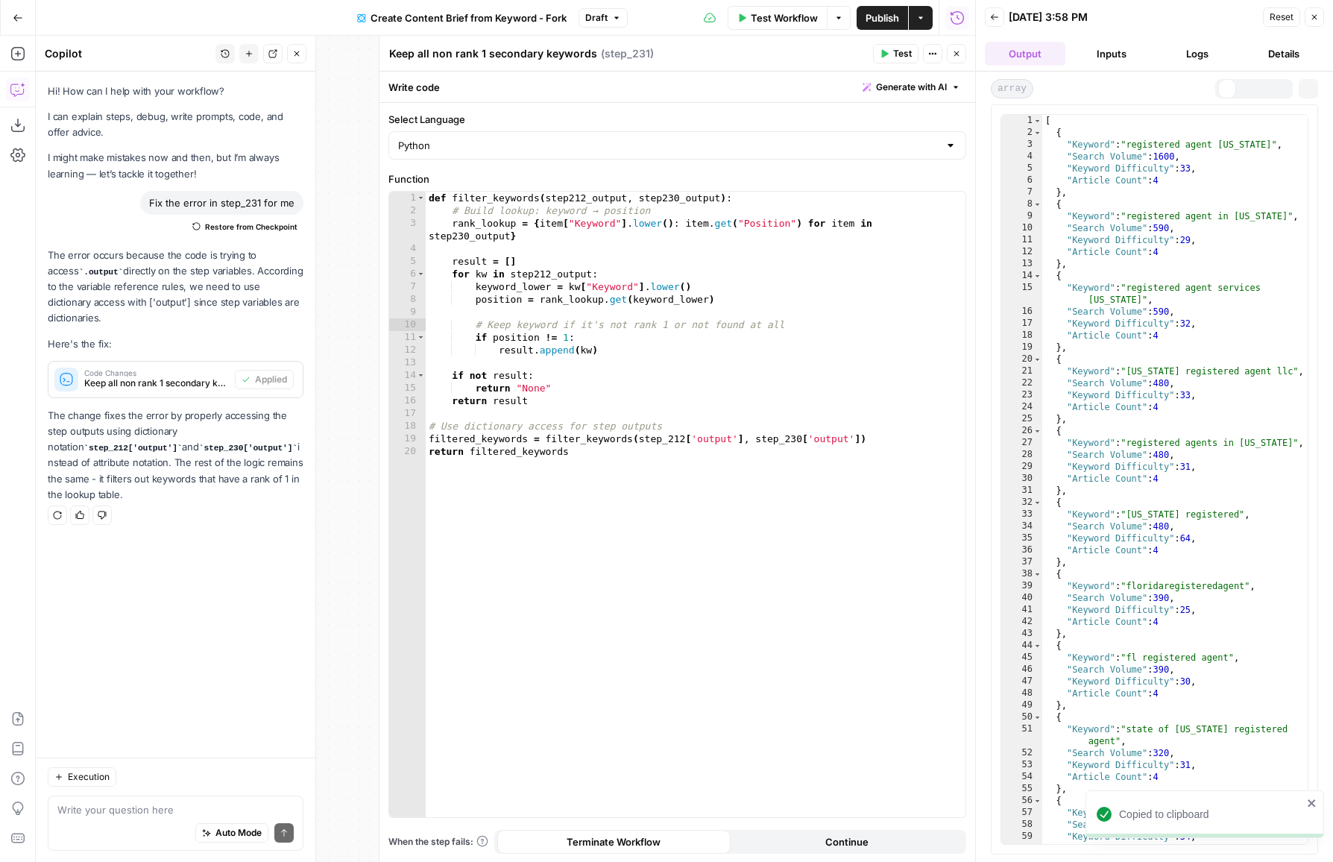
scroll to position [0, 0]
click at [1003, 25] on div "Back" at bounding box center [994, 16] width 19 height 19
click at [996, 22] on button "Back" at bounding box center [994, 16] width 19 height 19
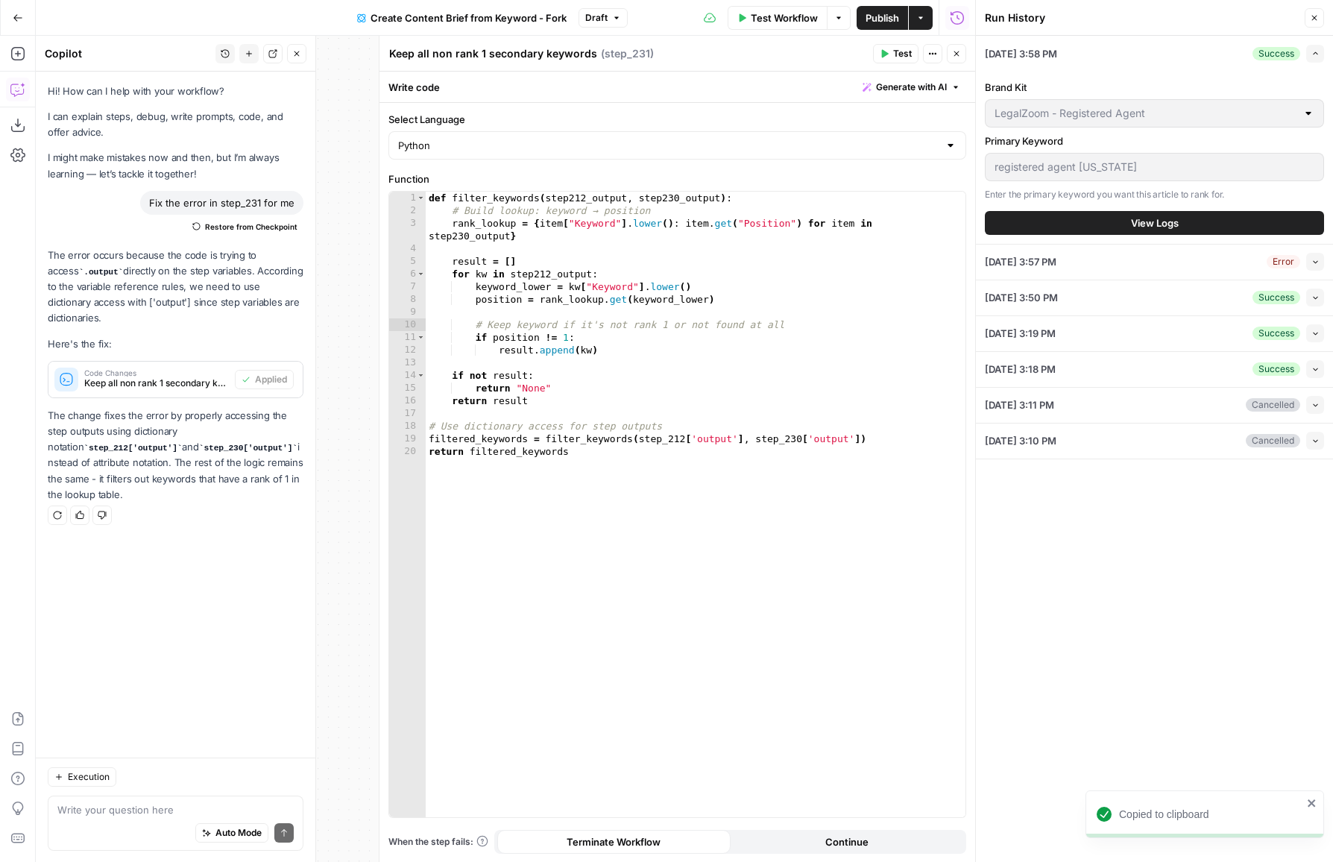
click at [1202, 215] on button "View Logs" at bounding box center [1154, 223] width 339 height 24
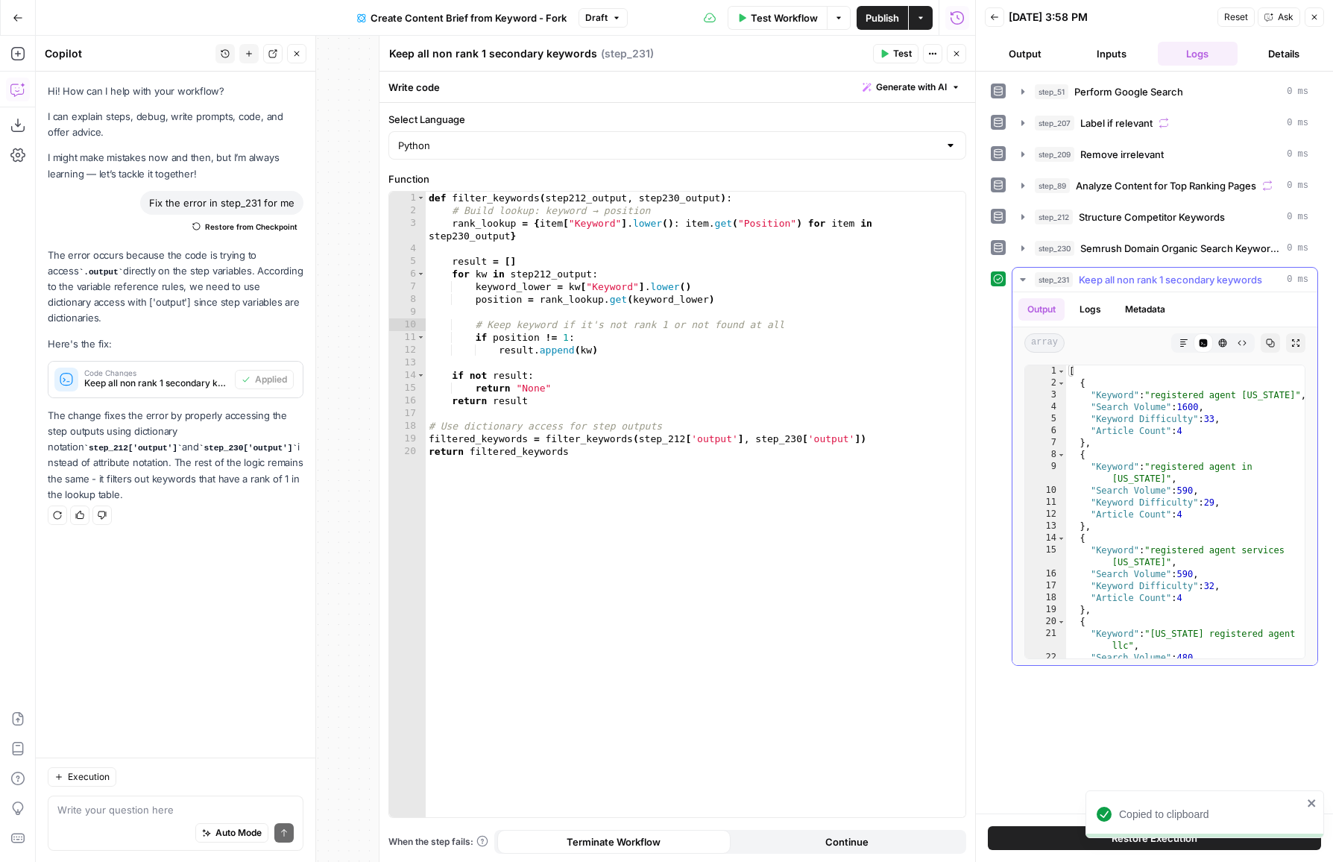
click at [1165, 243] on span "Semrush Domain Organic Search Keywords" at bounding box center [1180, 248] width 201 height 15
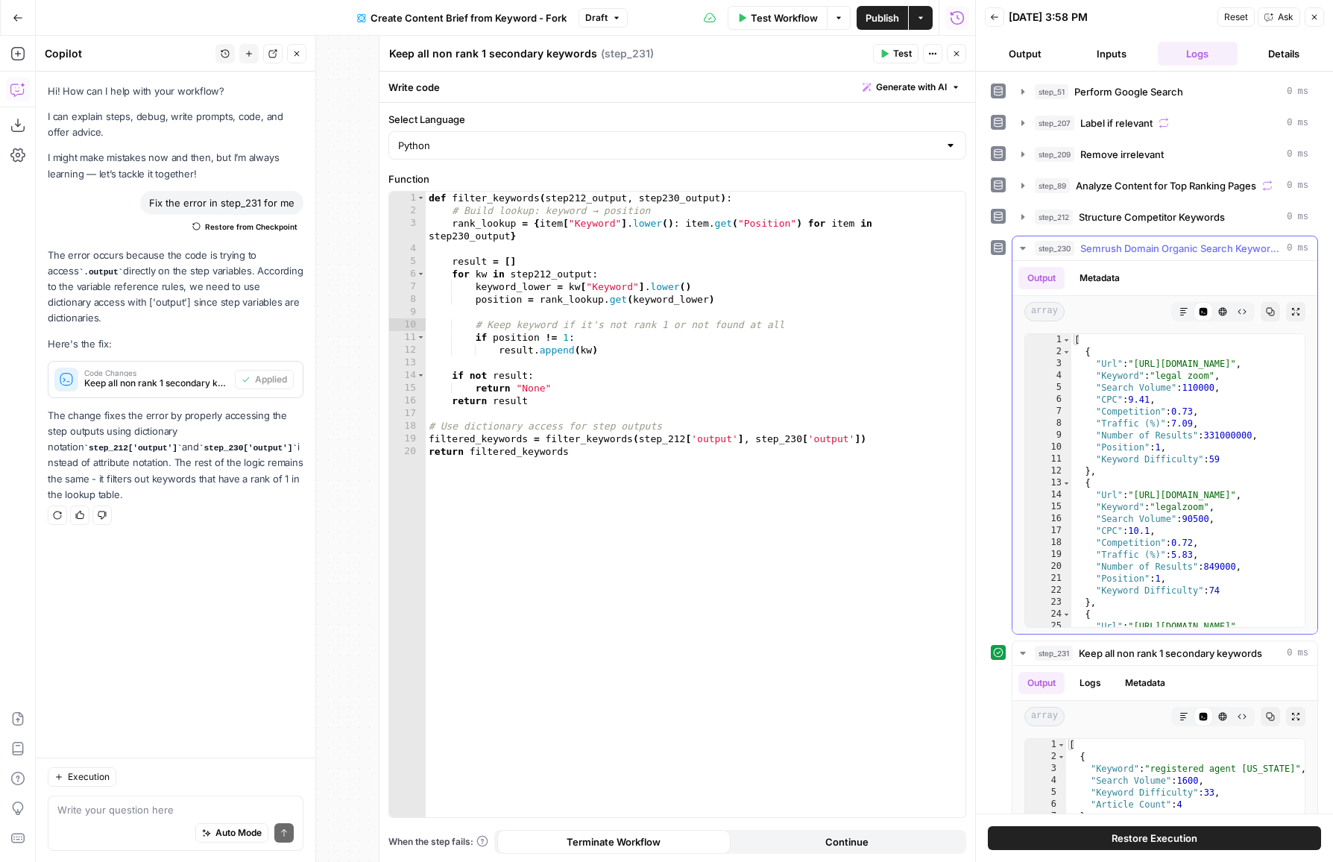
click at [1270, 307] on icon "button" at bounding box center [1270, 311] width 9 height 9
click at [958, 45] on button "Close" at bounding box center [956, 53] width 19 height 19
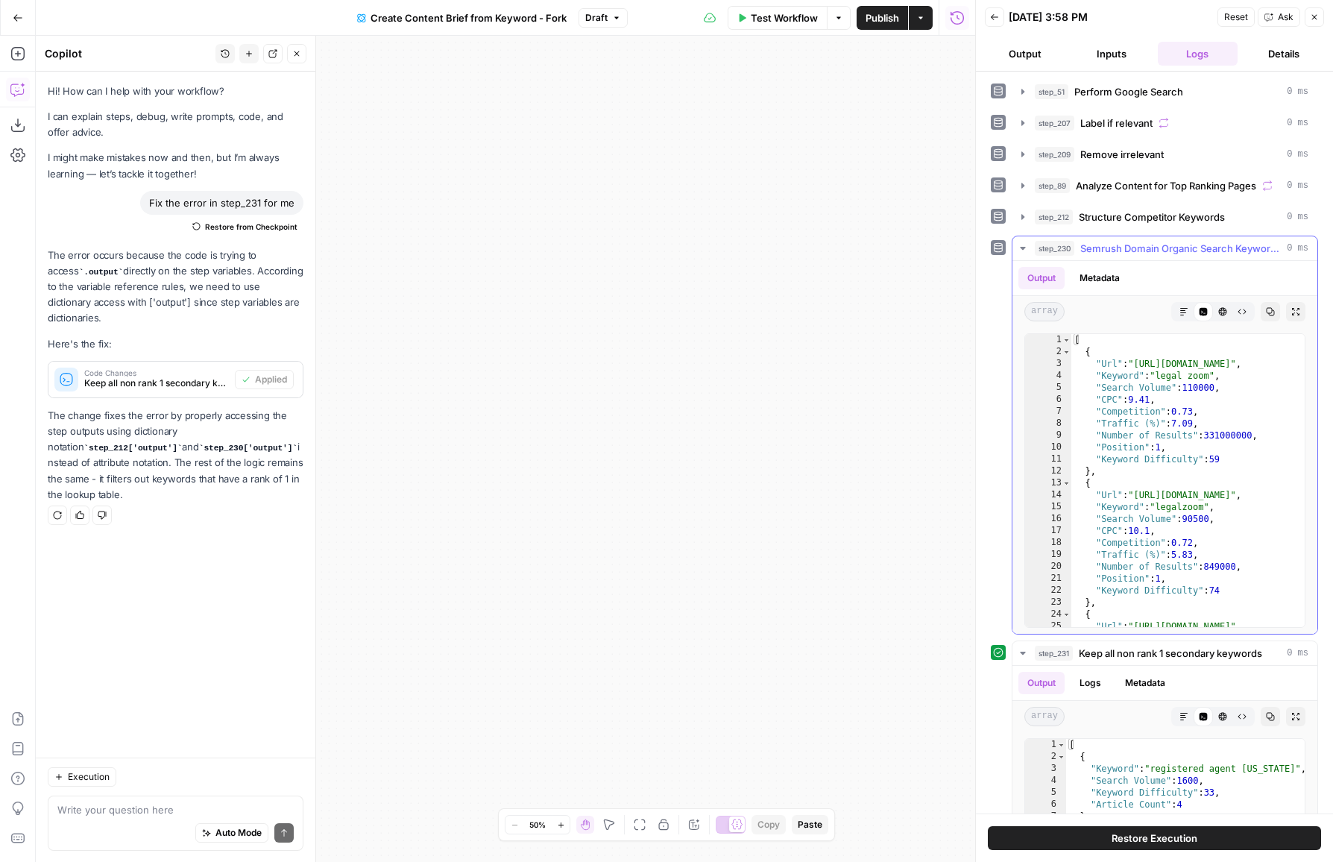
click at [1220, 244] on span "Semrush Domain Organic Search Keywords" at bounding box center [1180, 248] width 201 height 15
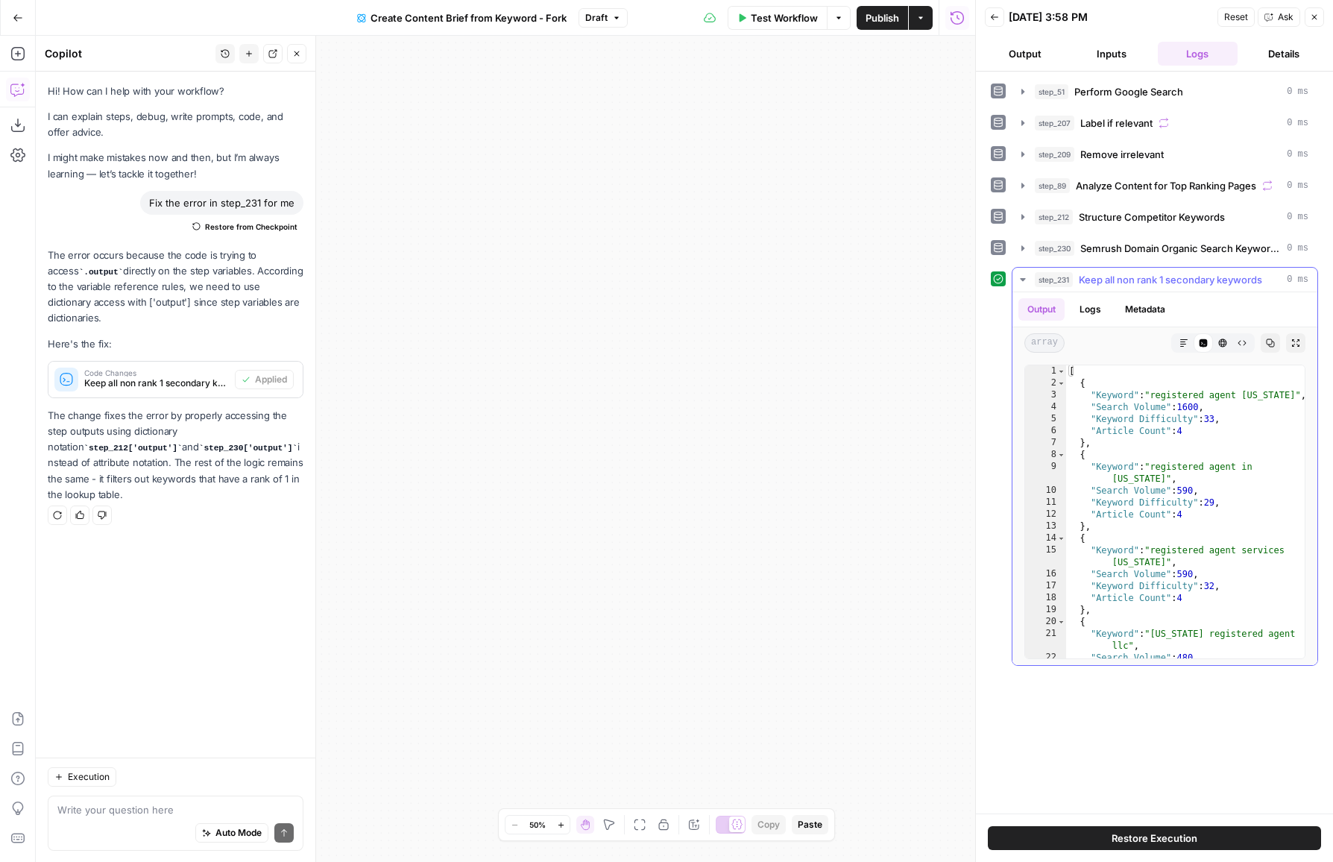
click at [1183, 280] on span "Keep all non rank 1 secondary keywords" at bounding box center [1170, 279] width 183 height 15
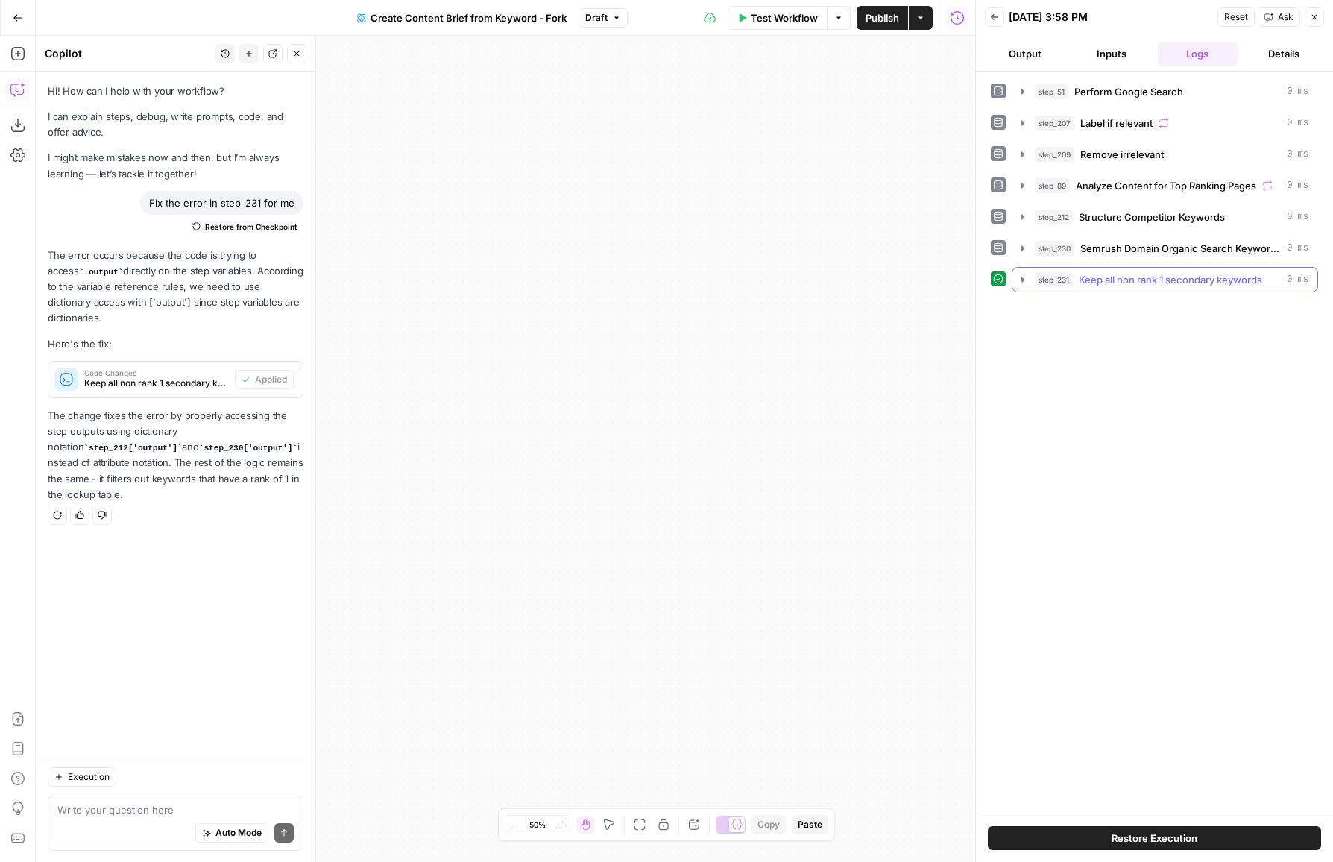
click at [1195, 272] on span "Keep all non rank 1 secondary keywords" at bounding box center [1170, 279] width 183 height 15
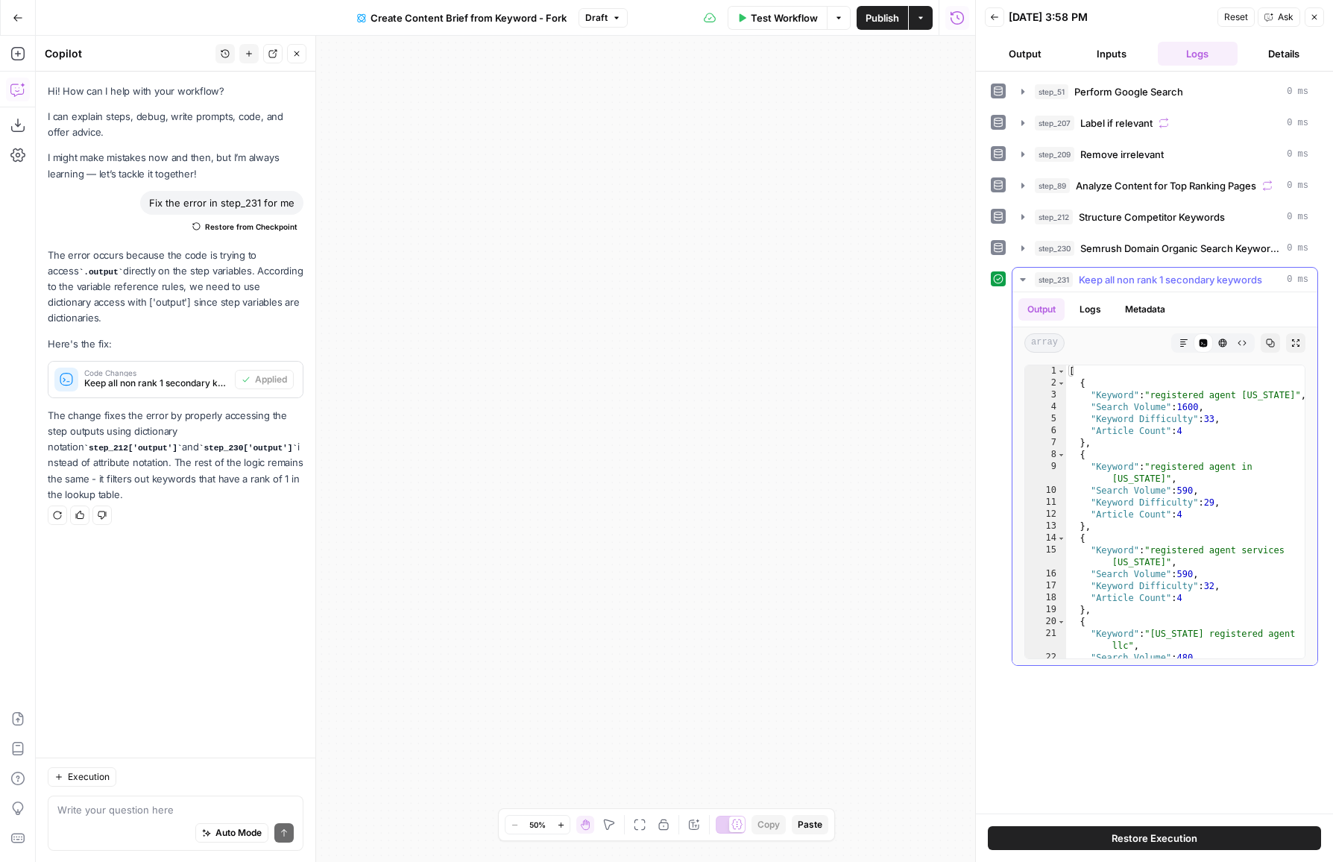
click at [1193, 268] on button "step_231 Keep all non rank 1 secondary keywords 0 ms" at bounding box center [1164, 280] width 305 height 24
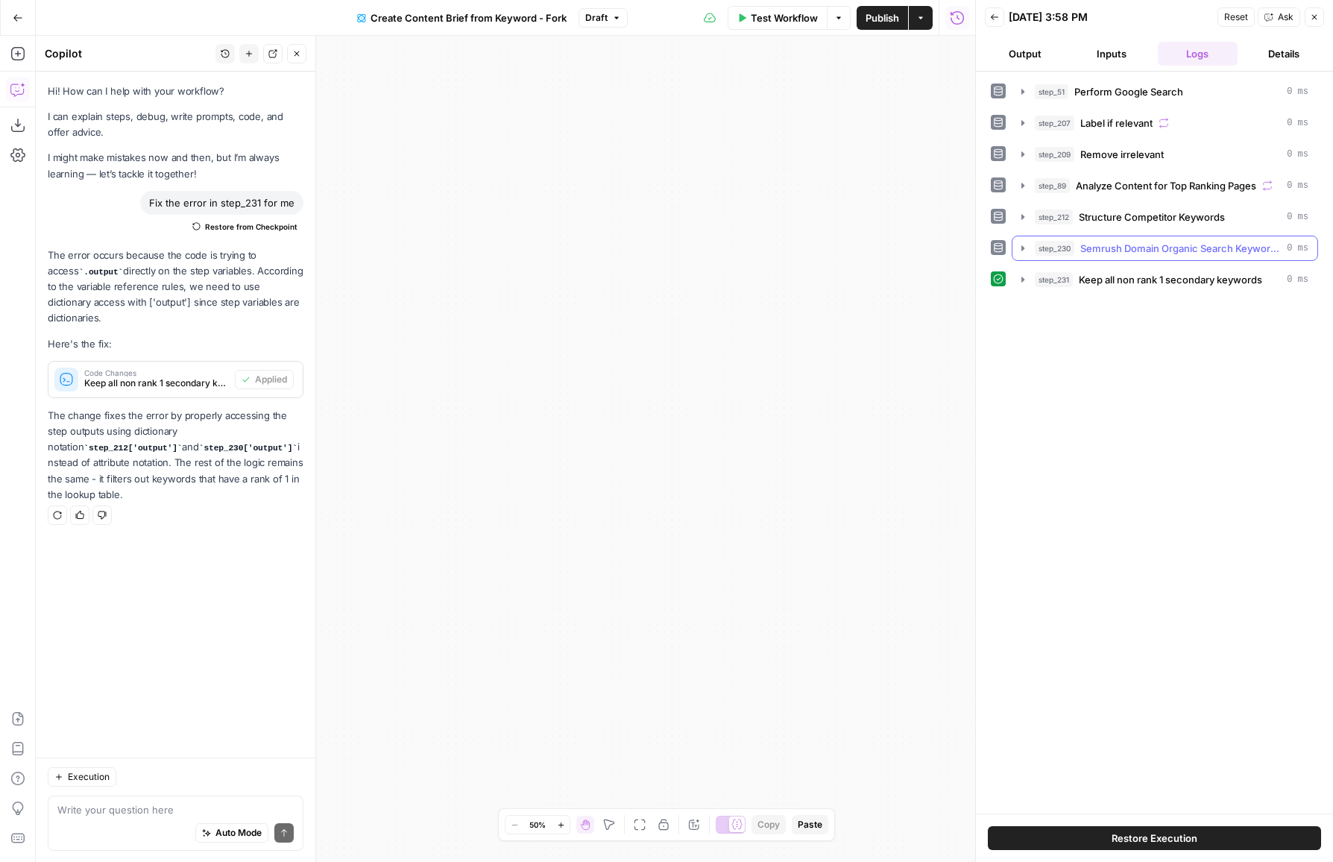
click at [1205, 256] on button "step_230 Semrush Domain Organic Search Keywords 0 ms" at bounding box center [1164, 248] width 305 height 24
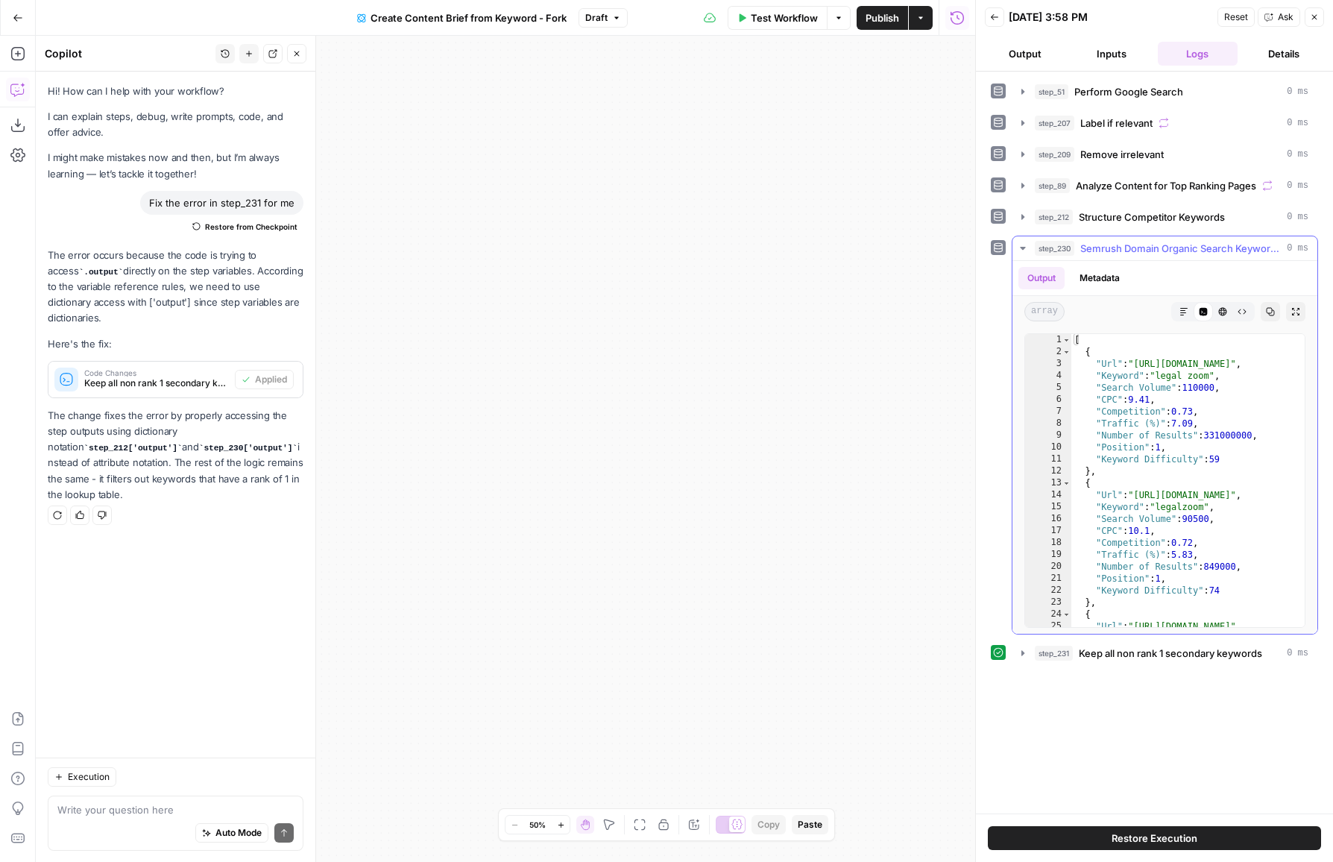
click at [1187, 250] on span "Semrush Domain Organic Search Keywords" at bounding box center [1180, 248] width 201 height 15
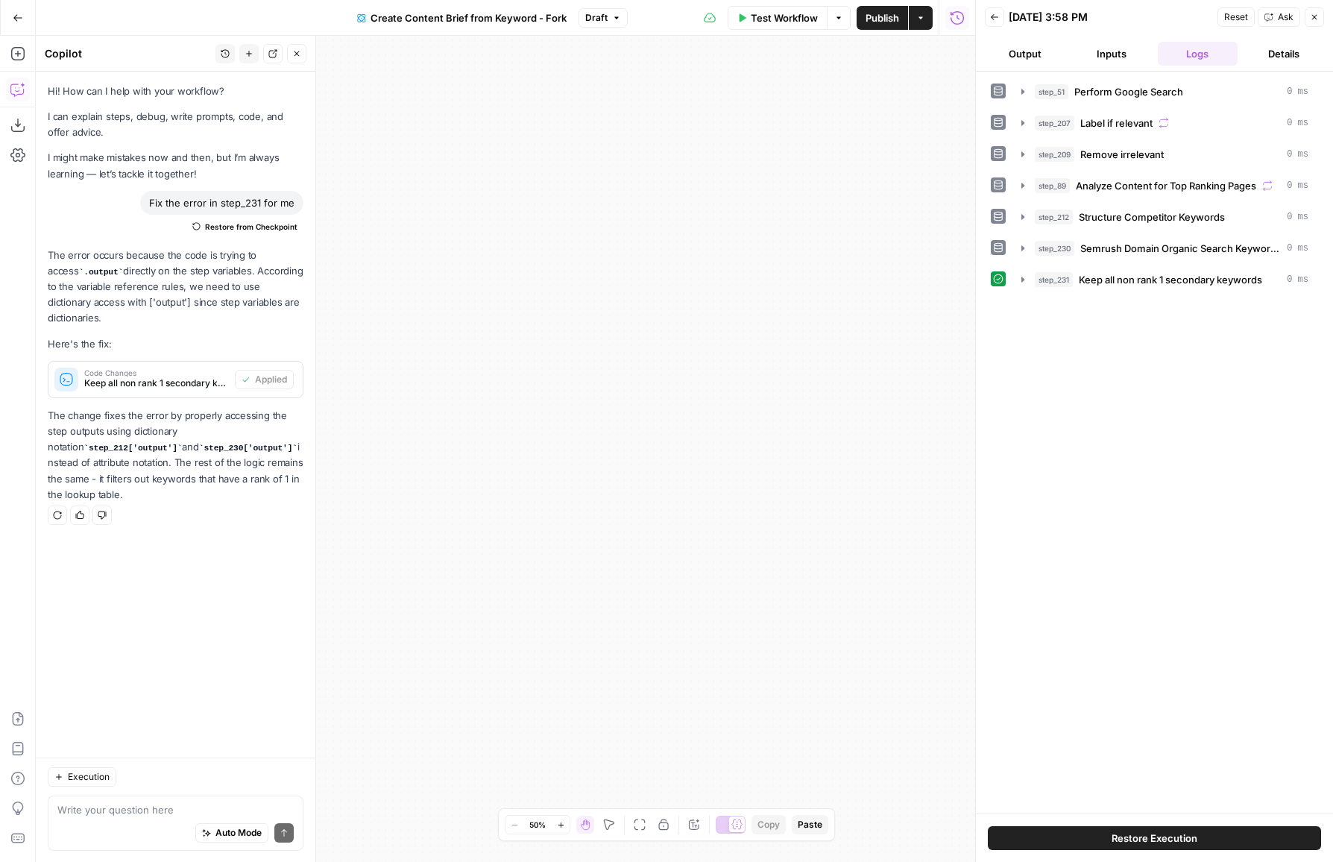
click at [1318, 20] on icon "button" at bounding box center [1314, 17] width 9 height 9
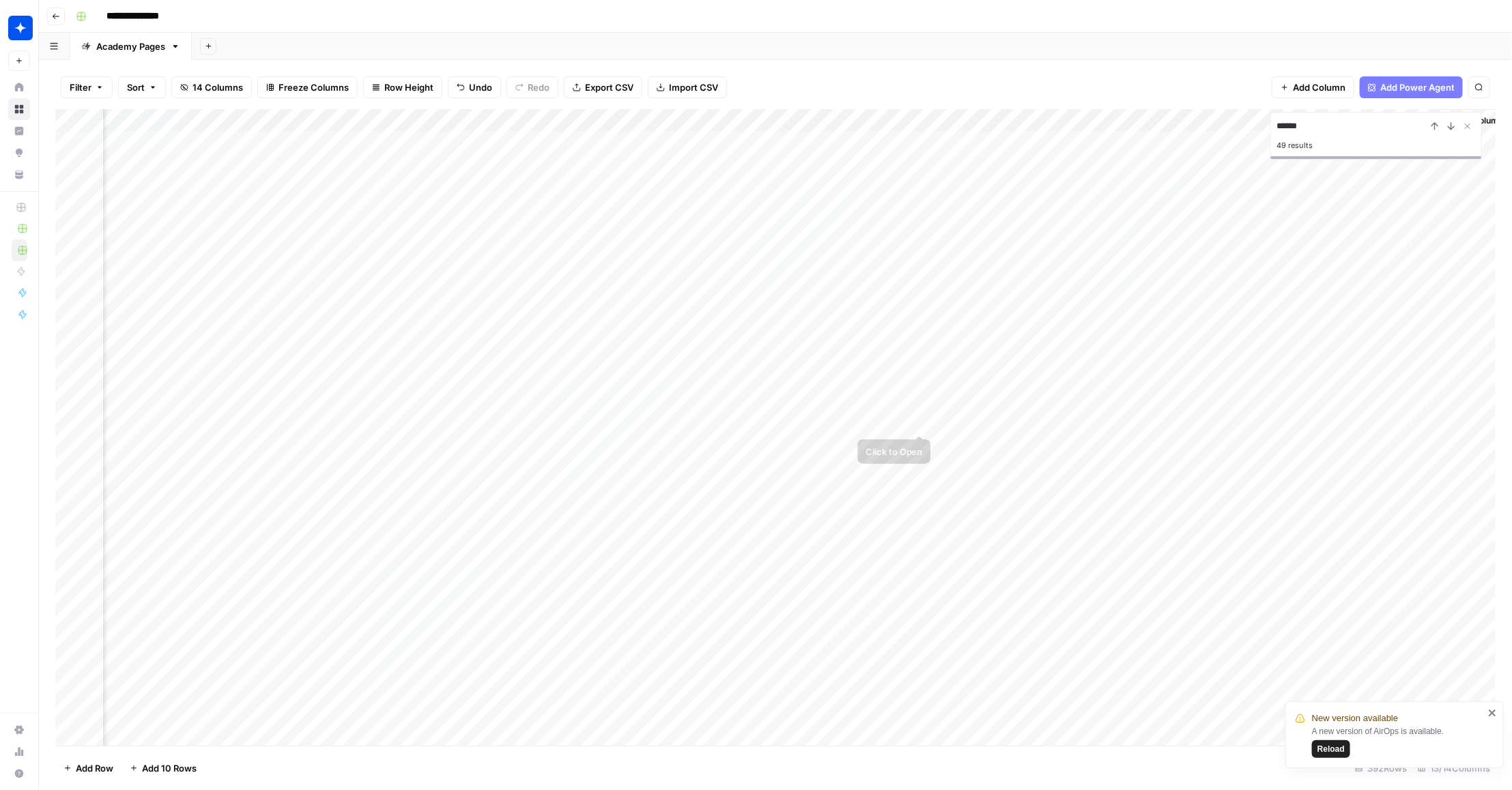
scroll to position [0, 598]
click at [1251, 419] on div "Add Column" at bounding box center [776, 427] width 1441 height 636
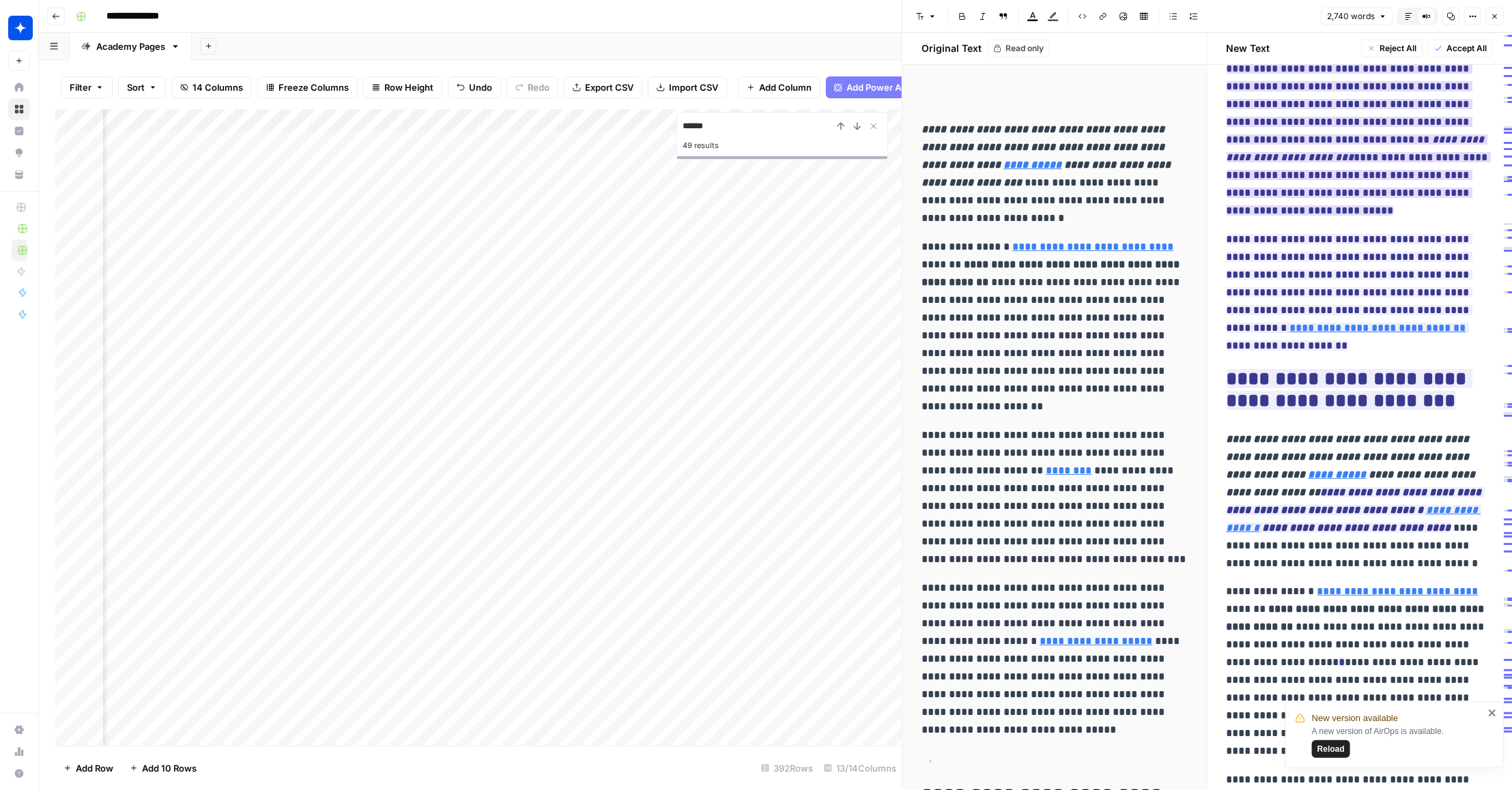
scroll to position [319, 0]
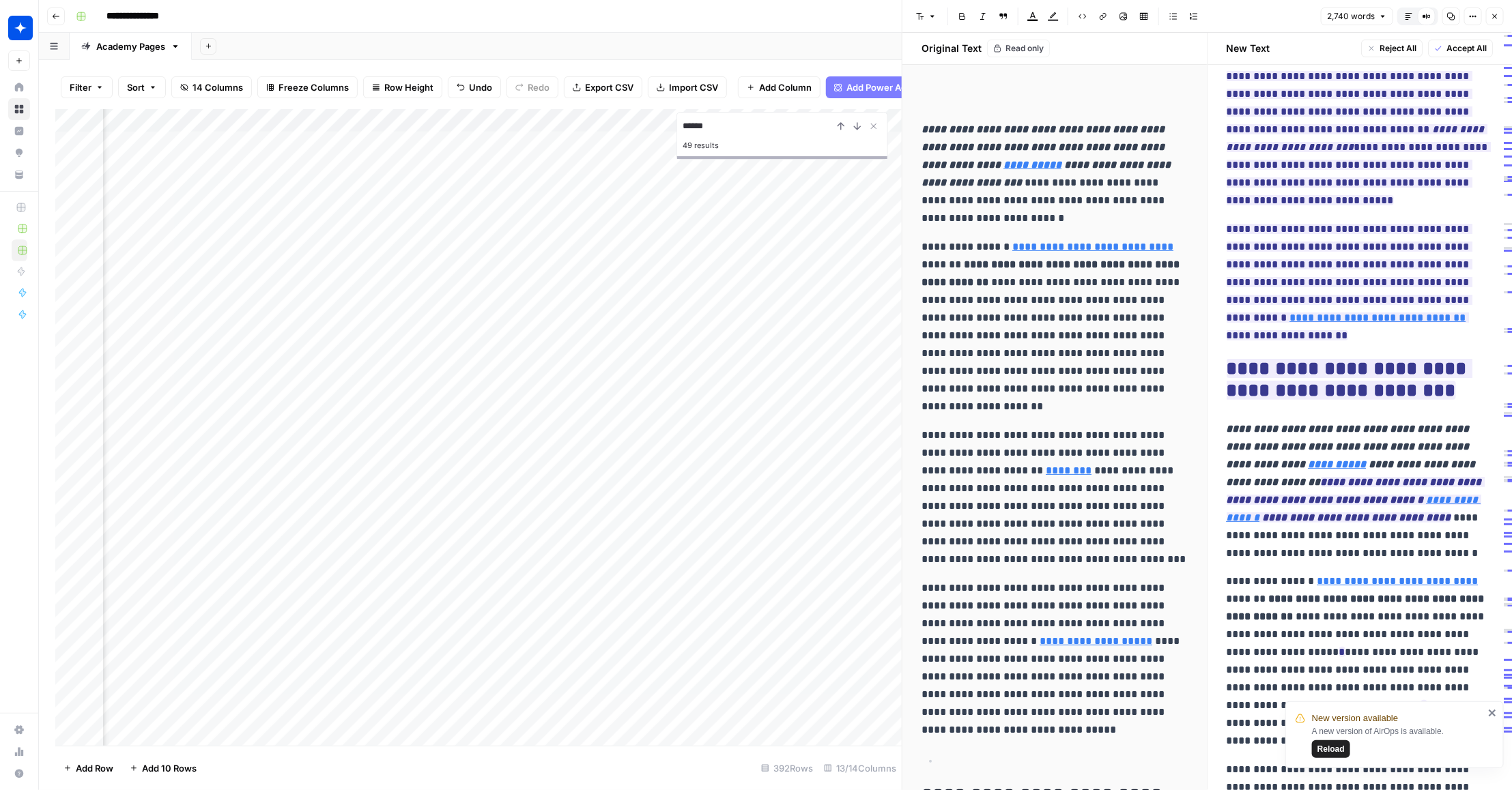
click at [1490, 8] on button "Close" at bounding box center [1495, 16] width 17 height 17
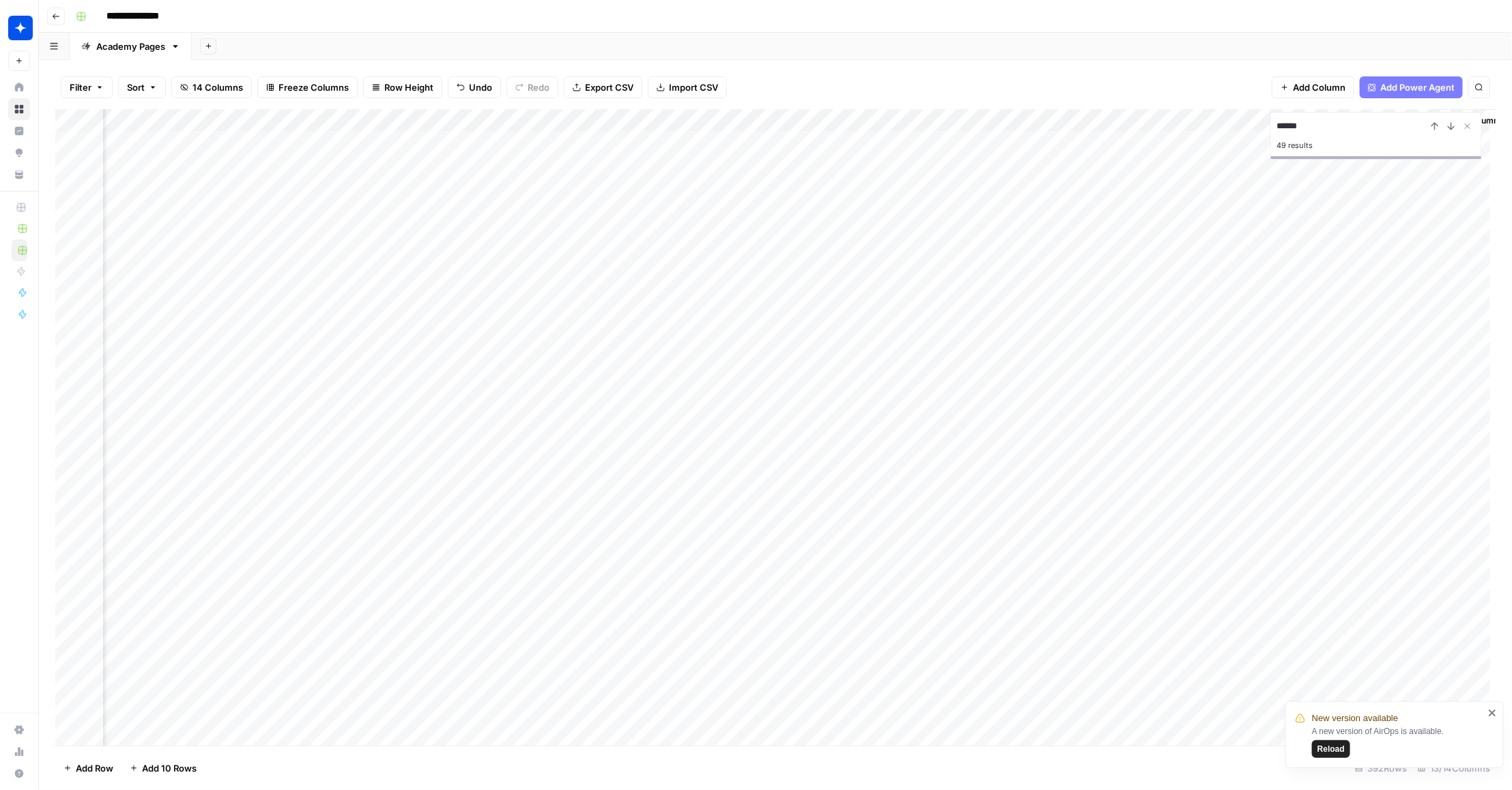
scroll to position [0, 582]
click at [1265, 393] on div "Add Column" at bounding box center [776, 427] width 1441 height 636
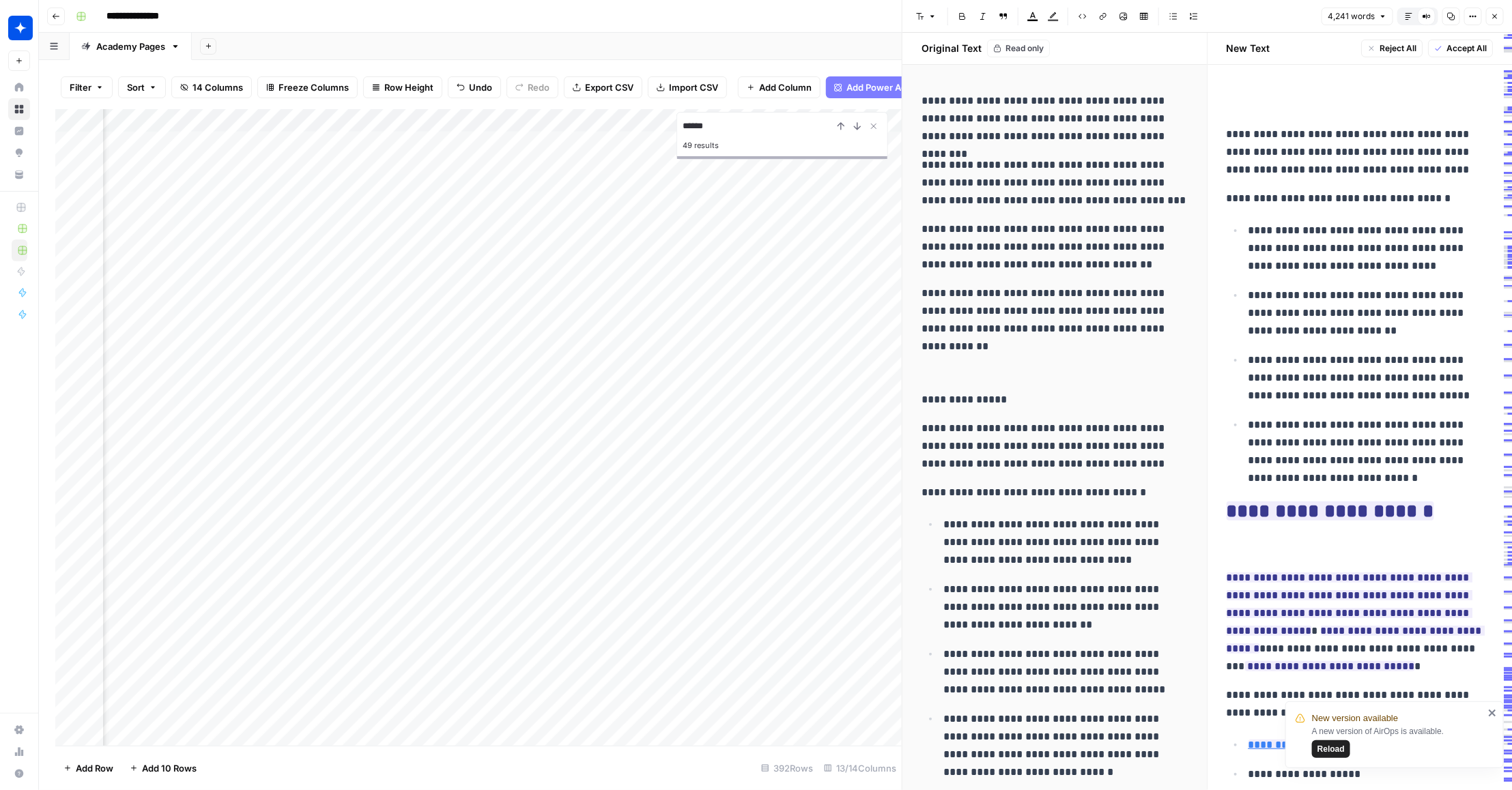
scroll to position [514, 0]
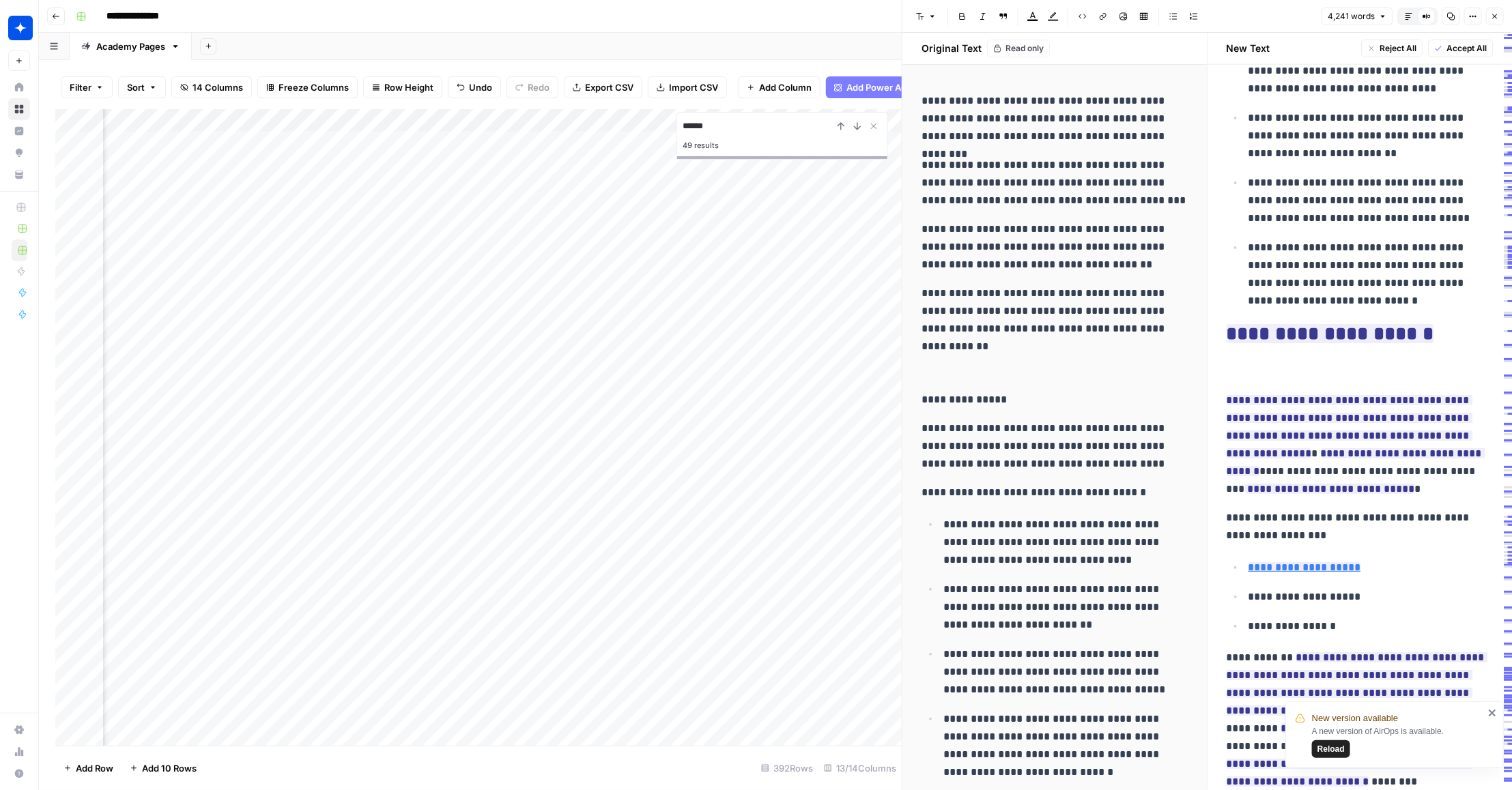
click at [1494, 18] on icon "button" at bounding box center [1495, 16] width 8 height 8
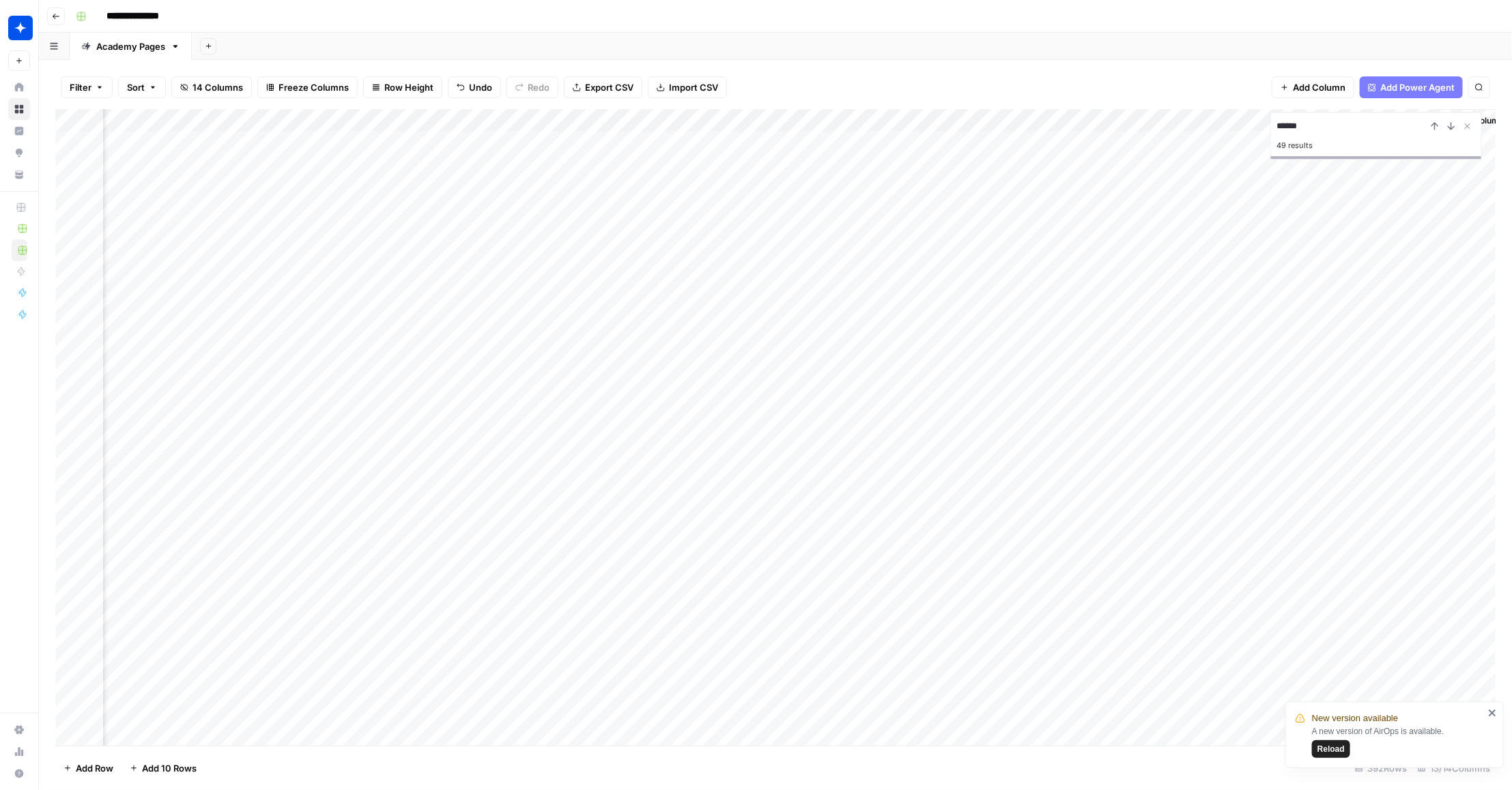
click at [1278, 440] on div "Add Column" at bounding box center [776, 427] width 1441 height 636
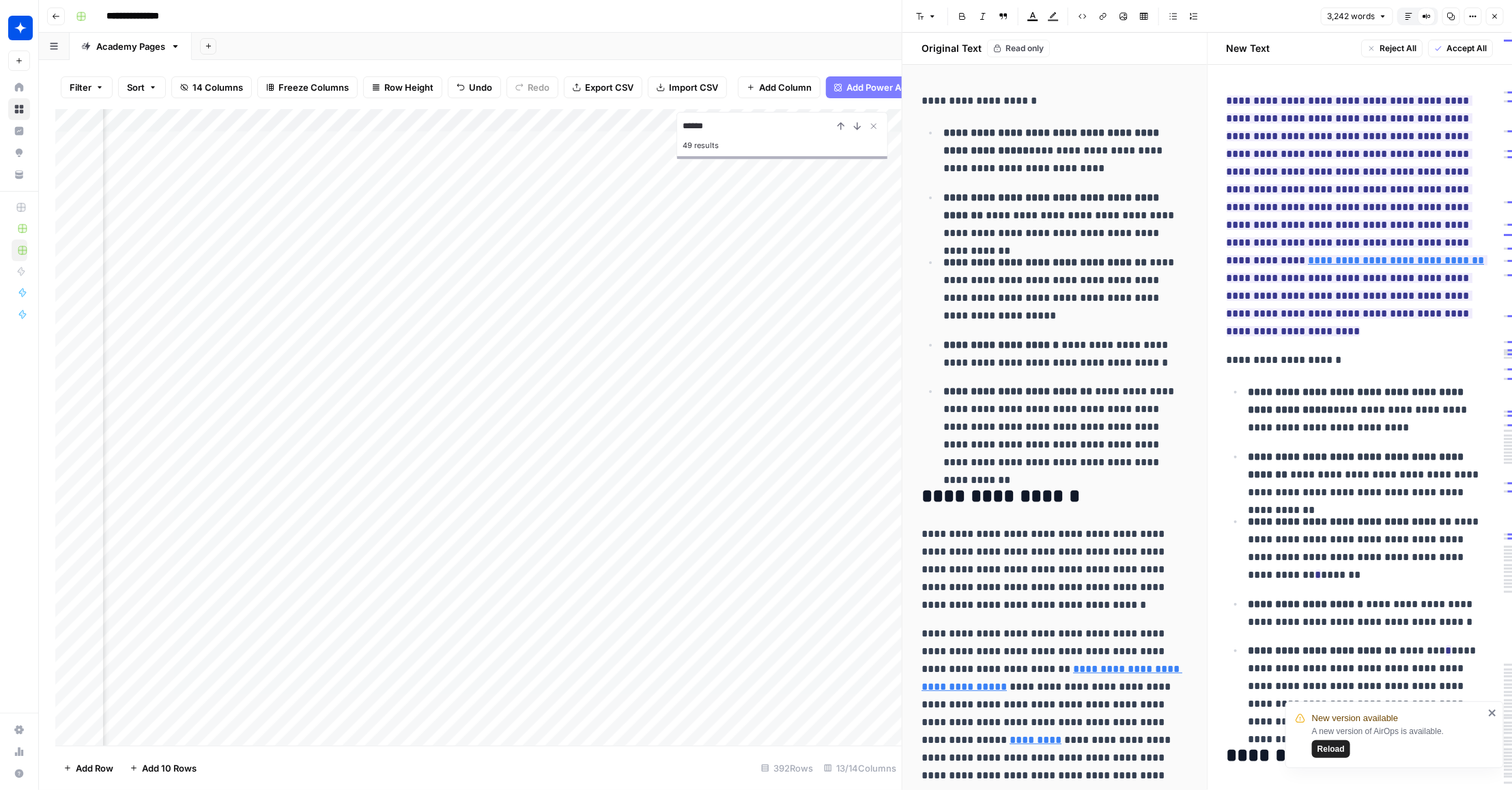
click at [1497, 23] on button "Close" at bounding box center [1495, 16] width 17 height 17
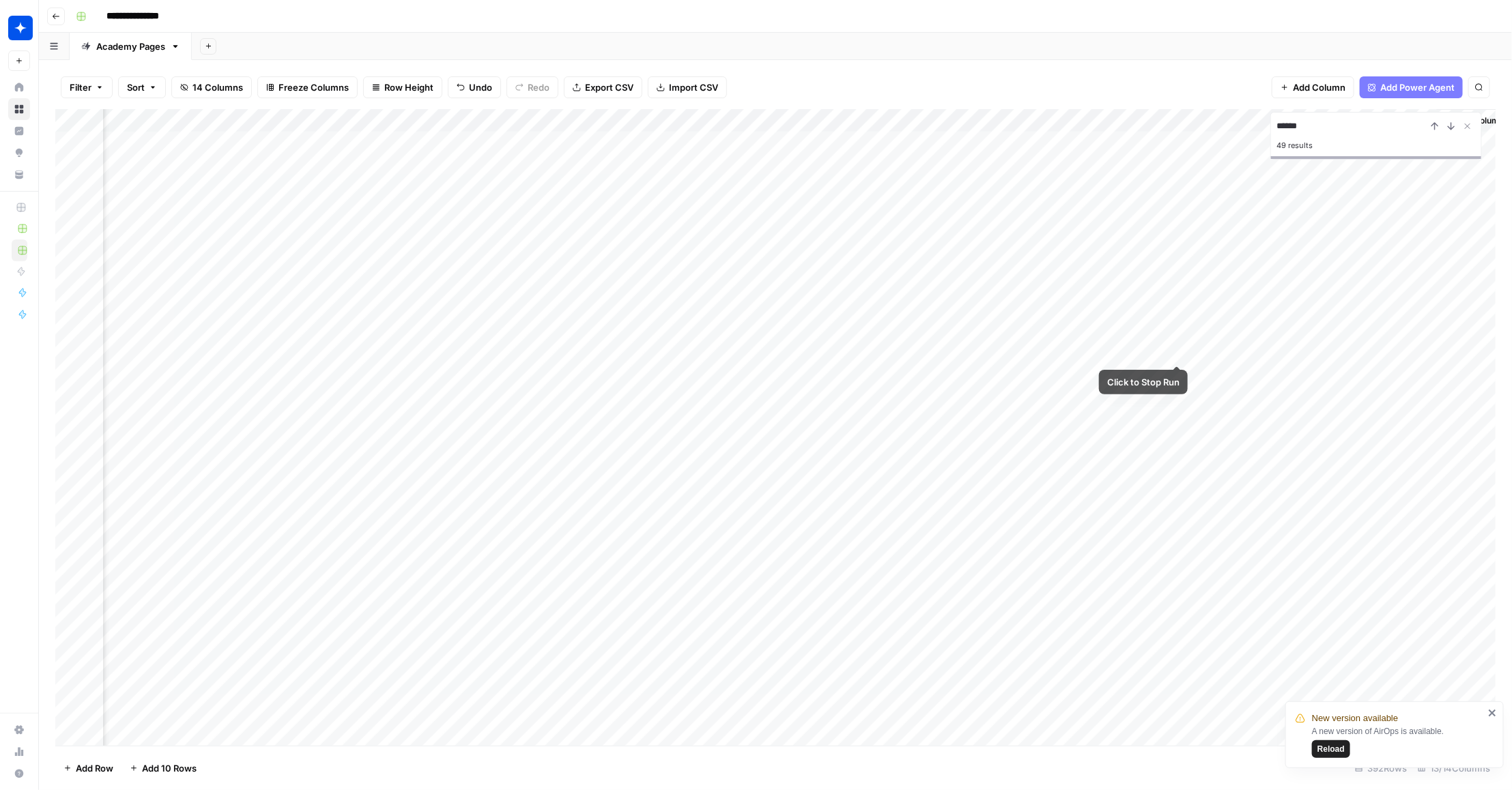
click at [1178, 349] on div "Add Column" at bounding box center [776, 427] width 1441 height 636
click at [1258, 375] on div "Add Column" at bounding box center [776, 427] width 1441 height 636
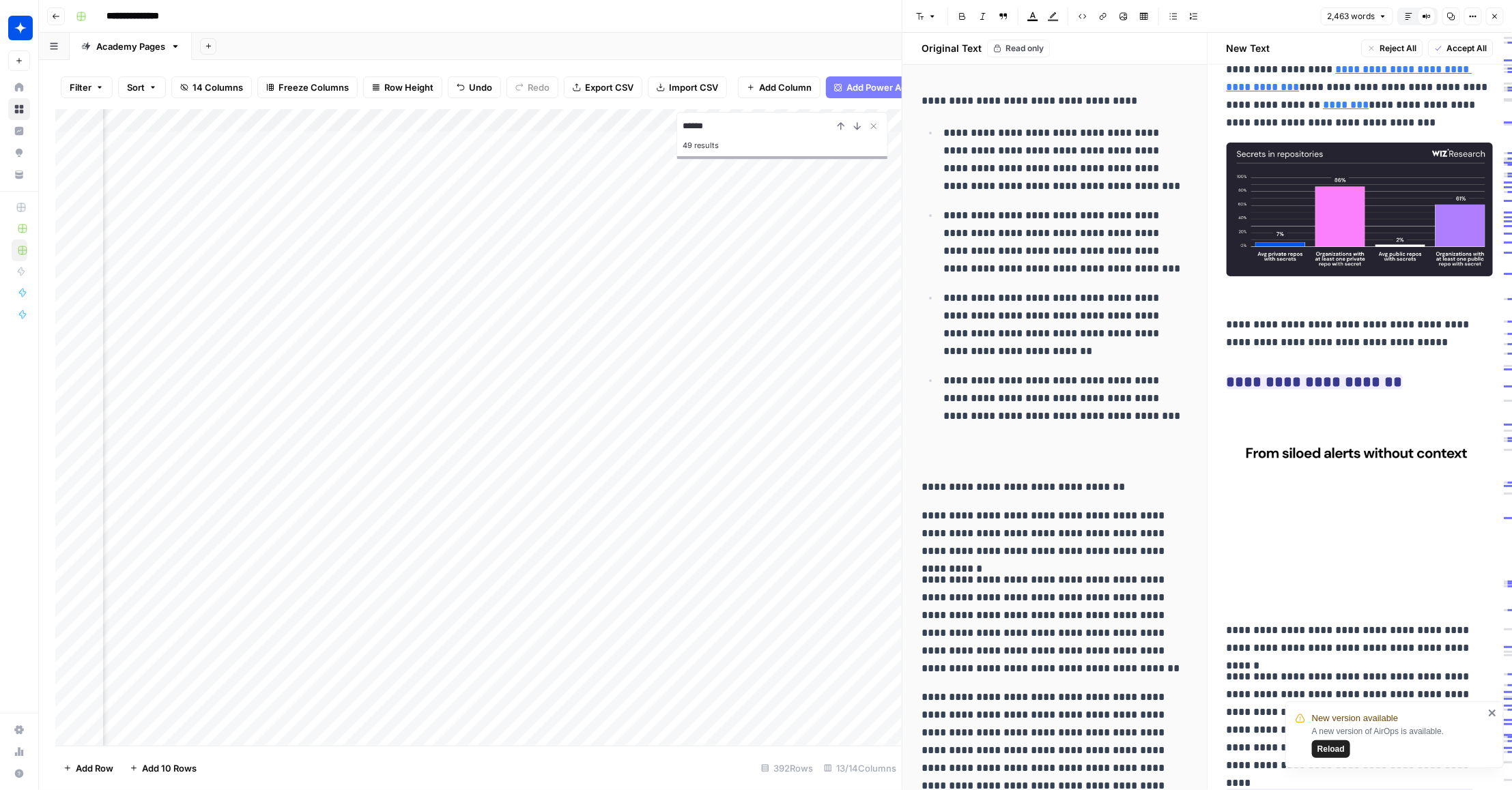
scroll to position [950, 0]
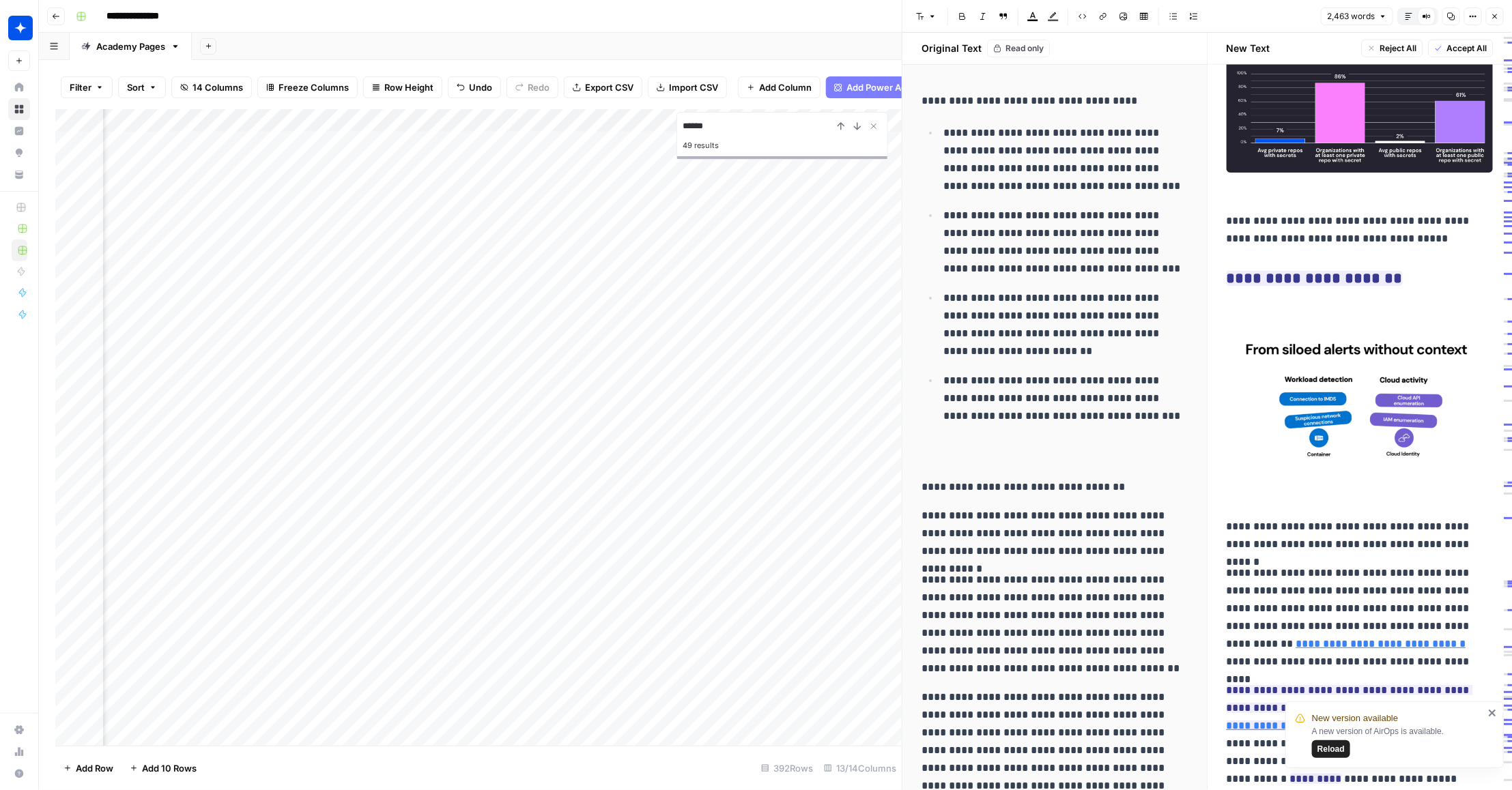
click at [1497, 23] on button "Close" at bounding box center [1495, 16] width 17 height 17
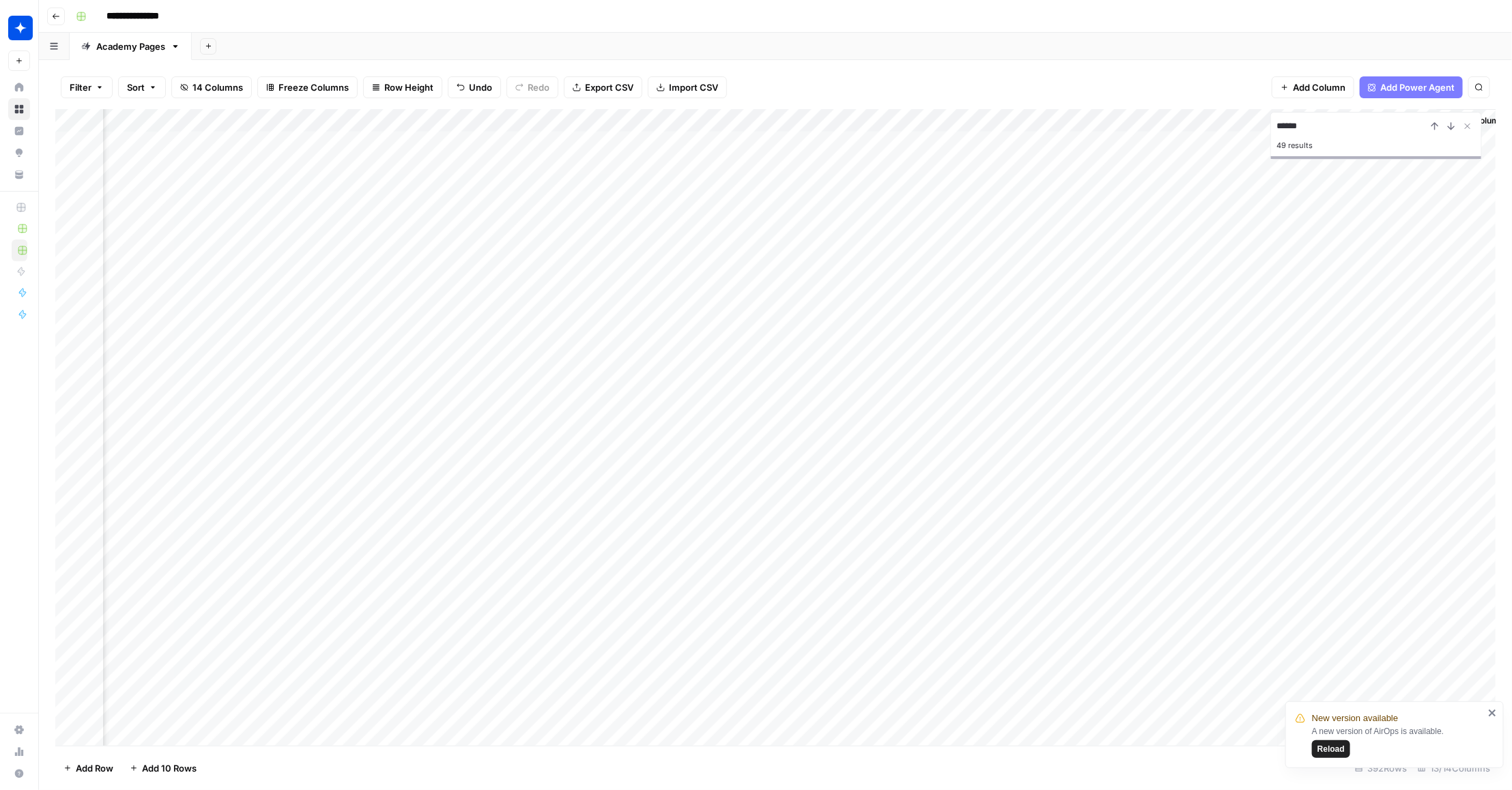
click at [1178, 350] on div "Add Column" at bounding box center [776, 427] width 1441 height 636
click at [1163, 375] on div "Add Column" at bounding box center [776, 427] width 1441 height 636
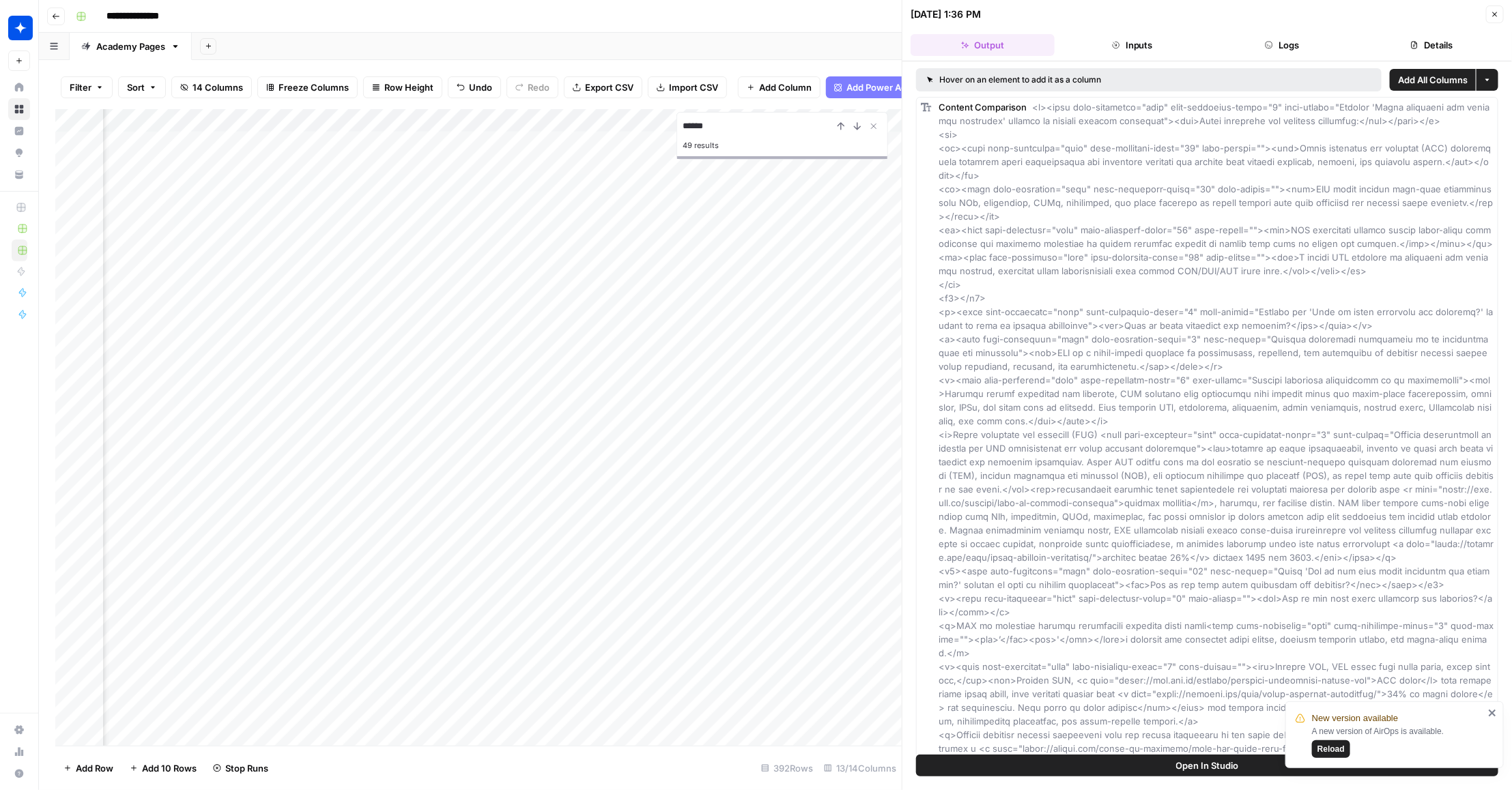
click at [1299, 45] on button "Logs" at bounding box center [1282, 45] width 144 height 22
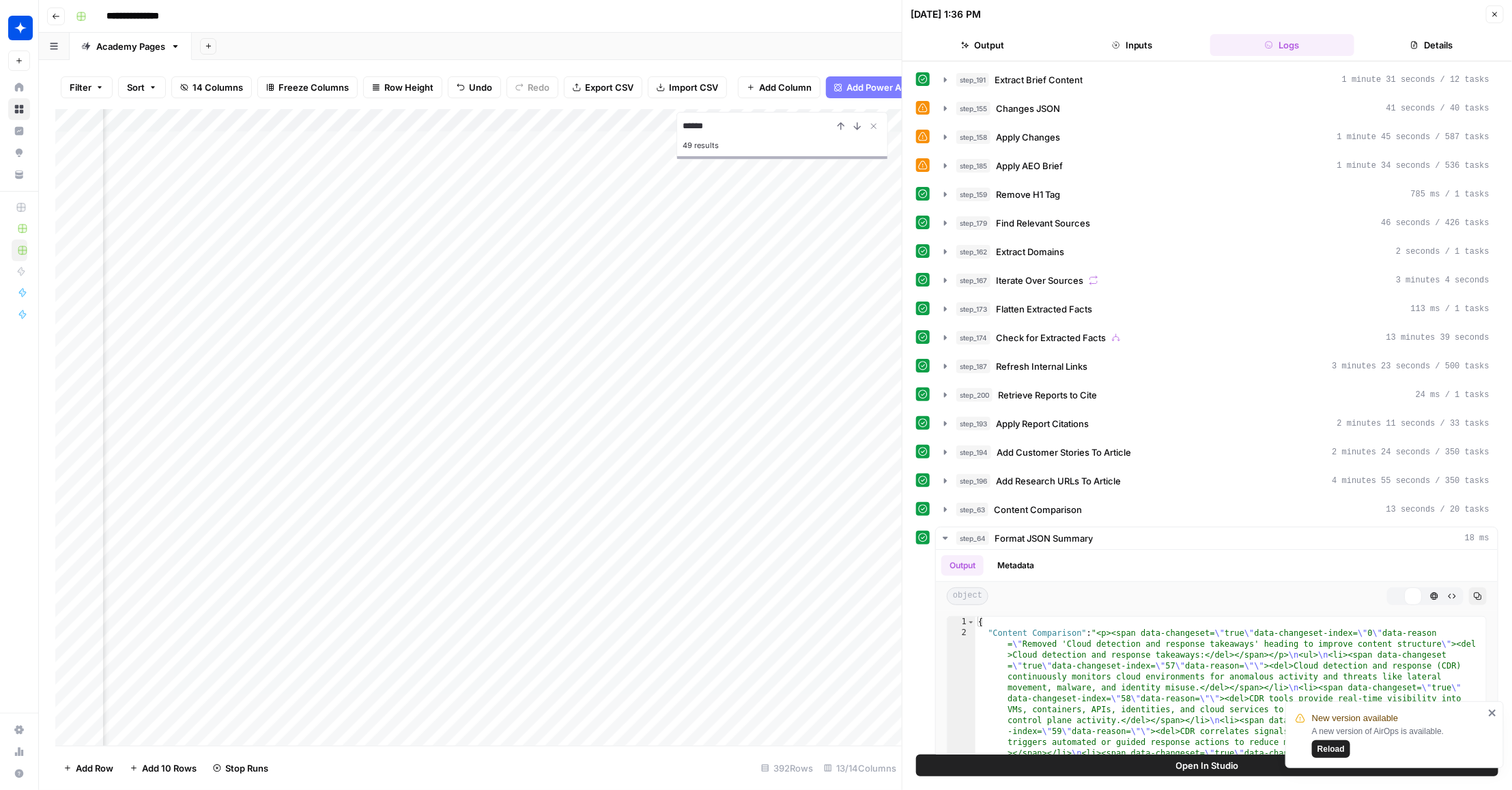
click at [1452, 45] on button "Details" at bounding box center [1431, 45] width 144 height 22
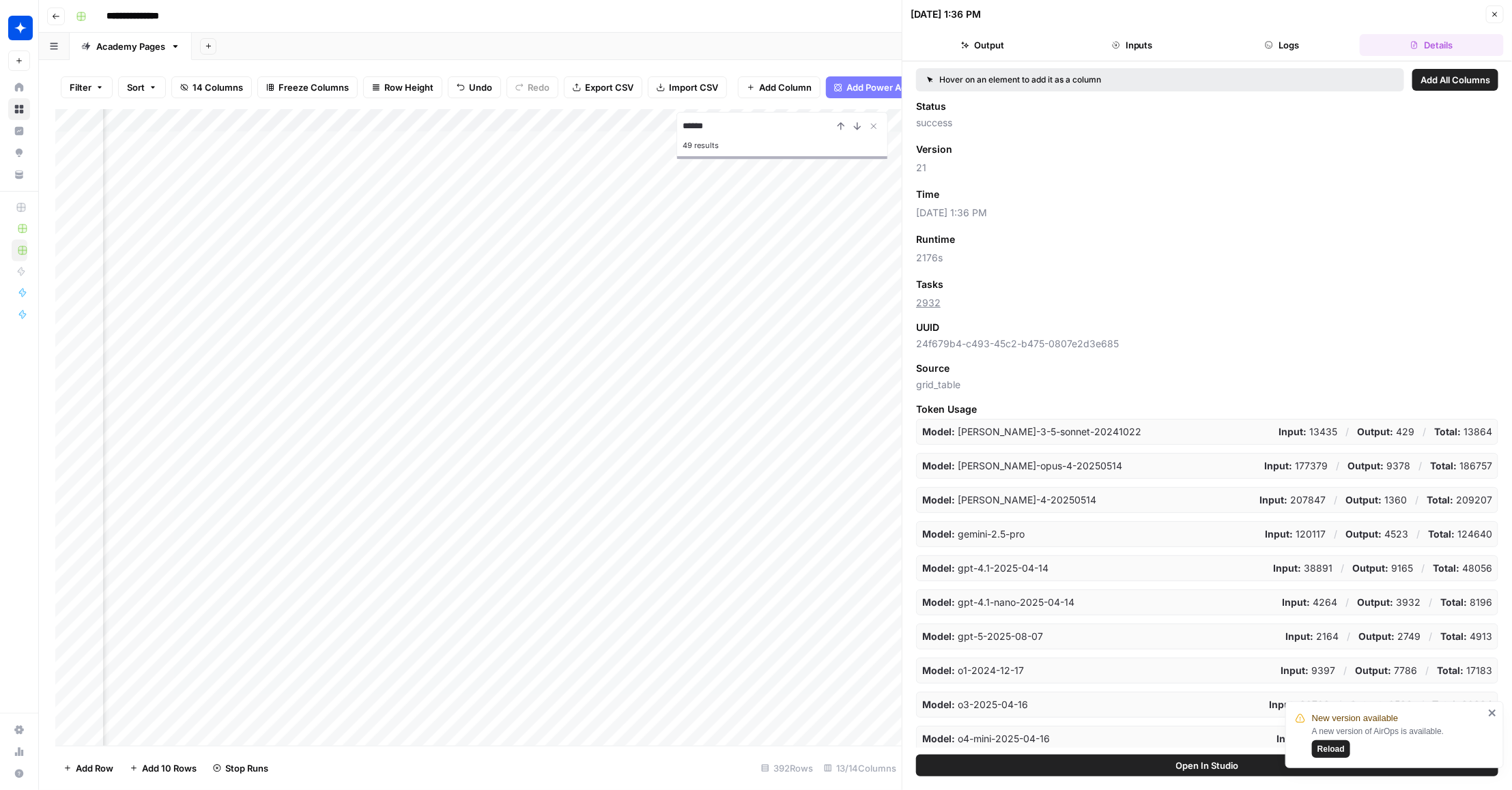
click at [1175, 45] on button "Inputs" at bounding box center [1132, 45] width 144 height 22
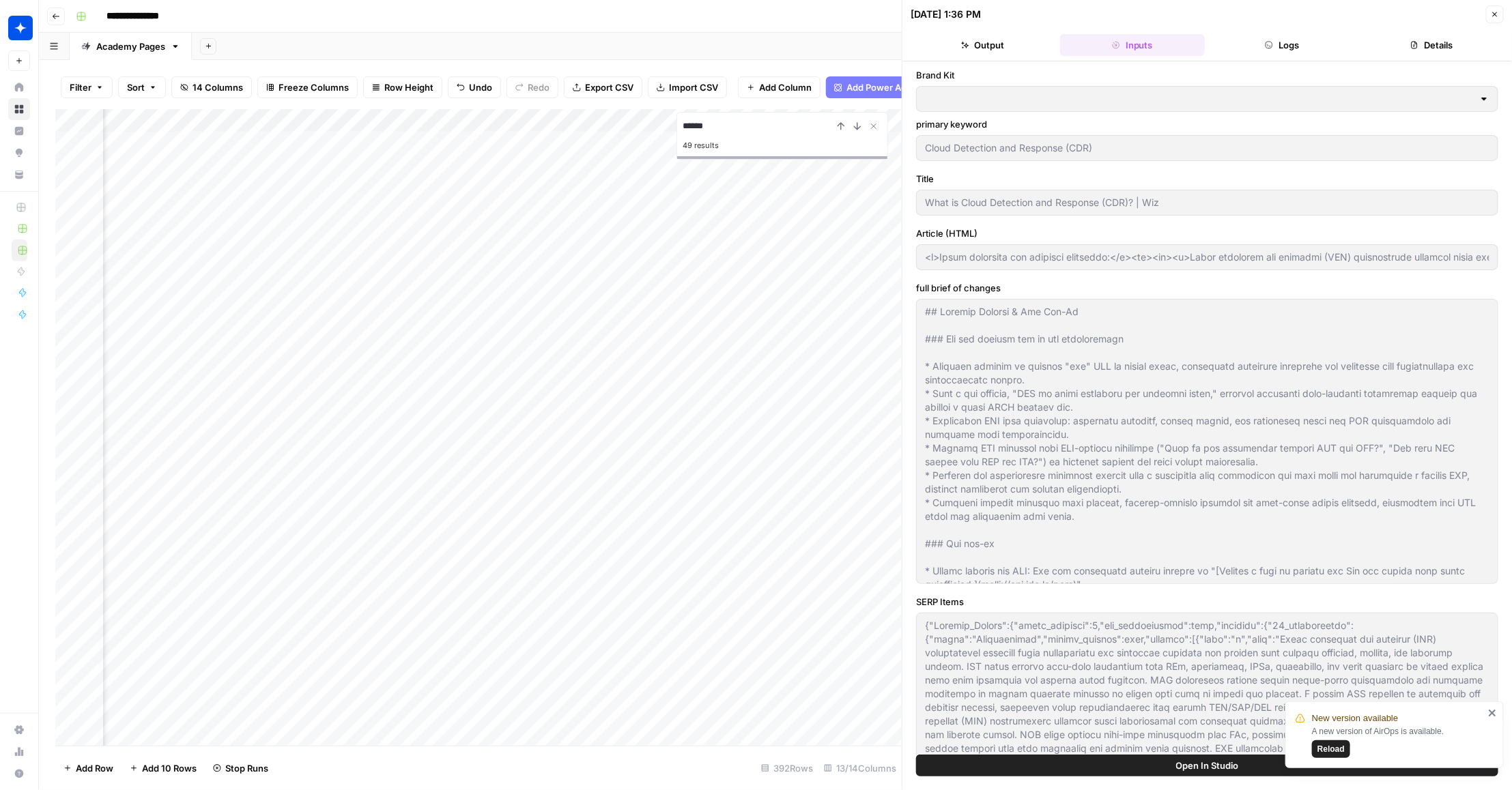
type input "Wiz"
click at [1489, 12] on button "Close" at bounding box center [1495, 14] width 17 height 17
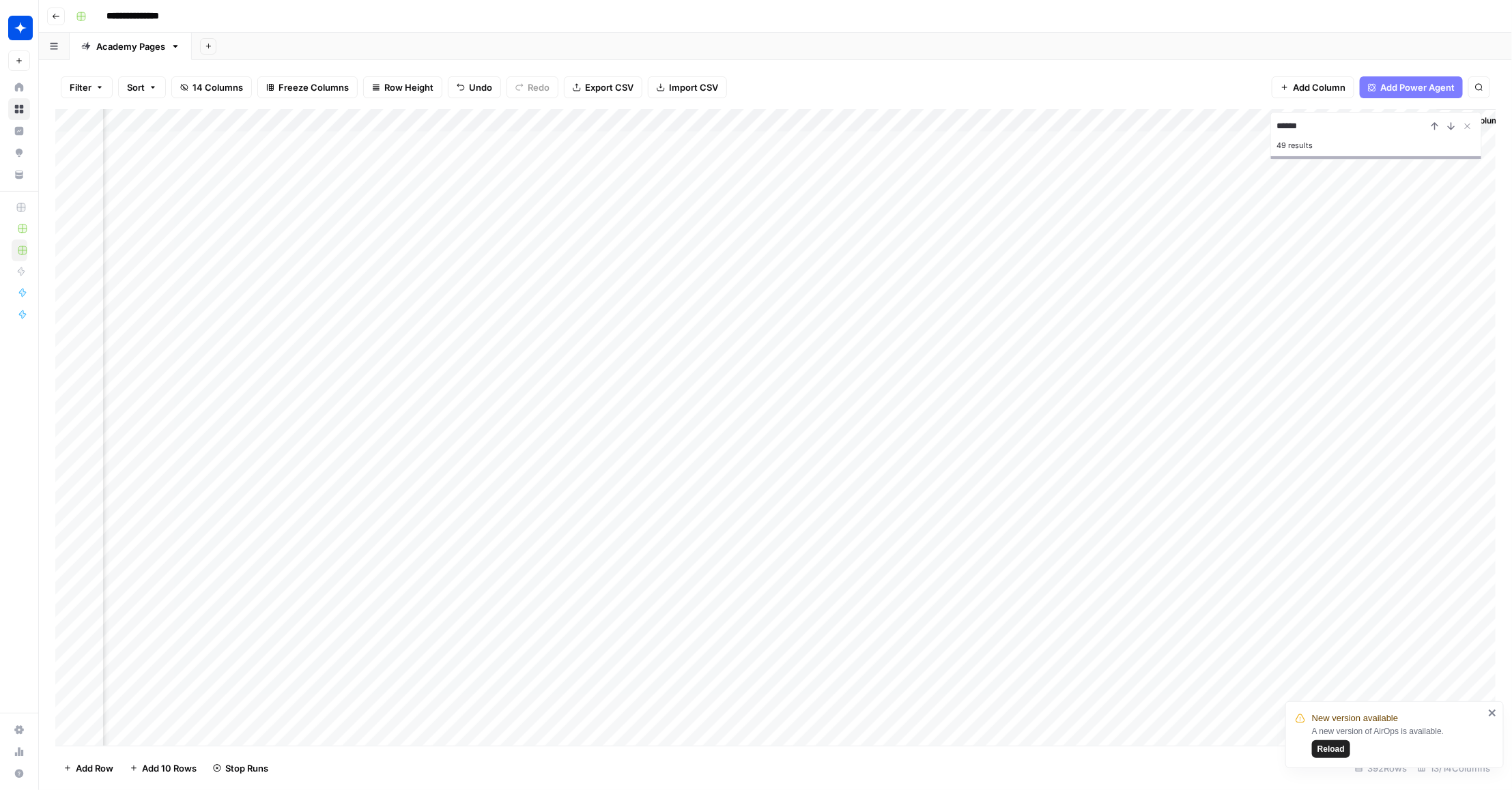
click at [1267, 376] on div "Add Column" at bounding box center [776, 427] width 1441 height 636
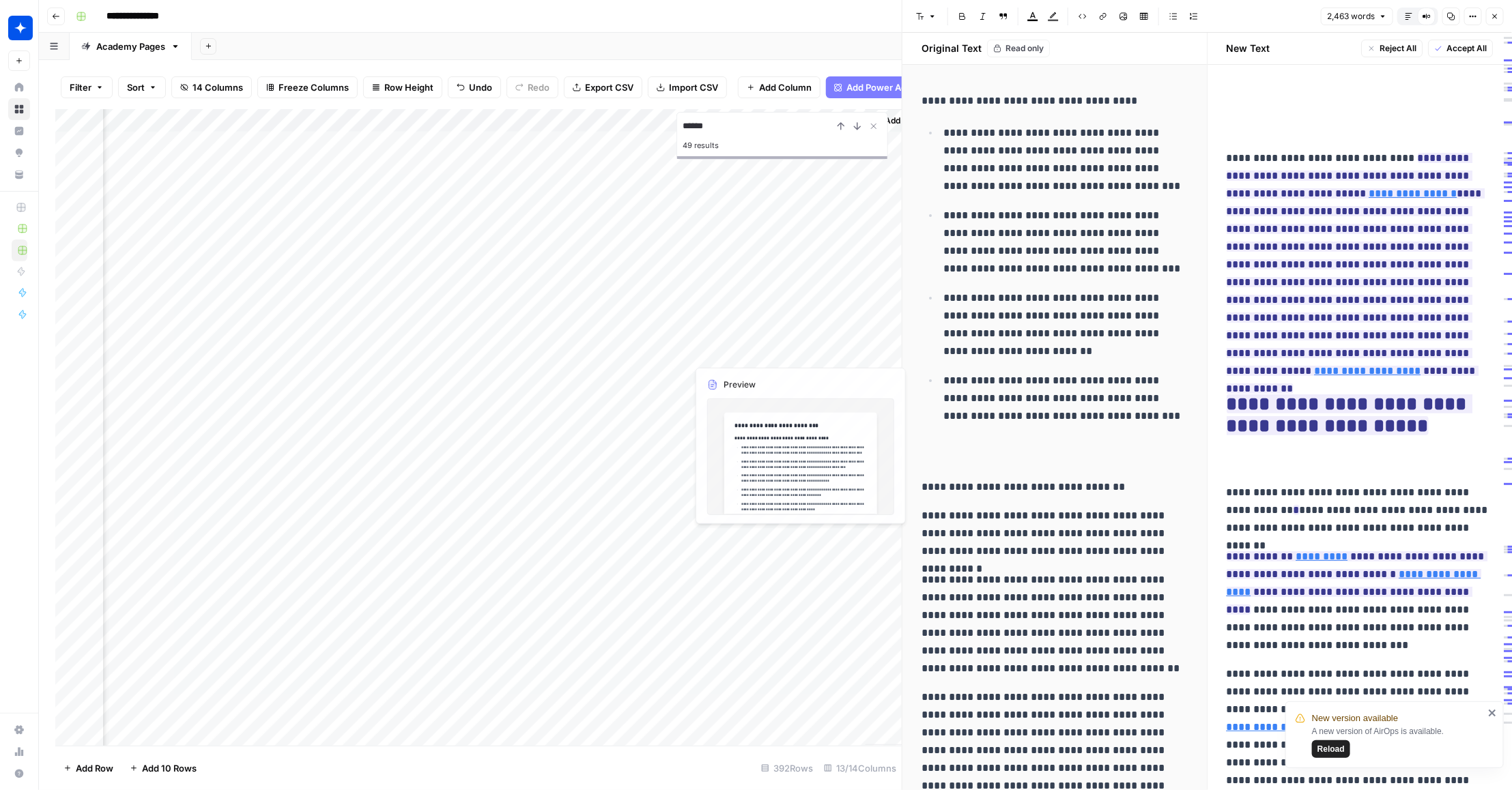
scroll to position [0, 1192]
click at [655, 398] on div "Add Column" at bounding box center [478, 427] width 847 height 636
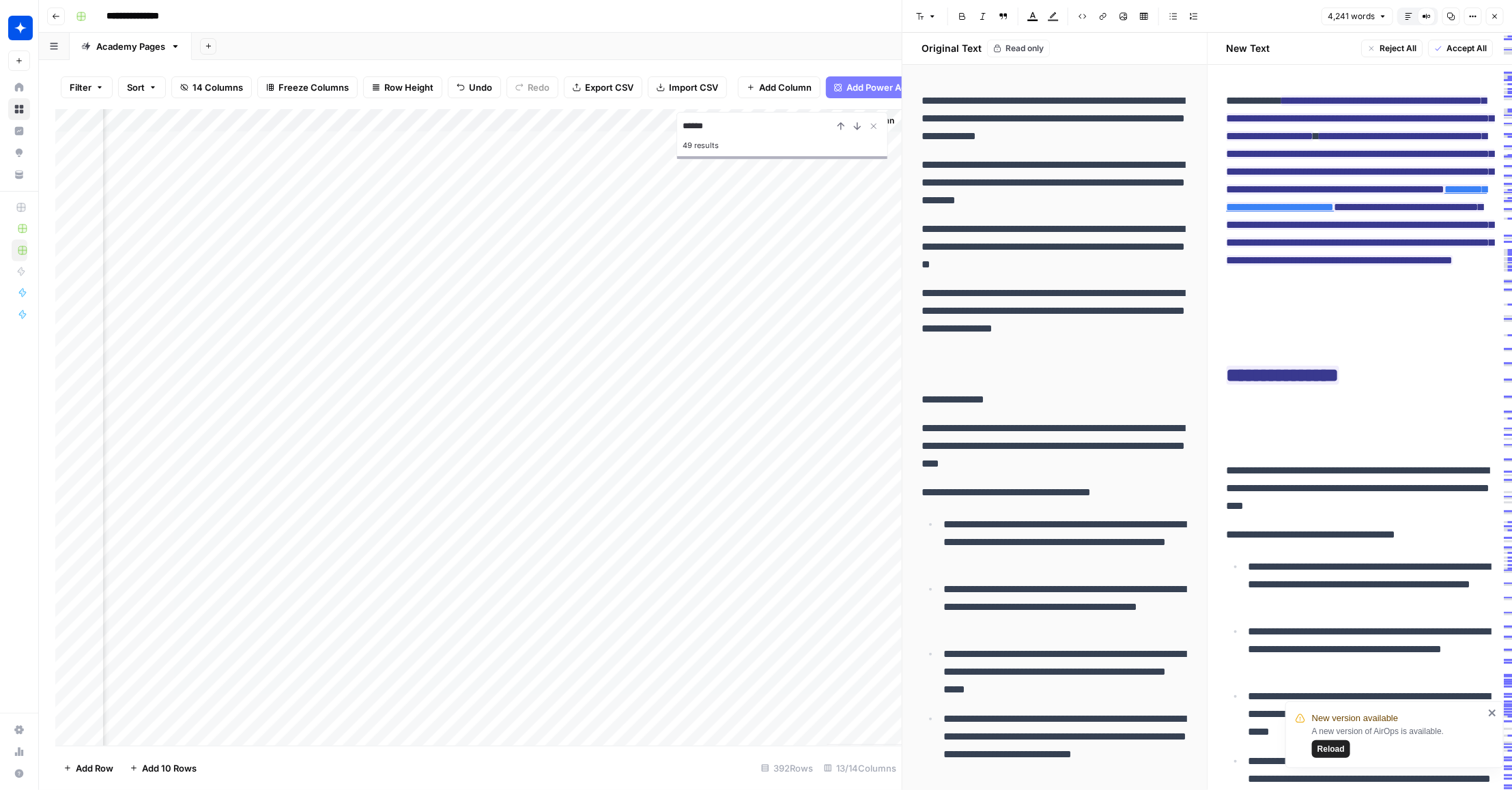
click at [653, 419] on div "Add Column" at bounding box center [478, 427] width 847 height 636
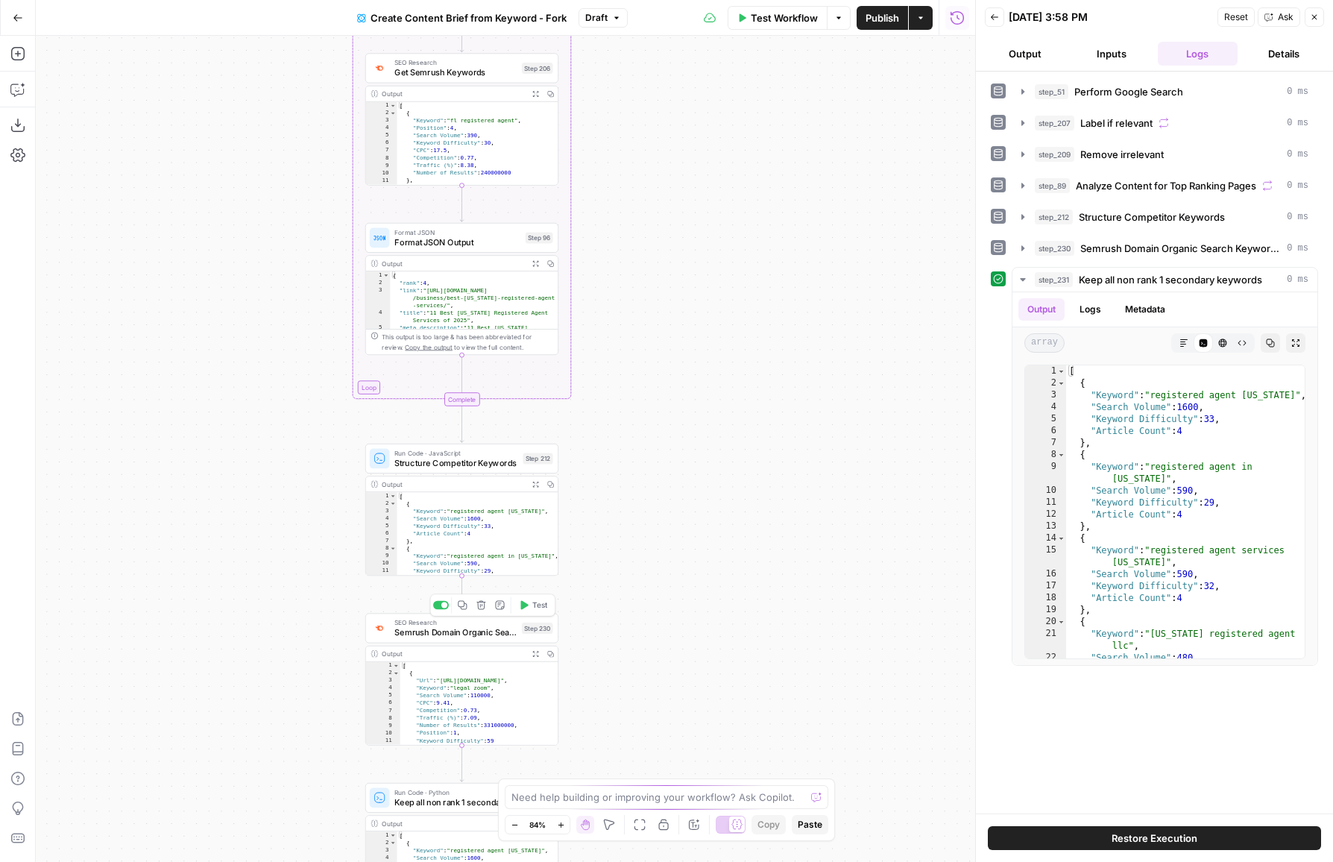
click at [440, 622] on span "SEO Research" at bounding box center [455, 622] width 122 height 10
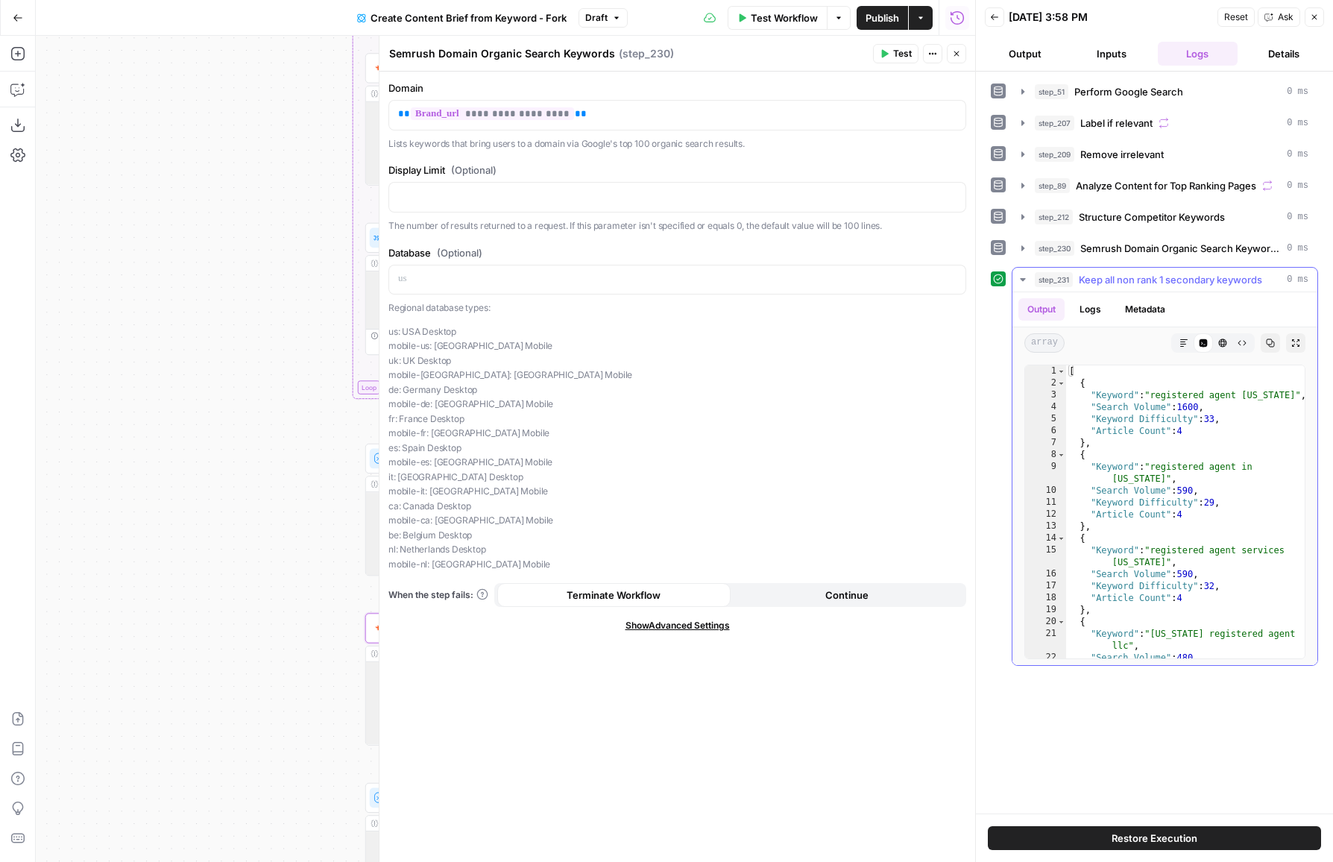
click at [1174, 434] on div "[ { "Keyword" : "registered agent [US_STATE]" , "Search Volume" : 1600 , "Keywo…" at bounding box center [1185, 524] width 239 height 318
click at [1243, 434] on div "[ { "Keyword" : "registered agent [US_STATE]" , "Search Volume" : 1600 , "Keywo…" at bounding box center [1185, 524] width 239 height 318
click at [1231, 429] on div "[ { "Keyword" : "registered agent [US_STATE]" , "Search Volume" : 1600 , "Keywo…" at bounding box center [1185, 524] width 239 height 318
click at [1217, 523] on div "[ { "Keyword" : "registered agent [US_STATE]" , "Search Volume" : 1600 , "Keywo…" at bounding box center [1185, 524] width 239 height 318
click at [1205, 513] on div "[ { "Keyword" : "registered agent [US_STATE]" , "Search Volume" : 1600 , "Keywo…" at bounding box center [1185, 524] width 239 height 318
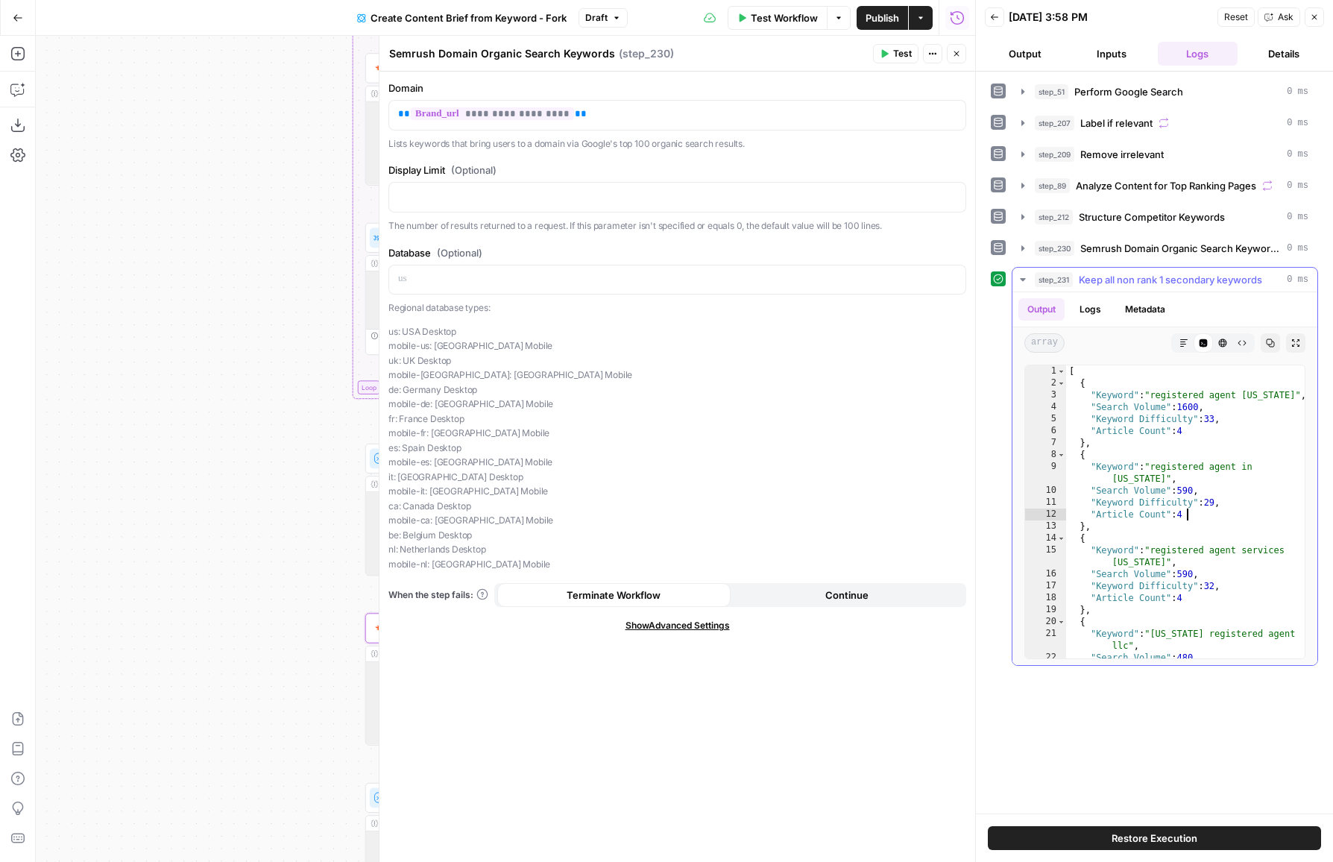
type textarea "**********"
click at [965, 61] on div "Test Actions Close" at bounding box center [919, 53] width 93 height 19
click at [956, 57] on icon "button" at bounding box center [956, 53] width 9 height 9
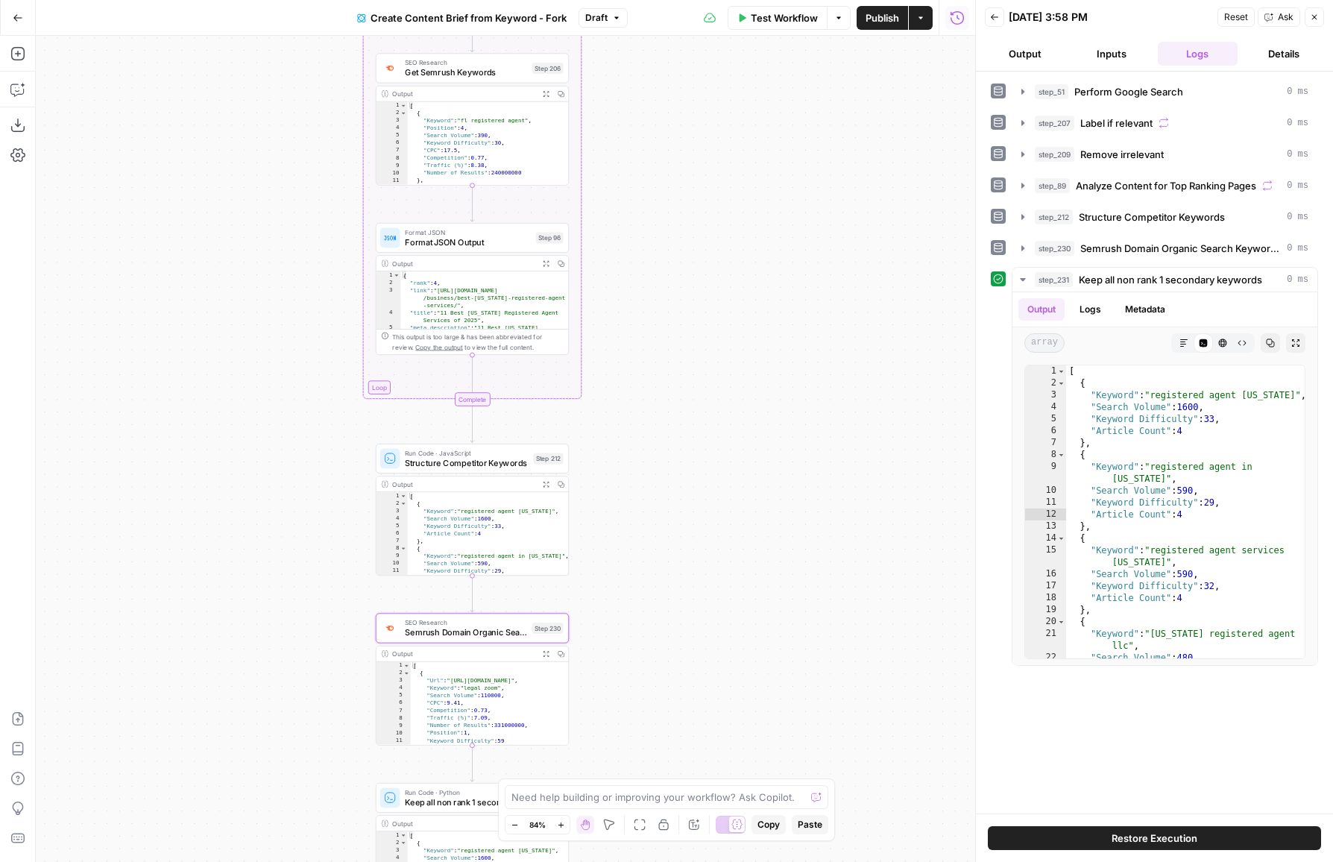
drag, startPoint x: 668, startPoint y: 269, endPoint x: 841, endPoint y: 269, distance: 172.9
click at [841, 269] on div "Workflow Set Inputs Inputs Google Search Perform Google Search Step 51 Output E…" at bounding box center [505, 449] width 939 height 826
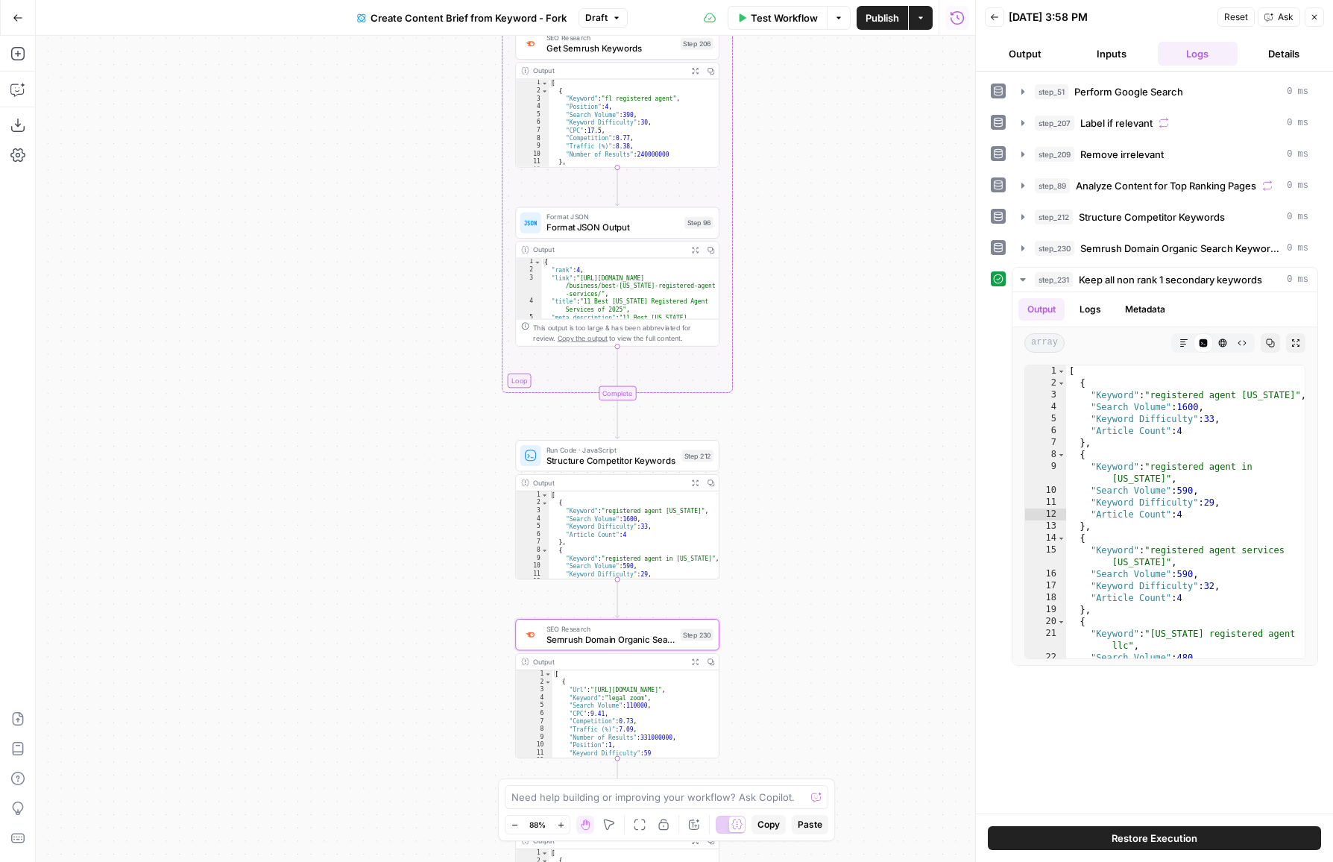
drag, startPoint x: 807, startPoint y: 611, endPoint x: 783, endPoint y: 464, distance: 148.8
click at [783, 464] on div "Workflow Set Inputs Inputs Google Search Perform Google Search Step 51 Output E…" at bounding box center [505, 449] width 939 height 826
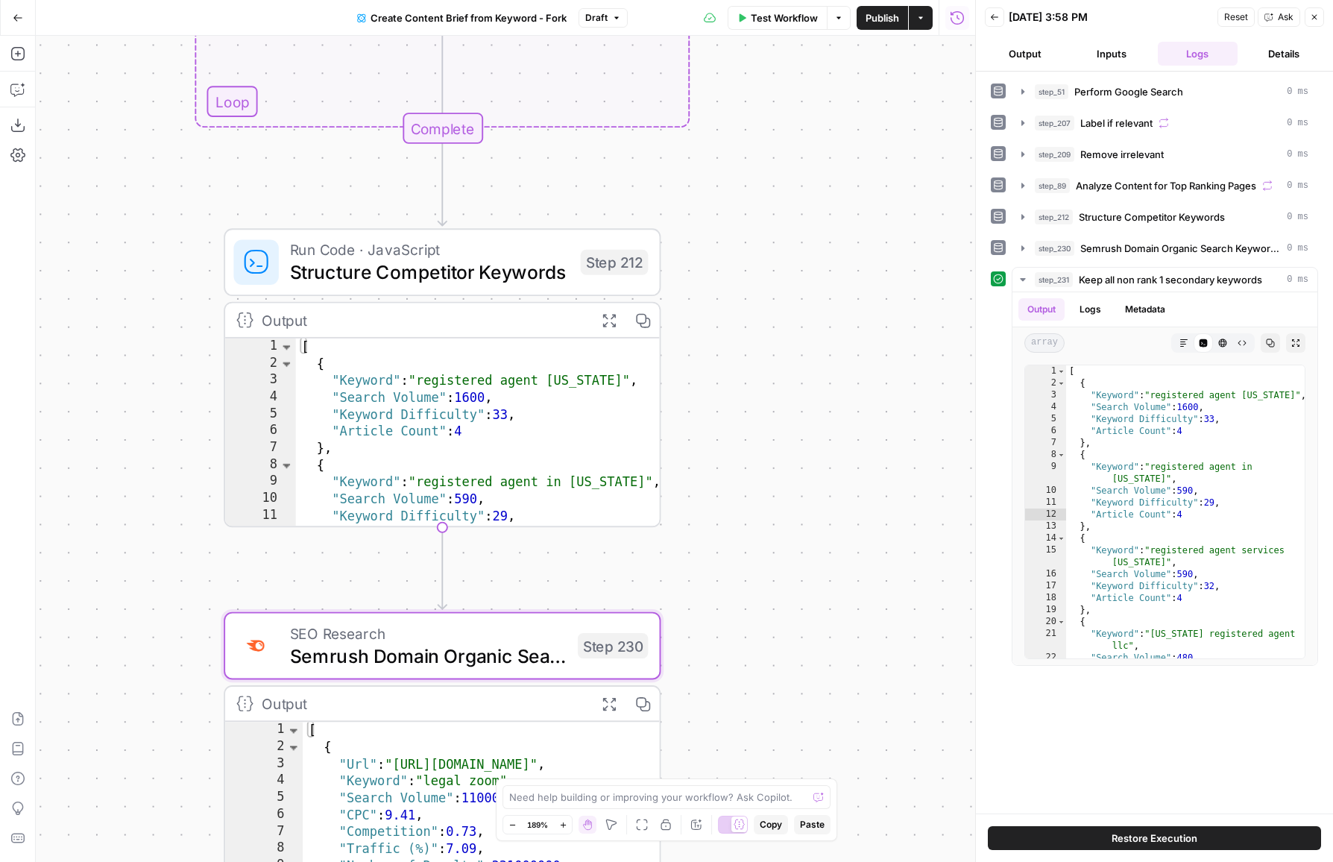
drag, startPoint x: 783, startPoint y: 464, endPoint x: 798, endPoint y: 281, distance: 184.0
click at [798, 281] on div "Workflow Set Inputs Inputs Google Search Perform Google Search Step 51 Output E…" at bounding box center [505, 449] width 939 height 826
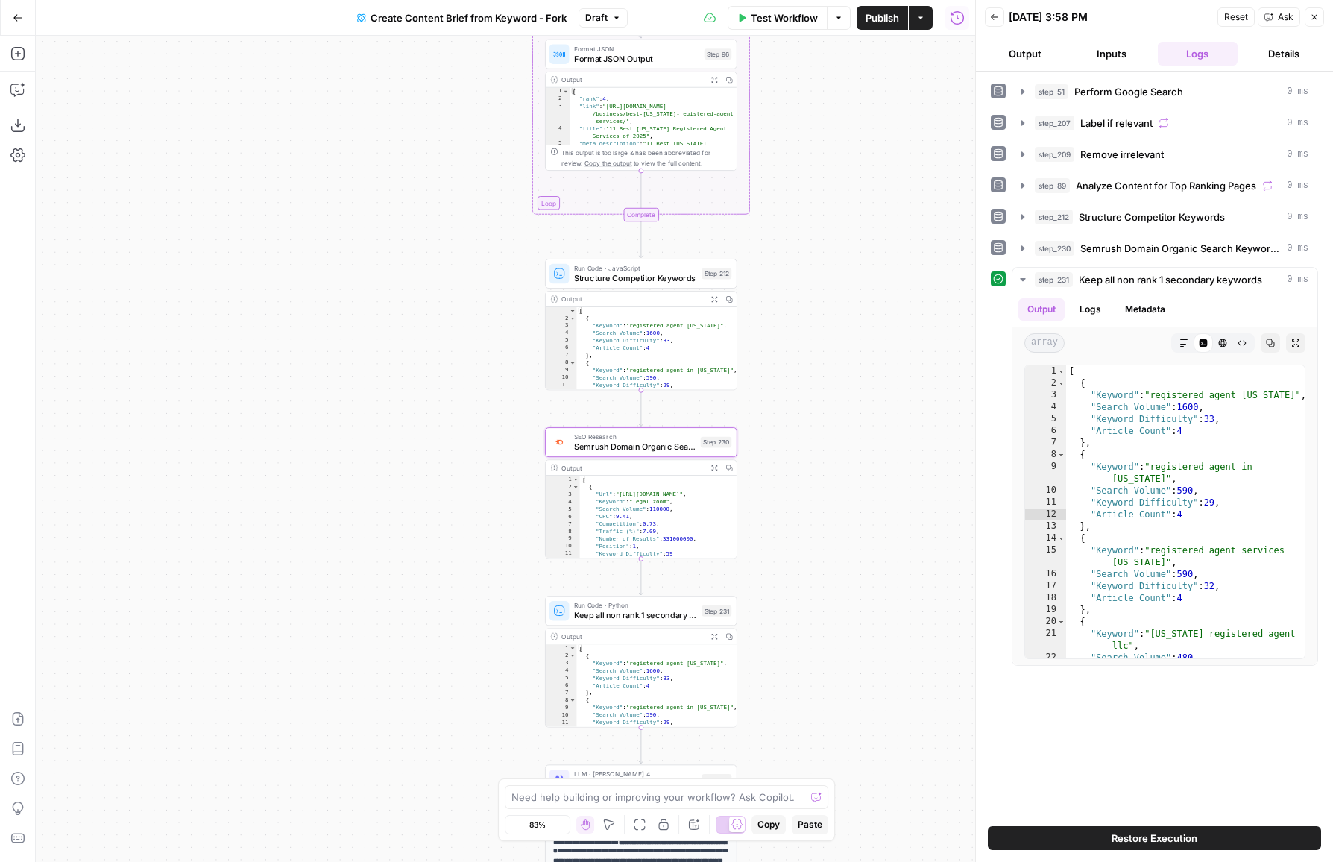
drag, startPoint x: 838, startPoint y: 375, endPoint x: 838, endPoint y: 350, distance: 24.6
click at [838, 350] on div "Workflow Set Inputs Inputs Google Search Perform Google Search Step 51 Output E…" at bounding box center [505, 449] width 939 height 826
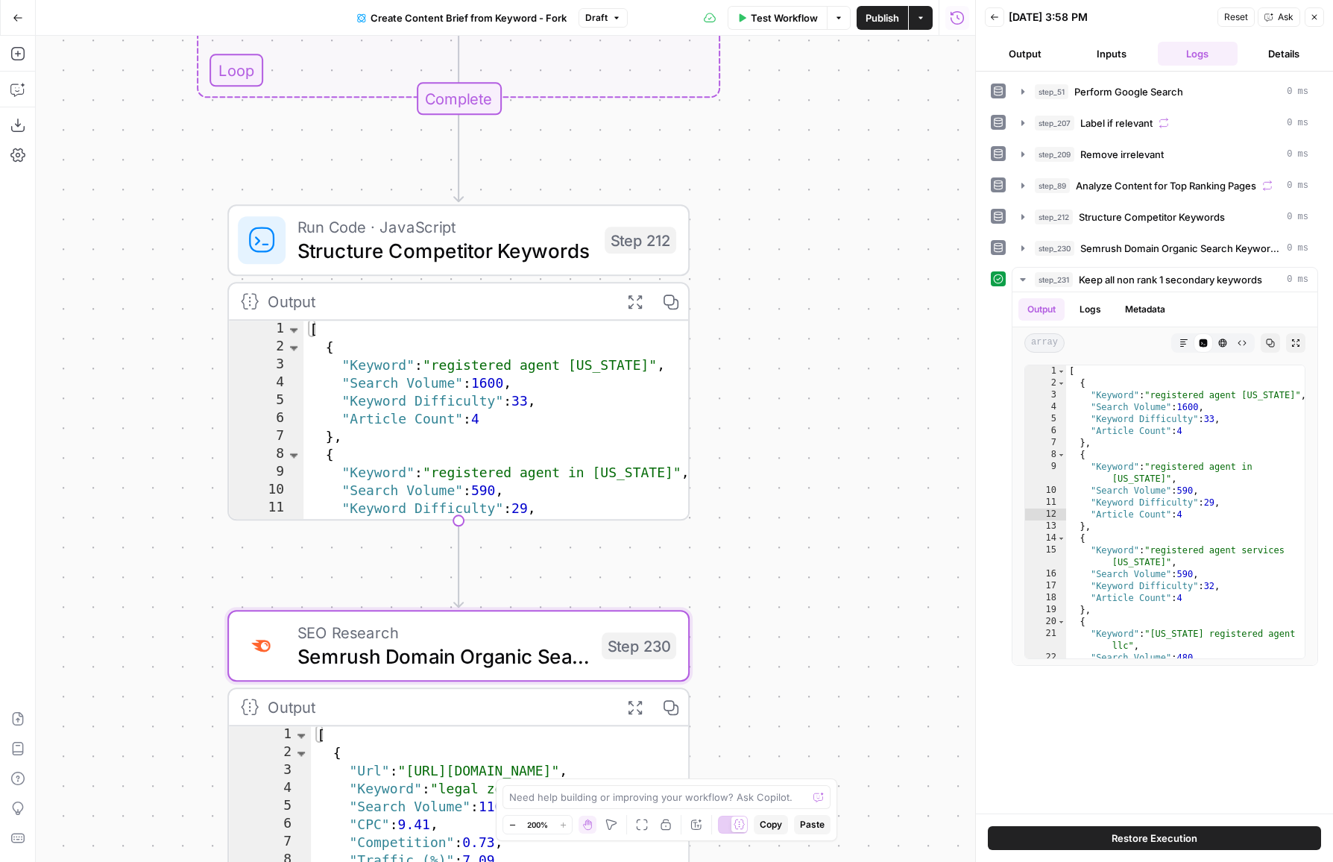
drag, startPoint x: 814, startPoint y: 314, endPoint x: 814, endPoint y: 470, distance: 155.8
click at [814, 470] on div "Workflow Set Inputs Inputs Google Search Perform Google Search Step 51 Output E…" at bounding box center [505, 449] width 939 height 826
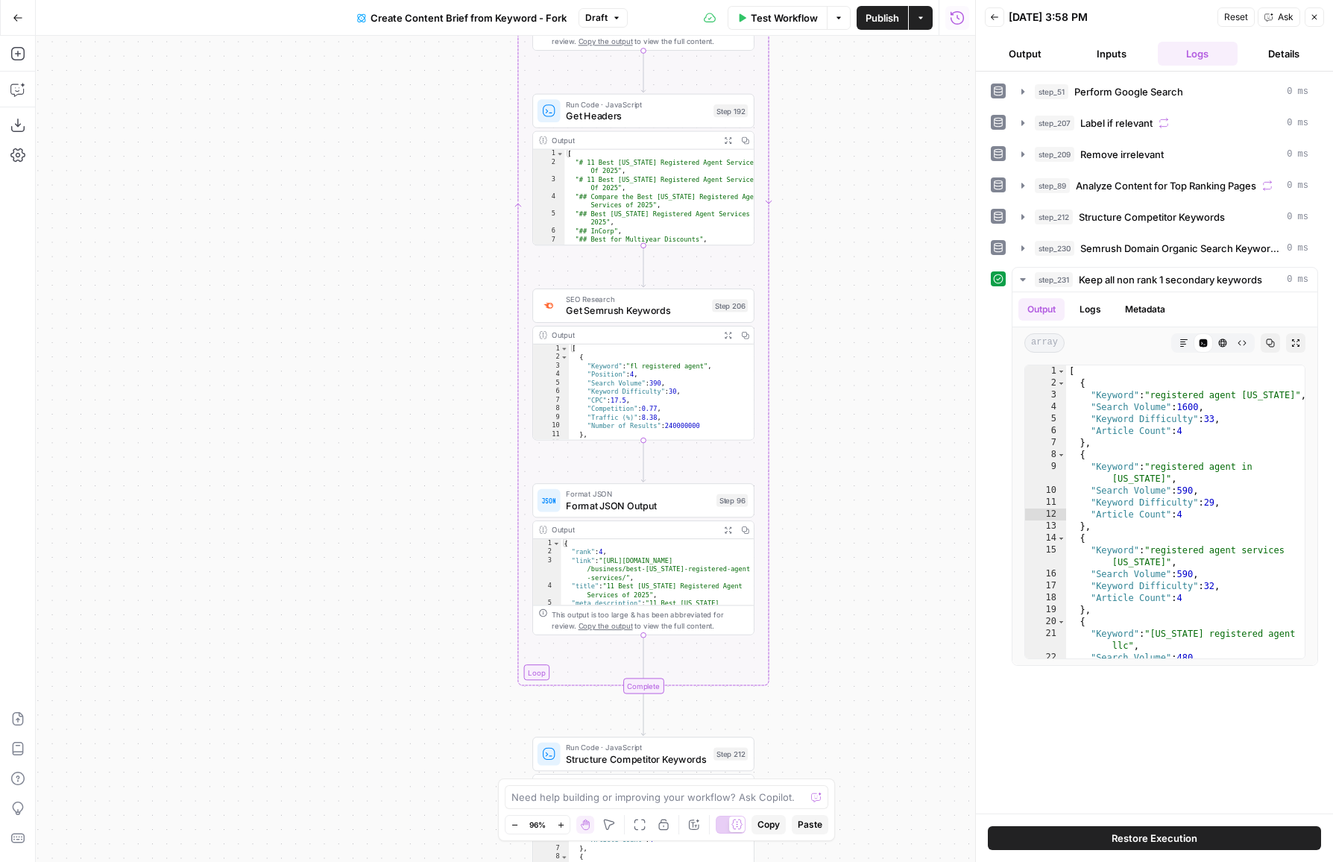
drag, startPoint x: 822, startPoint y: 482, endPoint x: 822, endPoint y: 568, distance: 86.5
click at [822, 568] on div "Workflow Set Inputs Inputs Google Search Perform Google Search Step 51 Output E…" at bounding box center [505, 449] width 939 height 826
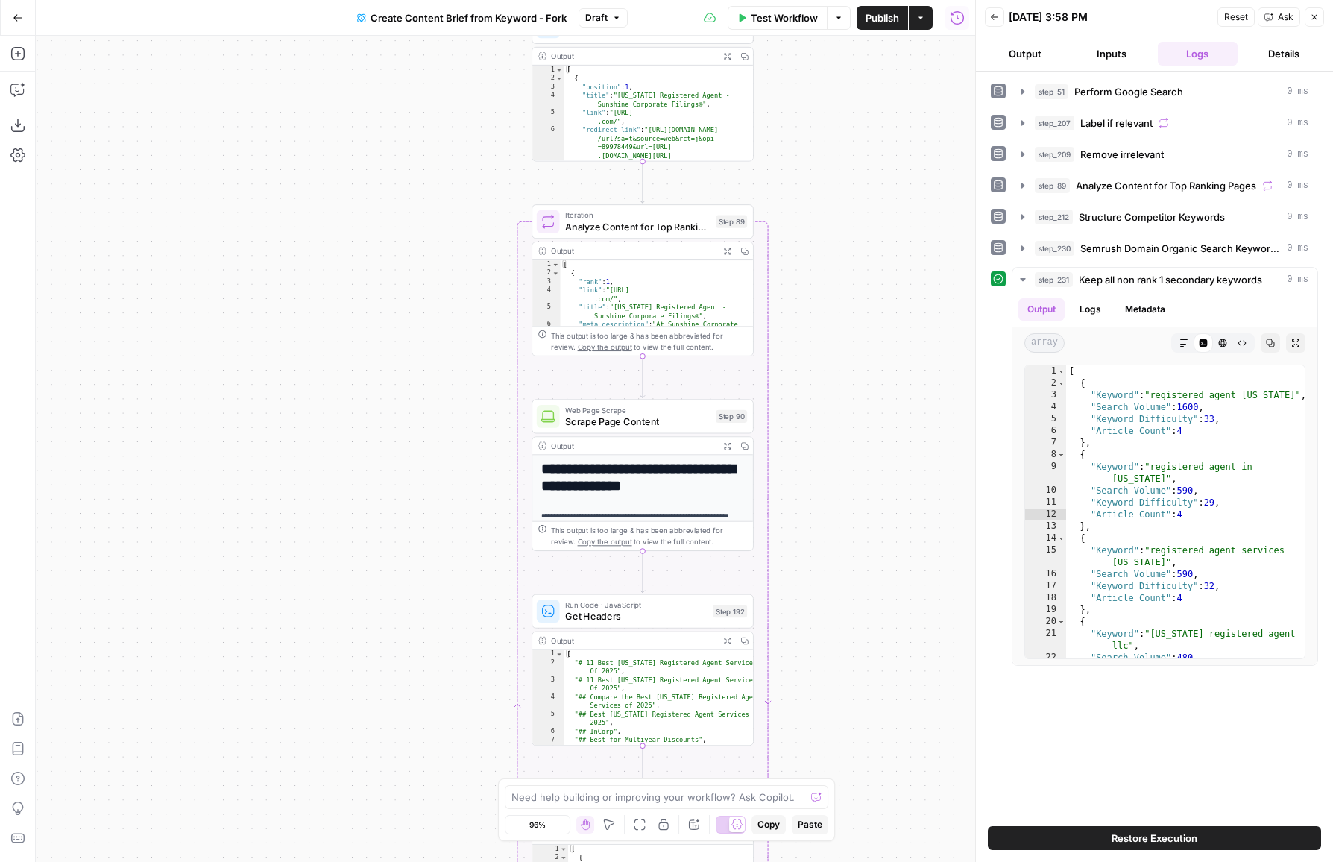
drag, startPoint x: 824, startPoint y: 243, endPoint x: 823, endPoint y: 724, distance: 480.8
click at [823, 725] on div "Workflow Set Inputs Inputs Google Search Perform Google Search Step 51 Output E…" at bounding box center [505, 449] width 939 height 826
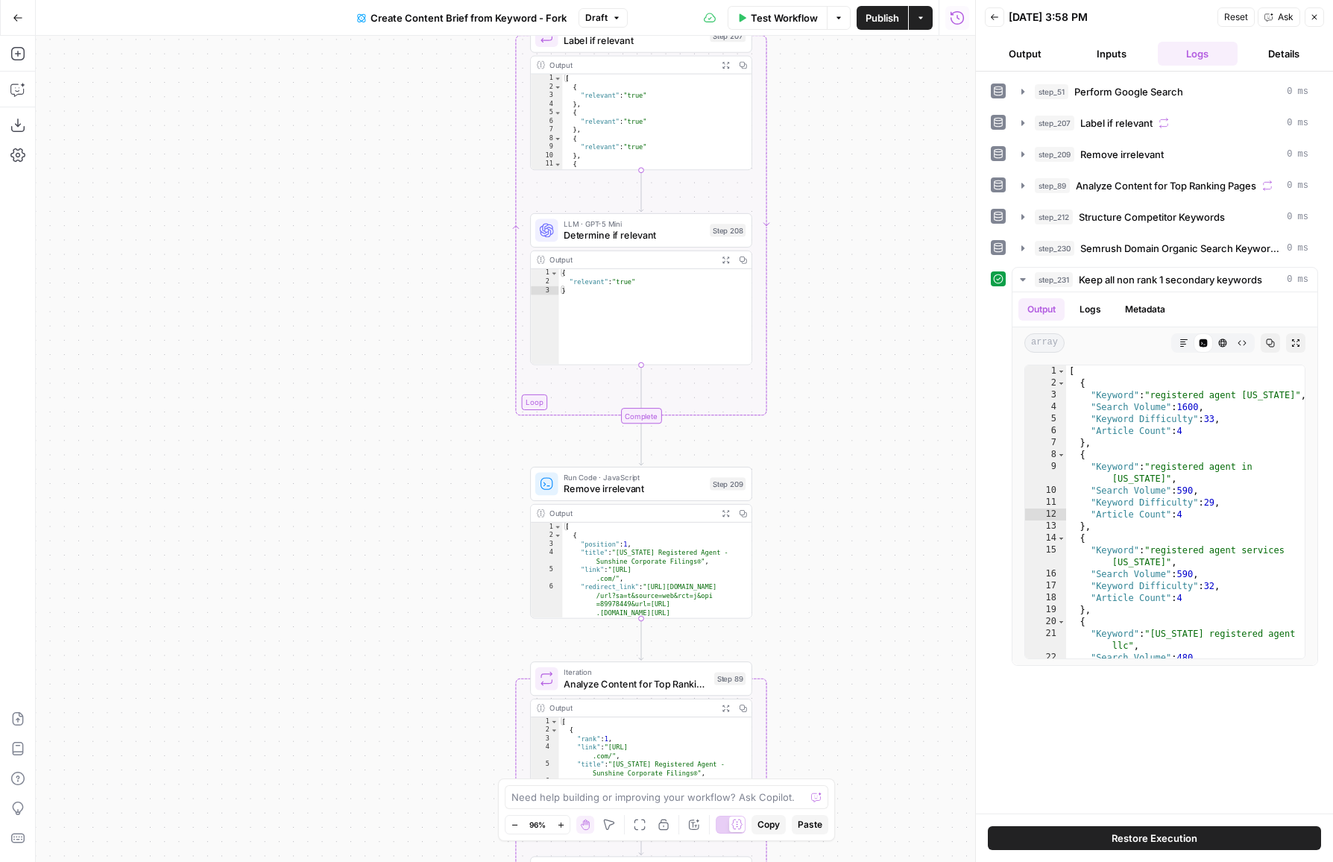
drag, startPoint x: 827, startPoint y: 221, endPoint x: 821, endPoint y: 886, distance: 665.7
click at [821, 861] on html "LegalZoom New Home Browse Insights Opportunities Your Data Recent Grids Article…" at bounding box center [666, 431] width 1333 height 862
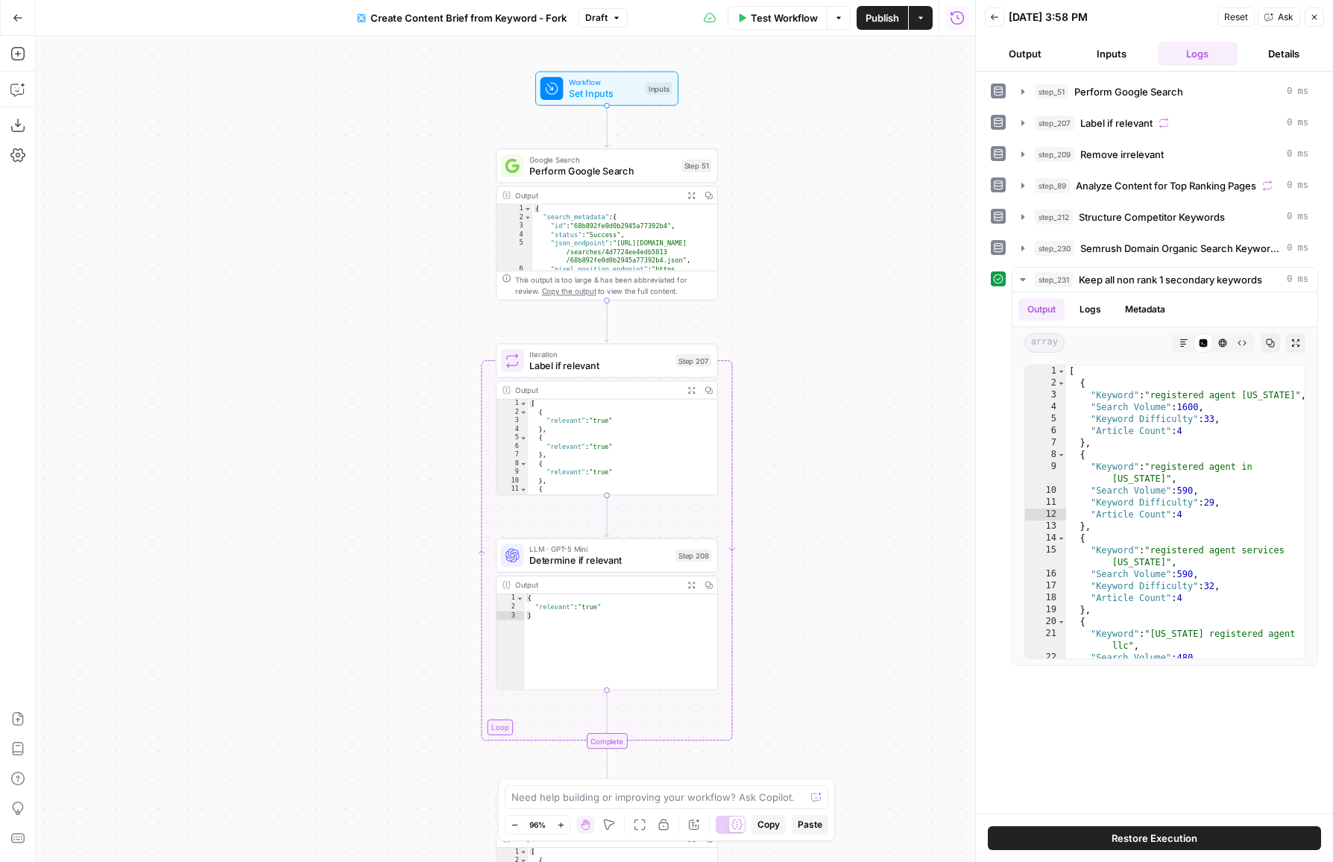
drag, startPoint x: 815, startPoint y: 115, endPoint x: 785, endPoint y: 101, distance: 32.7
click at [785, 101] on div "Workflow Set Inputs Inputs Google Search Perform Google Search Step 51 Output E…" at bounding box center [505, 449] width 939 height 826
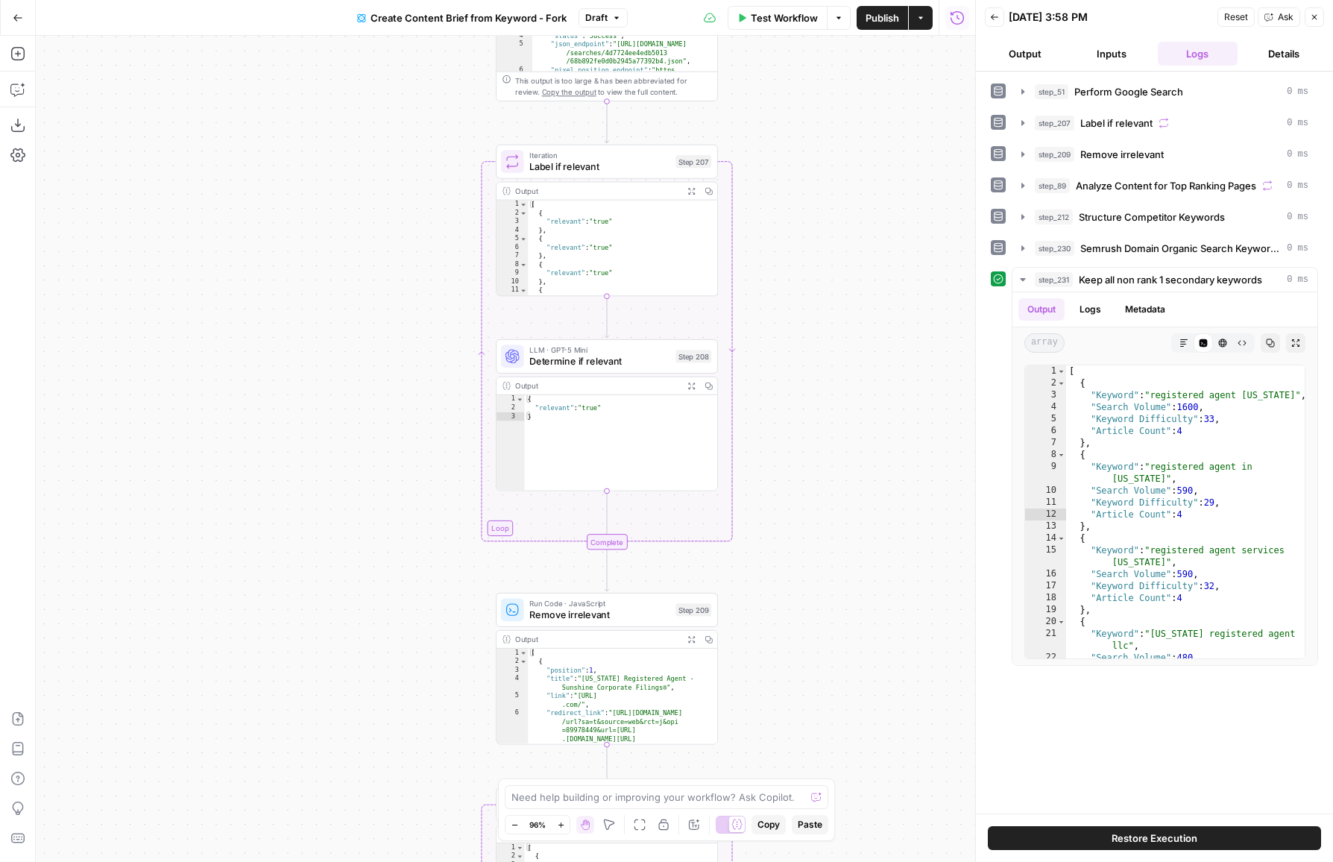
drag, startPoint x: 798, startPoint y: 625, endPoint x: 798, endPoint y: 159, distance: 465.9
click at [798, 159] on div "Workflow Set Inputs Inputs Google Search Perform Google Search Step 51 Output E…" at bounding box center [505, 449] width 939 height 826
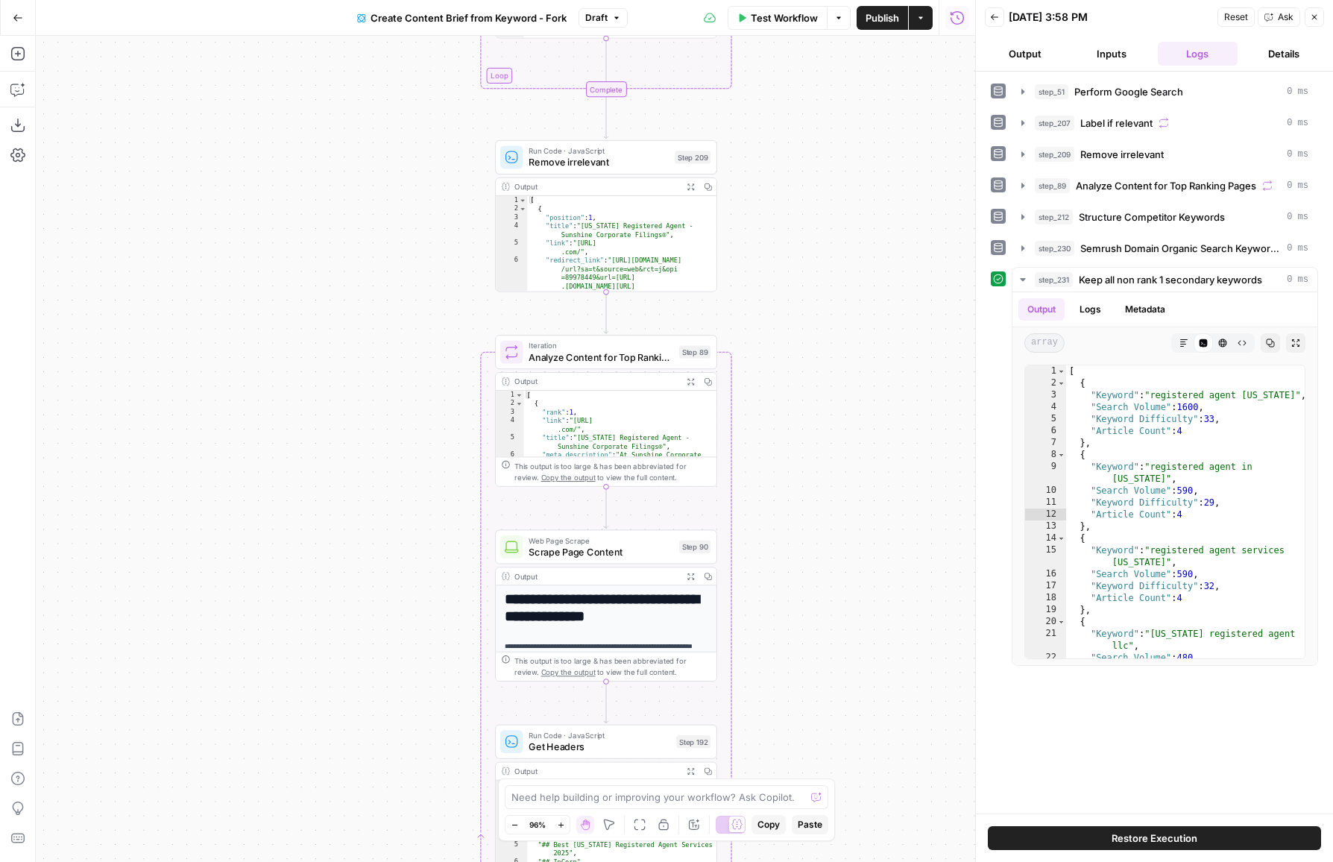
drag, startPoint x: 836, startPoint y: 499, endPoint x: 836, endPoint y: 79, distance: 420.4
click at [836, 79] on div "Workflow Set Inputs Inputs Google Search Perform Google Search Step 51 Output E…" at bounding box center [505, 449] width 939 height 826
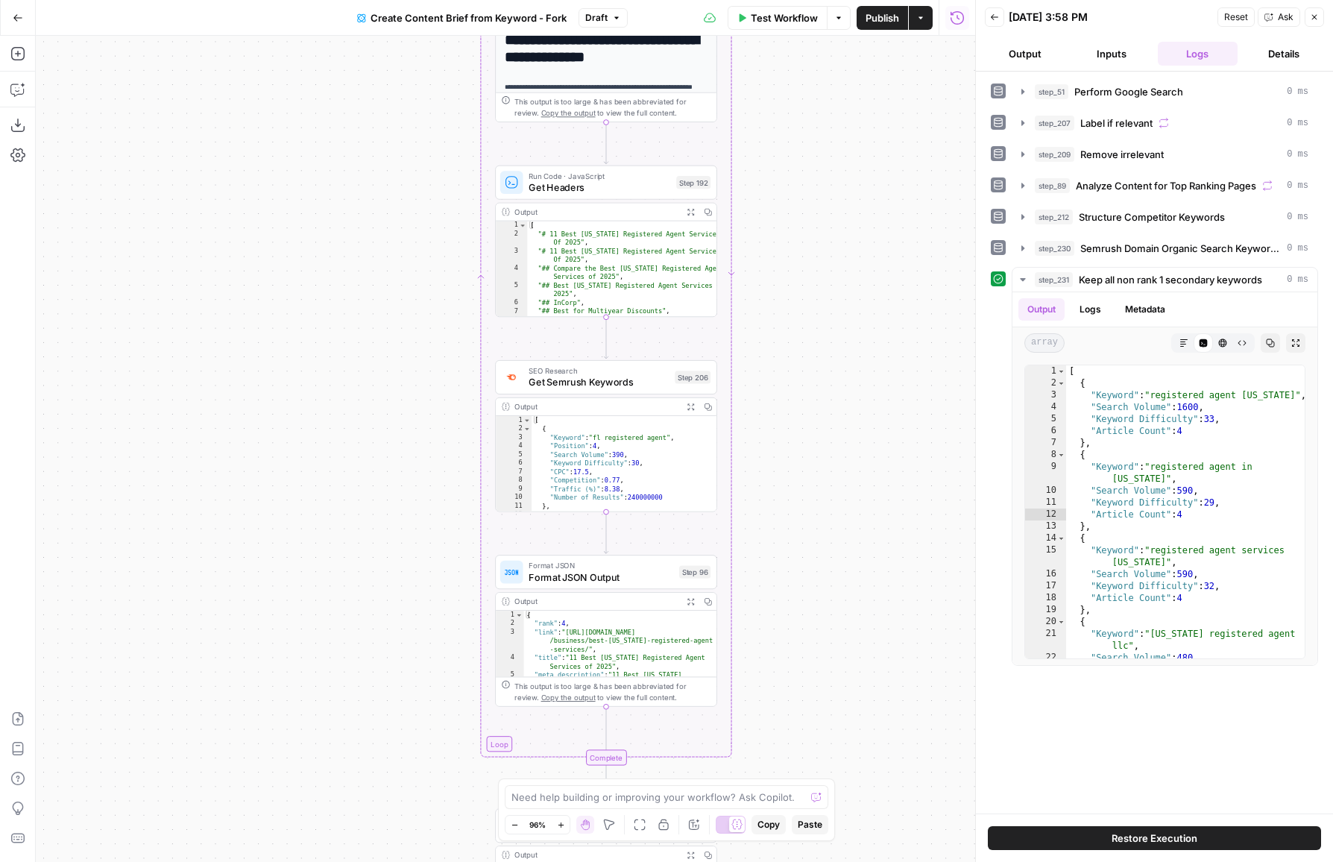
drag, startPoint x: 861, startPoint y: 540, endPoint x: 861, endPoint y: 288, distance: 252.0
click at [861, 288] on div "Workflow Set Inputs Inputs Google Search Perform Google Search Step 51 Output E…" at bounding box center [505, 449] width 939 height 826
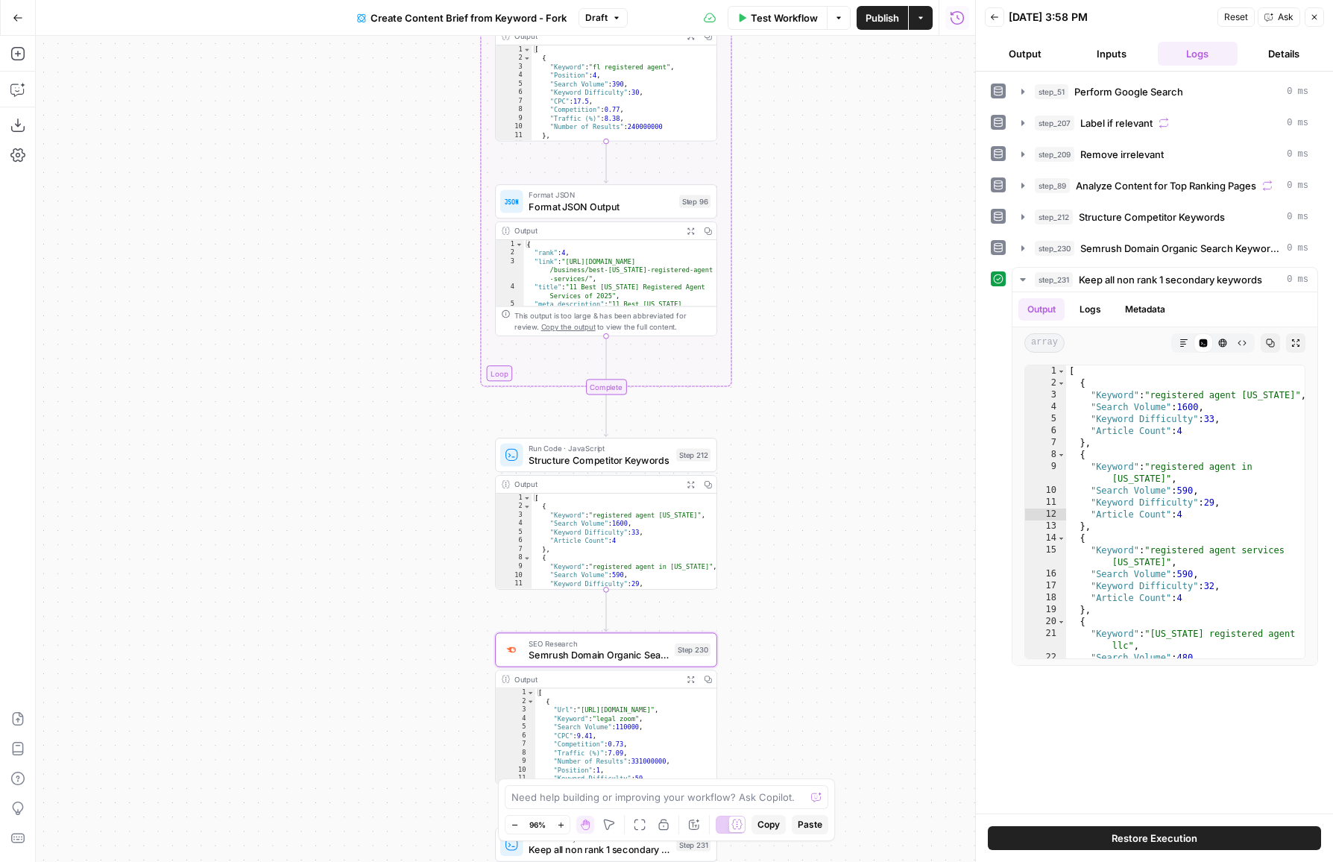
drag, startPoint x: 800, startPoint y: 439, endPoint x: 800, endPoint y: 352, distance: 87.2
click at [800, 352] on div "Workflow Set Inputs Inputs Google Search Perform Google Search Step 51 Output E…" at bounding box center [505, 449] width 939 height 826
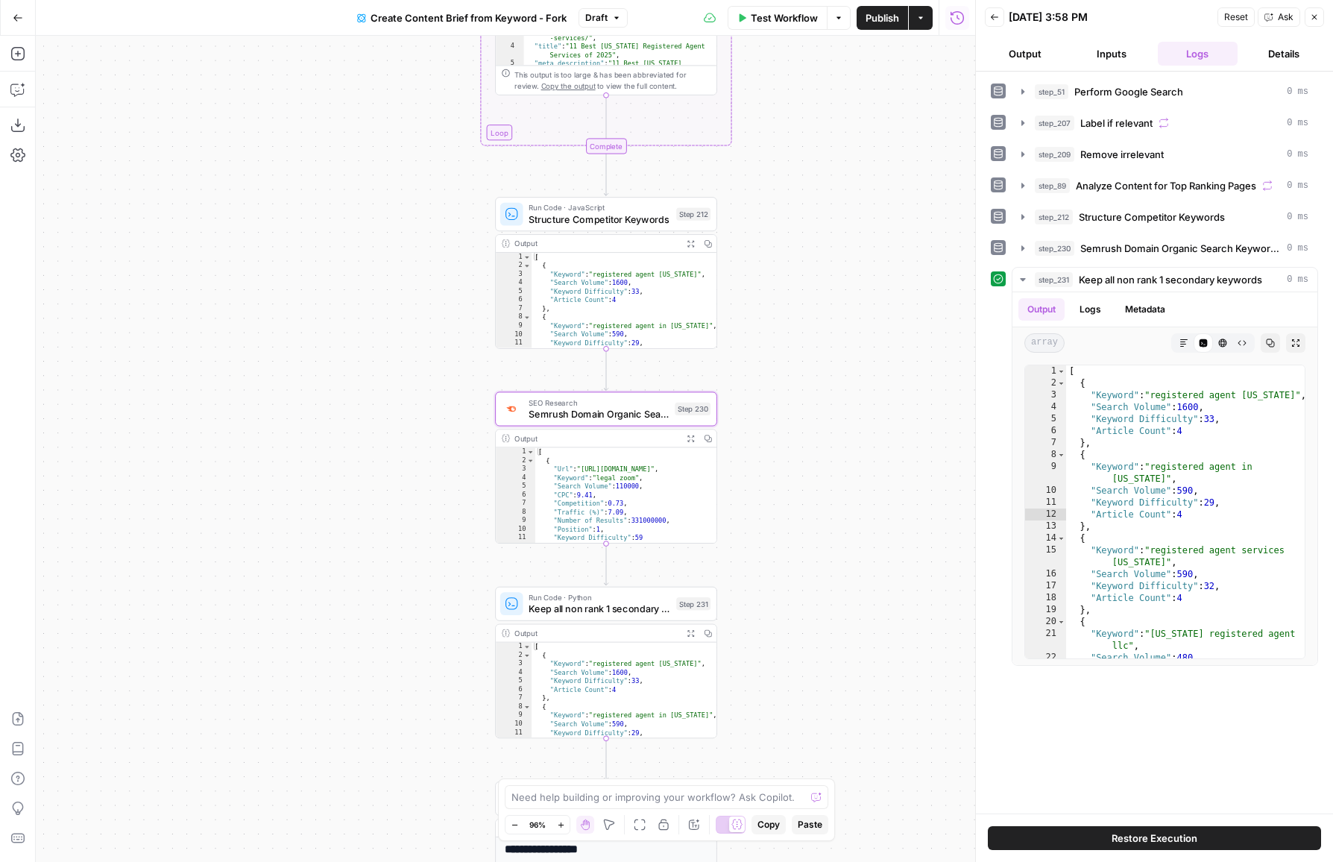
drag, startPoint x: 786, startPoint y: 596, endPoint x: 786, endPoint y: 442, distance: 153.6
click at [833, 431] on div "Workflow Set Inputs Inputs Google Search Perform Google Search Step 51 Output E…" at bounding box center [505, 449] width 939 height 826
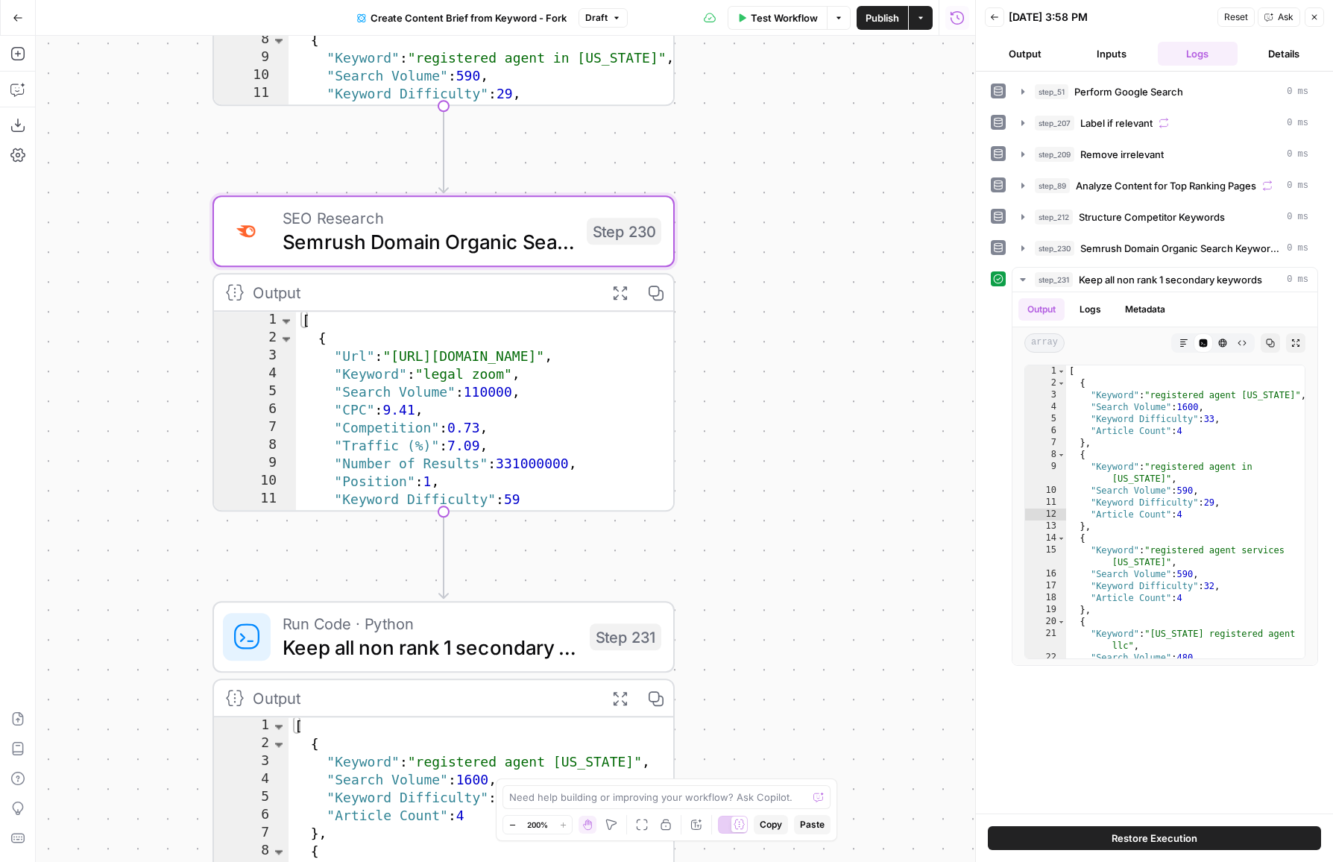
drag, startPoint x: 796, startPoint y: 479, endPoint x: 839, endPoint y: 376, distance: 111.6
click at [839, 376] on div "Workflow Set Inputs Inputs Google Search Perform Google Search Step 51 Output E…" at bounding box center [505, 449] width 939 height 826
click at [348, 236] on span "Semrush Domain Organic Search Keywords" at bounding box center [429, 241] width 292 height 30
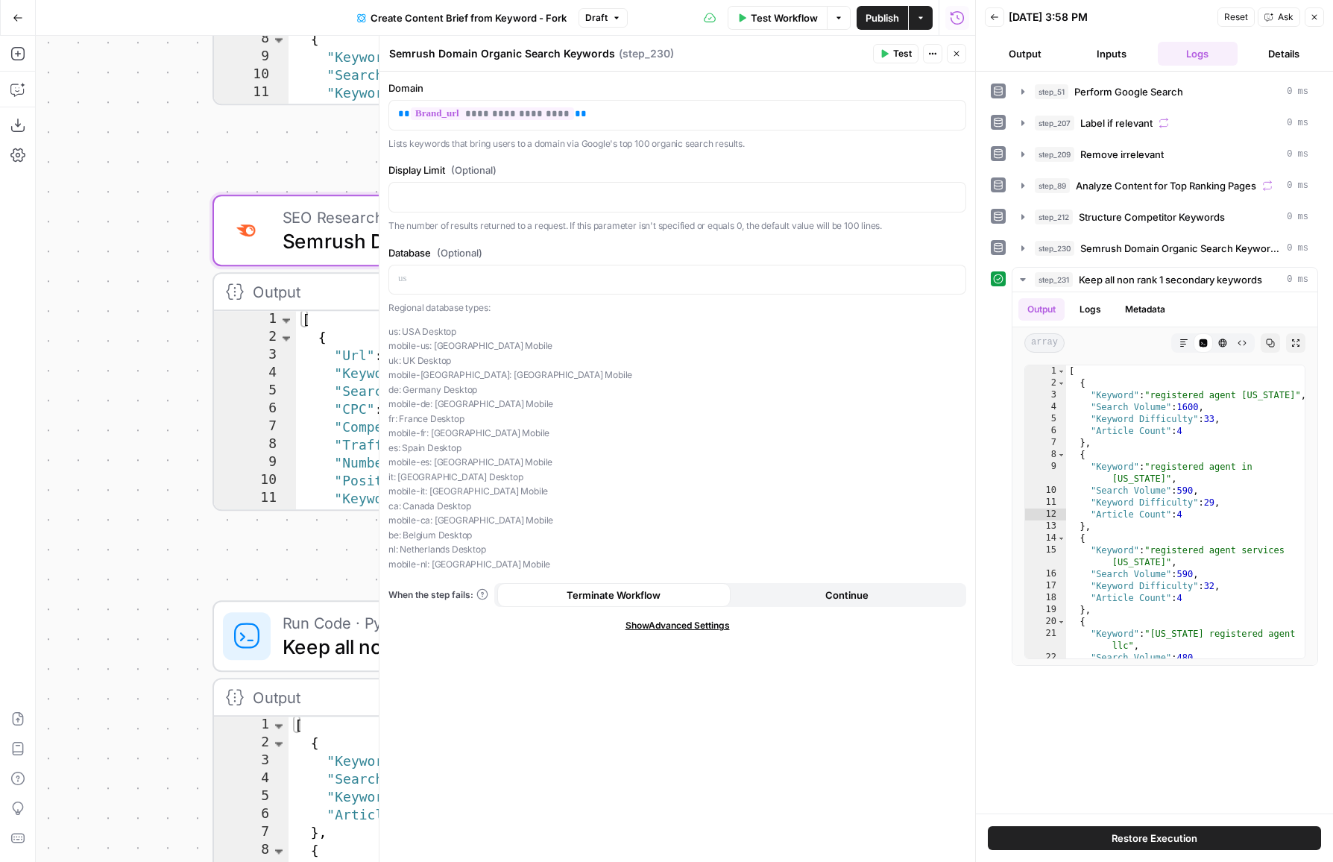
click at [954, 49] on icon "button" at bounding box center [956, 53] width 9 height 9
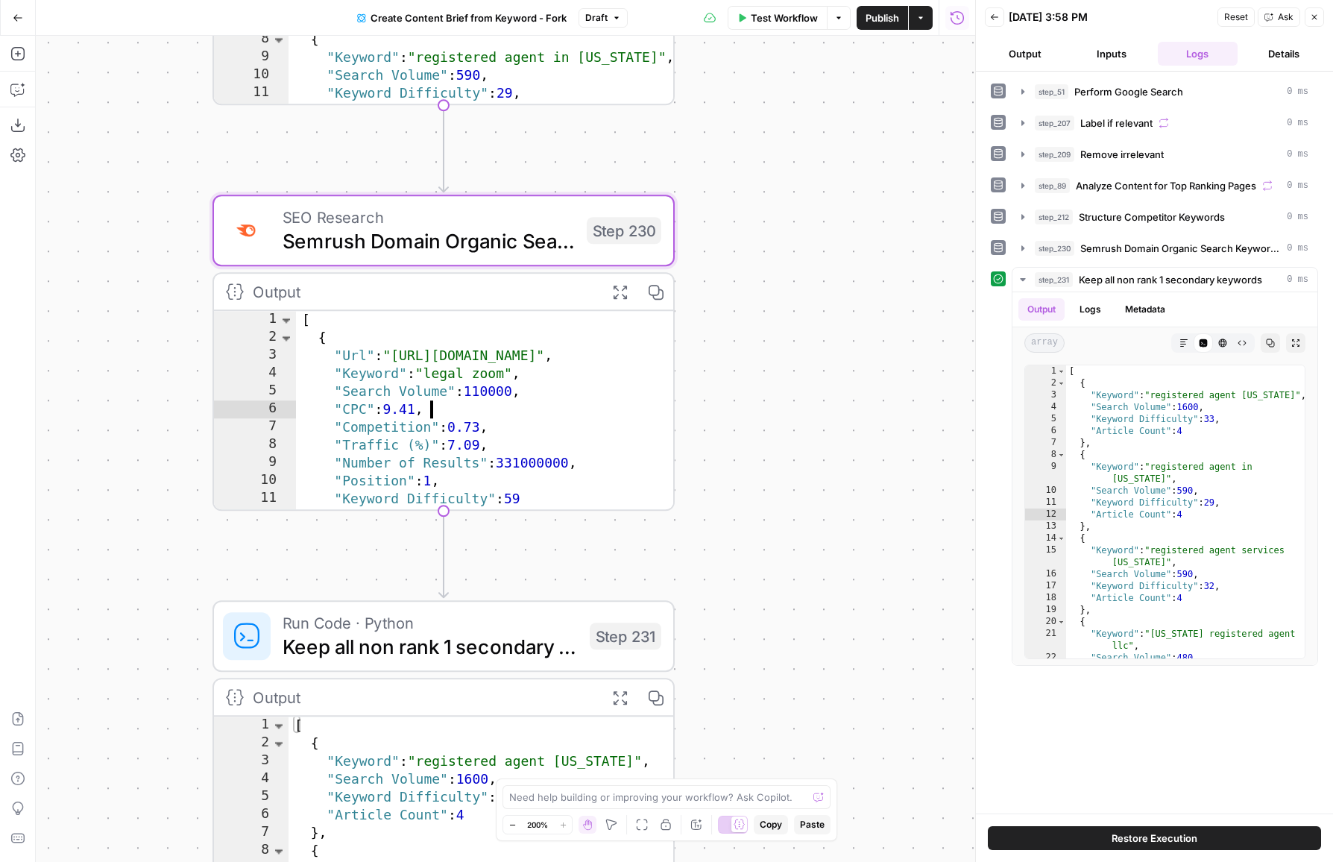
drag, startPoint x: 400, startPoint y: 359, endPoint x: 552, endPoint y: 359, distance: 152.8
click at [552, 359] on div "[ { "Url" : "[URL][DOMAIN_NAME]" , "Keyword" : "legal zoom" , "Search Volume" :…" at bounding box center [484, 429] width 377 height 236
click at [596, 352] on div "[ { "Url" : "[URL][DOMAIN_NAME]" , "Keyword" : "legal zoom" , "Search Volume" :…" at bounding box center [484, 429] width 377 height 236
type textarea "**********"
click at [596, 352] on div "[ { "Url" : "[URL][DOMAIN_NAME]" , "Keyword" : "legal zoom" , "Search Volume" :…" at bounding box center [484, 429] width 377 height 236
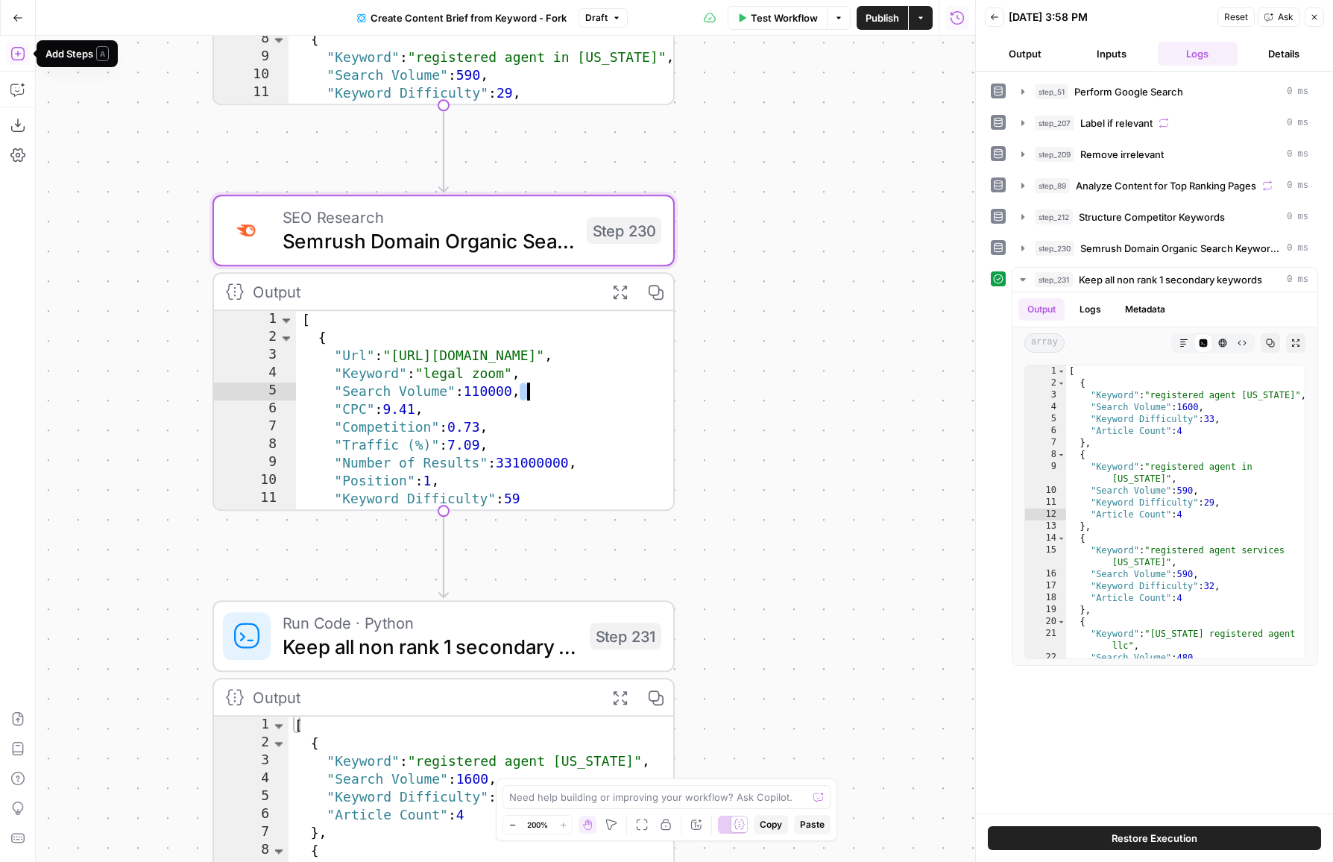
click at [18, 48] on icon "button" at bounding box center [17, 53] width 15 height 15
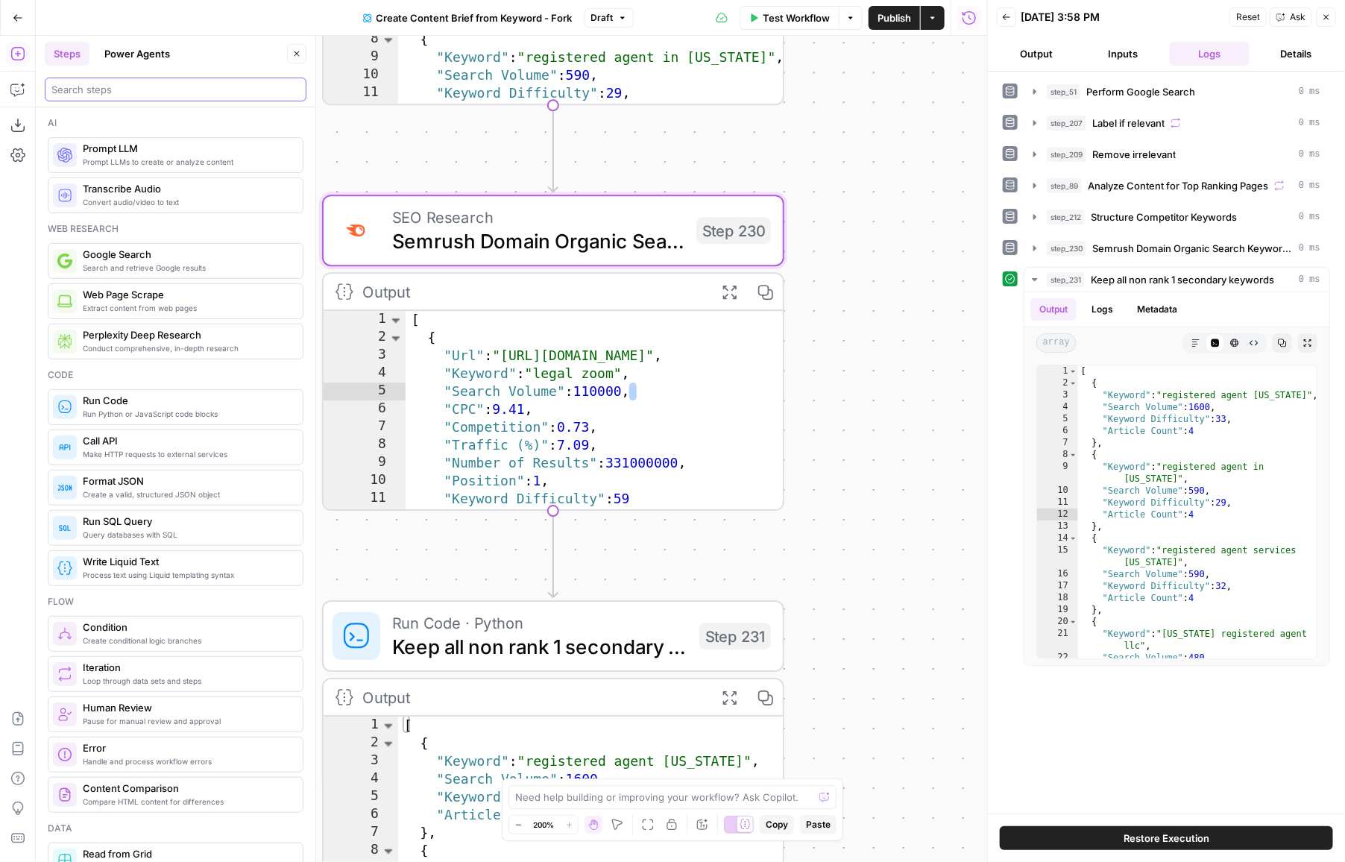
click at [101, 89] on input "search" at bounding box center [175, 89] width 248 height 15
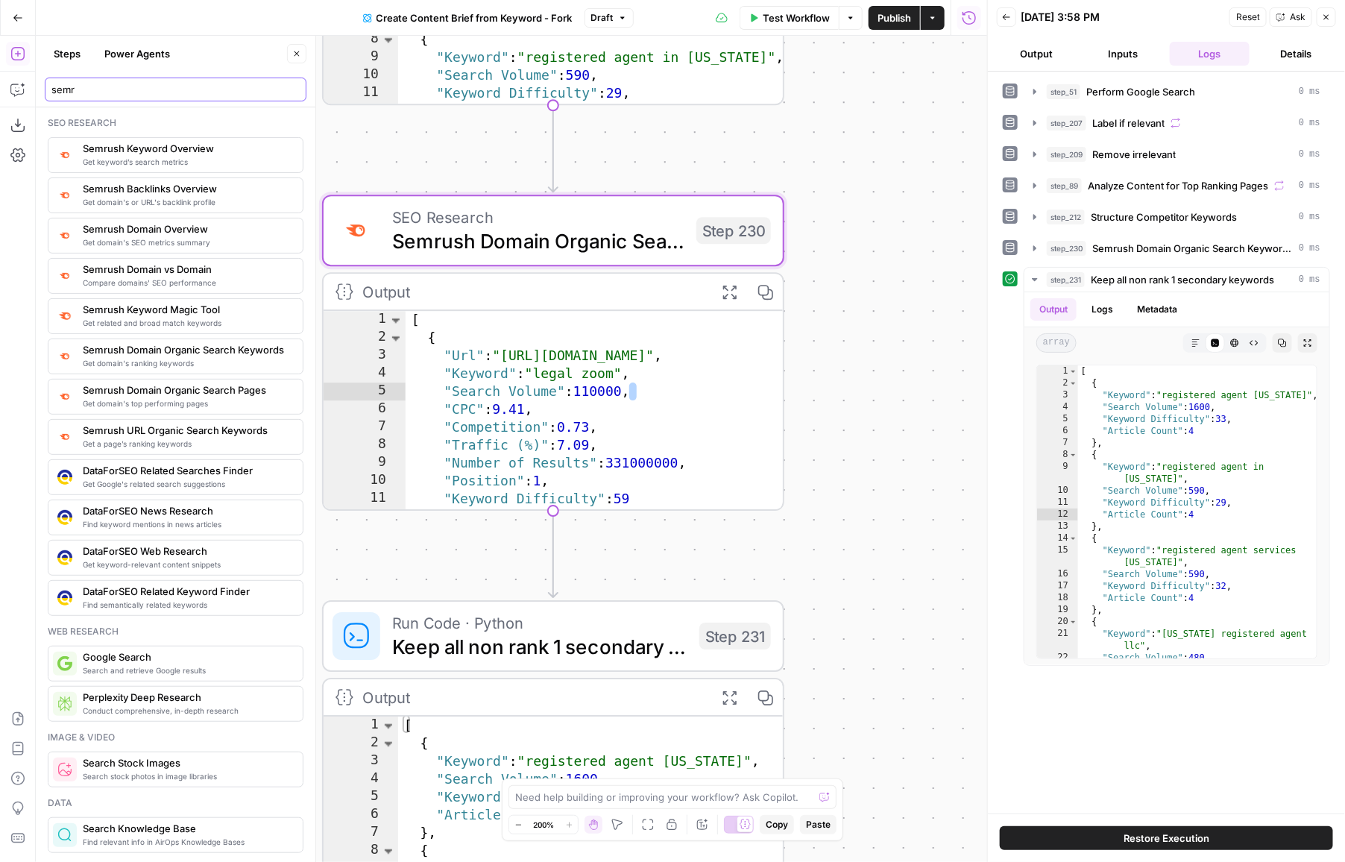
type input "semr"
click at [441, 142] on div "Workflow Set Inputs Inputs Google Search Perform Google Search Step 51 Output E…" at bounding box center [511, 449] width 951 height 826
click at [295, 58] on button "Close" at bounding box center [296, 53] width 19 height 19
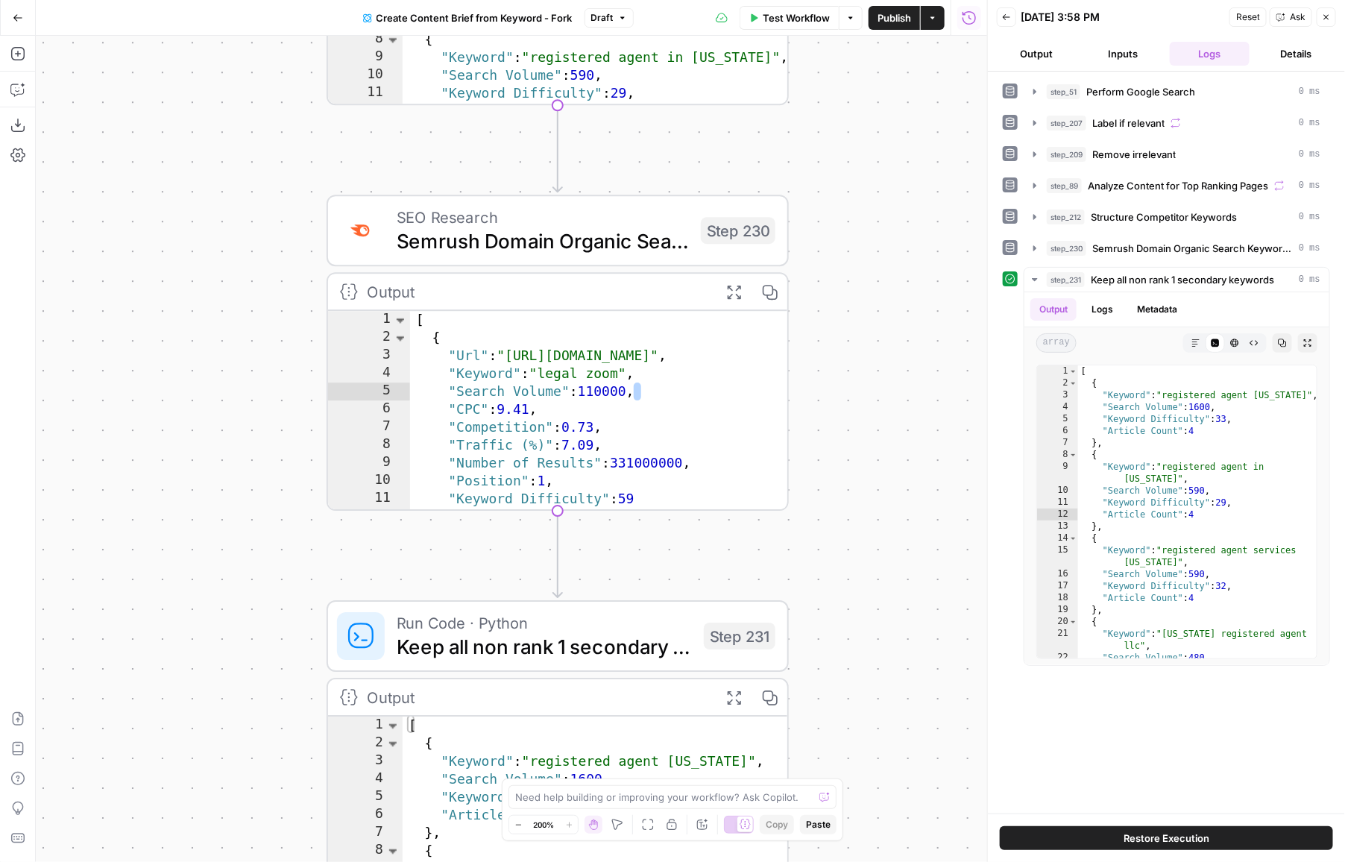
drag, startPoint x: 263, startPoint y: 224, endPoint x: 323, endPoint y: 224, distance: 59.6
click at [324, 224] on div "Workflow Set Inputs Inputs Google Search Perform Google Search Step 51 Output E…" at bounding box center [511, 449] width 951 height 826
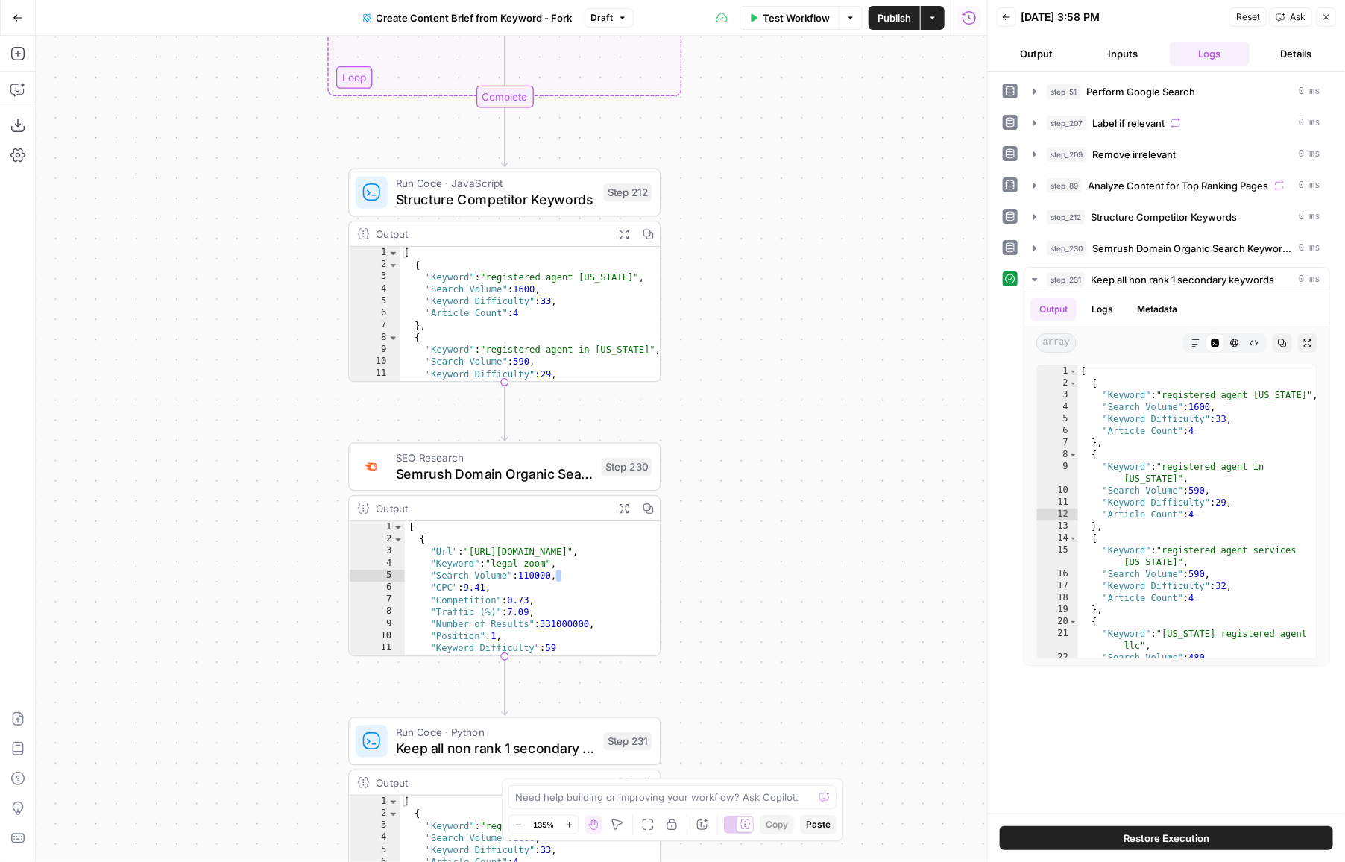
drag, startPoint x: 242, startPoint y: 233, endPoint x: 253, endPoint y: 469, distance: 236.5
click at [253, 469] on div "Workflow Set Inputs Inputs Google Search Perform Google Search Step 51 Output E…" at bounding box center [511, 449] width 951 height 826
drag, startPoint x: 221, startPoint y: 548, endPoint x: 267, endPoint y: 470, distance: 90.9
click at [264, 470] on div "Workflow Set Inputs Inputs Google Search Perform Google Search Step 51 Output E…" at bounding box center [511, 449] width 951 height 826
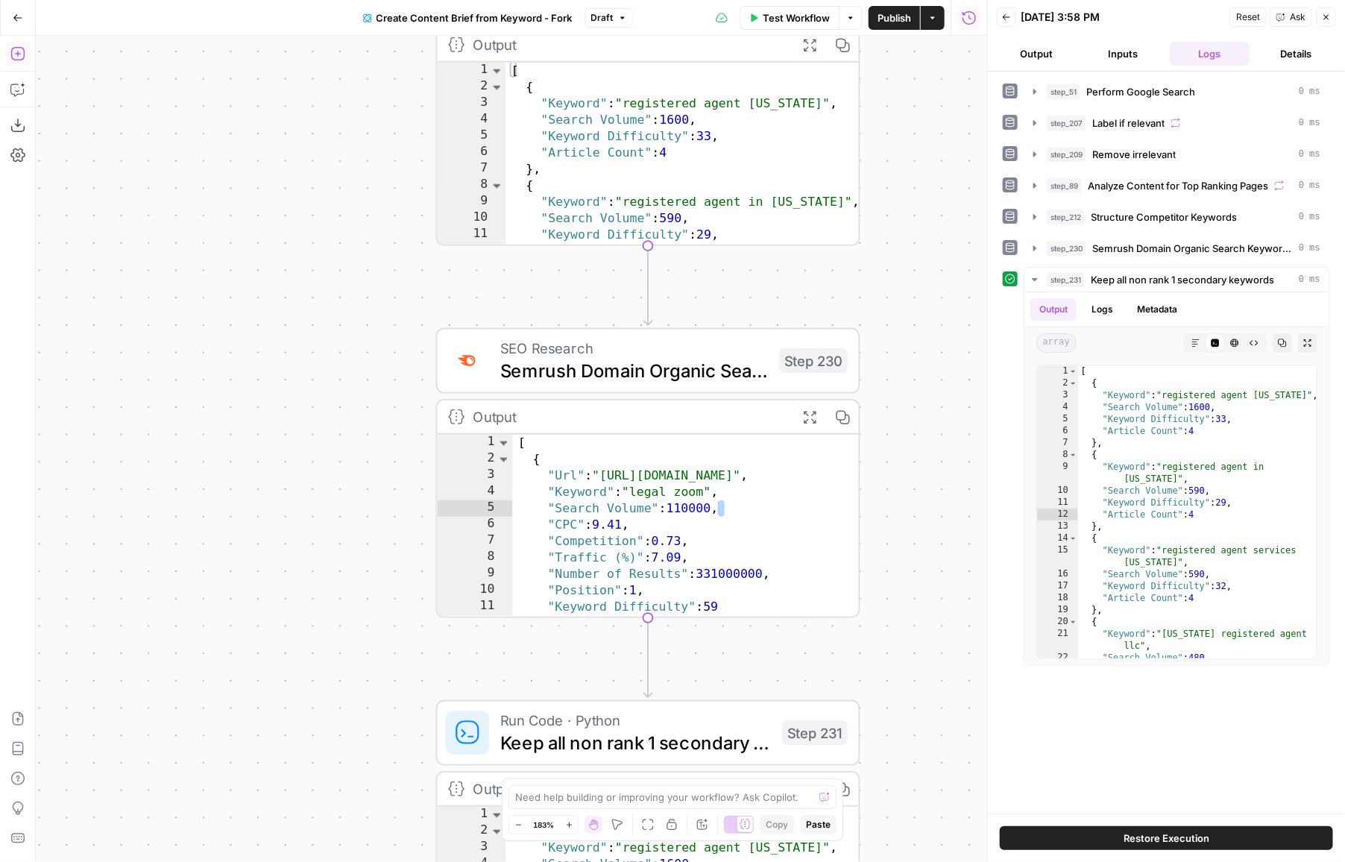
click at [15, 53] on icon "button" at bounding box center [16, 53] width 13 height 13
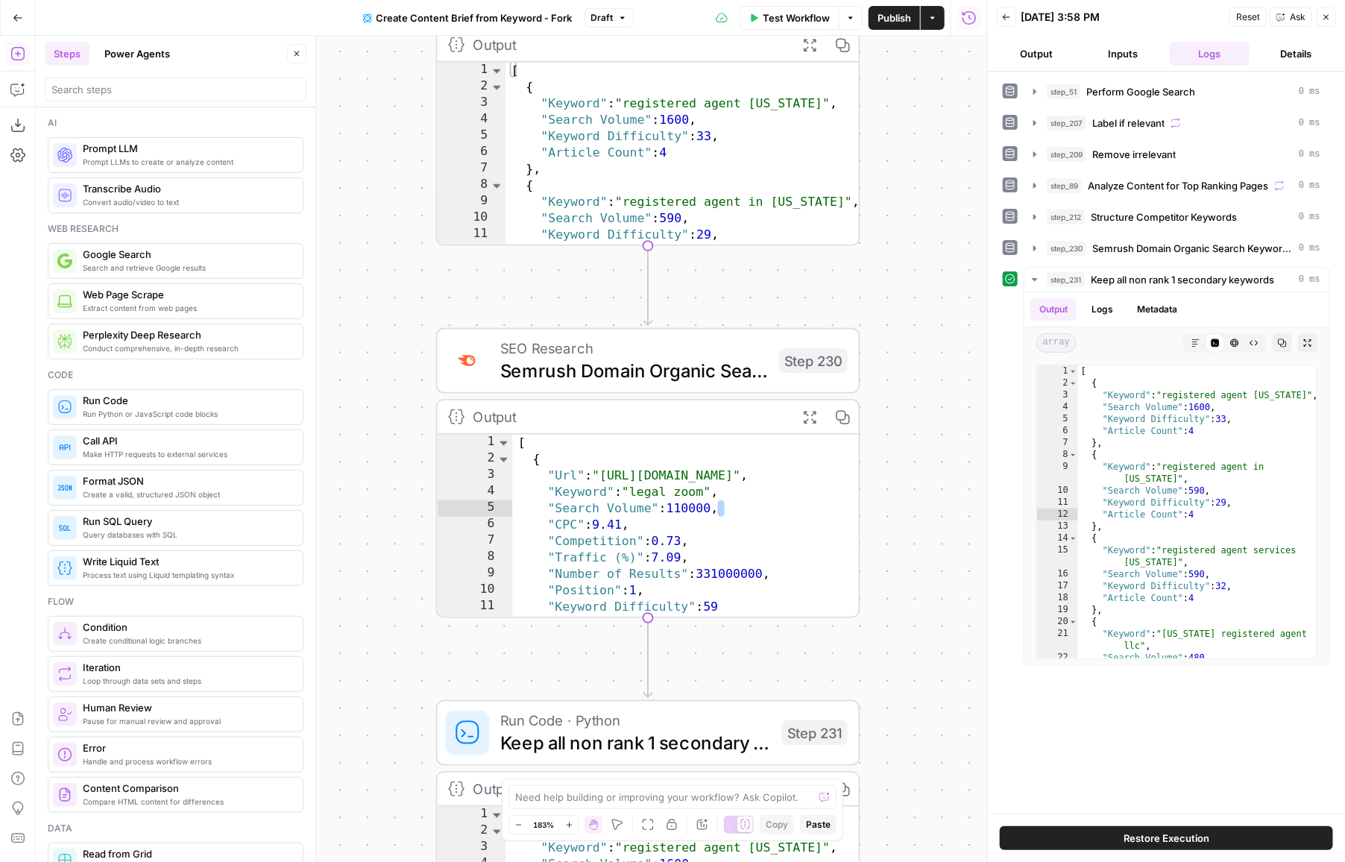
click at [134, 119] on div "Ai" at bounding box center [176, 122] width 256 height 13
click at [126, 99] on div at bounding box center [176, 90] width 262 height 24
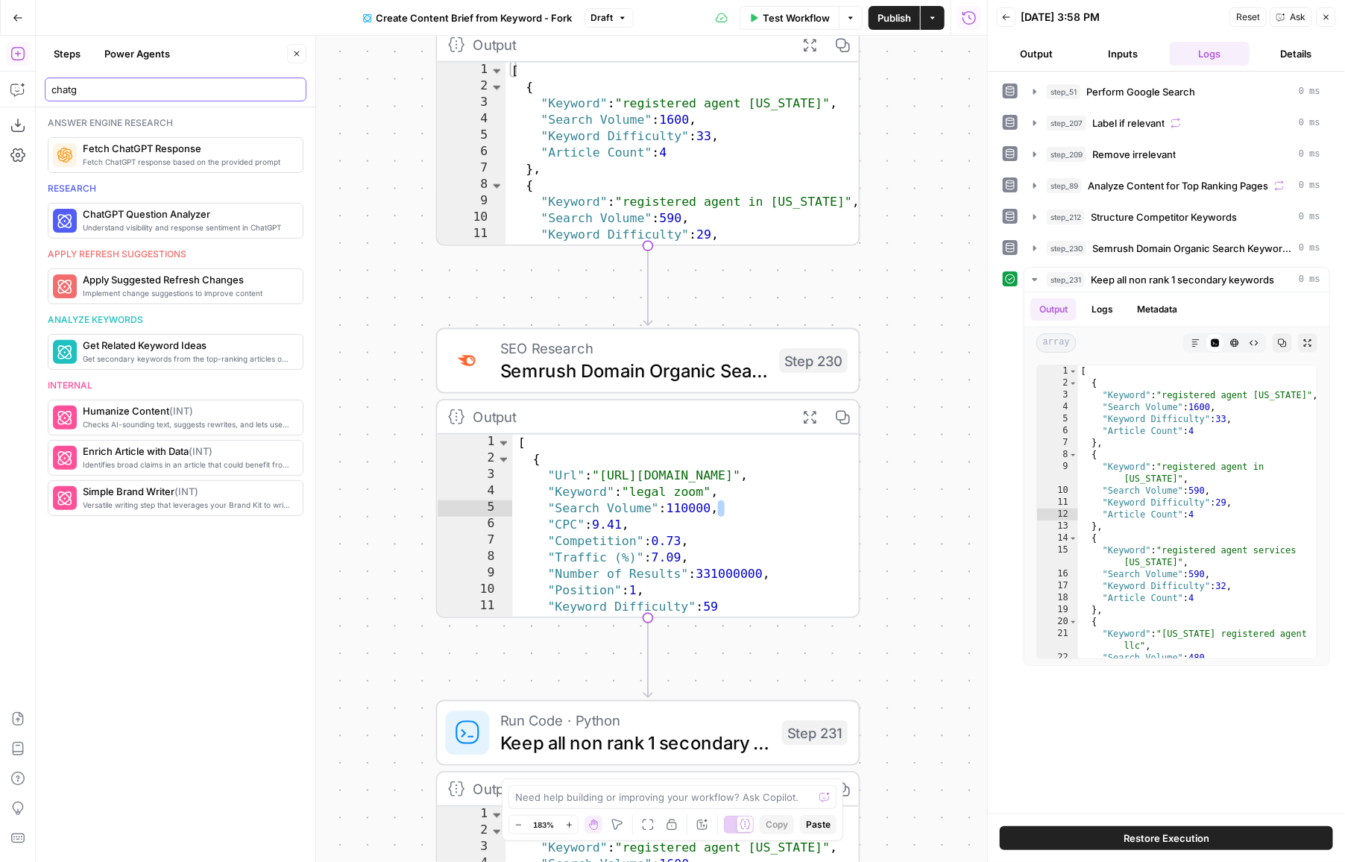
type input "chatg"
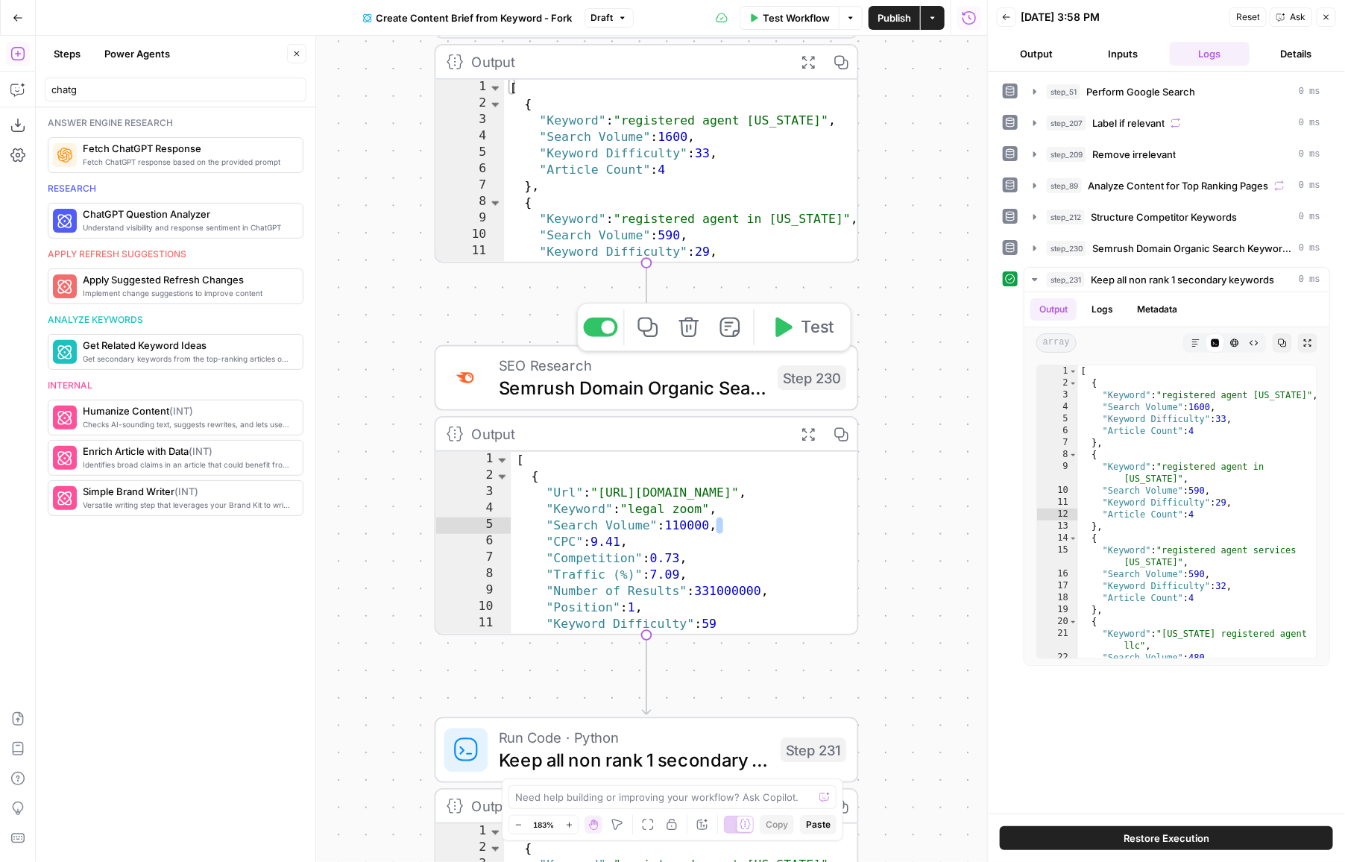
drag, startPoint x: 410, startPoint y: 333, endPoint x: 426, endPoint y: 548, distance: 215.3
click at [426, 544] on div "Workflow Set Inputs Inputs Google Search Perform Google Search Step 51 Output E…" at bounding box center [511, 449] width 951 height 826
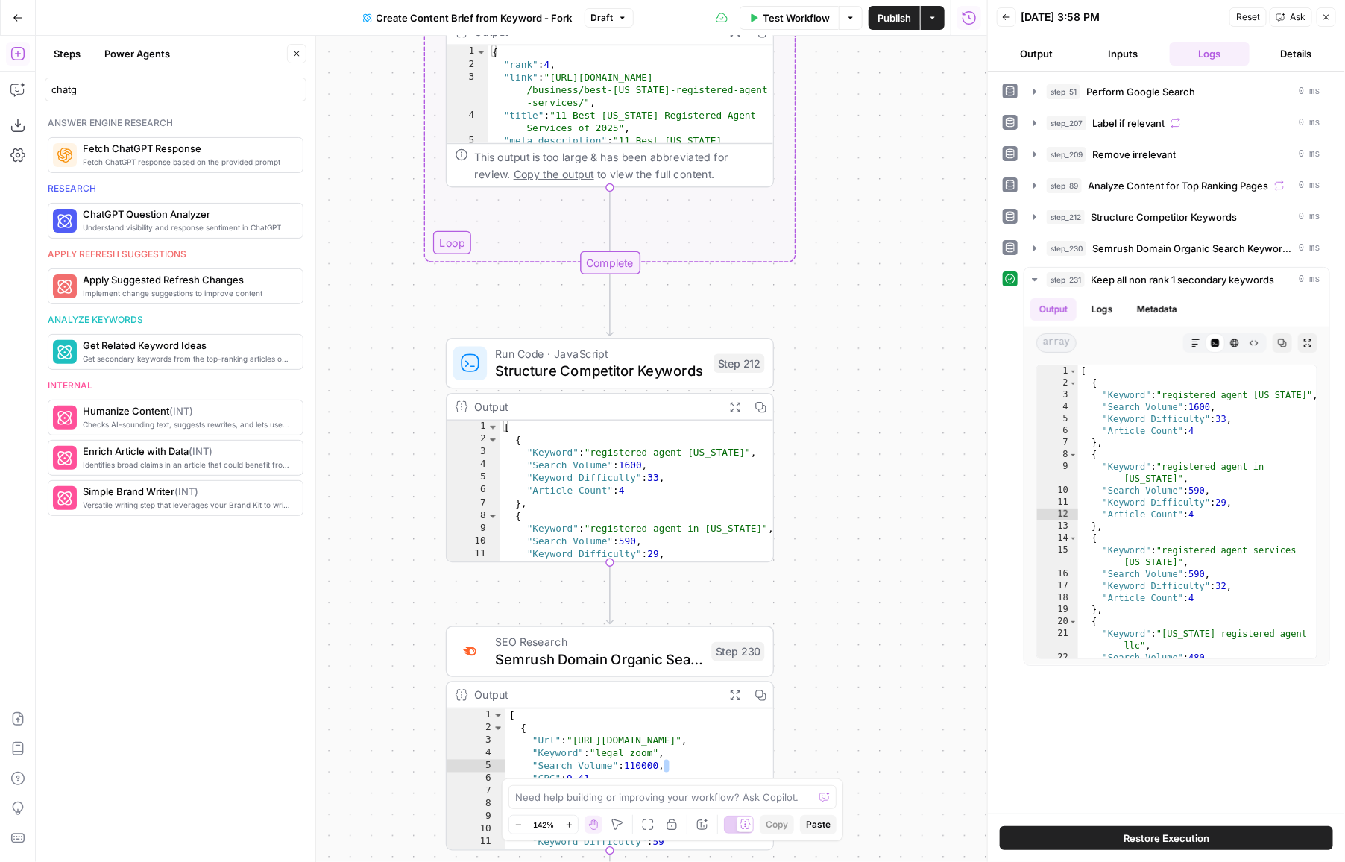
drag, startPoint x: 406, startPoint y: 359, endPoint x: 406, endPoint y: 414, distance: 55.2
click at [406, 414] on div "Workflow Set Inputs Inputs Google Search Perform Google Search Step 51 Output E…" at bounding box center [511, 449] width 951 height 826
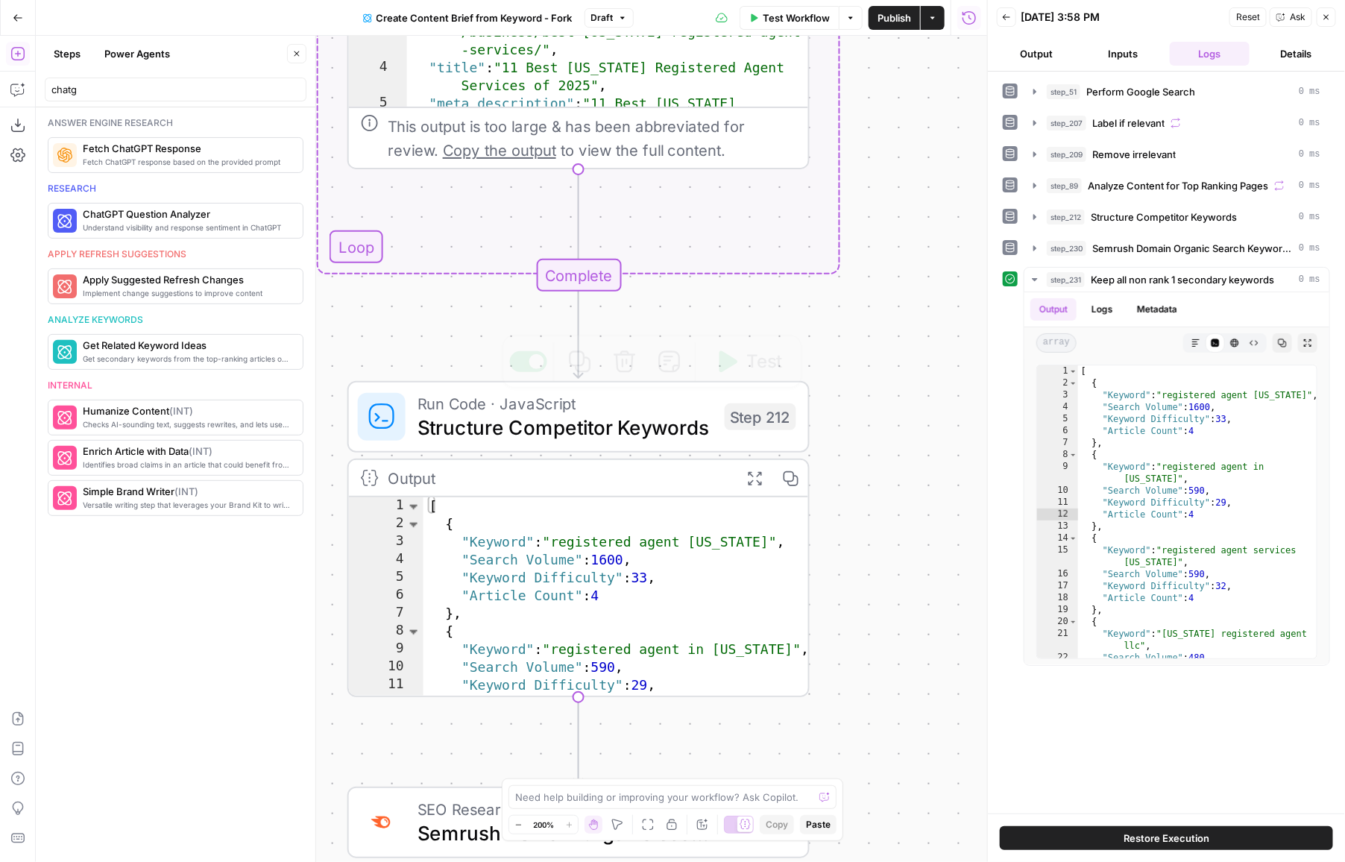
click at [508, 433] on span "Structure Competitor Keywords" at bounding box center [564, 427] width 295 height 30
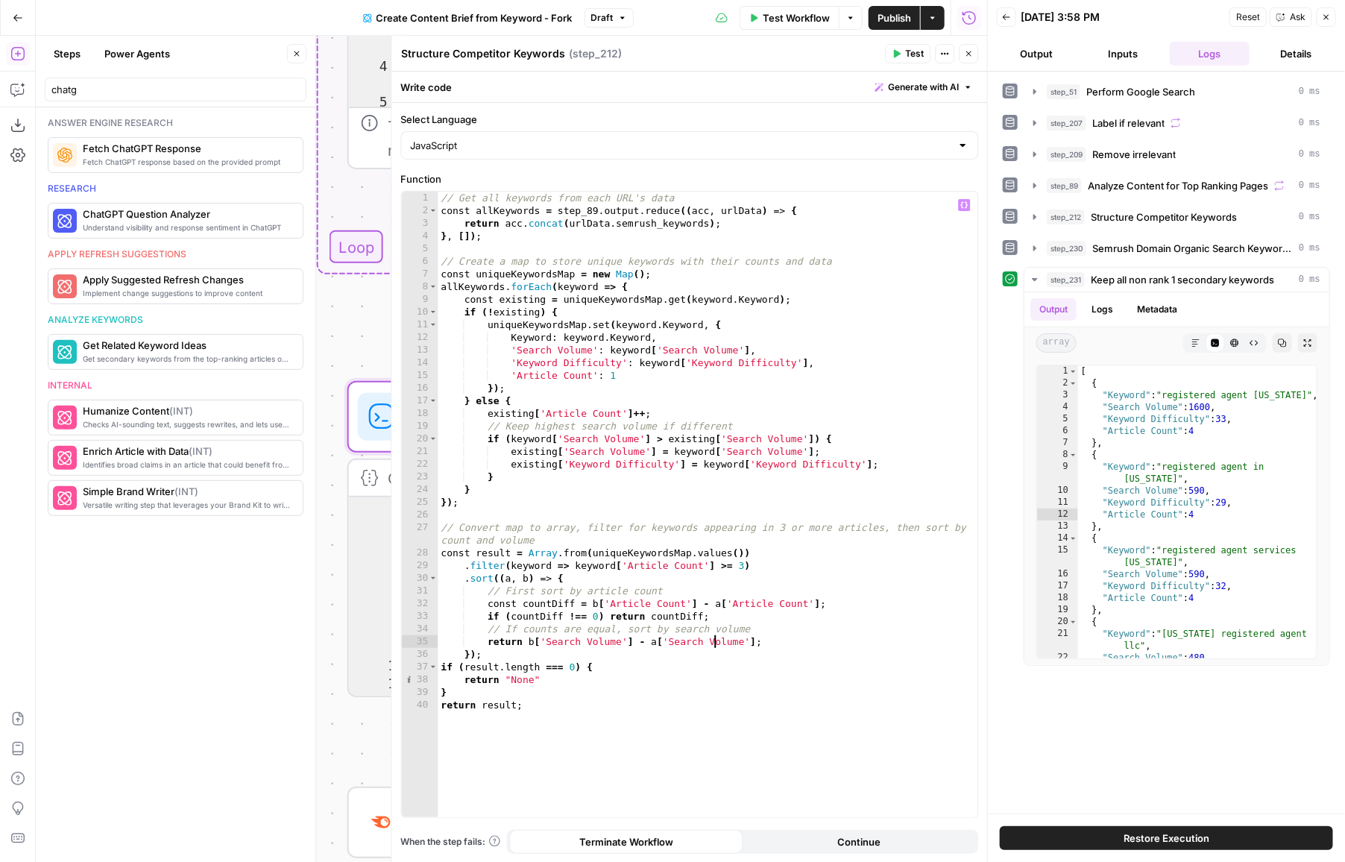
click at [713, 647] on div "// Get all keywords from each URL's data const allKeywords = step_89 . output .…" at bounding box center [708, 518] width 540 height 652
click at [760, 439] on div "// Get all keywords from each URL's data const allKeywords = step_89 . output .…" at bounding box center [708, 518] width 540 height 652
click at [718, 572] on div "// Get all keywords from each URL's data const allKeywords = step_89 . output .…" at bounding box center [708, 518] width 540 height 652
click at [738, 564] on div "// Get all keywords from each URL's data const allKeywords = step_89 . output .…" at bounding box center [708, 518] width 540 height 652
type textarea "**********"
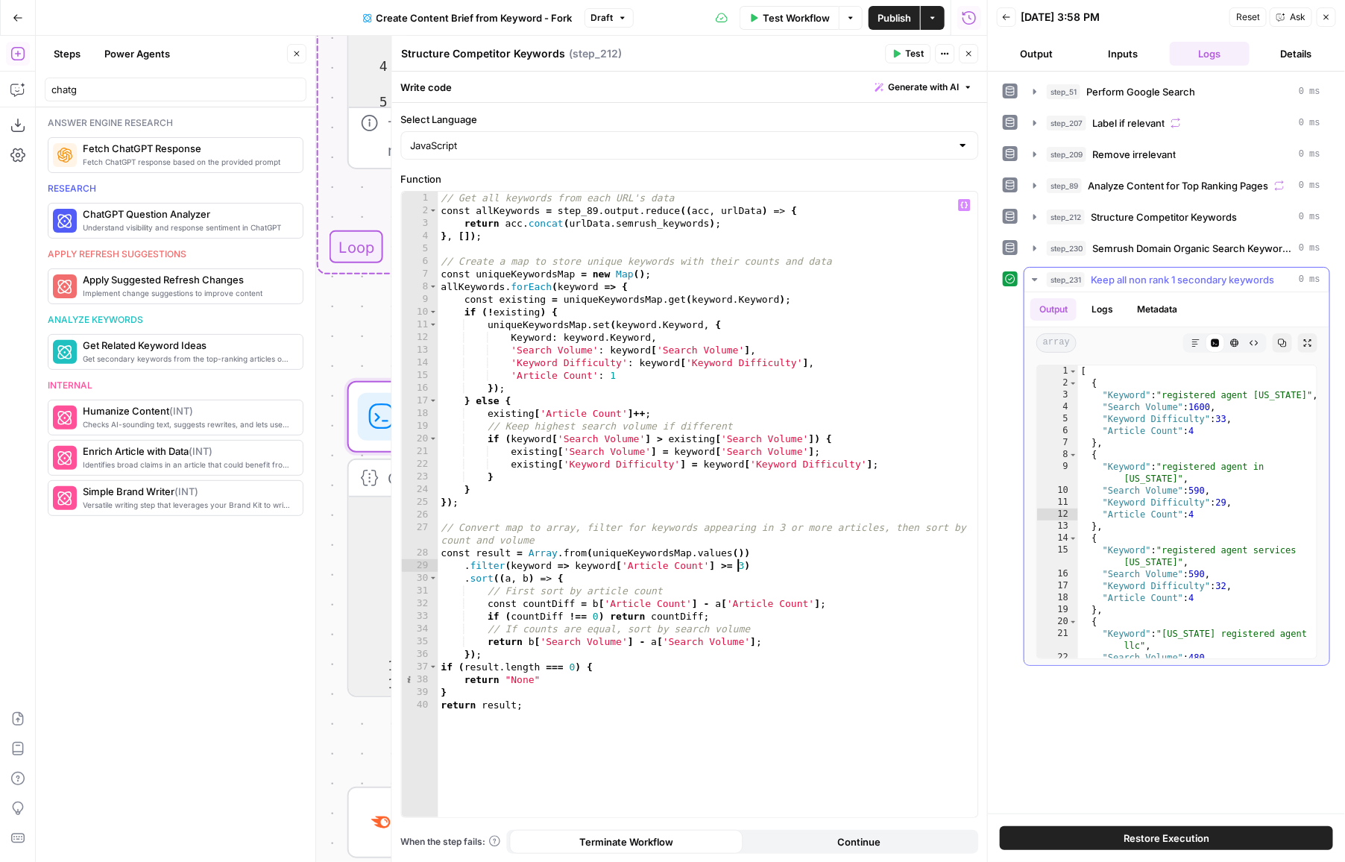
type textarea "**********"
drag, startPoint x: 1170, startPoint y: 399, endPoint x: 1297, endPoint y: 399, distance: 127.5
click at [1298, 399] on div "[ { "Keyword" : "registered agent [US_STATE]" , "Search Volume" : 1600 , "Keywo…" at bounding box center [1197, 524] width 239 height 318
click at [1297, 399] on div "[ { "Keyword" : "registered agent [US_STATE]" , "Search Volume" : 1600 , "Keywo…" at bounding box center [1197, 524] width 239 height 318
click at [1100, 243] on span "Semrush Domain Organic Search Keywords" at bounding box center [1192, 248] width 201 height 15
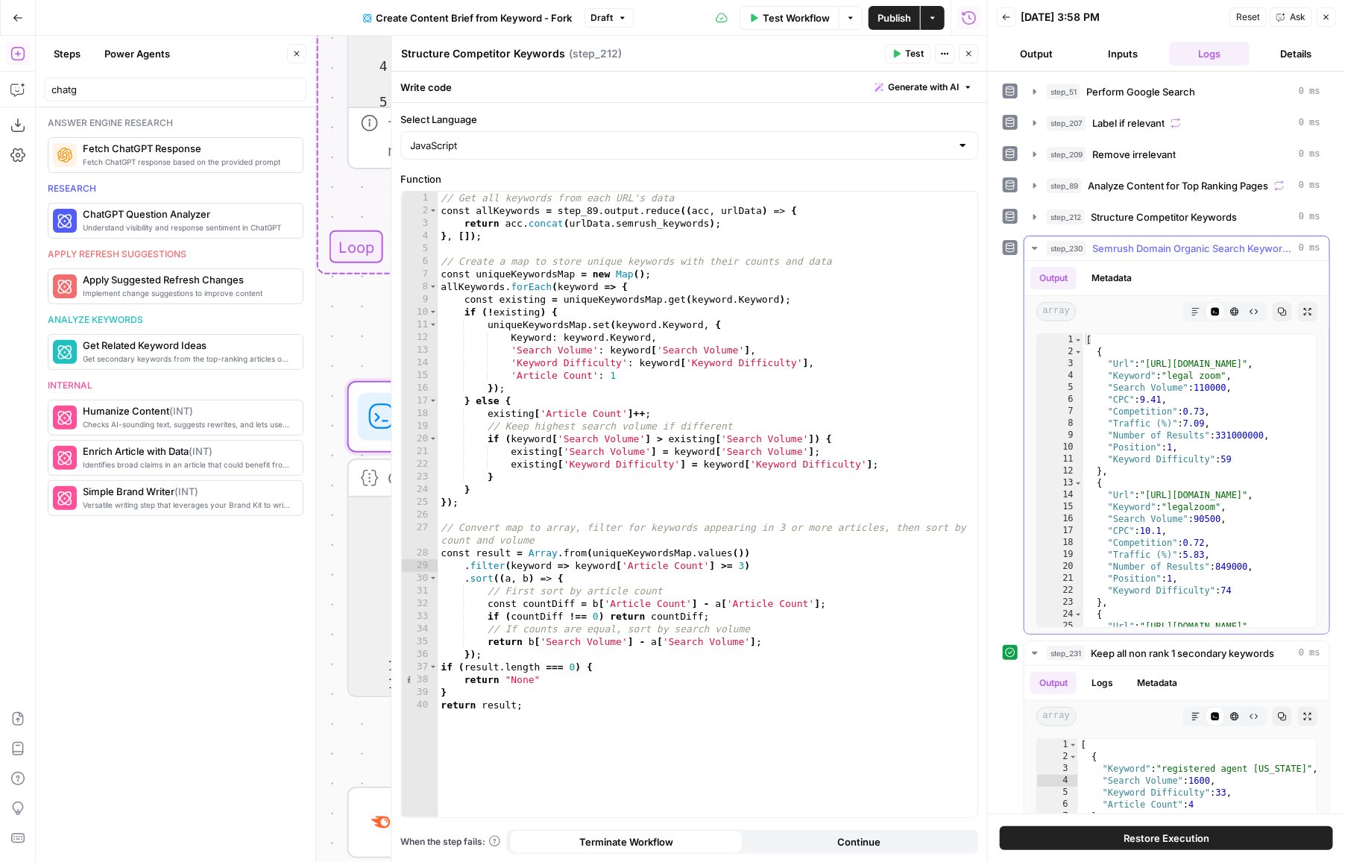
click at [1050, 251] on span "step_230" at bounding box center [1067, 248] width 40 height 15
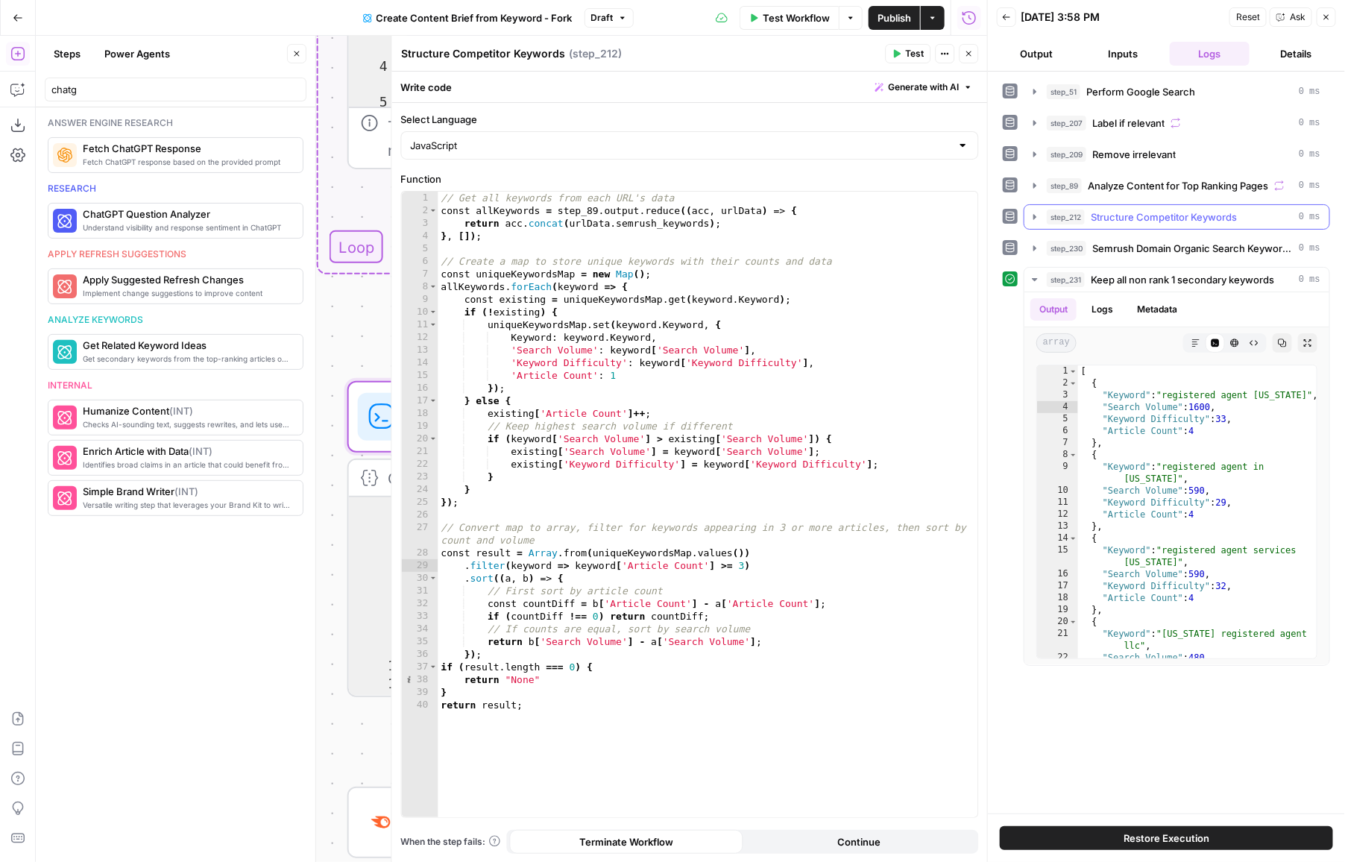
click at [1059, 221] on span "step_212" at bounding box center [1066, 216] width 38 height 15
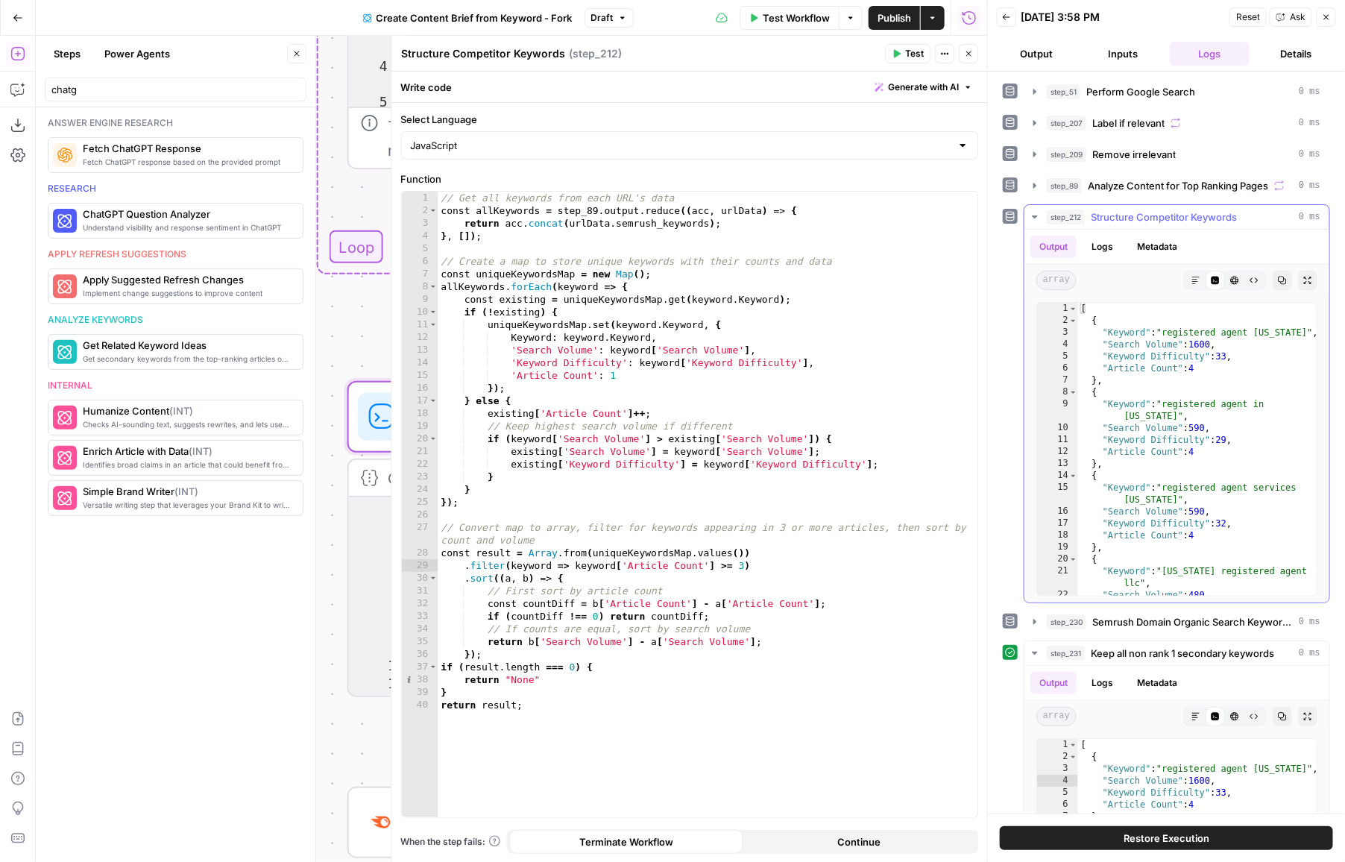
click at [1061, 217] on span "step_212" at bounding box center [1066, 216] width 38 height 15
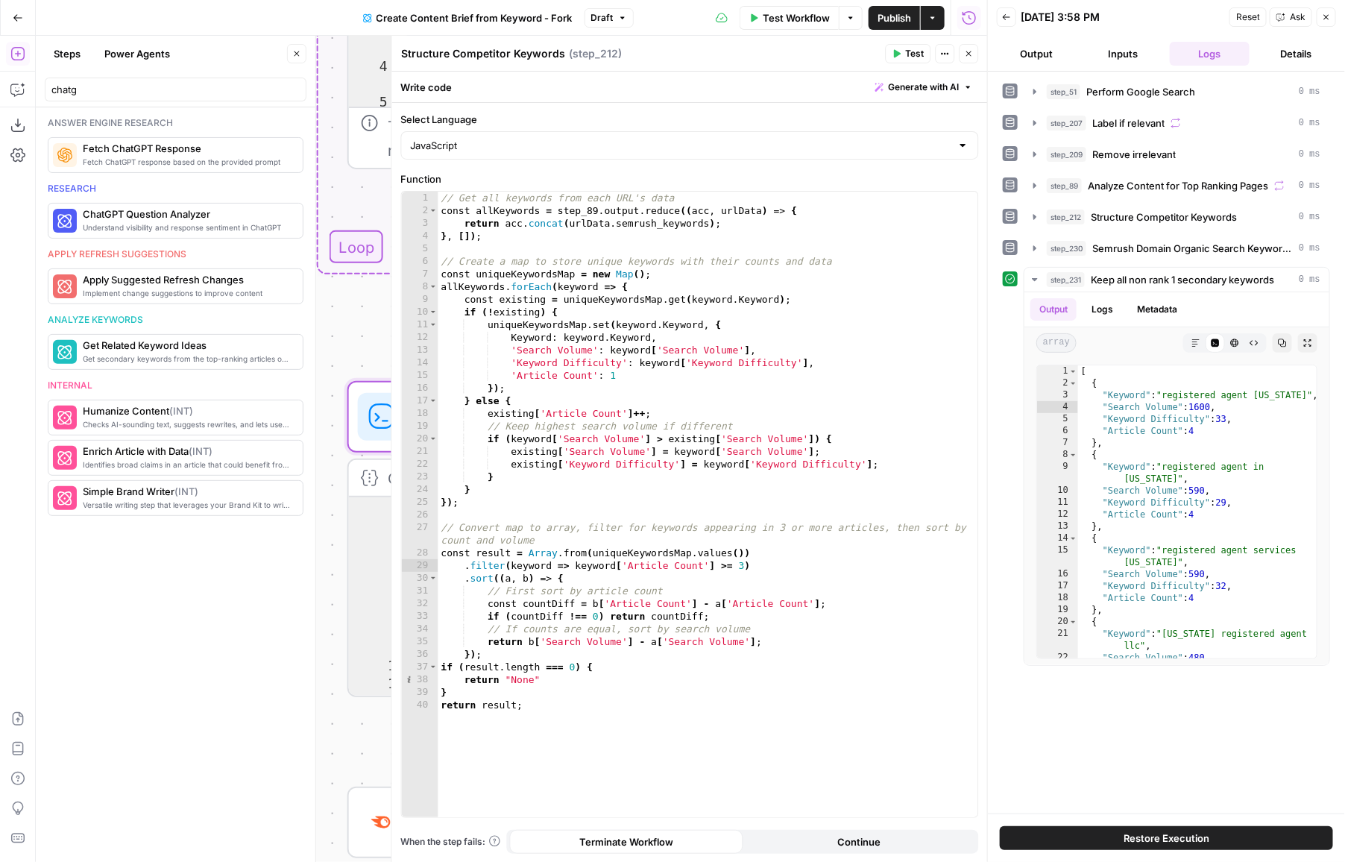
click at [1061, 194] on button "step_89 Analyze Content for Top Ranking Pages 0 ms" at bounding box center [1176, 186] width 305 height 24
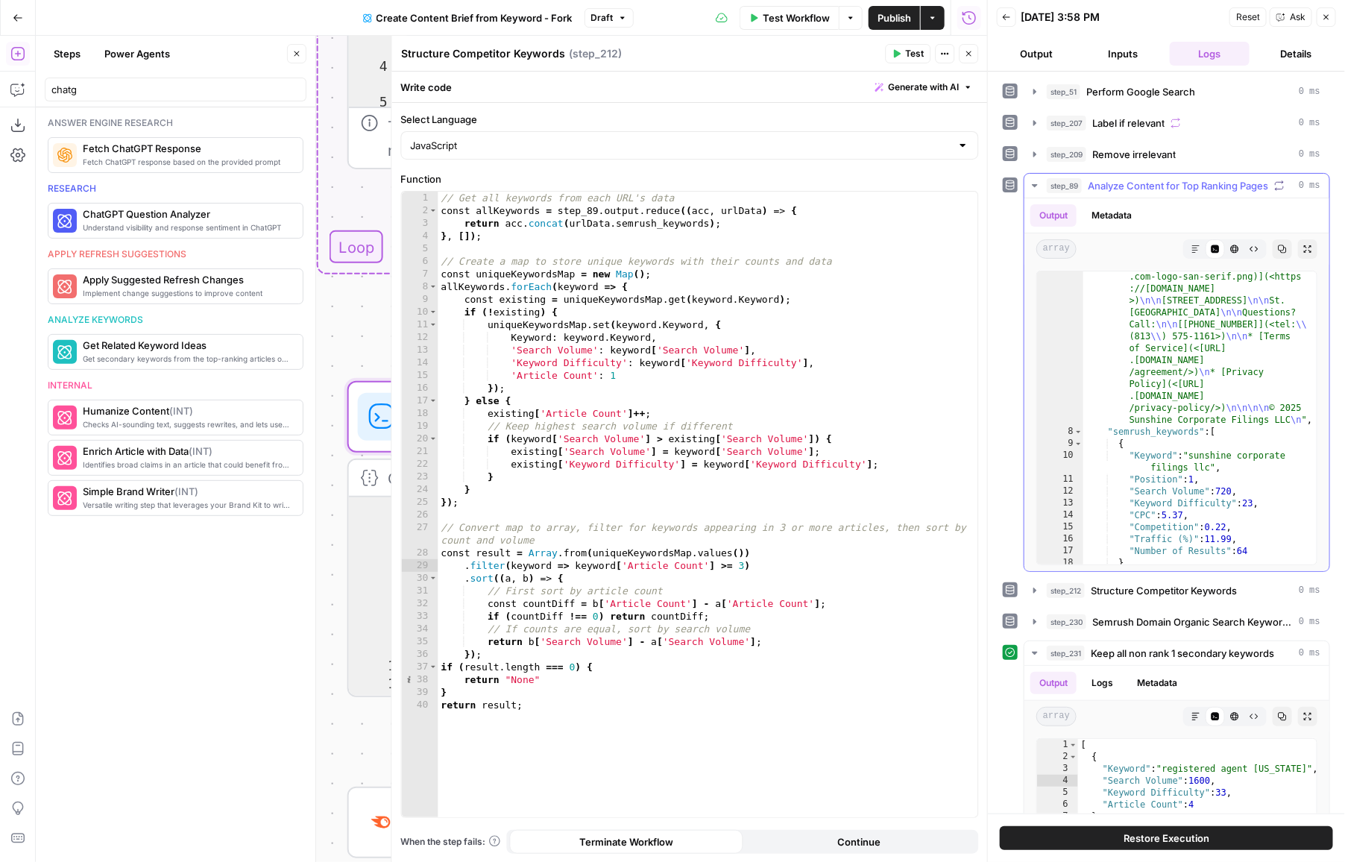
scroll to position [1952, 0]
type textarea "*"
click at [1079, 442] on span "Toggle code folding, rows 9 through 18" at bounding box center [1078, 444] width 8 height 12
click at [1078, 451] on span "Toggle code folding, rows 19 through 28" at bounding box center [1078, 455] width 8 height 12
click at [1079, 430] on span "Toggle code folding, rows 8 through 999" at bounding box center [1078, 432] width 8 height 12
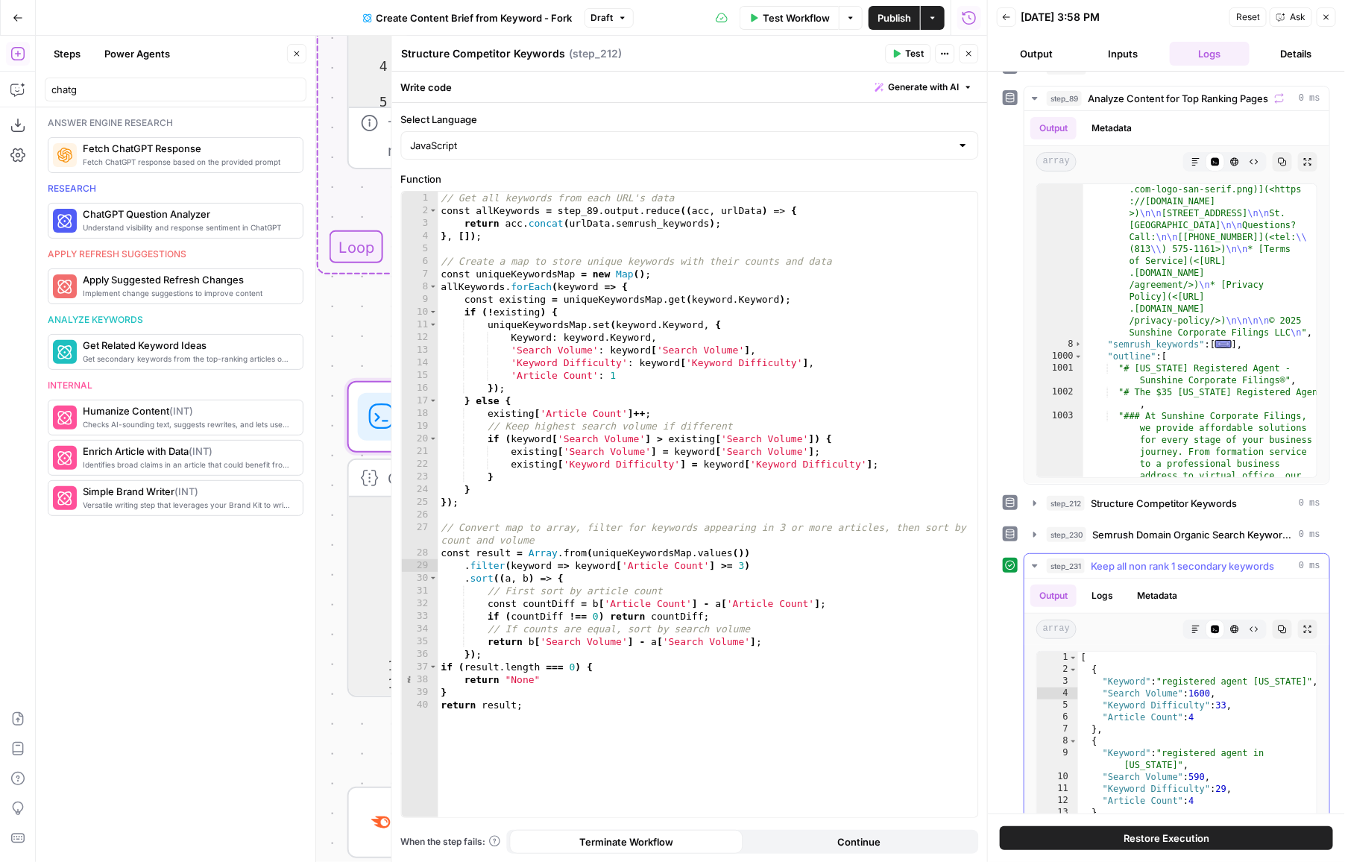
scroll to position [89, 0]
drag, startPoint x: 738, startPoint y: 567, endPoint x: 747, endPoint y: 567, distance: 8.9
click at [747, 567] on div "// Get all keywords from each URL's data const allKeywords = step_89 . output .…" at bounding box center [708, 518] width 540 height 652
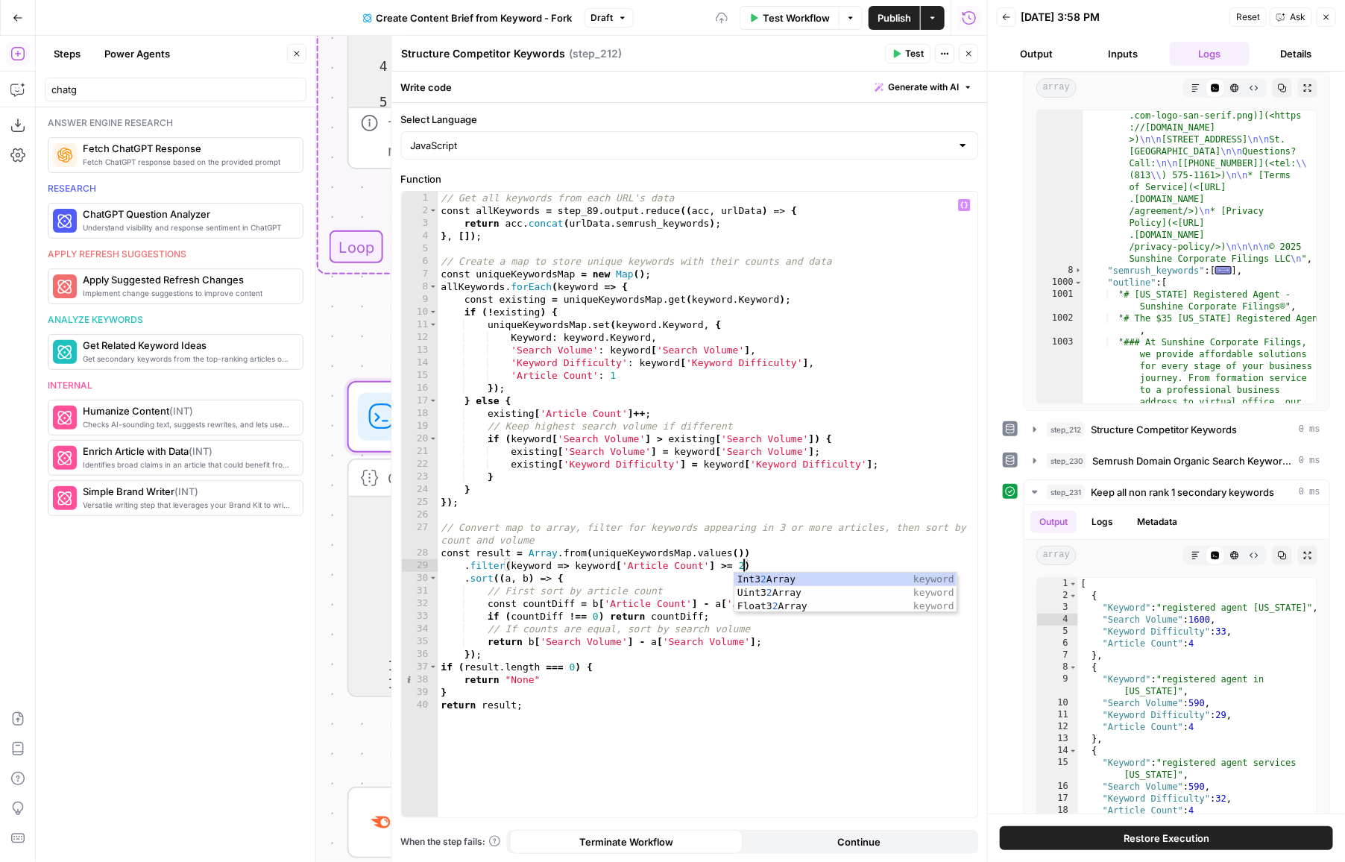
click at [681, 492] on div "// Get all keywords from each URL's data const allKeywords = step_89 . output .…" at bounding box center [708, 518] width 540 height 652
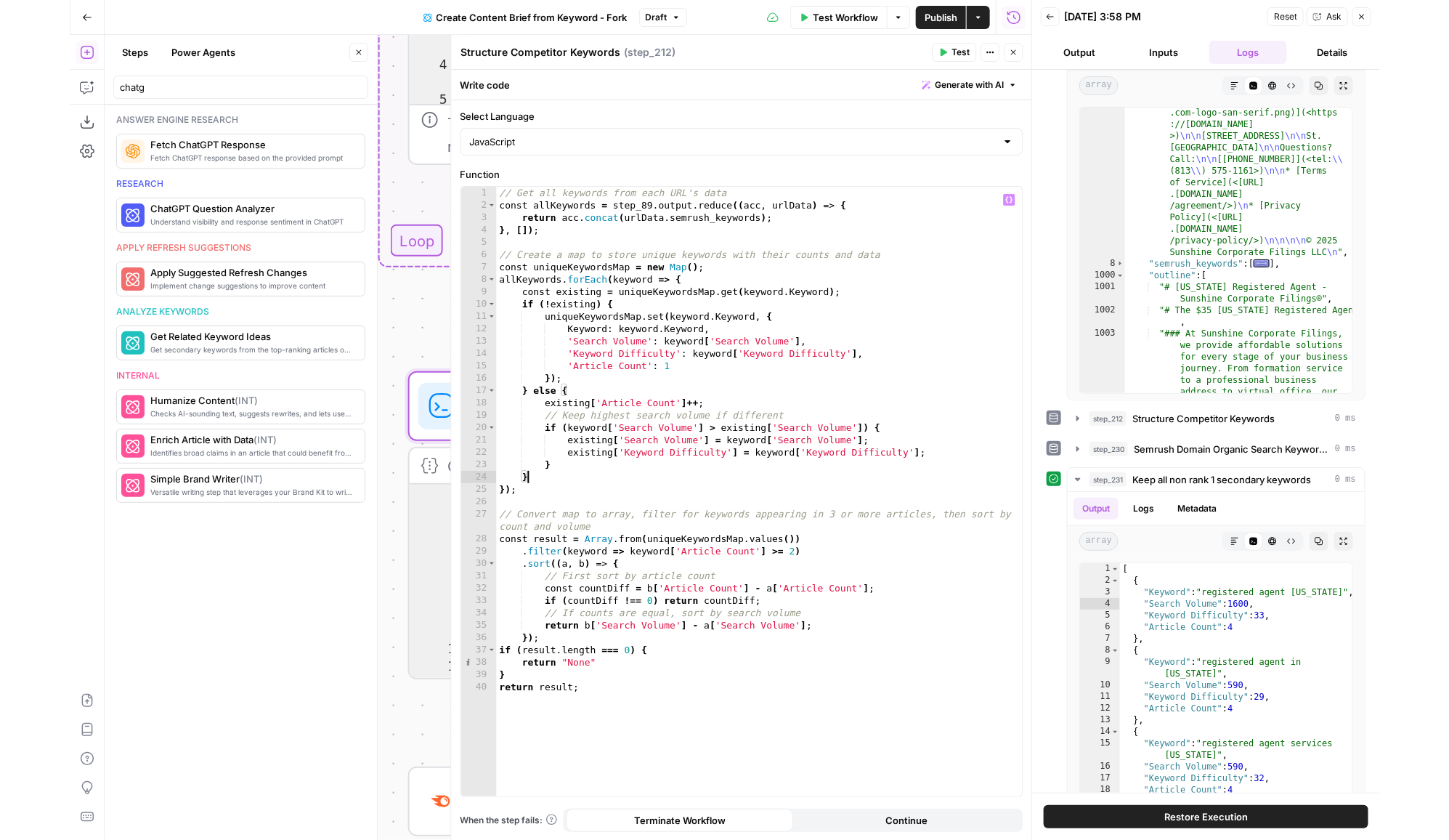
scroll to position [0, 1]
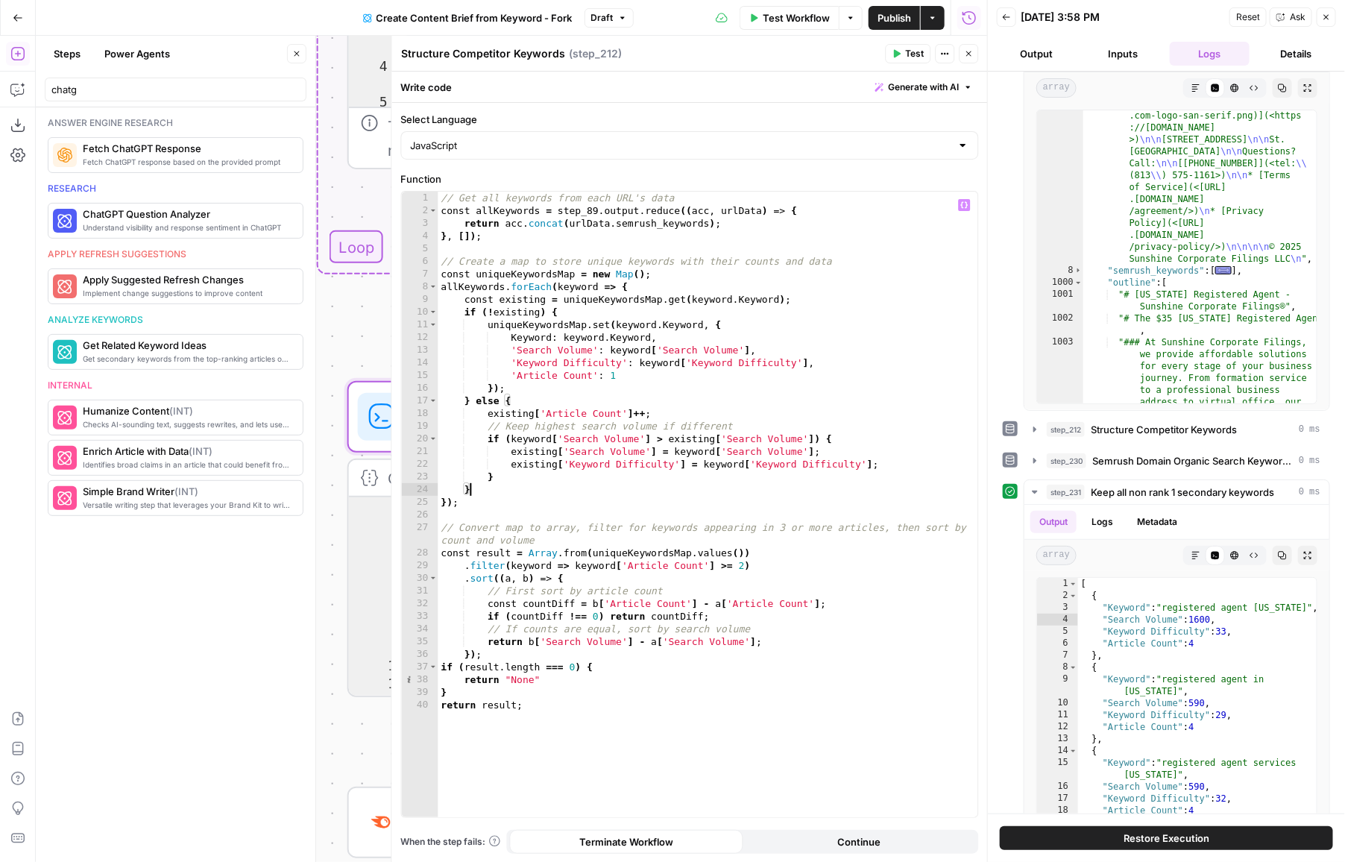
type textarea "*"
click at [897, 54] on icon "button" at bounding box center [897, 54] width 7 height 8
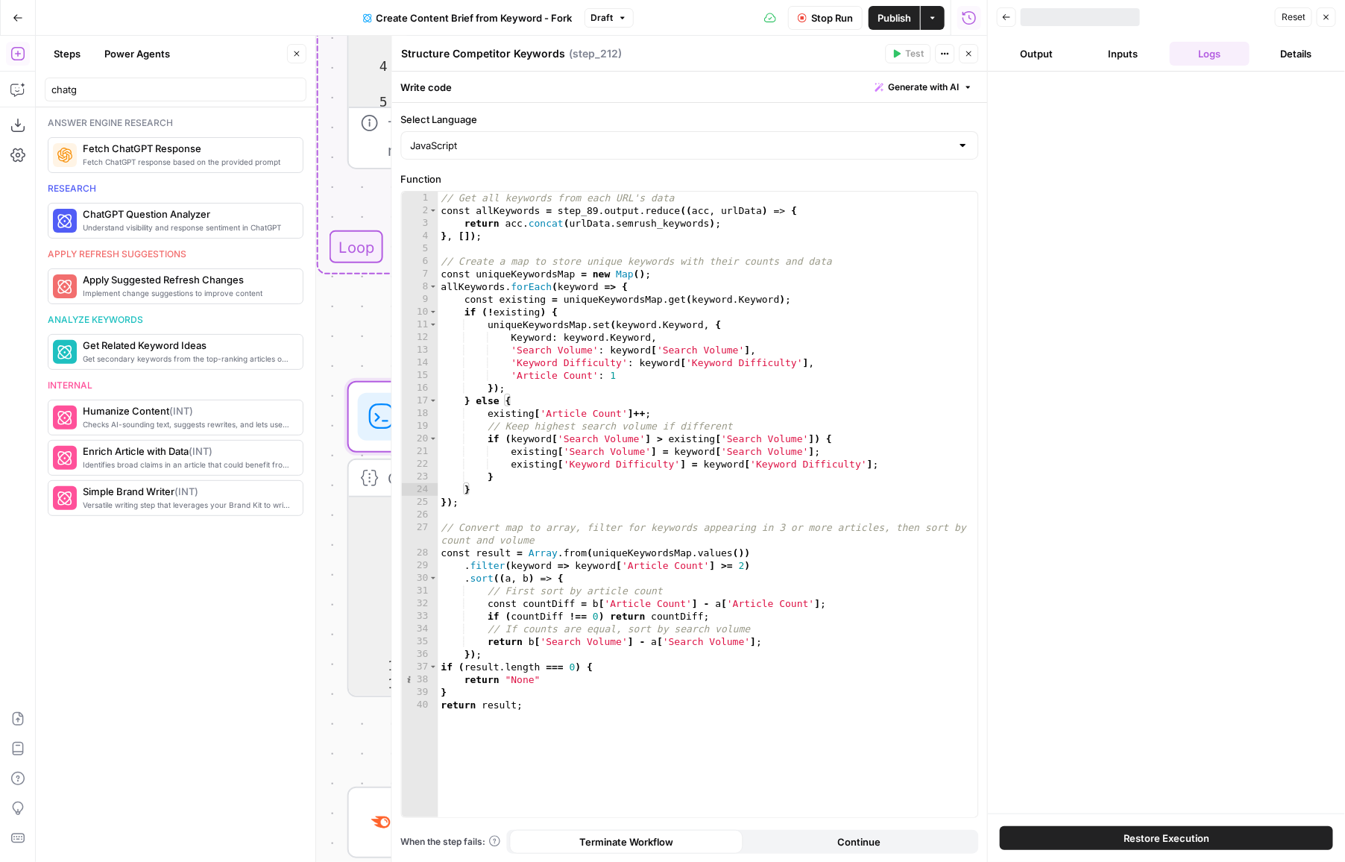
click at [966, 55] on icon "button" at bounding box center [969, 53] width 9 height 9
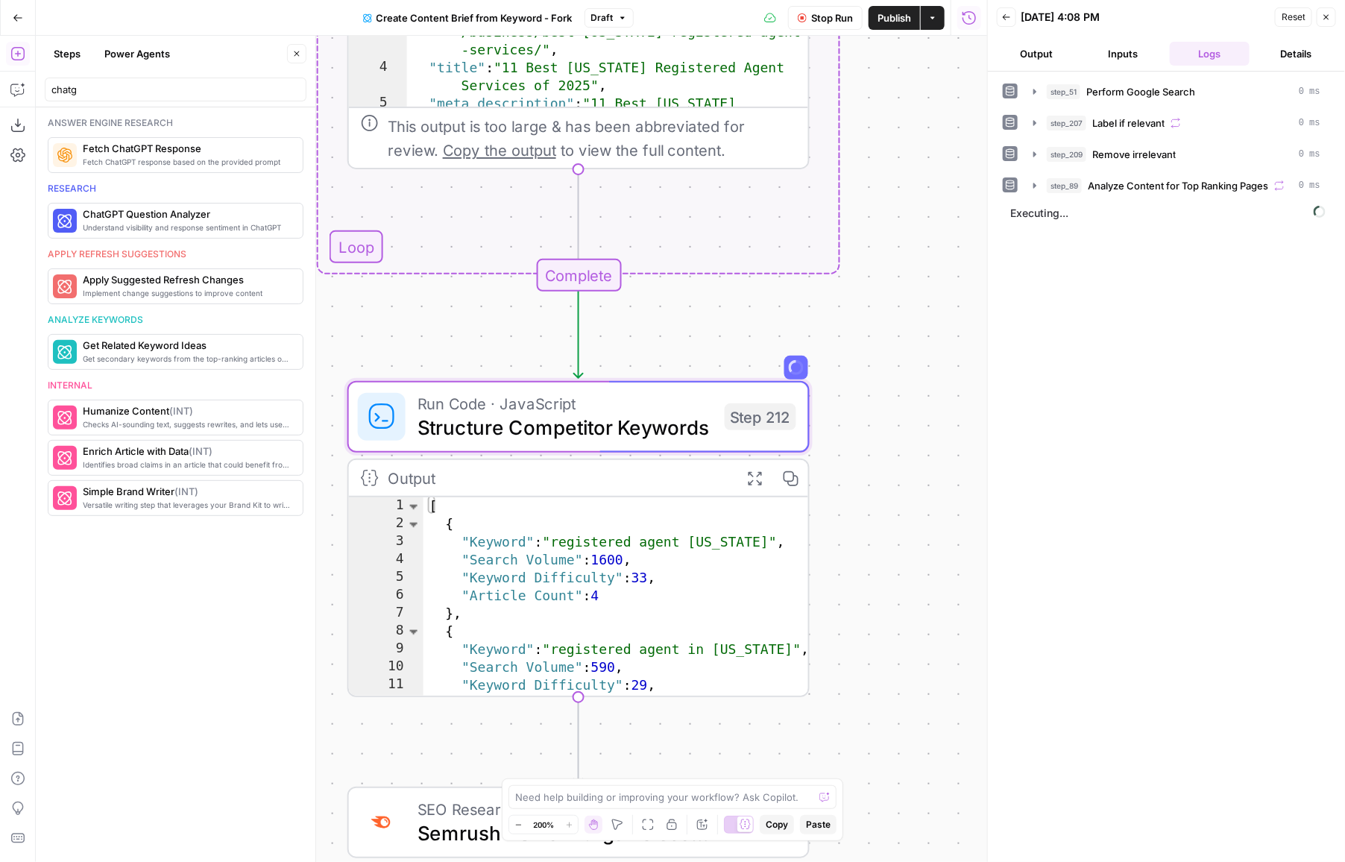
click at [1040, 58] on button "Output" at bounding box center [1037, 54] width 81 height 24
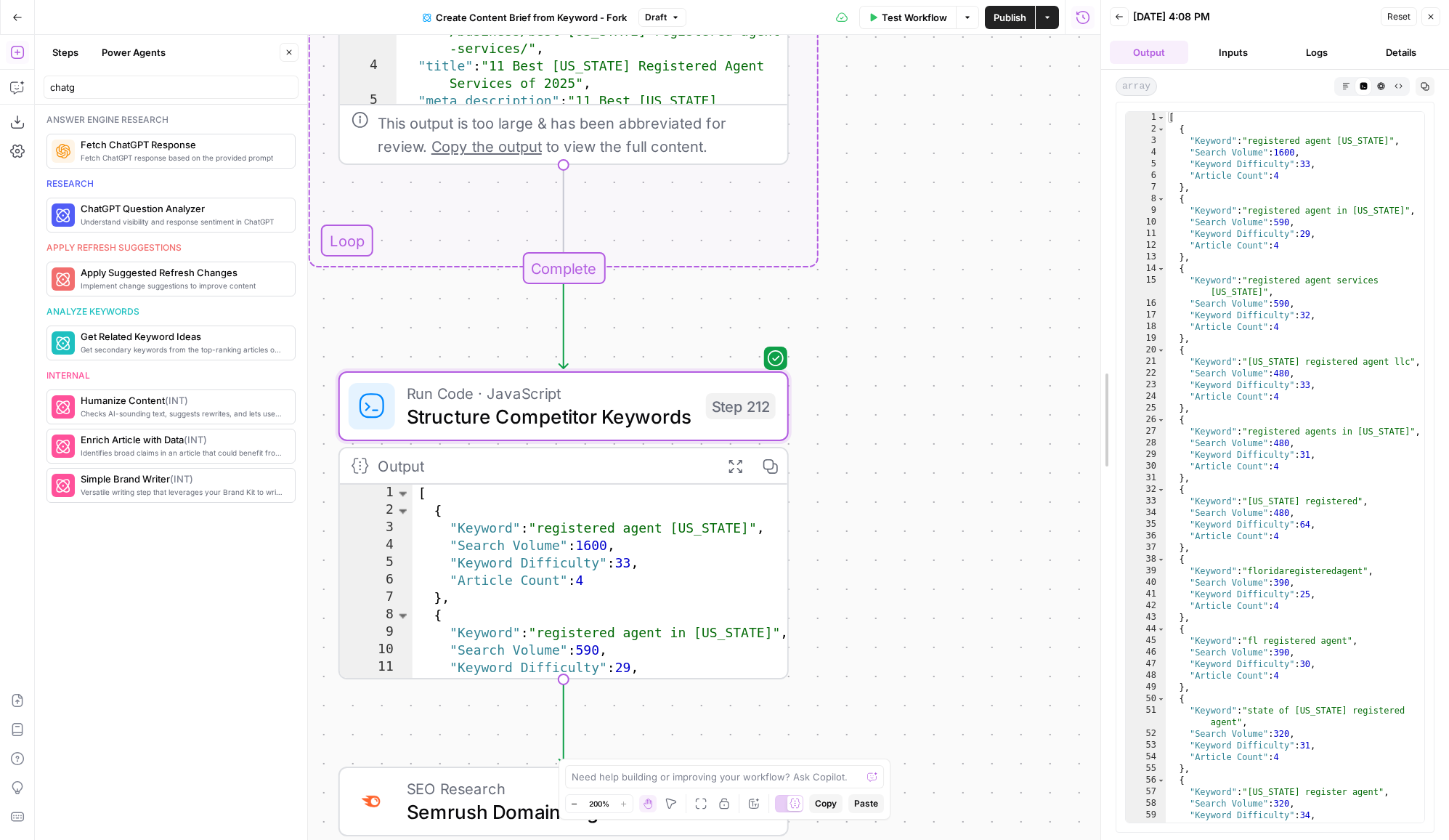
drag, startPoint x: 1100, startPoint y: 322, endPoint x: 1012, endPoint y: 322, distance: 88.0
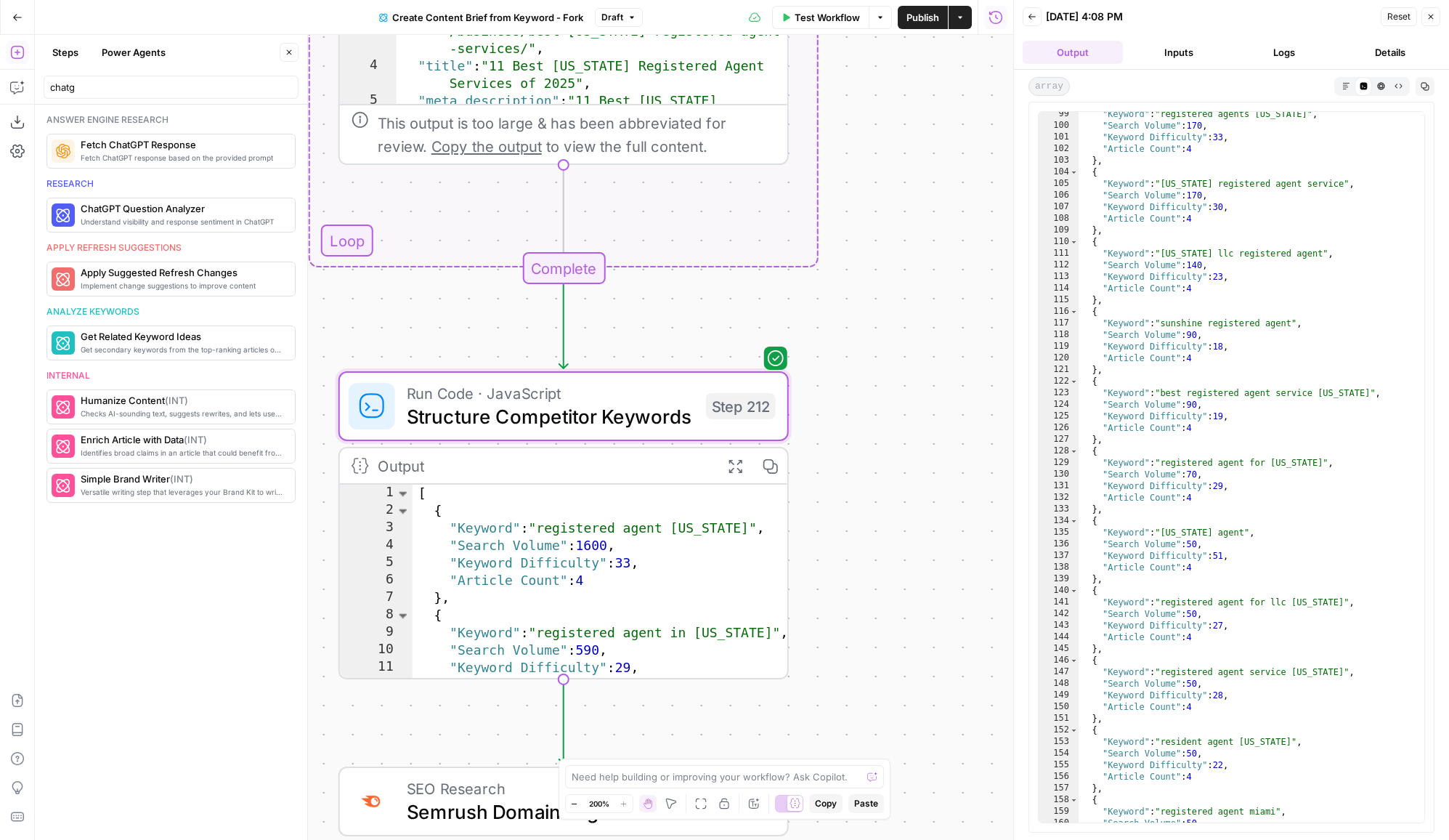
scroll to position [1143, 0]
drag, startPoint x: 917, startPoint y: 188, endPoint x: 917, endPoint y: 651, distance: 463.0
click at [917, 651] on div "Workflow Set Inputs Inputs Google Search Perform Google Search Step 51 Output E…" at bounding box center [524, 438] width 978 height 805
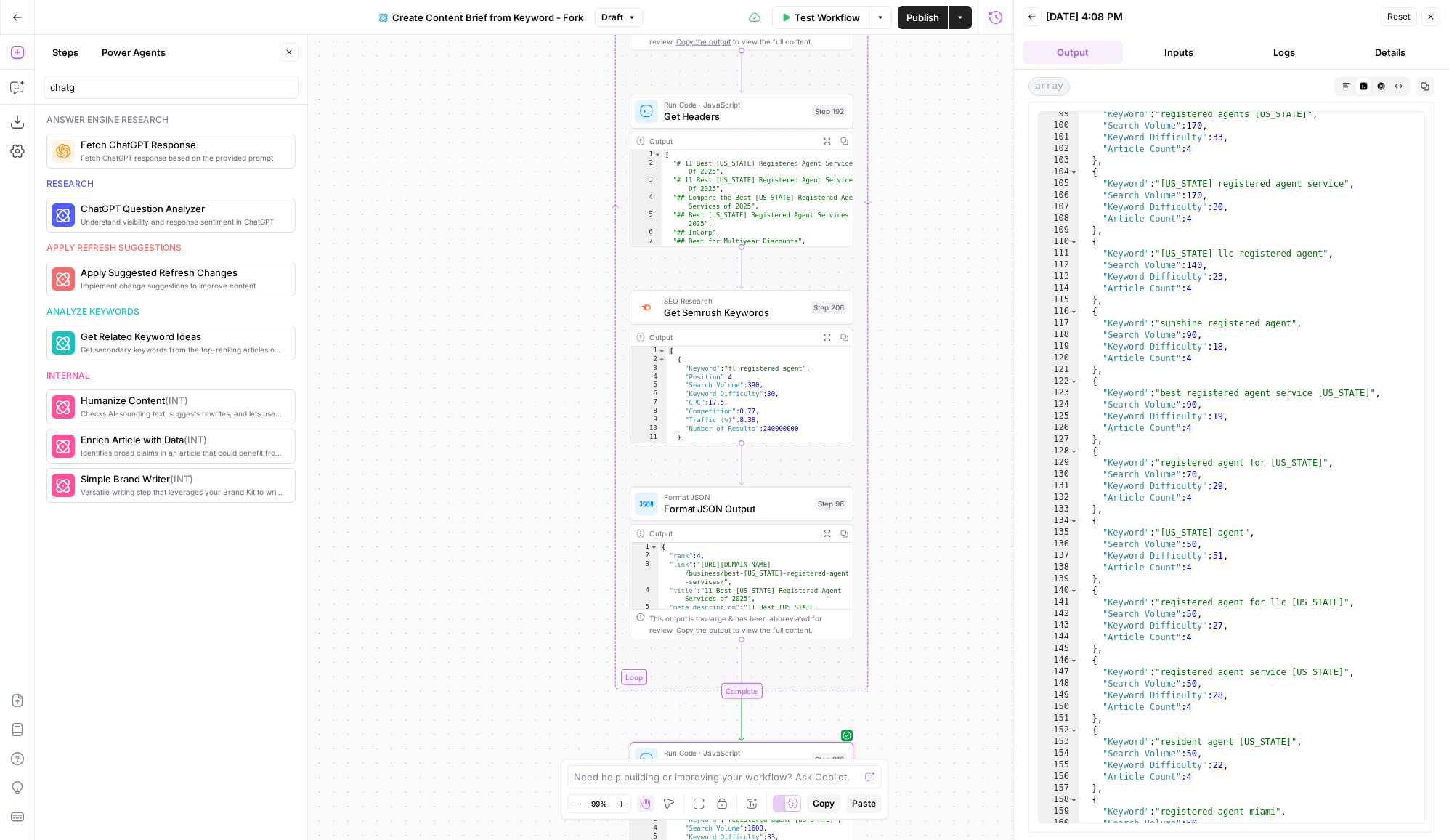
drag, startPoint x: 917, startPoint y: 191, endPoint x: 908, endPoint y: 488, distance: 297.1
click at [908, 488] on div "Workflow Set Inputs Inputs Google Search Perform Google Search Step 51 Output E…" at bounding box center [524, 438] width 978 height 805
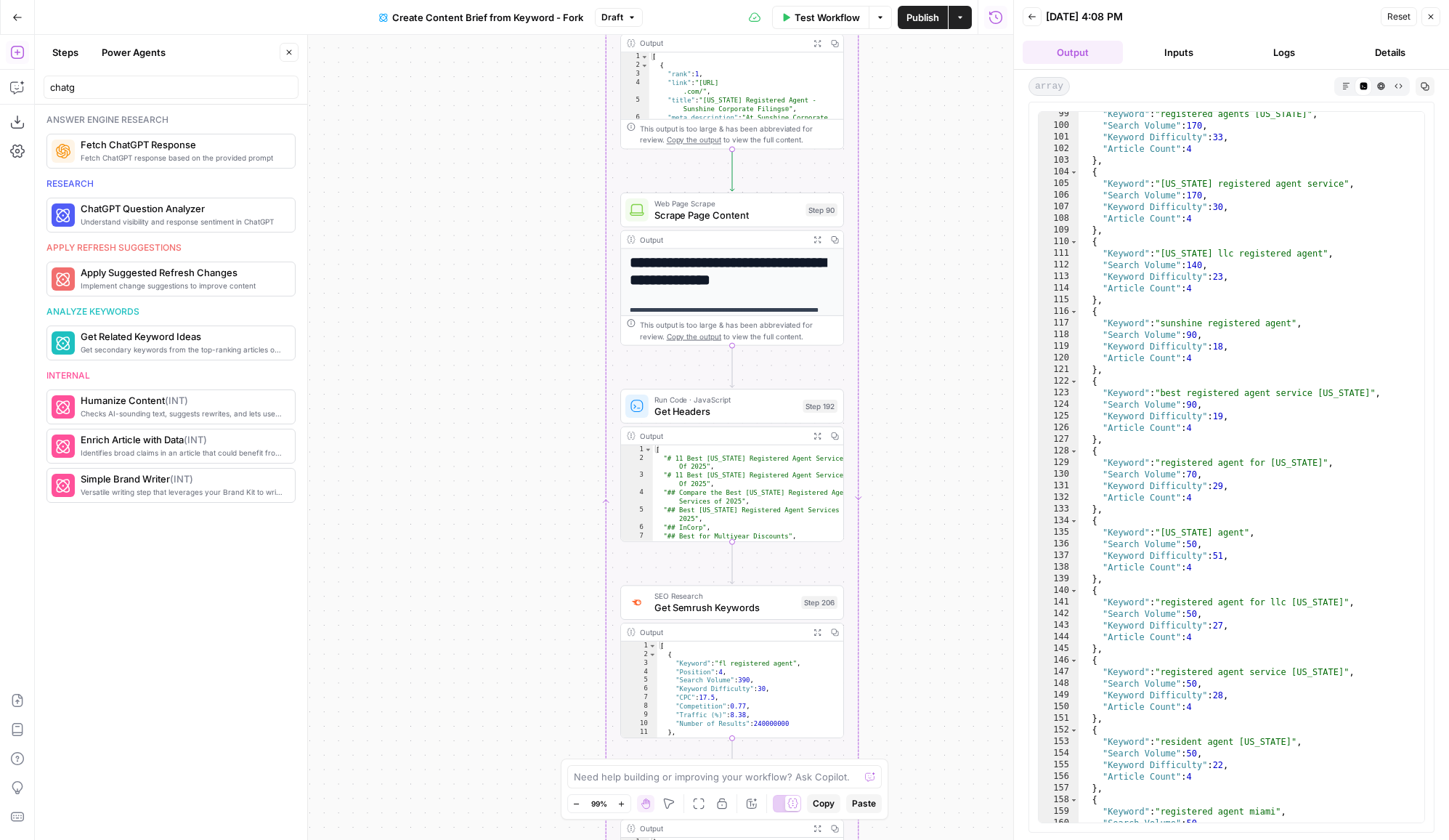
drag, startPoint x: 940, startPoint y: 141, endPoint x: 874, endPoint y: 492, distance: 357.2
click at [874, 492] on div "Workflow Set Inputs Inputs Google Search Perform Google Search Step 51 Output E…" at bounding box center [524, 438] width 978 height 805
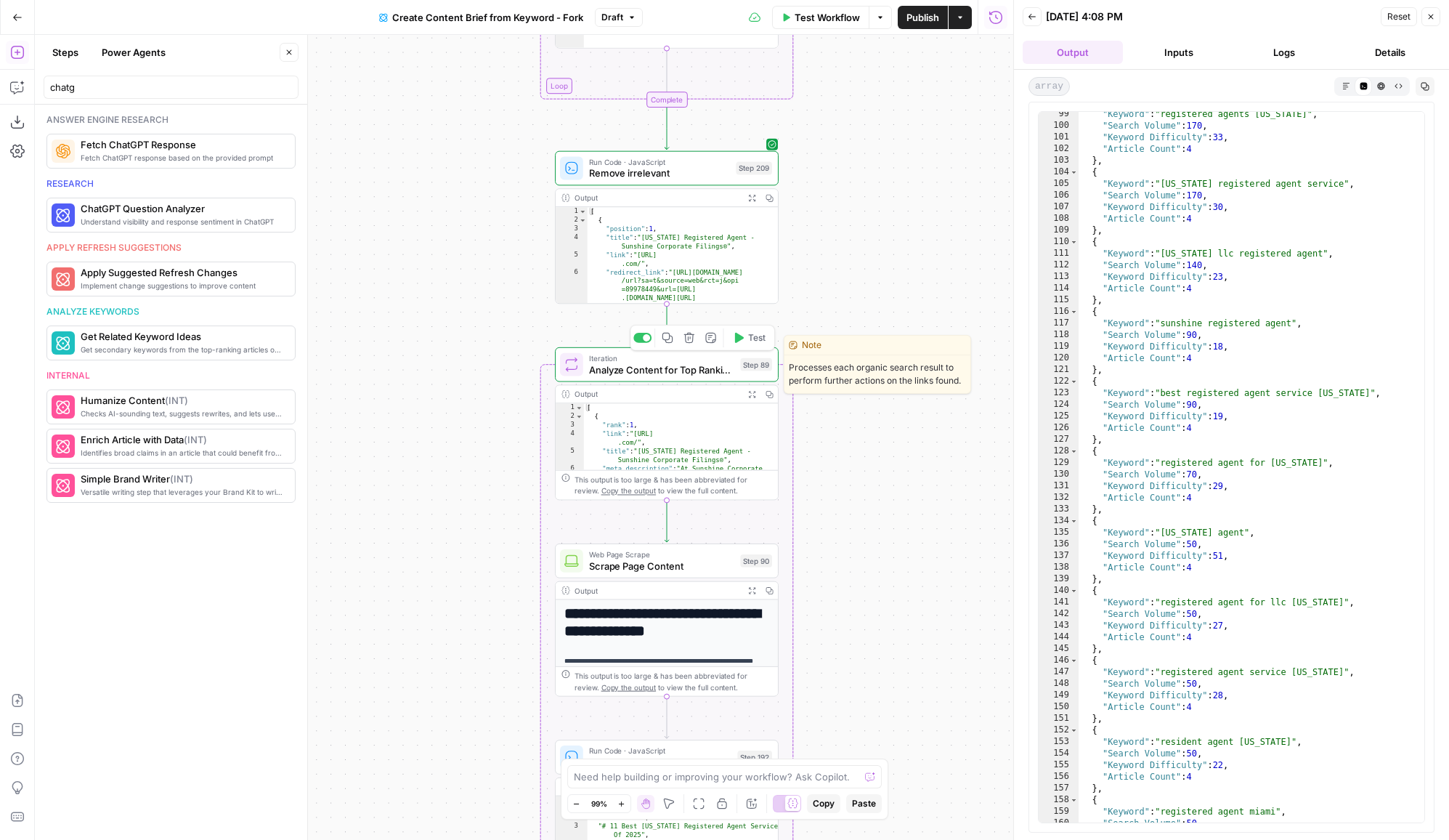
click at [611, 373] on span "Analyze Content for Top Ranking Pages" at bounding box center [663, 369] width 146 height 15
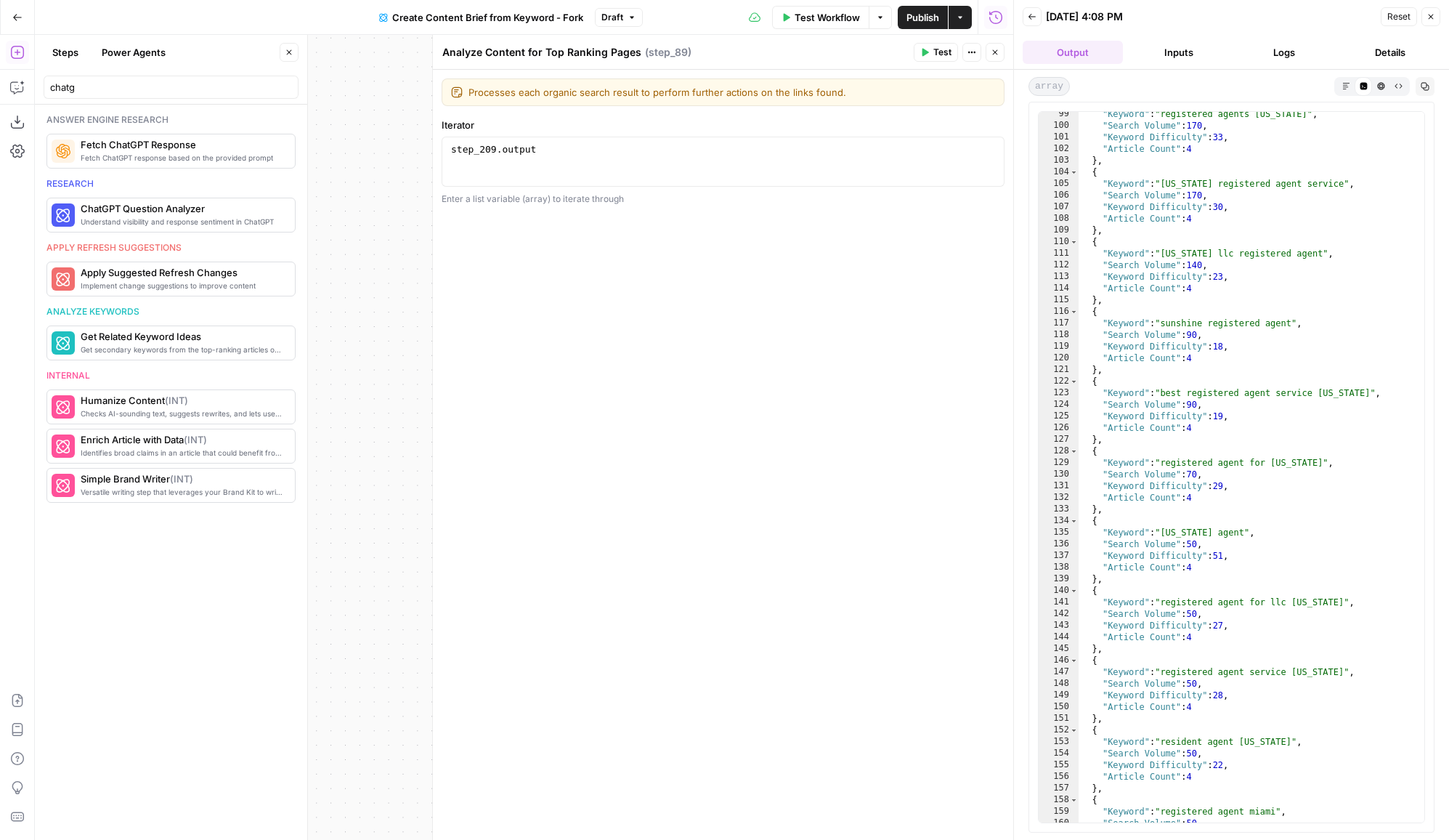
click at [998, 58] on button "Close" at bounding box center [995, 52] width 19 height 19
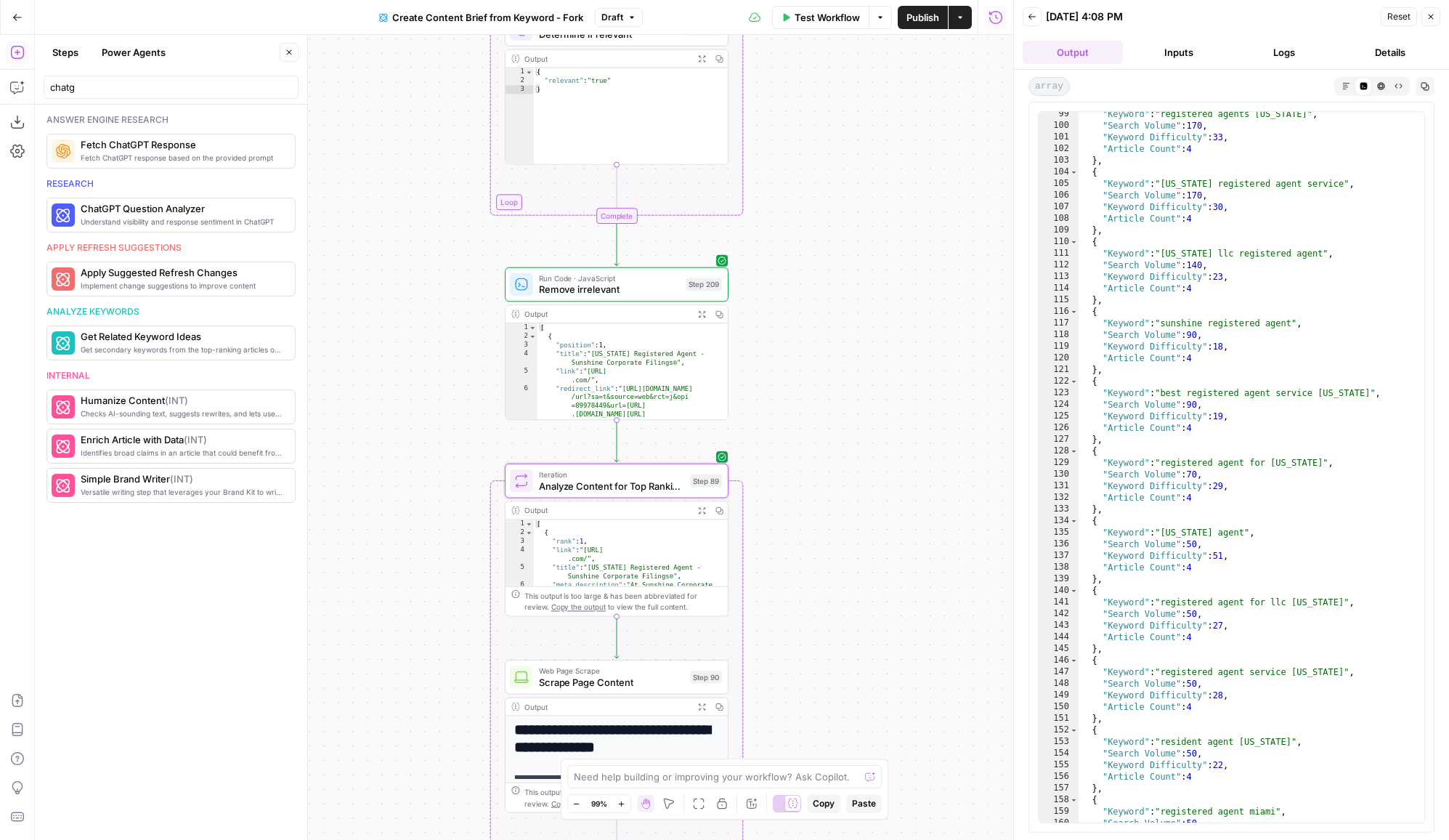
drag, startPoint x: 914, startPoint y: 204, endPoint x: 860, endPoint y: 330, distance: 137.1
click at [860, 330] on div "Workflow Set Inputs Inputs Google Search Perform Google Search Step 51 Output E…" at bounding box center [524, 438] width 978 height 805
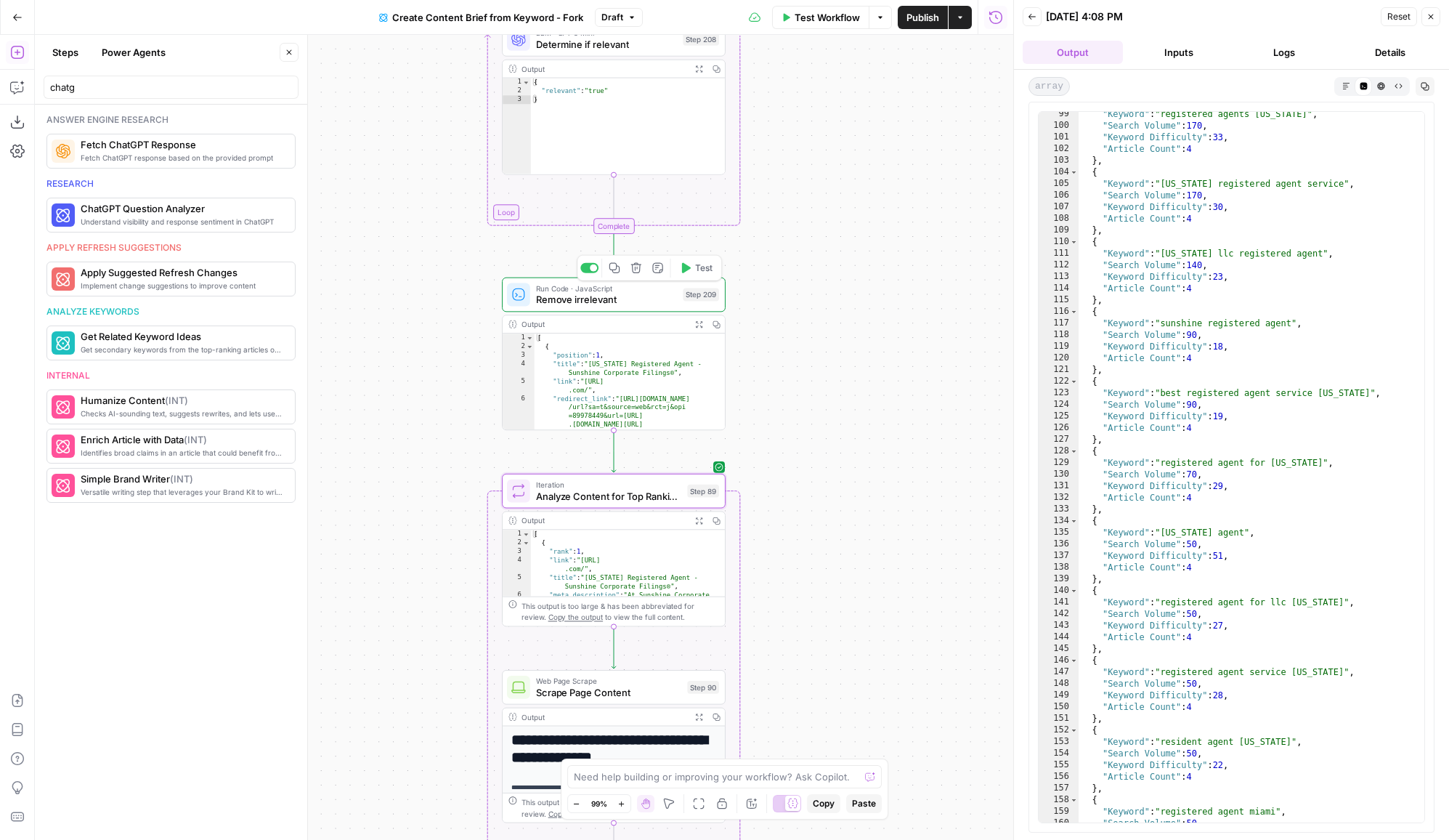
click at [629, 295] on span "Remove irrelevant" at bounding box center [606, 299] width 141 height 15
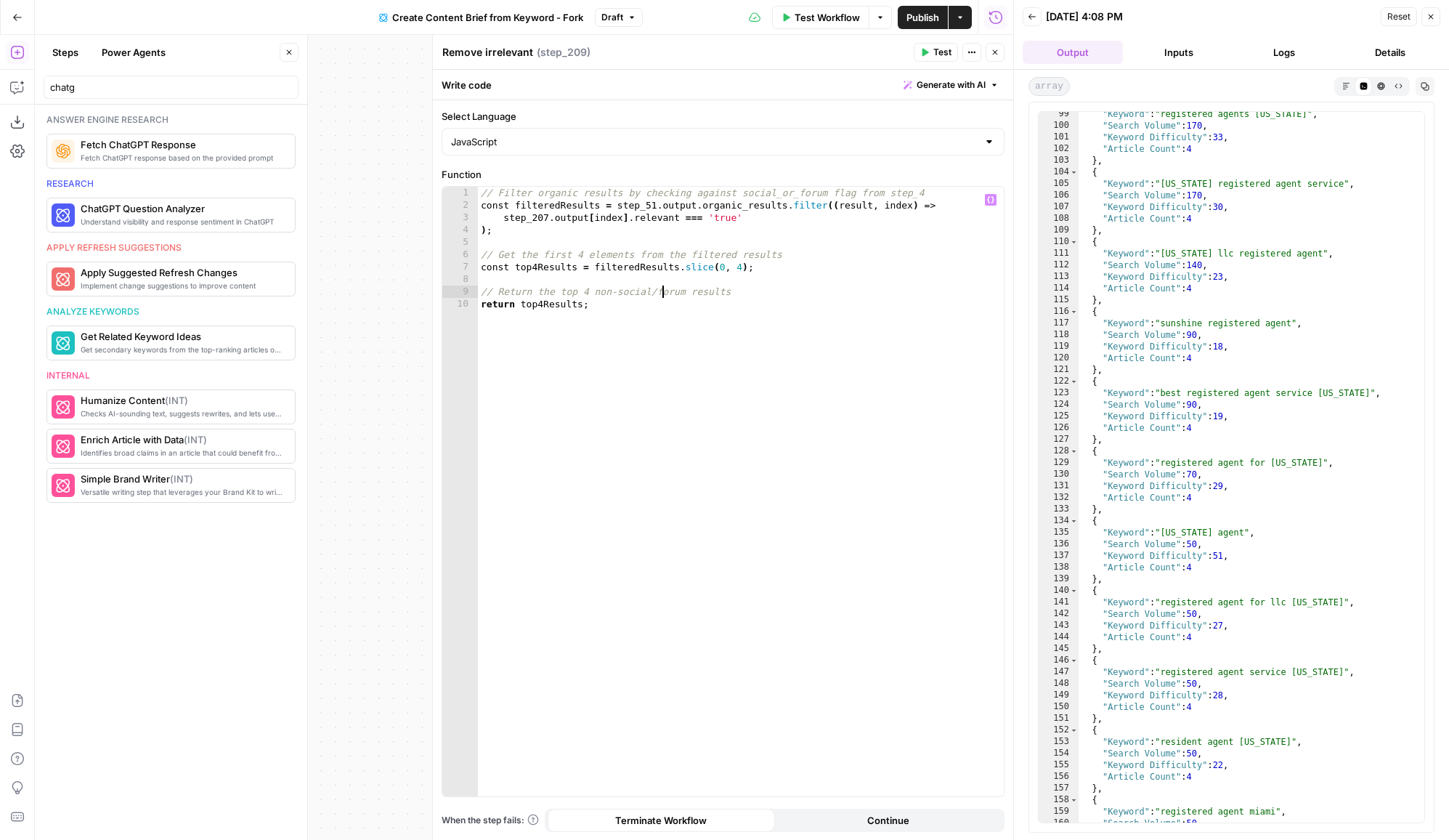
click at [662, 297] on div "// Filter organic results by checking against social_or_forum flag from step_4 …" at bounding box center [741, 505] width 526 height 635
drag, startPoint x: 705, startPoint y: 323, endPoint x: 506, endPoint y: 264, distance: 207.6
click at [506, 264] on div "// Filter organic results by checking against social_or_forum flag from step_4 …" at bounding box center [741, 505] width 526 height 635
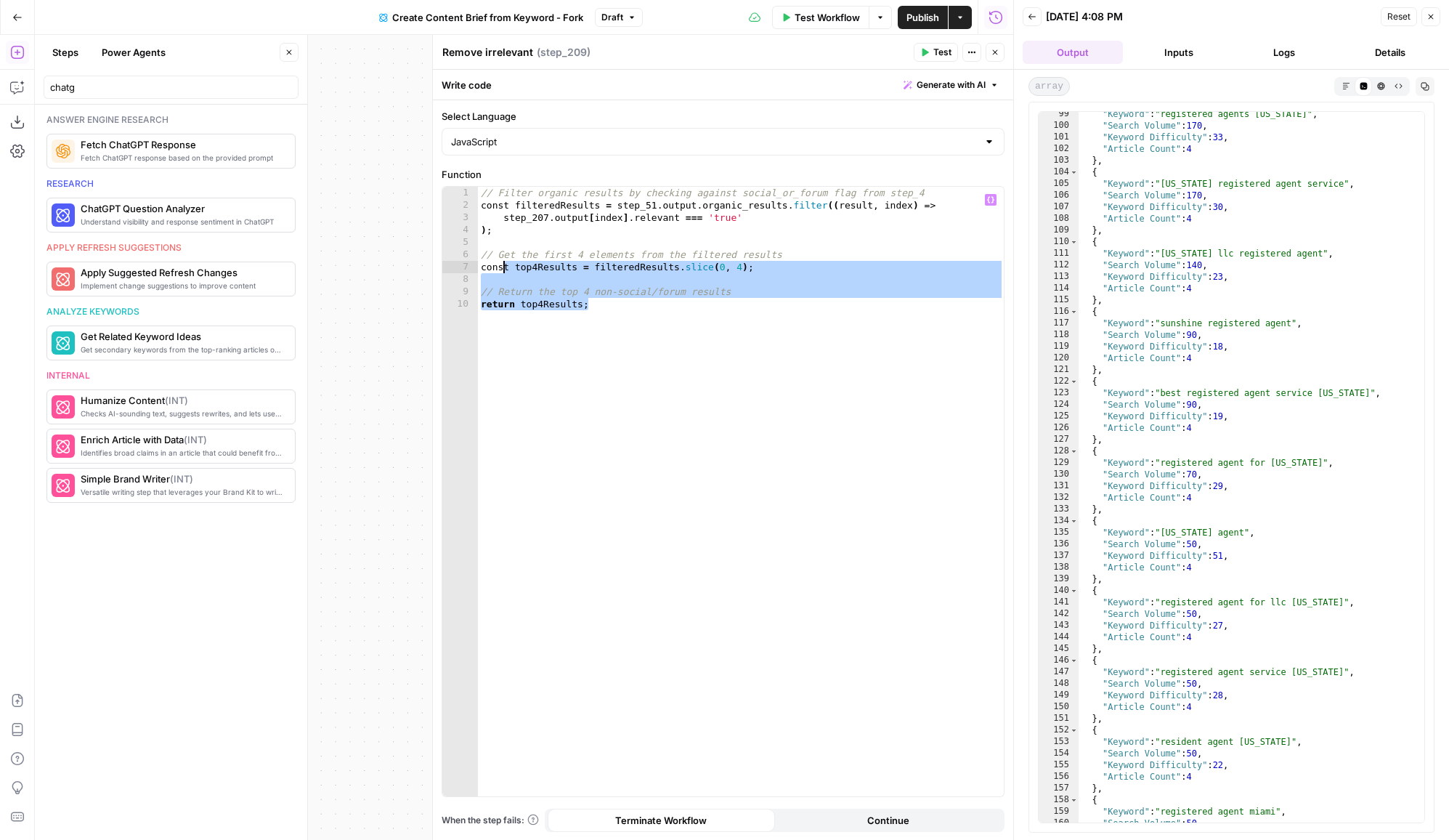
click at [674, 232] on div "// Filter organic results by checking against social_or_forum flag from step_4 …" at bounding box center [741, 505] width 526 height 635
type textarea "**"
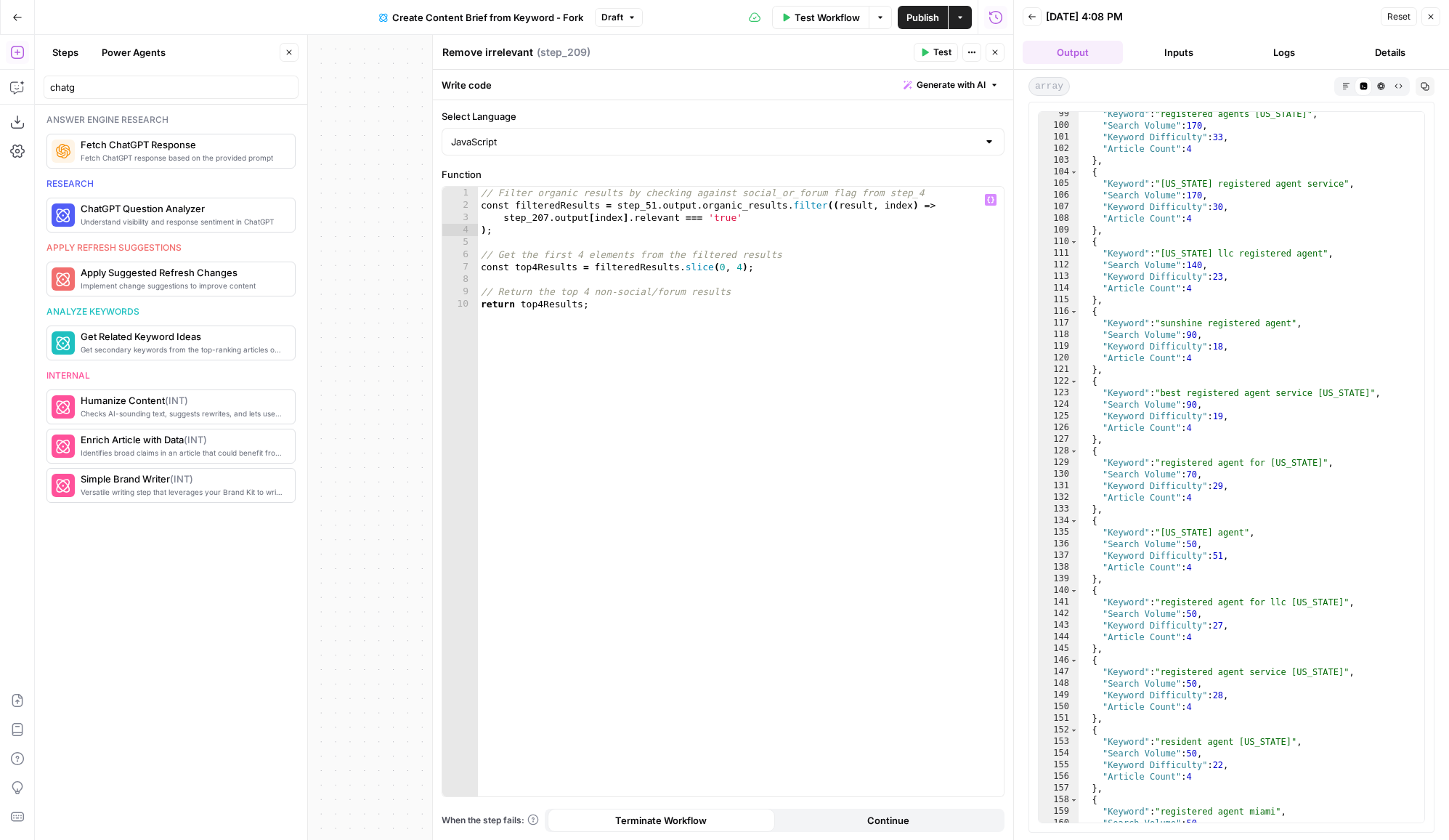
drag, startPoint x: 348, startPoint y: 315, endPoint x: 263, endPoint y: 315, distance: 85.0
click at [267, 315] on body "LegalZoom New Home Browse Insights Opportunities Your Data Recent Grids Article…" at bounding box center [724, 420] width 1449 height 840
click at [994, 55] on icon "button" at bounding box center [995, 52] width 9 height 9
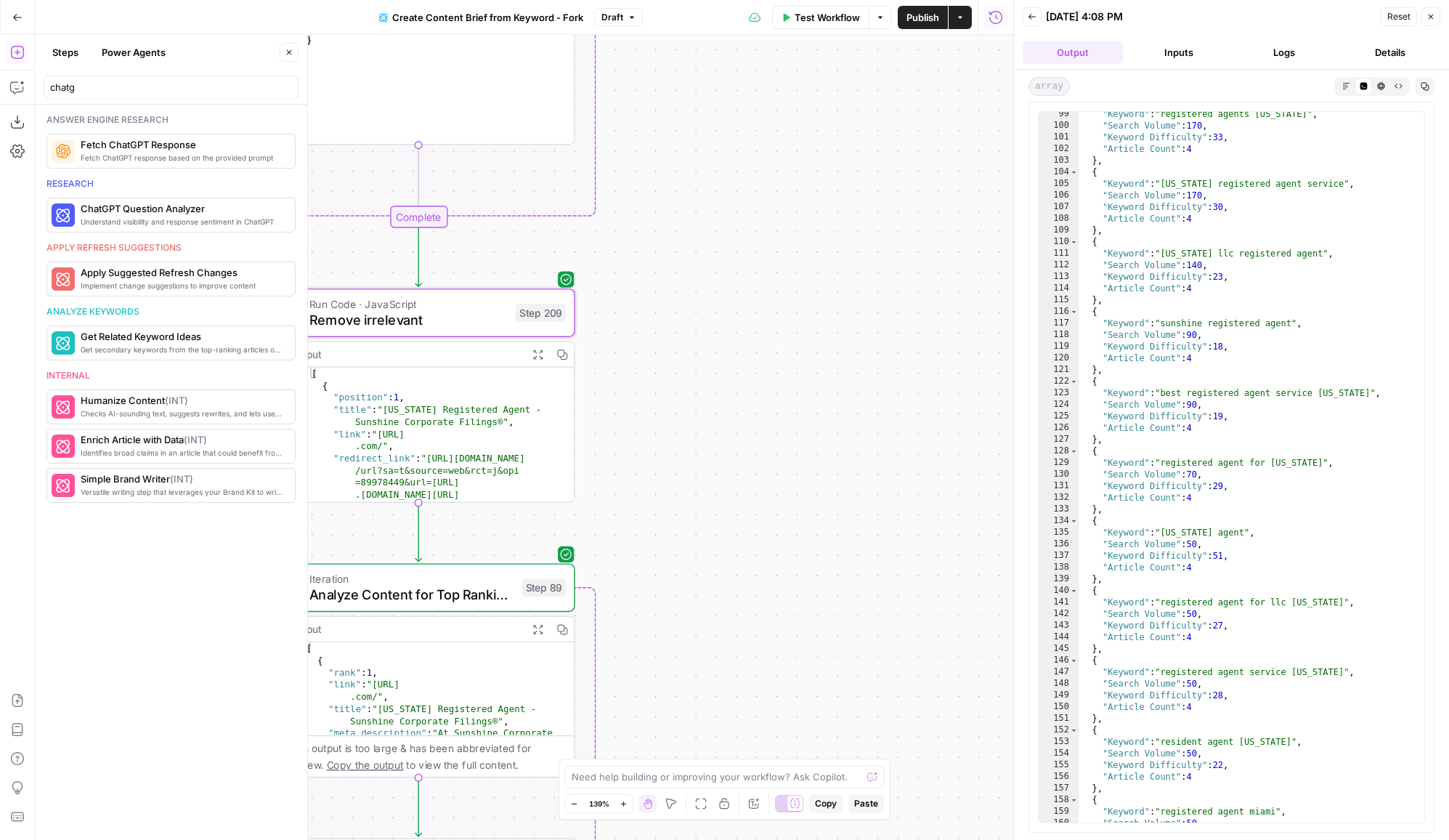
drag, startPoint x: 818, startPoint y: 249, endPoint x: 1049, endPoint y: 153, distance: 250.2
click at [1049, 153] on body "LegalZoom New Home Browse Insights Opportunities Your Data Recent Grids Article…" at bounding box center [724, 420] width 1449 height 840
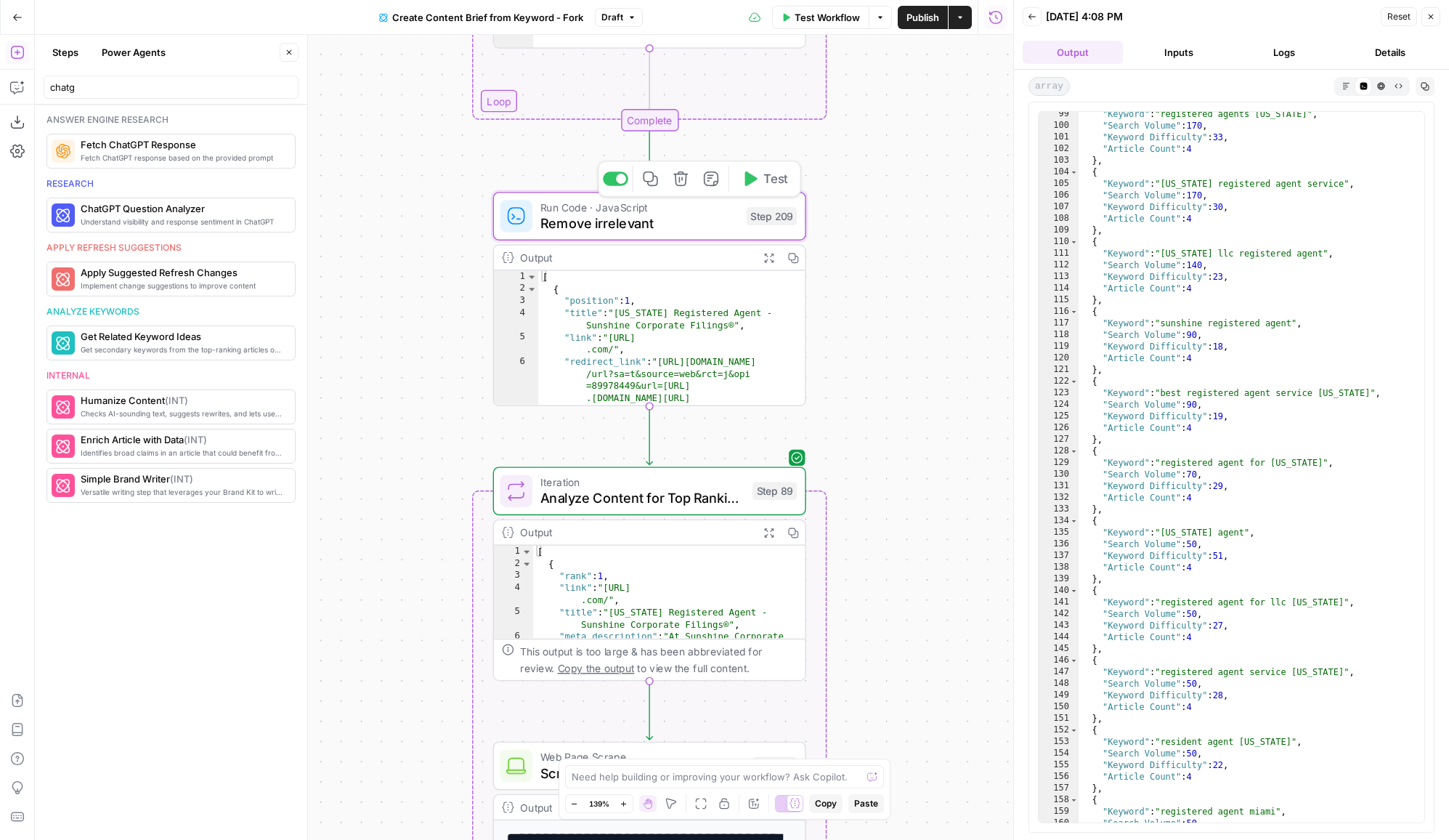
click at [594, 236] on div "Run Code · JavaScript Remove irrelevant Step 209 Copy step Delete step Add Note…" at bounding box center [649, 216] width 313 height 49
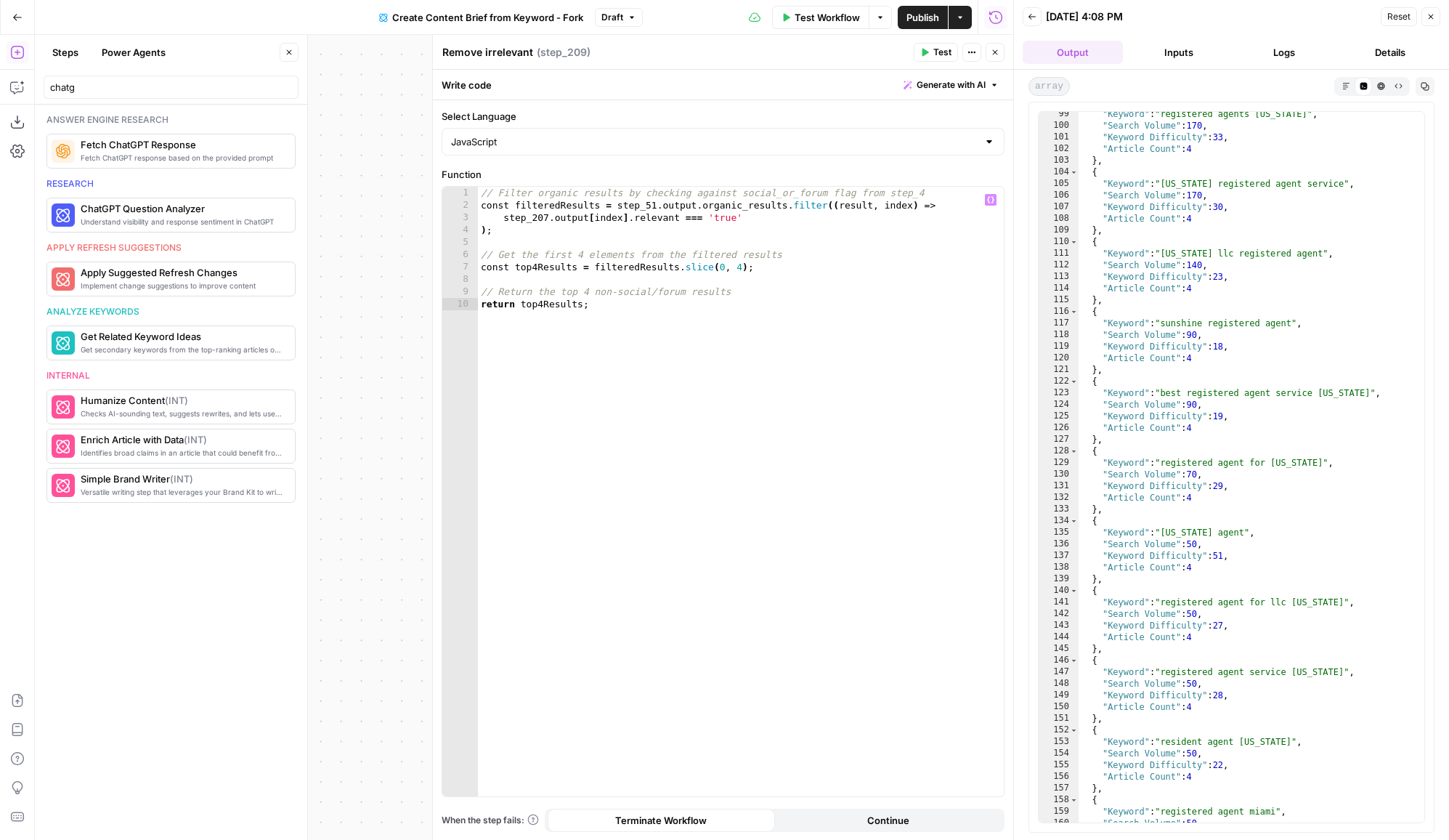
type textarea "**********"
click at [735, 270] on div "// Filter organic results by checking against social_or_forum flag from step_4 …" at bounding box center [741, 505] width 526 height 635
click at [749, 270] on div "// Filter organic results by checking against social_or_forum flag from step_4 …" at bounding box center [741, 505] width 526 height 635
type textarea "**"
drag, startPoint x: 1211, startPoint y: 156, endPoint x: 1125, endPoint y: 156, distance: 86.0
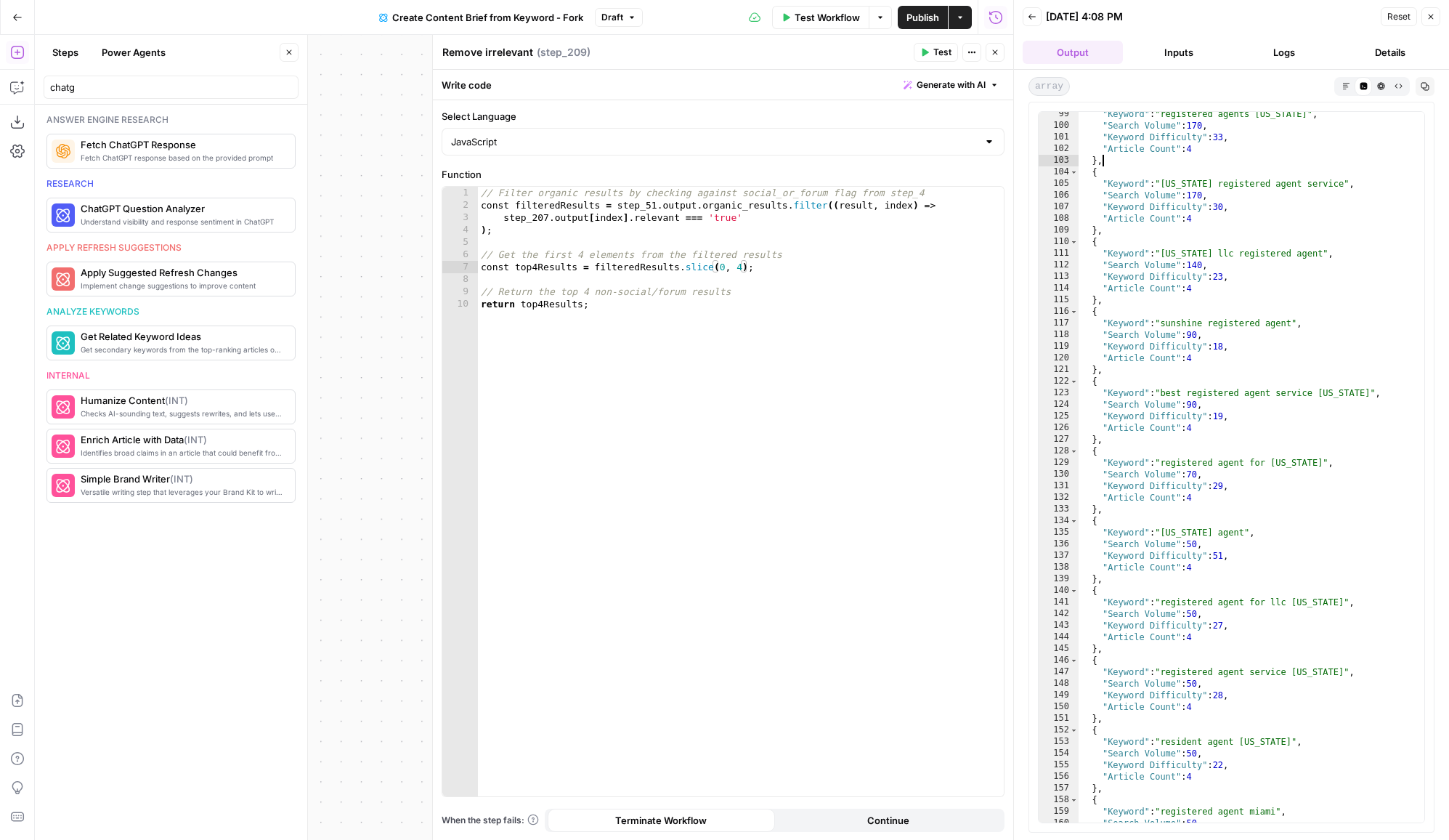
click at [1125, 156] on div ""Keyword" : "registered agents [US_STATE]" , "Search Volume" : 170 , "Keyword D…" at bounding box center [1252, 476] width 347 height 735
drag, startPoint x: 1162, startPoint y: 154, endPoint x: 1260, endPoint y: 154, distance: 98.0
click at [1261, 154] on div ""Keyword" : "registered agents [US_STATE]" , "Search Volume" : 170 , "Keyword D…" at bounding box center [1252, 476] width 347 height 735
click at [1260, 154] on div ""Keyword" : "registered agents [US_STATE]" , "Search Volume" : 170 , "Keyword D…" at bounding box center [1252, 476] width 347 height 735
click at [735, 269] on div "// Filter organic results by checking against social_or_forum flag from step_4 …" at bounding box center [741, 505] width 526 height 635
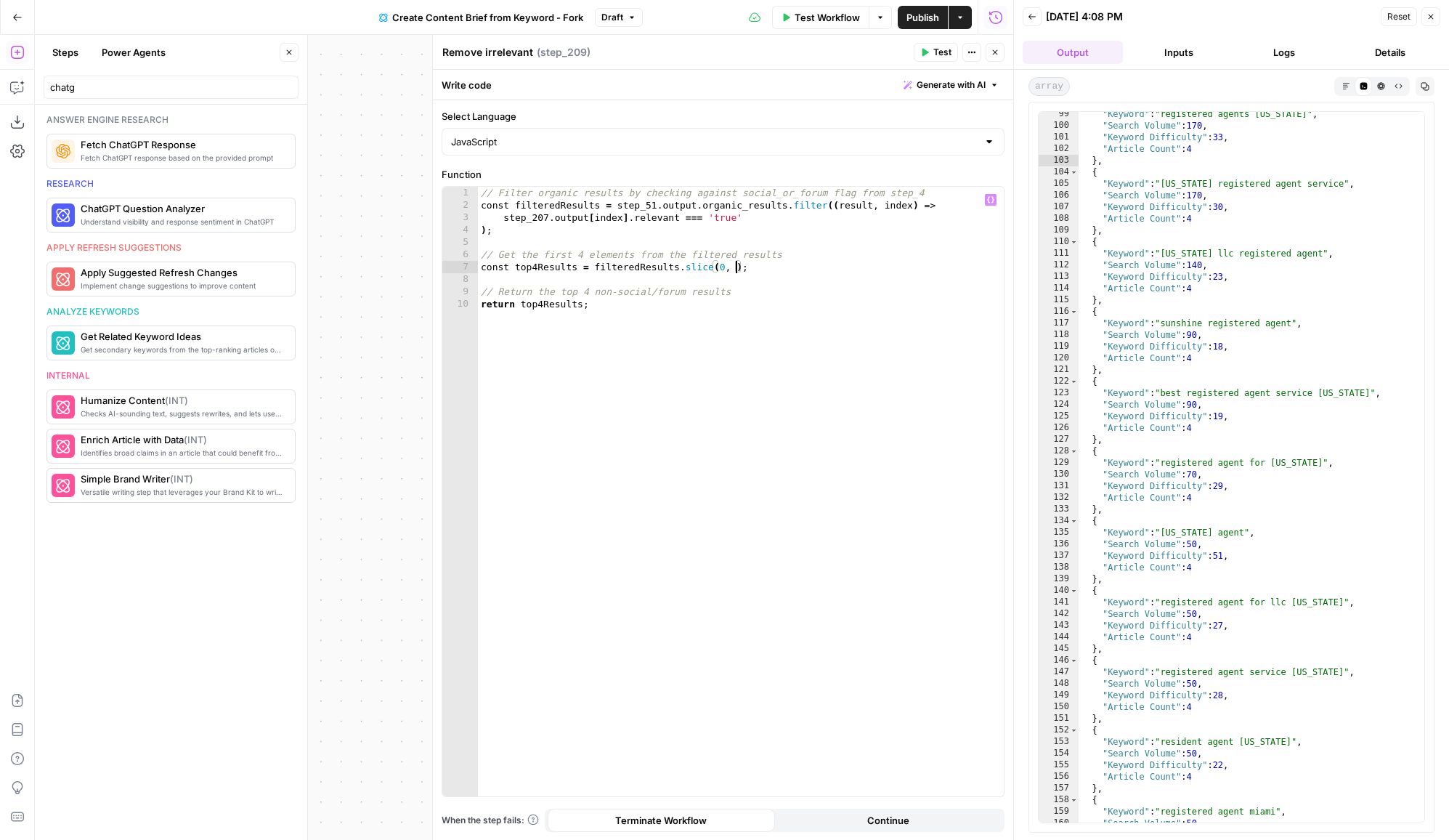
scroll to position [0, 19]
click at [799, 349] on div "// Filter organic results by checking against social_or_forum flag from step_4 …" at bounding box center [741, 505] width 526 height 635
type textarea "**********"
click at [943, 57] on span "Test" at bounding box center [942, 52] width 19 height 13
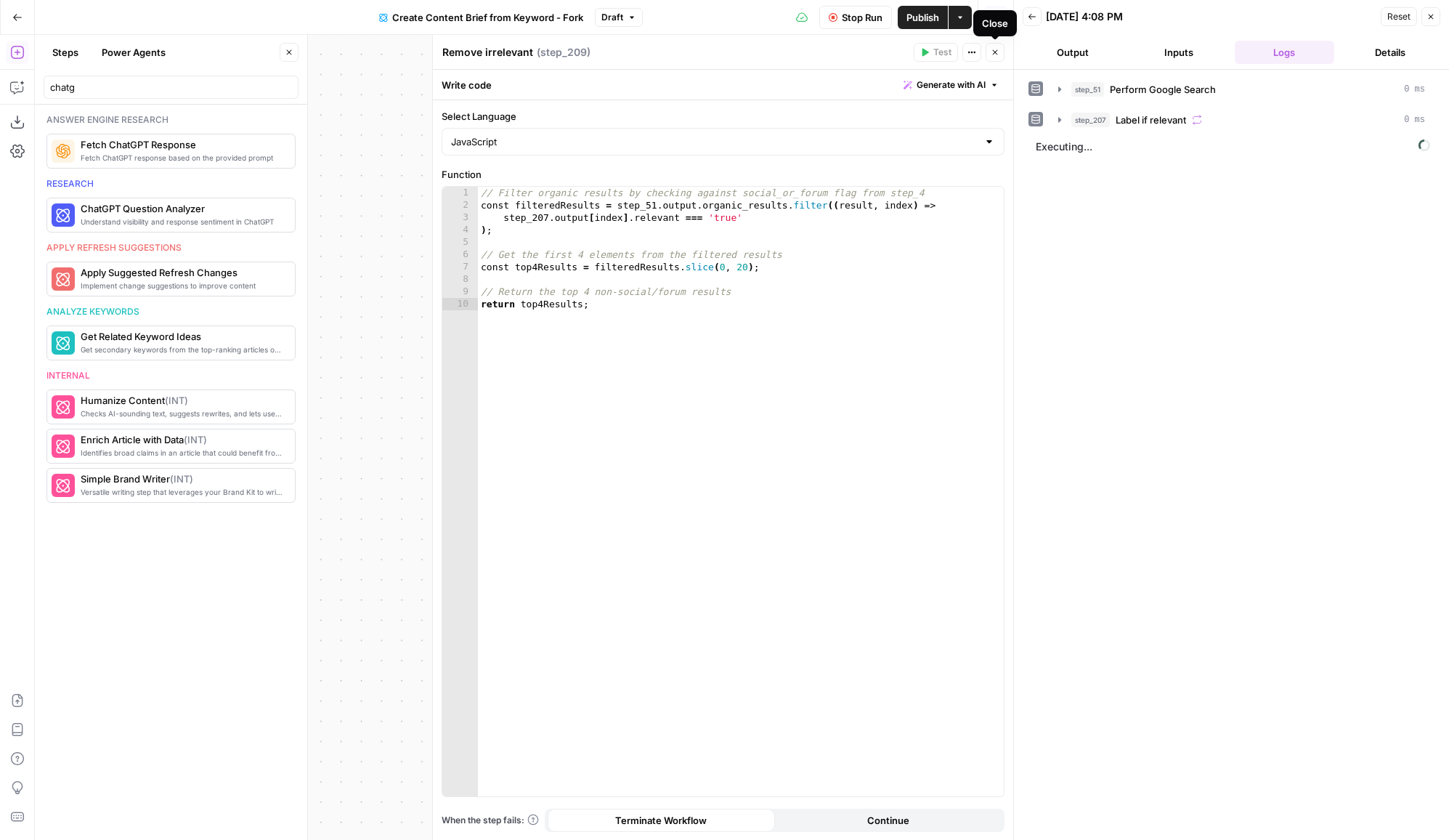
click at [997, 56] on icon "button" at bounding box center [995, 52] width 9 height 9
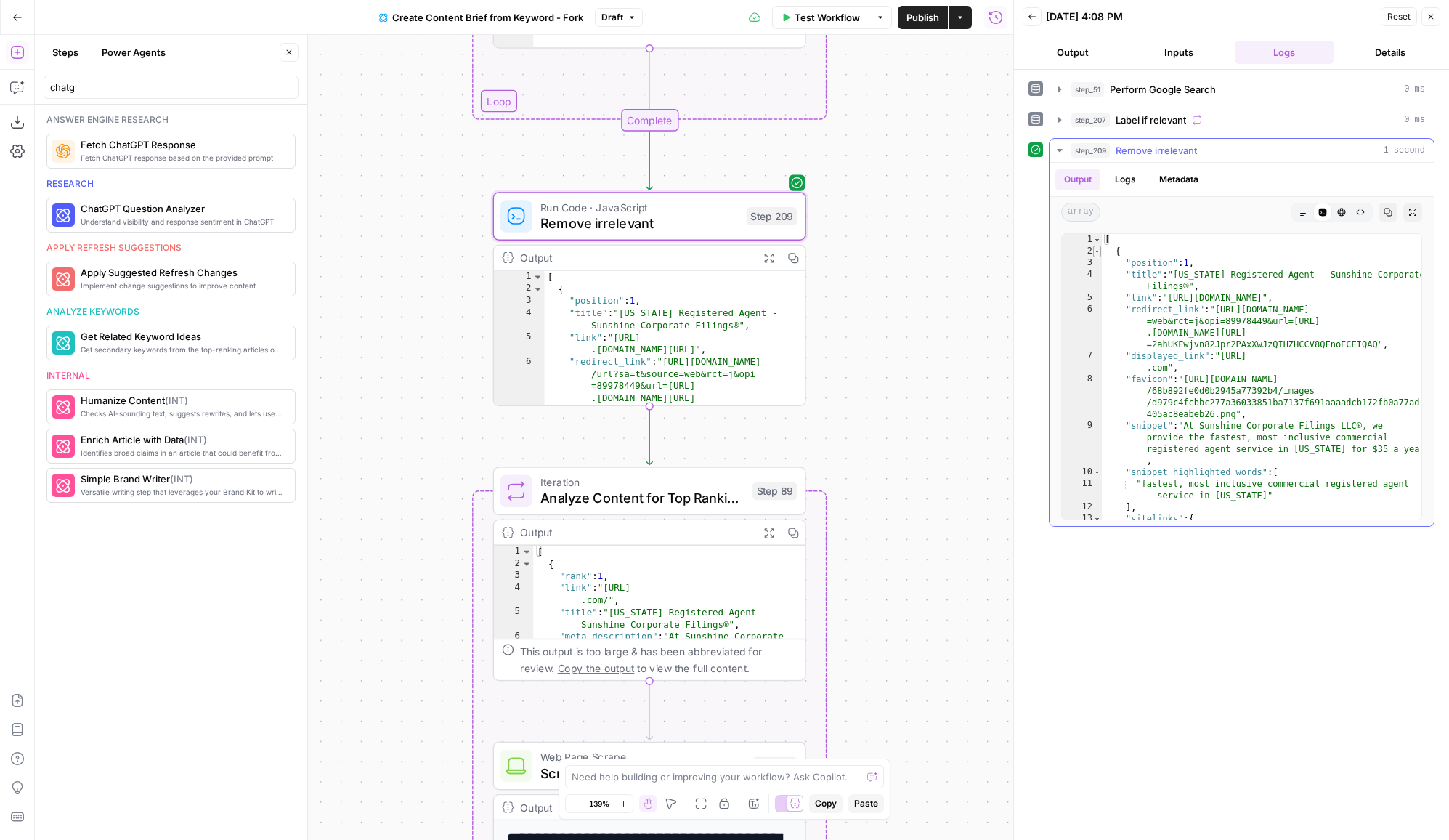
type textarea "*"
click at [1098, 247] on span "Toggle code folding, rows 2 through 34" at bounding box center [1097, 251] width 8 height 12
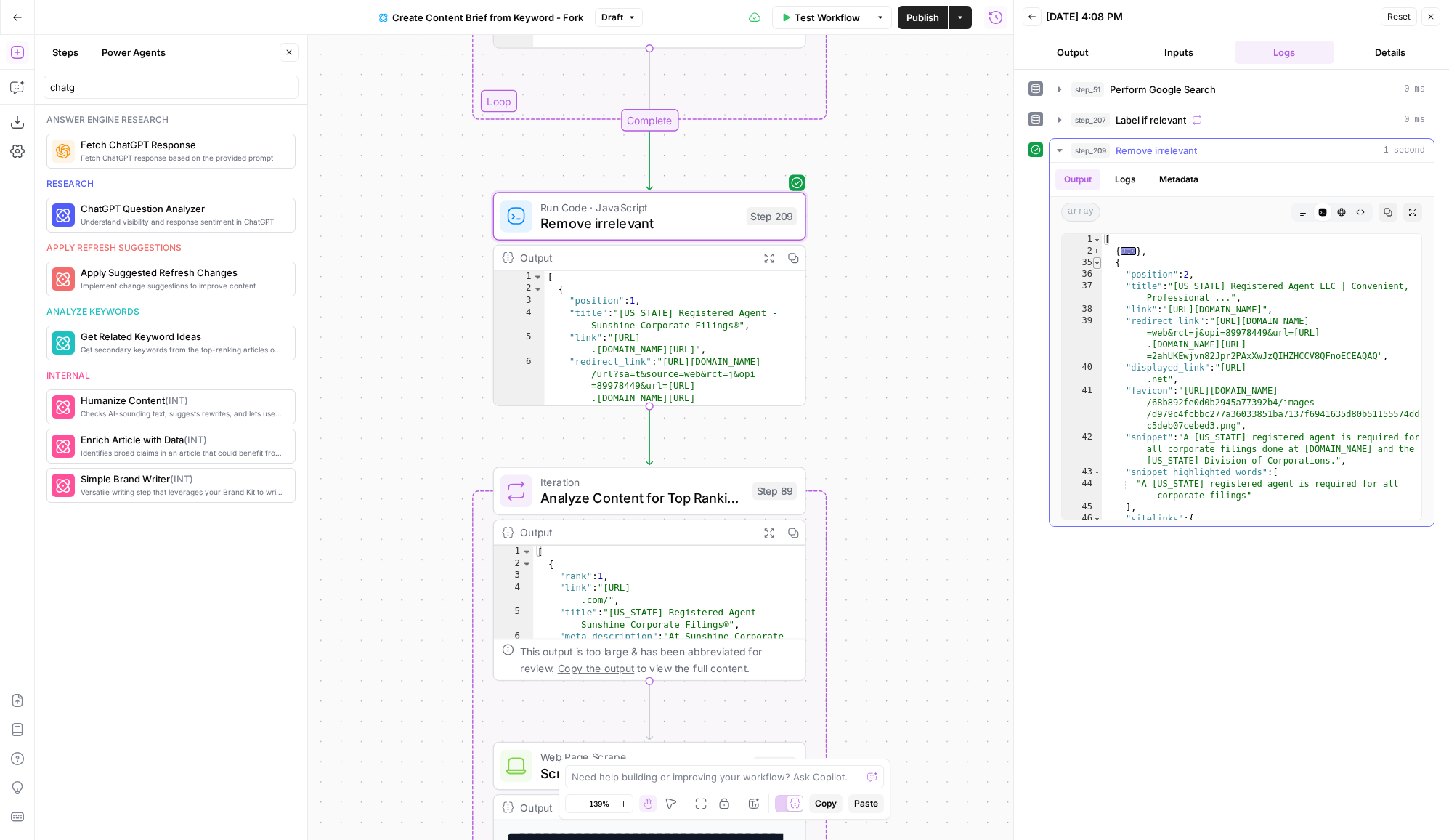
click at [1098, 265] on span "Toggle code folding, rows 35 through 67" at bounding box center [1097, 263] width 8 height 12
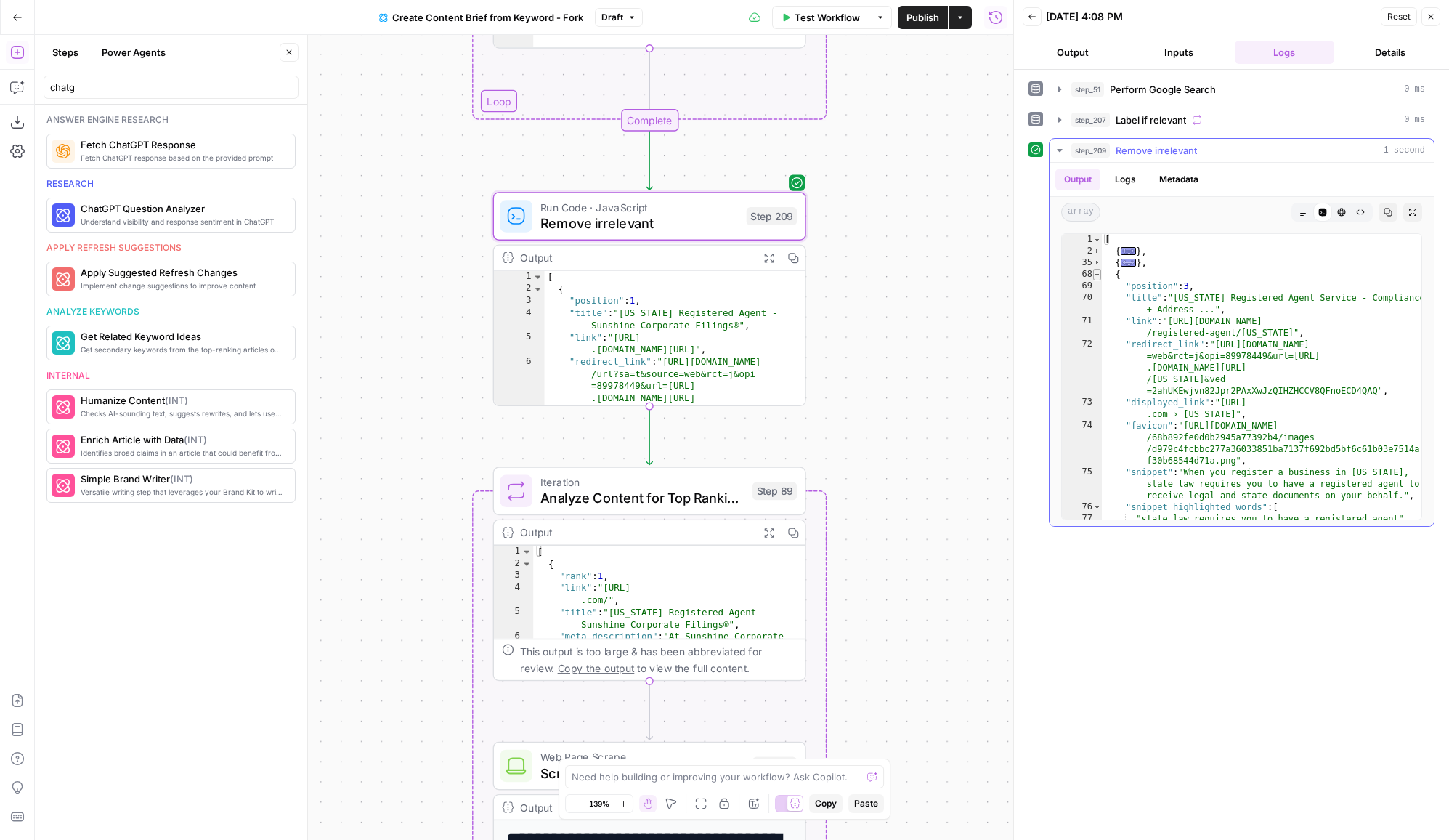
click at [1098, 276] on span "Toggle code folding, rows 68 through 80" at bounding box center [1097, 275] width 8 height 12
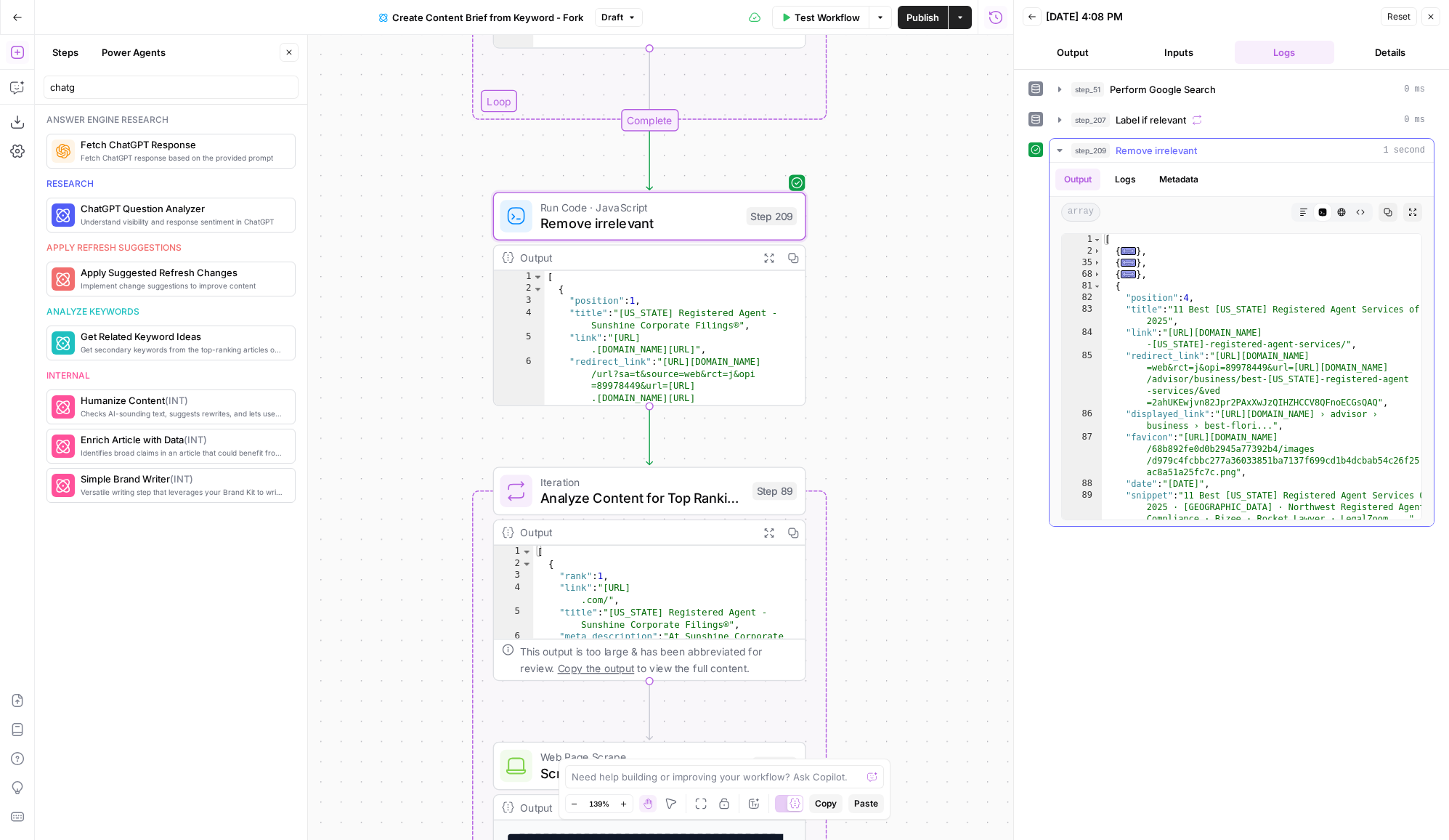
click at [1098, 292] on div "82" at bounding box center [1082, 298] width 40 height 12
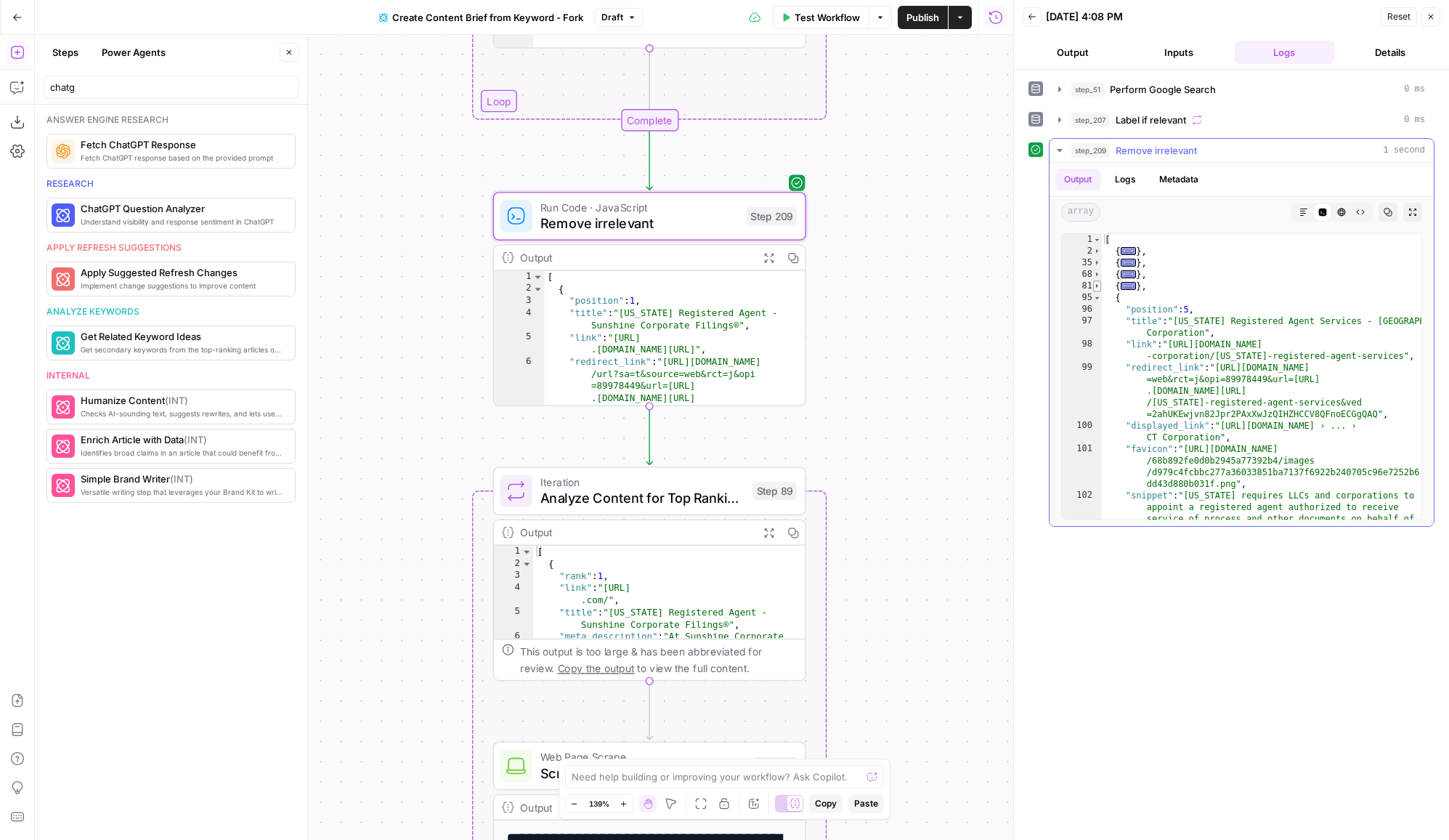
click at [1098, 289] on span "Toggle code folding, rows 81 through 94" at bounding box center [1097, 286] width 8 height 12
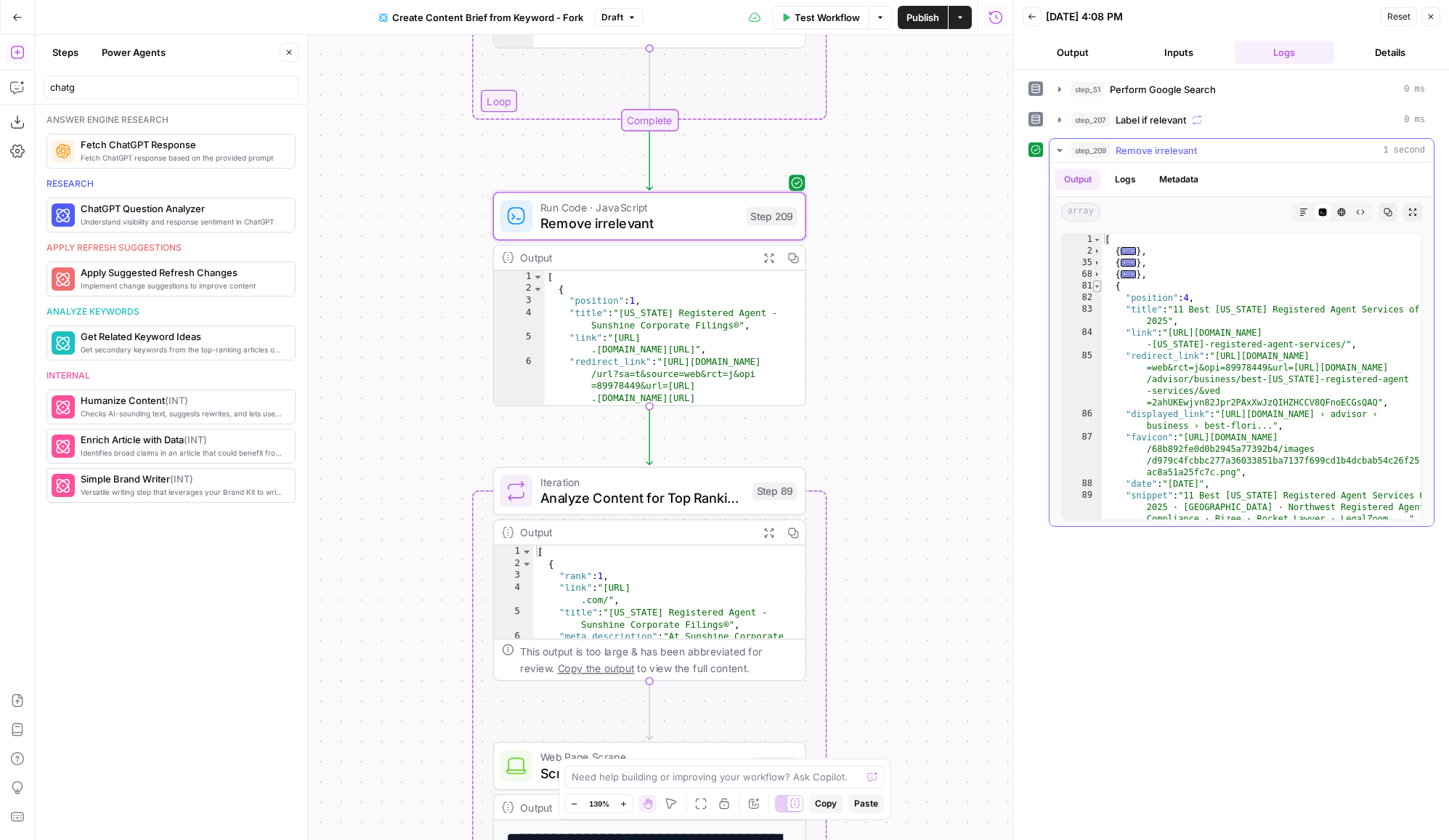
click at [1094, 283] on span "Toggle code folding, rows 81 through 94" at bounding box center [1097, 286] width 8 height 12
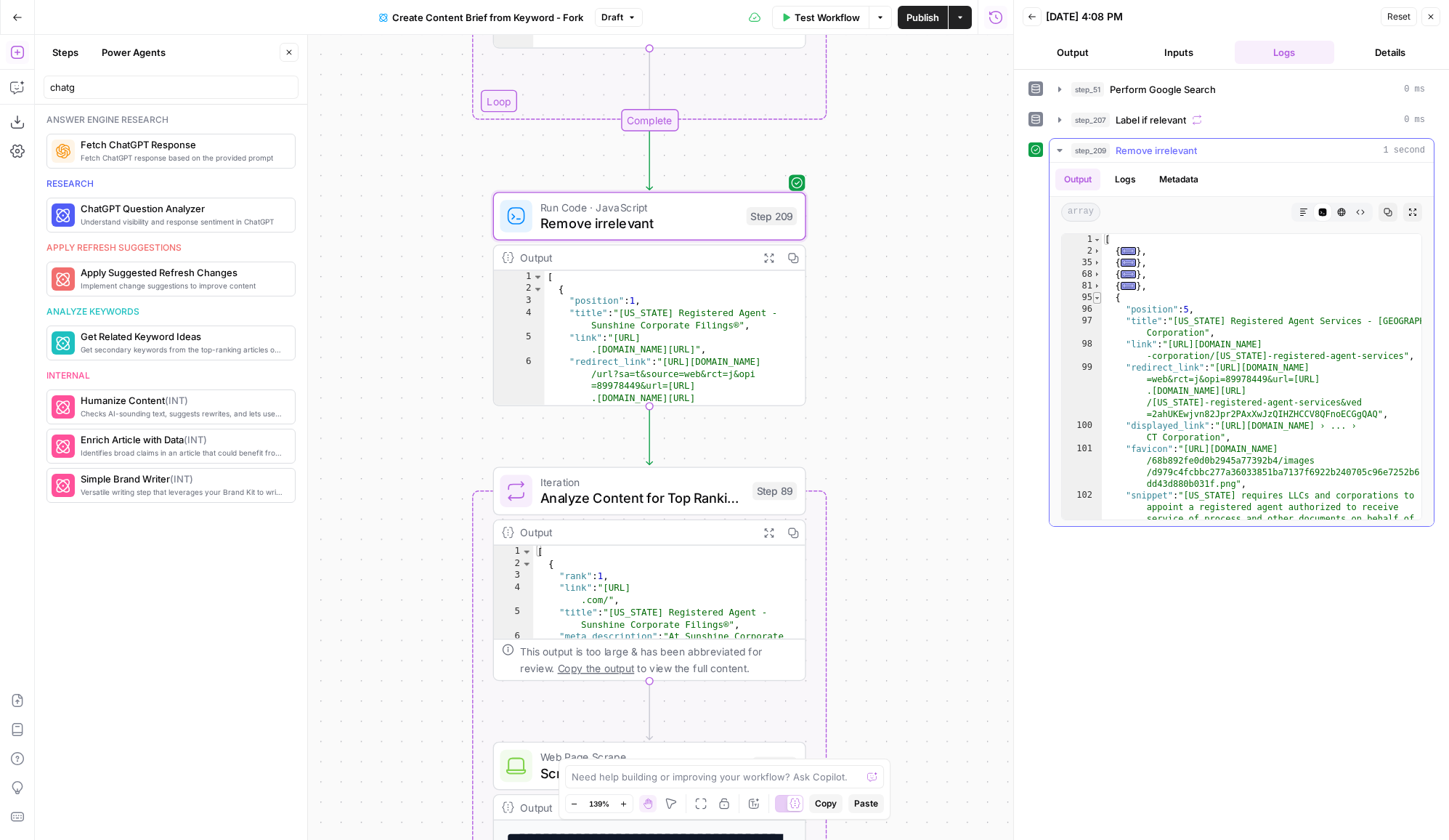
click at [1094, 296] on span "Toggle code folding, rows 95 through 107" at bounding box center [1097, 298] width 8 height 12
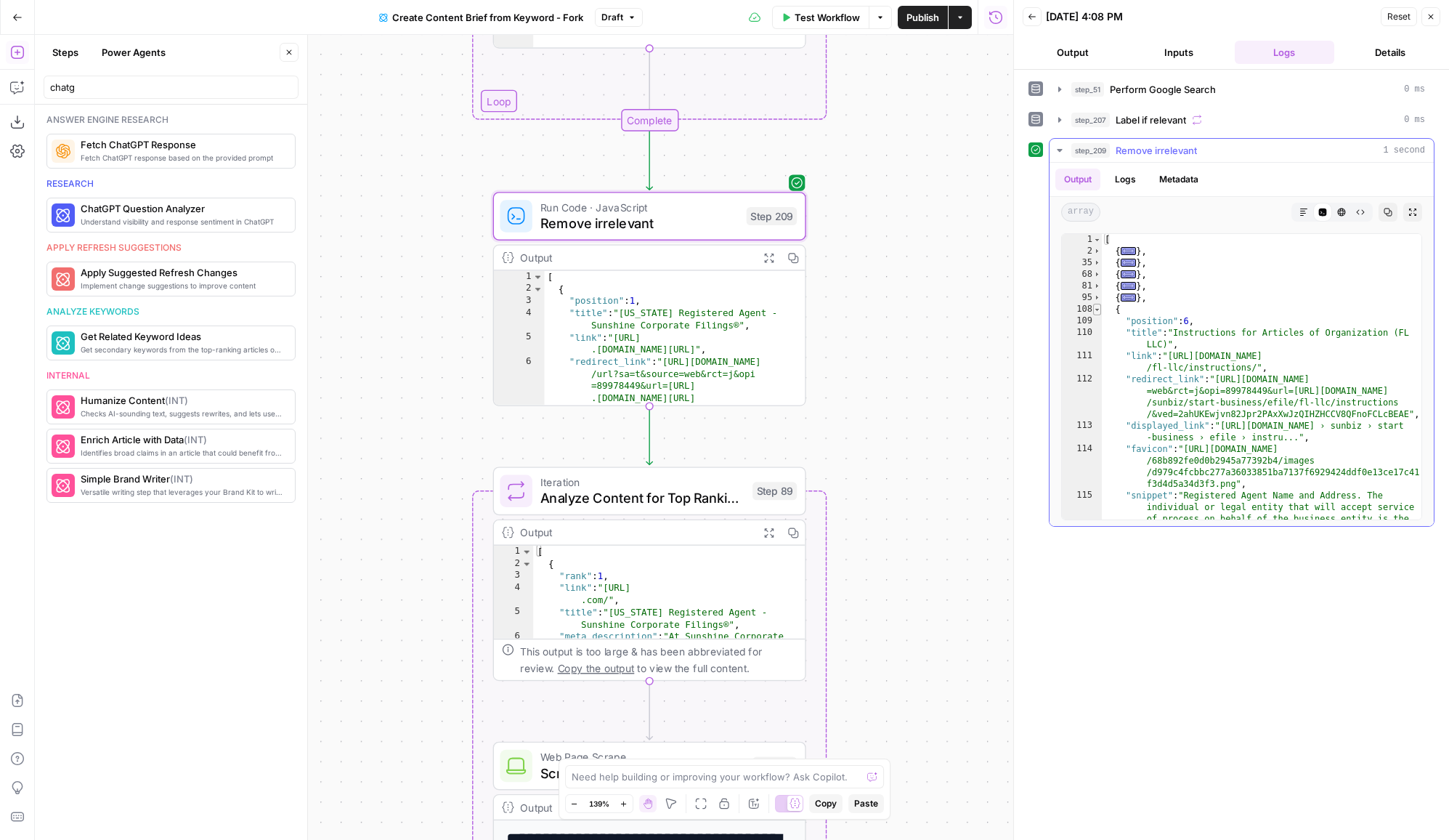
click at [1094, 309] on span "Toggle code folding, rows 108 through 120" at bounding box center [1097, 310] width 8 height 12
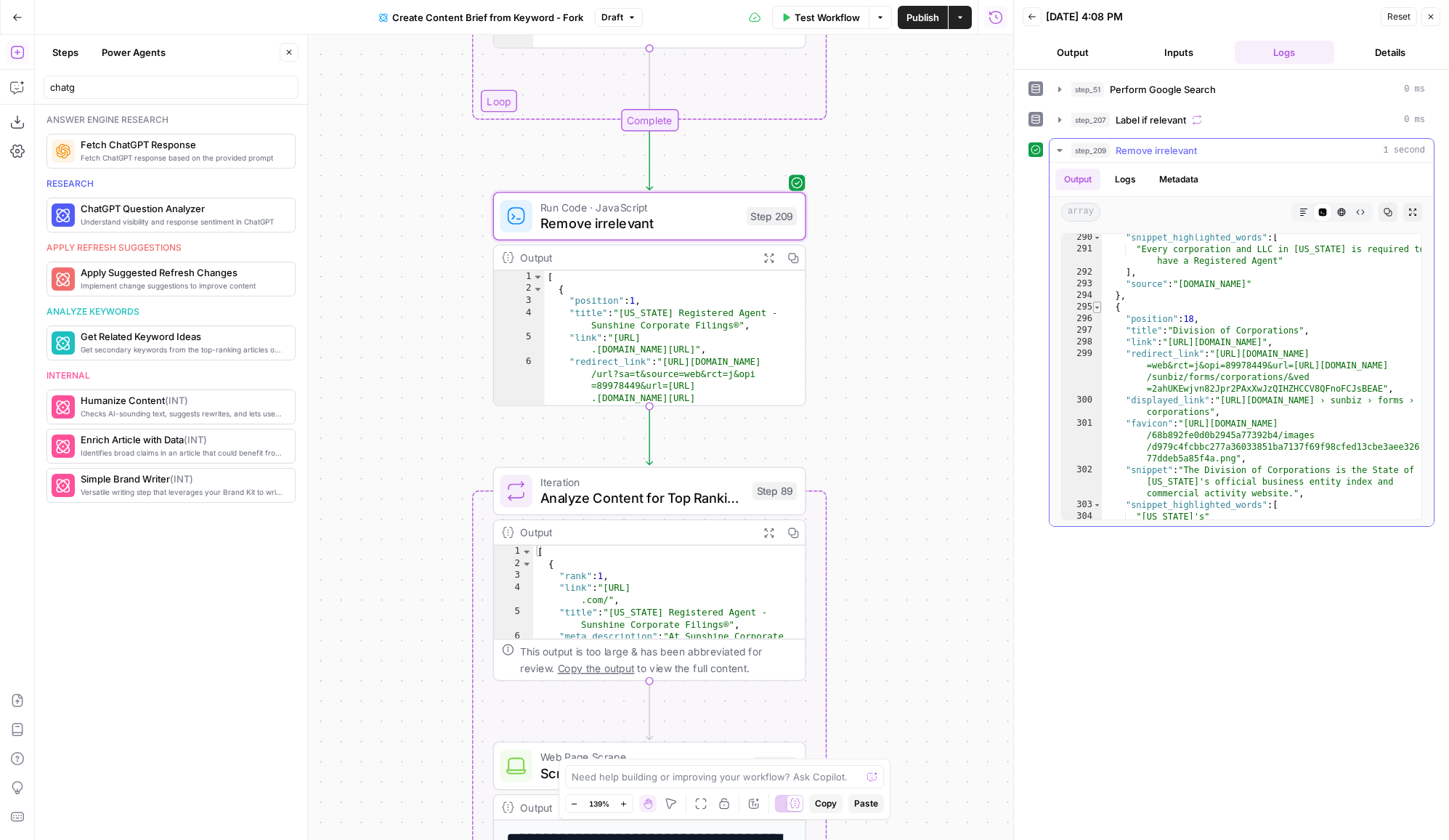
click at [1096, 306] on span "Toggle code folding, rows 295 through 307" at bounding box center [1097, 307] width 8 height 12
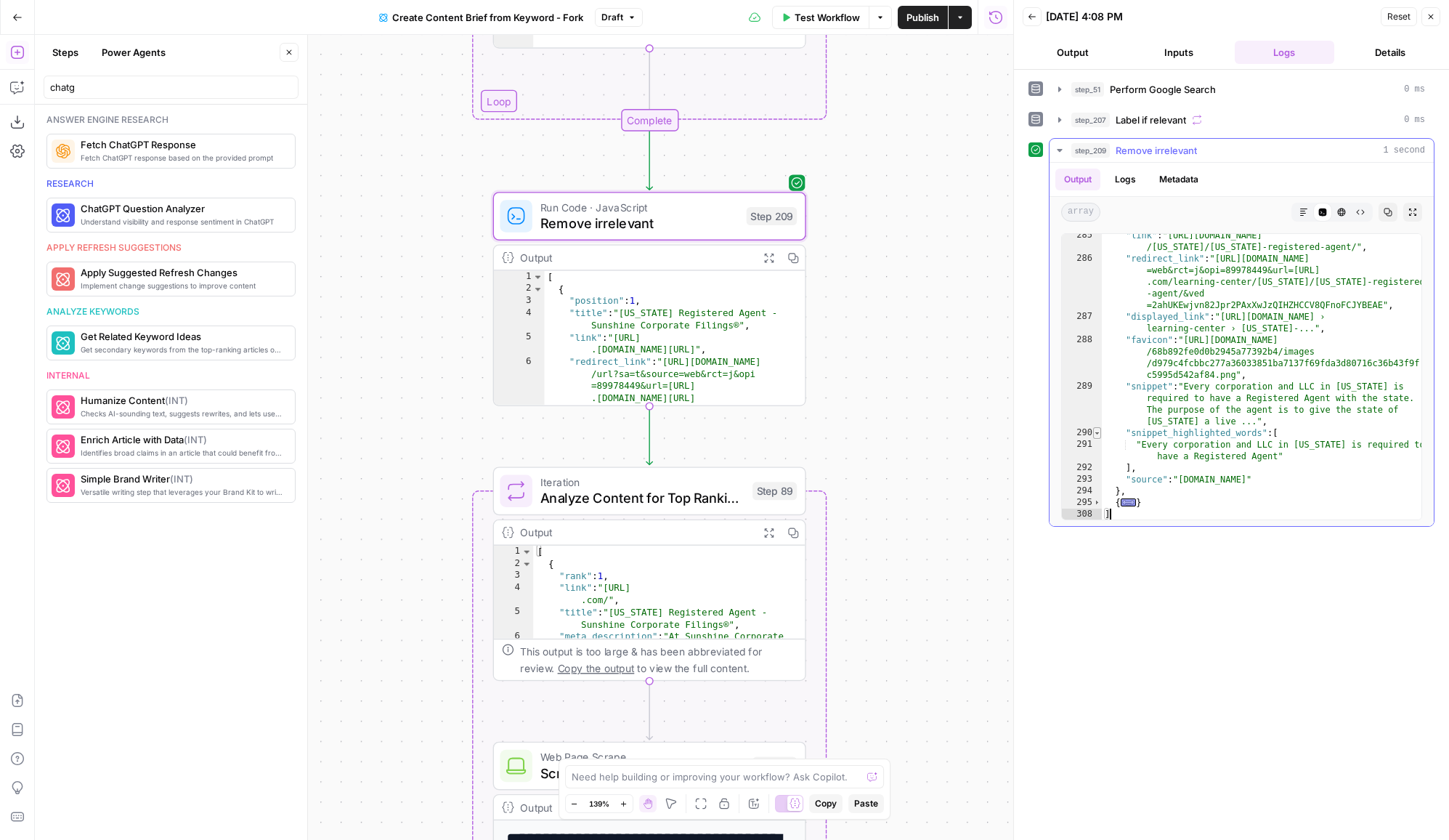
scroll to position [3258, 0]
drag, startPoint x: 895, startPoint y: 184, endPoint x: 865, endPoint y: 597, distance: 414.1
click at [865, 594] on div "Workflow Set Inputs Inputs Google Search Perform Google Search Step 51 Output E…" at bounding box center [524, 438] width 978 height 805
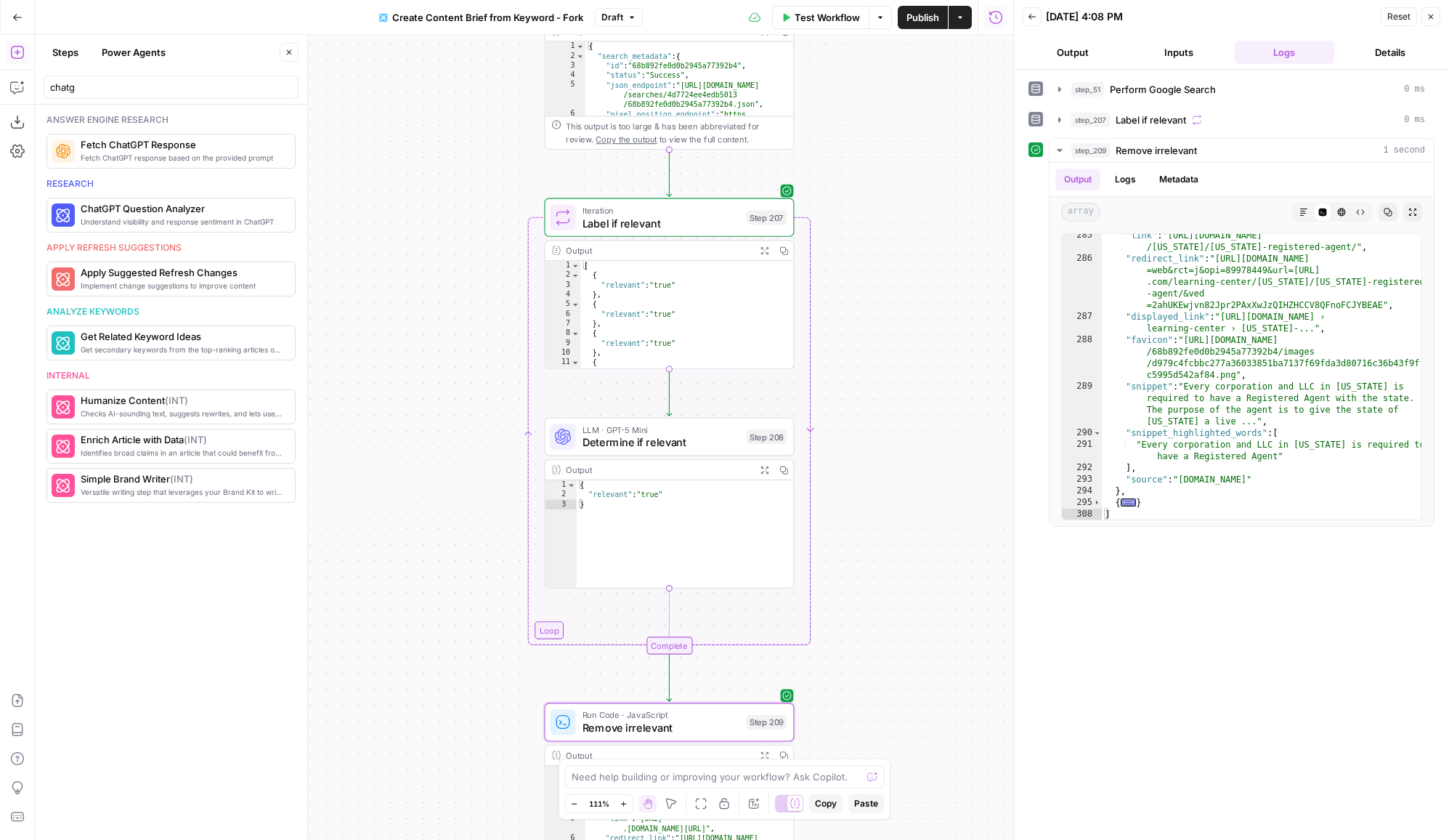
drag, startPoint x: 854, startPoint y: 177, endPoint x: 854, endPoint y: 547, distance: 370.0
click at [854, 547] on div "Workflow Set Inputs Inputs Google Search Perform Google Search Step 51 Output E…" at bounding box center [524, 438] width 978 height 805
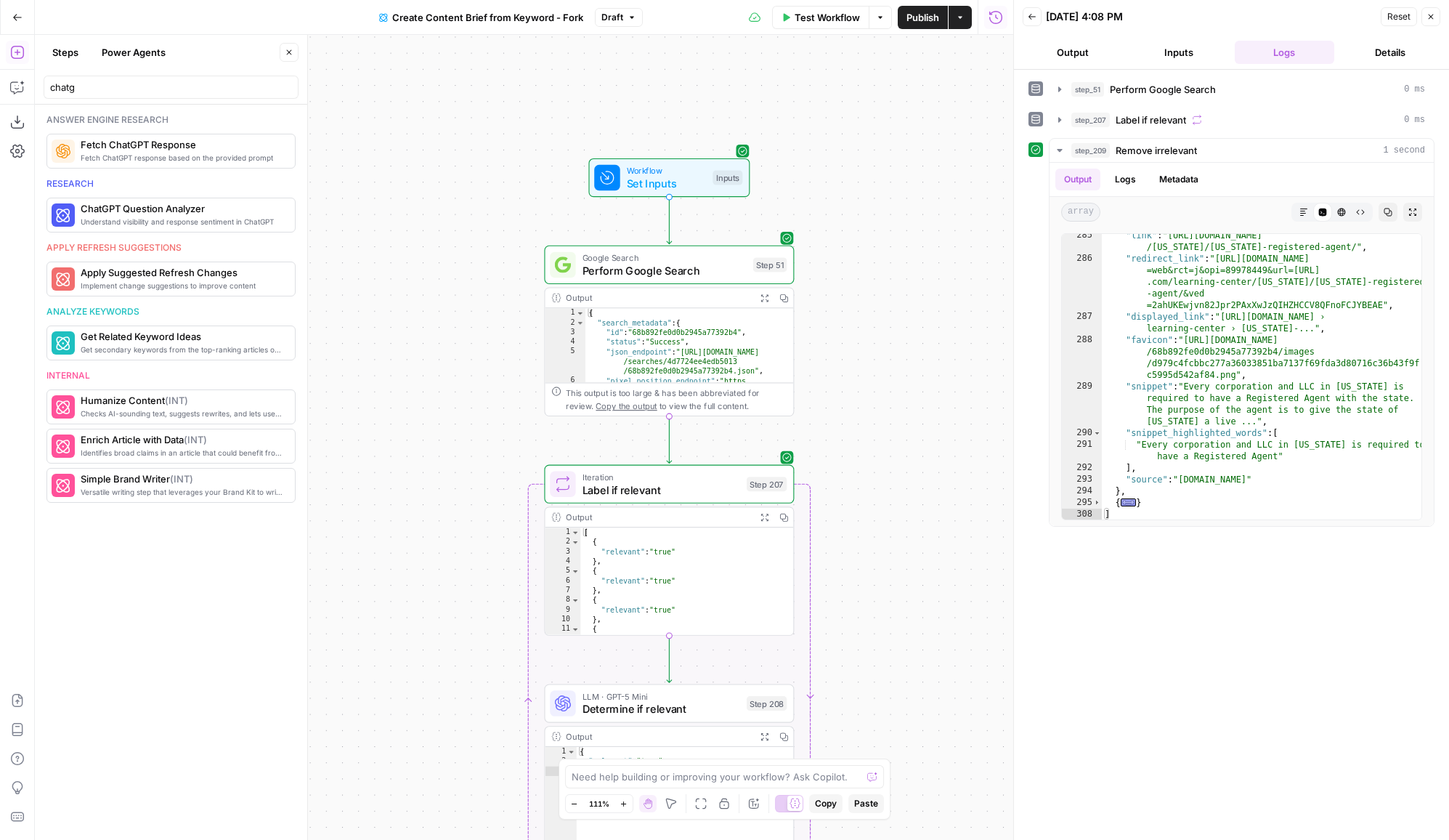
click at [892, 292] on div "Workflow Set Inputs Inputs Google Search Perform Google Search Step 51 Output E…" at bounding box center [524, 438] width 978 height 805
click at [615, 259] on span "Google Search" at bounding box center [665, 257] width 164 height 13
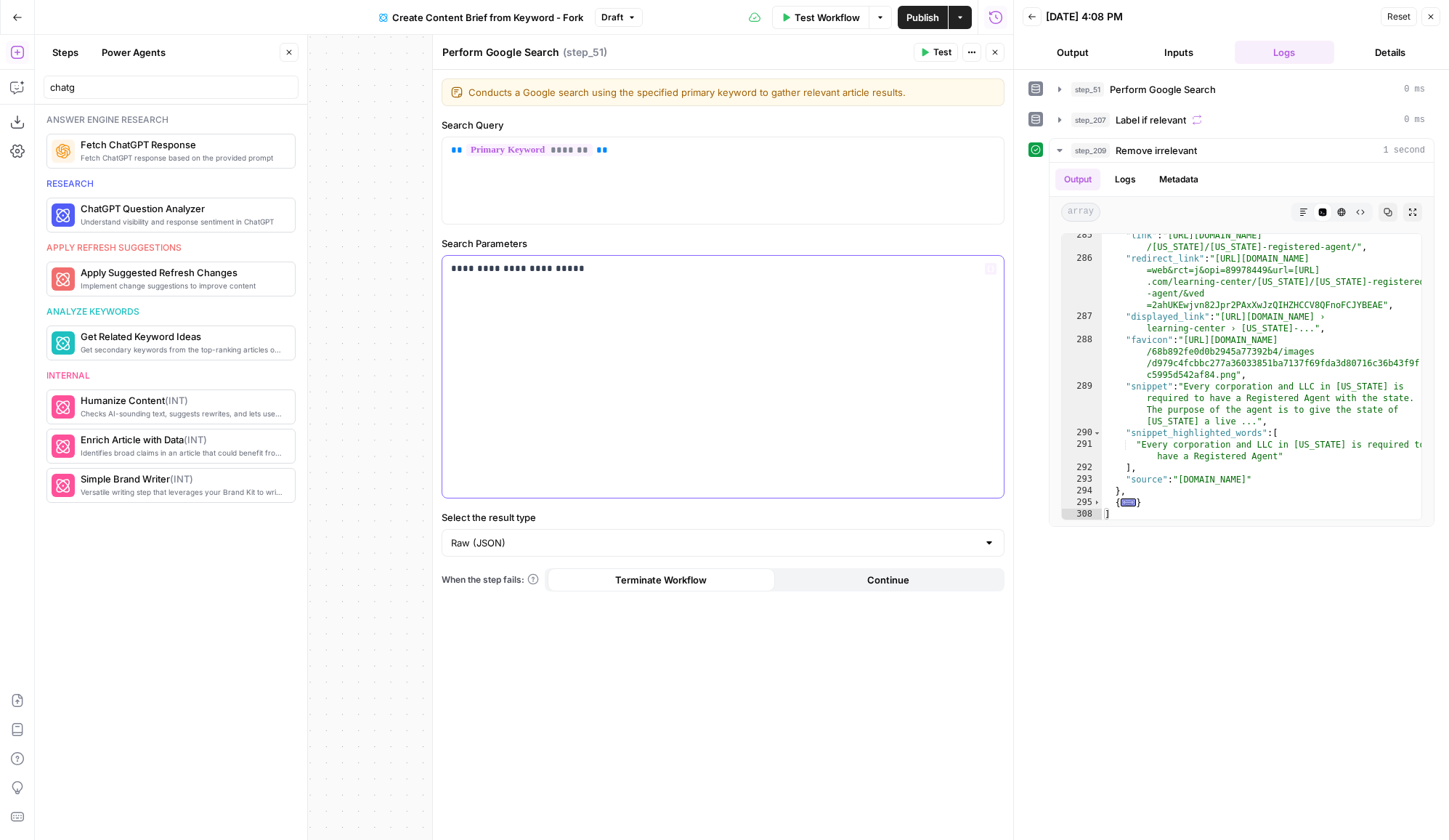
click at [544, 276] on div "**********" at bounding box center [723, 376] width 561 height 242
click at [997, 51] on icon "button" at bounding box center [995, 52] width 9 height 9
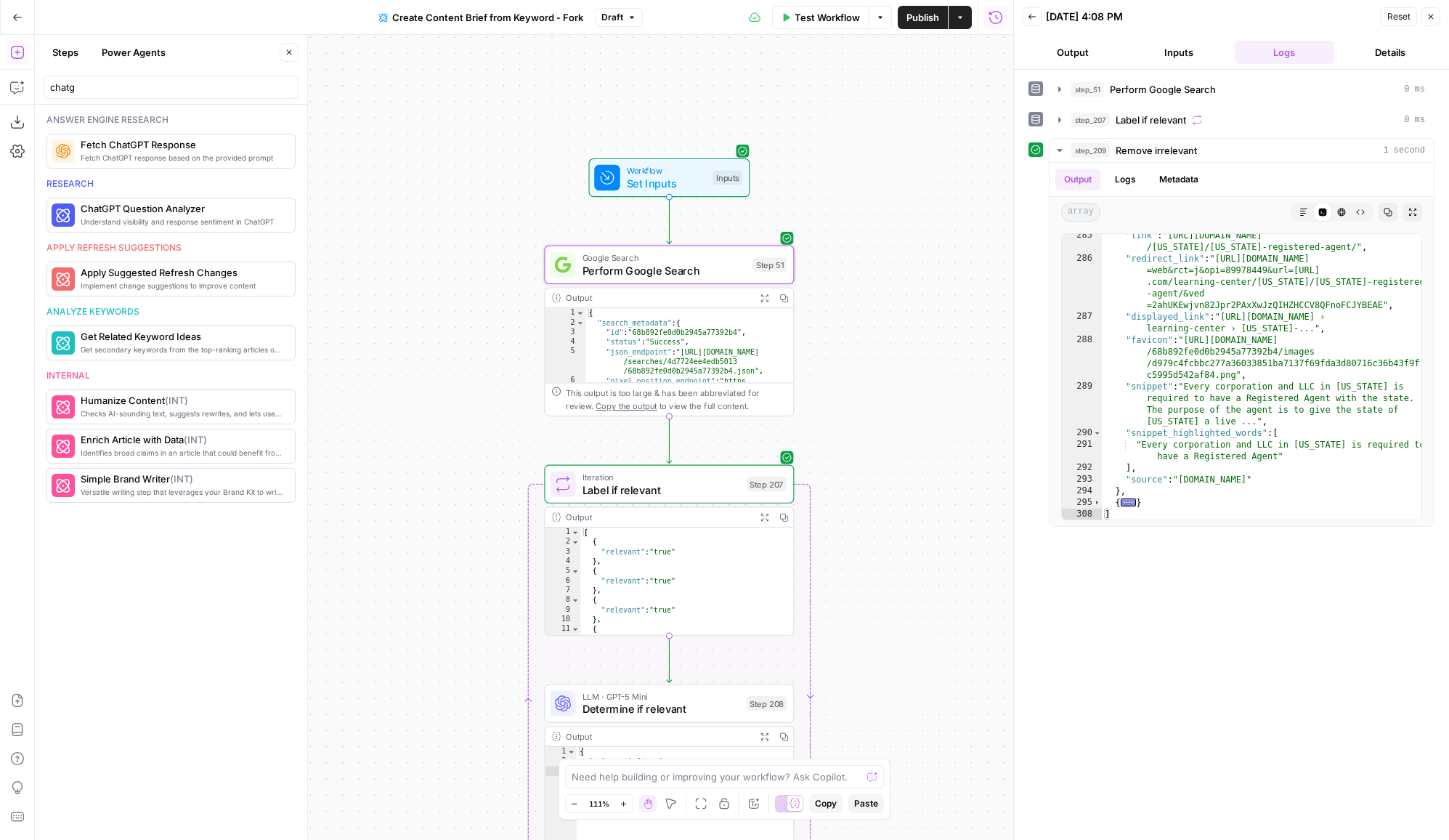
drag, startPoint x: 898, startPoint y: 550, endPoint x: 887, endPoint y: 65, distance: 485.1
click at [887, 66] on div "Workflow Set Inputs Inputs Google Search Perform Google Search Step 51 Output E…" at bounding box center [524, 438] width 978 height 805
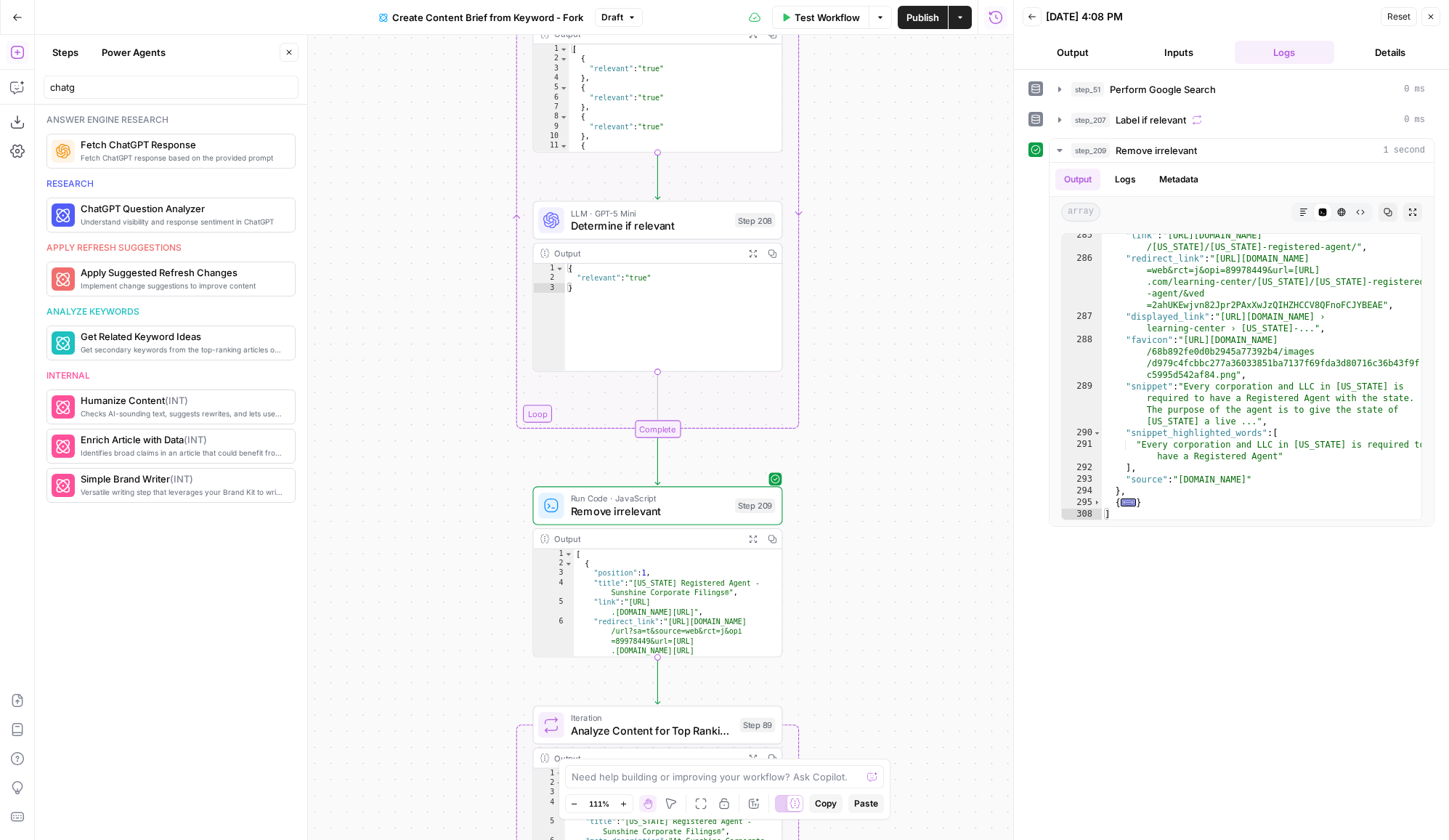
drag, startPoint x: 879, startPoint y: 555, endPoint x: 870, endPoint y: 265, distance: 290.1
click at [872, 267] on div "Workflow Set Inputs Inputs Google Search Perform Google Search Step 51 Output E…" at bounding box center [524, 438] width 978 height 805
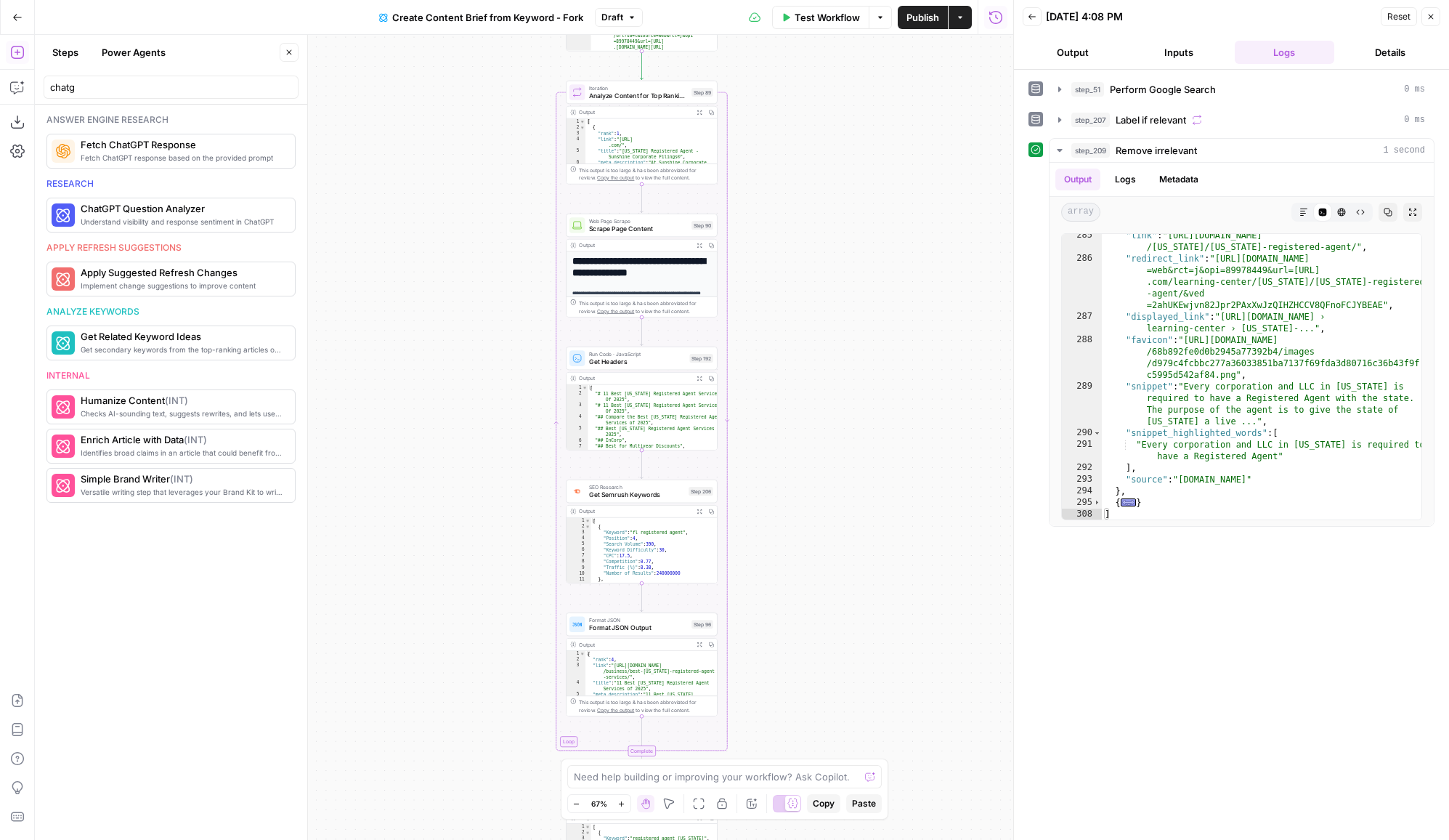
drag, startPoint x: 914, startPoint y: 507, endPoint x: 818, endPoint y: 230, distance: 293.2
click at [818, 230] on div "Workflow Set Inputs Inputs Google Search Perform Google Search Step 51 Output E…" at bounding box center [524, 438] width 978 height 805
drag, startPoint x: 787, startPoint y: 670, endPoint x: 726, endPoint y: 381, distance: 295.4
click at [726, 381] on div "Workflow Set Inputs Inputs Google Search Perform Google Search Step 51 Output E…" at bounding box center [524, 438] width 978 height 805
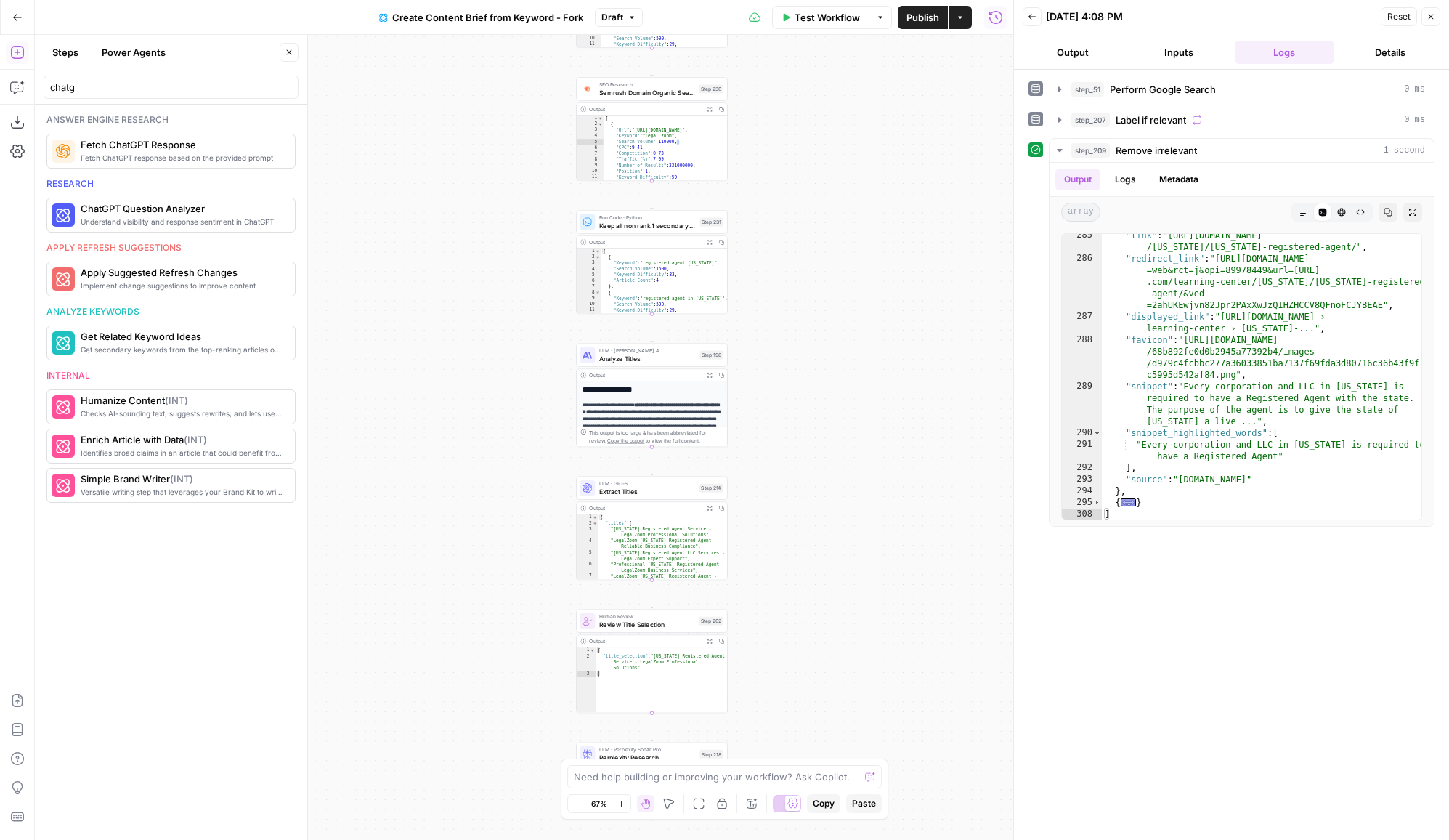
drag, startPoint x: 812, startPoint y: 549, endPoint x: 889, endPoint y: -56, distance: 609.9
click at [889, 0] on html "LegalZoom New Home Browse Insights Opportunities Your Data Recent Grids Article…" at bounding box center [724, 420] width 1449 height 840
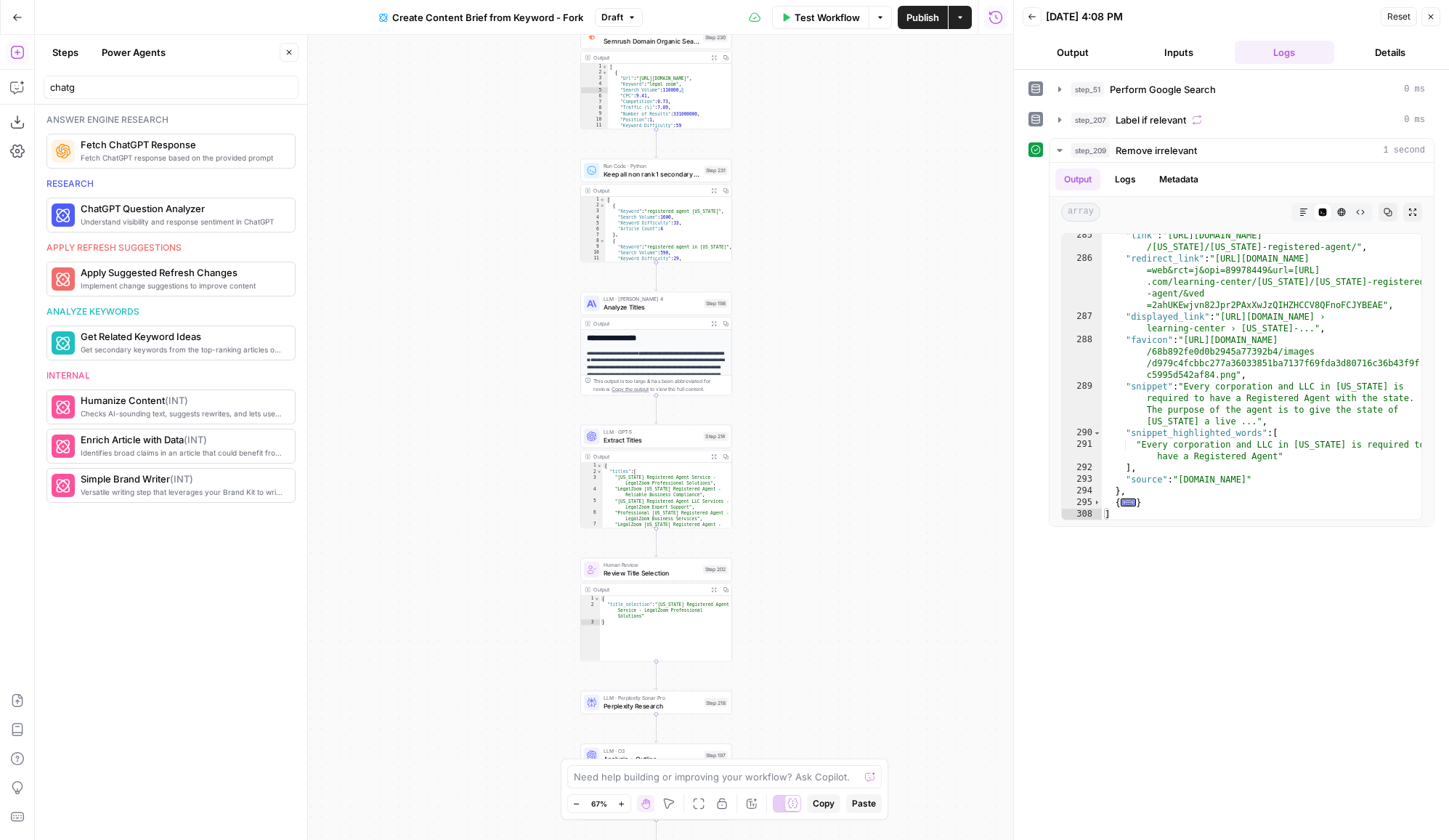
drag, startPoint x: 806, startPoint y: 550, endPoint x: 806, endPoint y: 433, distance: 117.0
click at [806, 433] on div "Workflow Set Inputs Inputs Google Search Perform Google Search Step 51 Output E…" at bounding box center [524, 438] width 978 height 805
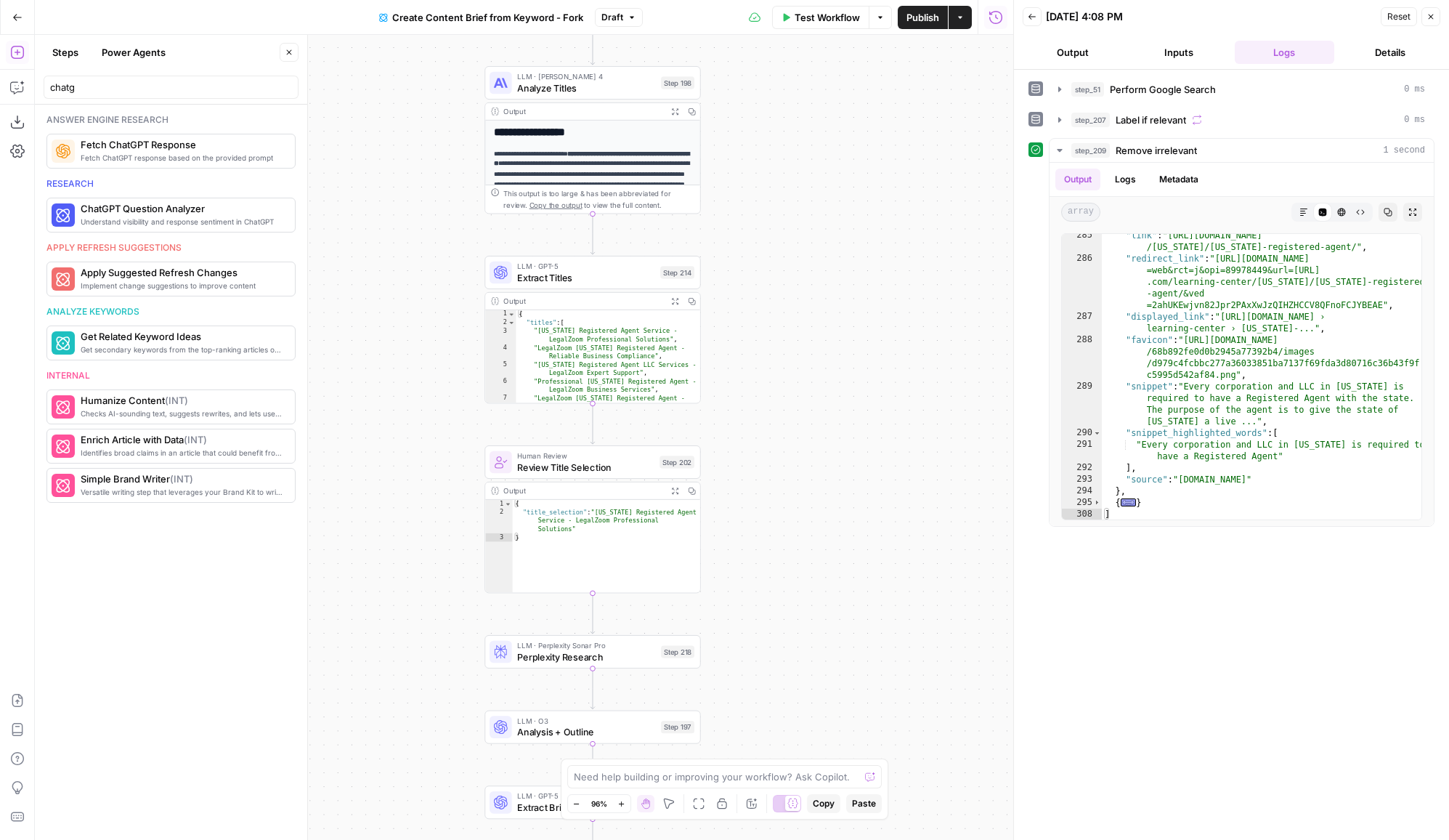
drag, startPoint x: 812, startPoint y: 532, endPoint x: 869, endPoint y: 406, distance: 138.3
click at [869, 406] on div "Workflow Set Inputs Inputs Google Search Perform Google Search Step 51 Output E…" at bounding box center [524, 438] width 978 height 805
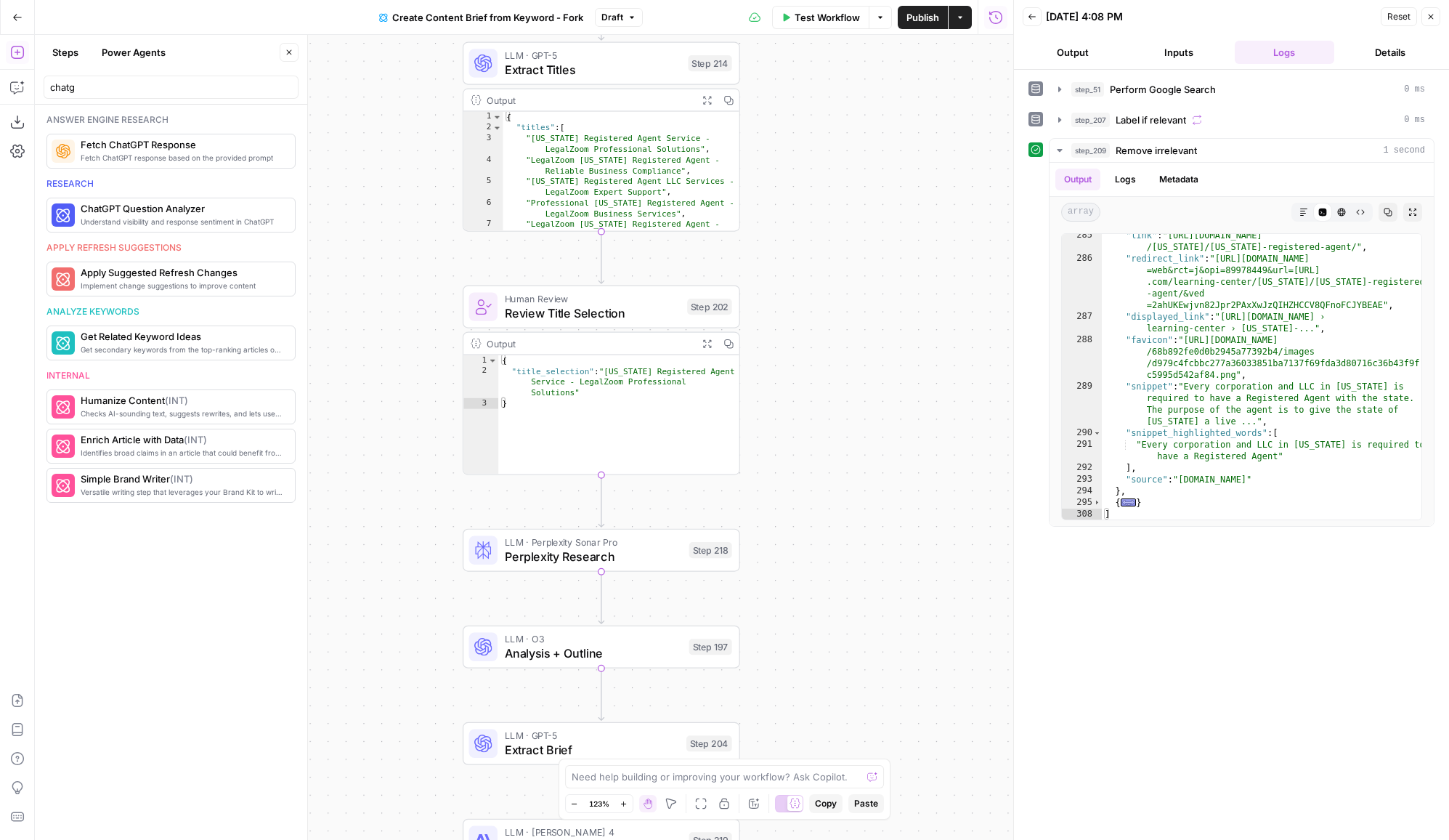
drag, startPoint x: 836, startPoint y: 404, endPoint x: 837, endPoint y: 544, distance: 140.0
click at [837, 544] on div "Workflow Set Inputs Inputs Google Search Perform Google Search Step 51 Output E…" at bounding box center [524, 438] width 978 height 805
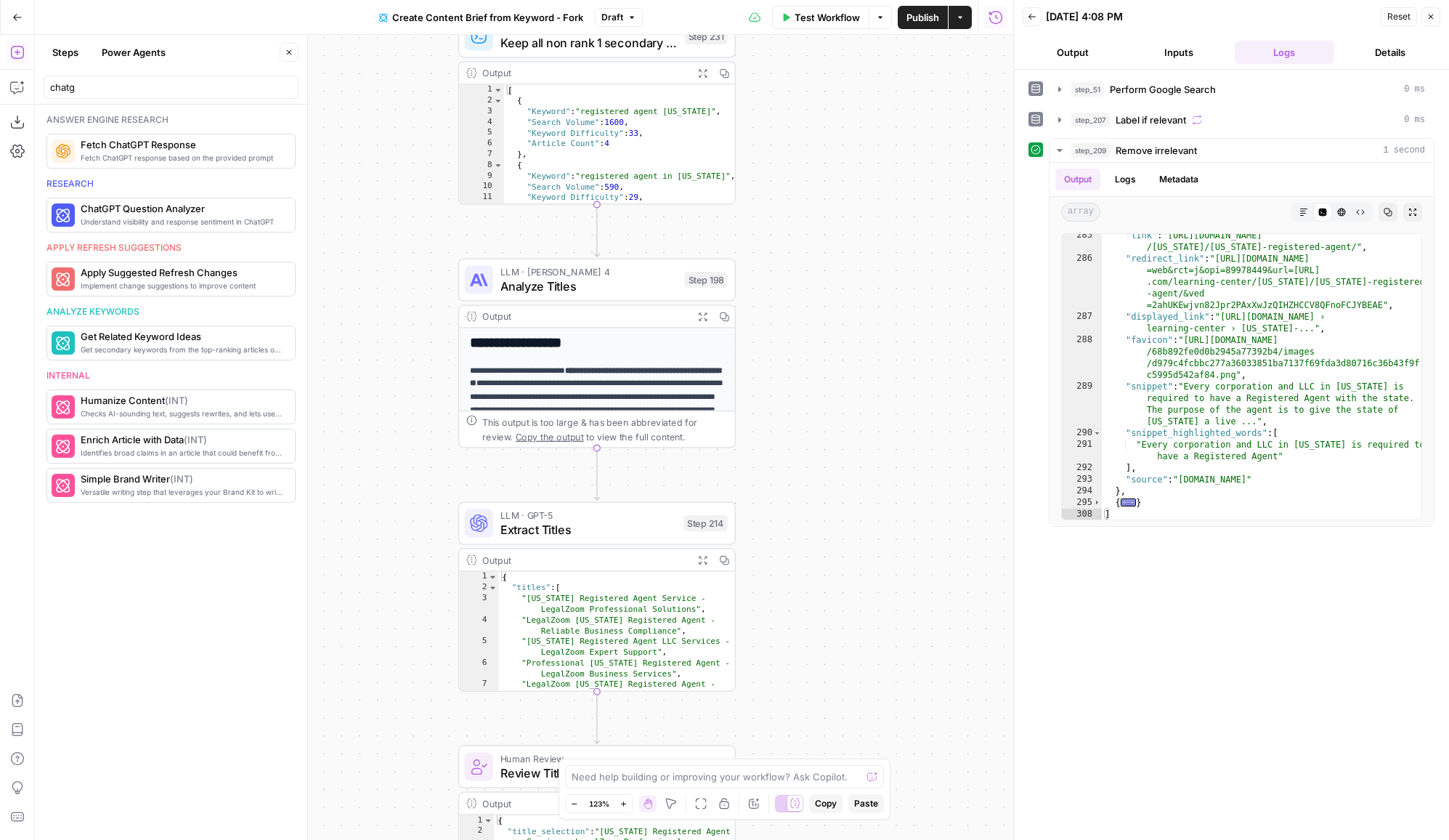
drag, startPoint x: 847, startPoint y: 280, endPoint x: 842, endPoint y: 634, distance: 354.0
click at [842, 634] on div "Workflow Set Inputs Inputs Google Search Perform Google Search Step 51 Output E…" at bounding box center [524, 438] width 978 height 805
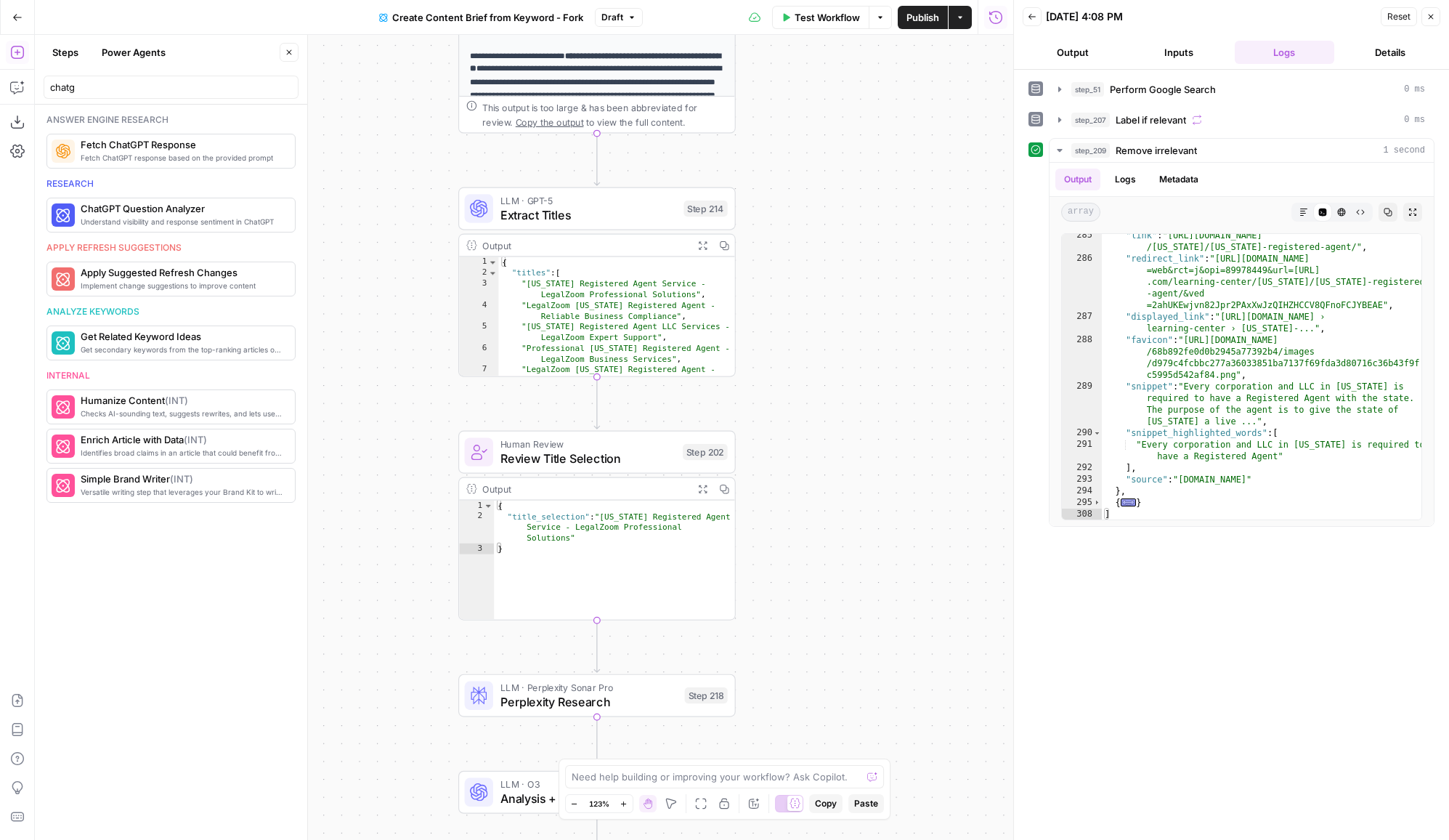
drag, startPoint x: 842, startPoint y: 634, endPoint x: 842, endPoint y: 227, distance: 407.0
click at [842, 227] on div "Workflow Set Inputs Inputs Google Search Perform Google Search Step 51 Output E…" at bounding box center [524, 438] width 978 height 805
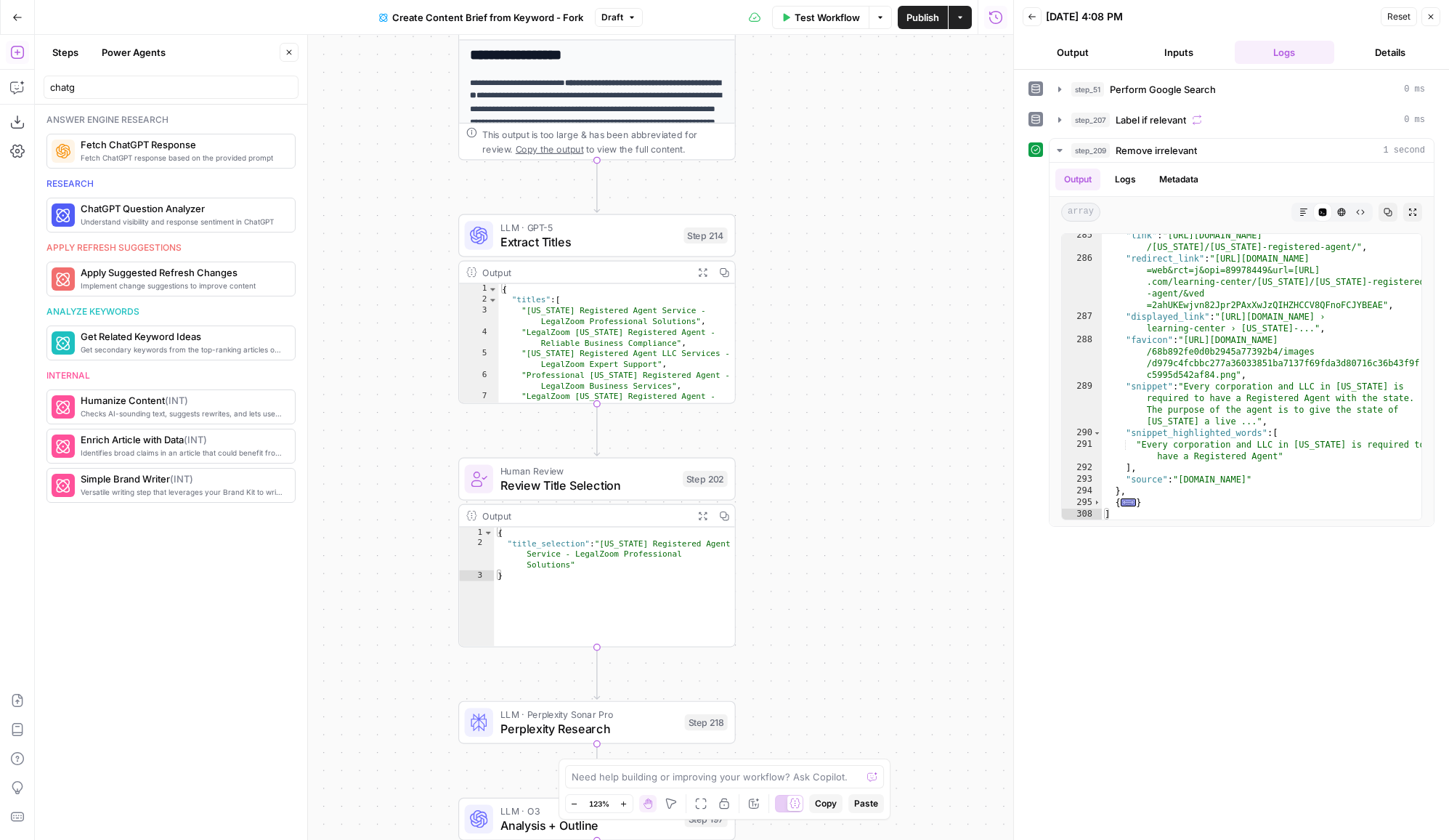
drag, startPoint x: 863, startPoint y: 335, endPoint x: 863, endPoint y: 540, distance: 205.0
click at [863, 540] on div "Workflow Set Inputs Inputs Google Search Perform Google Search Step 51 Output E…" at bounding box center [524, 438] width 978 height 805
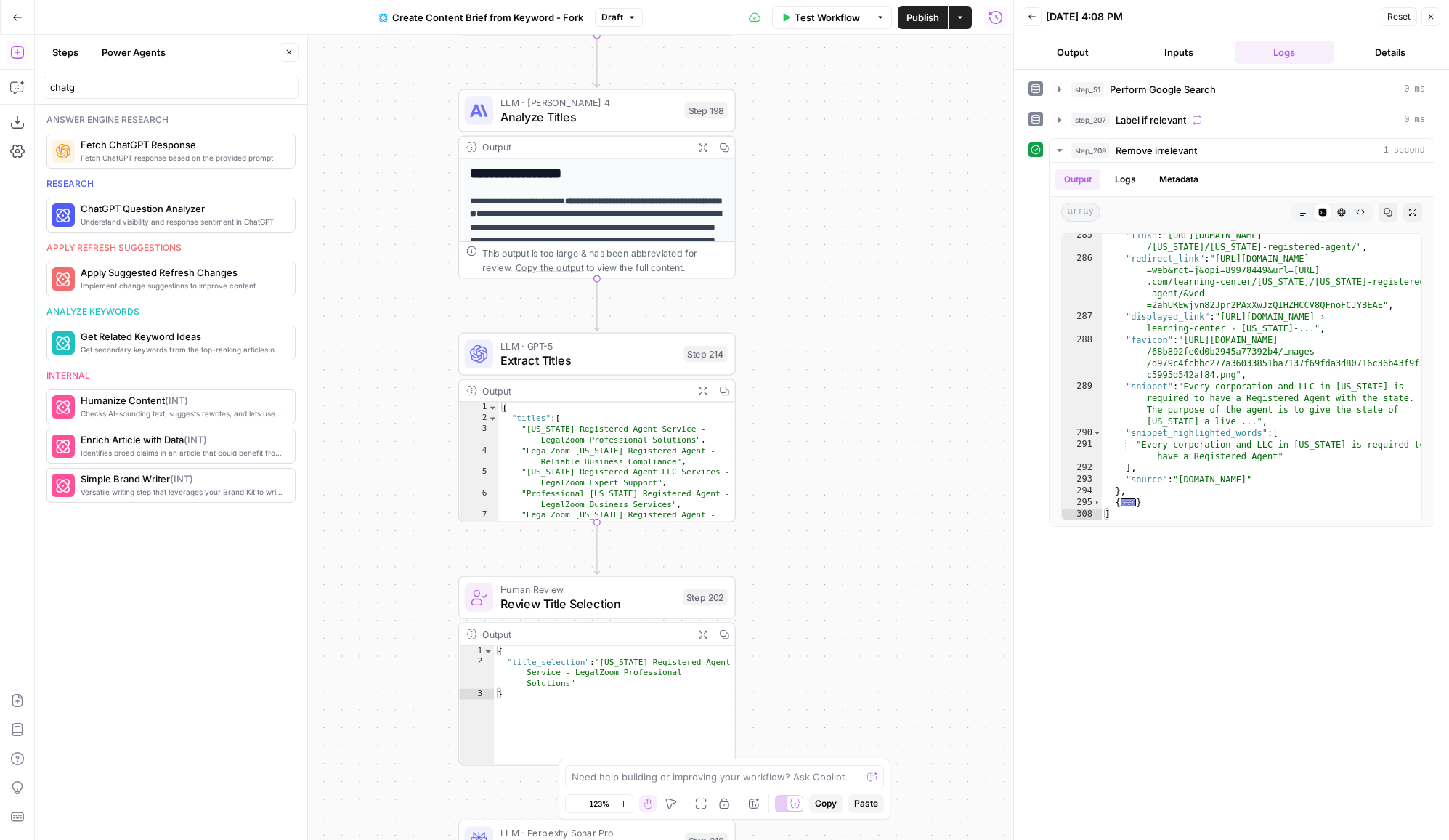
drag, startPoint x: 872, startPoint y: 224, endPoint x: 872, endPoint y: 440, distance: 216.0
click at [872, 440] on div "Workflow Set Inputs Inputs Google Search Perform Google Search Step 51 Output E…" at bounding box center [524, 438] width 978 height 805
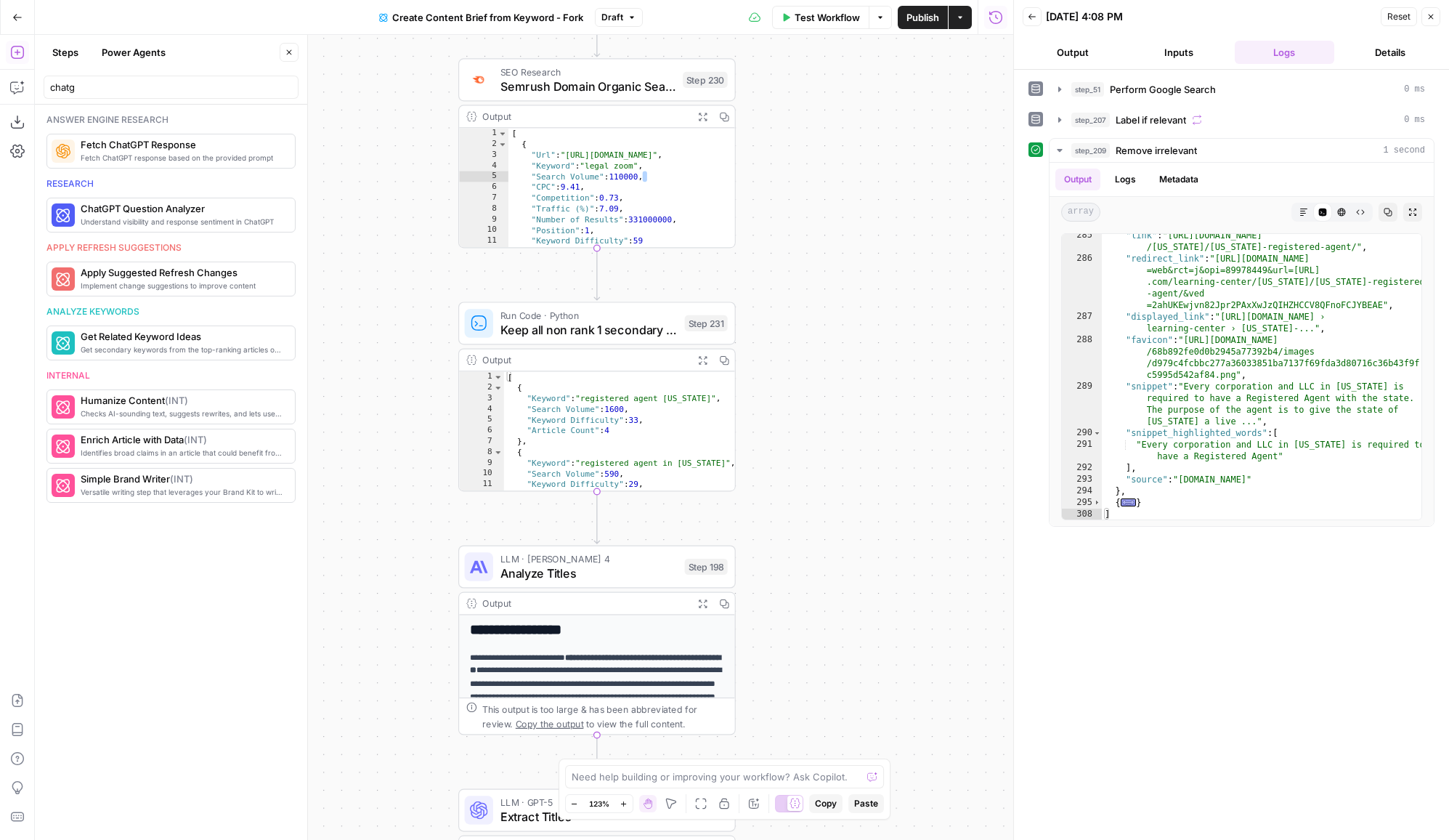
drag, startPoint x: 859, startPoint y: 156, endPoint x: 859, endPoint y: 396, distance: 240.0
click at [859, 396] on div "Workflow Set Inputs Inputs Google Search Perform Google Search Step 51 Output E…" at bounding box center [524, 438] width 978 height 805
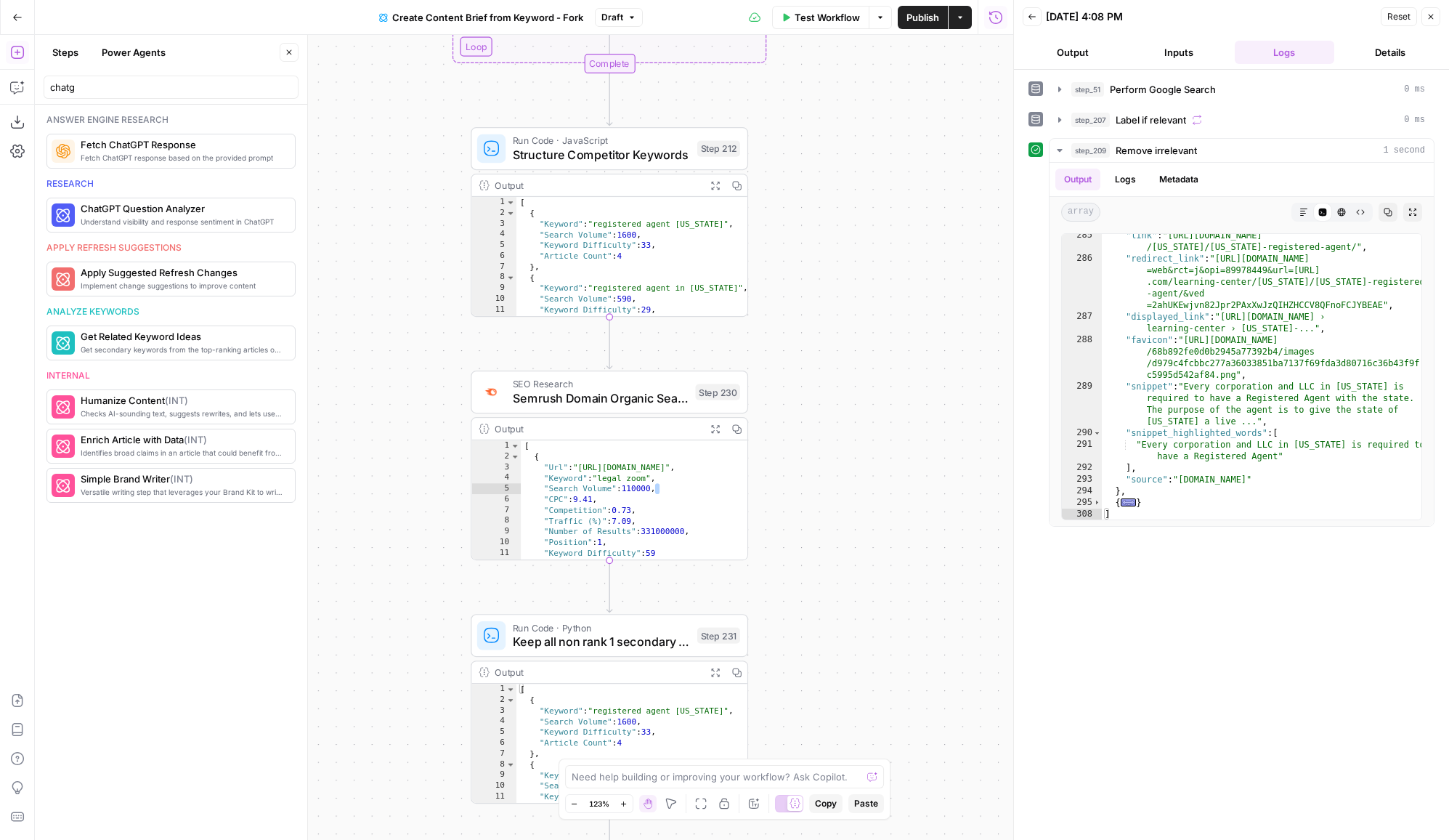
click at [637, 153] on span "Structure Competitor Keywords" at bounding box center [601, 155] width 177 height 19
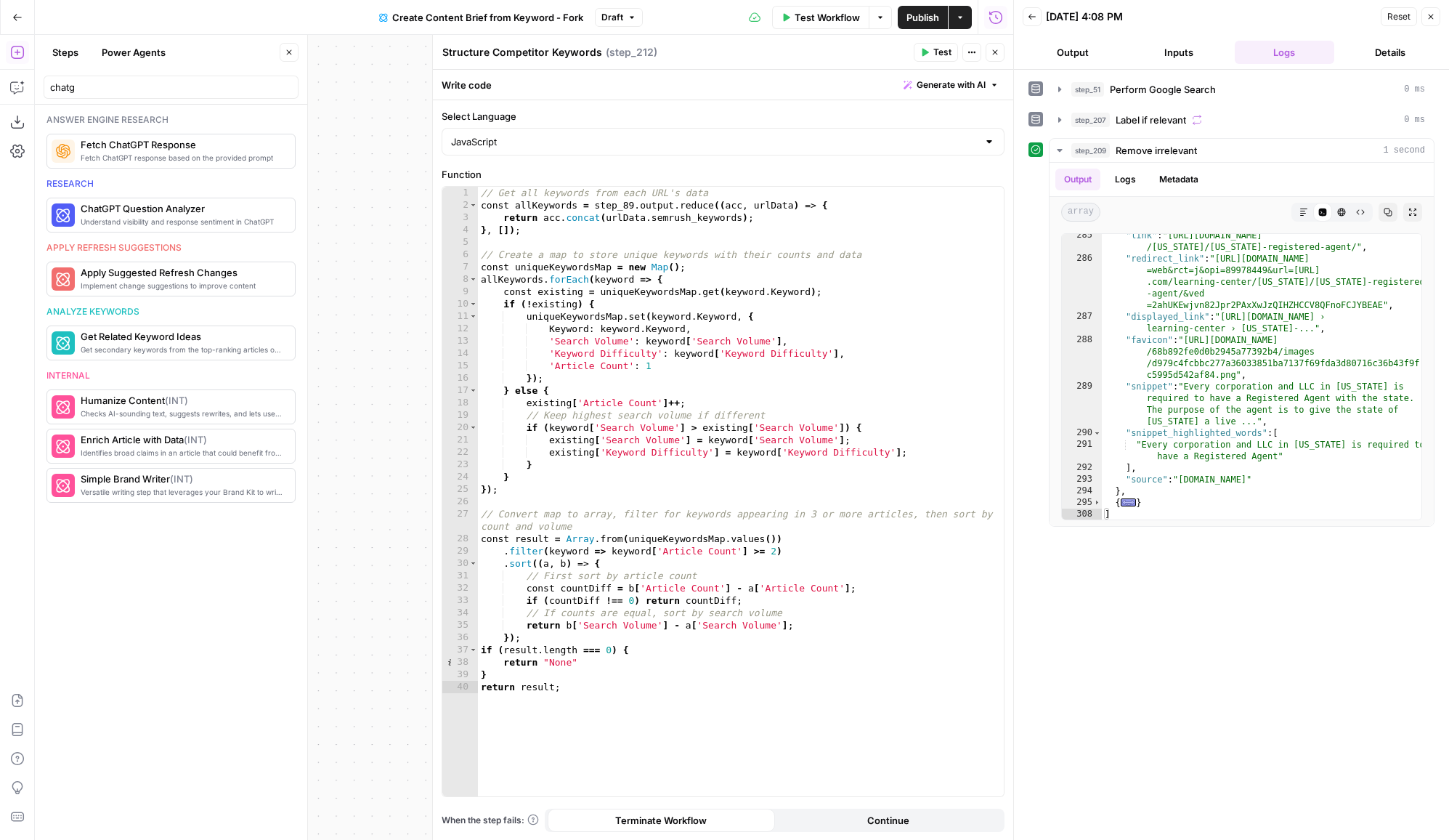
click at [994, 57] on button "Close" at bounding box center [995, 52] width 19 height 19
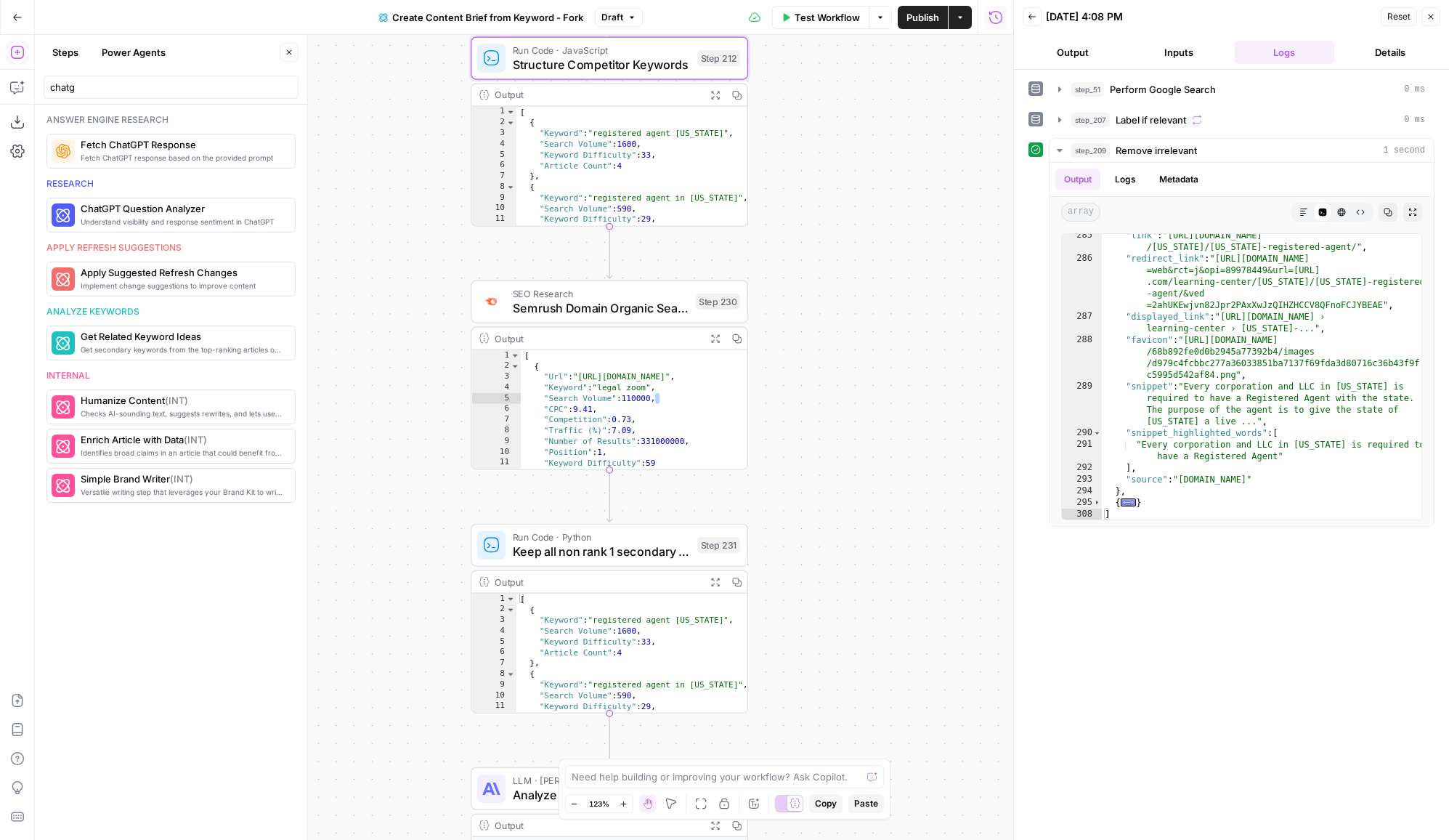
click at [667, 557] on span "Keep all non rank 1 secondary keywords" at bounding box center [601, 551] width 177 height 19
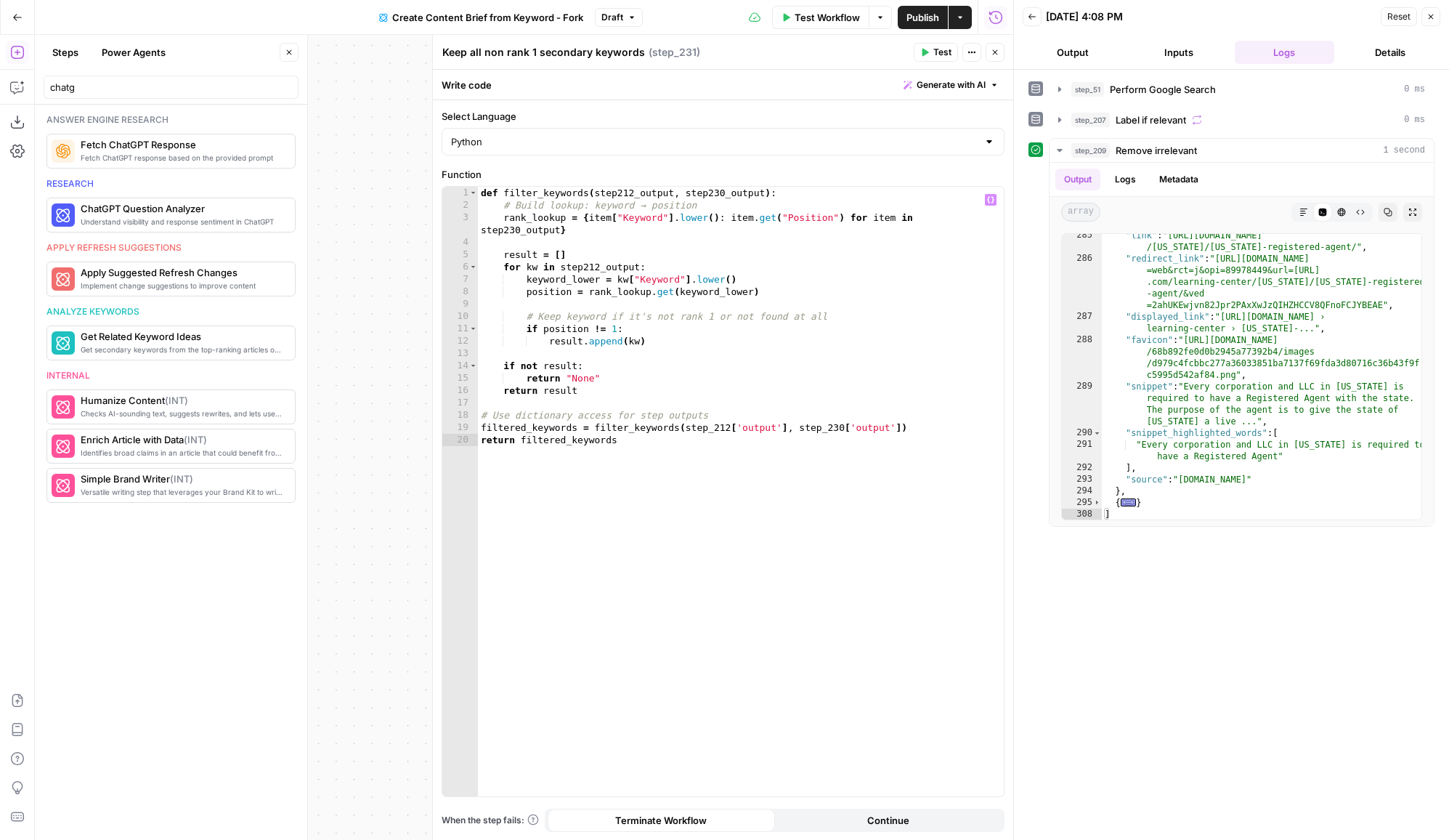
type textarea "**********"
click at [896, 280] on div "def filter_keywords ( step212_output , step230_output ) : # Build lookup: keywo…" at bounding box center [741, 505] width 526 height 635
click at [998, 58] on button "Close" at bounding box center [995, 52] width 19 height 19
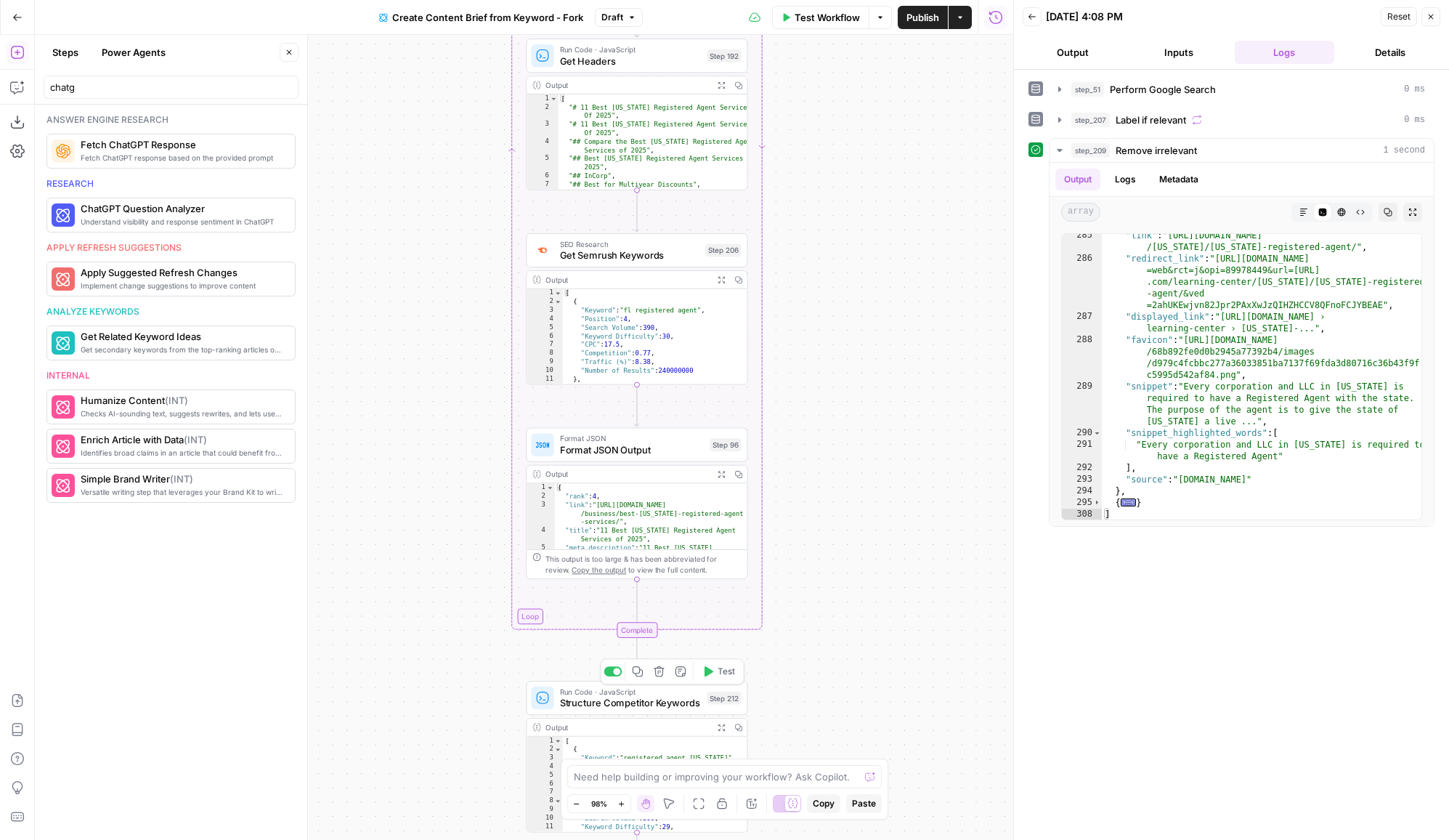
click at [627, 701] on span "Structure Competitor Keywords" at bounding box center [630, 703] width 141 height 15
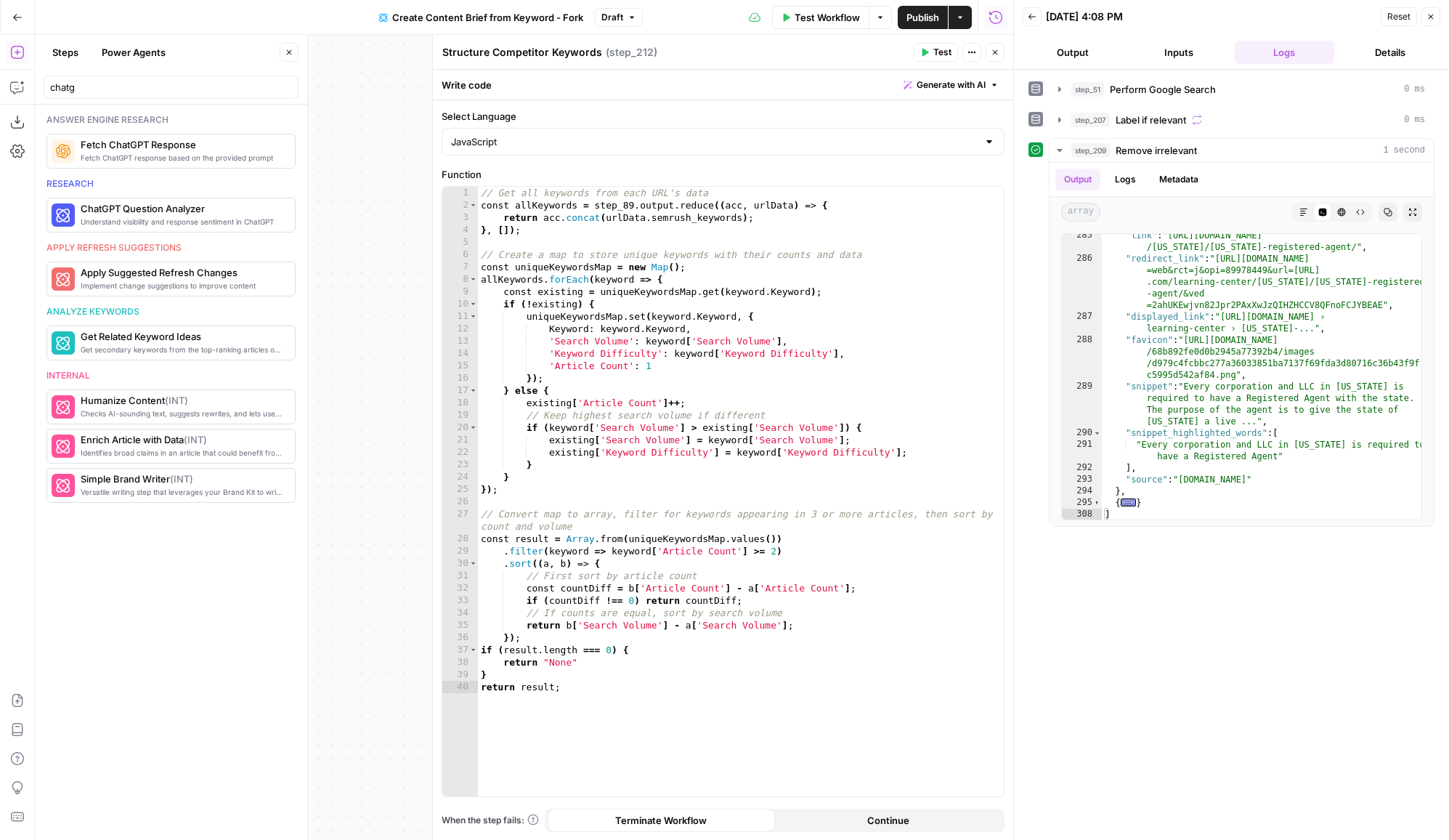
click at [988, 436] on div "// Get all keywords from each URL's data const allKeywords = step_89 . output .…" at bounding box center [741, 505] width 526 height 635
click at [917, 439] on div "// Get all keywords from each URL's data const allKeywords = step_89 . output .…" at bounding box center [741, 505] width 526 height 635
click at [944, 427] on div "// Get all keywords from each URL's data const allKeywords = step_89 . output .…" at bounding box center [741, 505] width 526 height 635
click at [829, 538] on div "// Get all keywords from each URL's data const allKeywords = step_89 . output .…" at bounding box center [741, 505] width 526 height 635
click at [823, 546] on div "// Get all keywords from each URL's data const allKeywords = step_89 . output .…" at bounding box center [741, 505] width 526 height 635
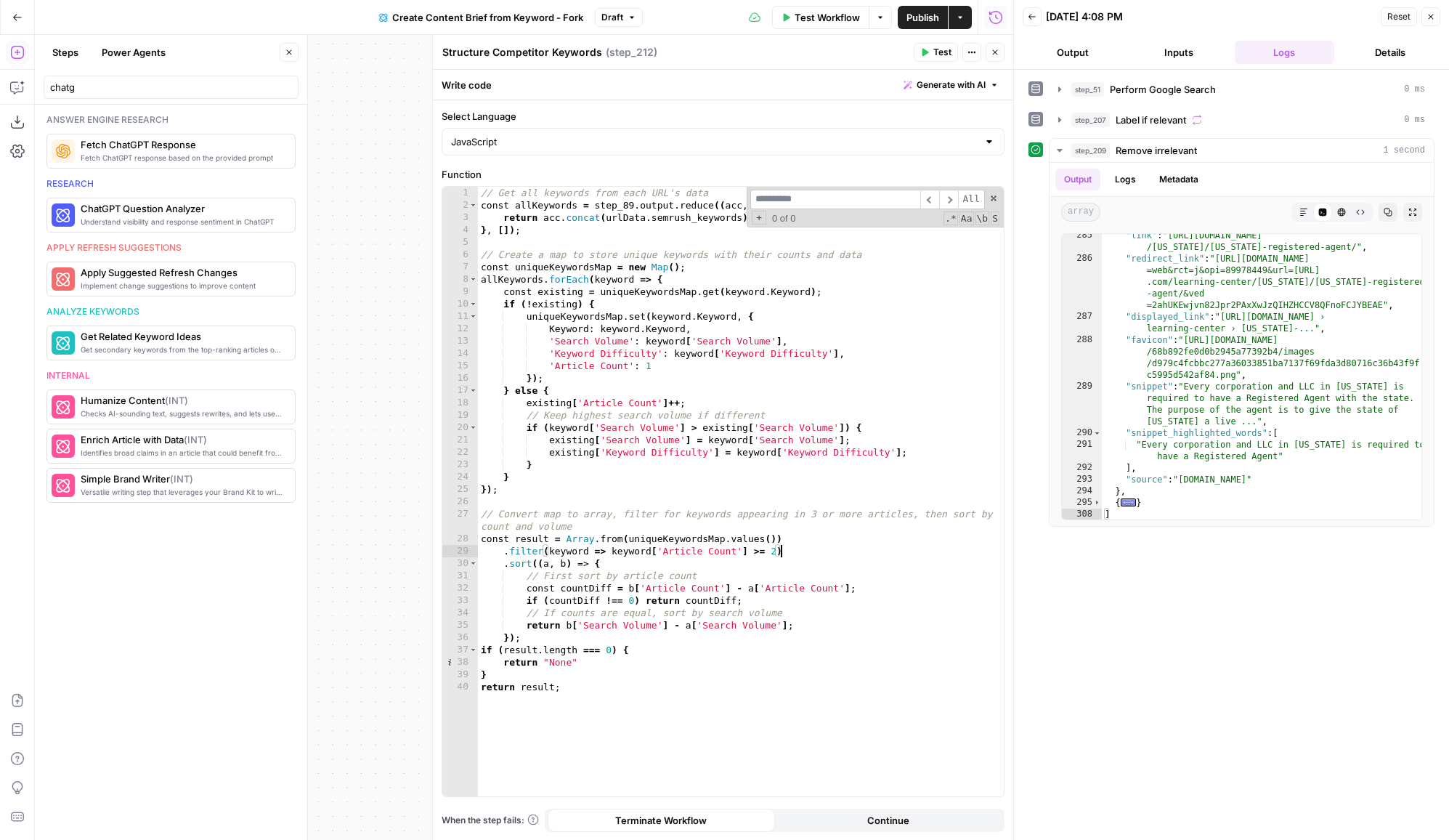
click at [851, 542] on div "// Get all keywords from each URL's data const allKeywords = step_89 . output .…" at bounding box center [741, 505] width 526 height 635
drag, startPoint x: 845, startPoint y: 544, endPoint x: 825, endPoint y: 544, distance: 20.0
click at [825, 544] on div "// Get all keywords from each URL's data const allKeywords = step_89 . output .…" at bounding box center [741, 505] width 526 height 635
drag, startPoint x: 822, startPoint y: 550, endPoint x: 429, endPoint y: 550, distance: 393.0
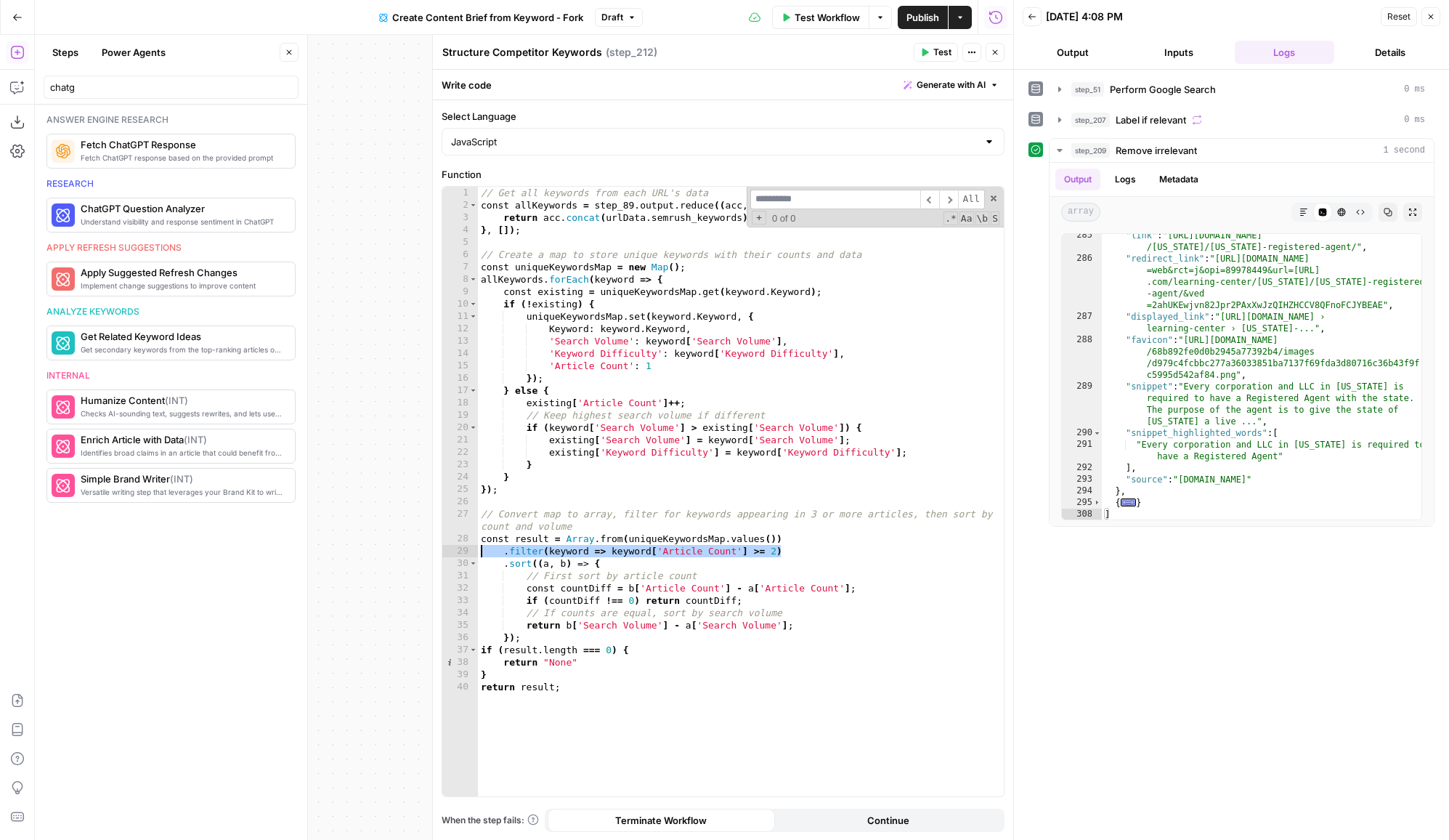
click at [433, 550] on div "**********" at bounding box center [723, 438] width 581 height 806
click at [929, 566] on div "// Get all keywords from each URL's data const allKeywords = step_89 . output .…" at bounding box center [741, 505] width 526 height 635
type textarea "**********"
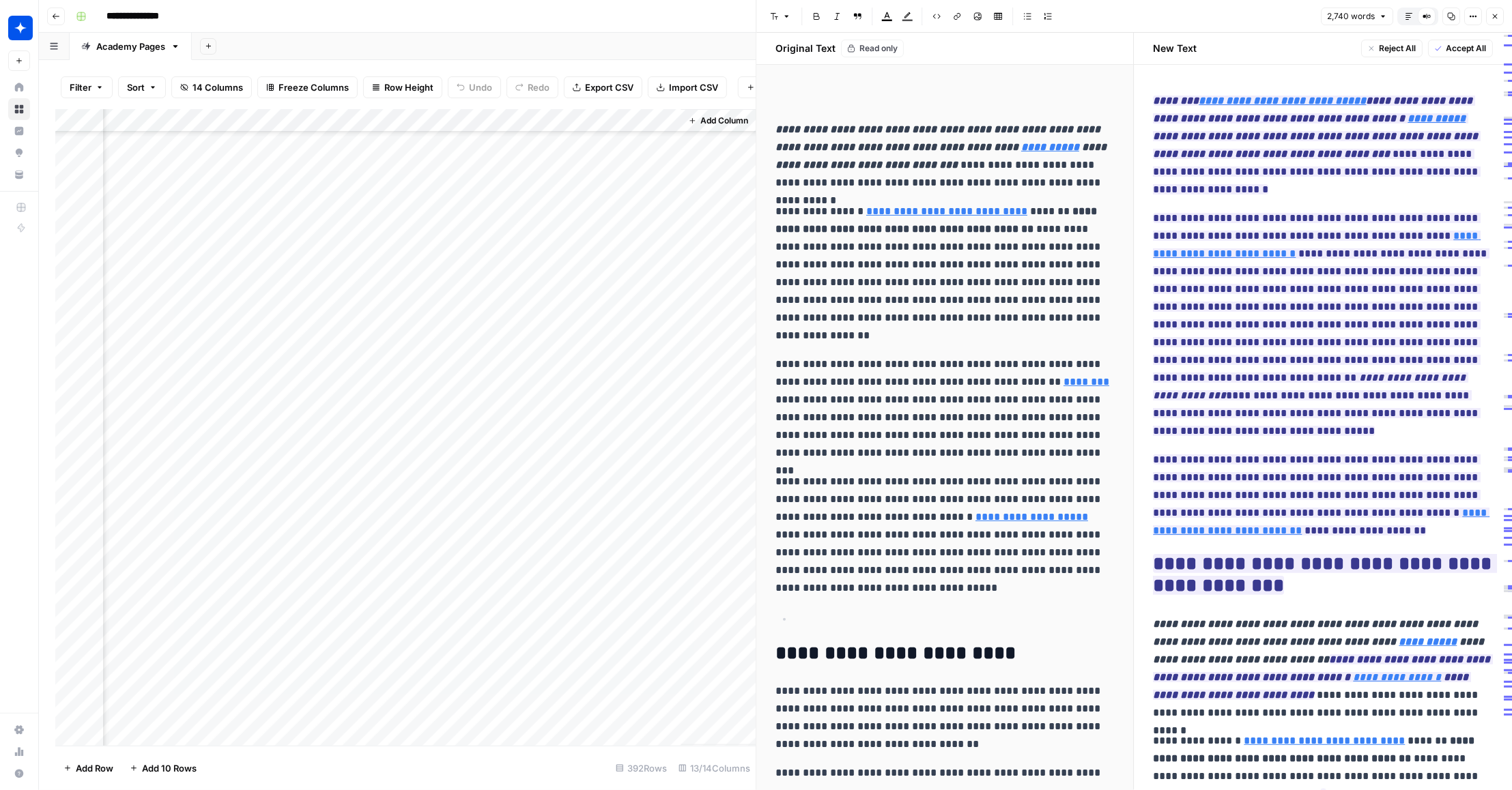
scroll to position [0, 1338]
click at [1426, 419] on span "**********" at bounding box center [1322, 324] width 336 height 232
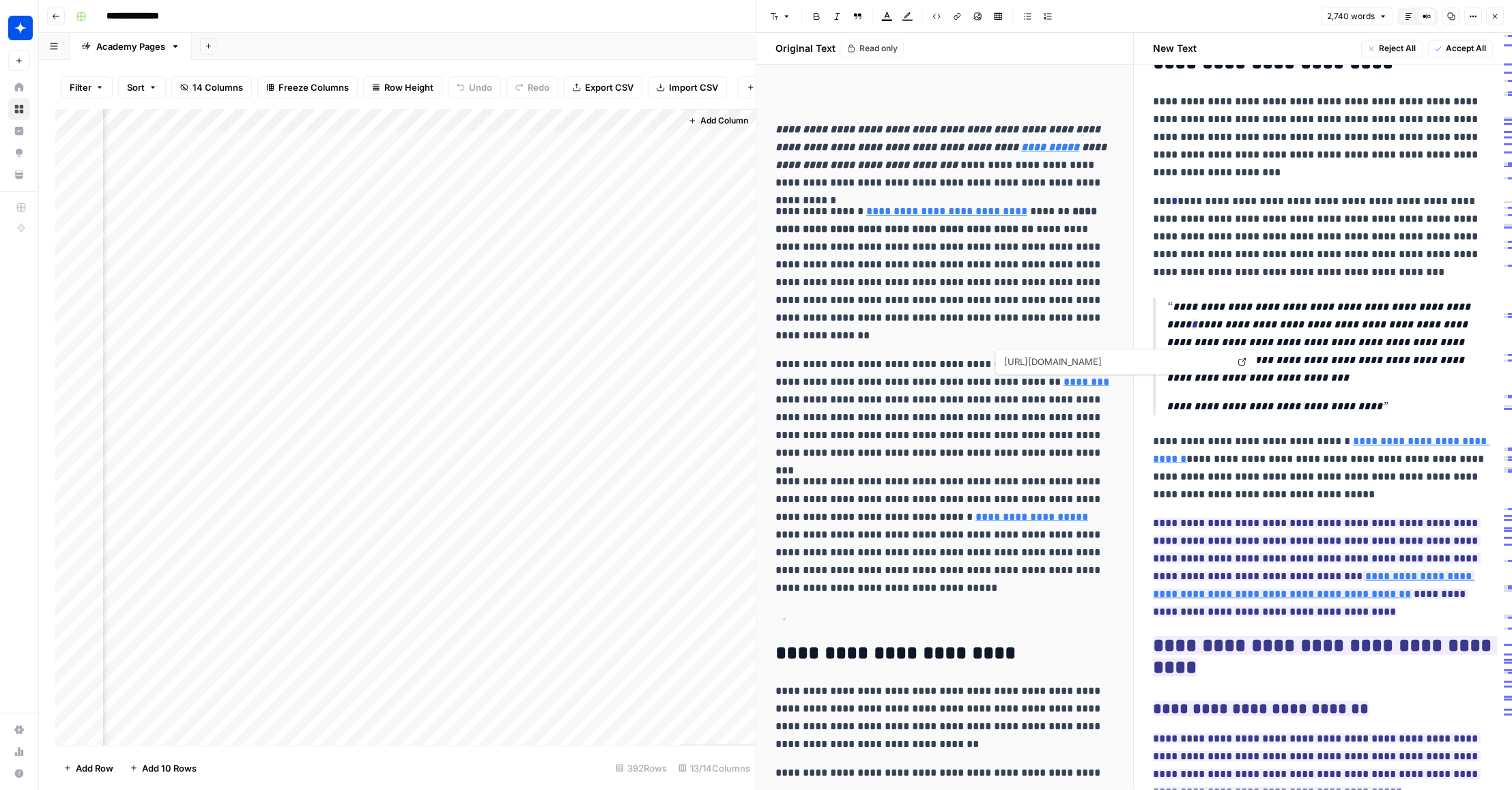
scroll to position [7658, 0]
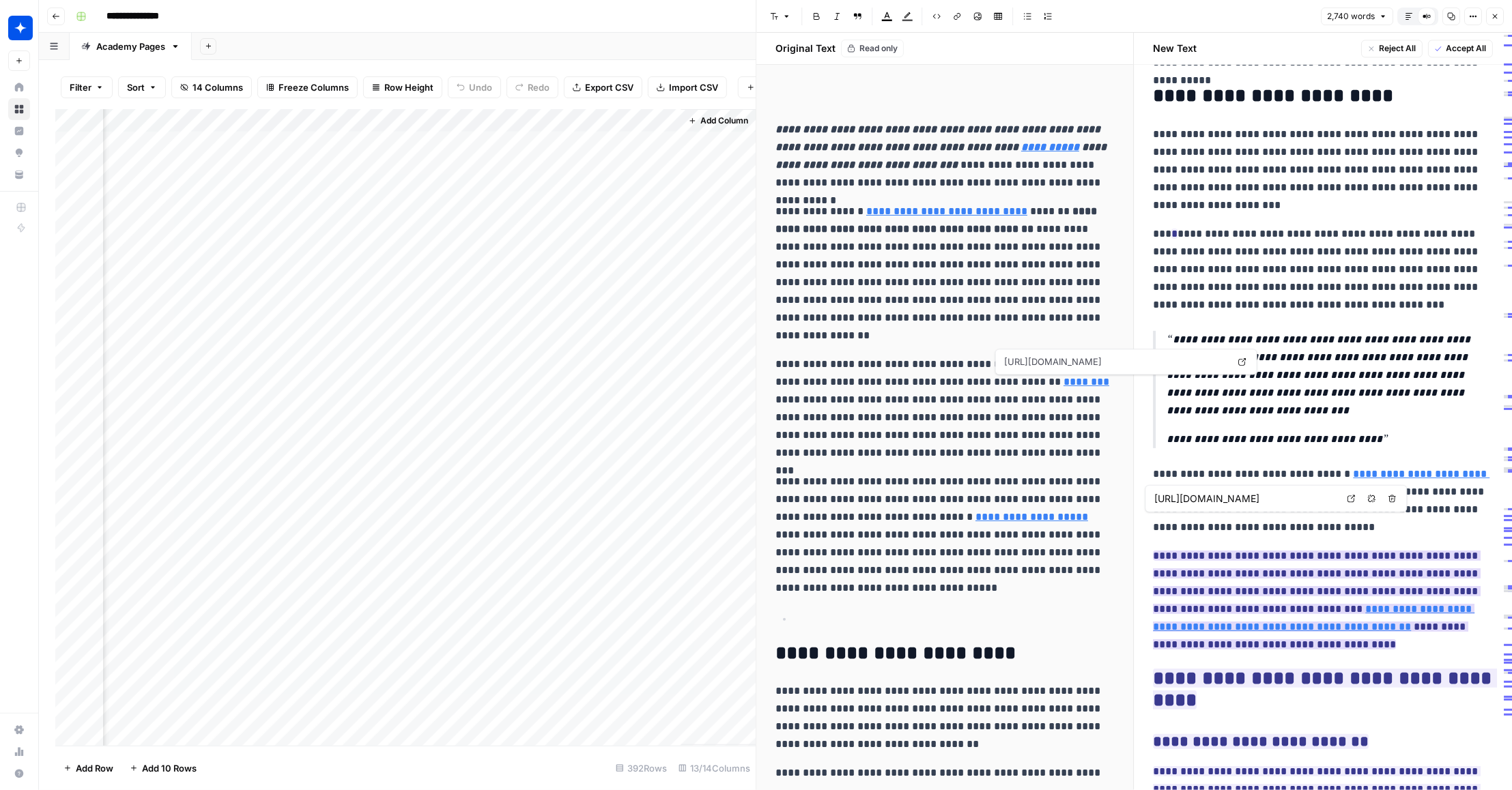
click at [1364, 604] on link "**********" at bounding box center [1314, 618] width 321 height 28
type input "[URL][DOMAIN_NAME]"
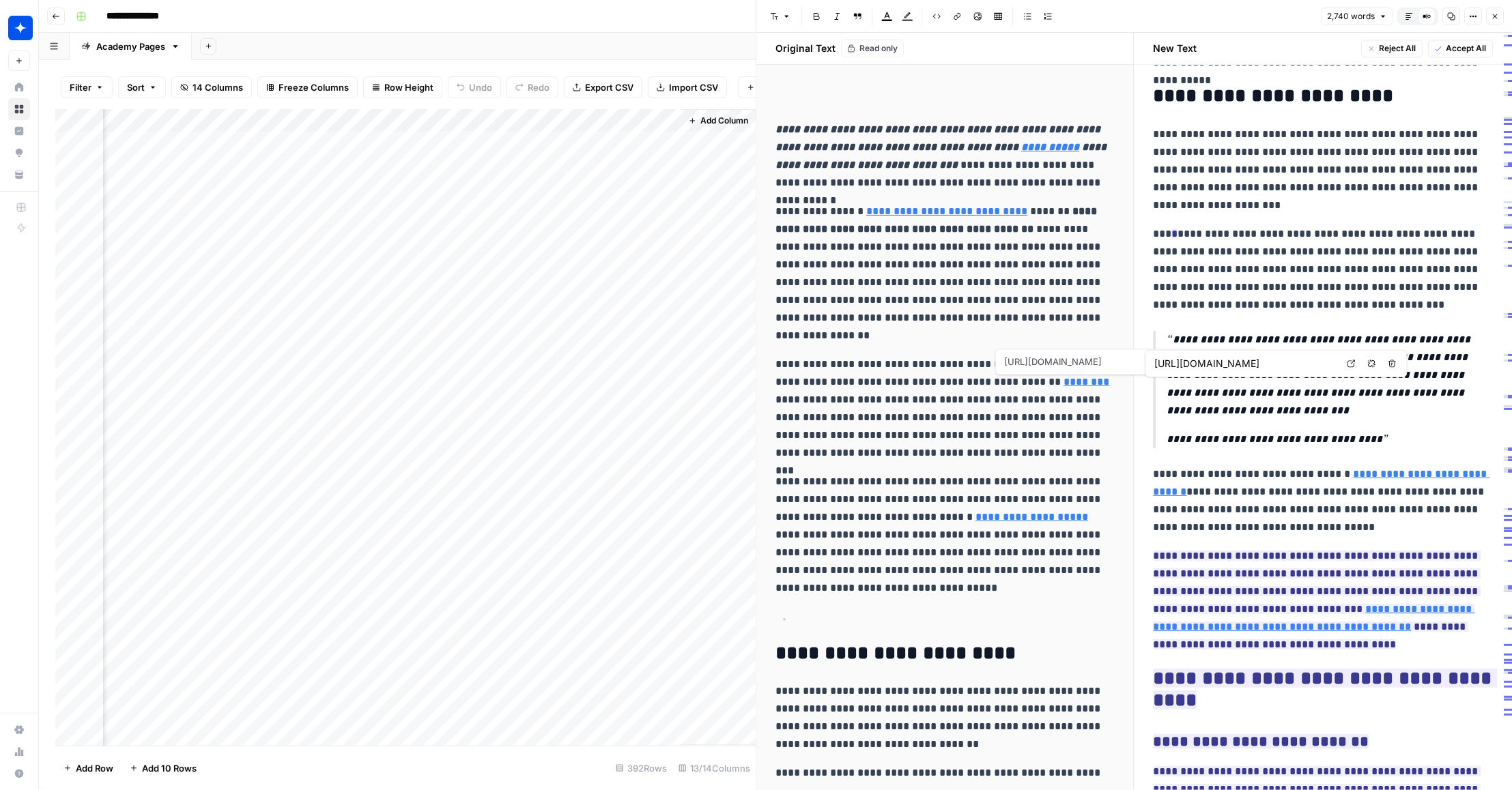
click at [1382, 469] on link "**********" at bounding box center [1322, 482] width 336 height 28
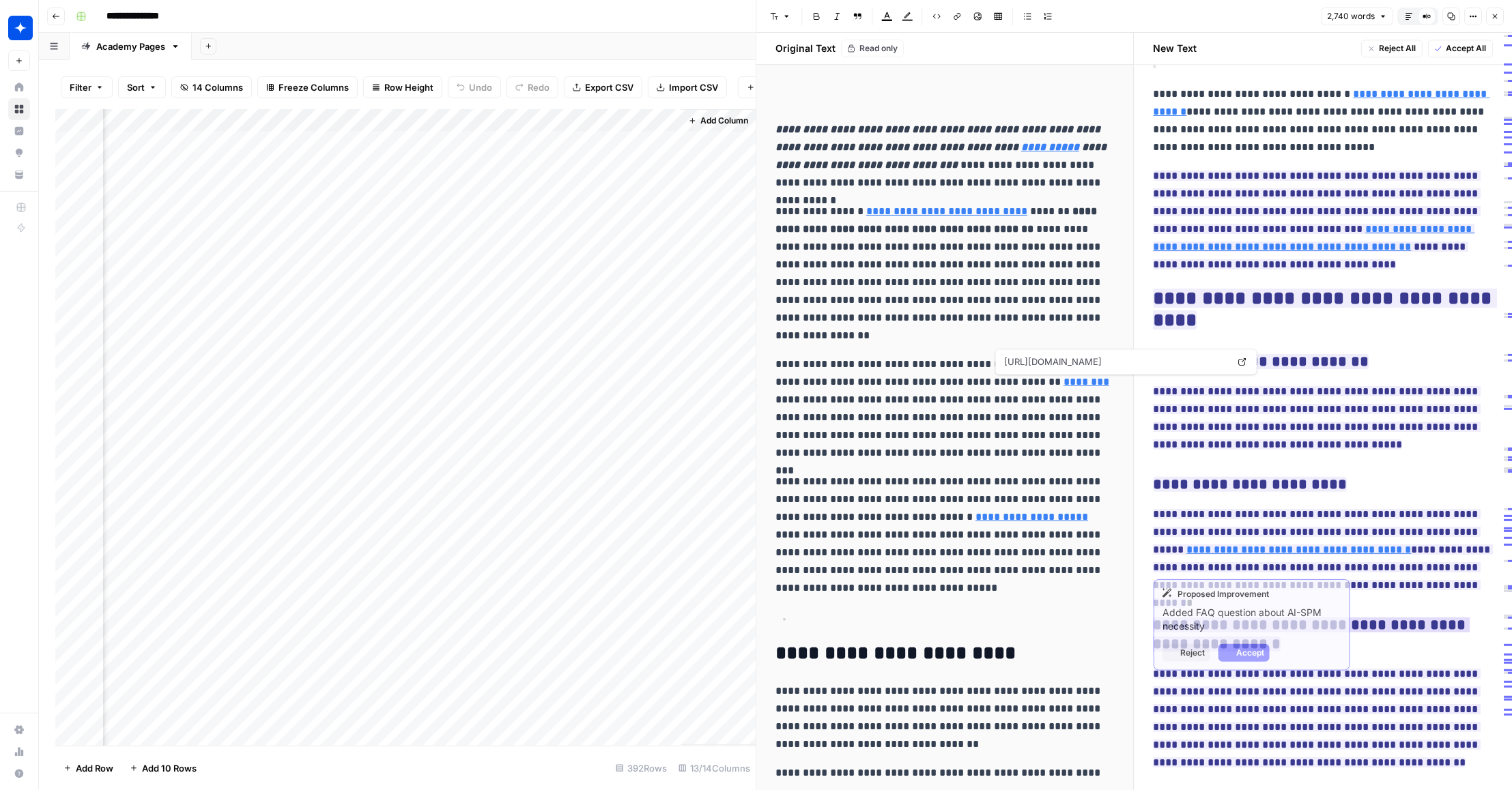
scroll to position [8051, 0]
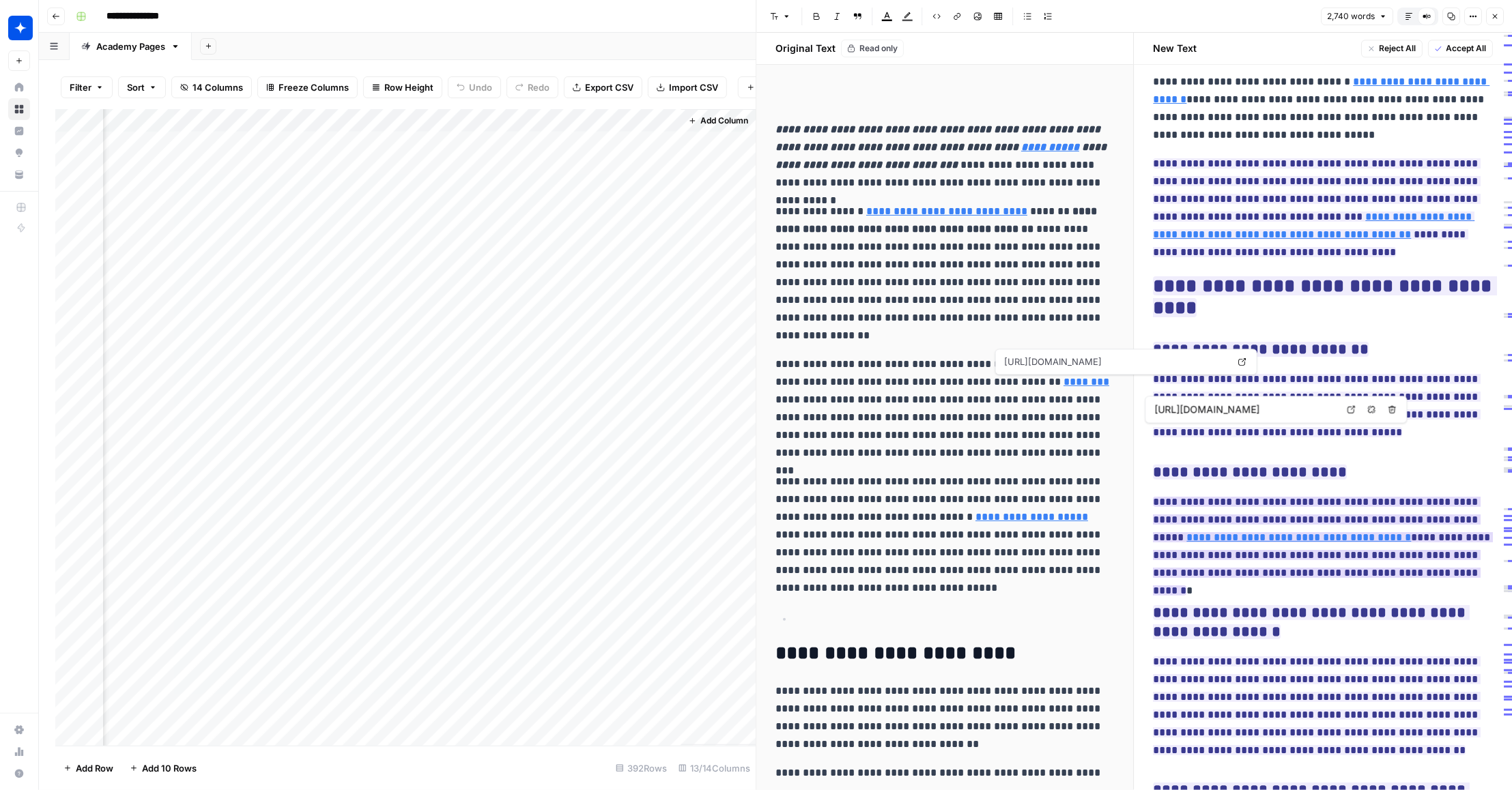
click at [1298, 532] on link "**********" at bounding box center [1299, 536] width 224 height 10
click at [1307, 532] on link "**********" at bounding box center [1299, 536] width 224 height 10
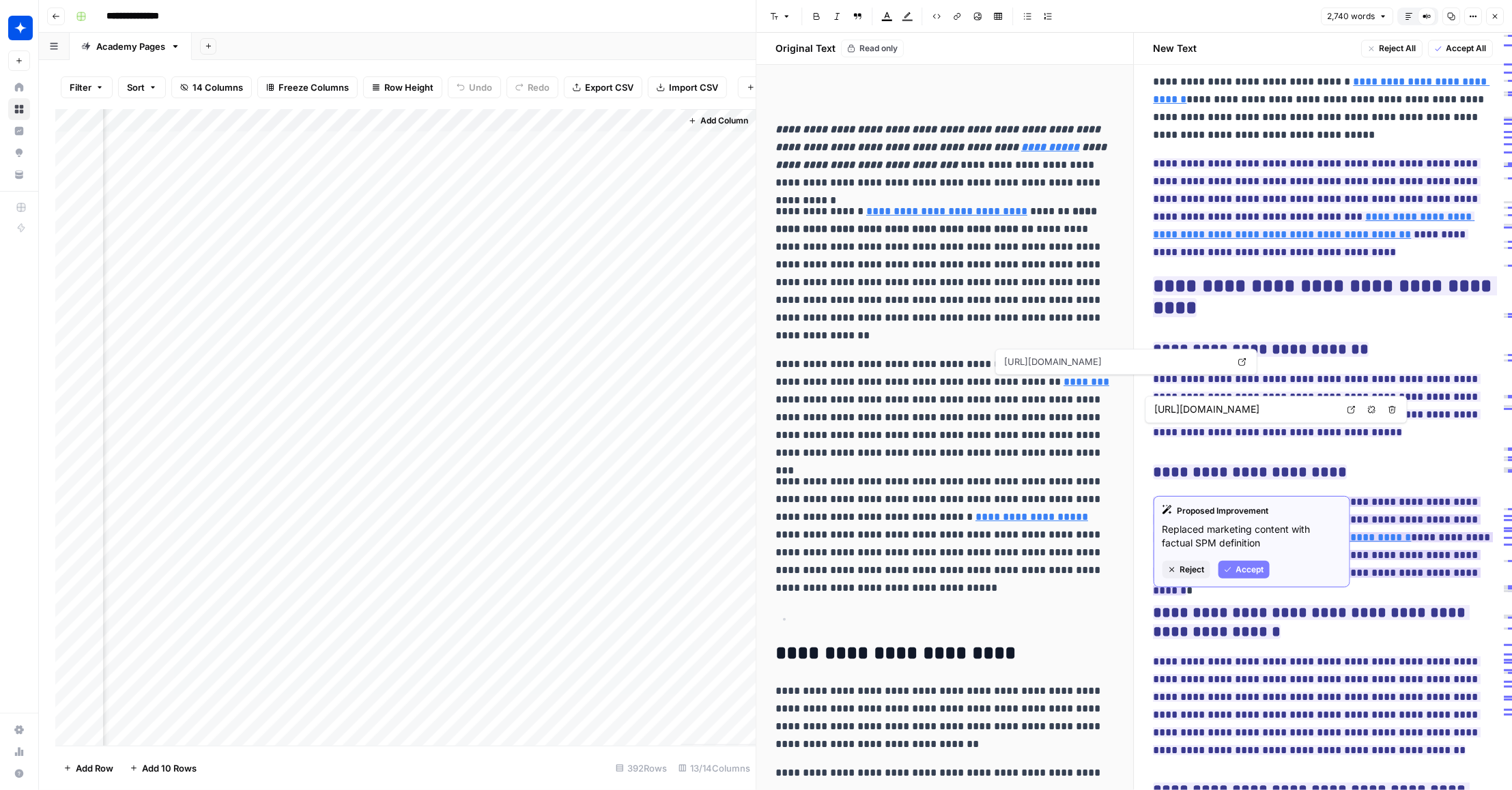
click at [1286, 532] on link "**********" at bounding box center [1299, 536] width 224 height 10
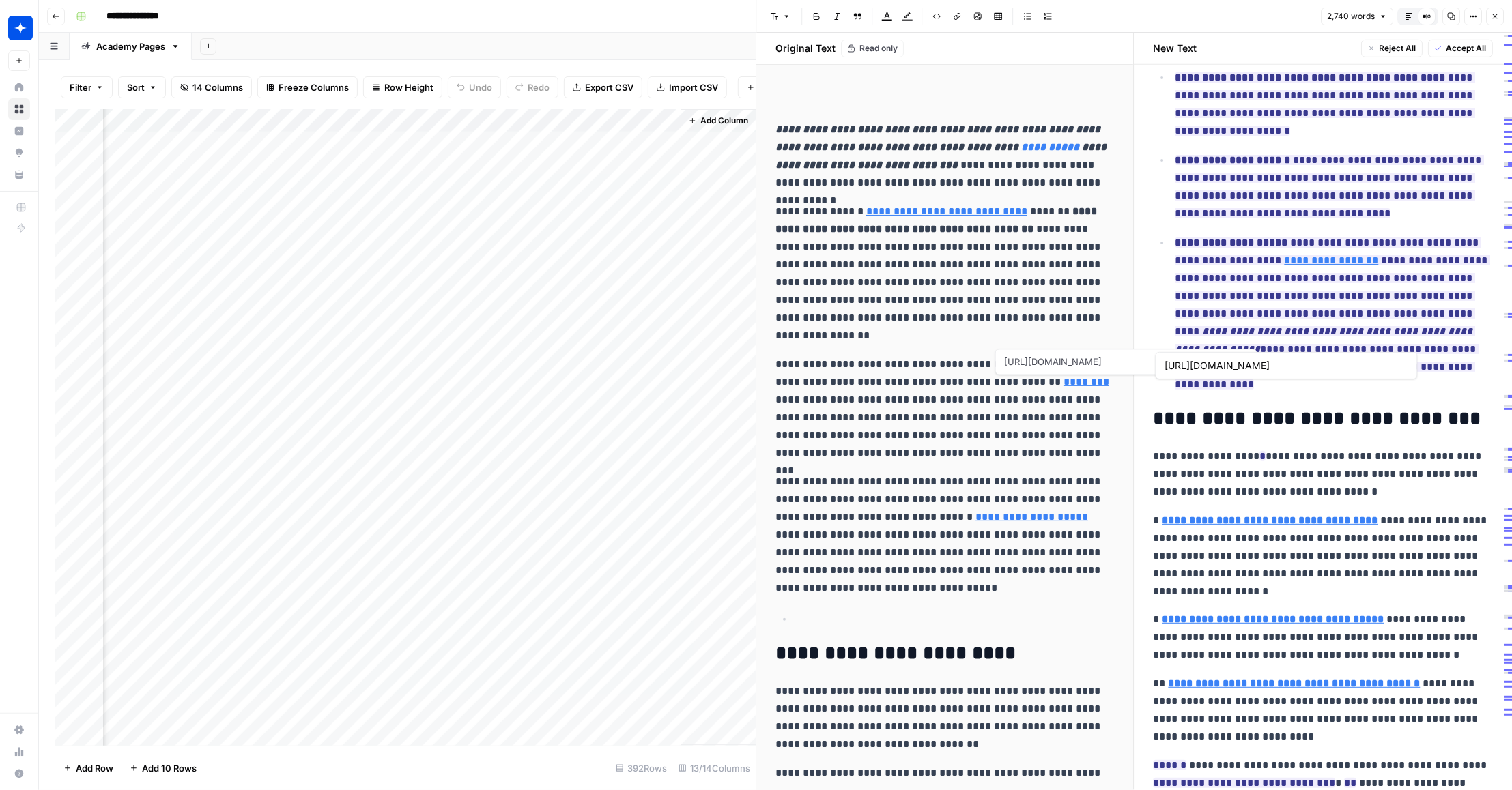
type input "[URL][DOMAIN_NAME]"
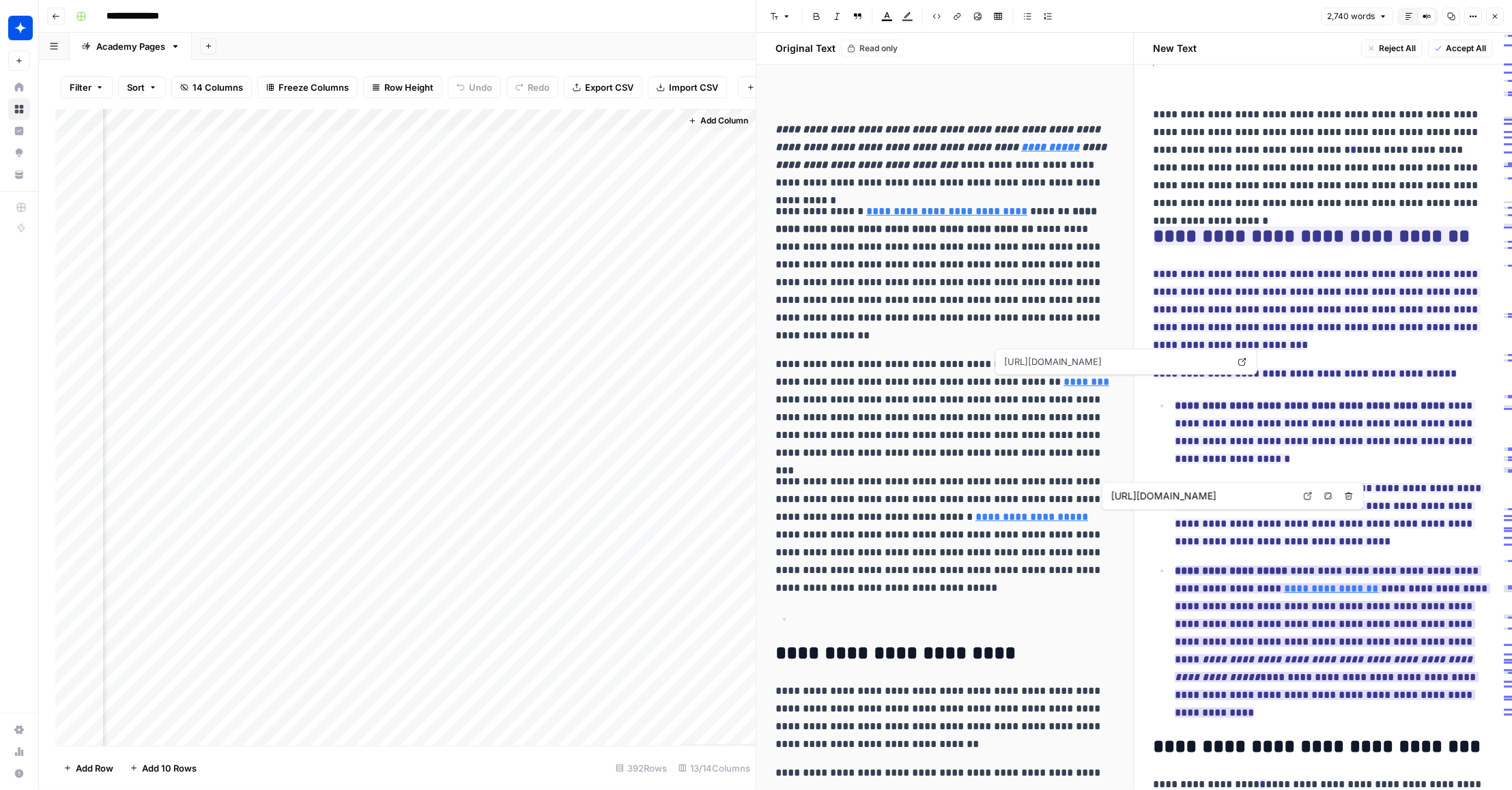
click at [1294, 583] on link "**********" at bounding box center [1332, 588] width 94 height 10
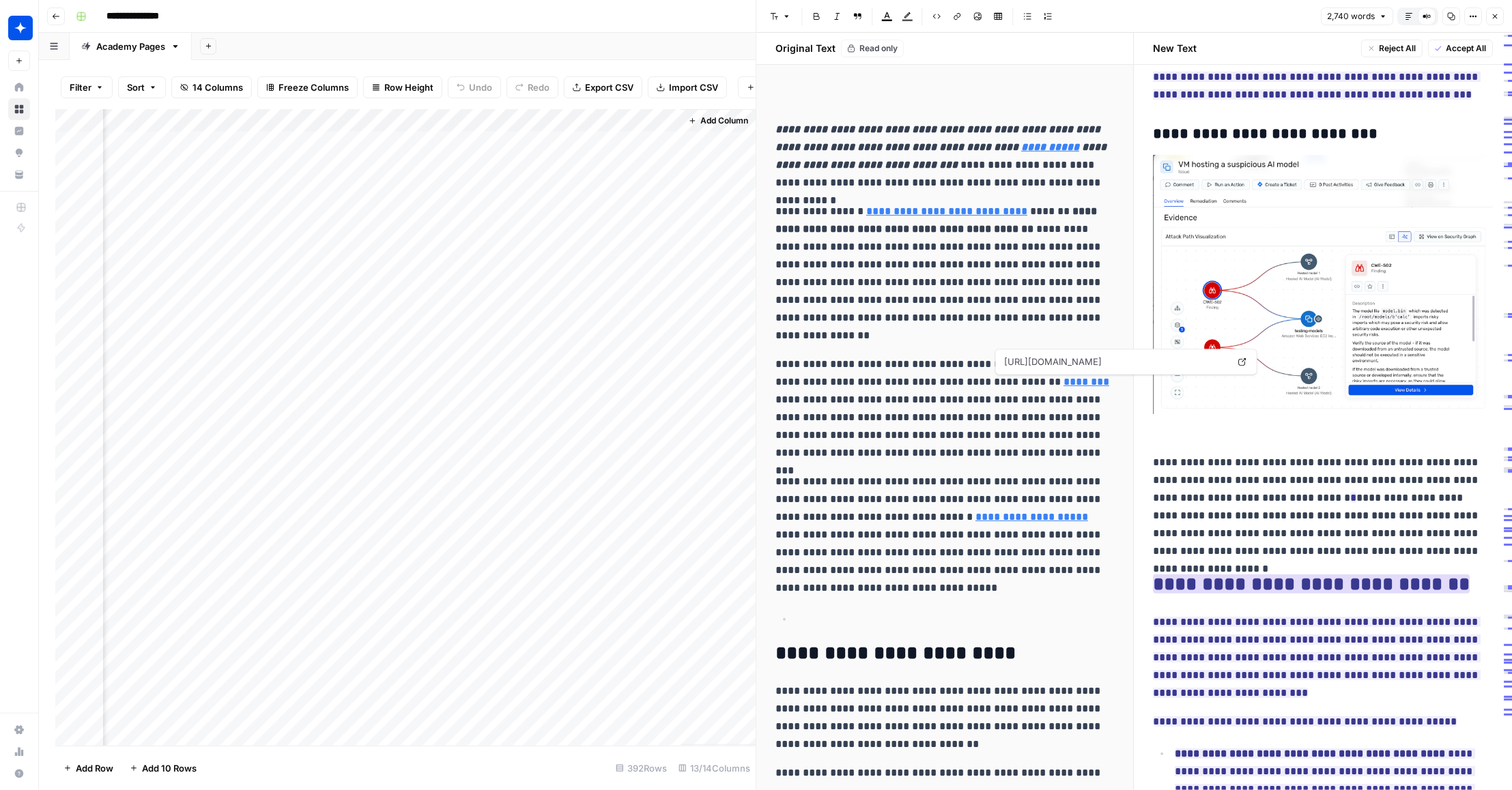
scroll to position [5541, 0]
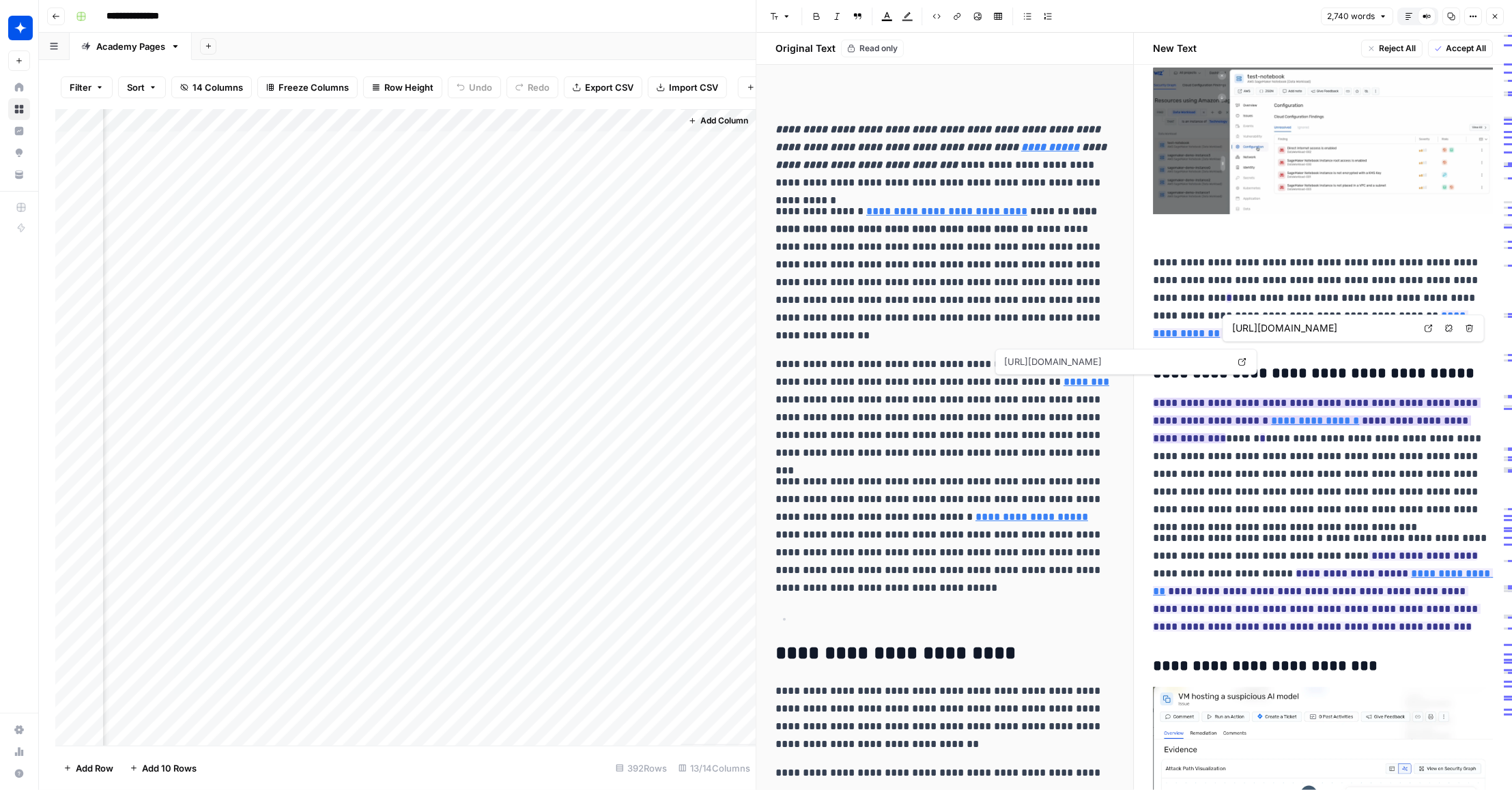
click at [1299, 416] on link "**********" at bounding box center [1316, 420] width 88 height 10
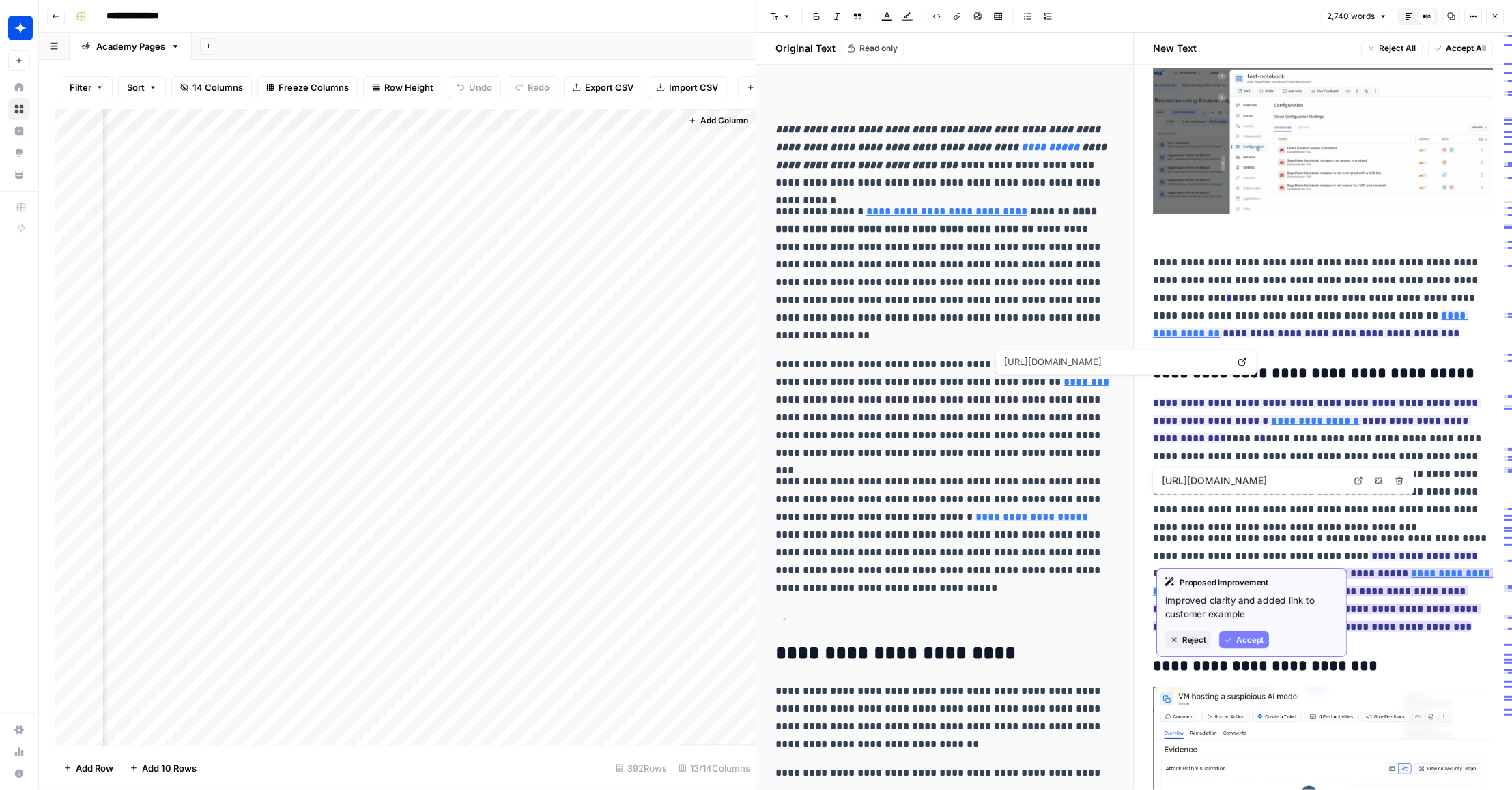
click at [1390, 568] on link "**********" at bounding box center [1323, 582] width 340 height 28
click at [1391, 568] on link "**********" at bounding box center [1323, 582] width 340 height 28
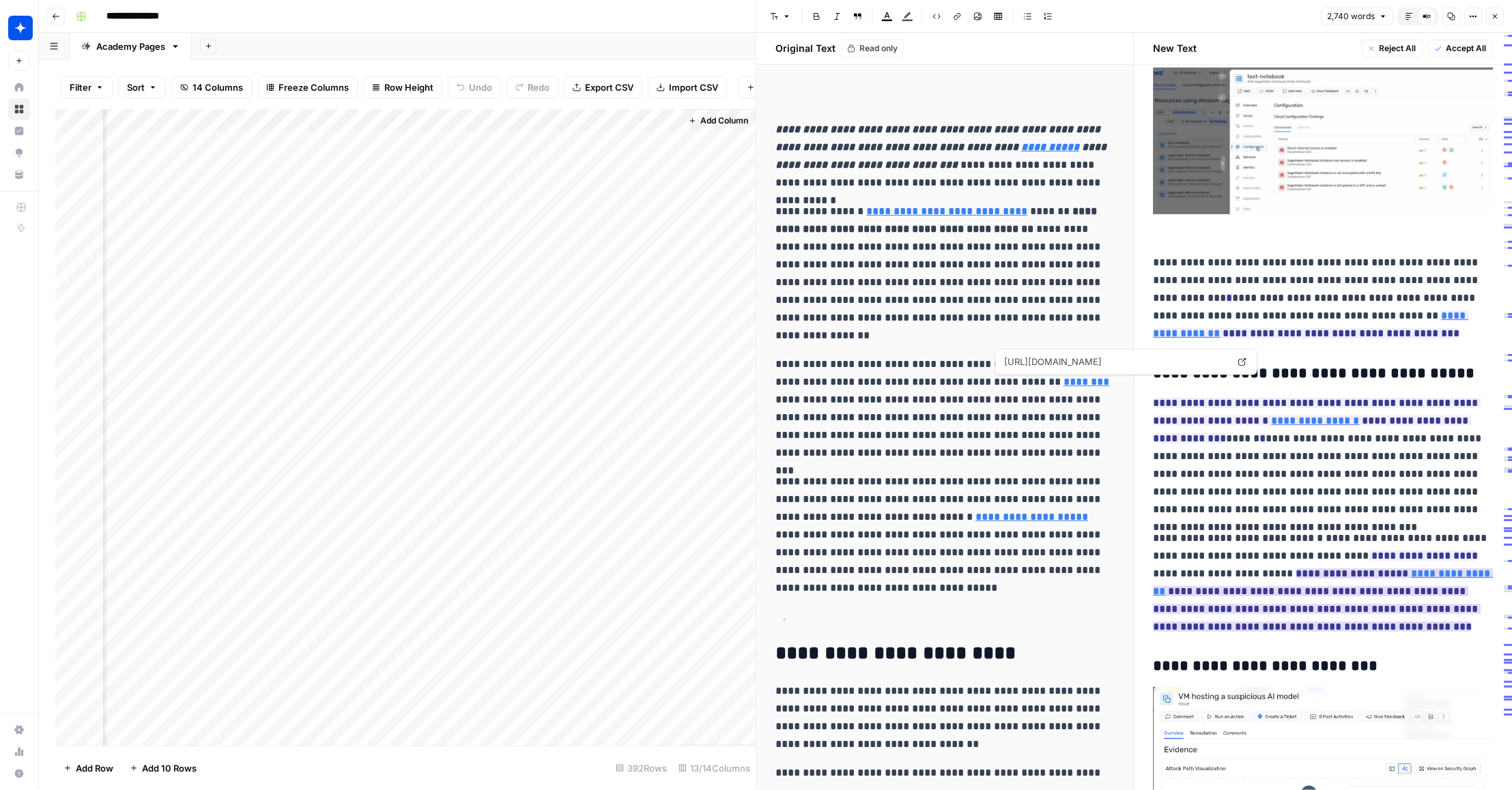
click at [1383, 568] on link "**********" at bounding box center [1323, 582] width 340 height 28
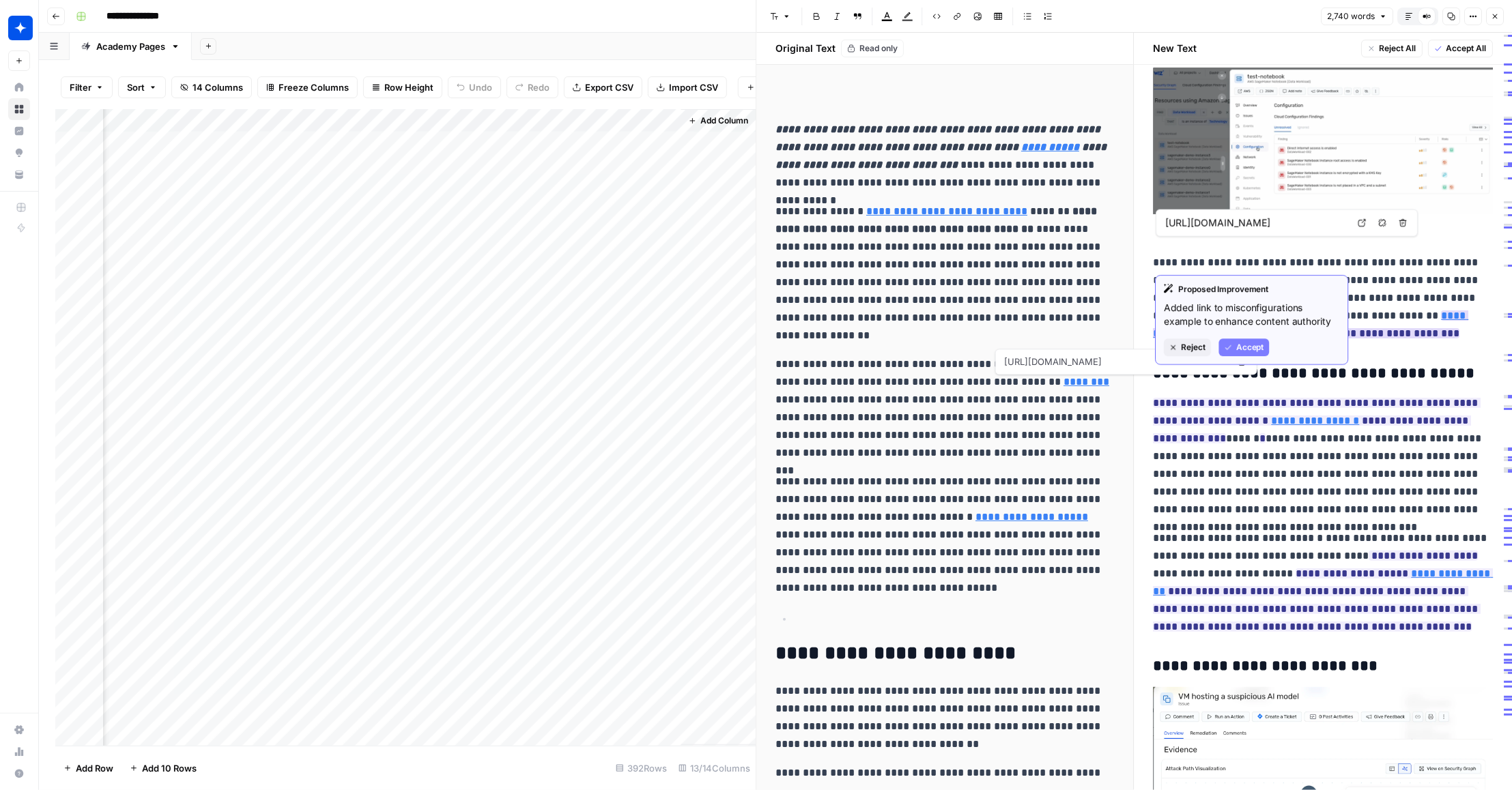
click at [1375, 310] on link "**********" at bounding box center [1311, 324] width 315 height 28
click at [1387, 310] on link "**********" at bounding box center [1311, 324] width 315 height 28
click at [1394, 310] on link "**********" at bounding box center [1311, 324] width 315 height 28
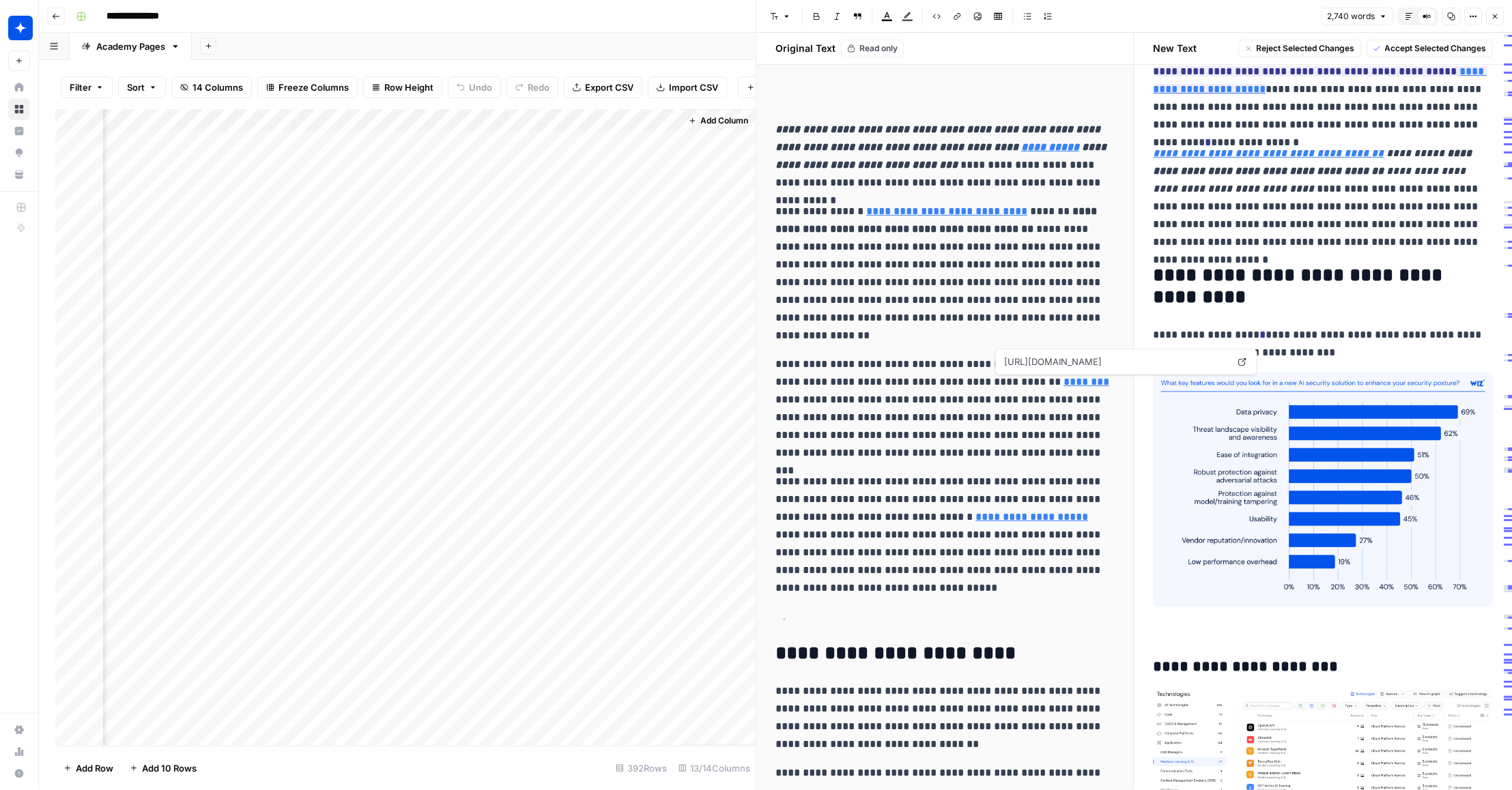
scroll to position [2754, 0]
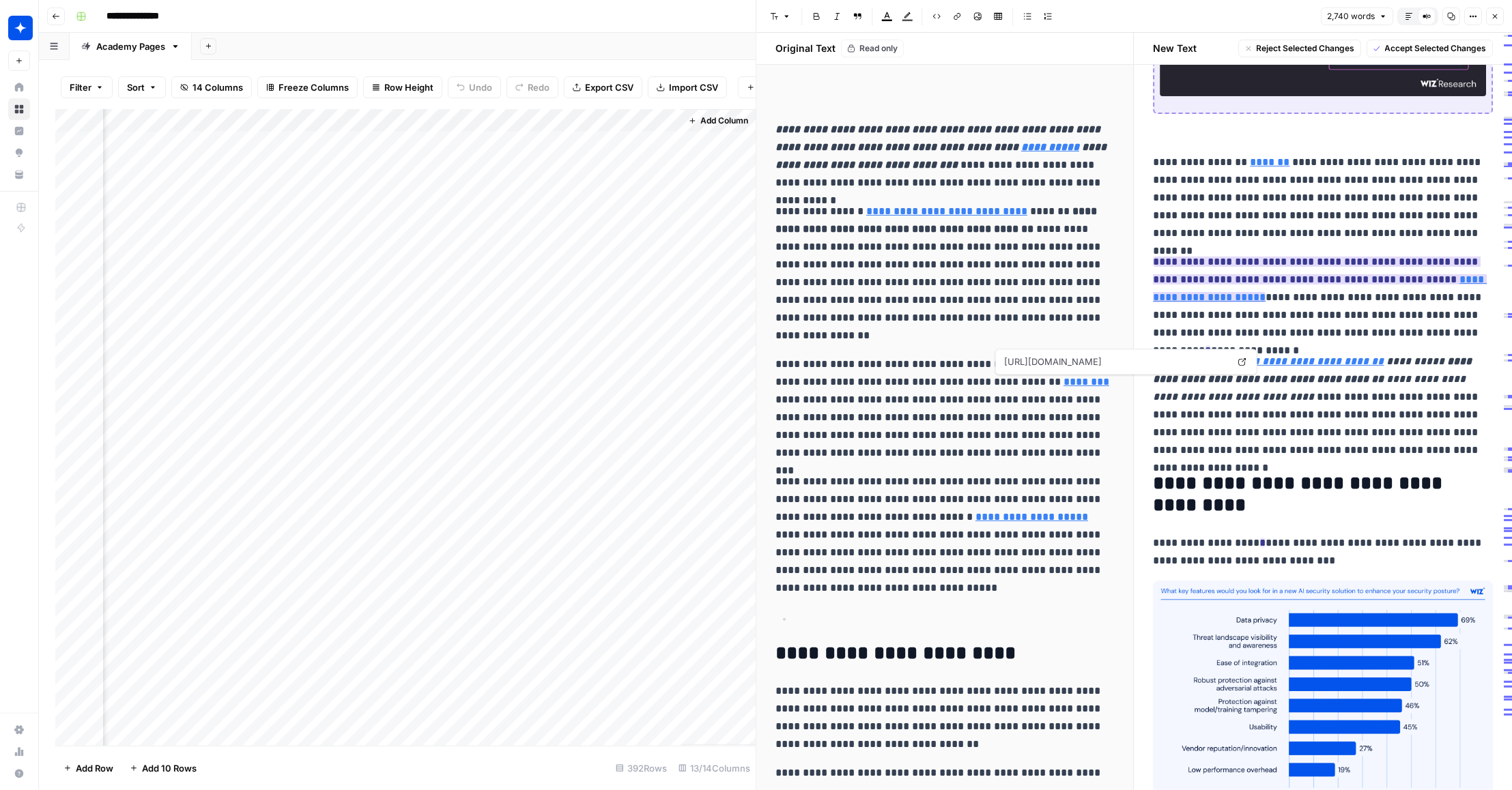
click at [1432, 275] on link "**********" at bounding box center [1321, 288] width 334 height 28
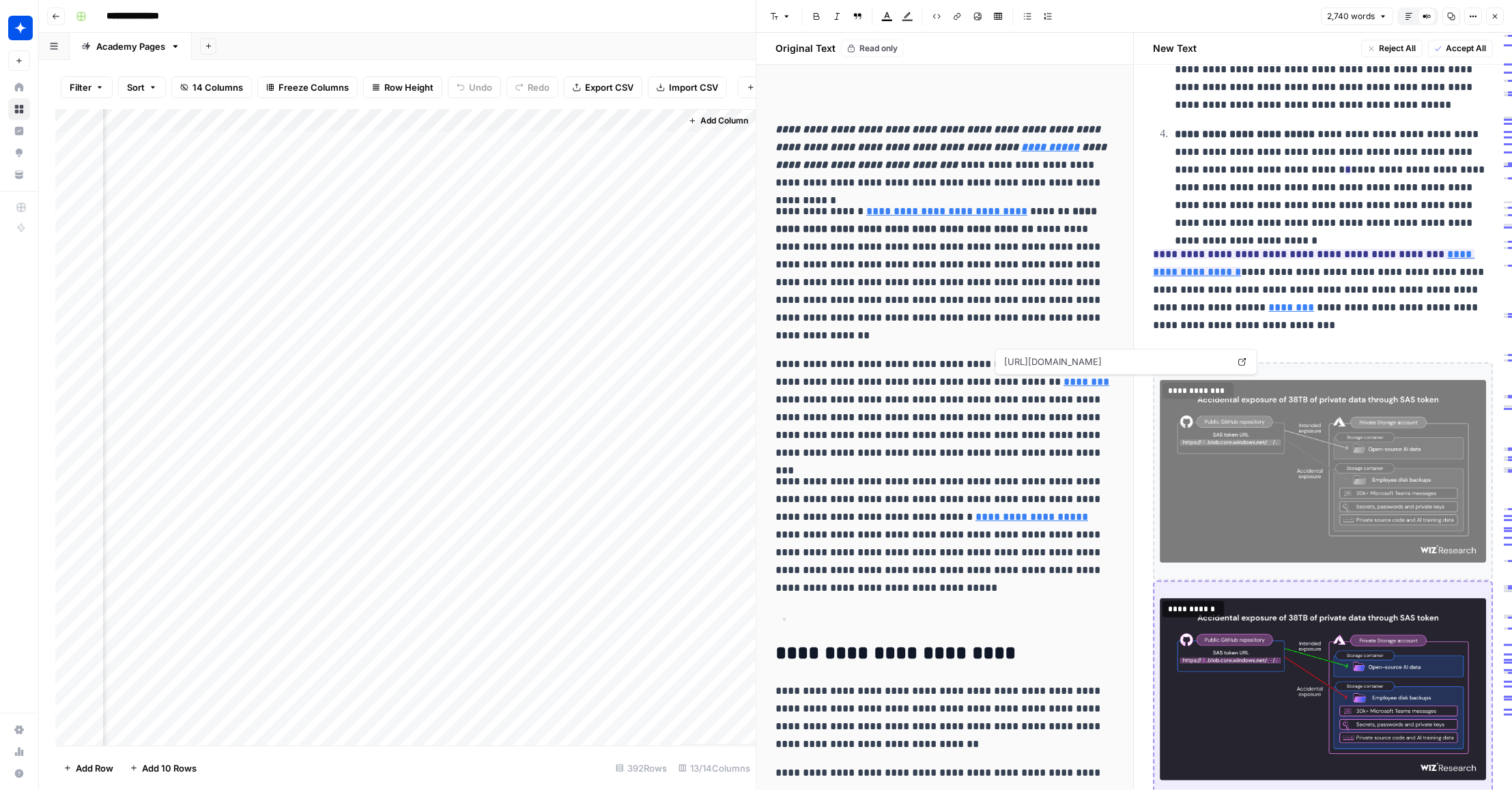
scroll to position [1897, 0]
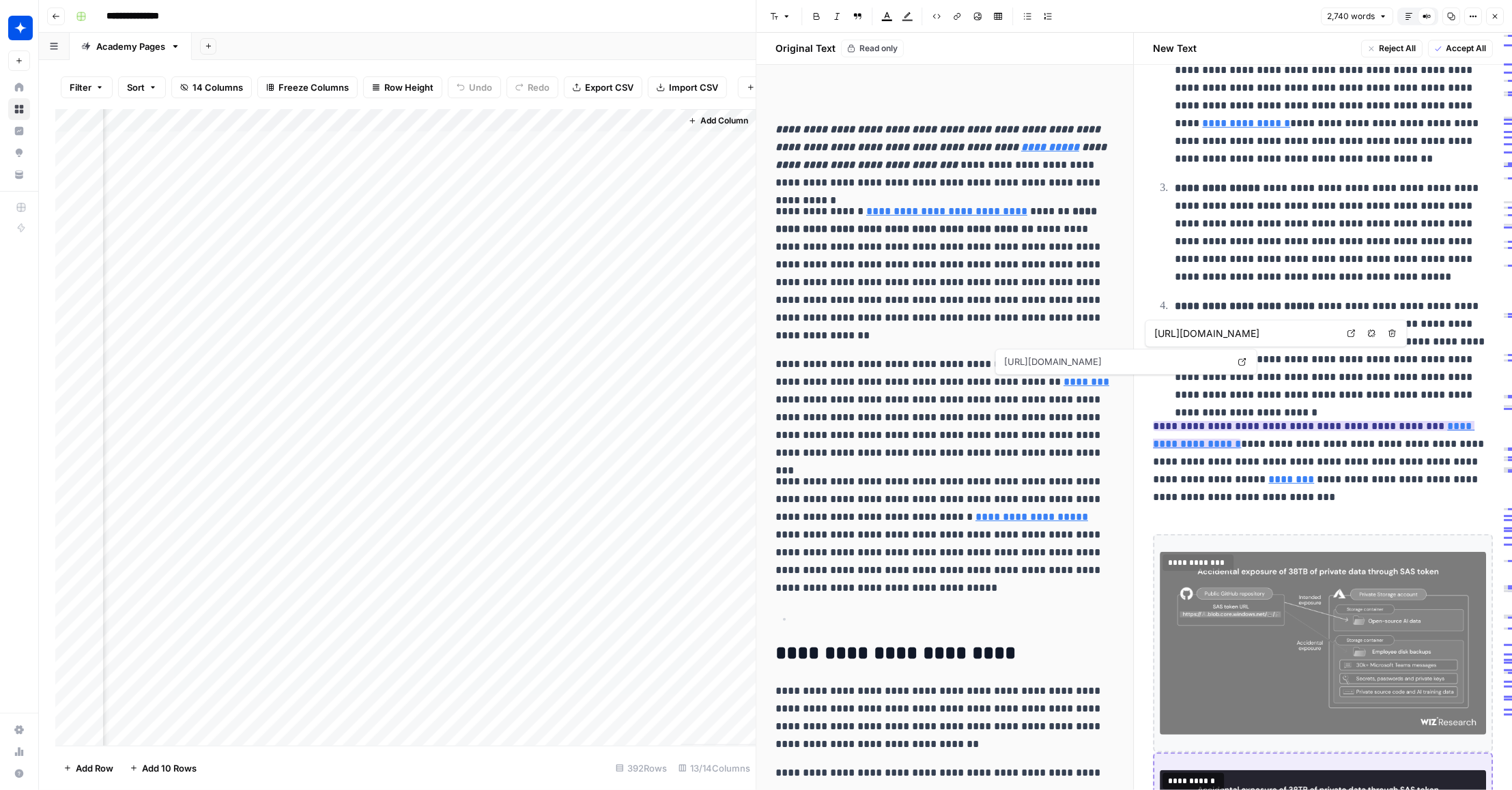
click at [1436, 421] on link "**********" at bounding box center [1314, 435] width 321 height 28
